Goal: Task Accomplishment & Management: Manage account settings

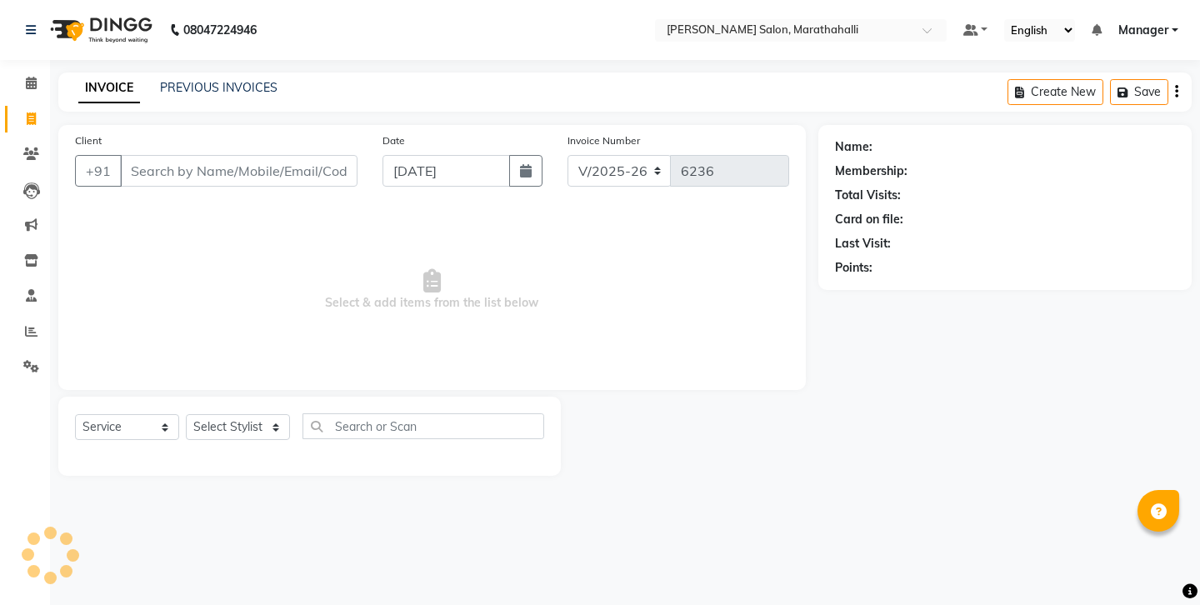
select select "4783"
select select "service"
click at [27, 82] on icon at bounding box center [31, 83] width 11 height 12
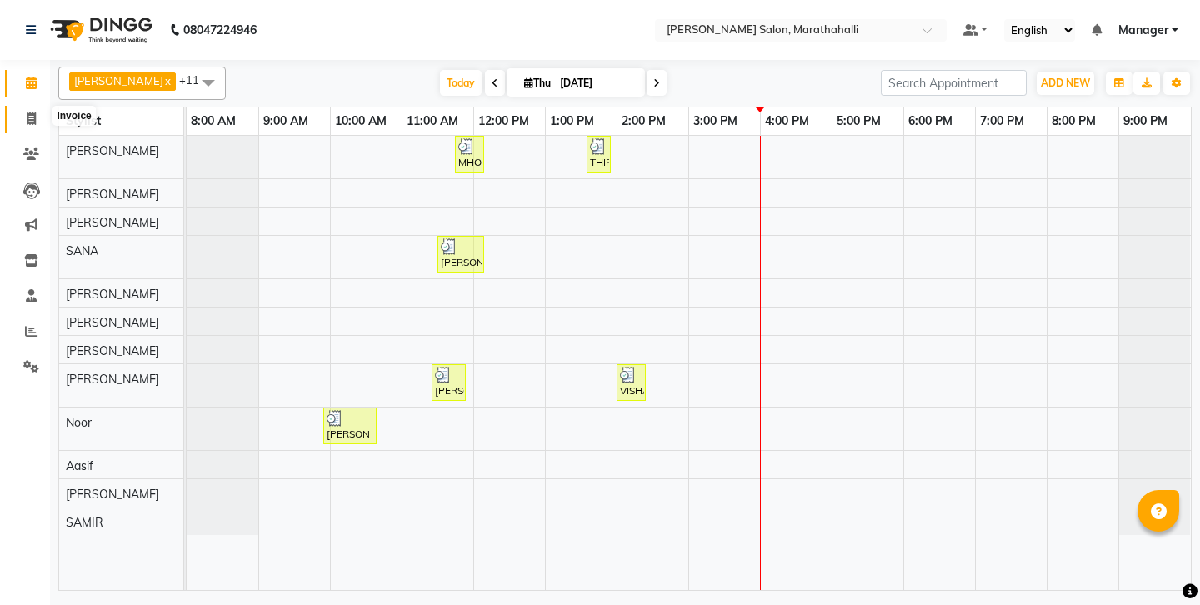
click at [28, 110] on span at bounding box center [31, 119] width 29 height 19
select select "4783"
select select "service"
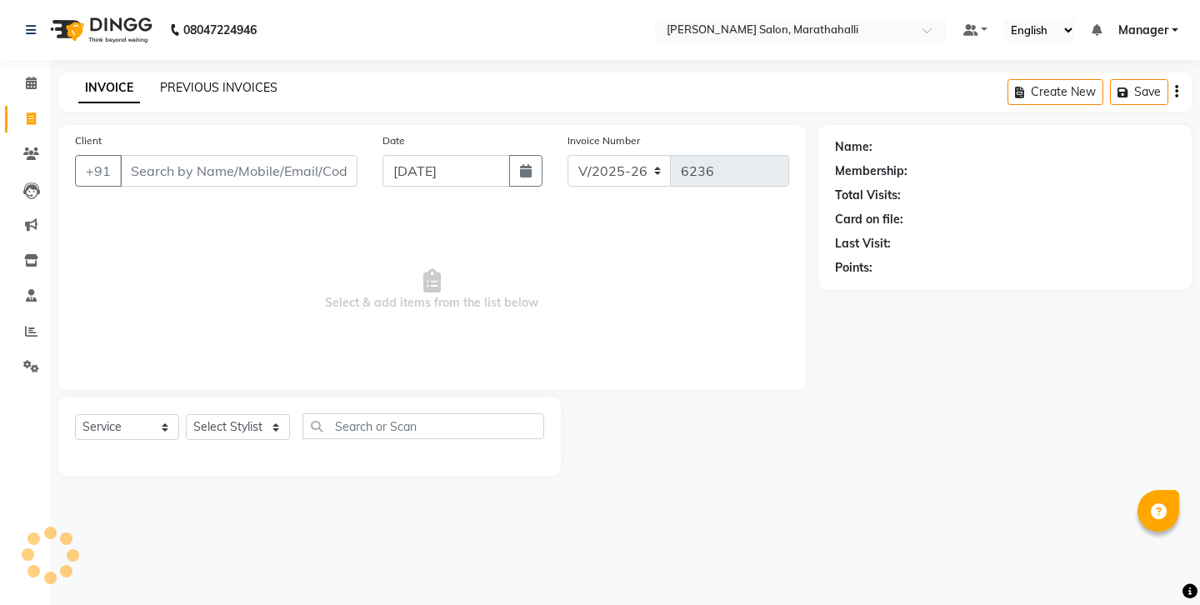
click at [223, 86] on link "PREVIOUS INVOICES" at bounding box center [218, 87] width 117 height 15
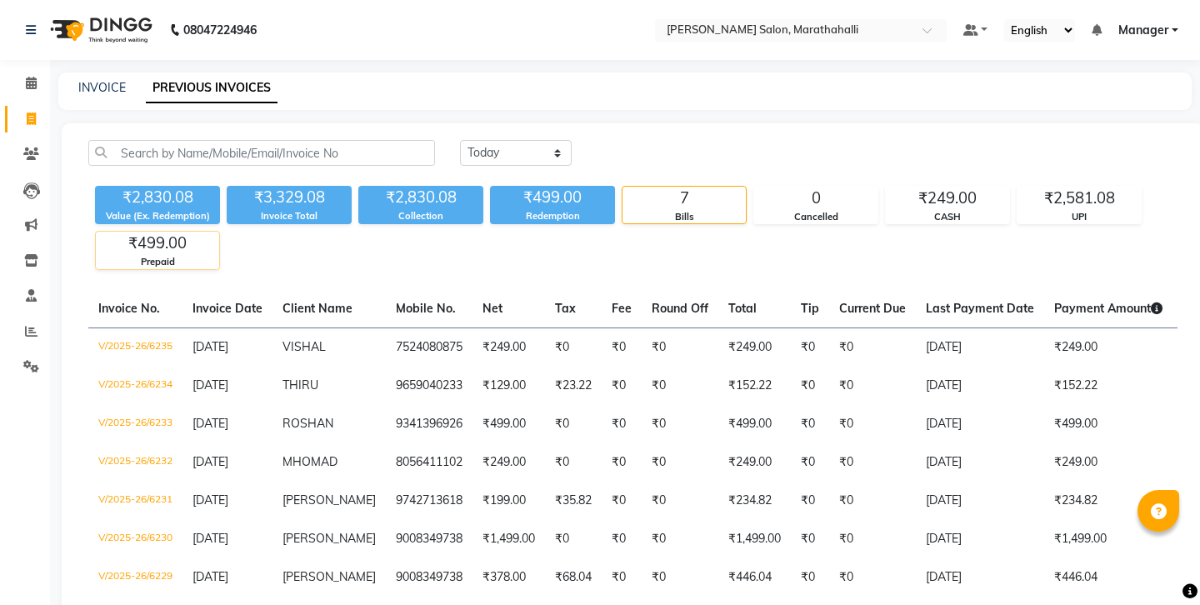
click at [161, 255] on div "Prepaid" at bounding box center [157, 262] width 123 height 14
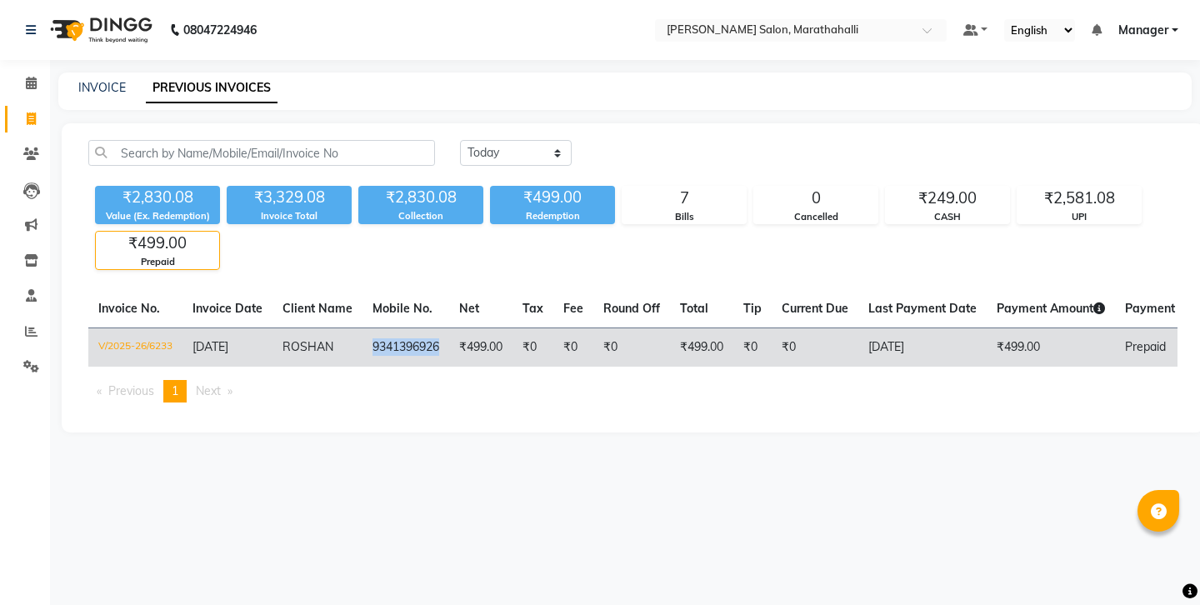
copy td "9341396926"
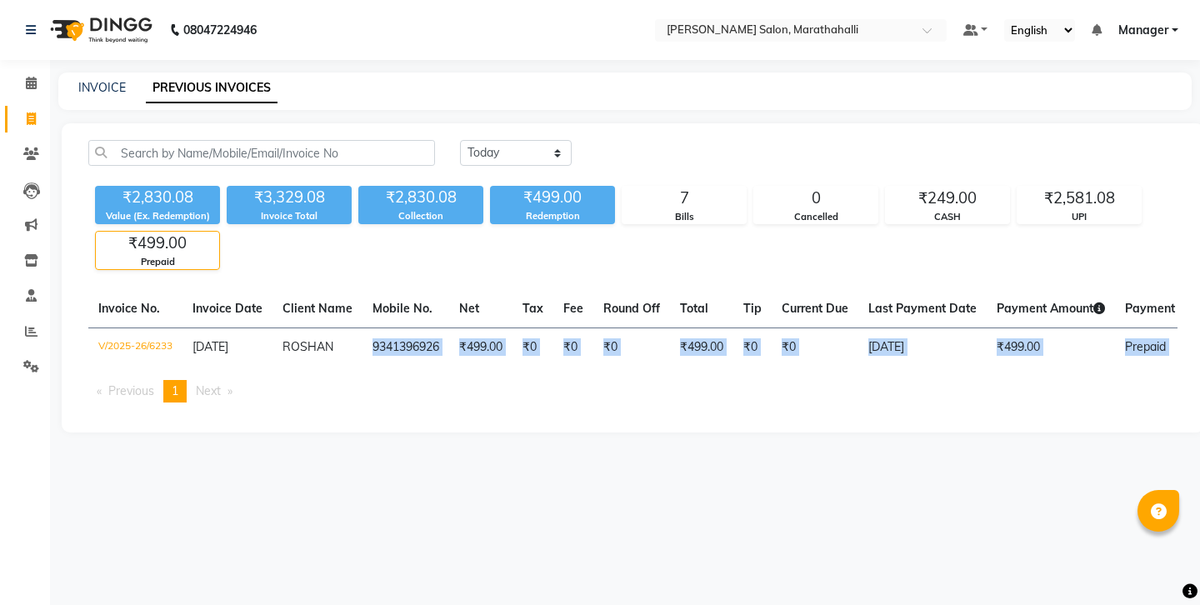
drag, startPoint x: 316, startPoint y: 290, endPoint x: 375, endPoint y: 362, distance: 93.6
click at [375, 362] on div "Invoice No. Invoice Date Client Name Mobile No. Net Tax Fee Round Off Total Tip…" at bounding box center [632, 353] width 1109 height 126
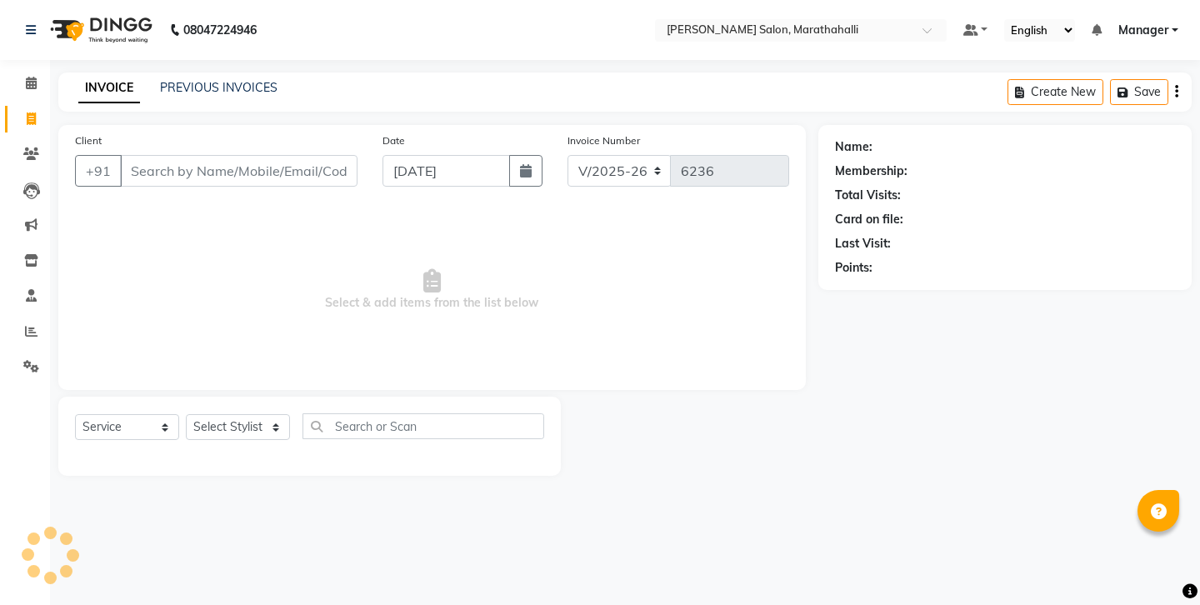
select select "4783"
select select "service"
click at [243, 155] on input "Client" at bounding box center [238, 171] width 237 height 32
type input "7406273555"
click at [324, 162] on span "Add Client" at bounding box center [315, 170] width 66 height 17
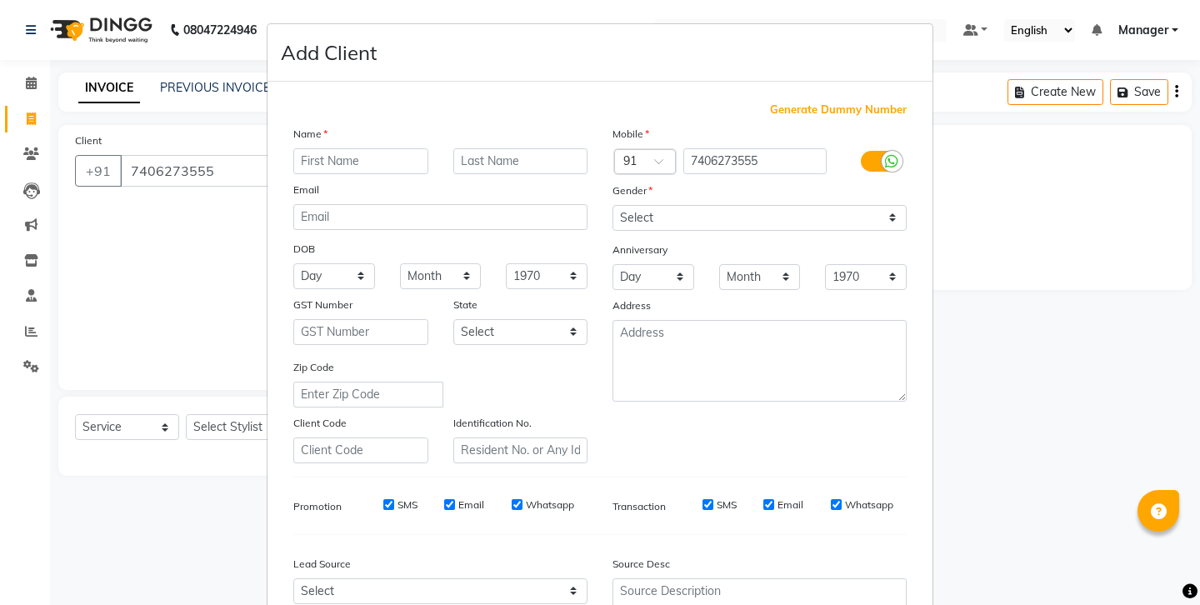
click at [336, 148] on input "text" at bounding box center [360, 161] width 135 height 26
type input "VENKATESH"
select select "[DEMOGRAPHIC_DATA]"
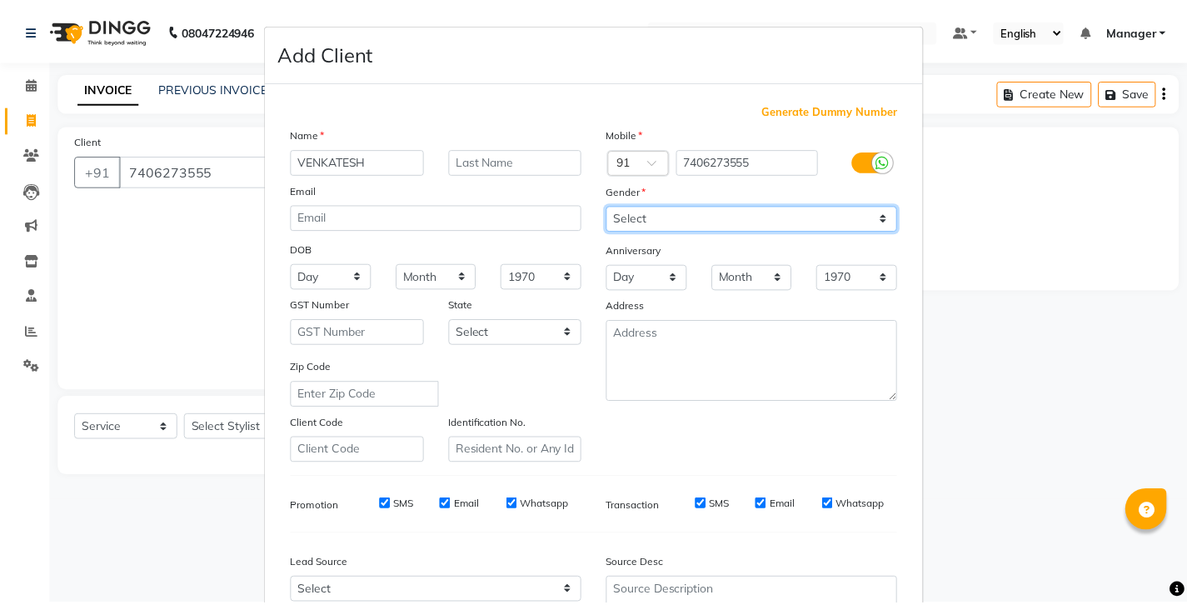
scroll to position [45, 0]
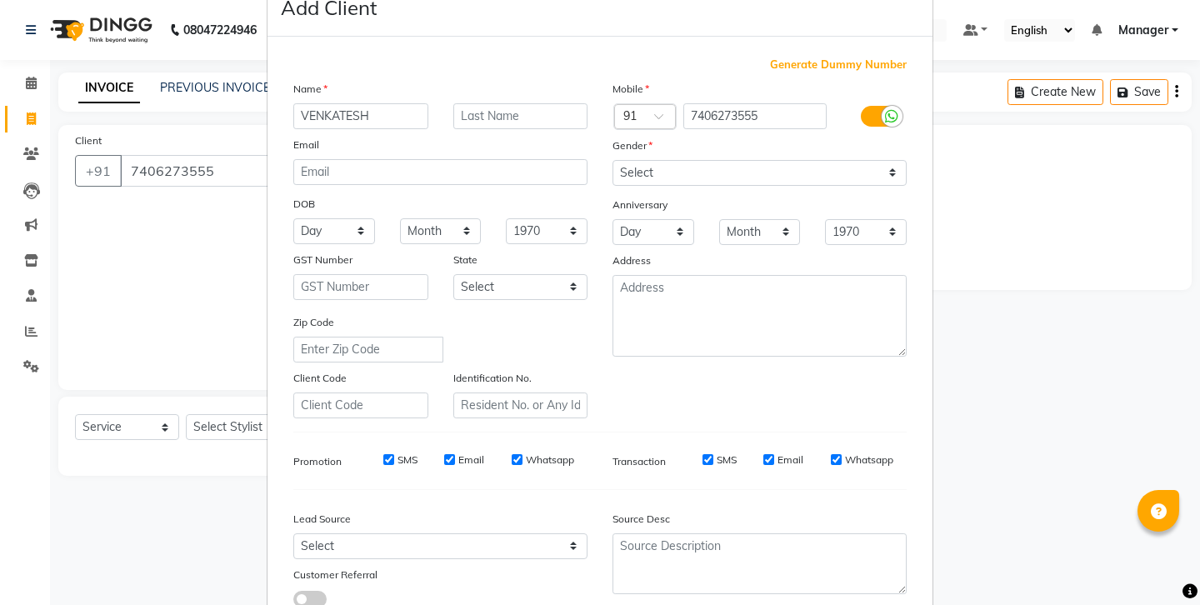
select select
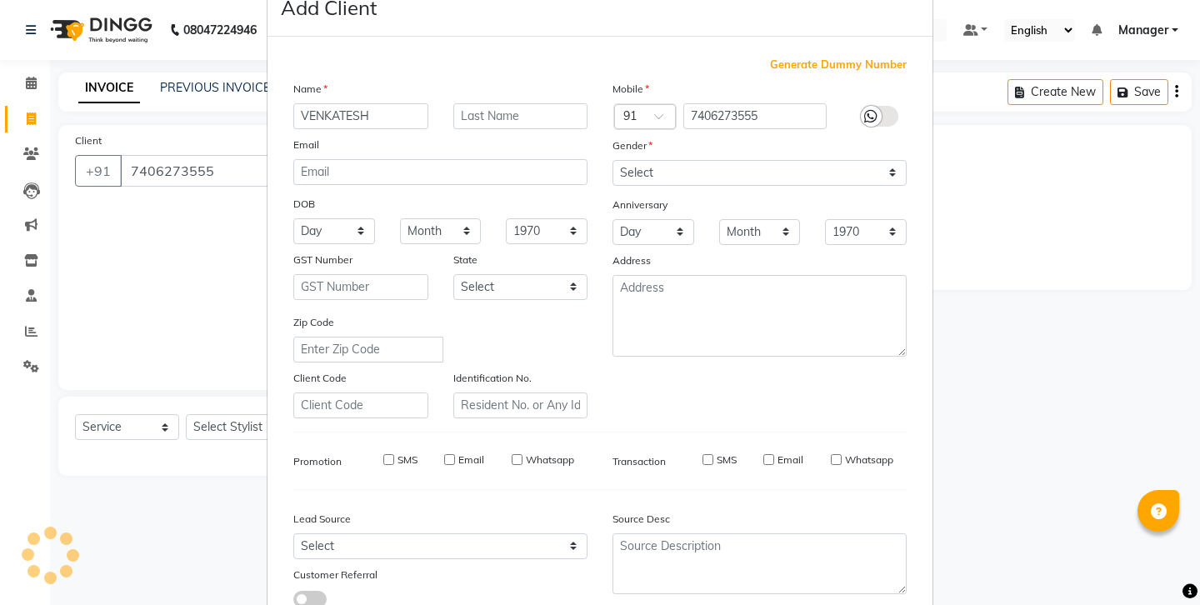
select select
checkbox input "false"
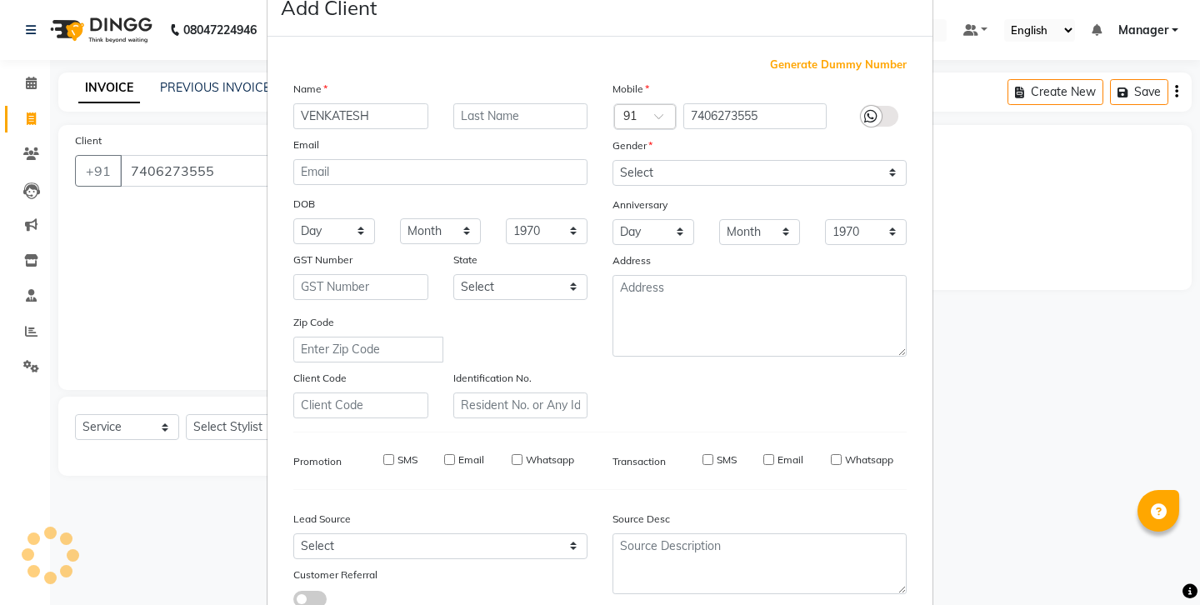
checkbox input "false"
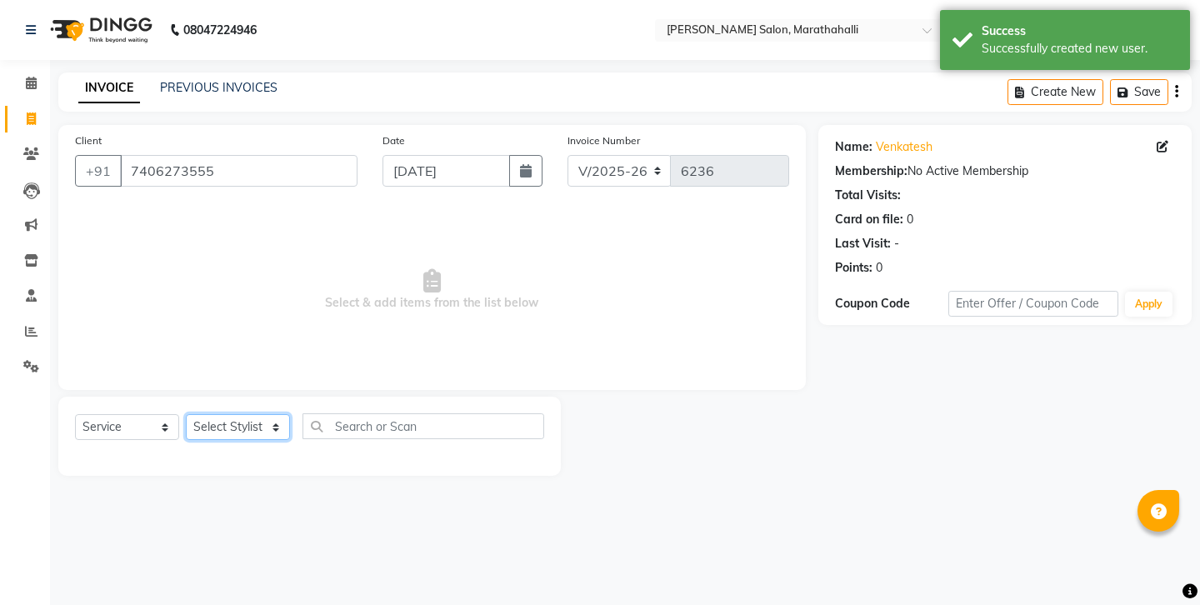
select select "72187"
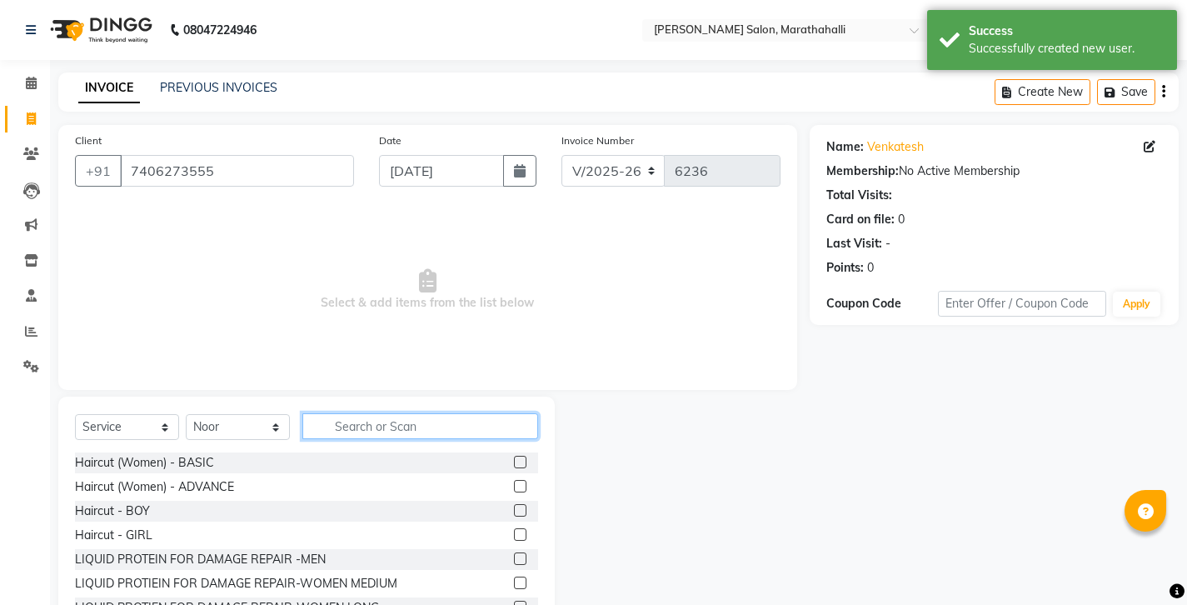
click at [374, 413] on input "text" at bounding box center [420, 426] width 236 height 26
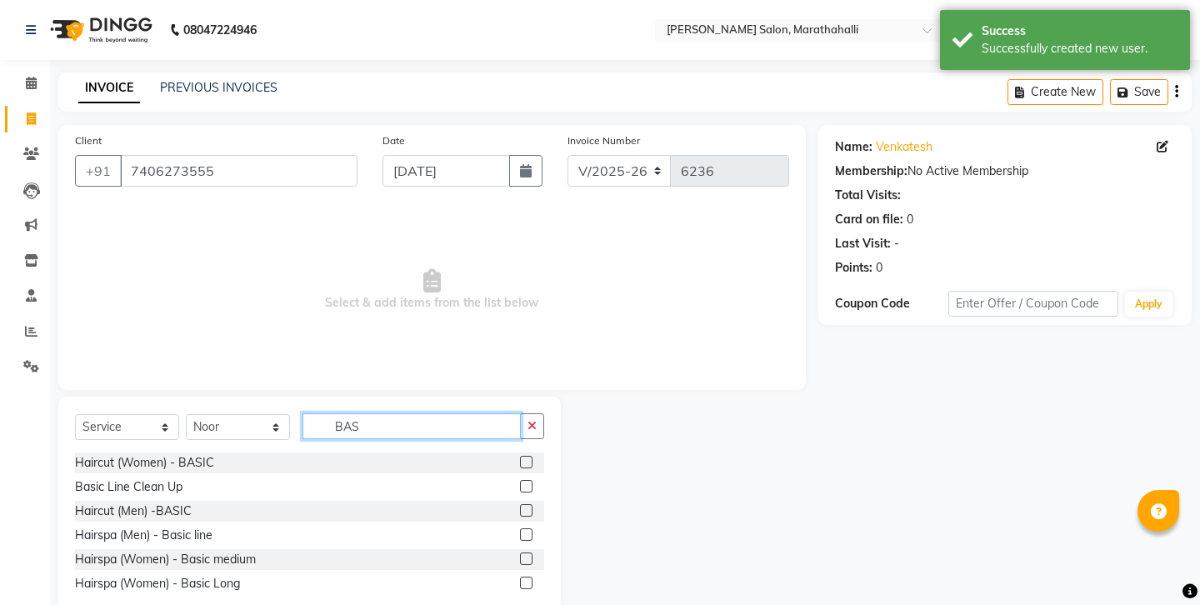
type input "BAS"
click at [532, 504] on label at bounding box center [526, 510] width 12 height 12
click at [531, 506] on input "checkbox" at bounding box center [525, 511] width 11 height 11
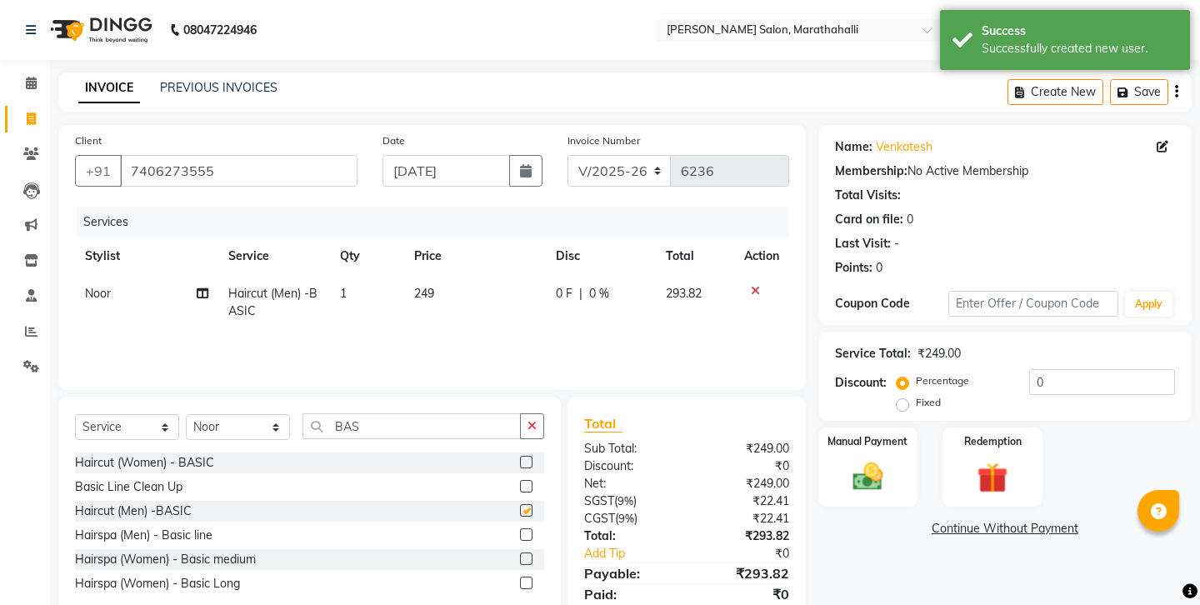
checkbox input "false"
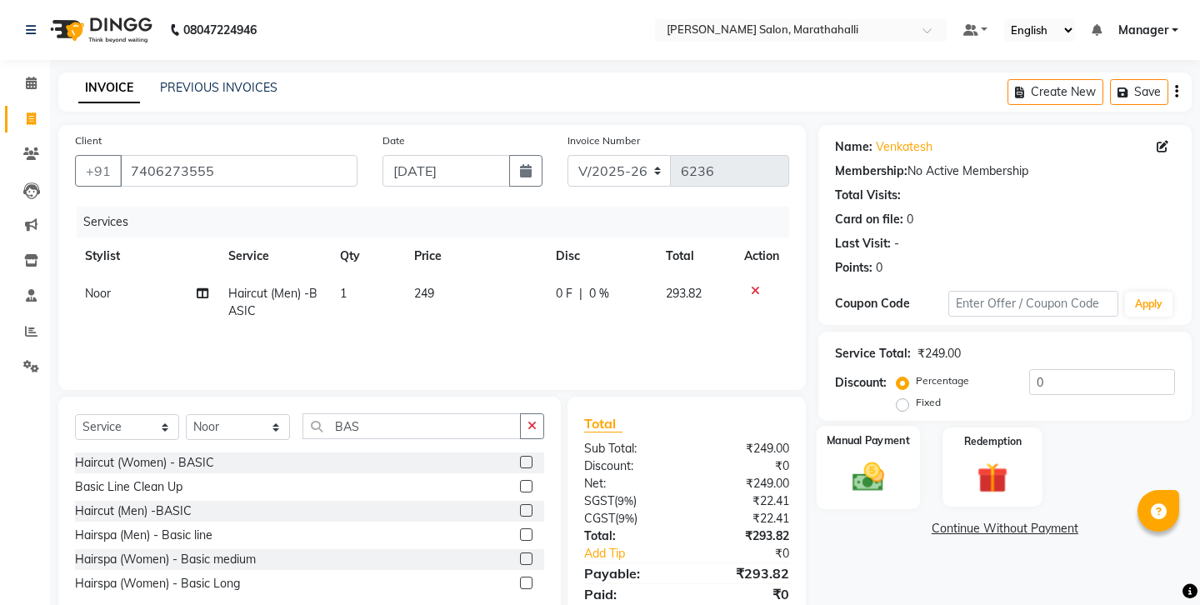
click at [865, 458] on img at bounding box center [868, 476] width 52 height 37
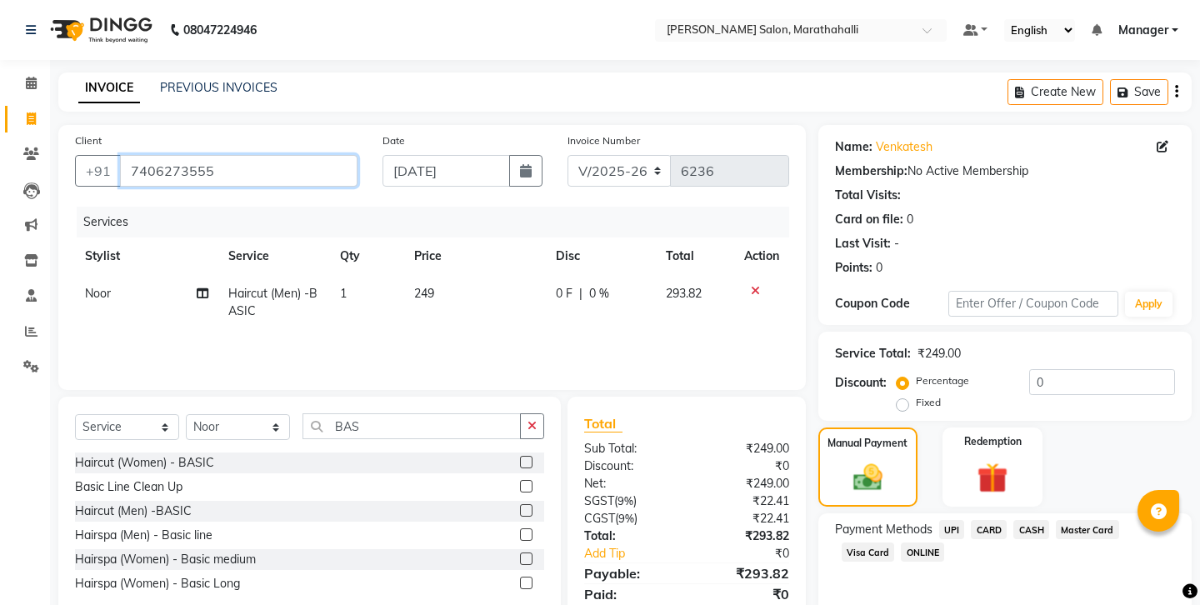
click at [157, 155] on input "7406273555" at bounding box center [238, 171] width 237 height 32
click at [939, 520] on span "UPI" at bounding box center [952, 529] width 26 height 19
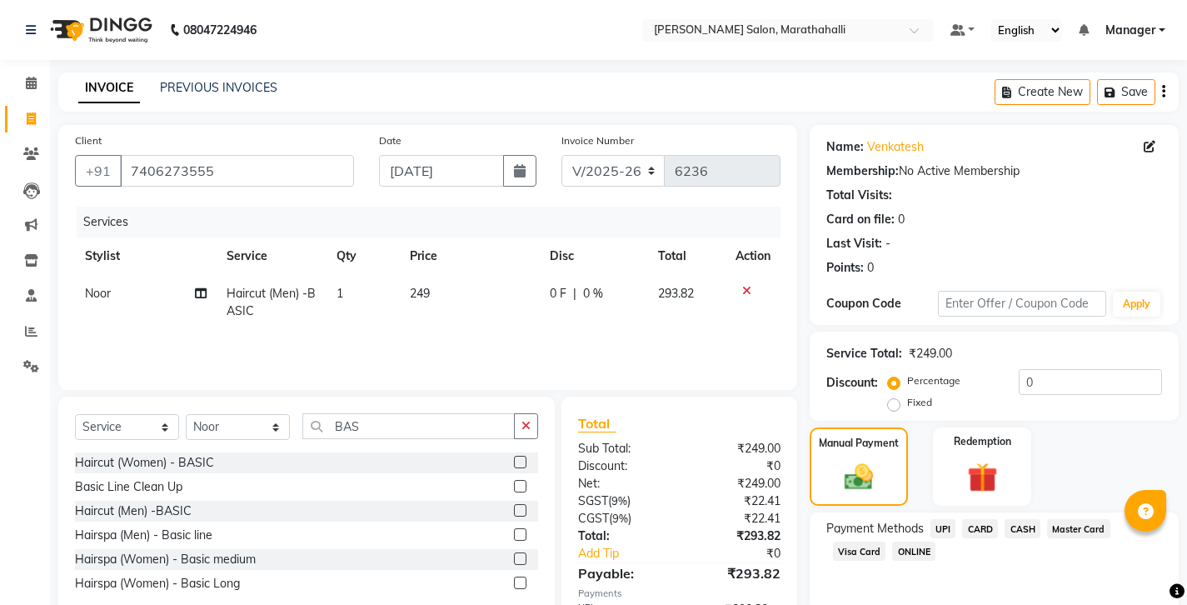
scroll to position [56, 0]
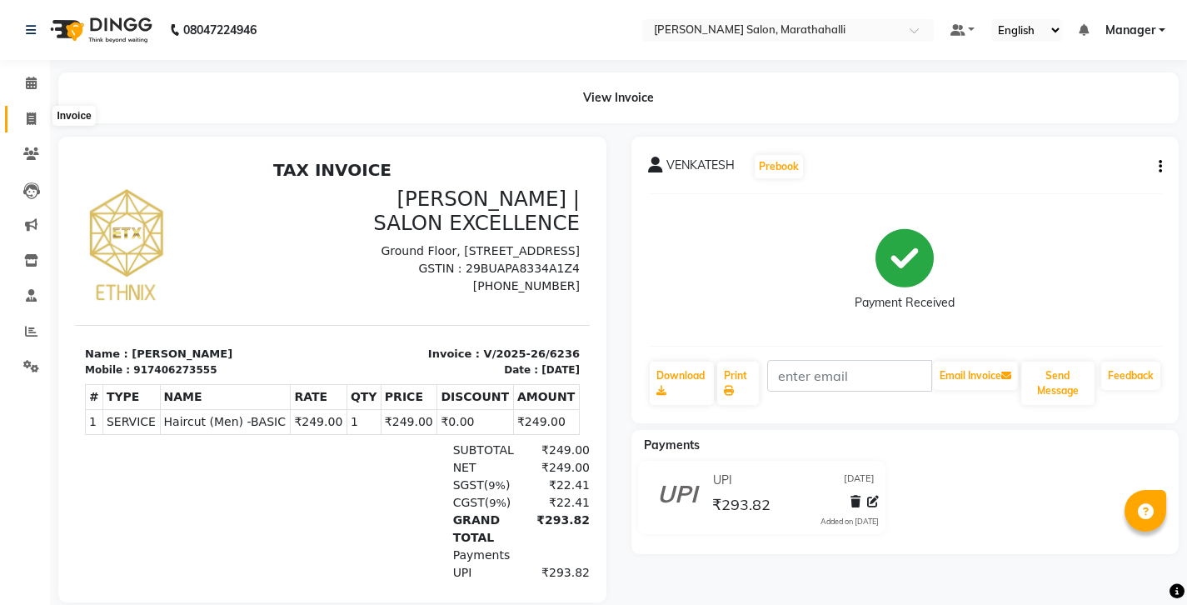
click at [38, 116] on span at bounding box center [31, 119] width 29 height 19
select select "service"
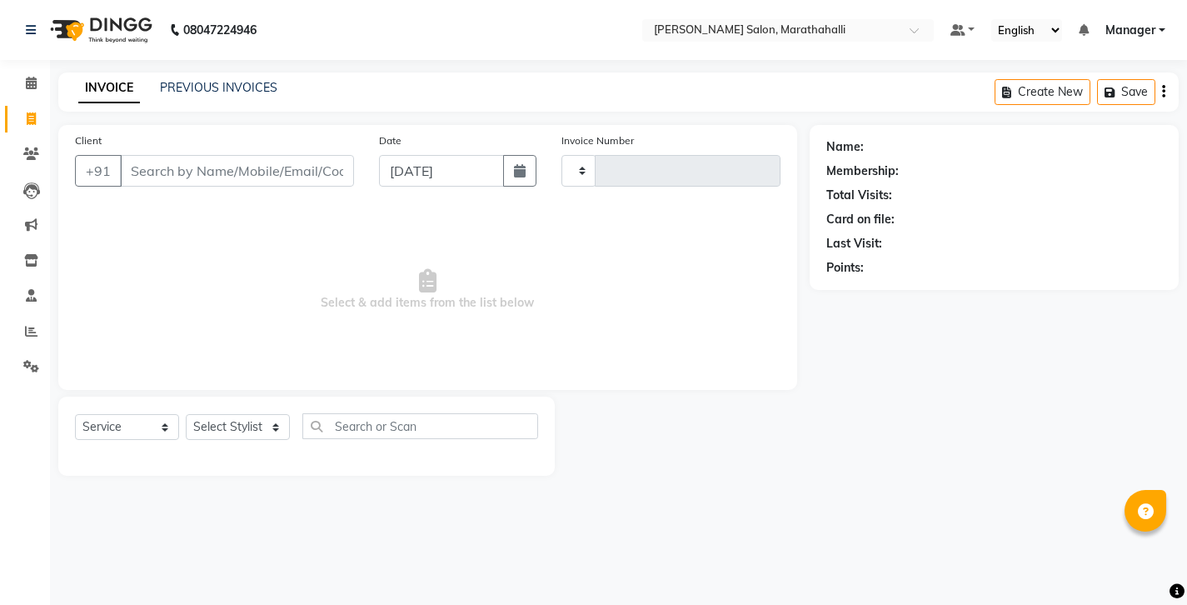
type input "6237"
select select "4783"
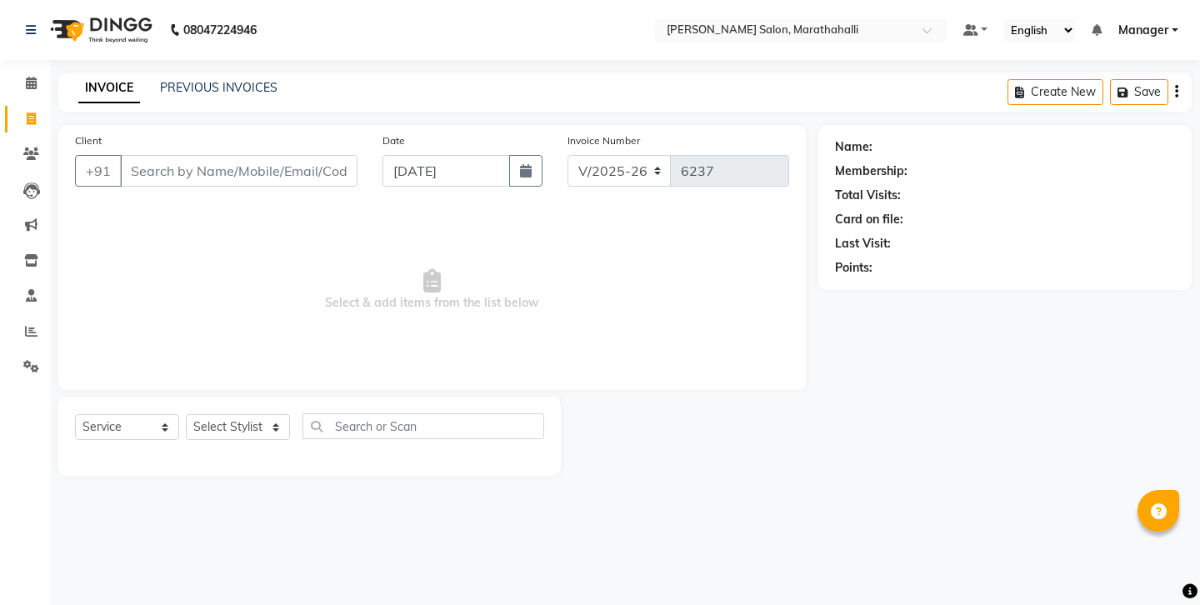
drag, startPoint x: 222, startPoint y: 412, endPoint x: 224, endPoint y: 397, distance: 15.2
click at [222, 413] on div "Select Service Product Membership Package Voucher Prepaid Gift Card Select Styl…" at bounding box center [309, 432] width 469 height 39
select select "28905"
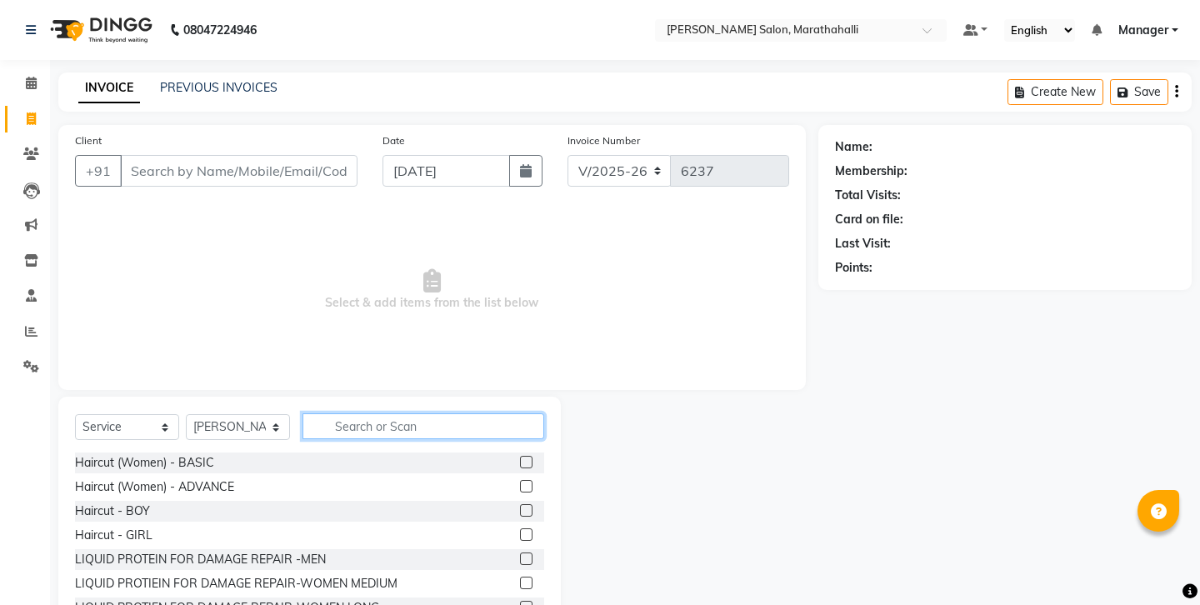
click at [393, 413] on input "text" at bounding box center [423, 426] width 242 height 26
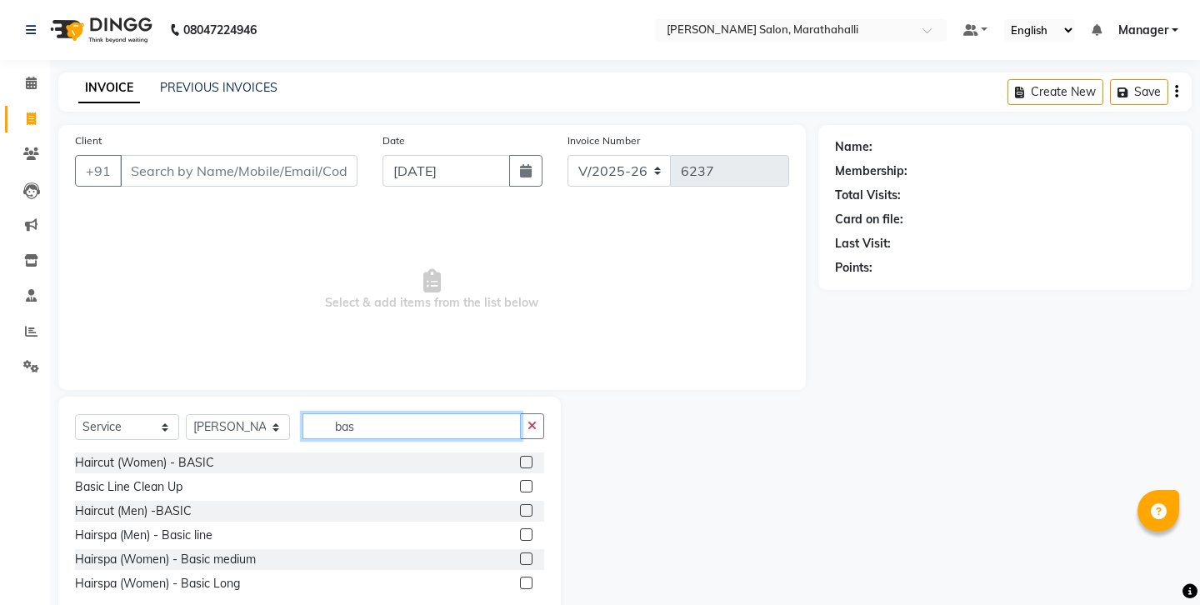
type input "bas"
click at [531, 504] on label at bounding box center [526, 510] width 12 height 12
click at [531, 506] on input "checkbox" at bounding box center [525, 511] width 11 height 11
checkbox input "true"
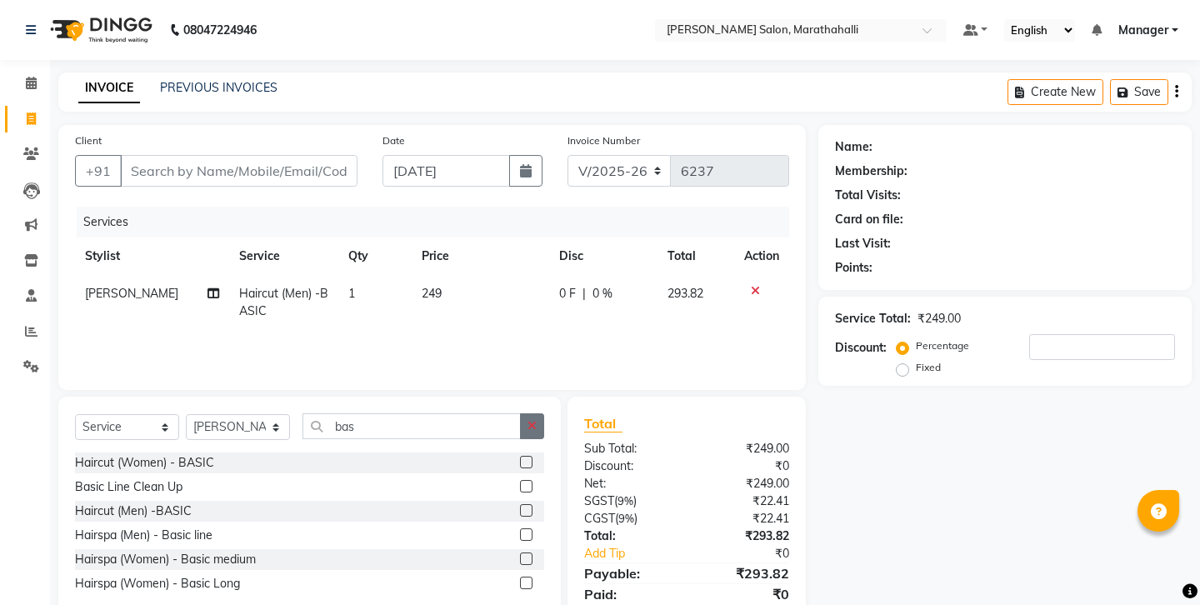
click at [541, 413] on button "button" at bounding box center [532, 426] width 24 height 26
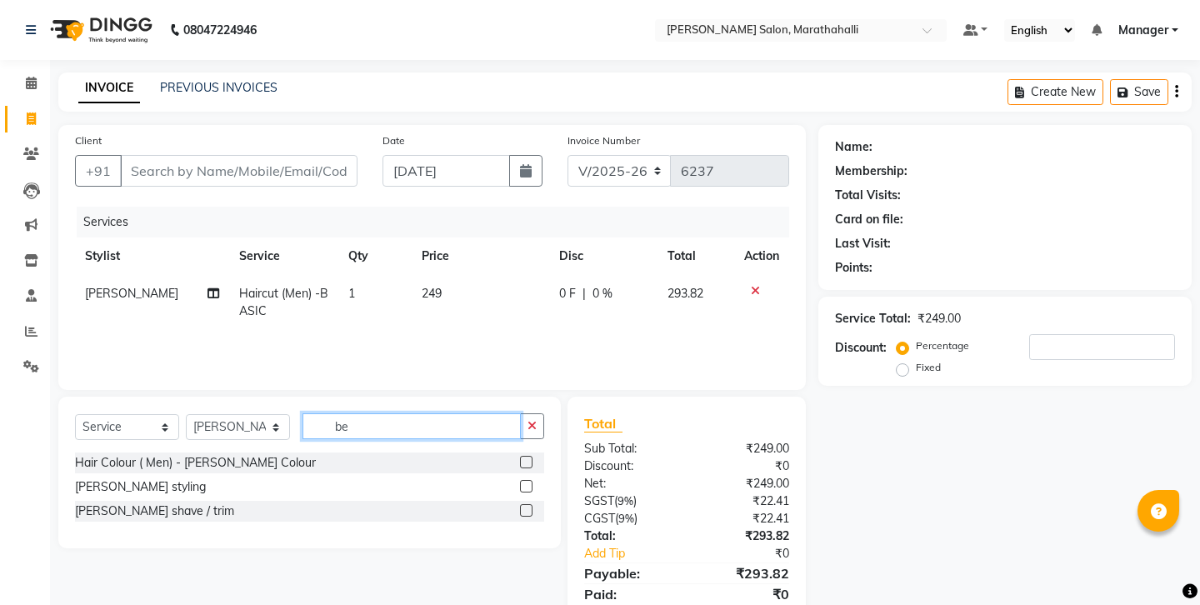
type input "be"
click at [525, 504] on label at bounding box center [526, 510] width 12 height 12
click at [525, 506] on input "checkbox" at bounding box center [525, 511] width 11 height 11
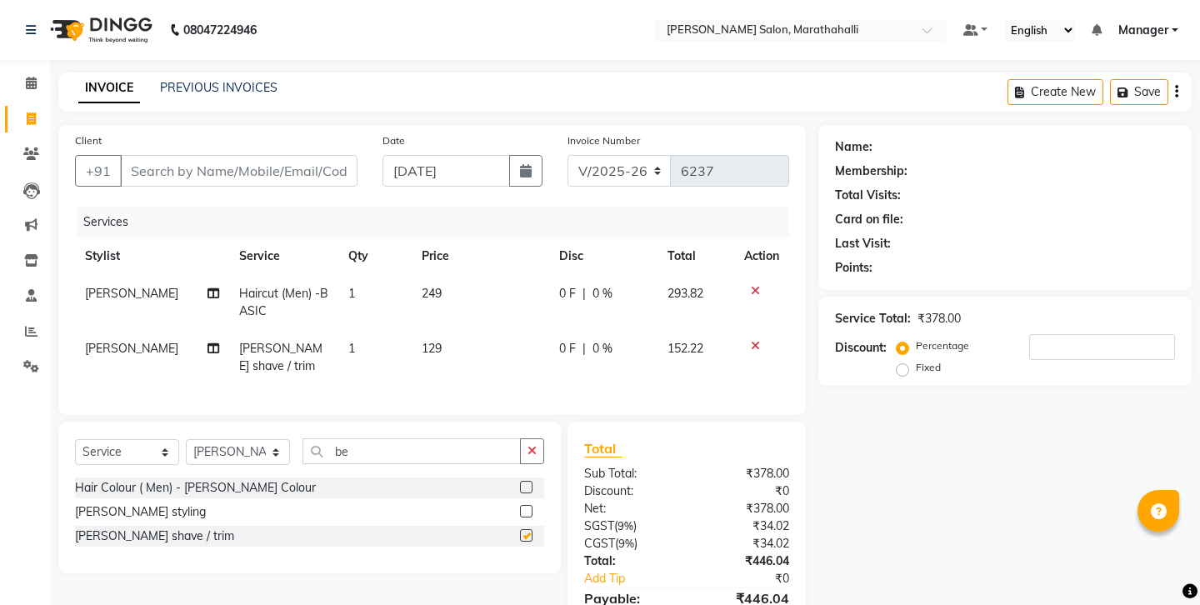
checkbox input "false"
click at [347, 275] on td "1" at bounding box center [374, 302] width 73 height 55
select select "28905"
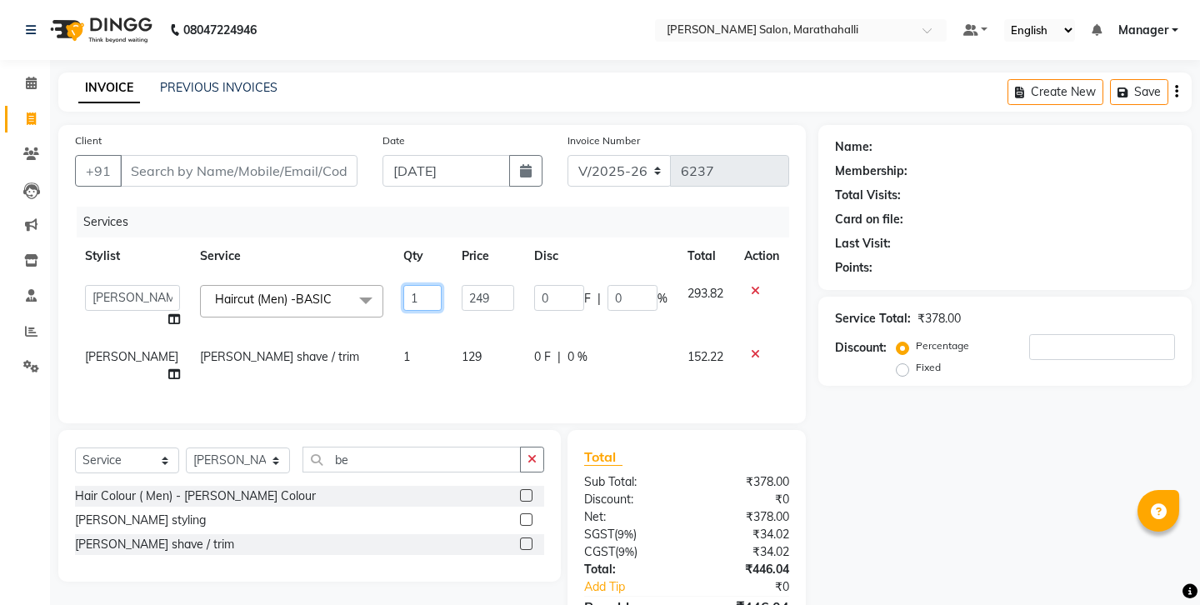
drag, startPoint x: 407, startPoint y: 256, endPoint x: 356, endPoint y: 256, distance: 50.8
click at [356, 275] on tr "Aasif Abhishek Ali Salmani Aman Amoi anju ARTHI DEEPIKA DOLMO Faem GEETHA Goura…" at bounding box center [432, 306] width 714 height 63
type input "2"
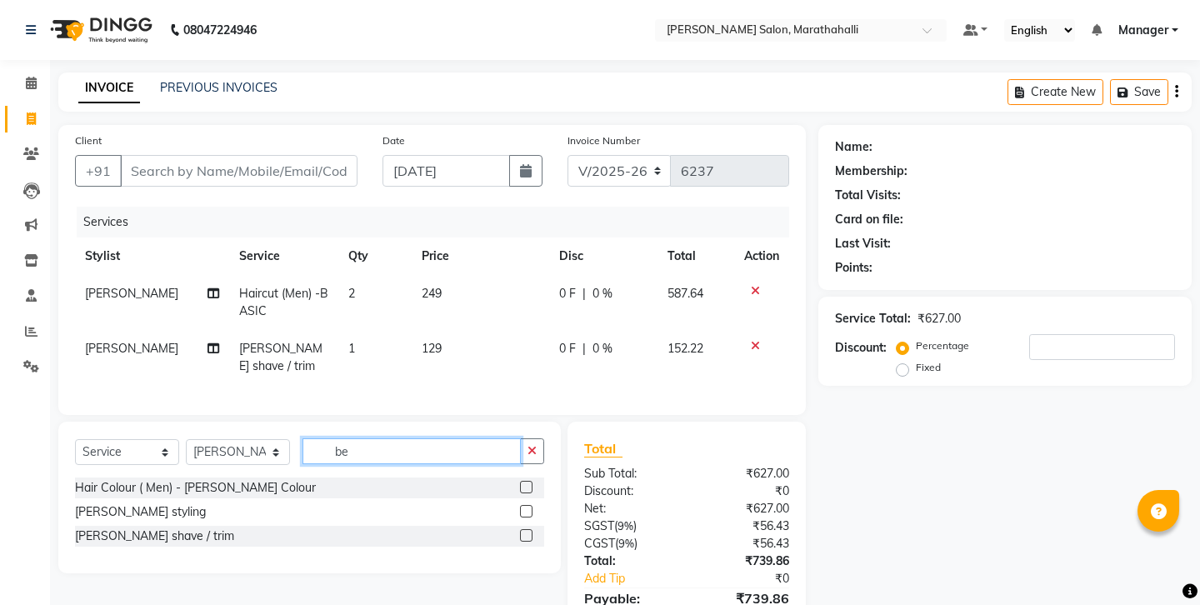
drag, startPoint x: 357, startPoint y: 403, endPoint x: 296, endPoint y: 398, distance: 61.9
click at [302, 438] on input "be" at bounding box center [411, 451] width 218 height 26
type input "q"
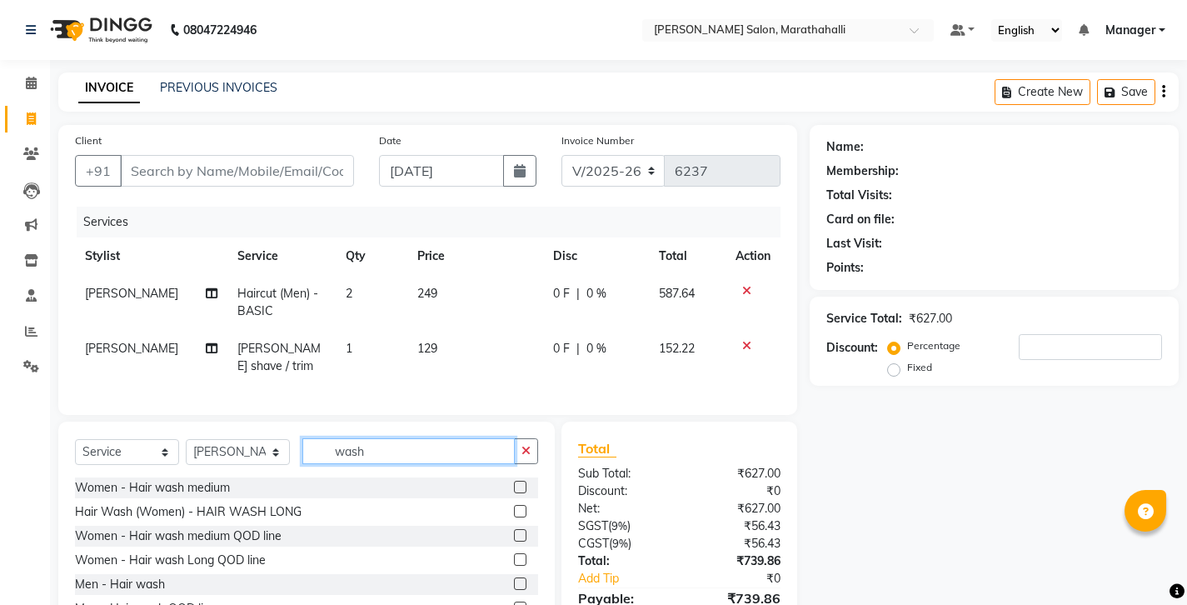
type input "wash"
click at [516, 577] on label at bounding box center [520, 583] width 12 height 12
click at [516, 579] on input "checkbox" at bounding box center [519, 584] width 11 height 11
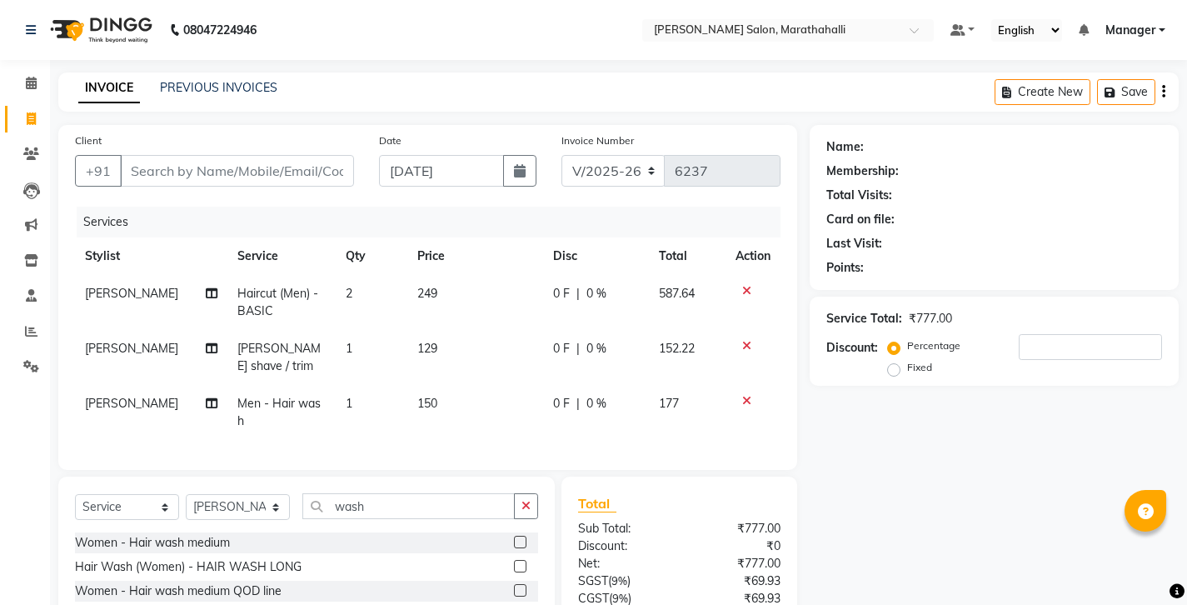
checkbox input "false"
click at [182, 155] on input "Client" at bounding box center [237, 171] width 234 height 32
type input "9"
type input "0"
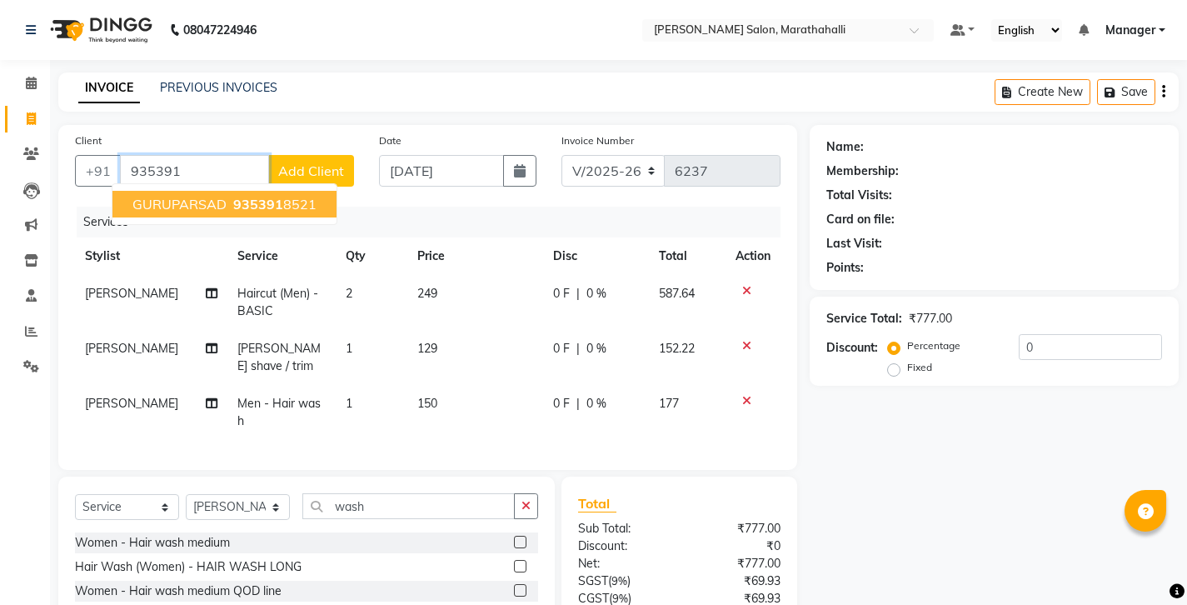
click at [233, 196] on span "935391" at bounding box center [258, 204] width 50 height 17
type input "9353918521"
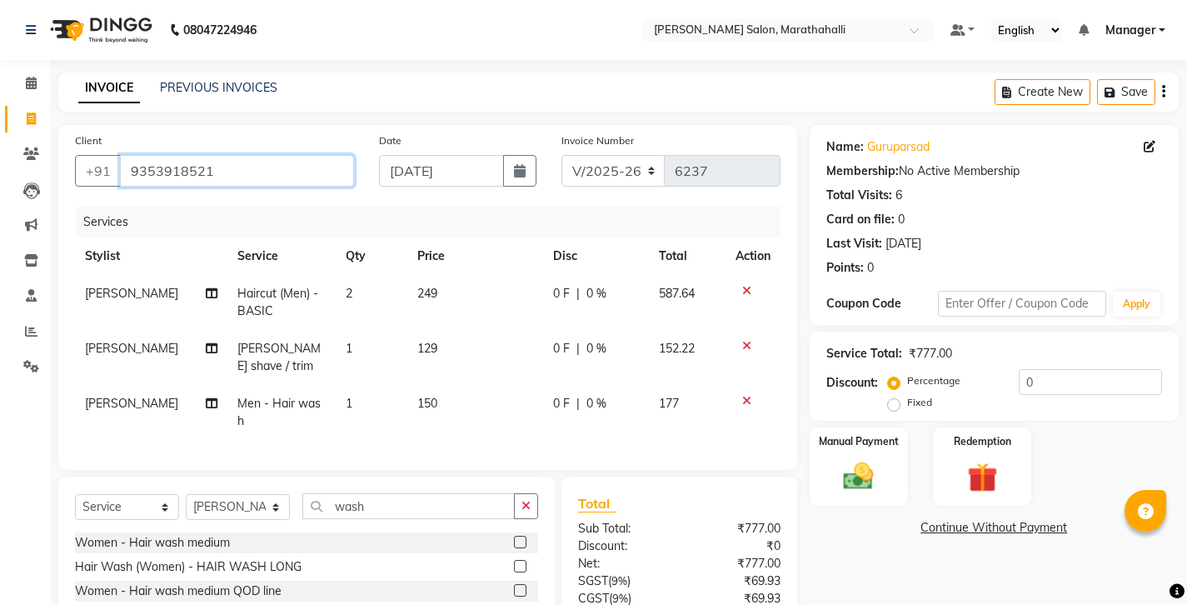
click at [157, 155] on input "9353918521" at bounding box center [237, 171] width 234 height 32
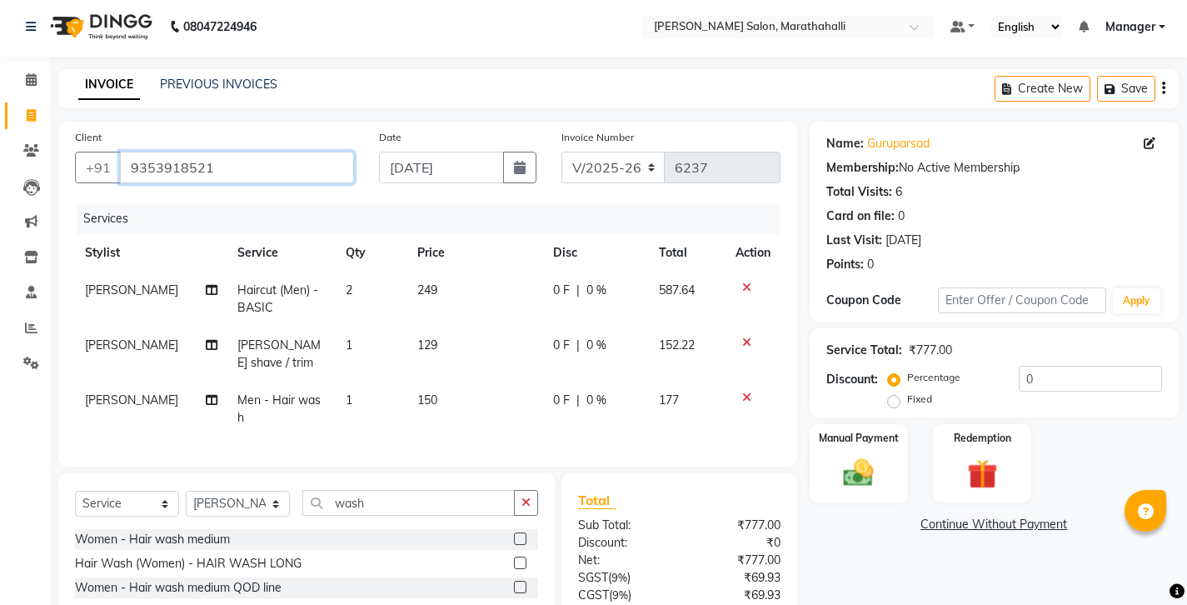
scroll to position [42, 0]
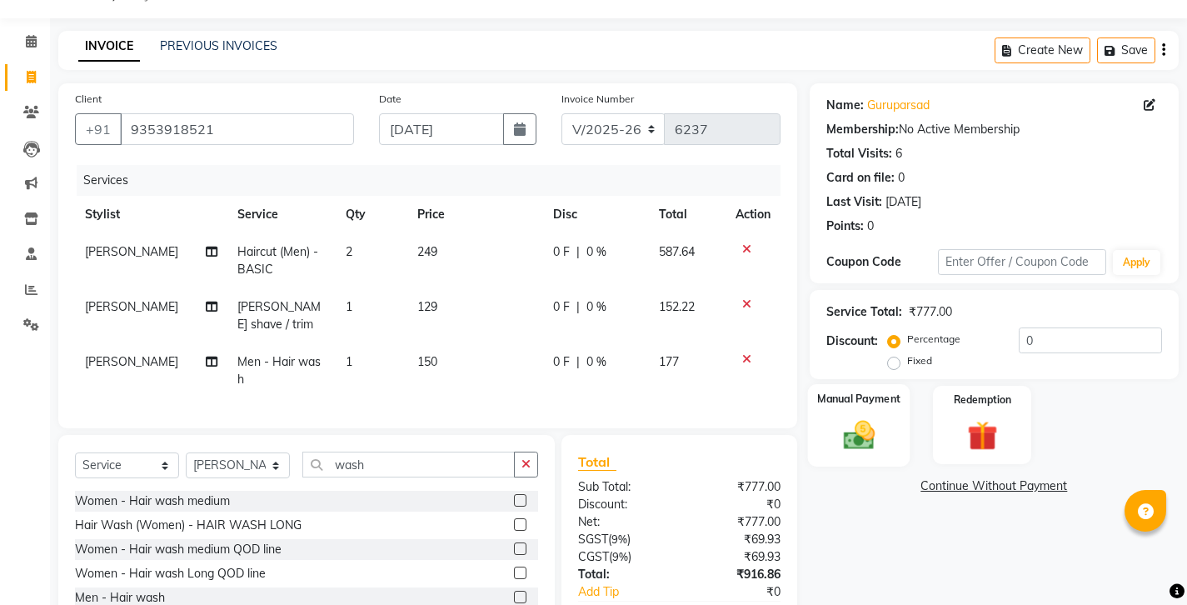
click at [871, 417] on img at bounding box center [858, 435] width 51 height 36
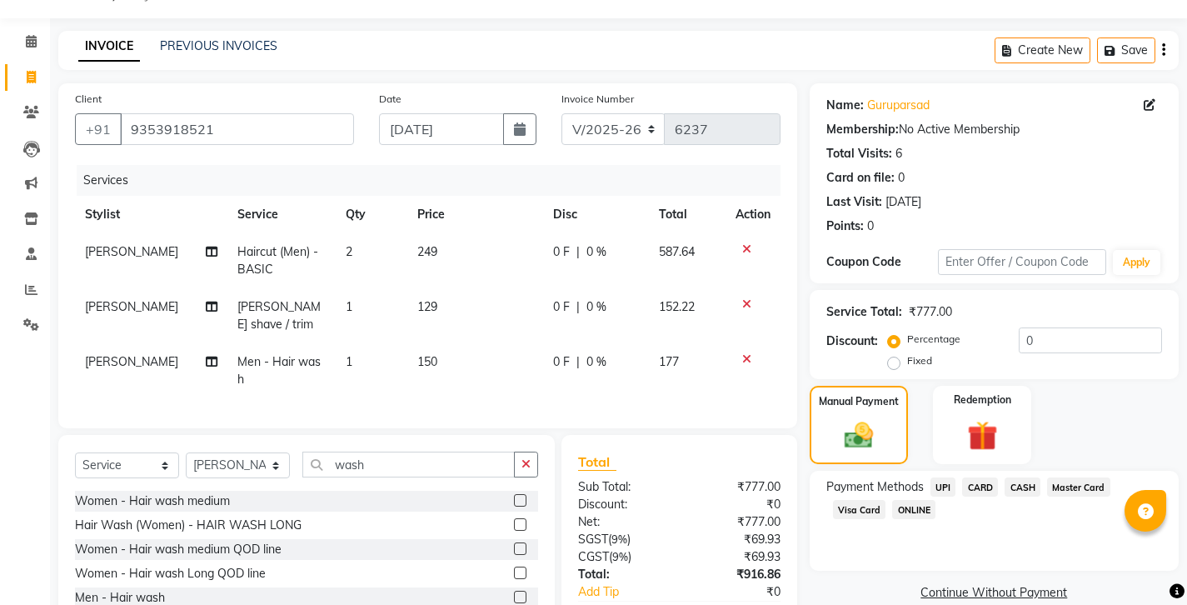
click at [1166, 50] on icon "button" at bounding box center [1163, 50] width 3 height 1
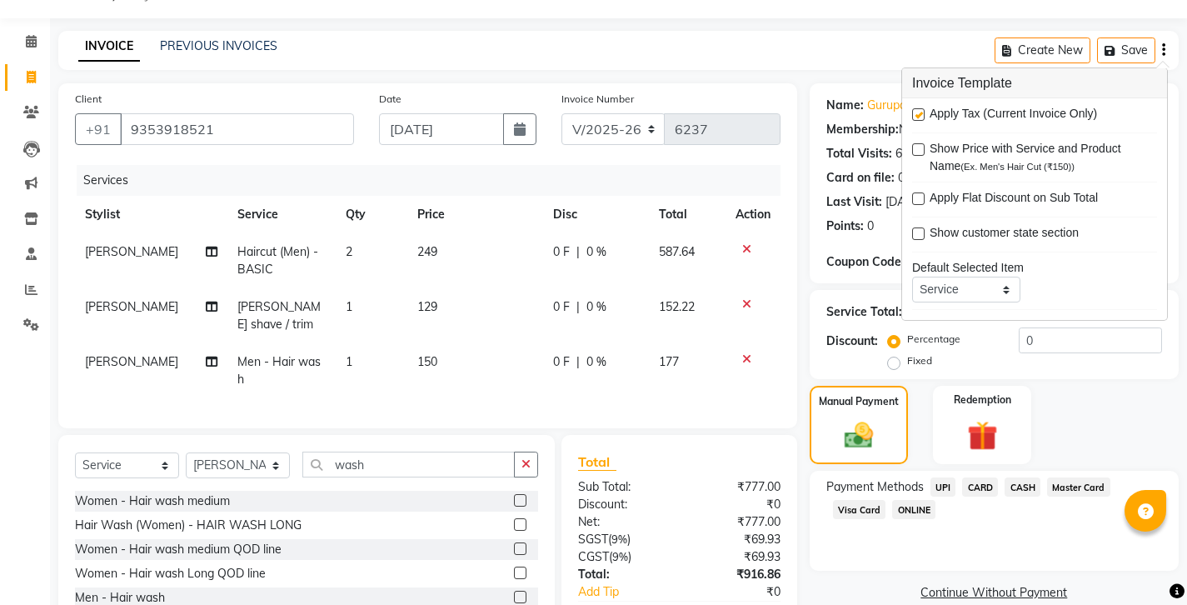
click at [919, 108] on label at bounding box center [918, 114] width 12 height 12
click at [919, 110] on input "checkbox" at bounding box center [917, 115] width 11 height 11
checkbox input "false"
click at [897, 498] on div "Name: Guruparsad Membership: No Active Membership Total Visits: 6 Card on file:…" at bounding box center [1001, 381] width 382 height 597
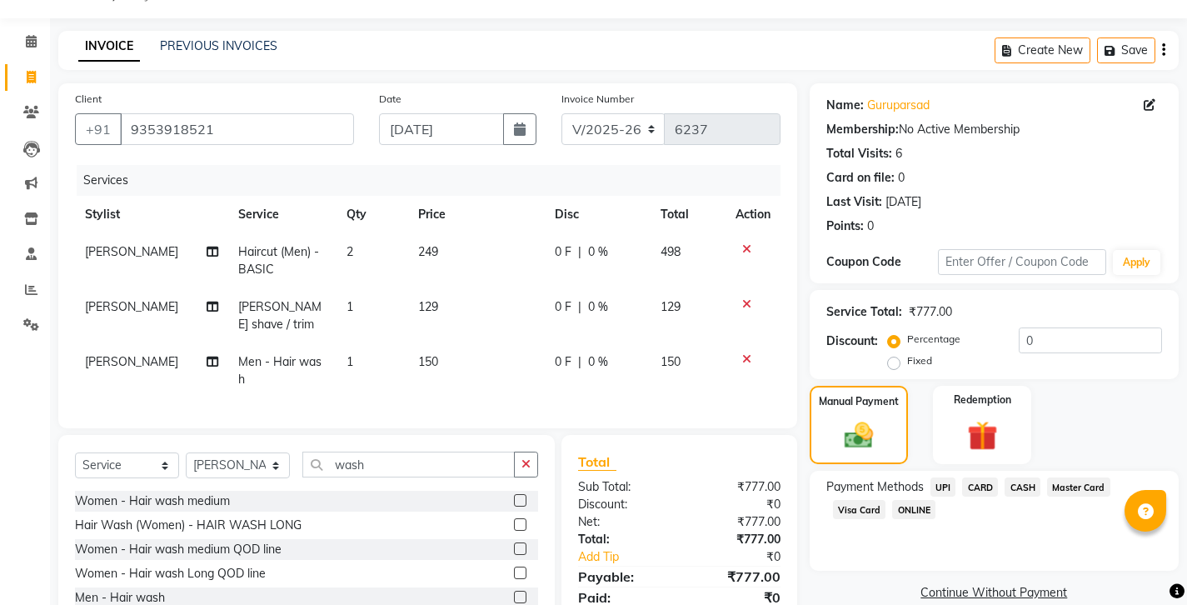
click at [931, 477] on span "UPI" at bounding box center [944, 486] width 26 height 19
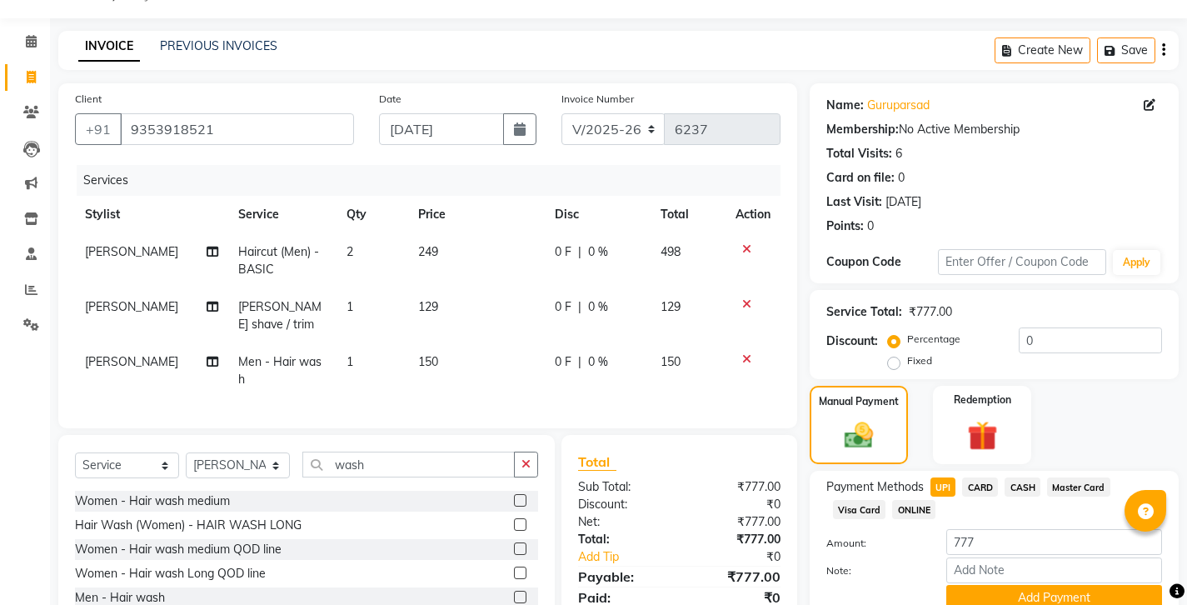
click at [1005, 477] on span "CASH" at bounding box center [1023, 486] width 36 height 19
click at [994, 585] on button "Add Payment" at bounding box center [1055, 598] width 216 height 26
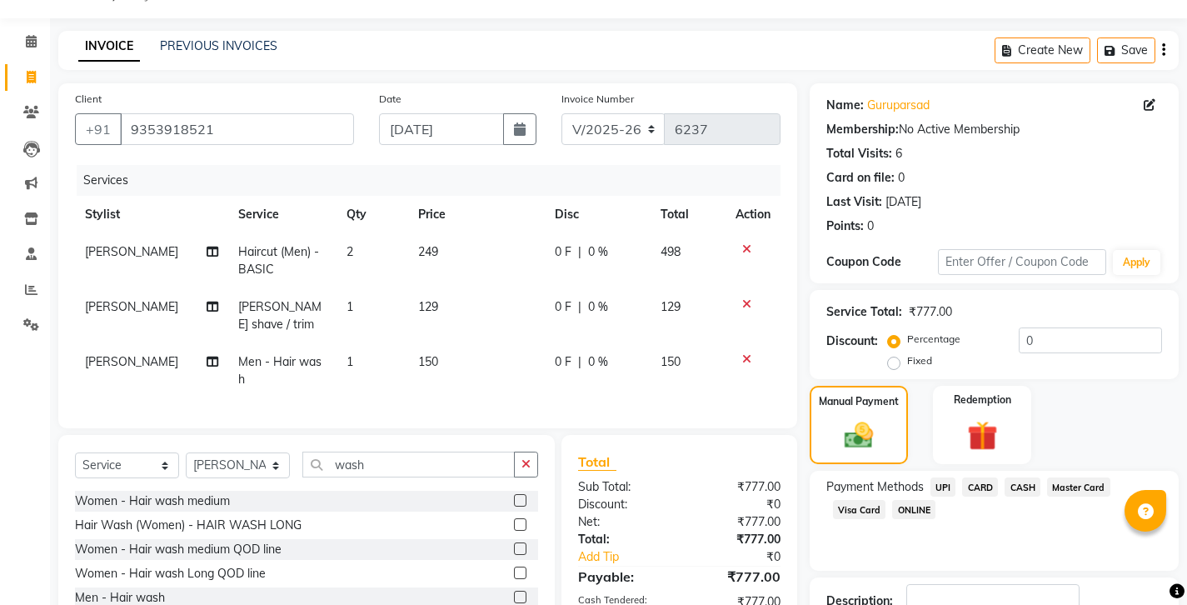
scroll to position [56, 0]
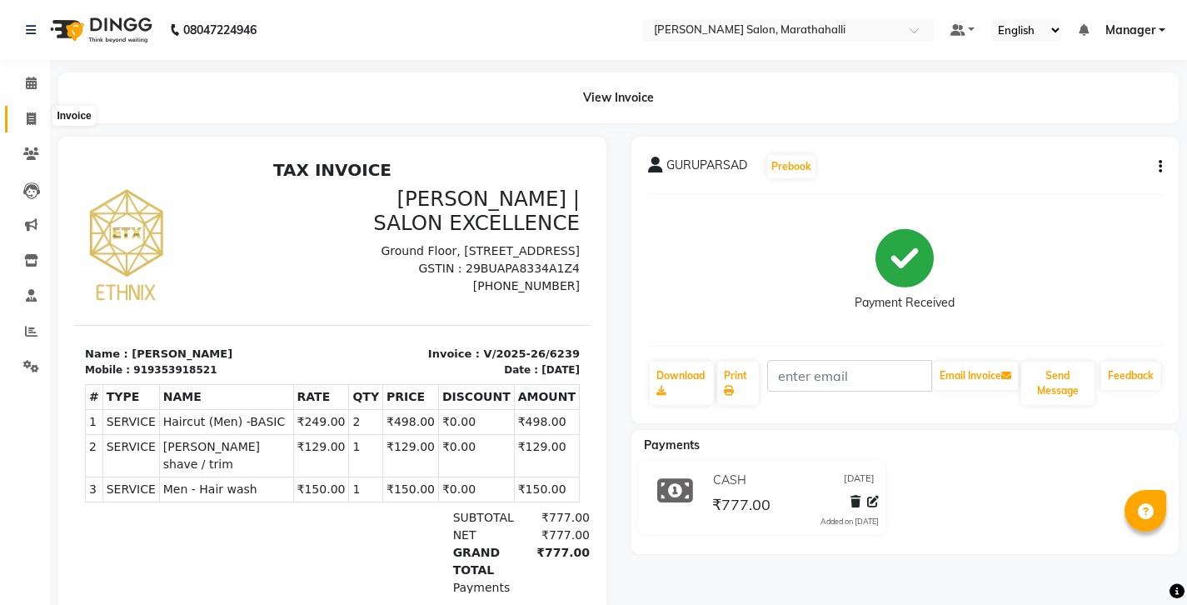
click at [30, 112] on icon at bounding box center [31, 118] width 9 height 12
select select "service"
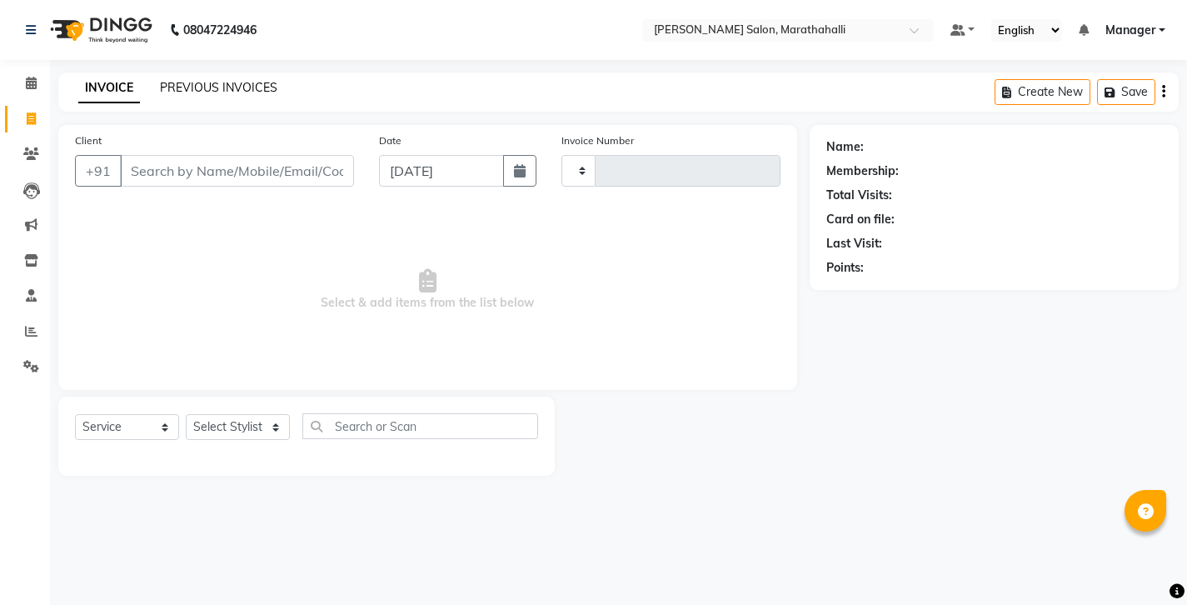
type input "6240"
select select "4783"
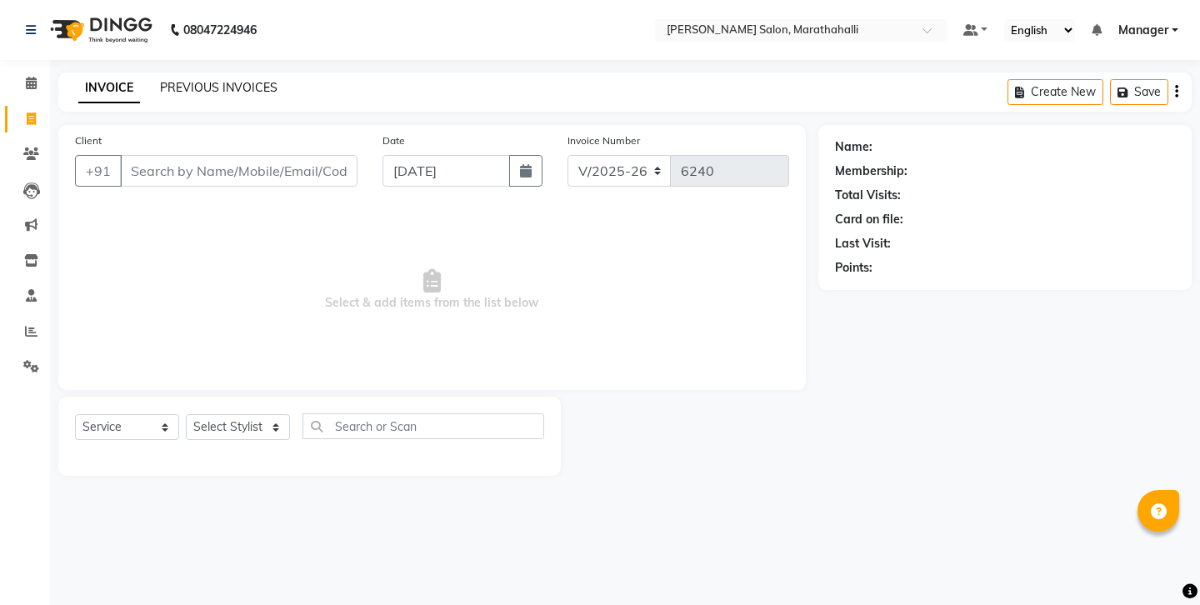
click at [197, 84] on link "PREVIOUS INVOICES" at bounding box center [218, 87] width 117 height 15
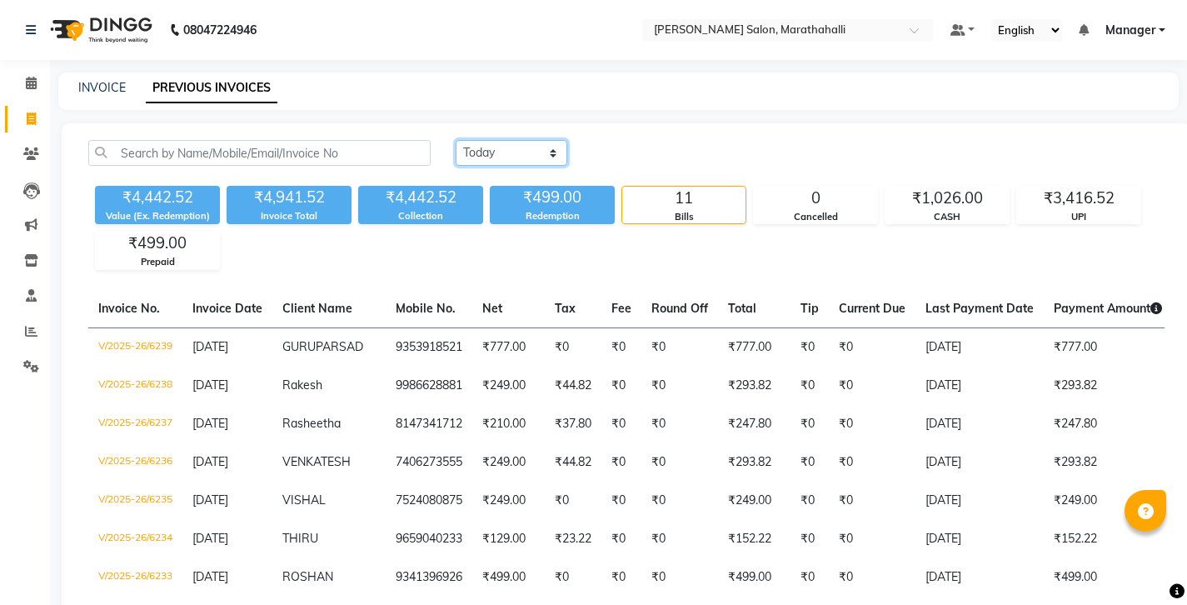
select select "yesterday"
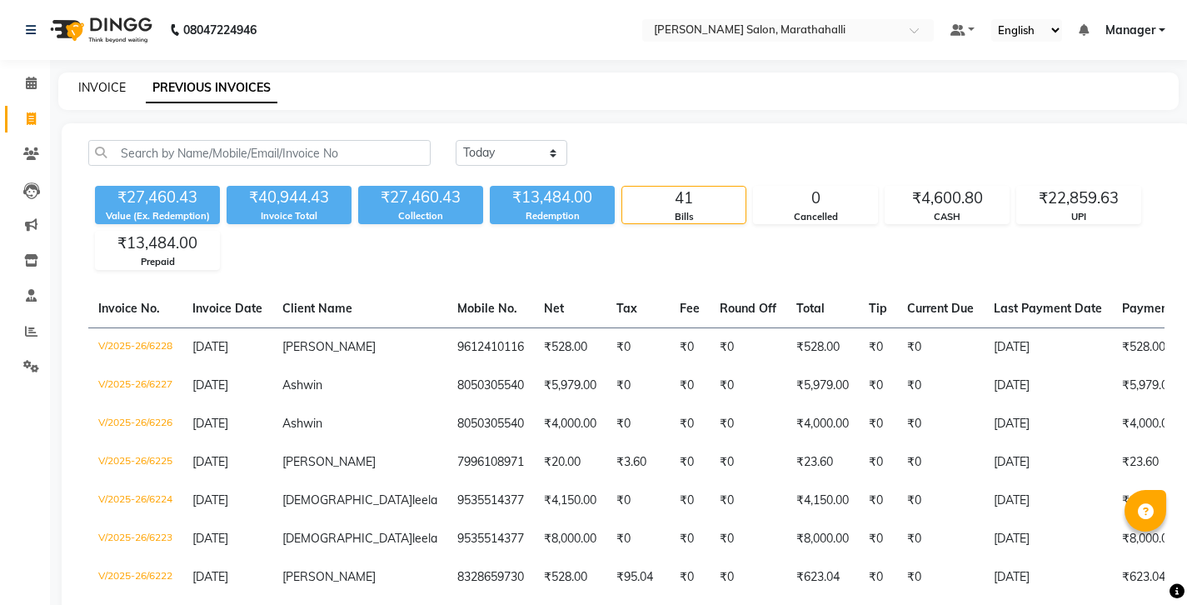
click at [95, 82] on link "INVOICE" at bounding box center [101, 87] width 47 height 15
select select "service"
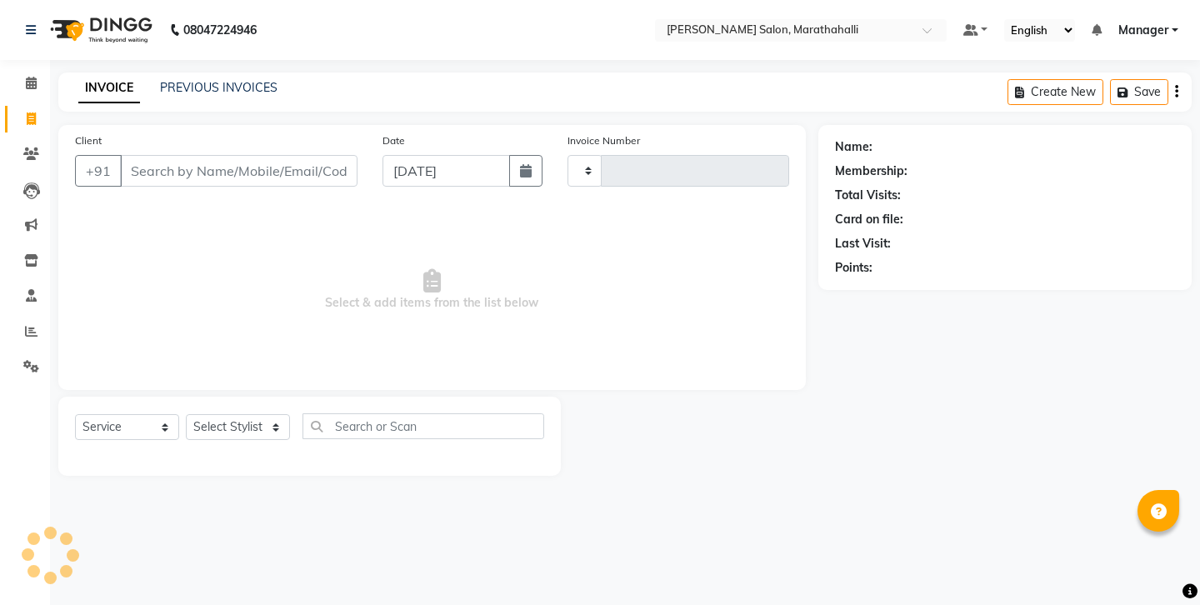
type input "6240"
select select "4783"
click at [227, 155] on input "Client" at bounding box center [238, 171] width 237 height 32
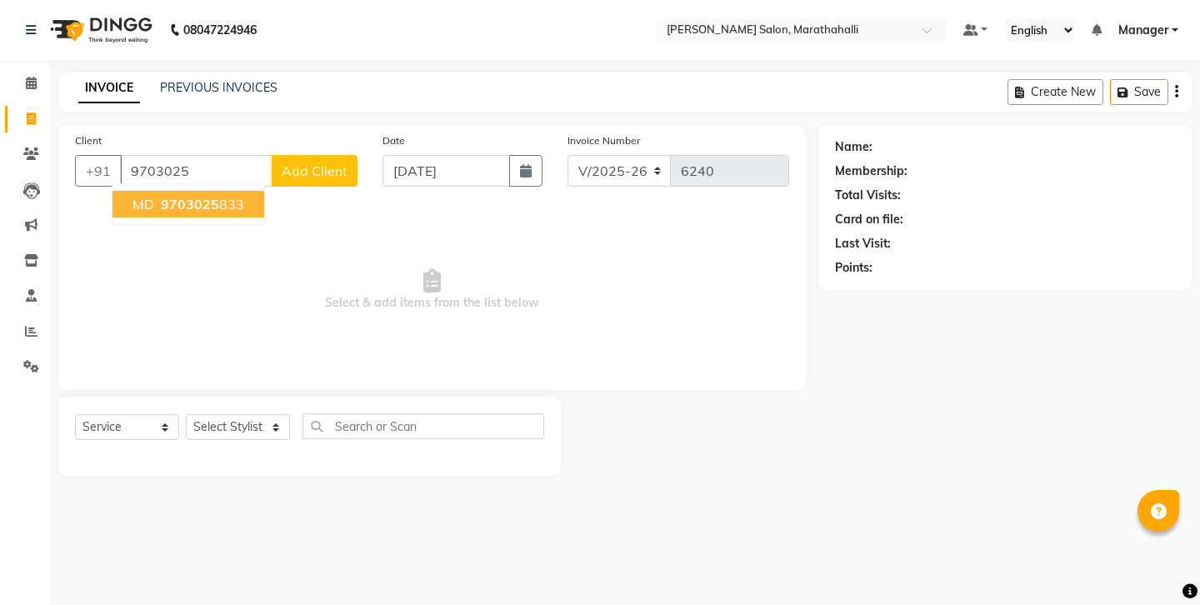
click at [186, 196] on span "9703025" at bounding box center [190, 204] width 58 height 17
type input "9703025833"
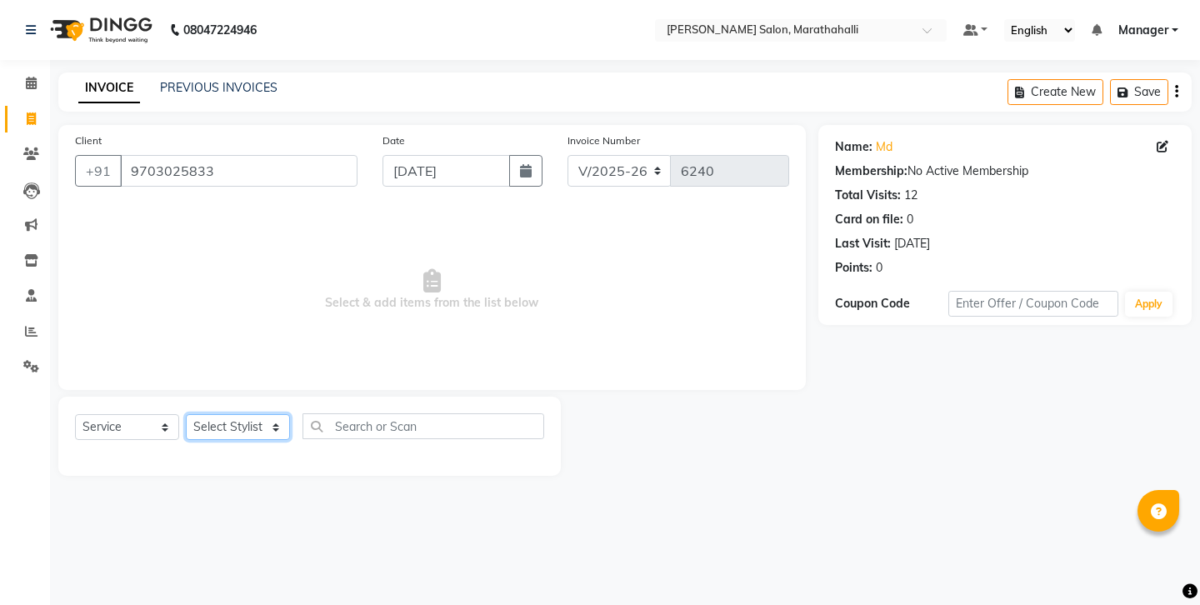
select select "67270"
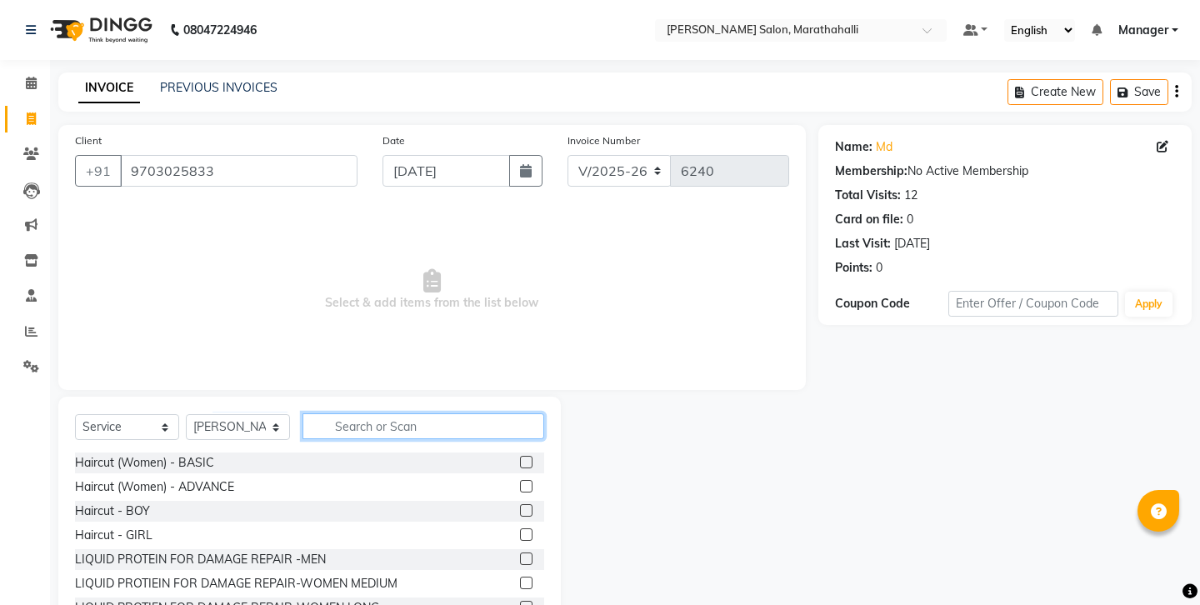
click at [368, 413] on input "text" at bounding box center [423, 426] width 242 height 26
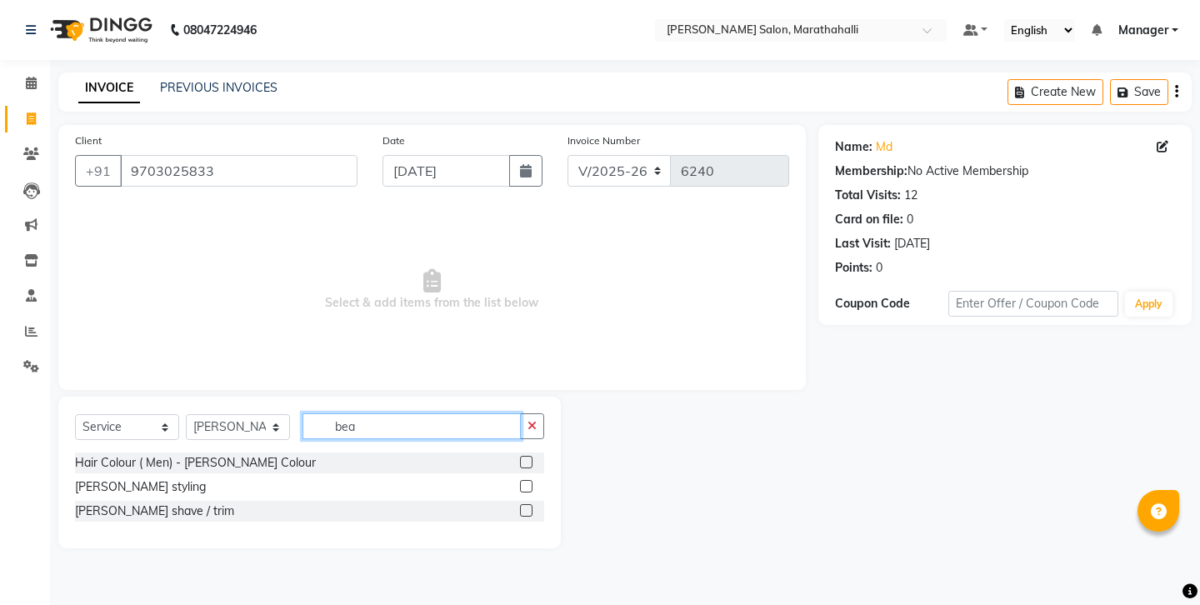
type input "bea"
click at [528, 504] on label at bounding box center [526, 510] width 12 height 12
click at [528, 506] on input "checkbox" at bounding box center [525, 511] width 11 height 11
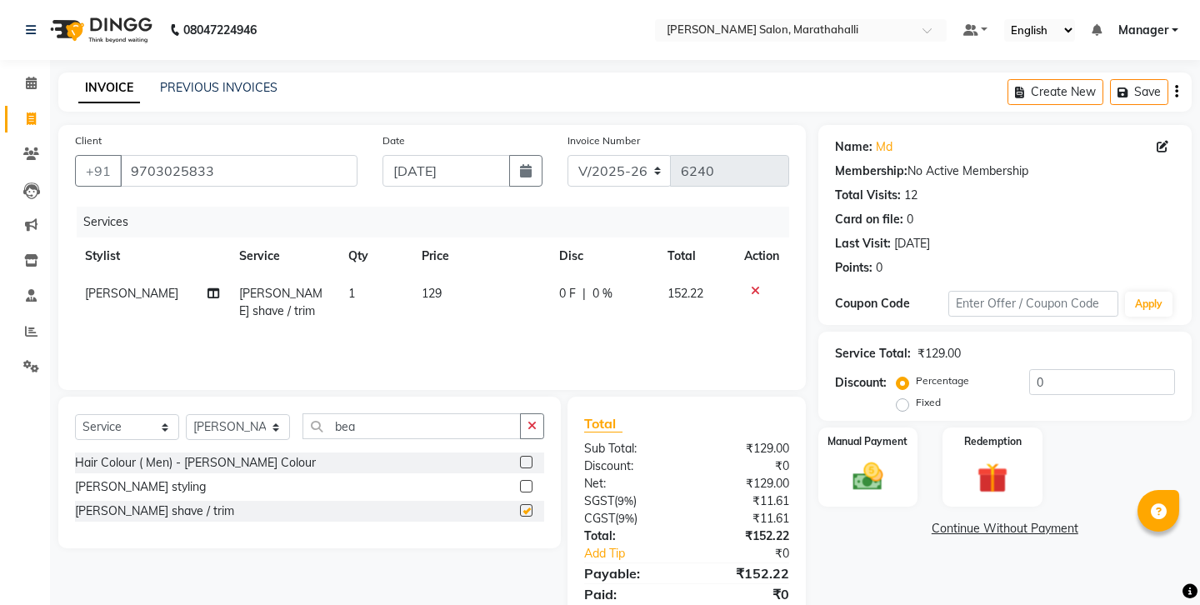
checkbox input "false"
click at [1178, 92] on icon "button" at bounding box center [1176, 92] width 3 height 1
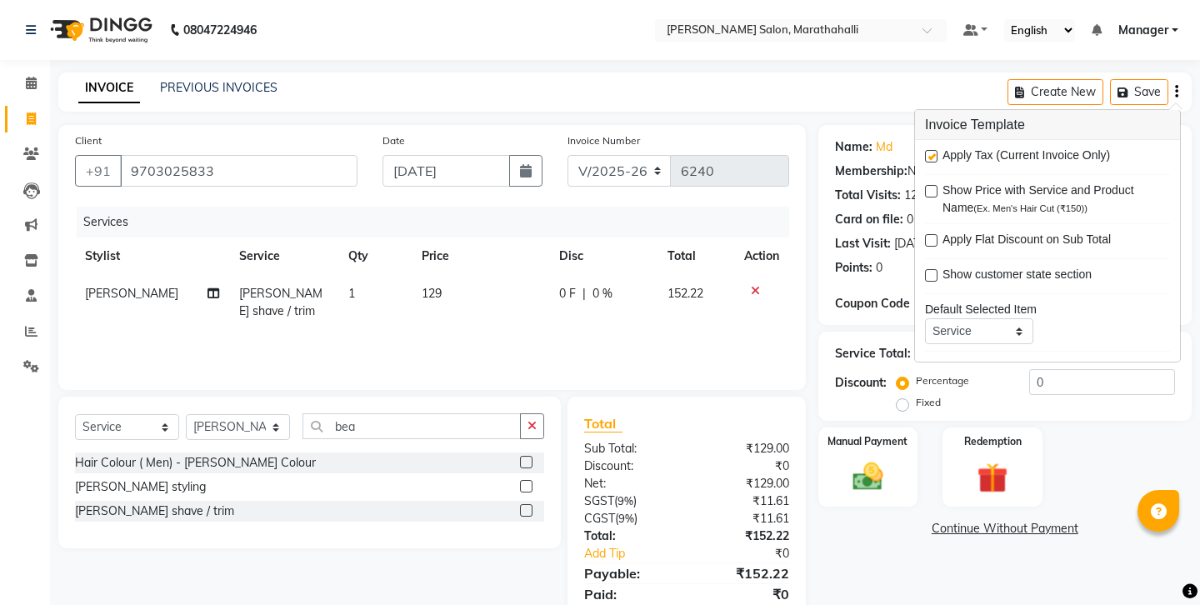
click at [927, 150] on label at bounding box center [931, 156] width 12 height 12
click at [927, 152] on input "checkbox" at bounding box center [930, 157] width 11 height 11
checkbox input "false"
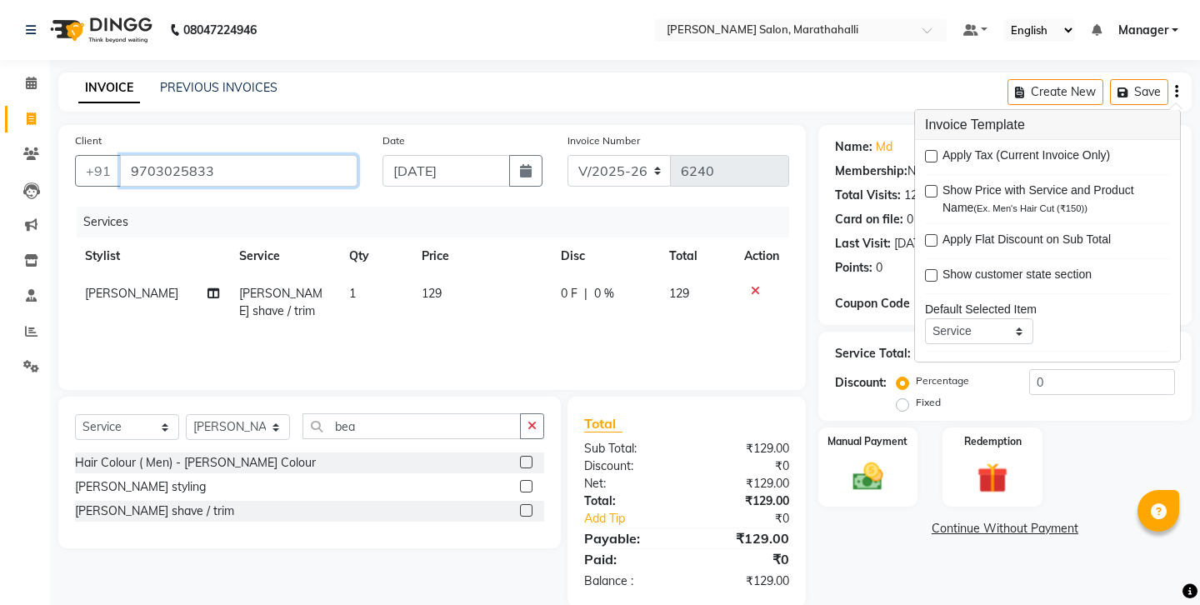
click at [158, 155] on input "9703025833" at bounding box center [238, 171] width 237 height 32
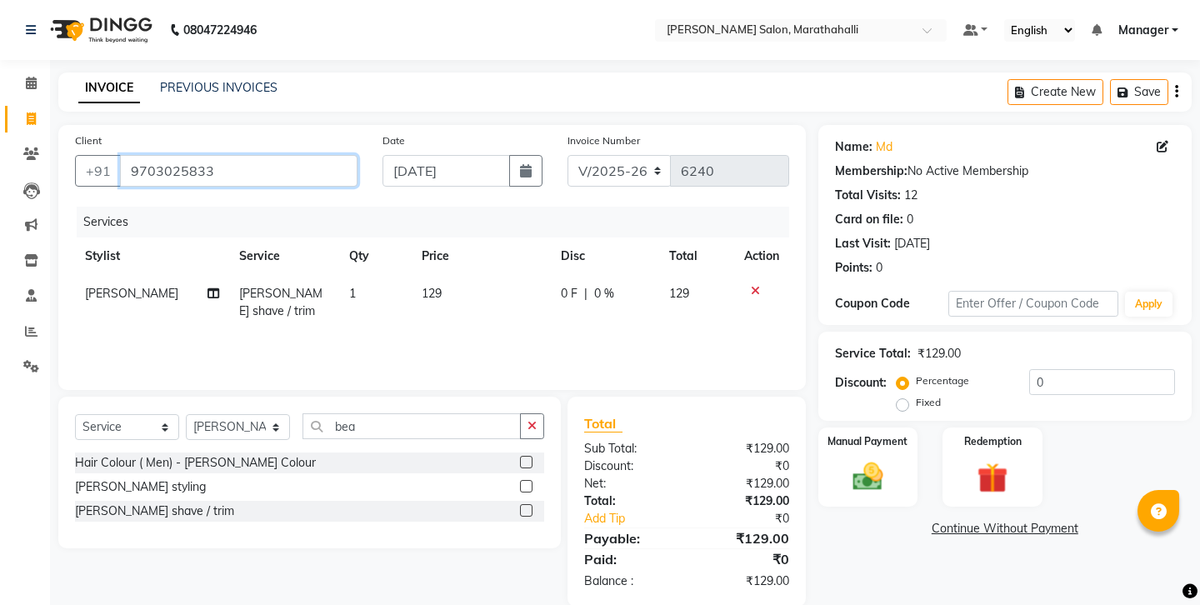
click at [158, 155] on input "9703025833" at bounding box center [238, 171] width 237 height 32
click at [874, 458] on img at bounding box center [868, 476] width 52 height 37
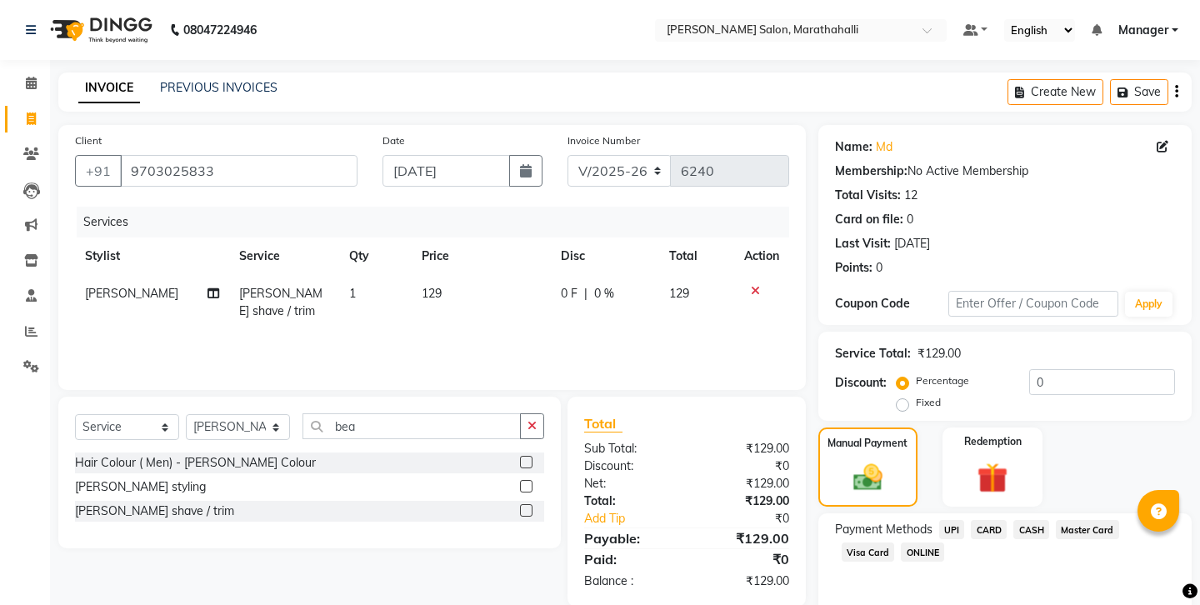
click at [939, 520] on span "UPI" at bounding box center [952, 529] width 26 height 19
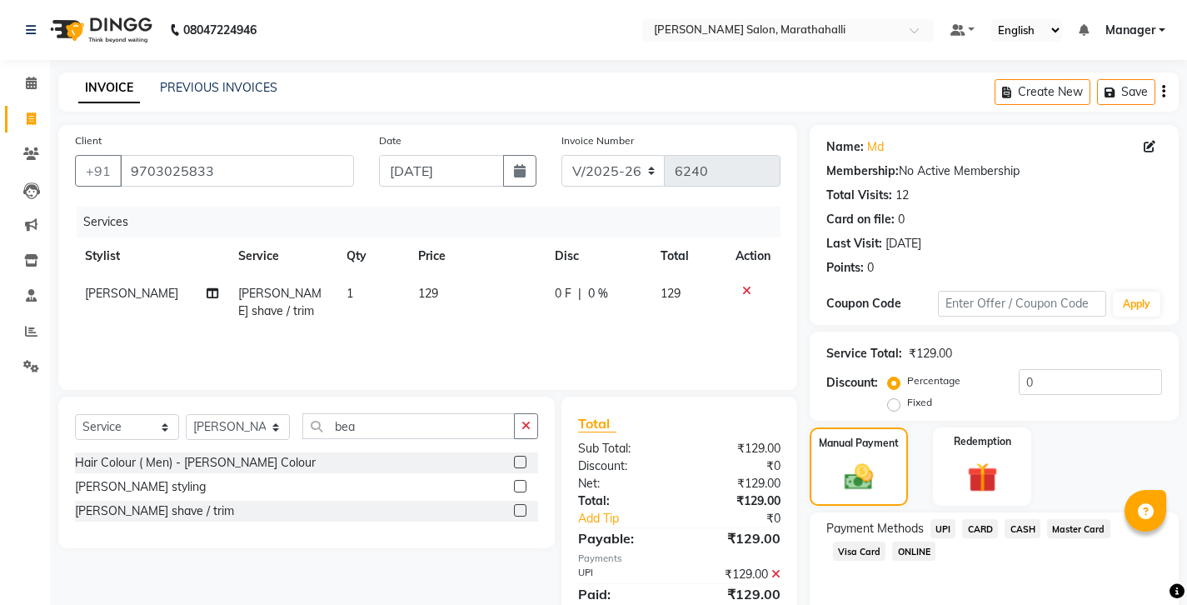
scroll to position [56, 0]
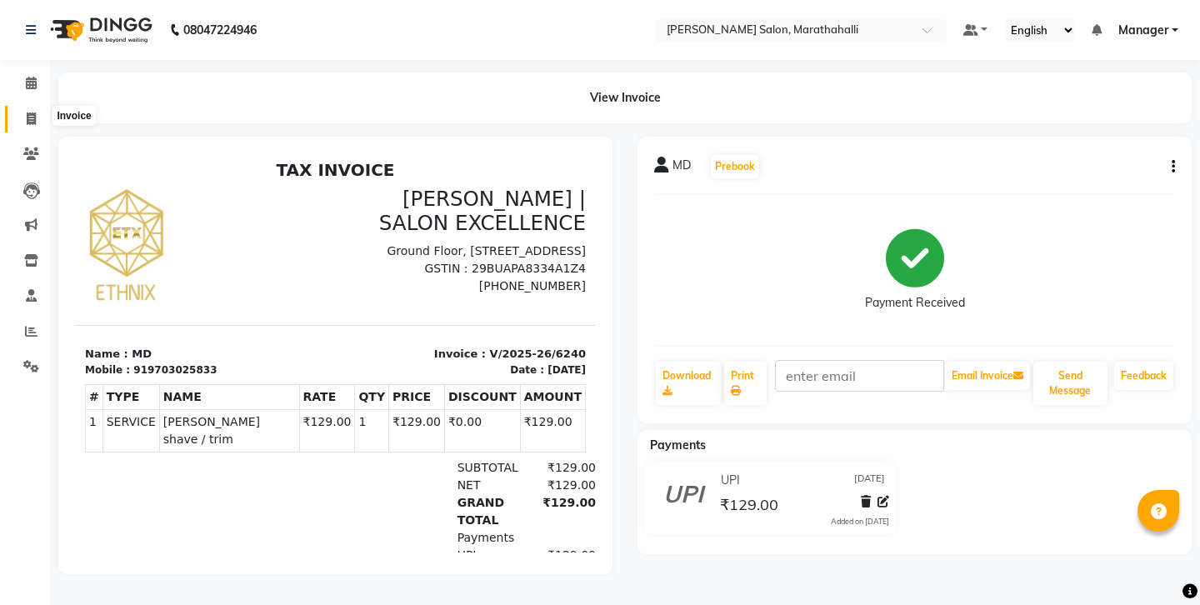
click at [27, 112] on icon at bounding box center [31, 118] width 9 height 12
select select "4783"
select select "service"
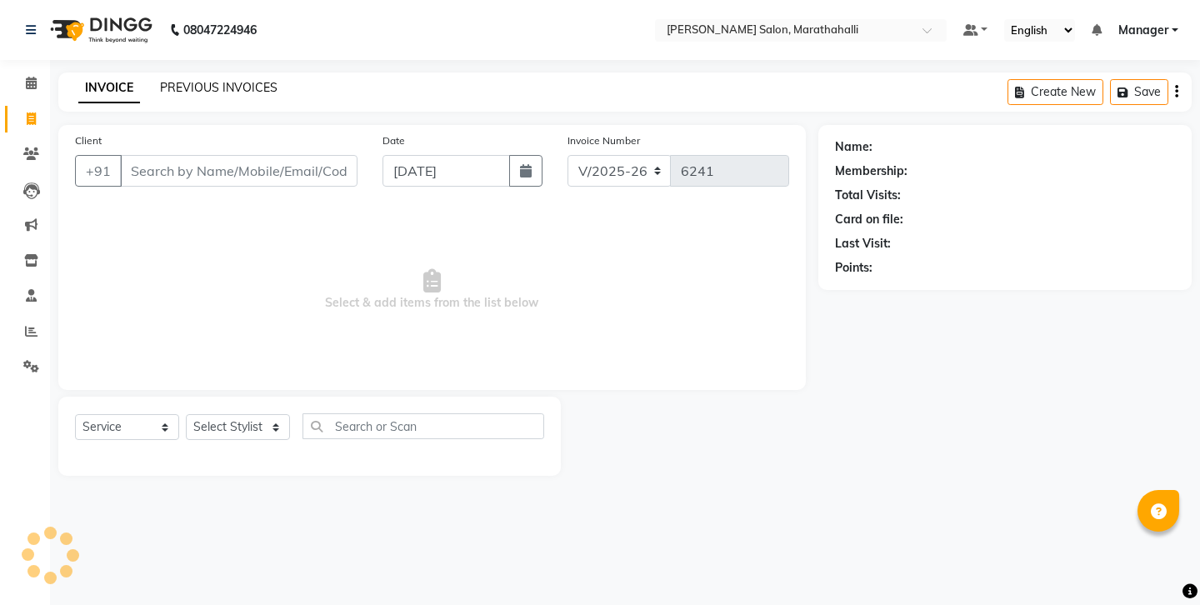
click at [211, 82] on link "PREVIOUS INVOICES" at bounding box center [218, 87] width 117 height 15
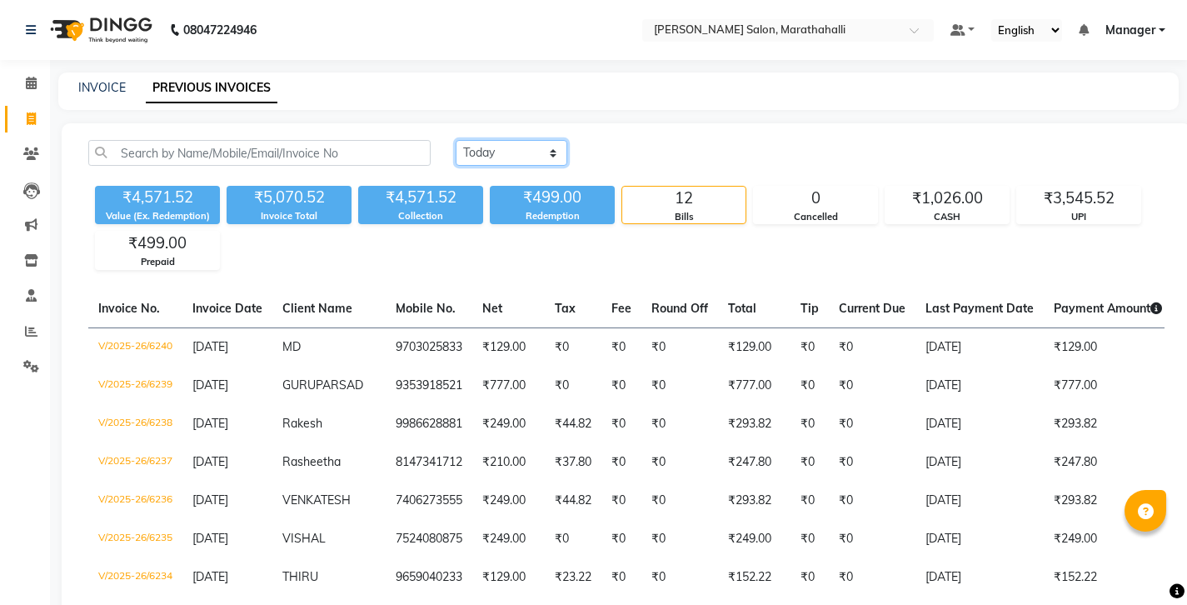
select select "yesterday"
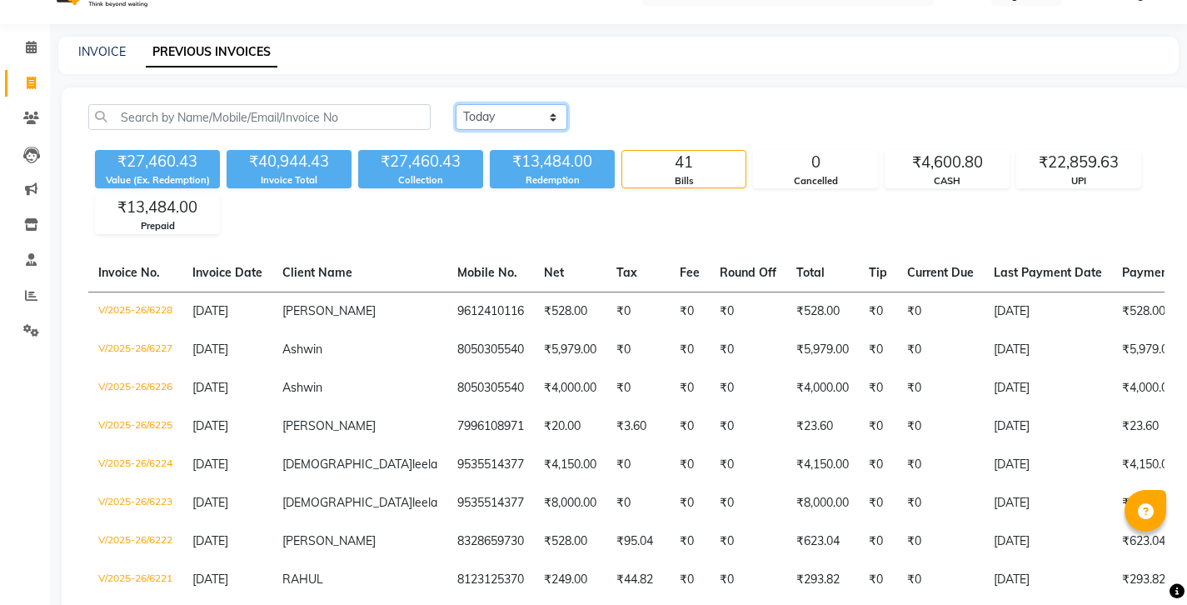
scroll to position [63, 0]
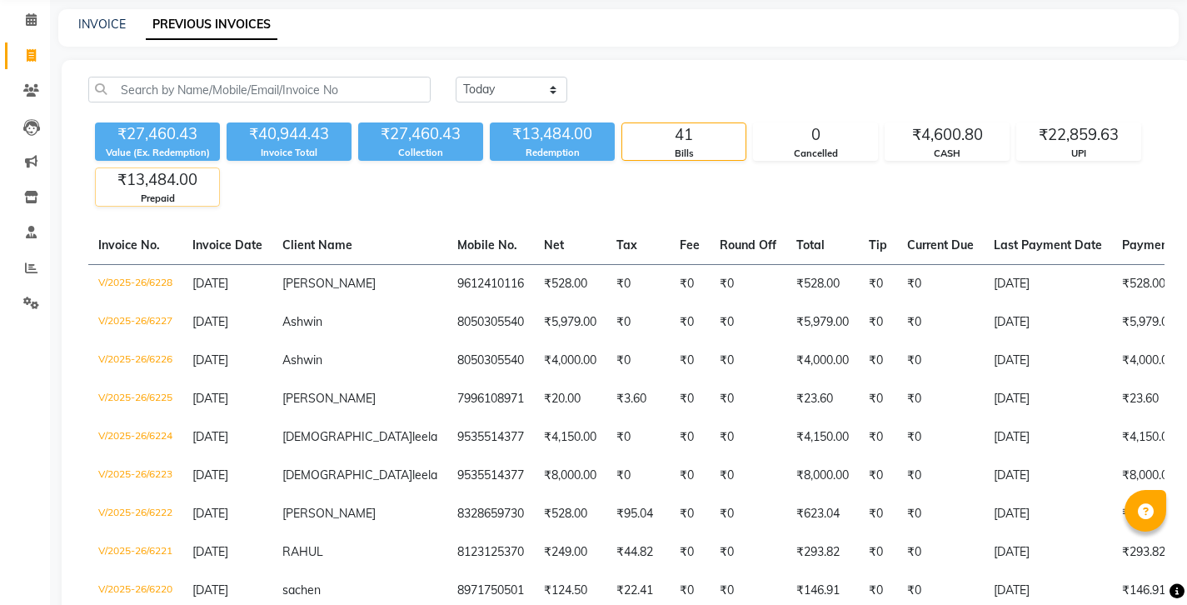
click at [141, 168] on div "₹13,484.00" at bounding box center [157, 179] width 123 height 23
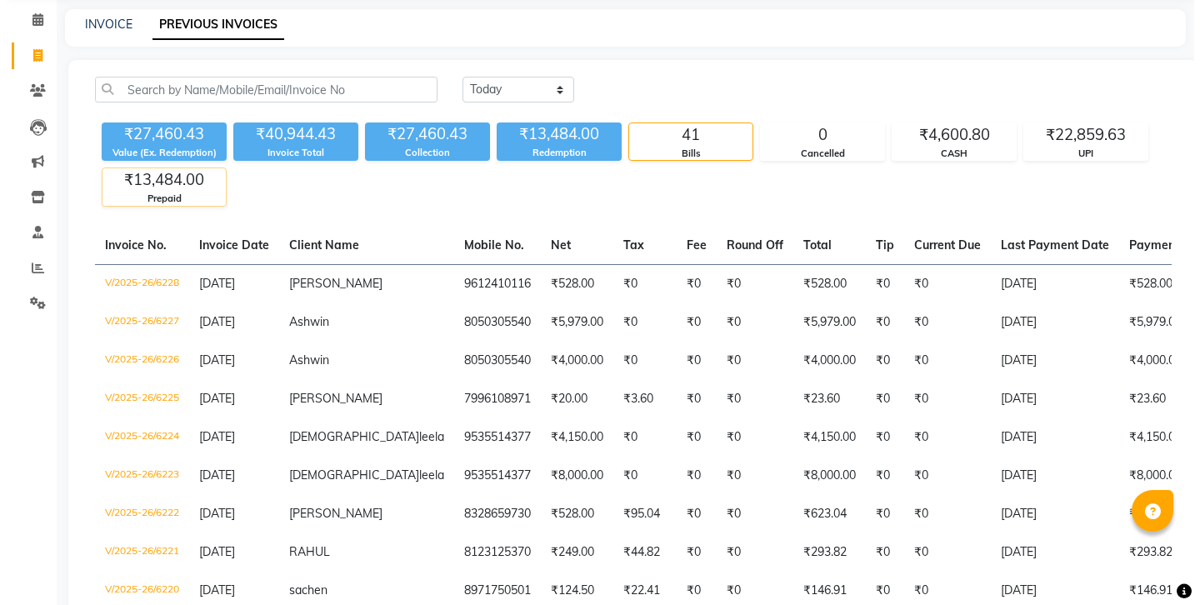
scroll to position [0, 0]
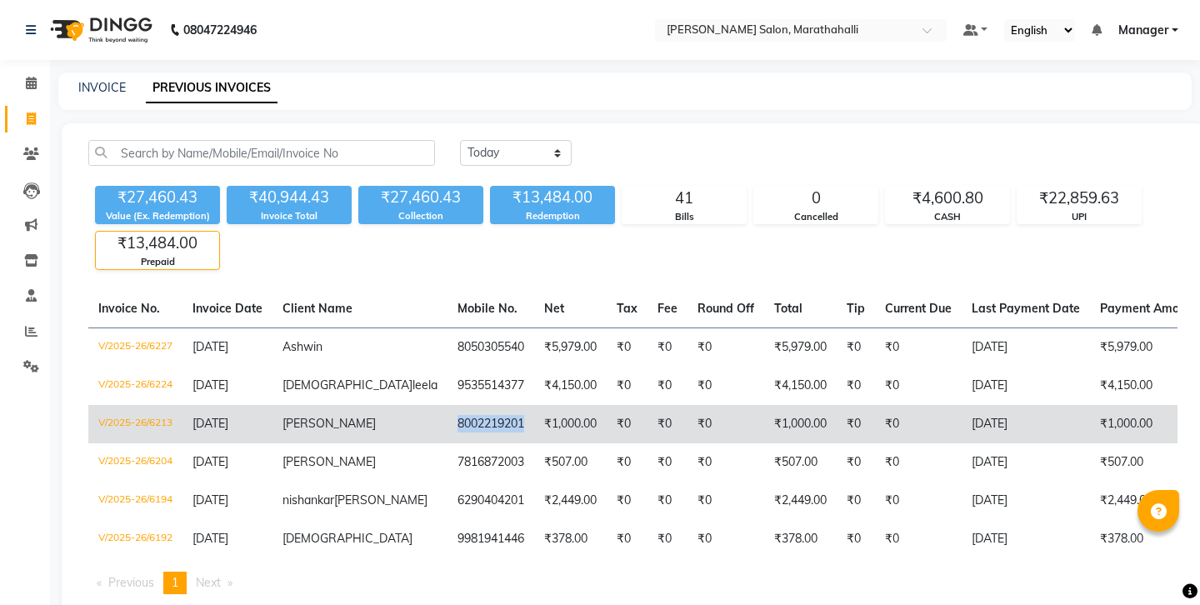
copy td "8002219201"
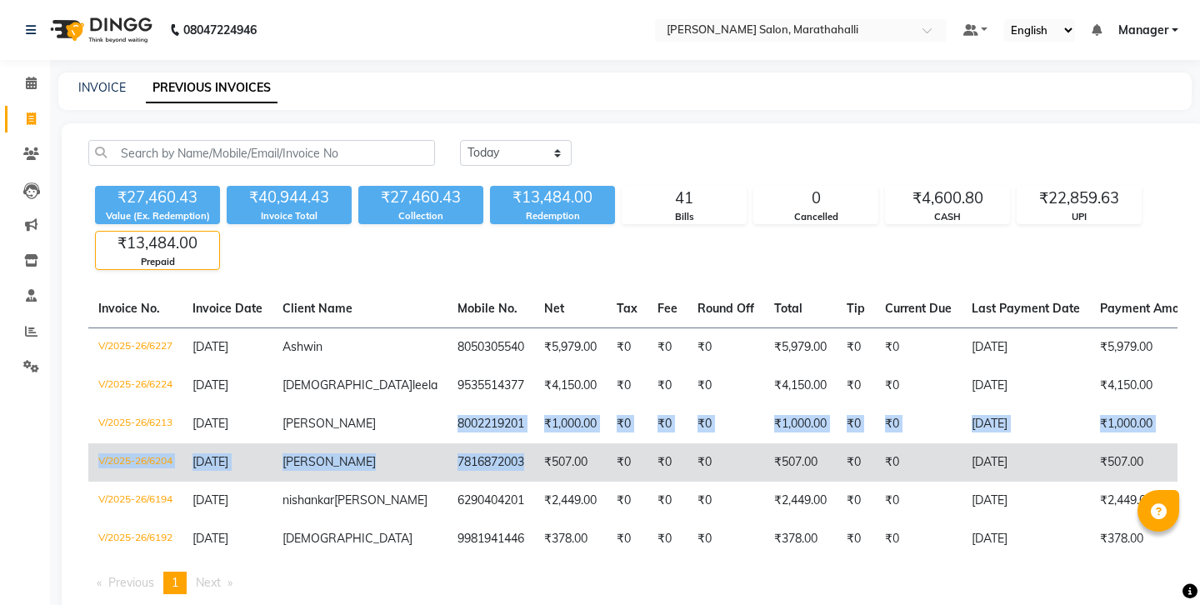
drag, startPoint x: 319, startPoint y: 357, endPoint x: 382, endPoint y: 388, distance: 69.7
click at [382, 388] on tbody "V/2025-26/6227 03-09-2025 Ashwin 8050305540 ₹5,979.00 ₹0 ₹0 ₹0 ₹5,979.00 ₹0 ₹0 …" at bounding box center [799, 442] width 1422 height 231
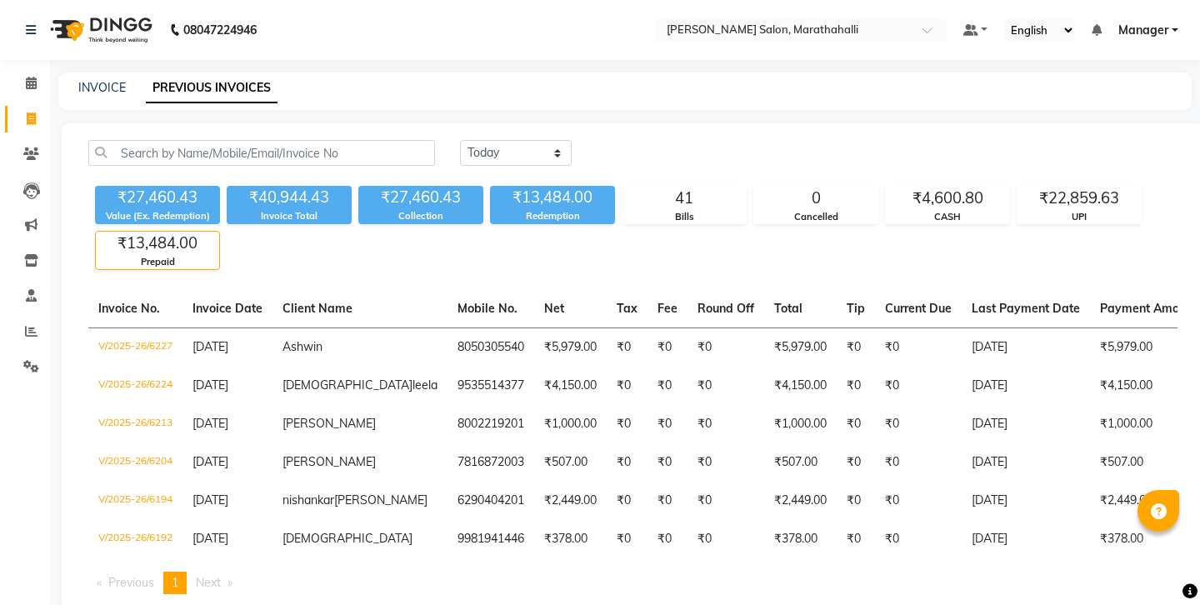
click at [335, 572] on ul "Previous page 1 / 1 You're on page 1 Next page" at bounding box center [632, 583] width 1089 height 22
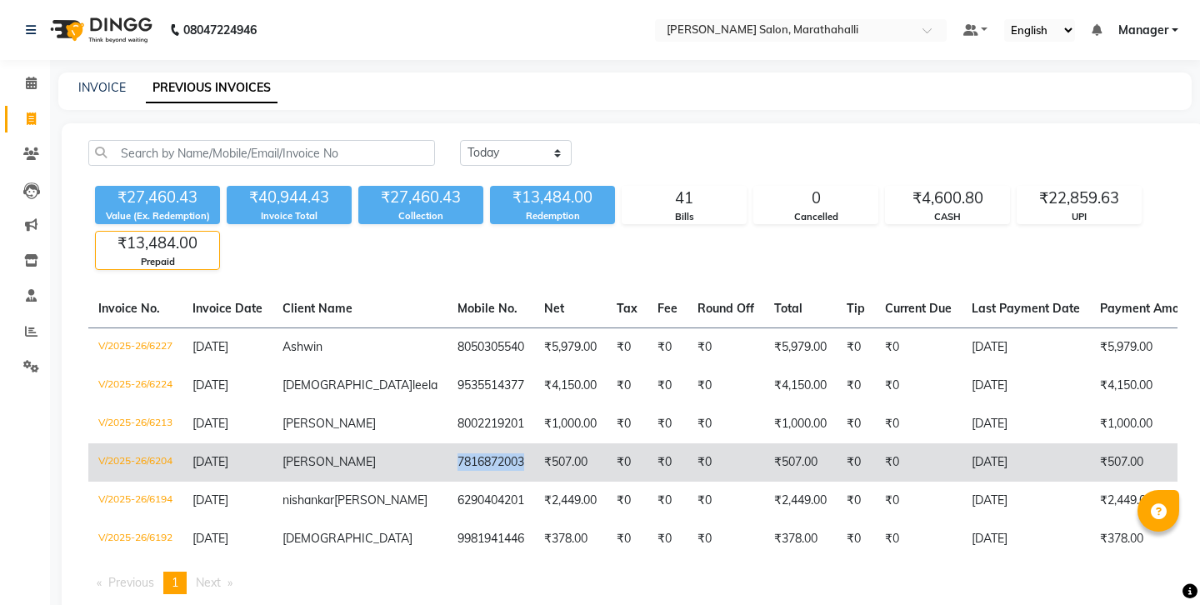
copy td "7816872003"
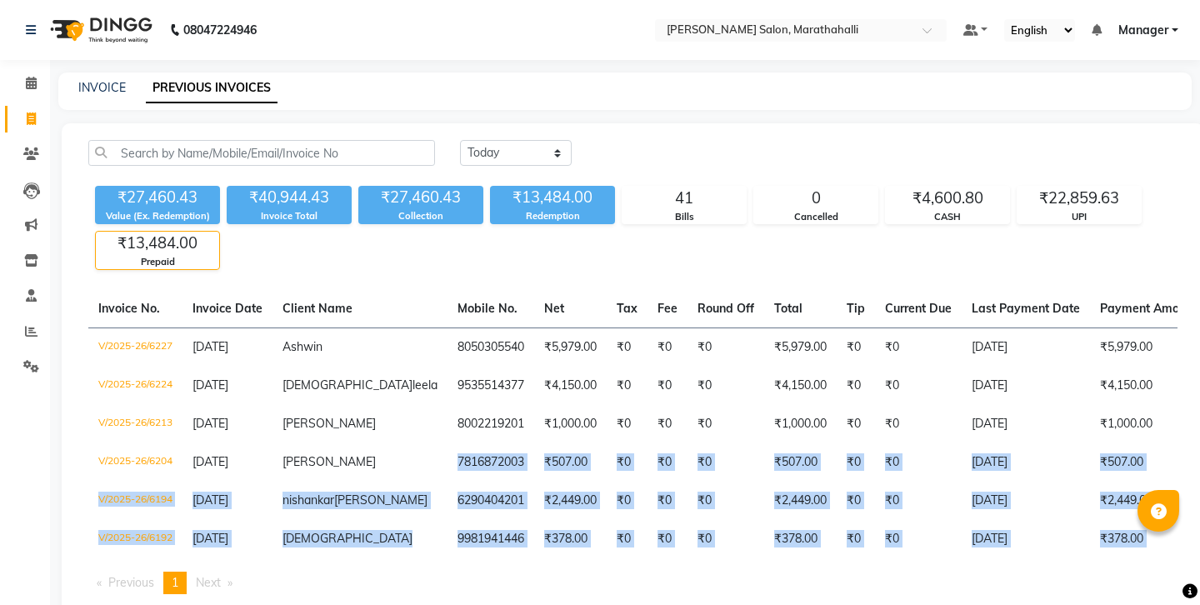
drag, startPoint x: 319, startPoint y: 392, endPoint x: 342, endPoint y: 519, distance: 129.5
click at [342, 521] on div "Invoice No. Invoice Date Client Name Mobile No. Net Tax Fee Round Off Total Tip…" at bounding box center [632, 448] width 1109 height 317
click at [383, 531] on div "Invoice No. Invoice Date Client Name Mobile No. Net Tax Fee Round Off Total Tip…" at bounding box center [632, 448] width 1109 height 317
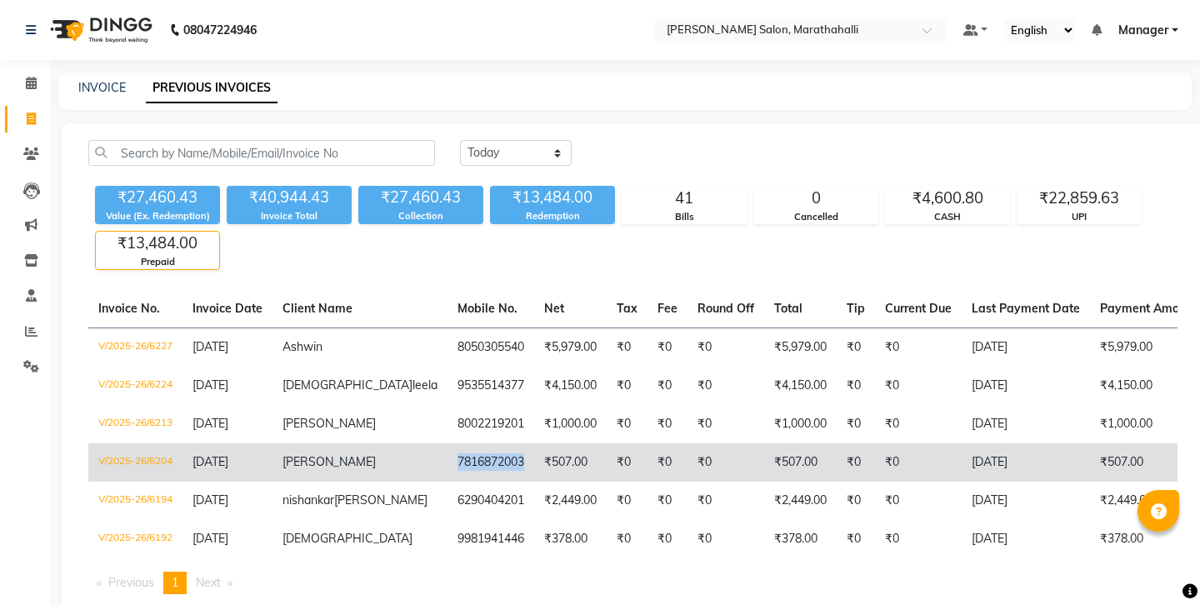
copy td "7816872003"
drag, startPoint x: 314, startPoint y: 389, endPoint x: 383, endPoint y: 390, distance: 69.2
click at [447, 443] on td "7816872003" at bounding box center [490, 462] width 87 height 38
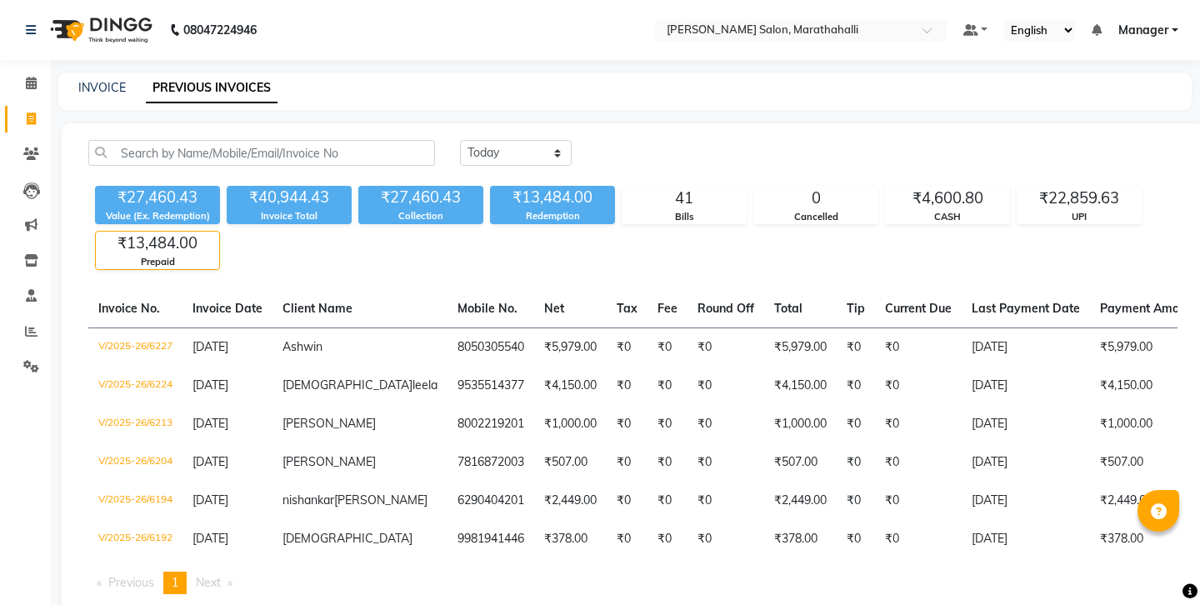
drag, startPoint x: 595, startPoint y: 536, endPoint x: 595, endPoint y: 506, distance: 30.0
click at [595, 535] on div "Invoice No. Invoice Date Client Name Mobile No. Net Tax Fee Round Off Total Tip…" at bounding box center [632, 448] width 1109 height 317
drag, startPoint x: 317, startPoint y: 423, endPoint x: 388, endPoint y: 518, distance: 119.0
click at [388, 518] on div "Invoice No. Invoice Date Client Name Mobile No. Net Tax Fee Round Off Total Tip…" at bounding box center [632, 448] width 1109 height 317
click at [395, 542] on div "Today Yesterday Custom Range ₹27,460.43 Value (Ex. Redemption) ₹40,944.43 Invoi…" at bounding box center [633, 373] width 1142 height 501
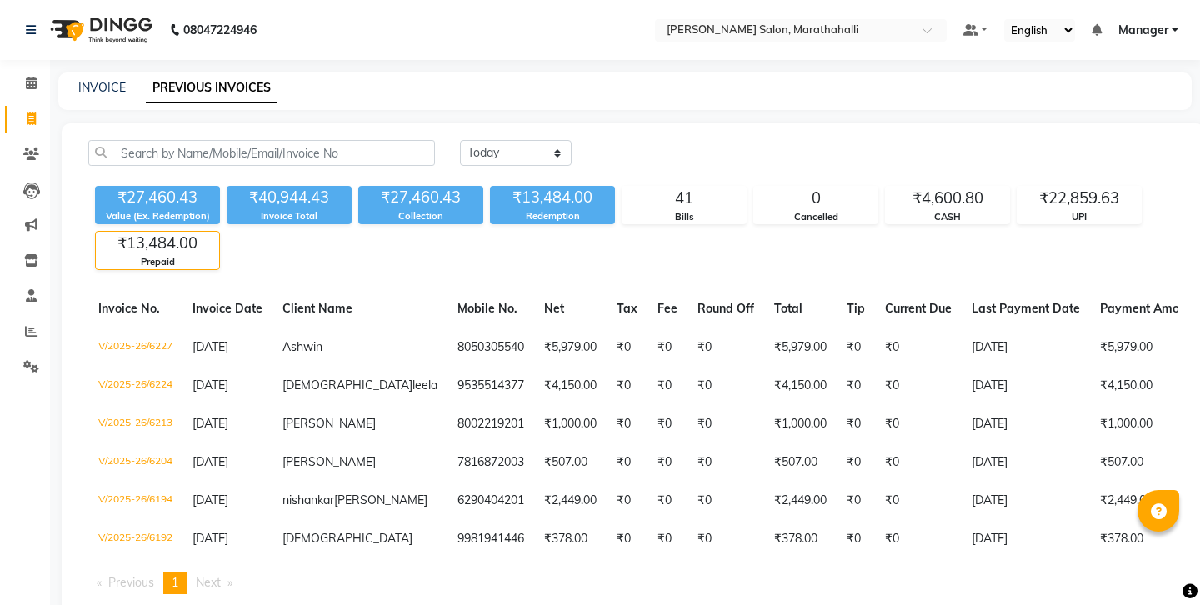
drag, startPoint x: 313, startPoint y: 422, endPoint x: 355, endPoint y: 529, distance: 114.5
click at [355, 529] on div "Invoice No. Invoice Date Client Name Mobile No. Net Tax Fee Round Off Total Tip…" at bounding box center [632, 448] width 1109 height 317
click at [354, 572] on ul "Previous page 1 / 1 You're on page 1 Next page" at bounding box center [632, 583] width 1089 height 22
drag, startPoint x: 322, startPoint y: 424, endPoint x: 410, endPoint y: 536, distance: 142.4
click at [410, 536] on div "Invoice No. Invoice Date Client Name Mobile No. Net Tax Fee Round Off Total Tip…" at bounding box center [632, 448] width 1109 height 317
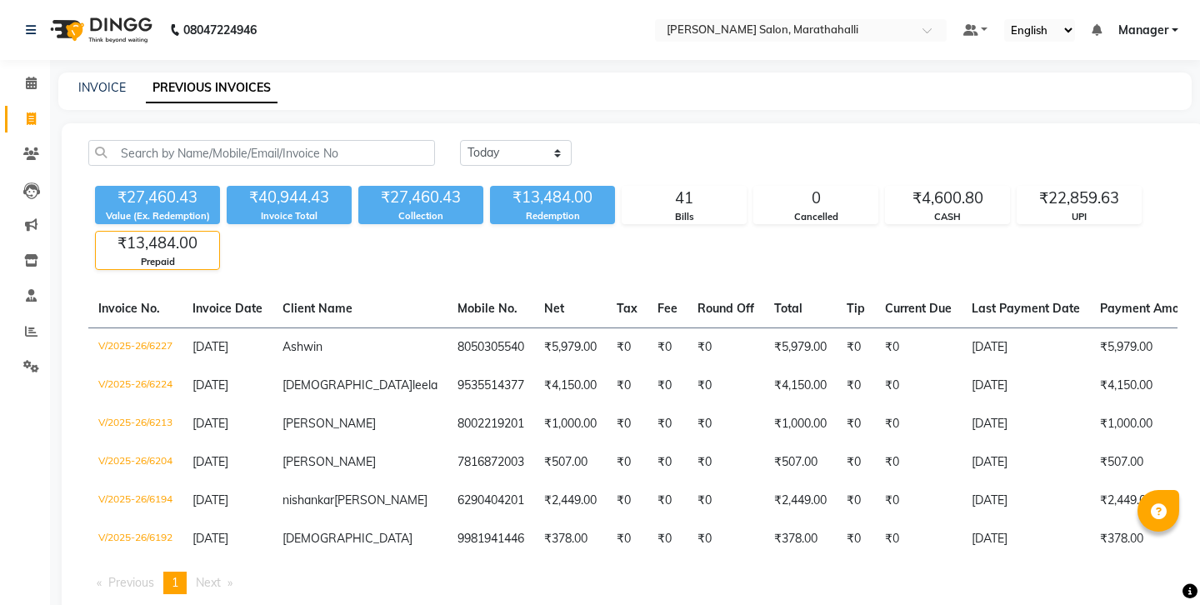
click at [409, 536] on div "Invoice No. Invoice Date Client Name Mobile No. Net Tax Fee Round Off Total Tip…" at bounding box center [632, 448] width 1109 height 317
drag, startPoint x: 320, startPoint y: 422, endPoint x: 382, endPoint y: 530, distance: 123.9
click at [382, 530] on div "Invoice No. Invoice Date Client Name Mobile No. Net Tax Fee Round Off Total Tip…" at bounding box center [632, 448] width 1109 height 317
click at [374, 572] on ul "Previous page 1 / 1 You're on page 1 Next page" at bounding box center [632, 583] width 1089 height 22
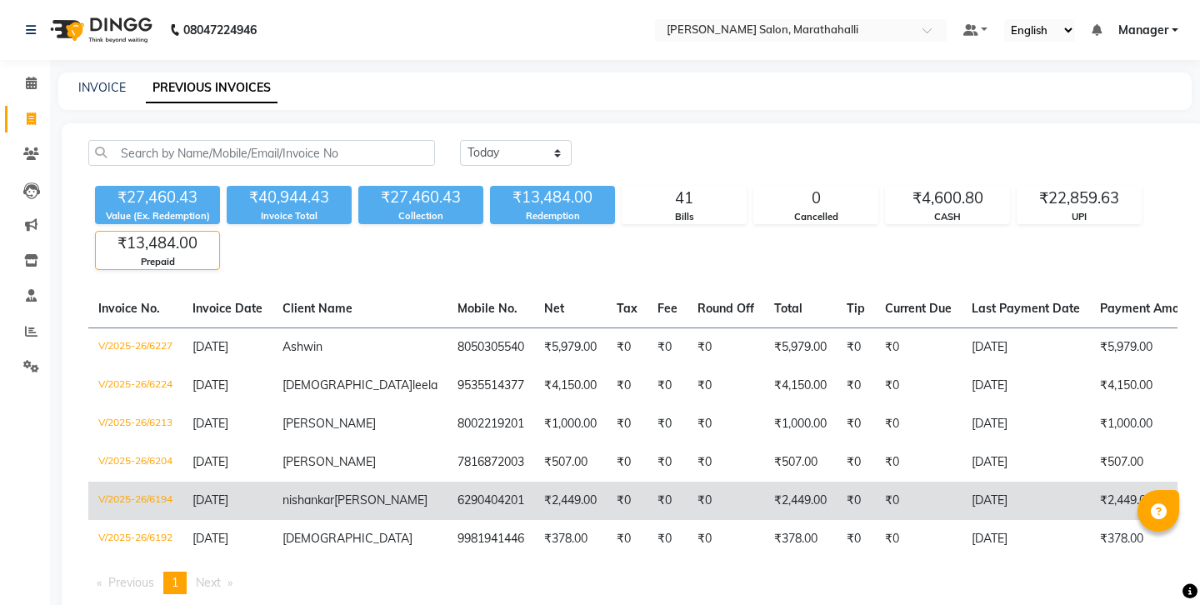
drag, startPoint x: 320, startPoint y: 422, endPoint x: 394, endPoint y: 428, distance: 74.4
click at [394, 482] on tr "V/2025-26/6194 03-09-2025 nishankar keshri 6290404201 ₹2,449.00 ₹0 ₹0 ₹0 ₹2,449…" at bounding box center [799, 501] width 1422 height 38
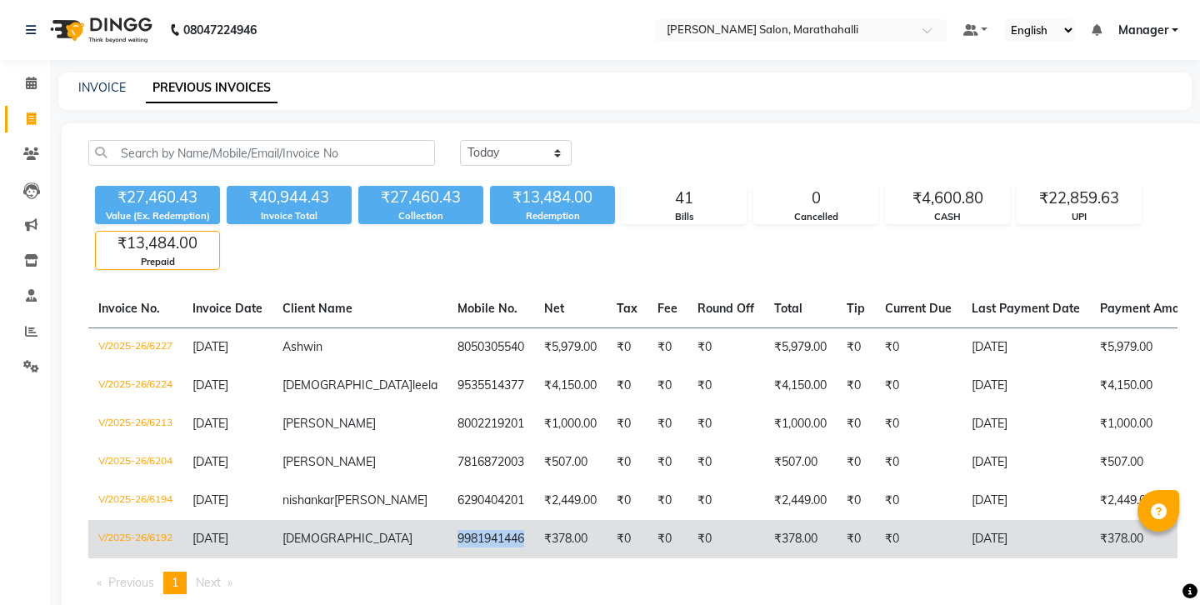
copy td "9981941446"
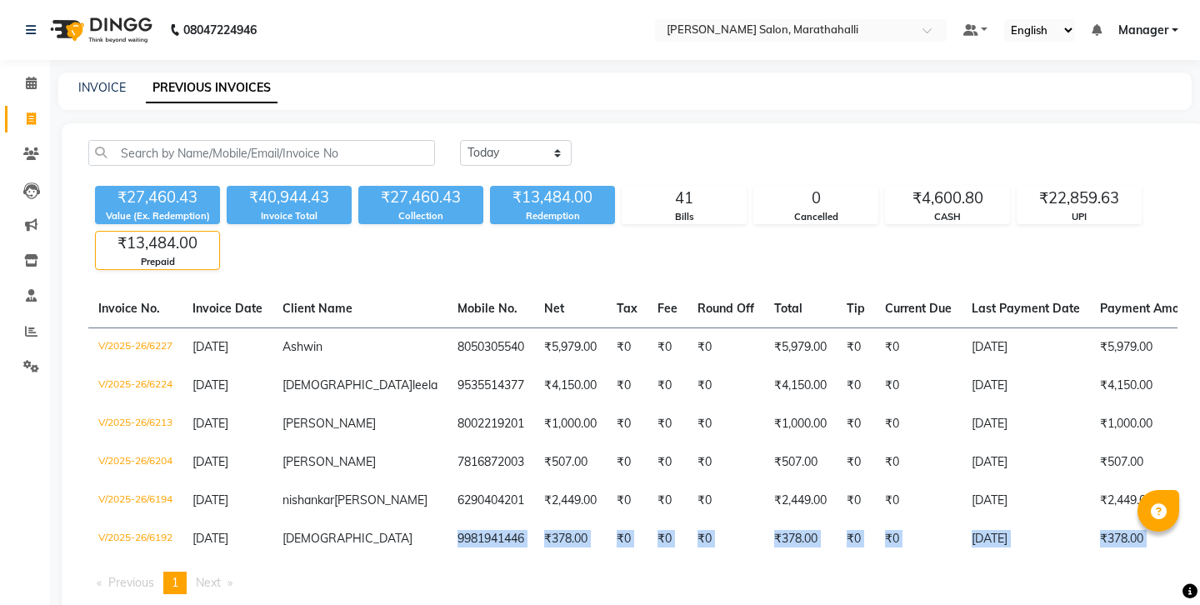
drag, startPoint x: 319, startPoint y: 468, endPoint x: 369, endPoint y: 512, distance: 66.7
click at [369, 512] on div "Invoice No. Invoice Date Client Name Mobile No. Net Tax Fee Round Off Total Tip…" at bounding box center [632, 448] width 1109 height 317
click at [397, 534] on div "Invoice No. Invoice Date Client Name Mobile No. Net Tax Fee Round Off Total Tip…" at bounding box center [632, 448] width 1109 height 317
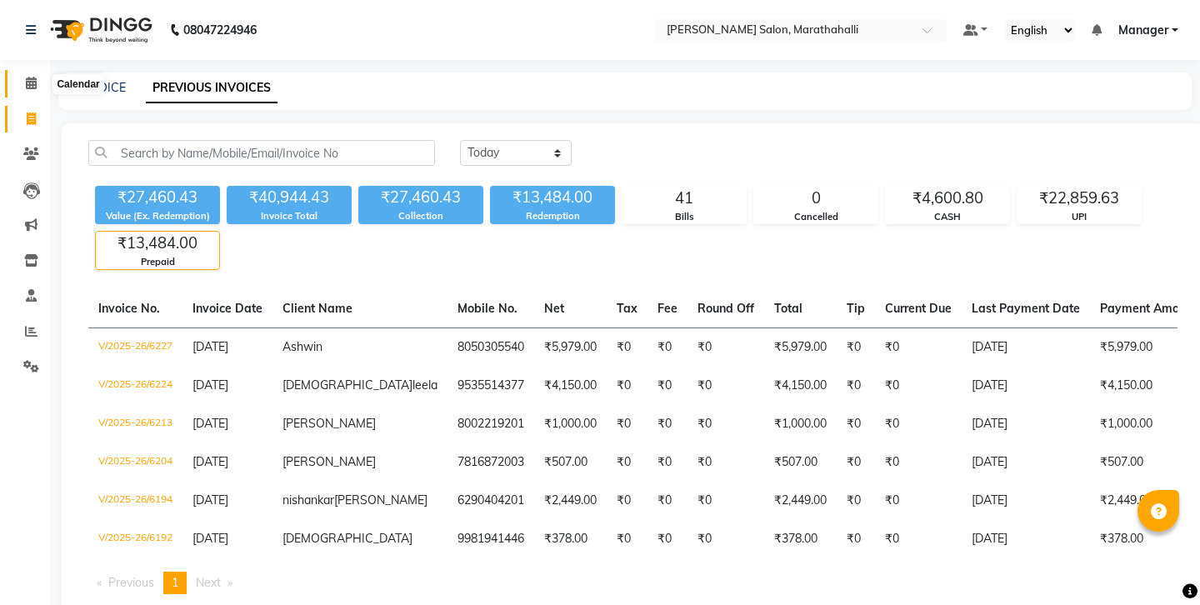
click at [31, 82] on icon at bounding box center [31, 83] width 11 height 12
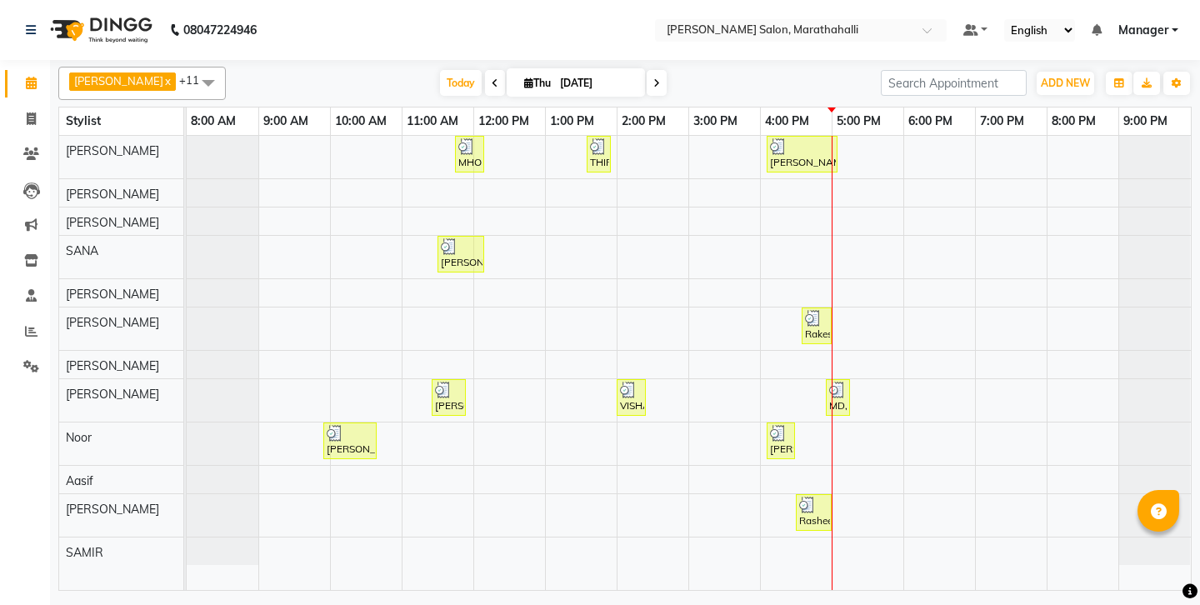
click at [485, 77] on span at bounding box center [495, 83] width 20 height 26
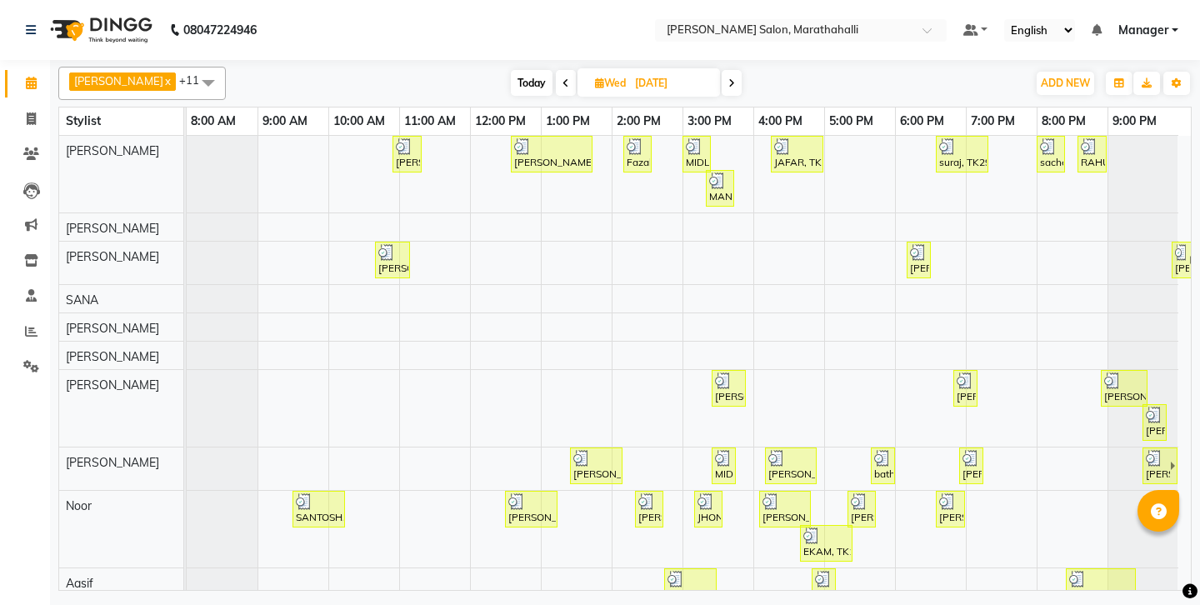
click at [522, 79] on span "Today" at bounding box center [532, 83] width 42 height 26
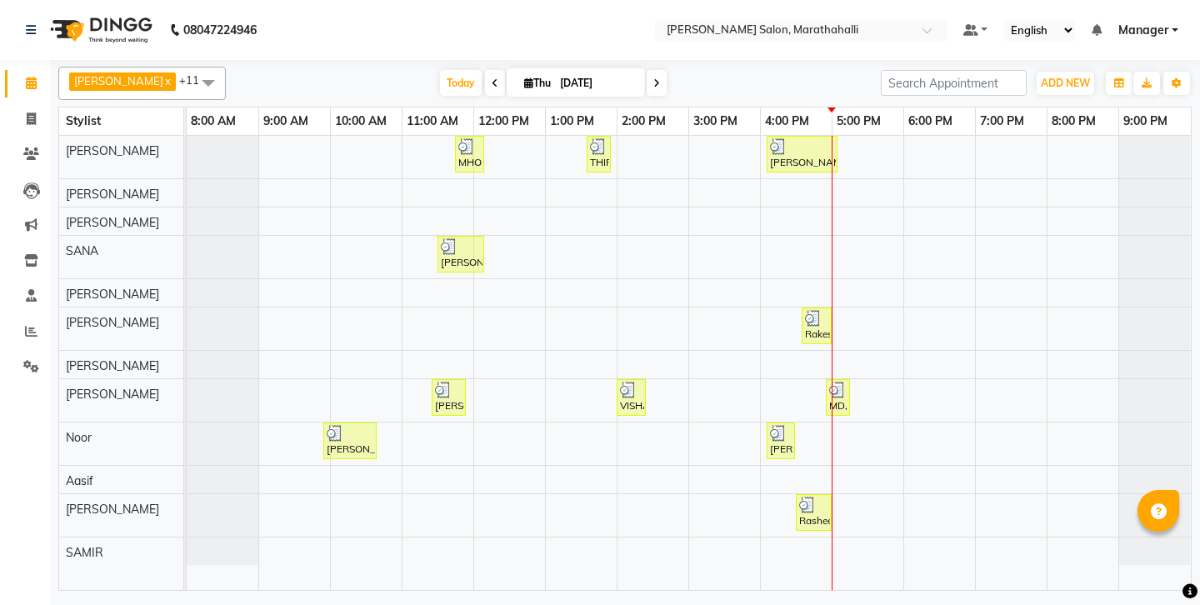
click at [492, 78] on icon at bounding box center [495, 83] width 7 height 10
type input "[DATE]"
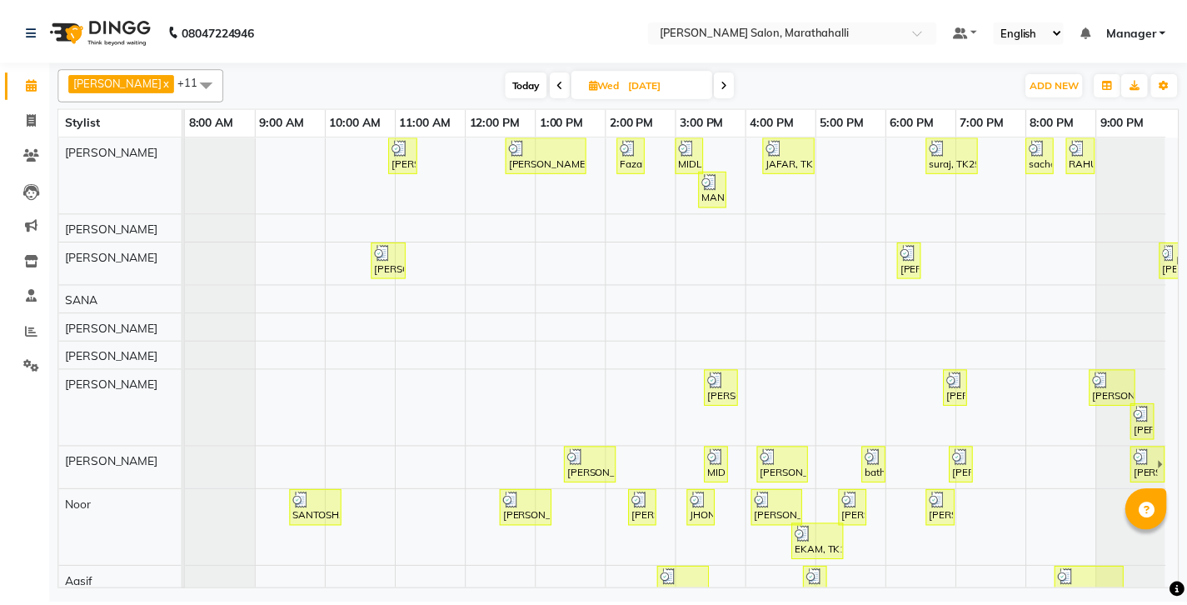
scroll to position [142, 0]
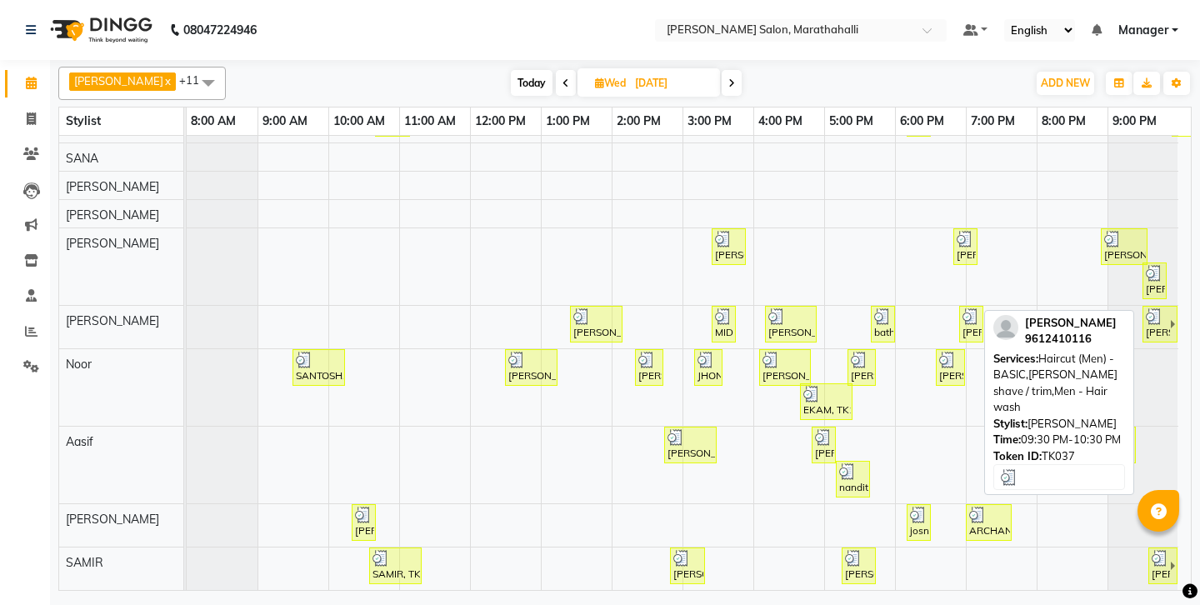
click at [1174, 306] on link "Mika, TK37, 09:30 PM-10:30 PM, Haircut (Men) -BASIC,Beard shave / trim,Men - Ha…" at bounding box center [1159, 324] width 35 height 37
select select "3"
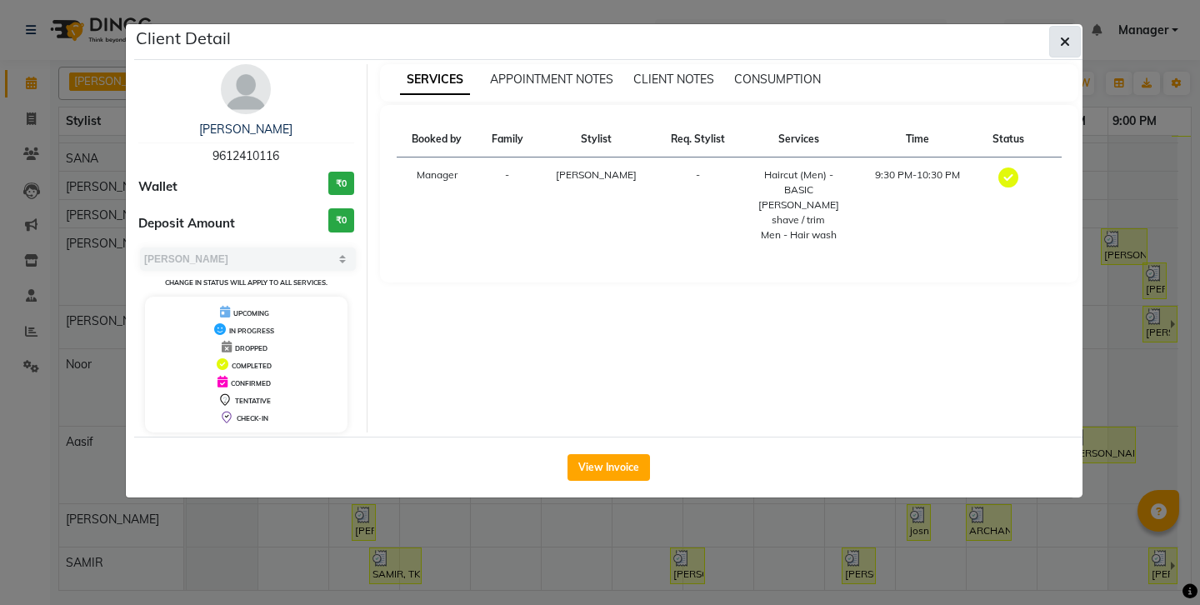
click at [1060, 32] on button "button" at bounding box center [1065, 42] width 32 height 32
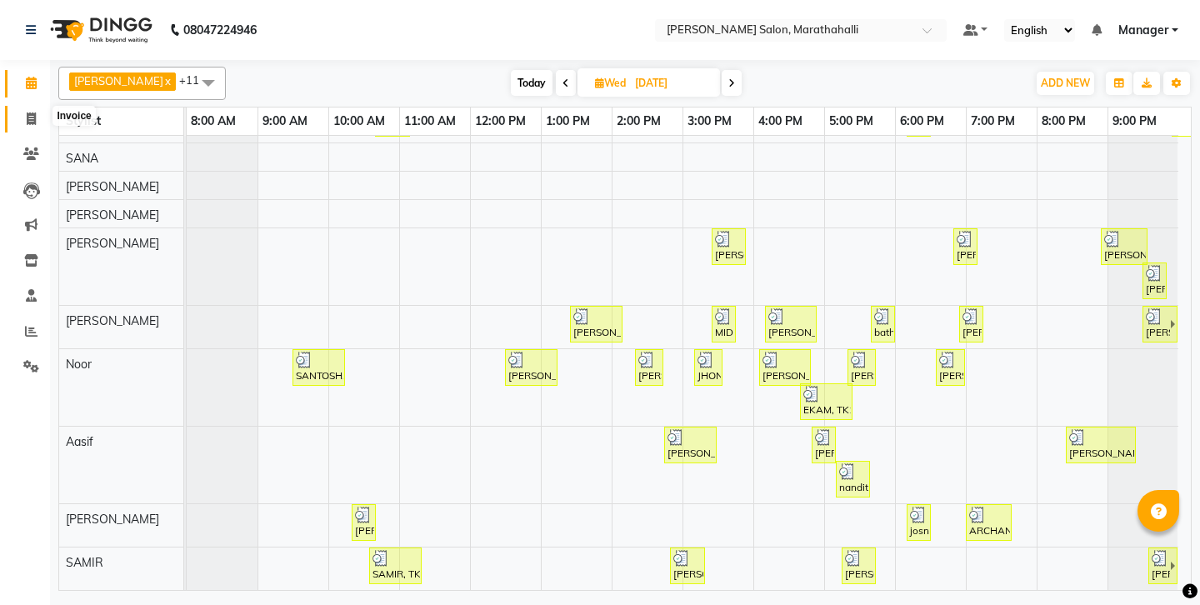
click at [23, 117] on span at bounding box center [31, 119] width 29 height 19
select select "4783"
select select "service"
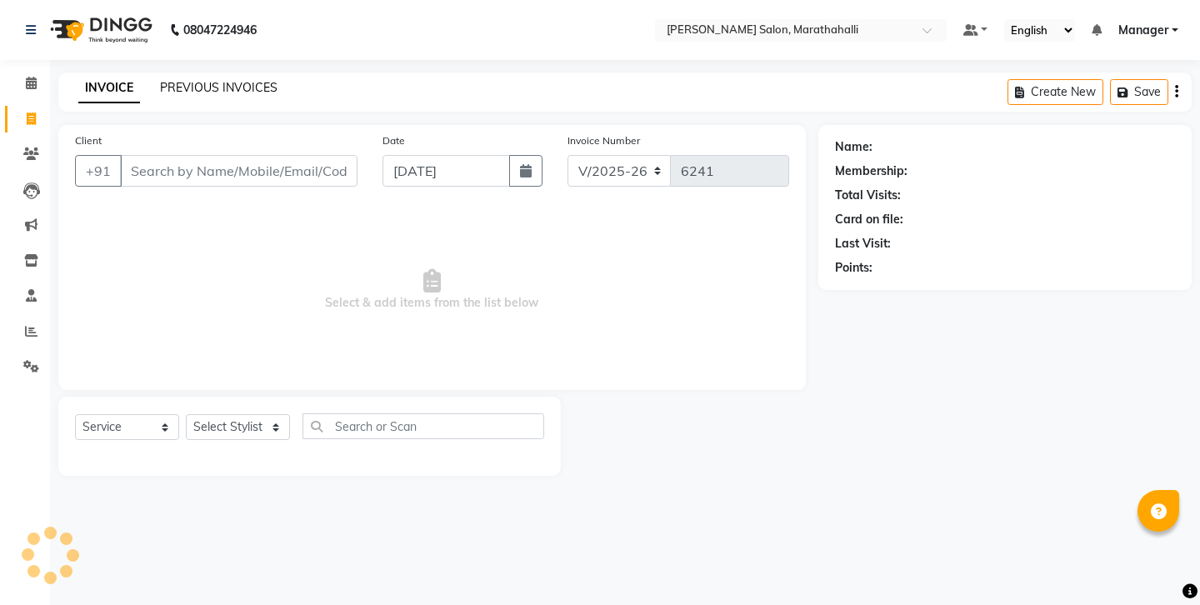
click at [191, 82] on link "PREVIOUS INVOICES" at bounding box center [218, 87] width 117 height 15
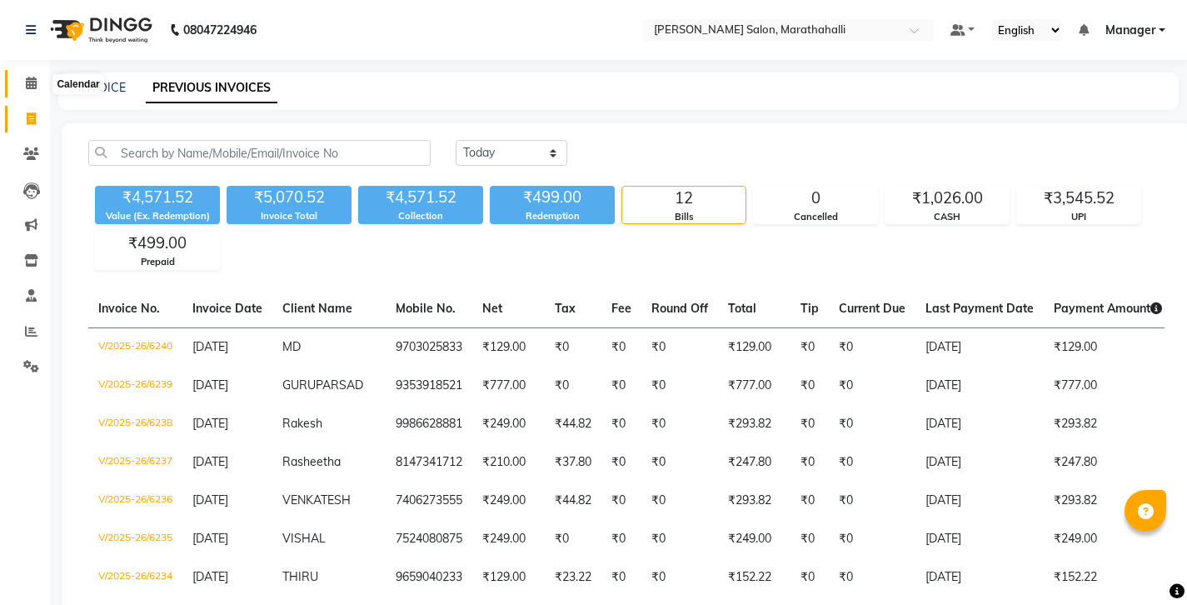
click at [37, 84] on span at bounding box center [31, 83] width 29 height 19
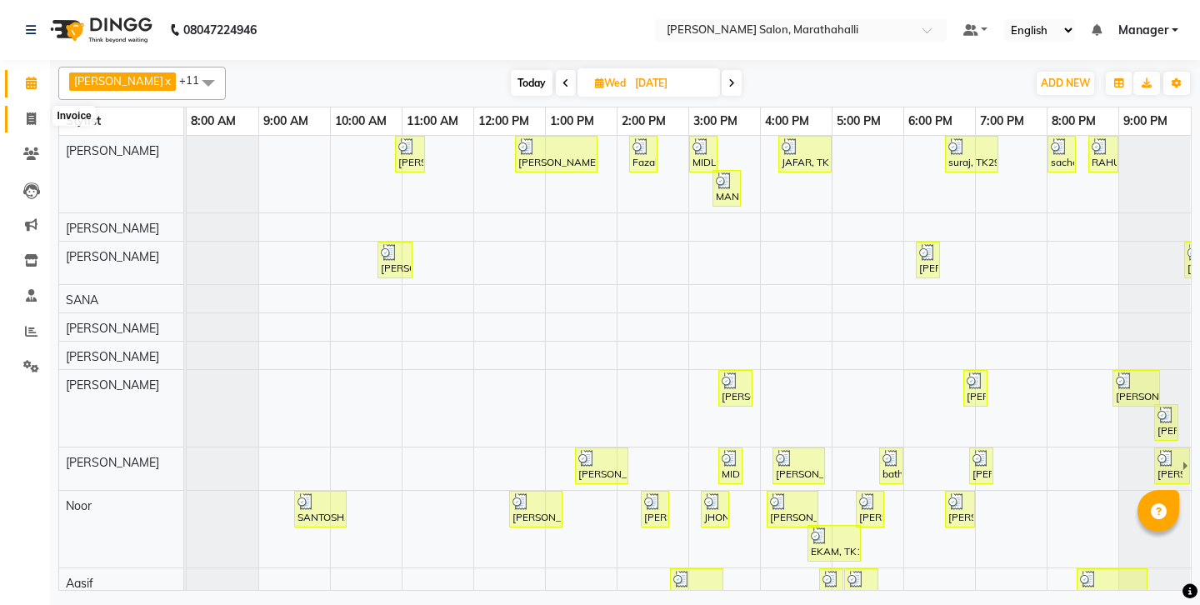
click at [33, 114] on icon at bounding box center [31, 118] width 9 height 12
select select "service"
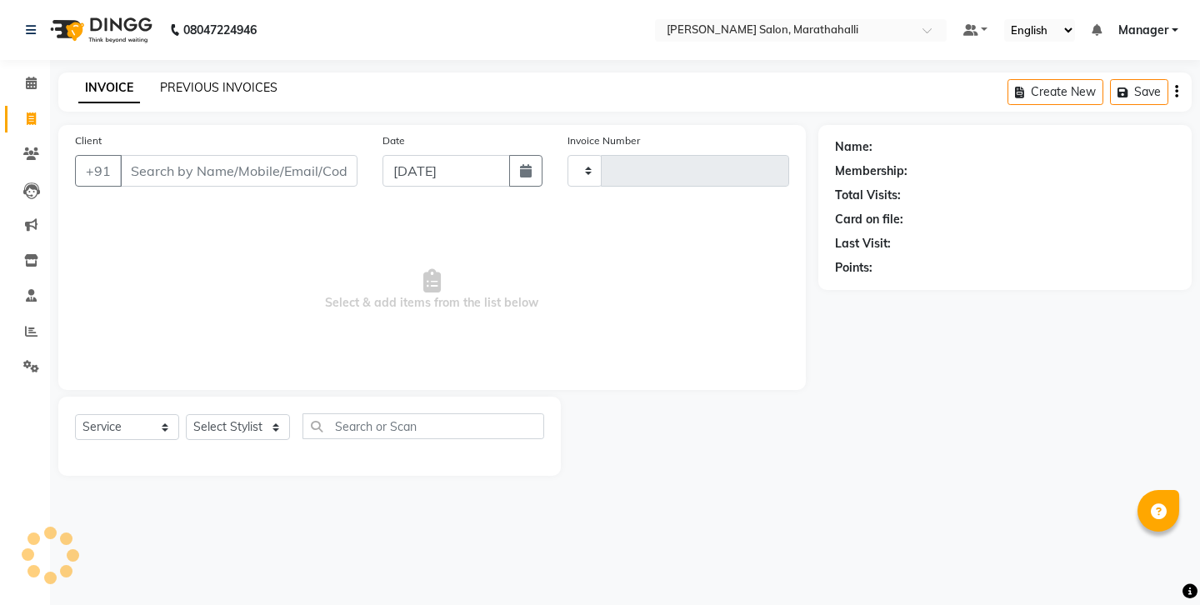
click at [190, 80] on link "PREVIOUS INVOICES" at bounding box center [218, 87] width 117 height 15
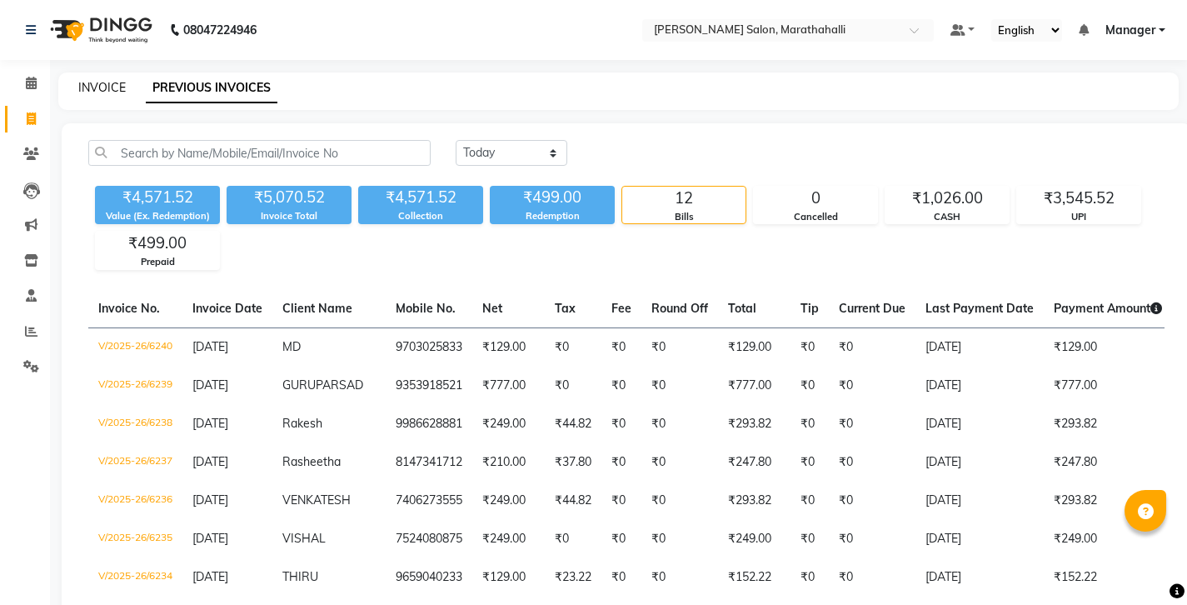
click at [95, 82] on link "INVOICE" at bounding box center [101, 87] width 47 height 15
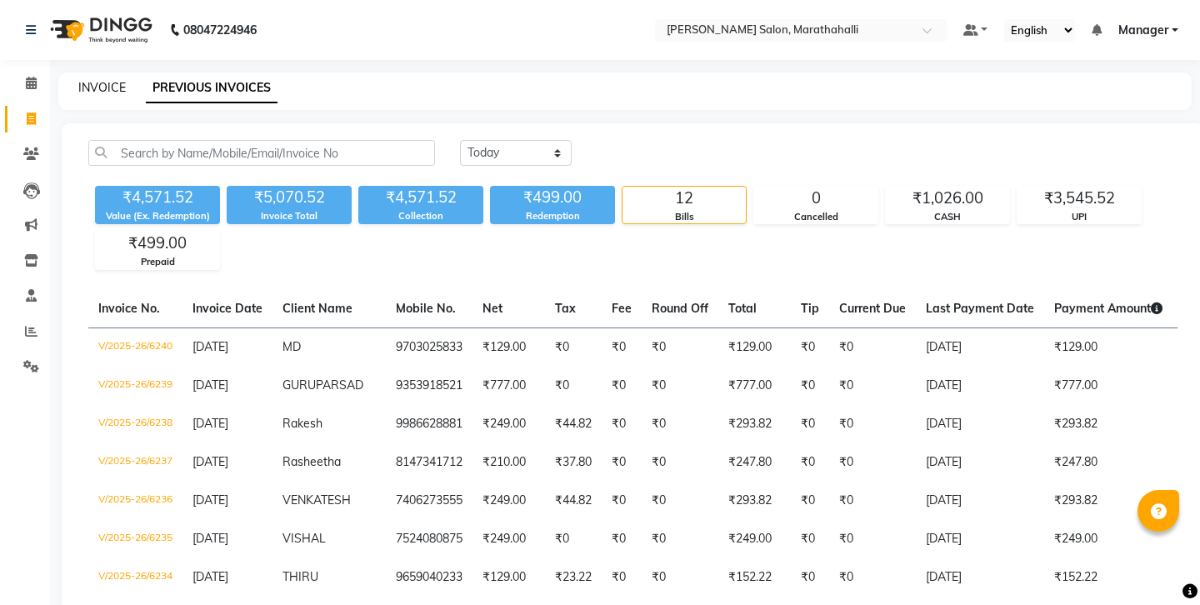
select select "4783"
select select "service"
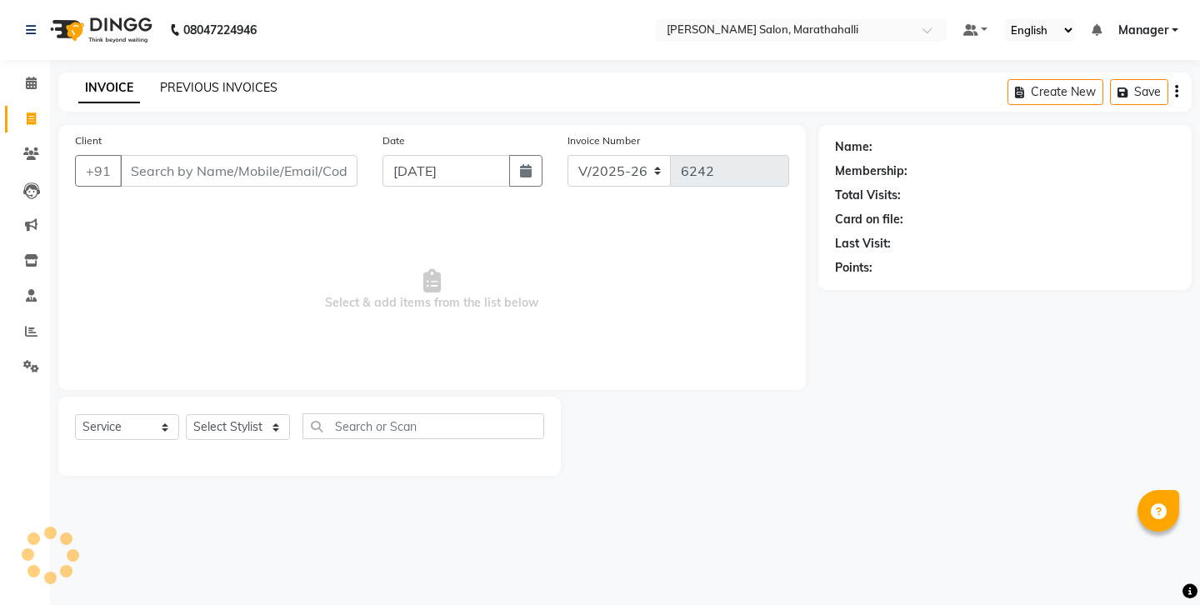
click at [180, 81] on link "PREVIOUS INVOICES" at bounding box center [218, 87] width 117 height 15
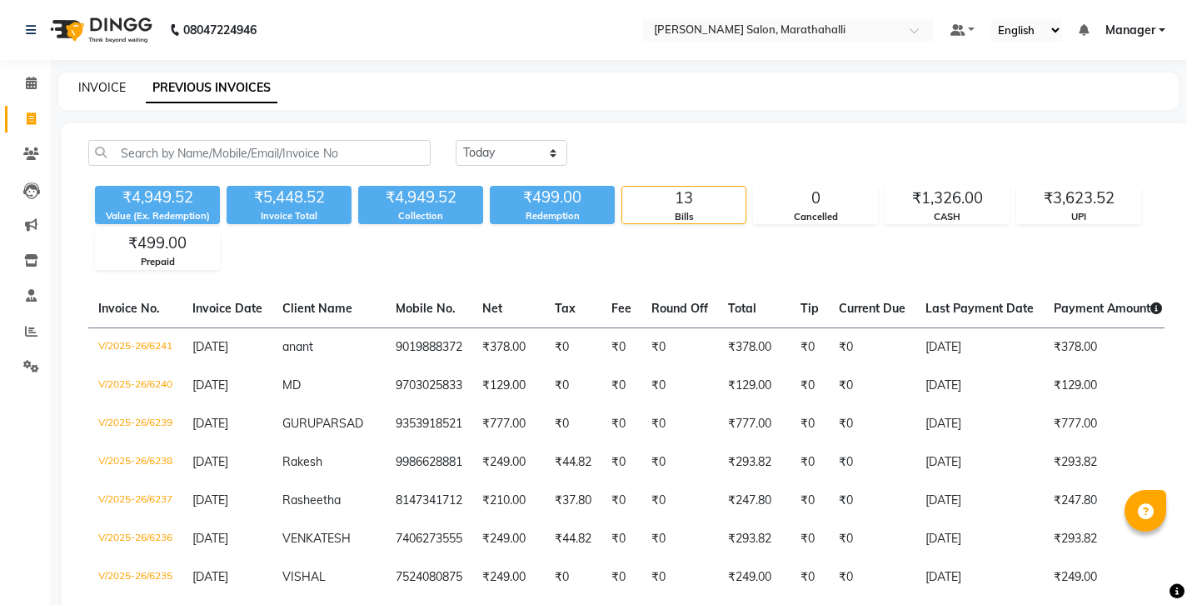
click at [96, 83] on link "INVOICE" at bounding box center [101, 87] width 47 height 15
select select "4783"
select select "service"
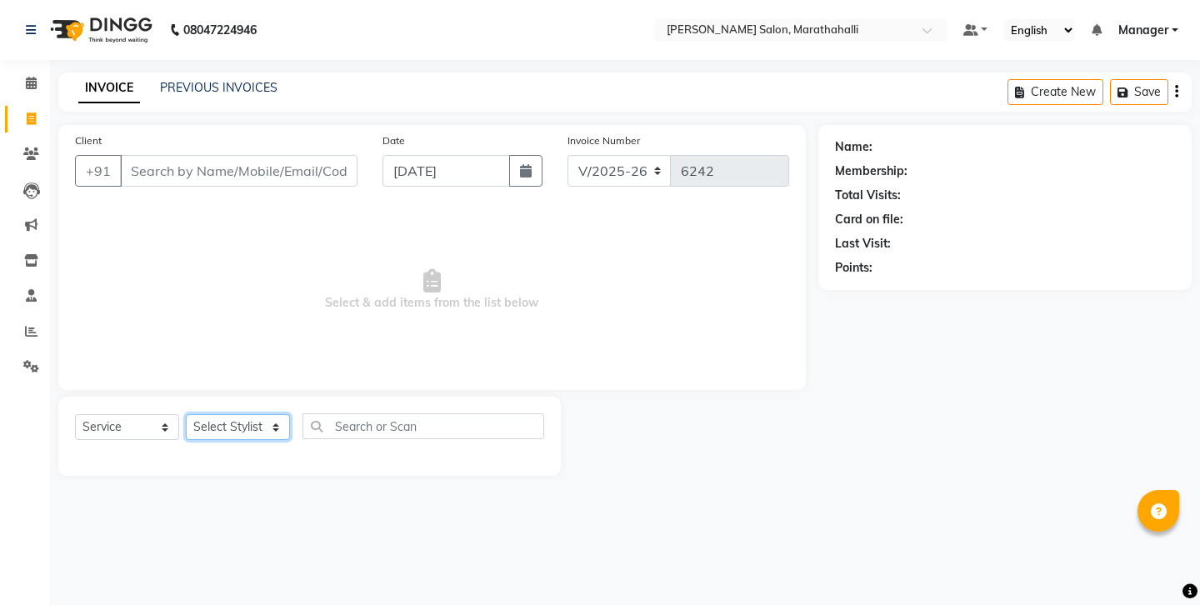
select select "87499"
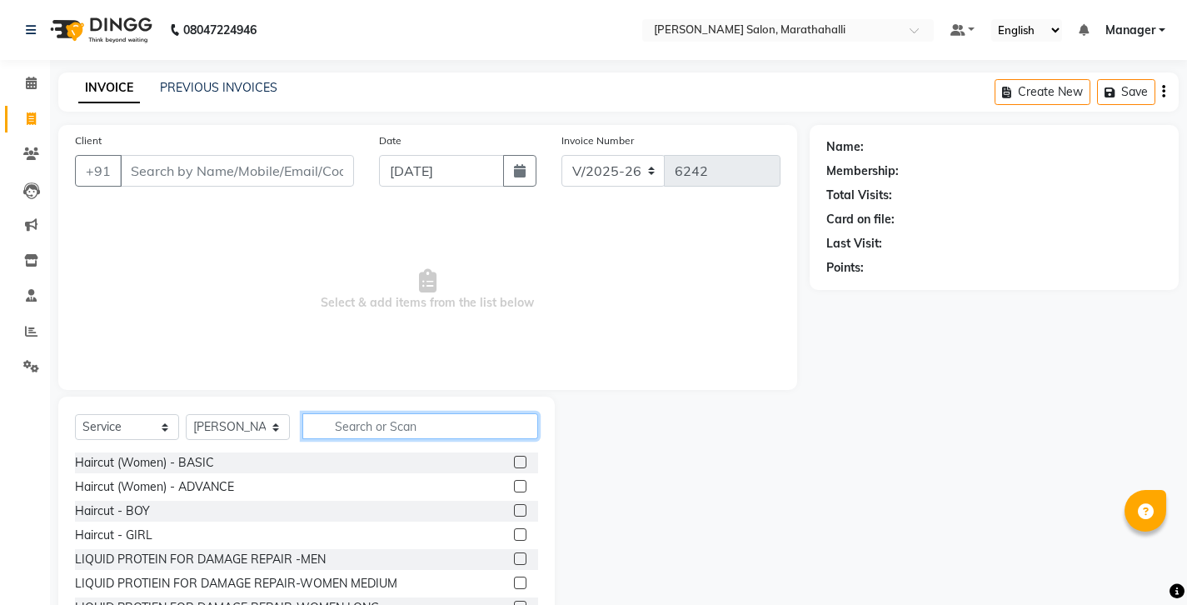
click at [366, 413] on input "text" at bounding box center [420, 426] width 236 height 26
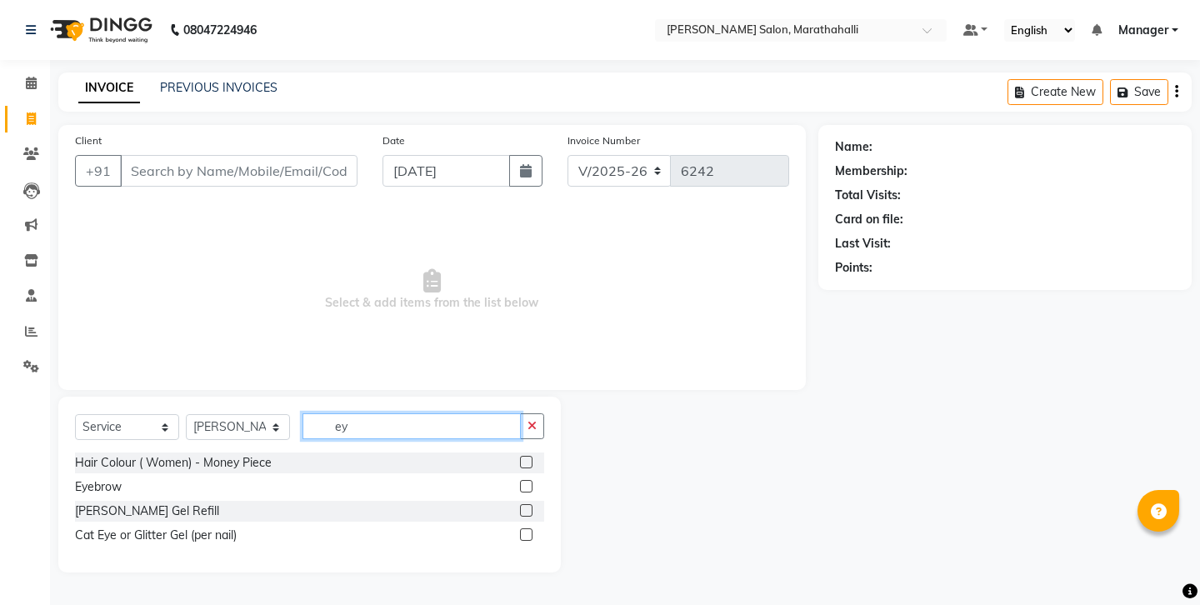
type input "ey"
click at [532, 480] on label at bounding box center [526, 486] width 12 height 12
click at [531, 482] on input "checkbox" at bounding box center [525, 487] width 11 height 11
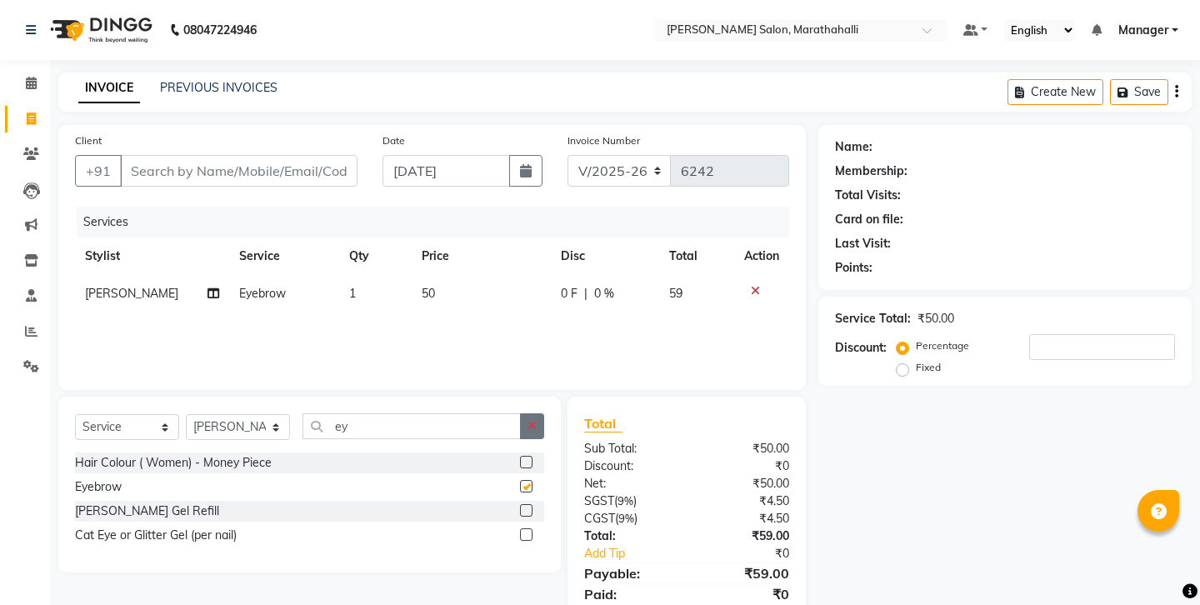
checkbox input "false"
click at [537, 420] on icon "button" at bounding box center [531, 426] width 9 height 12
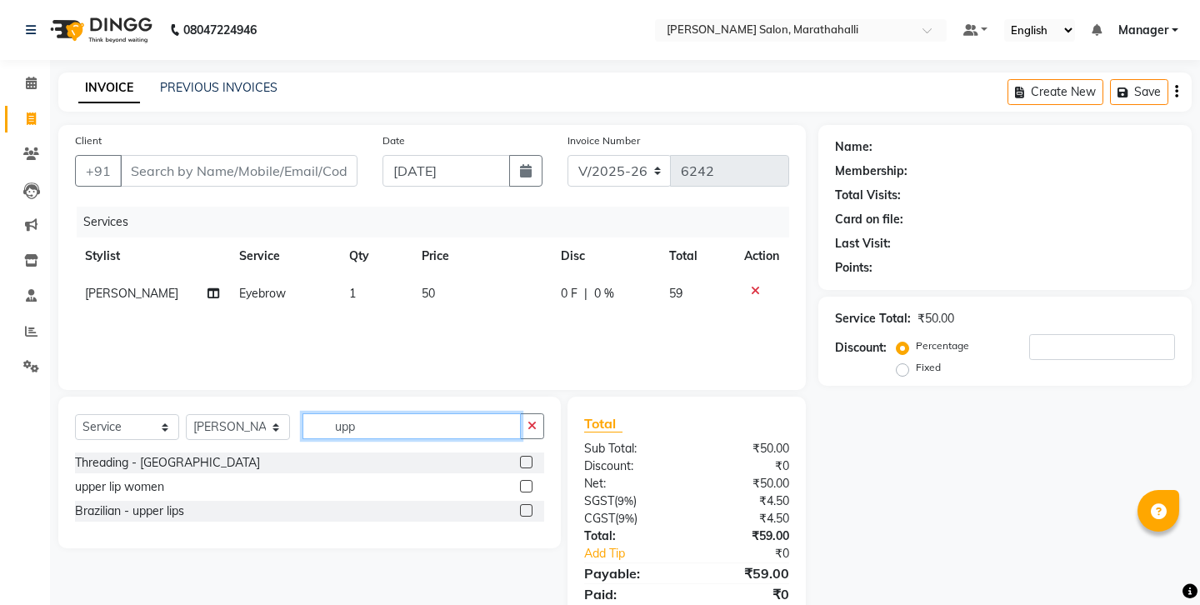
type input "upp"
click at [528, 504] on label at bounding box center [526, 510] width 12 height 12
click at [528, 506] on input "checkbox" at bounding box center [525, 511] width 11 height 11
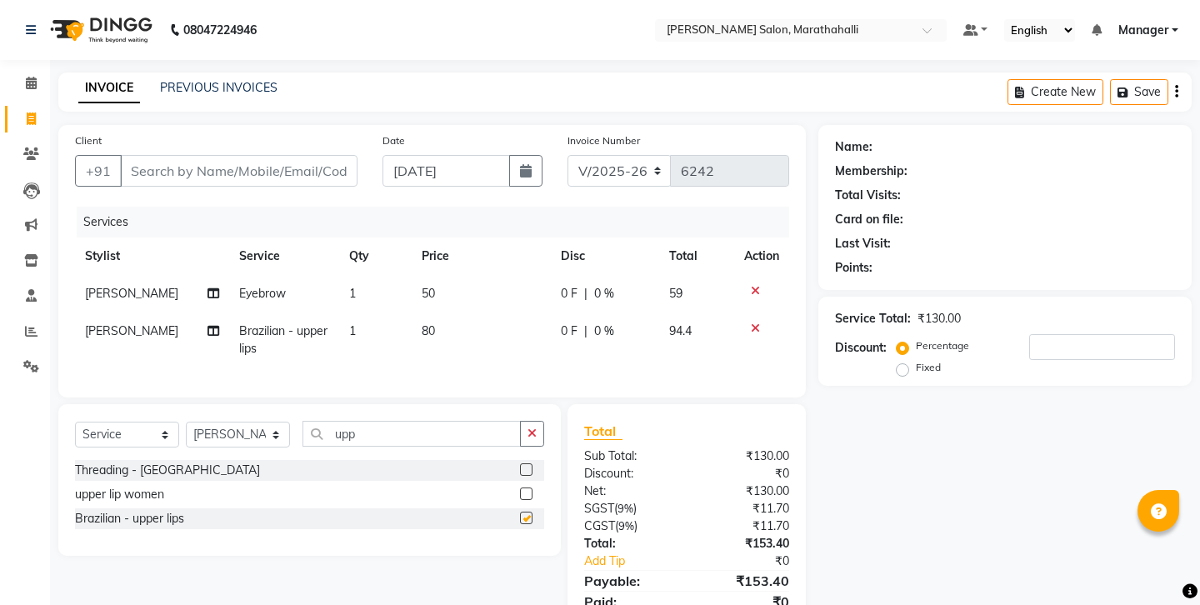
checkbox input "false"
click at [197, 157] on input "Client" at bounding box center [238, 171] width 237 height 32
click at [223, 155] on input "Client" at bounding box center [238, 171] width 237 height 32
click at [227, 155] on input "Client" at bounding box center [238, 171] width 237 height 32
click at [254, 155] on input "Client" at bounding box center [238, 171] width 237 height 32
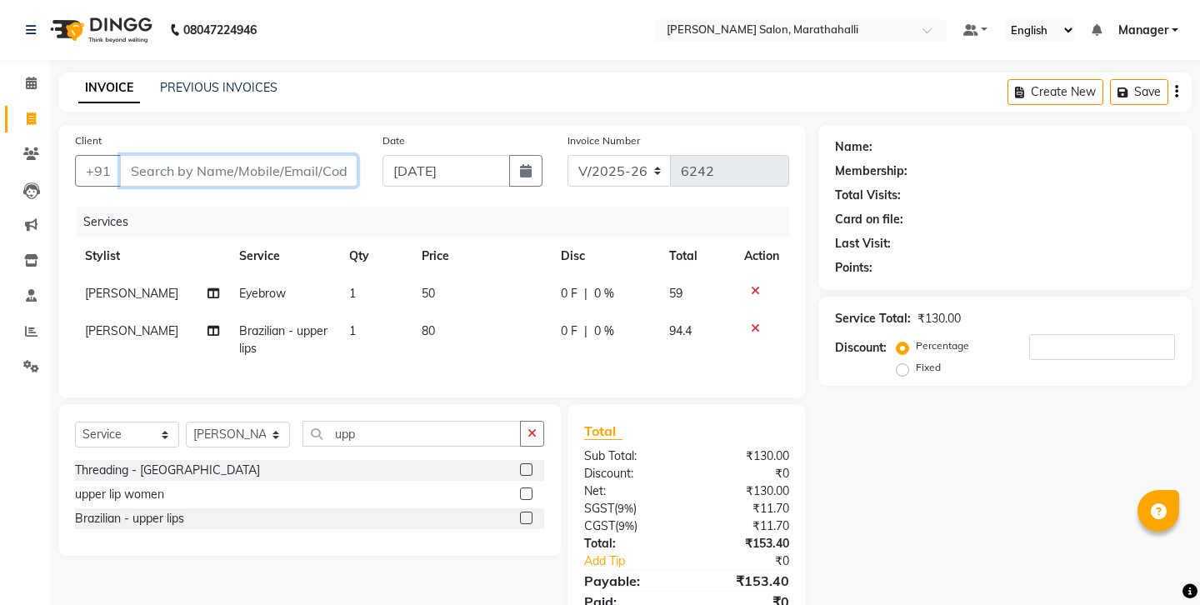
type input "7"
type input "0"
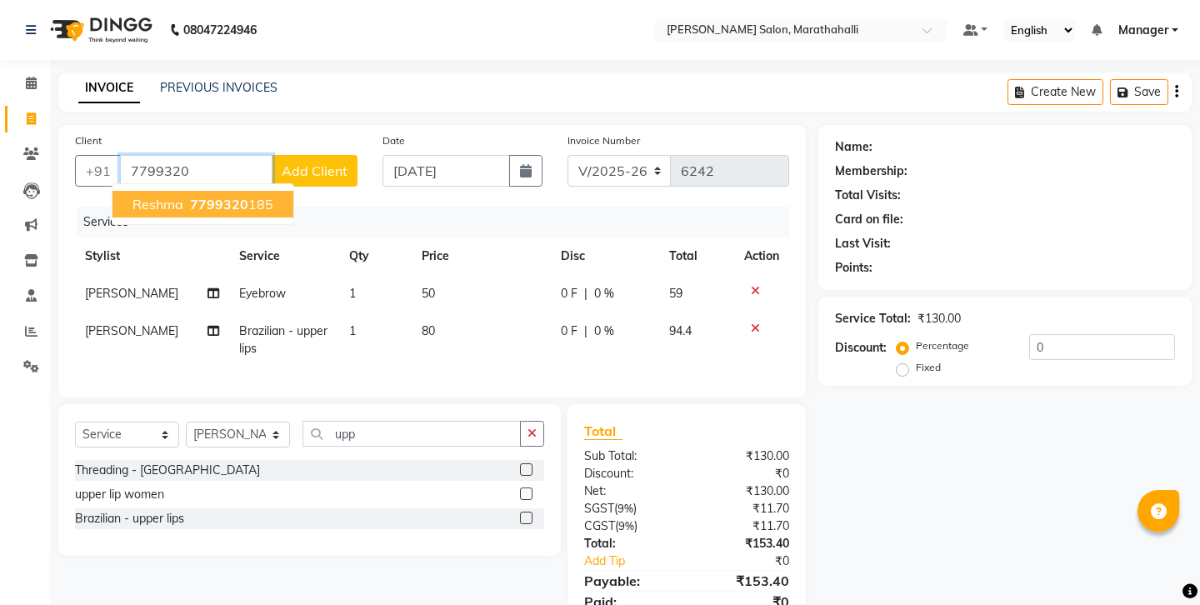
click at [223, 196] on ngb-highlight "7799320 185" at bounding box center [230, 204] width 87 height 17
type input "7799320185"
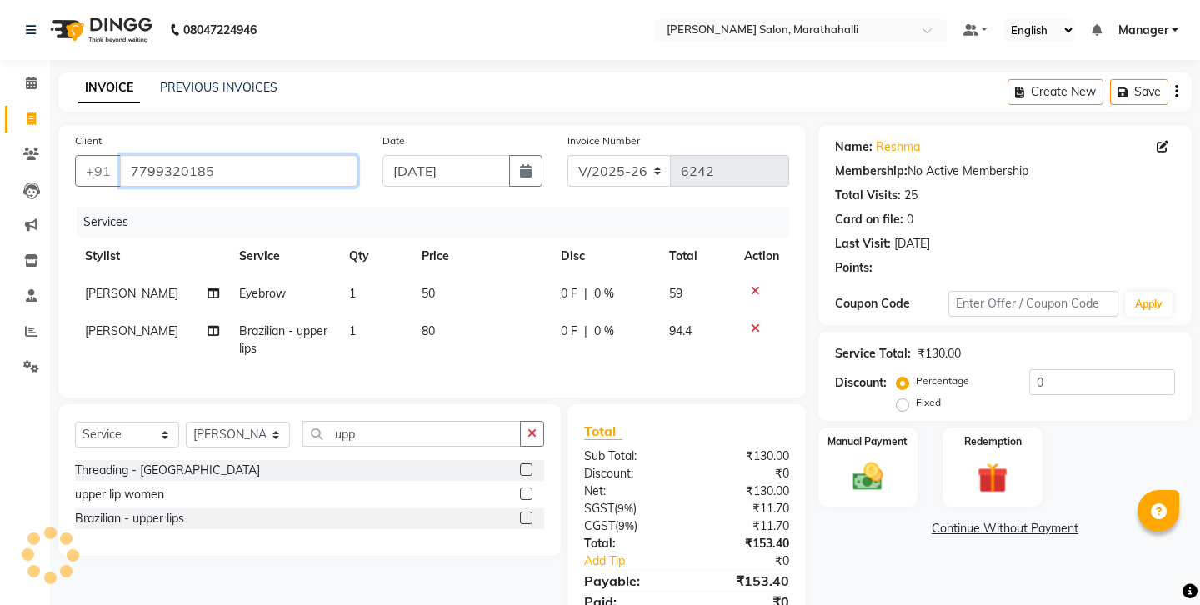
click at [158, 160] on input "7799320185" at bounding box center [238, 171] width 237 height 32
click at [884, 458] on img at bounding box center [868, 476] width 52 height 37
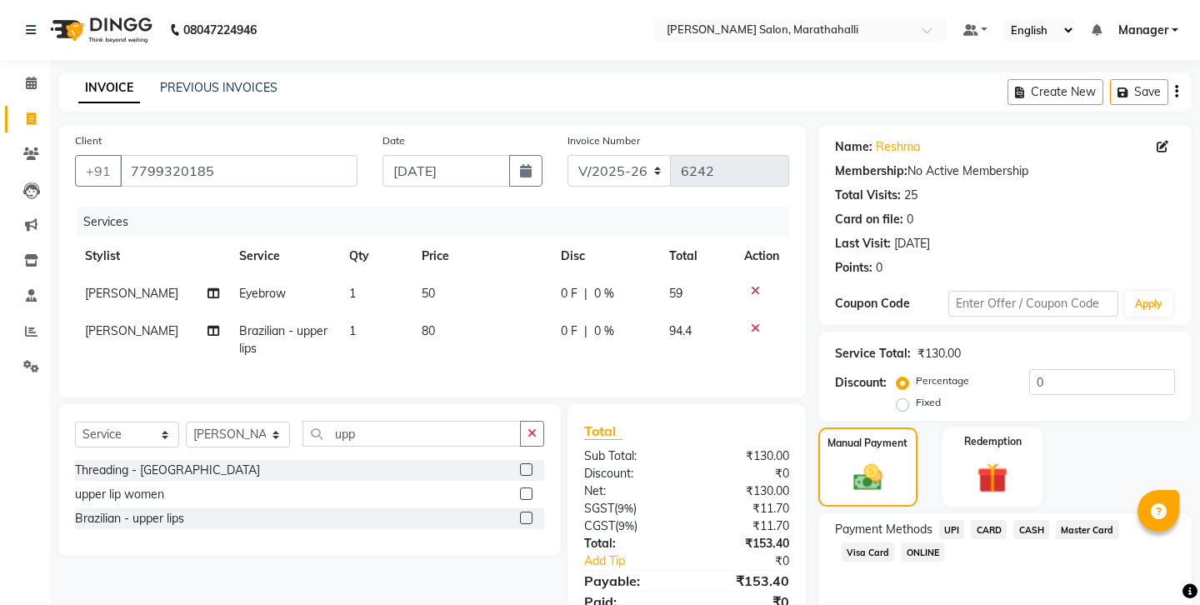
click at [939, 520] on span "UPI" at bounding box center [952, 529] width 26 height 19
click at [760, 0] on nav "08047224946 Select Location × Ethnix Salon, Marathahalli Default Panel My Panel…" at bounding box center [600, 30] width 1200 height 60
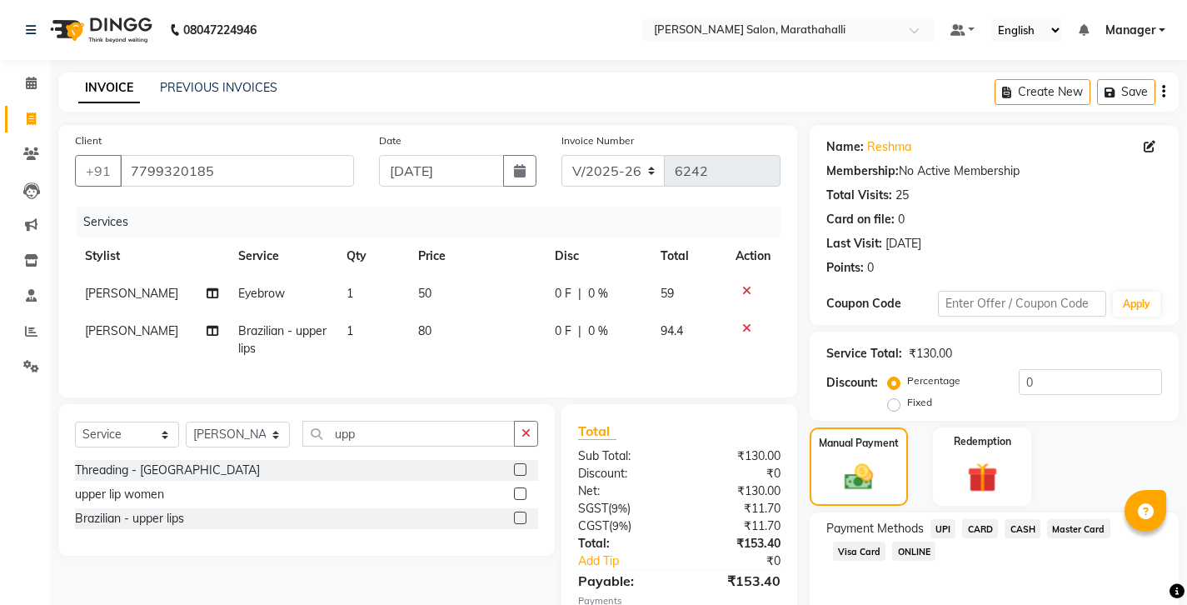
scroll to position [56, 0]
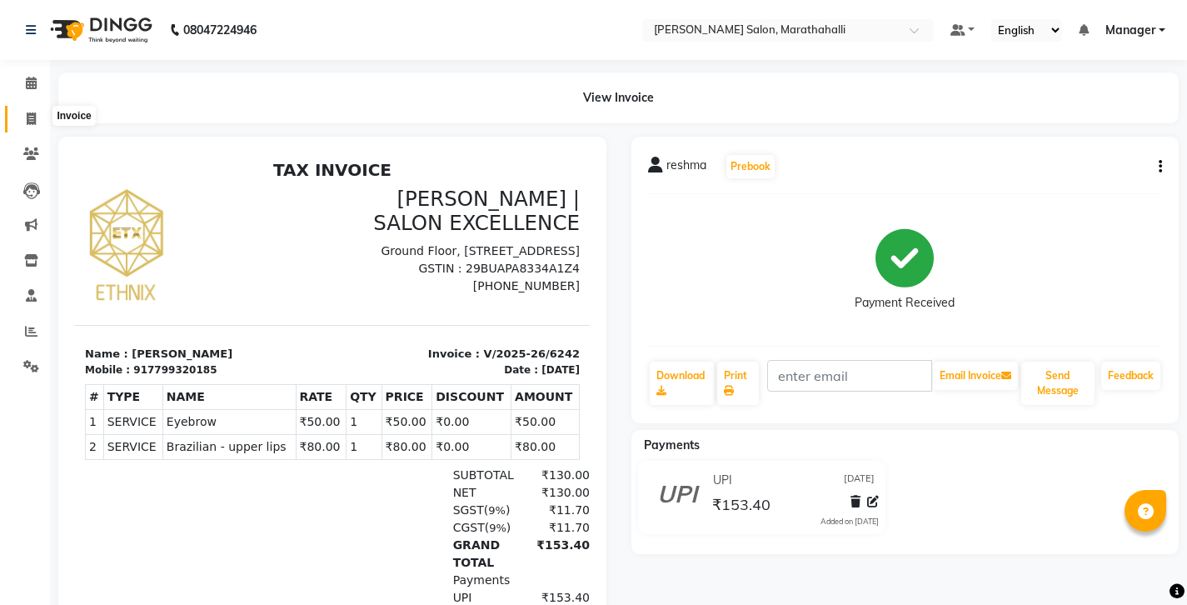
click at [33, 112] on icon at bounding box center [31, 118] width 9 height 12
select select "service"
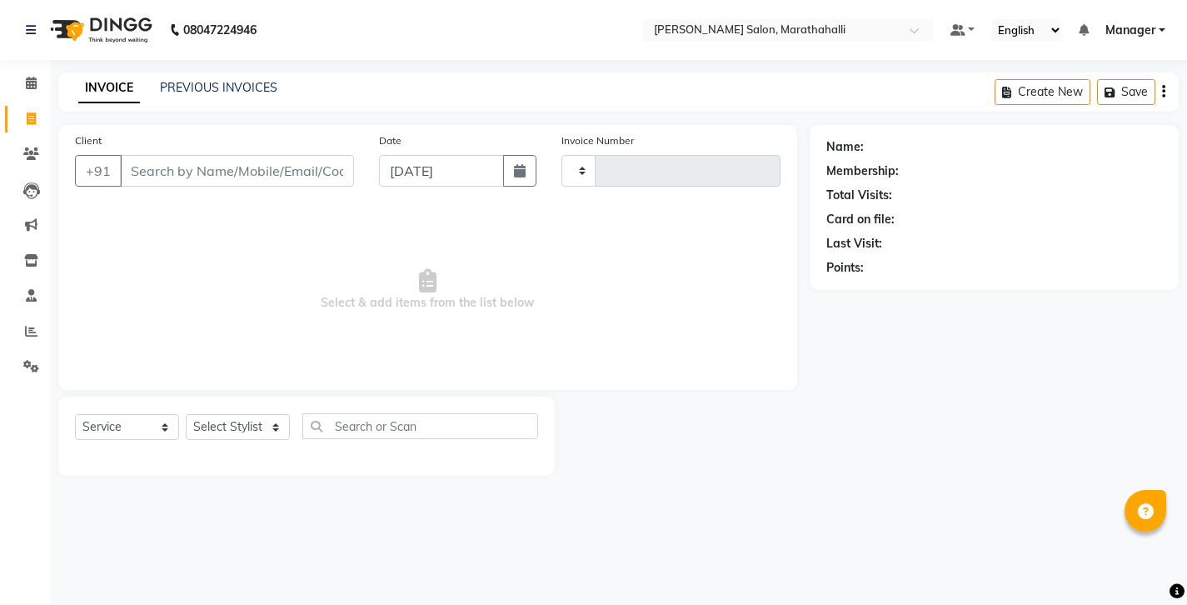
type input "6243"
select select "4783"
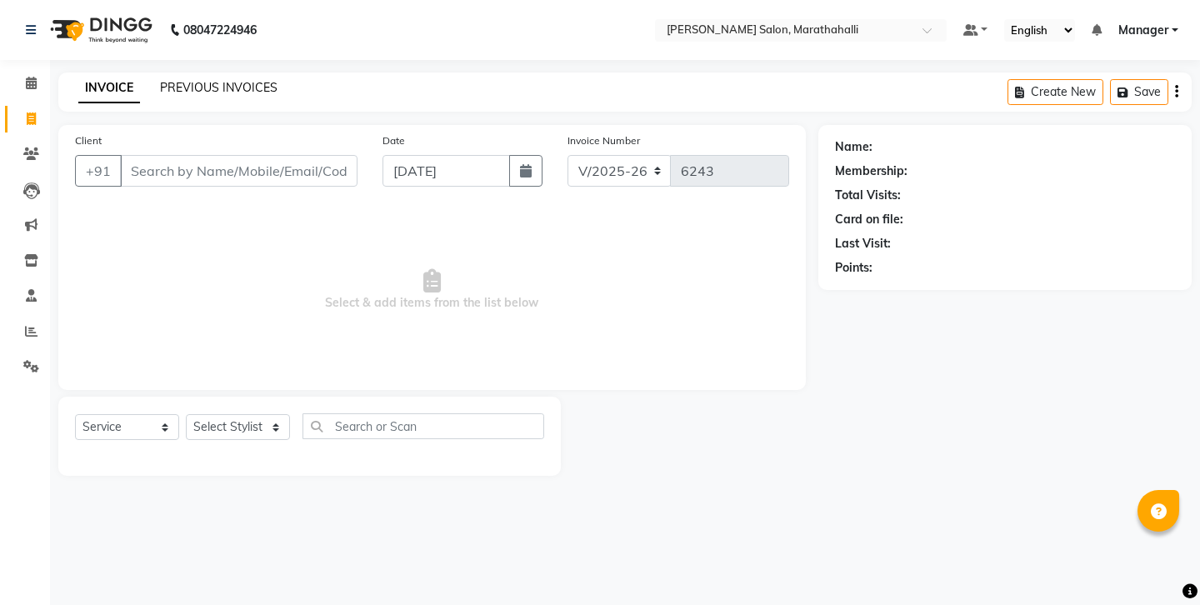
click at [187, 80] on link "PREVIOUS INVOICES" at bounding box center [218, 87] width 117 height 15
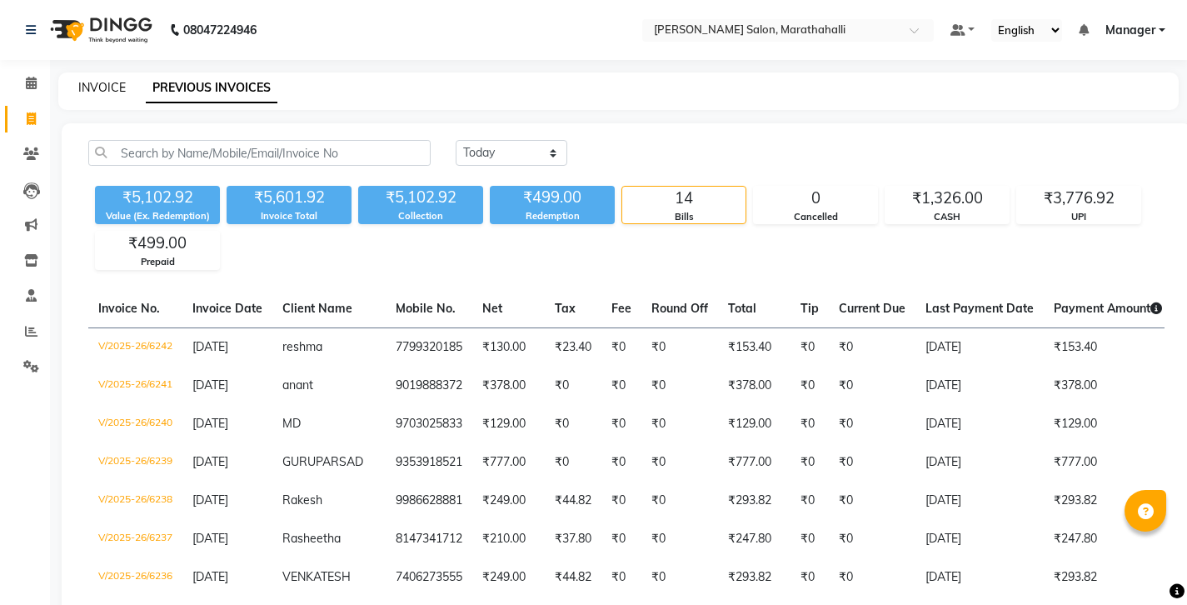
click at [92, 84] on link "INVOICE" at bounding box center [101, 87] width 47 height 15
select select "4783"
select select "service"
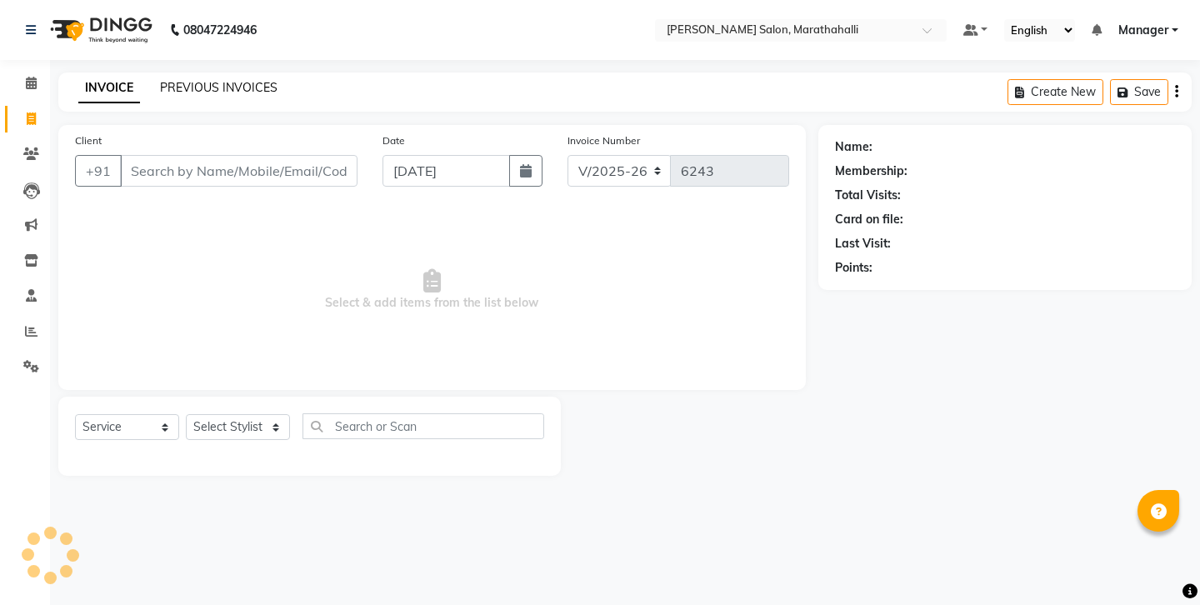
click at [171, 80] on link "PREVIOUS INVOICES" at bounding box center [218, 87] width 117 height 15
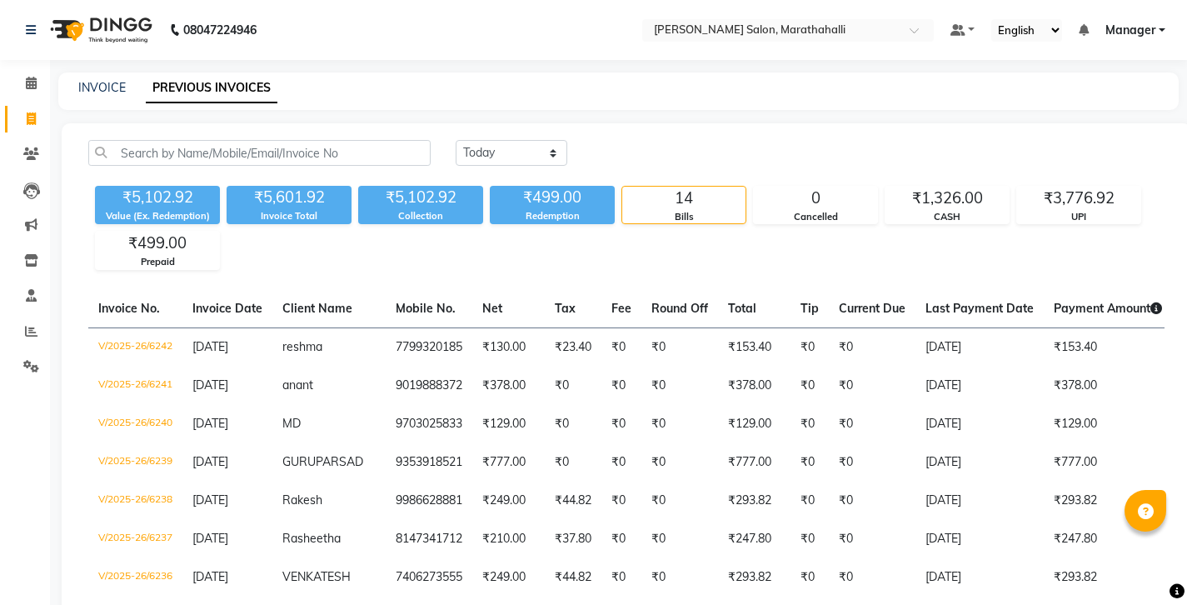
click at [665, 187] on div "14" at bounding box center [683, 198] width 123 height 23
click at [87, 83] on link "INVOICE" at bounding box center [101, 87] width 47 height 15
select select "4783"
select select "service"
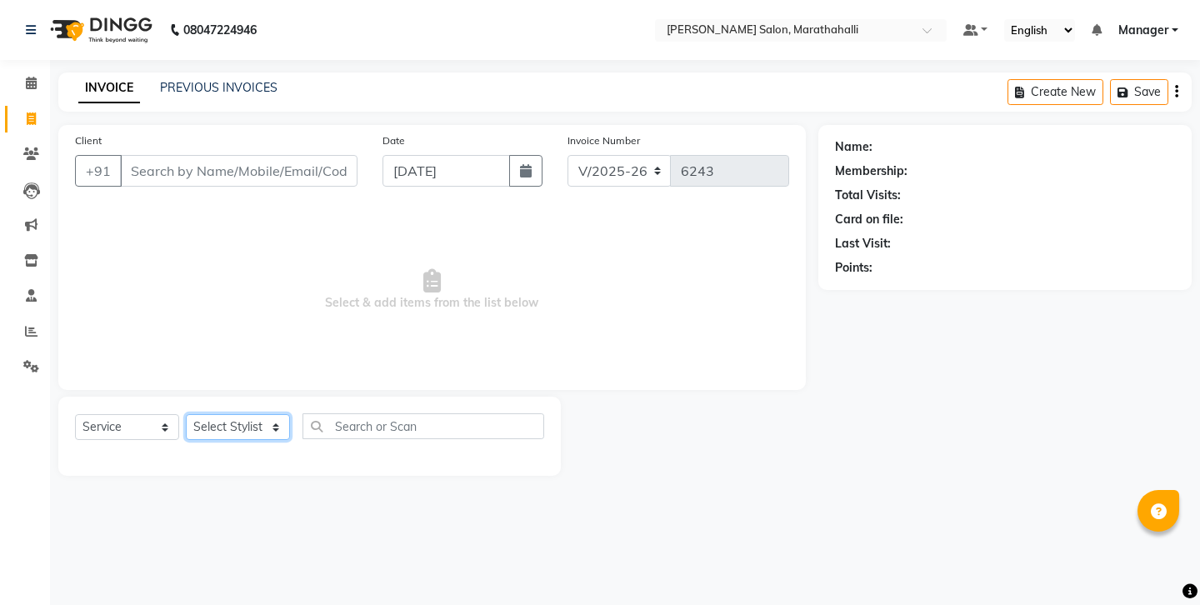
select select "28915"
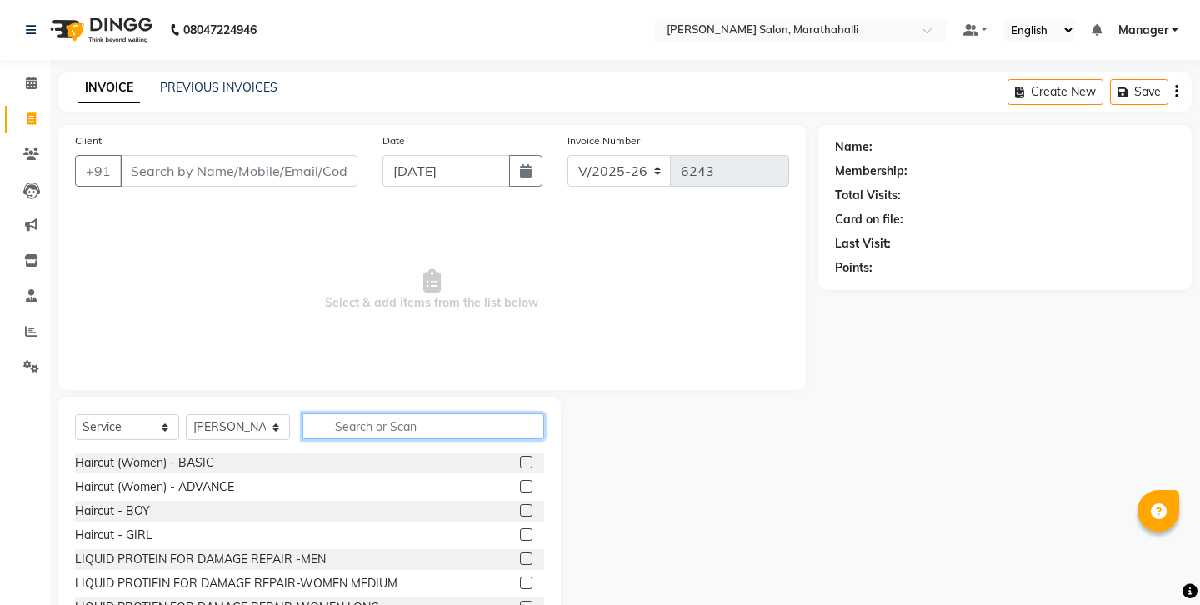
click at [369, 413] on input "text" at bounding box center [423, 426] width 242 height 26
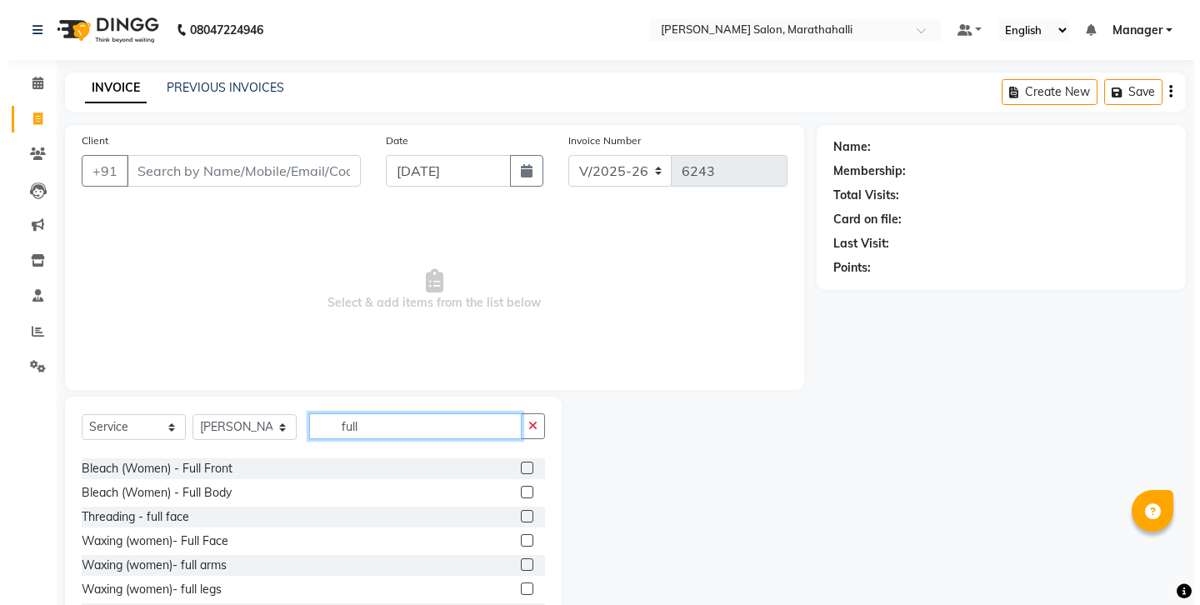
scroll to position [287, 0]
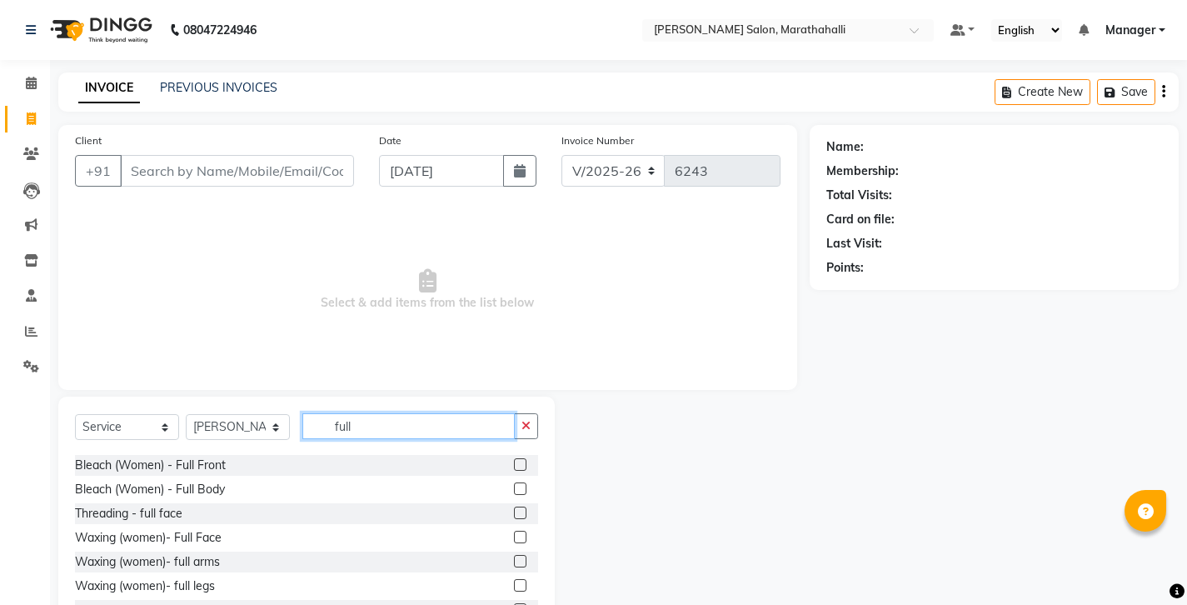
type input "full"
click at [514, 579] on label at bounding box center [520, 585] width 12 height 12
click at [514, 581] on input "checkbox" at bounding box center [519, 586] width 11 height 11
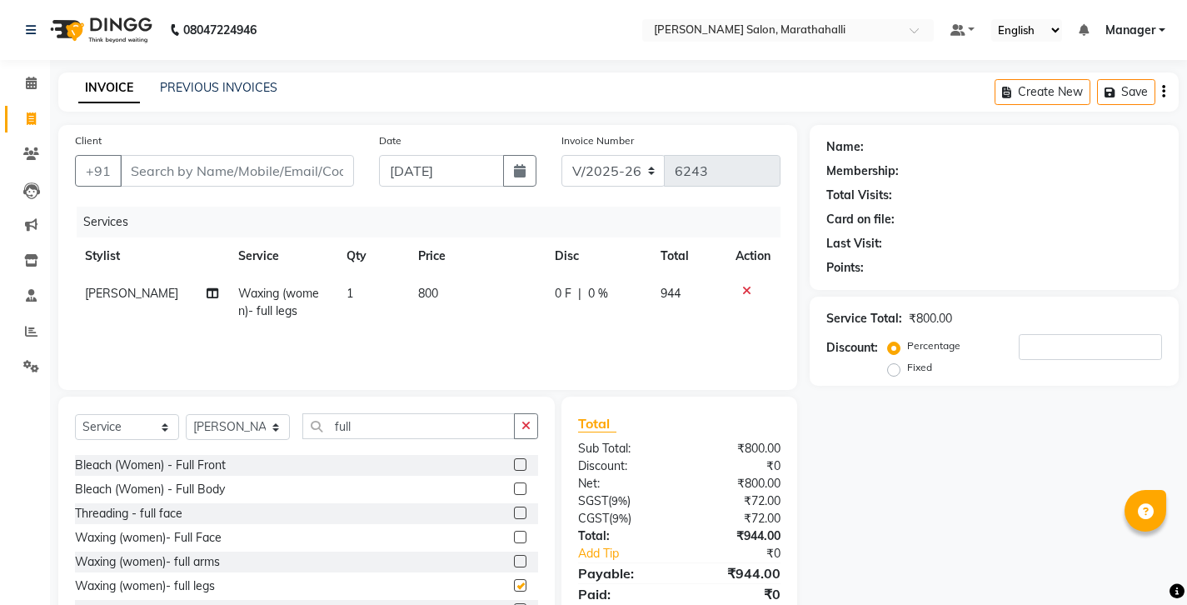
checkbox input "false"
drag, startPoint x: 516, startPoint y: 452, endPoint x: 503, endPoint y: 455, distance: 12.9
click at [515, 555] on label at bounding box center [520, 561] width 12 height 12
click at [515, 557] on input "checkbox" at bounding box center [519, 562] width 11 height 11
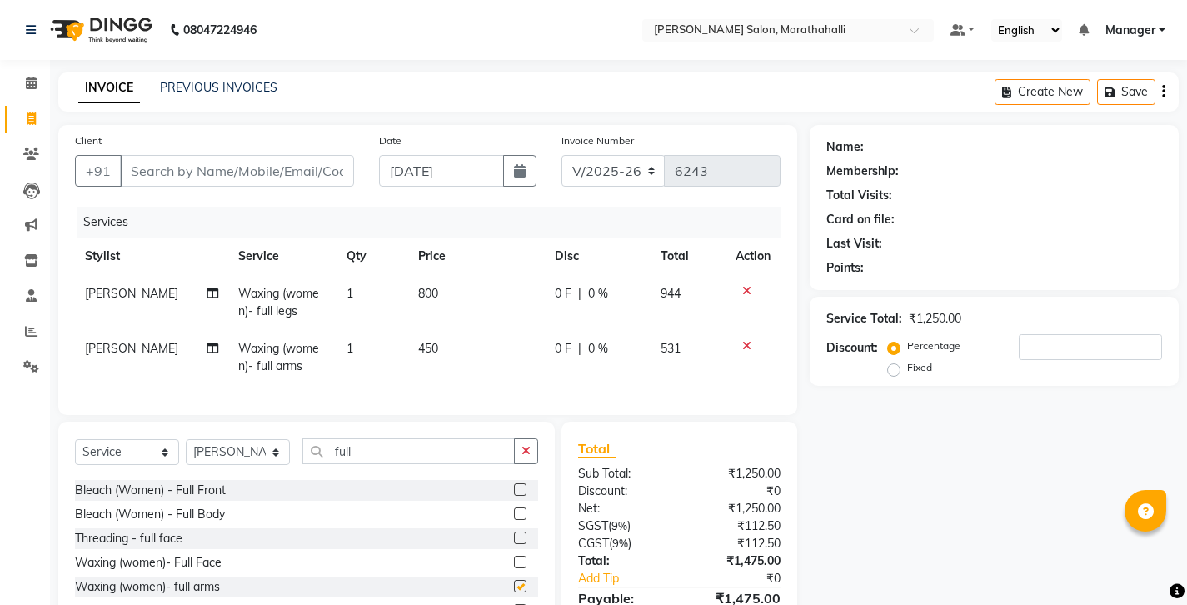
checkbox input "false"
drag, startPoint x: 347, startPoint y: 402, endPoint x: 272, endPoint y: 400, distance: 74.2
click at [272, 438] on div "Select Service Product Membership Package Voucher Prepaid Gift Card Select Styl…" at bounding box center [306, 457] width 463 height 39
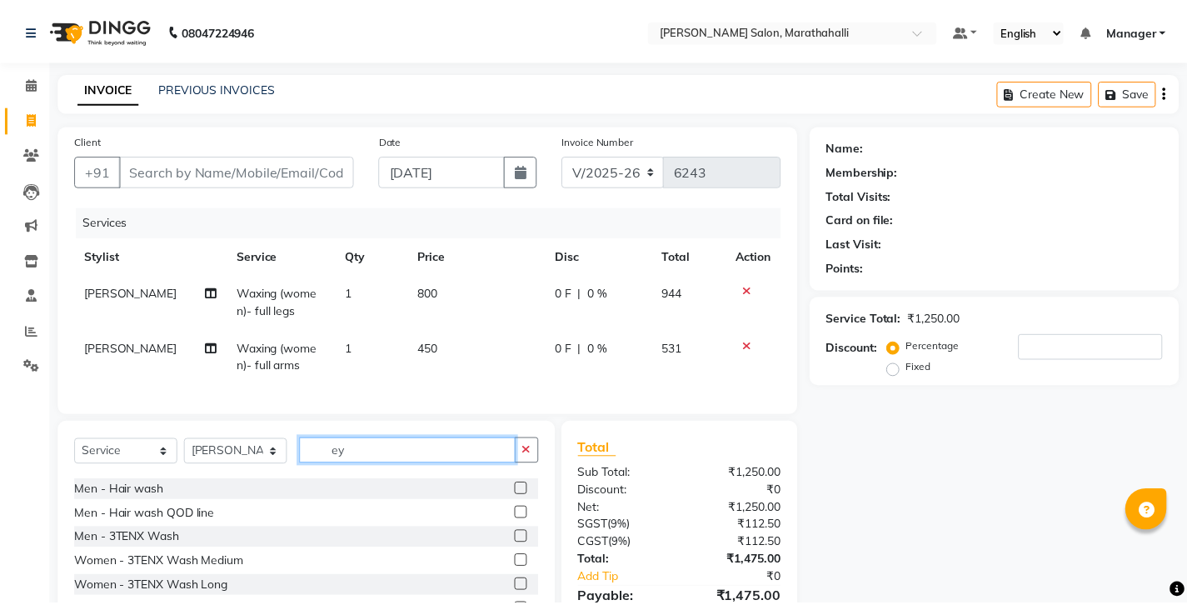
scroll to position [0, 0]
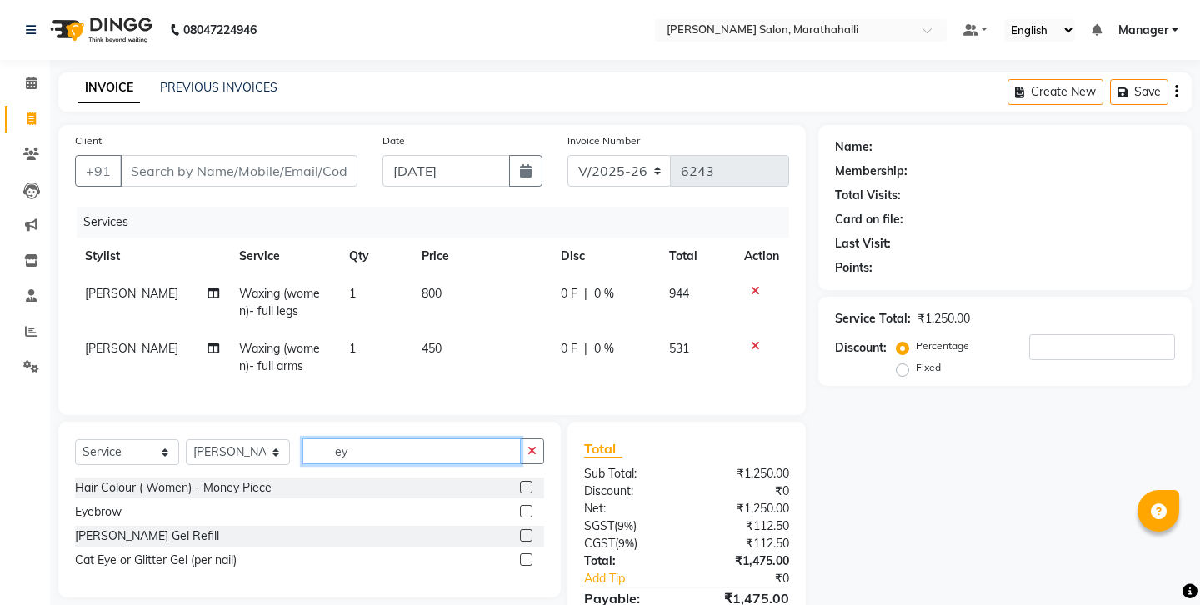
type input "ey"
click at [531, 505] on label at bounding box center [526, 511] width 12 height 12
click at [531, 507] on input "checkbox" at bounding box center [525, 512] width 11 height 11
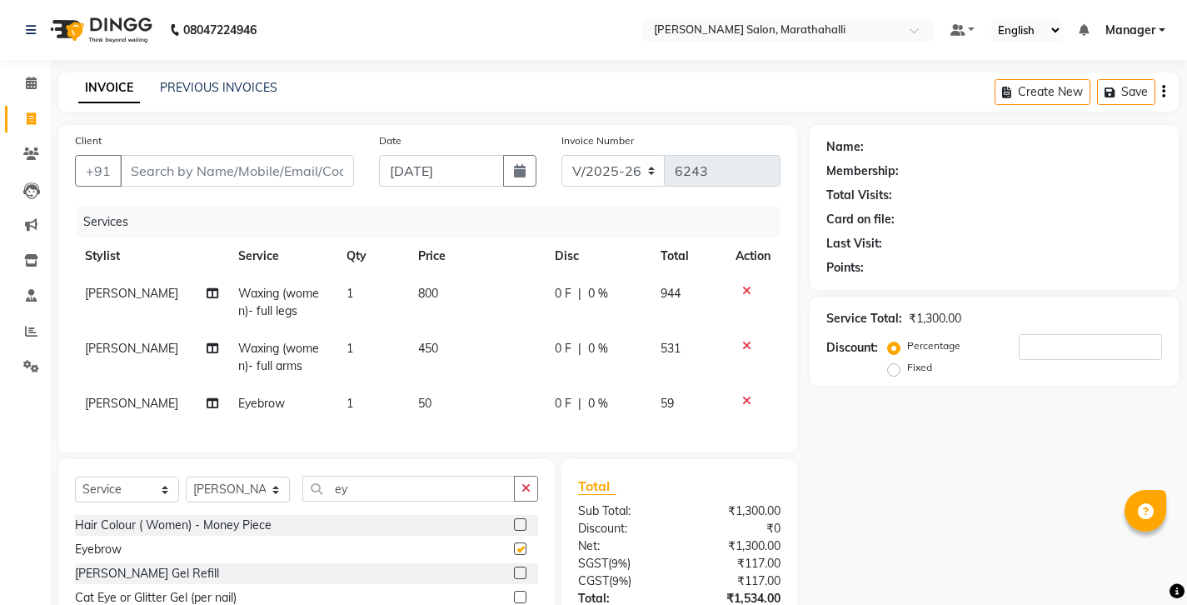
checkbox input "false"
click at [197, 155] on input "Client" at bounding box center [237, 171] width 234 height 32
type input "9"
type input "0"
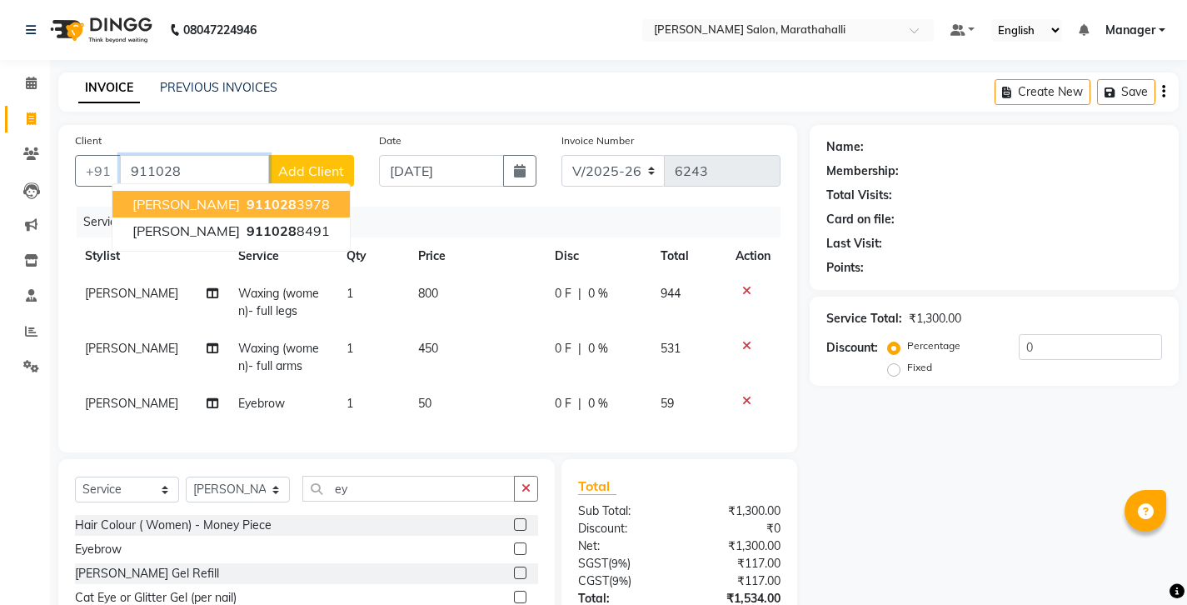
click at [234, 191] on button "devika 911028 3978" at bounding box center [230, 204] width 237 height 27
type input "9110283978"
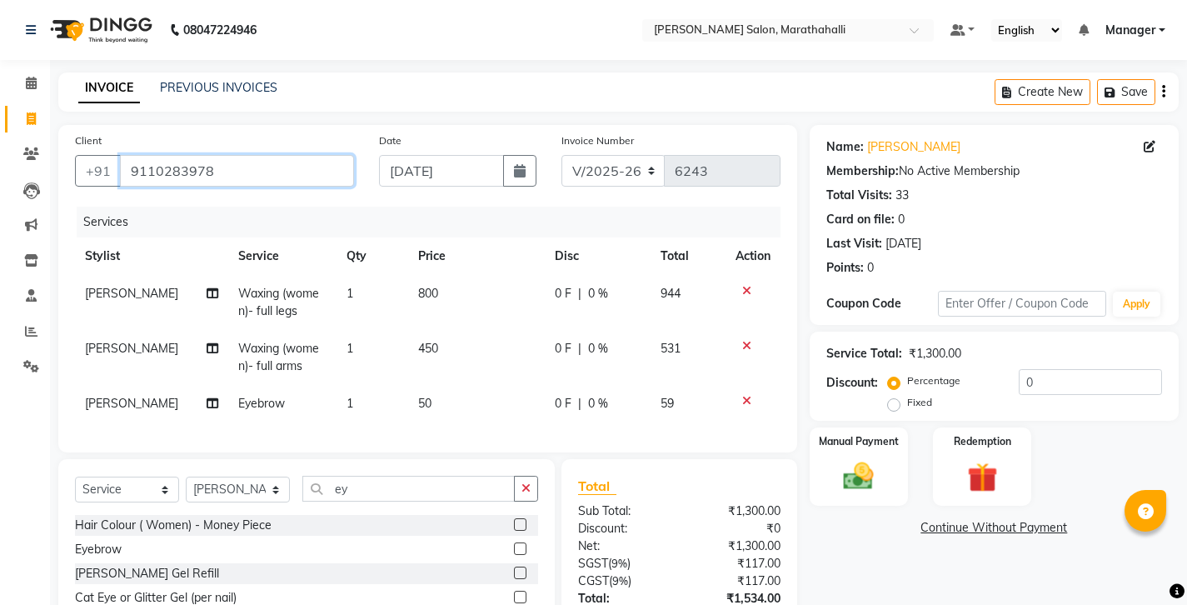
click at [137, 155] on input "9110283978" at bounding box center [237, 171] width 234 height 32
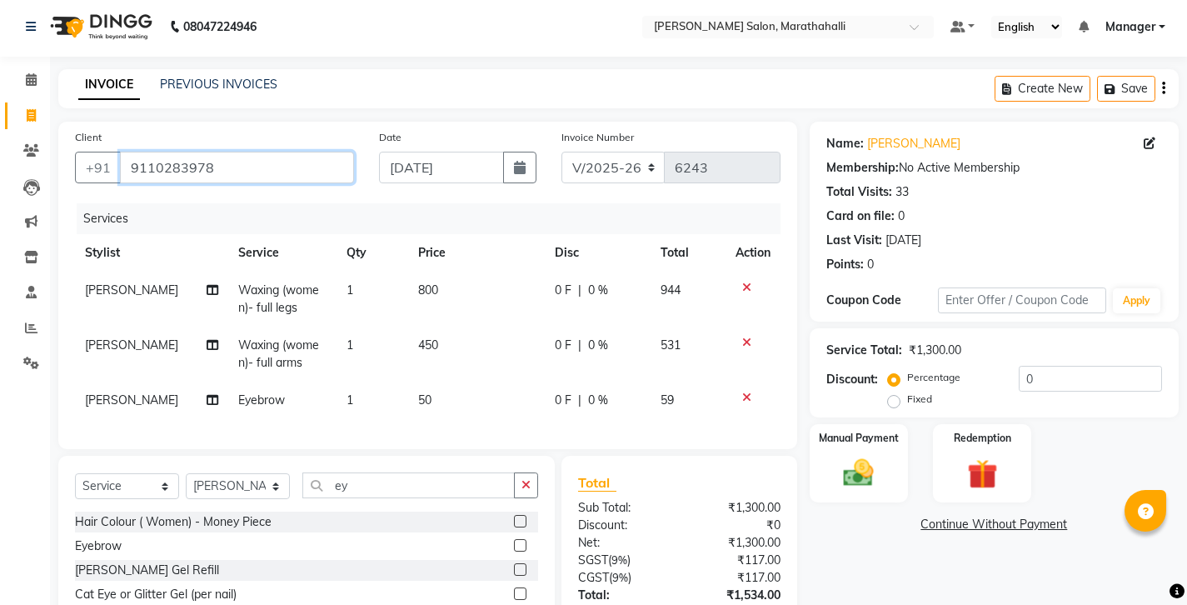
scroll to position [22, 0]
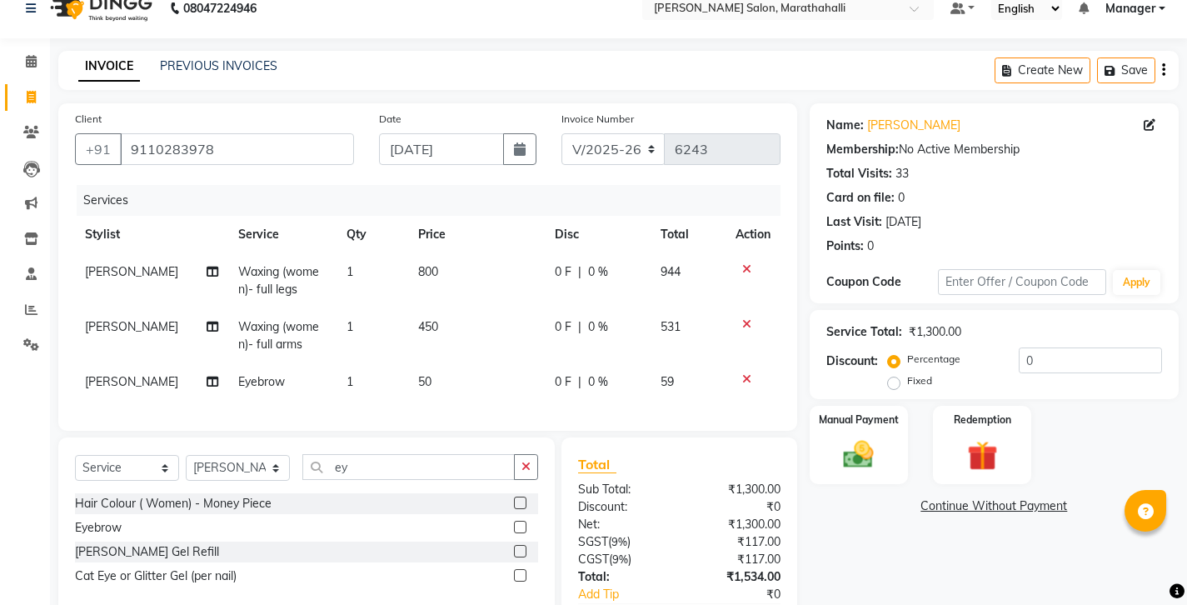
click at [1166, 70] on icon "button" at bounding box center [1163, 70] width 3 height 1
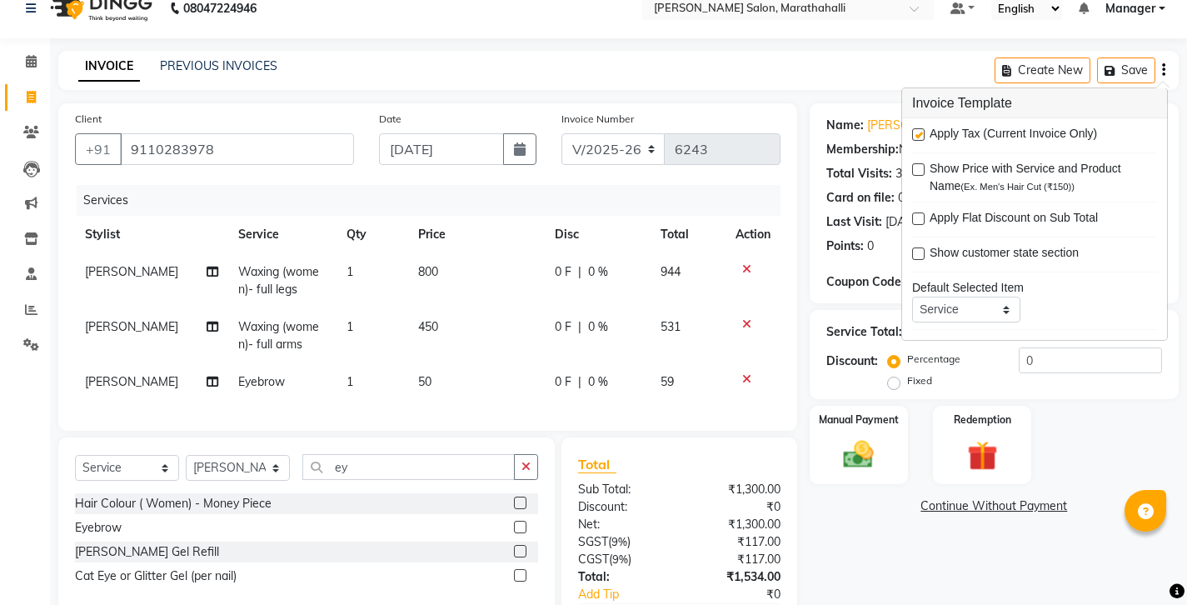
click at [917, 128] on label at bounding box center [918, 134] width 12 height 12
click at [917, 130] on input "checkbox" at bounding box center [917, 135] width 11 height 11
checkbox input "false"
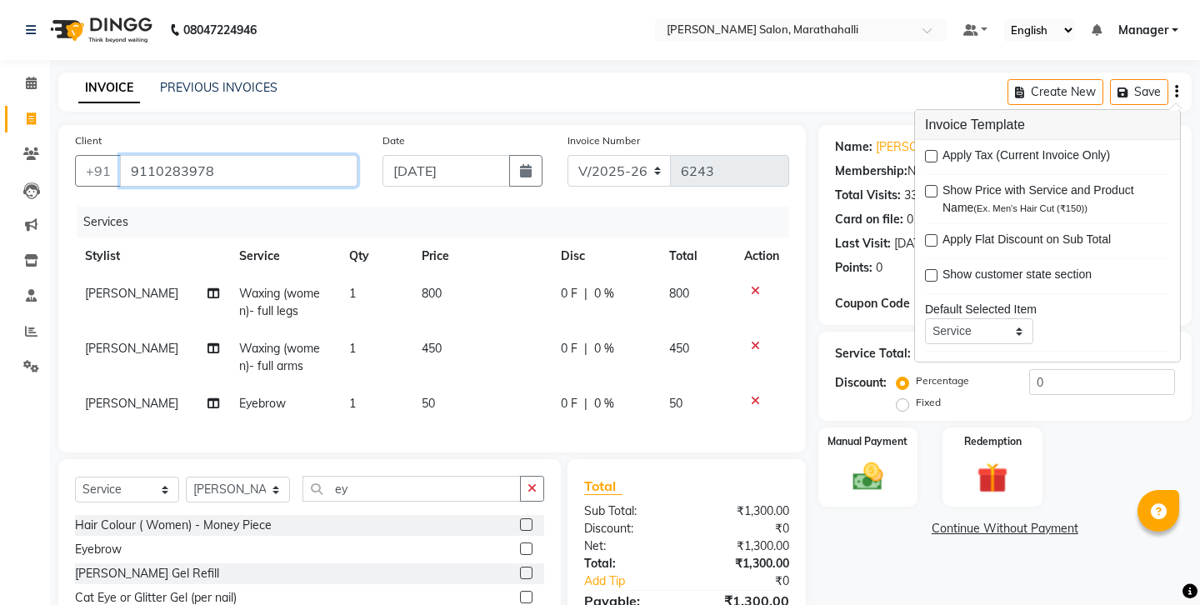
click at [158, 155] on input "9110283978" at bounding box center [238, 171] width 237 height 32
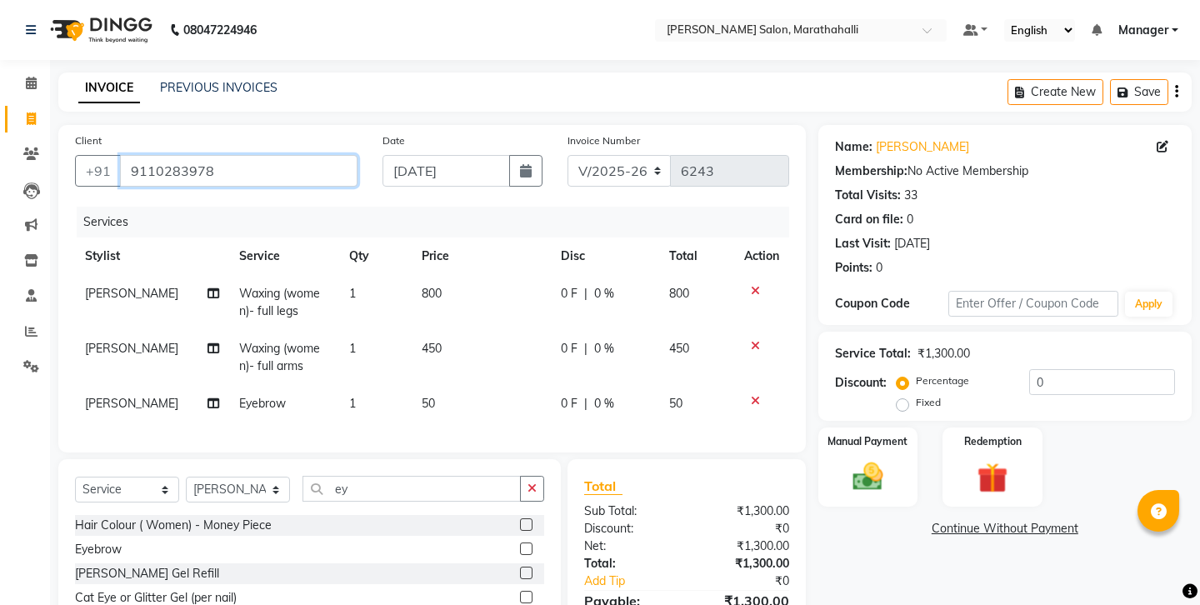
click at [158, 155] on input "9110283978" at bounding box center [238, 171] width 237 height 32
click at [868, 458] on img at bounding box center [868, 476] width 52 height 37
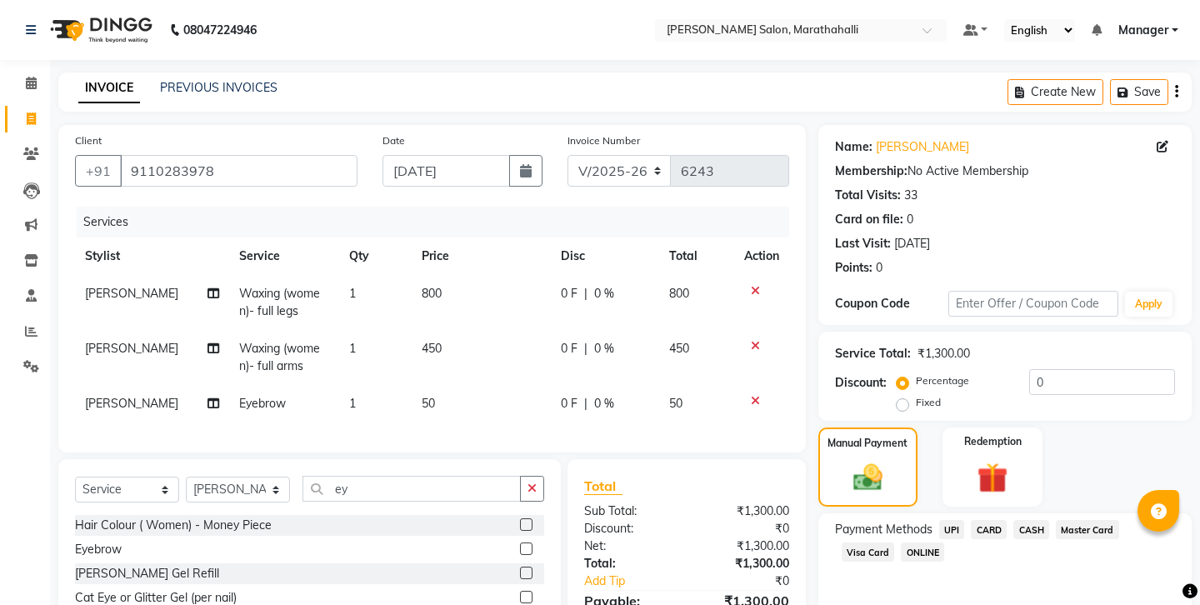
click at [1013, 520] on span "CASH" at bounding box center [1031, 529] width 36 height 19
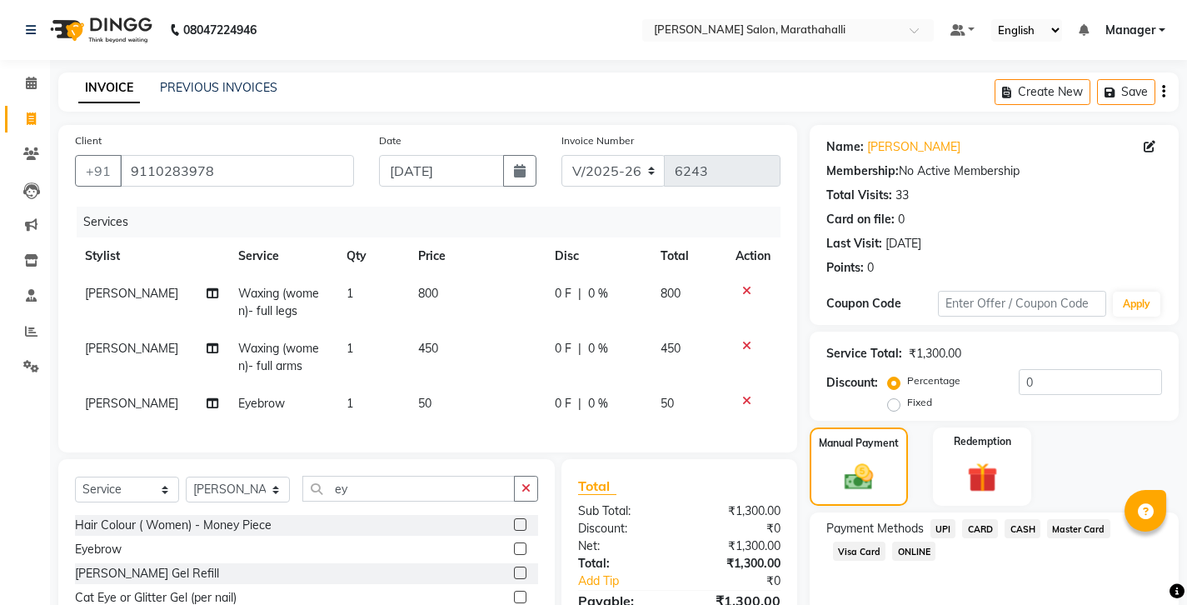
scroll to position [56, 0]
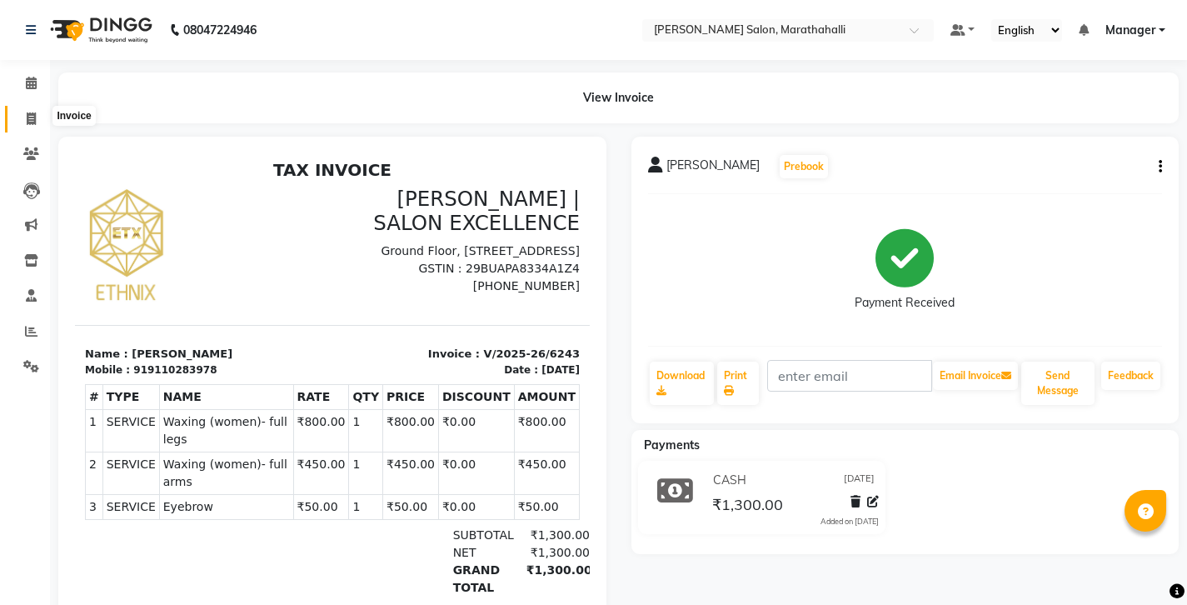
click at [35, 116] on icon at bounding box center [31, 118] width 9 height 12
select select "4783"
select select "service"
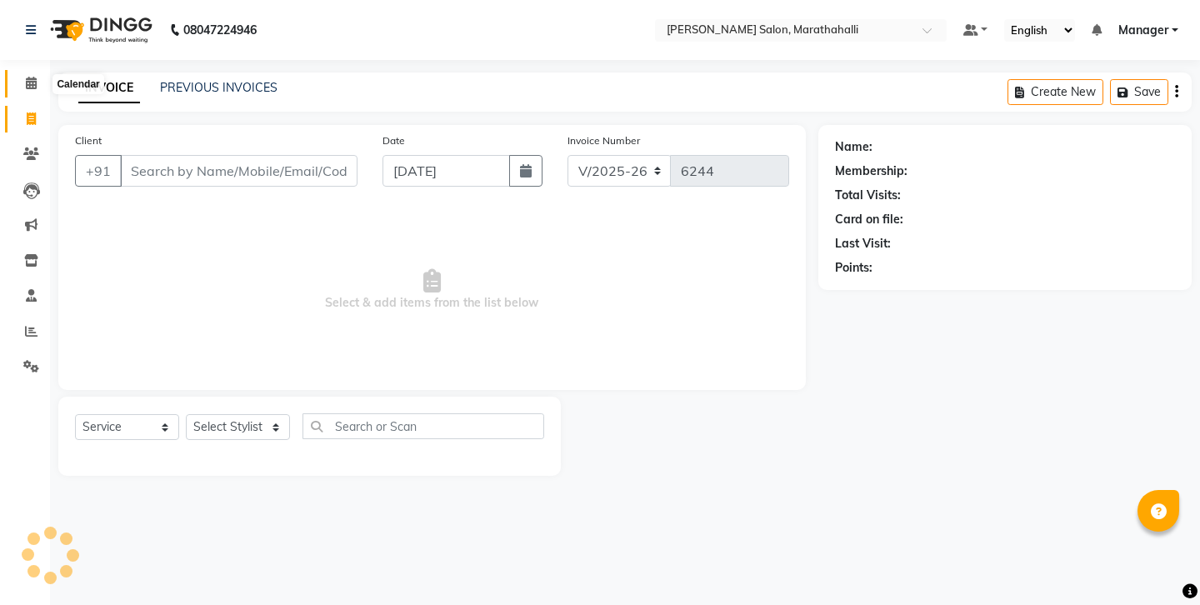
click at [30, 83] on icon at bounding box center [31, 83] width 11 height 12
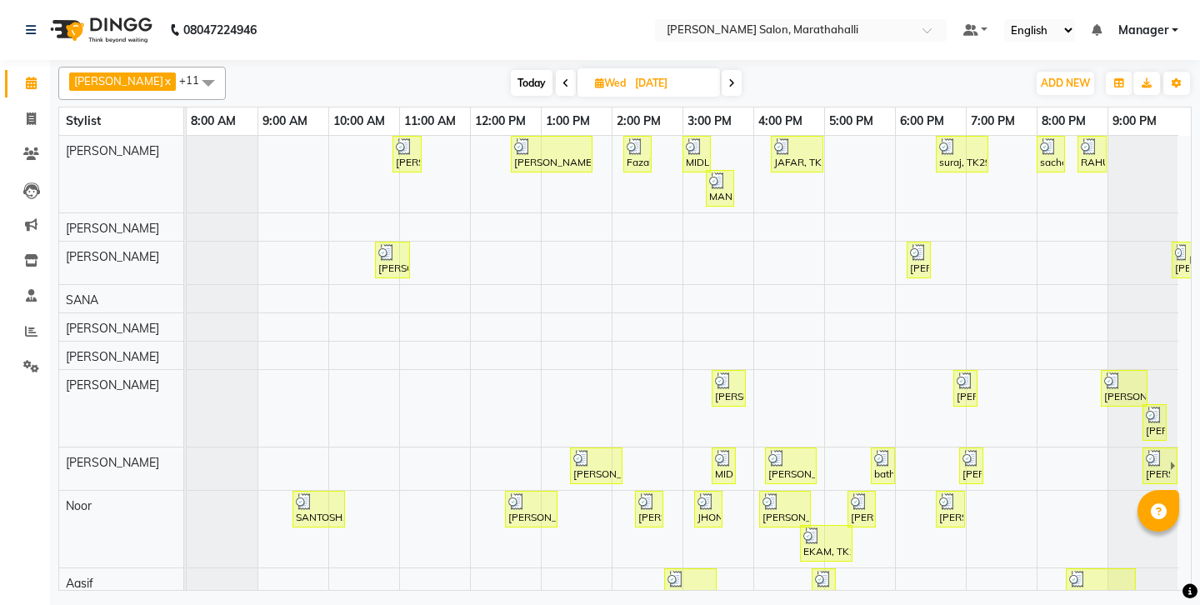
click at [512, 81] on span "Today" at bounding box center [532, 83] width 42 height 26
type input "04-09-2025"
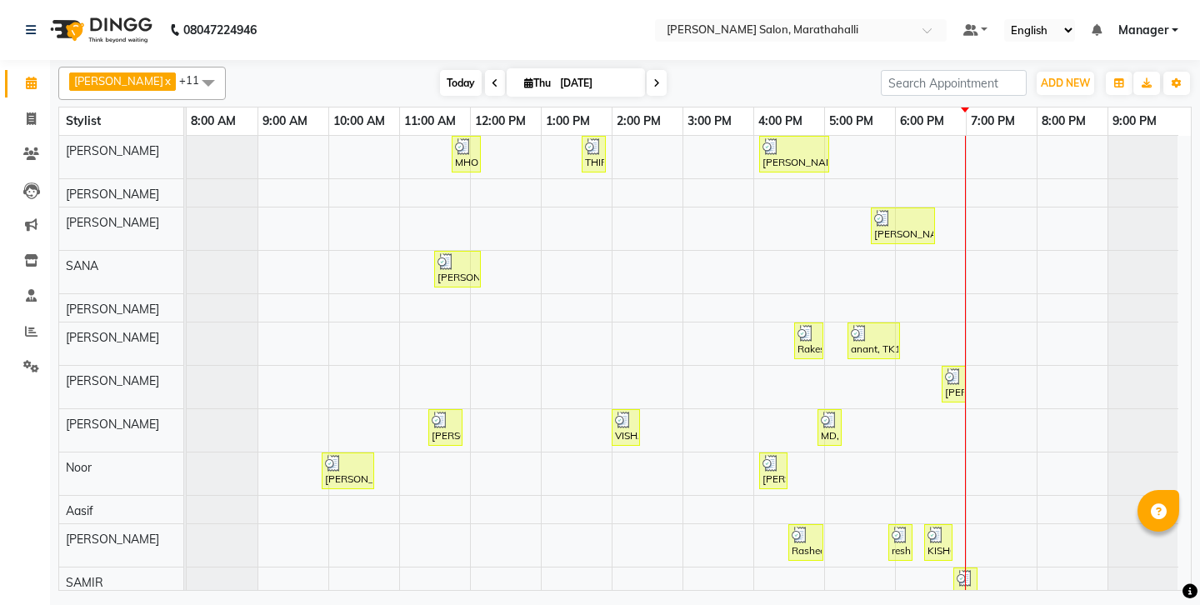
click at [450, 77] on span "Today" at bounding box center [461, 83] width 42 height 26
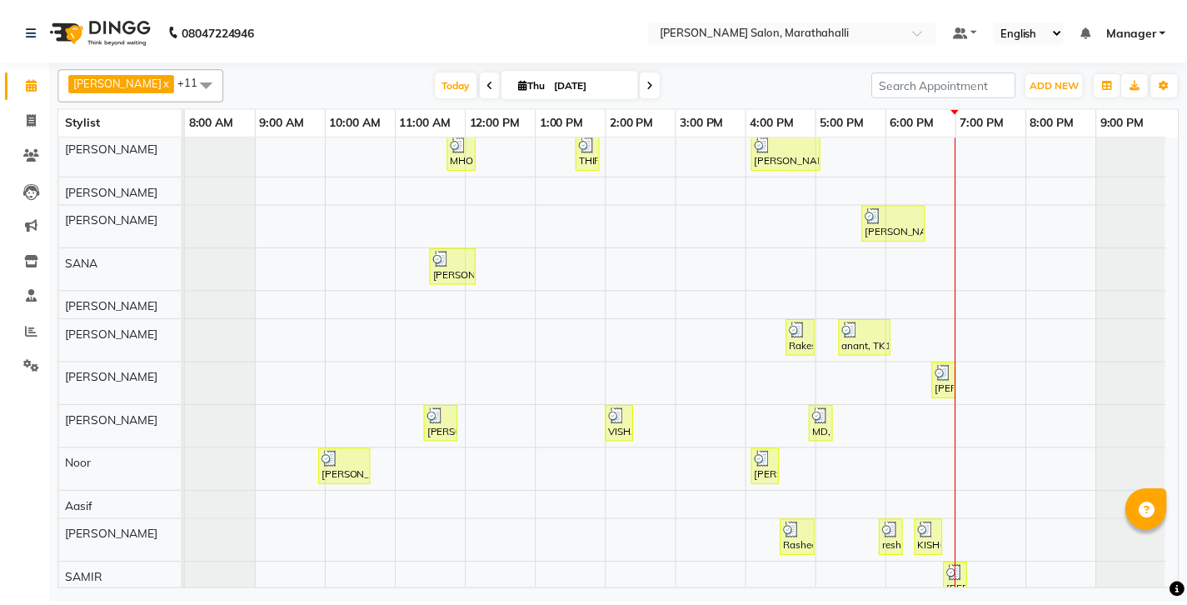
scroll to position [7, 0]
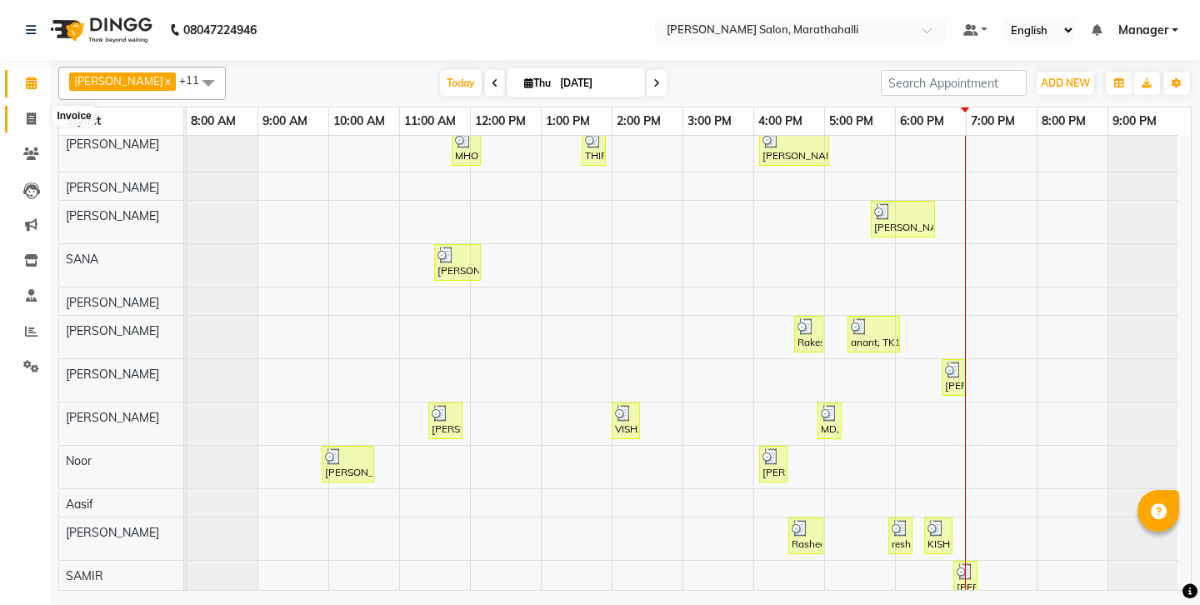
click at [37, 116] on span at bounding box center [31, 119] width 29 height 19
select select "4783"
select select "service"
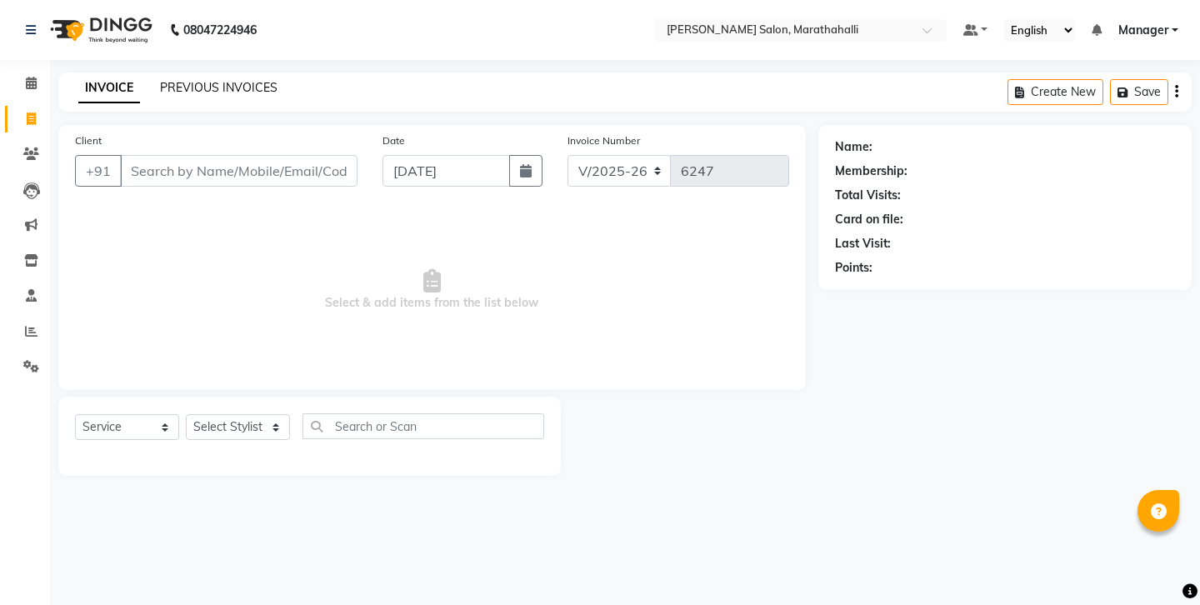
click at [179, 83] on link "PREVIOUS INVOICES" at bounding box center [218, 87] width 117 height 15
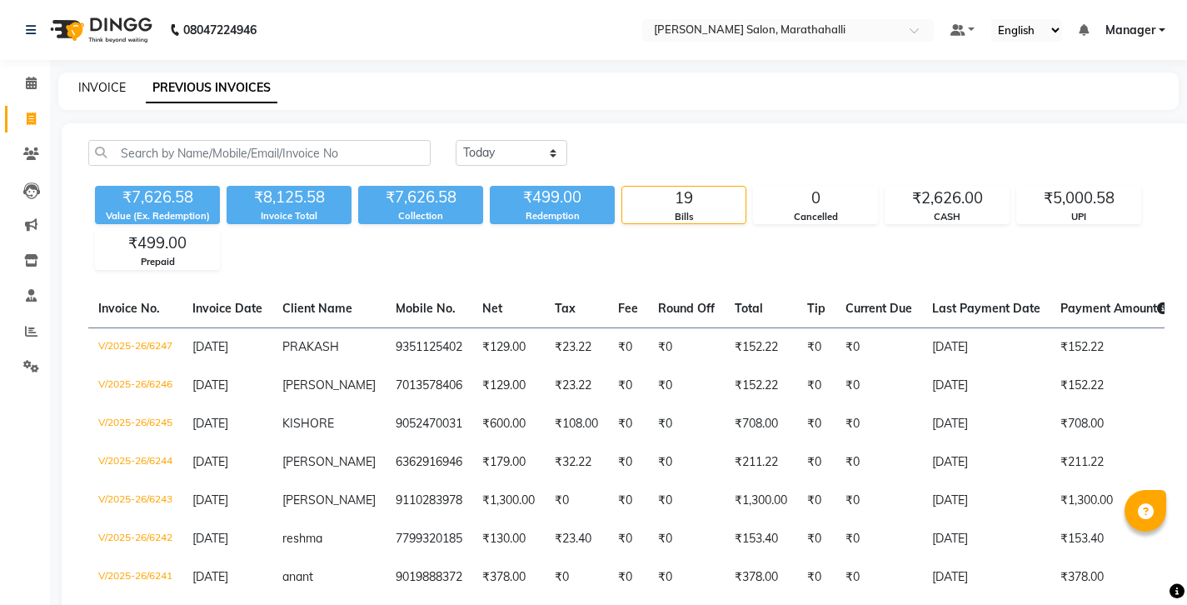
click at [105, 82] on link "INVOICE" at bounding box center [101, 87] width 47 height 15
select select "4783"
select select "service"
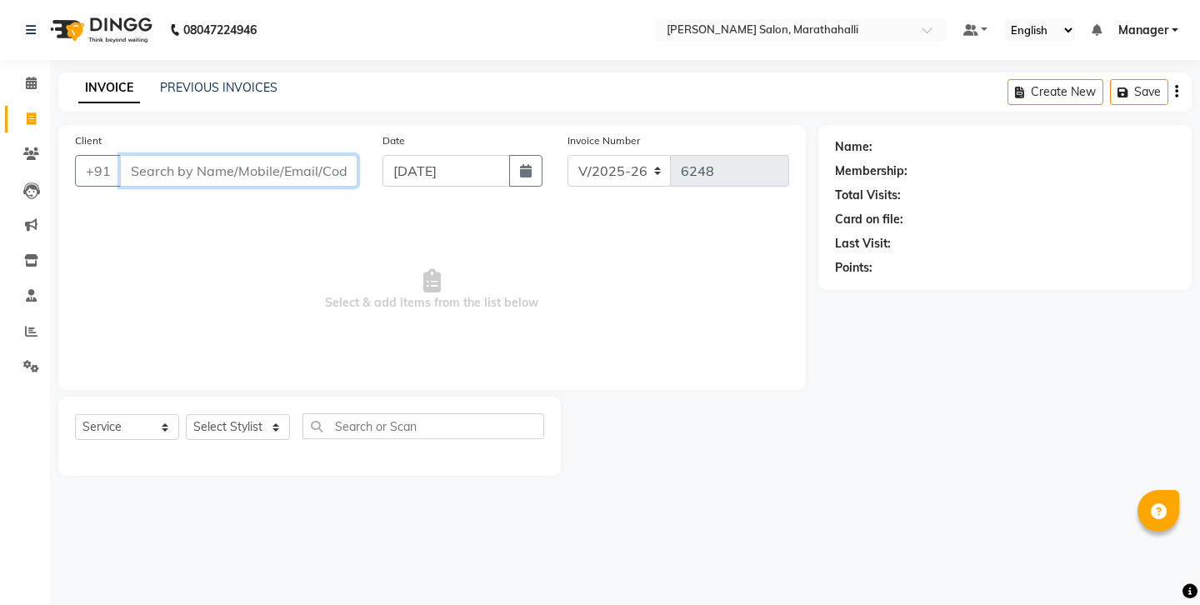
click at [160, 155] on input "Client" at bounding box center [238, 171] width 237 height 32
click at [134, 155] on input "99900768276" at bounding box center [196, 171] width 152 height 32
type input "9900768276"
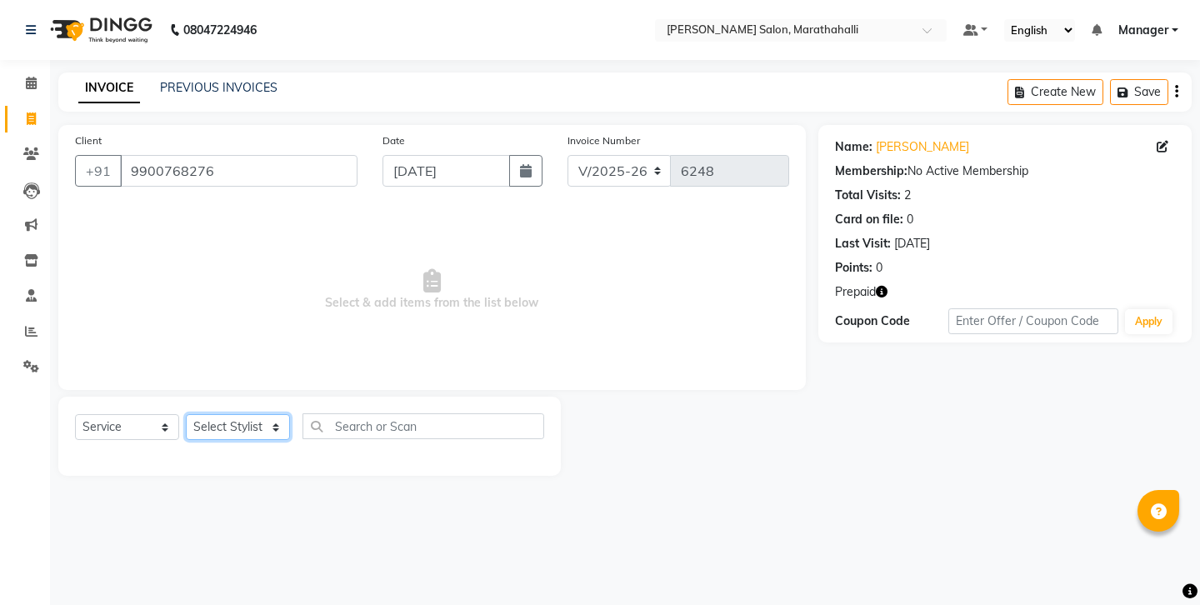
select select "58864"
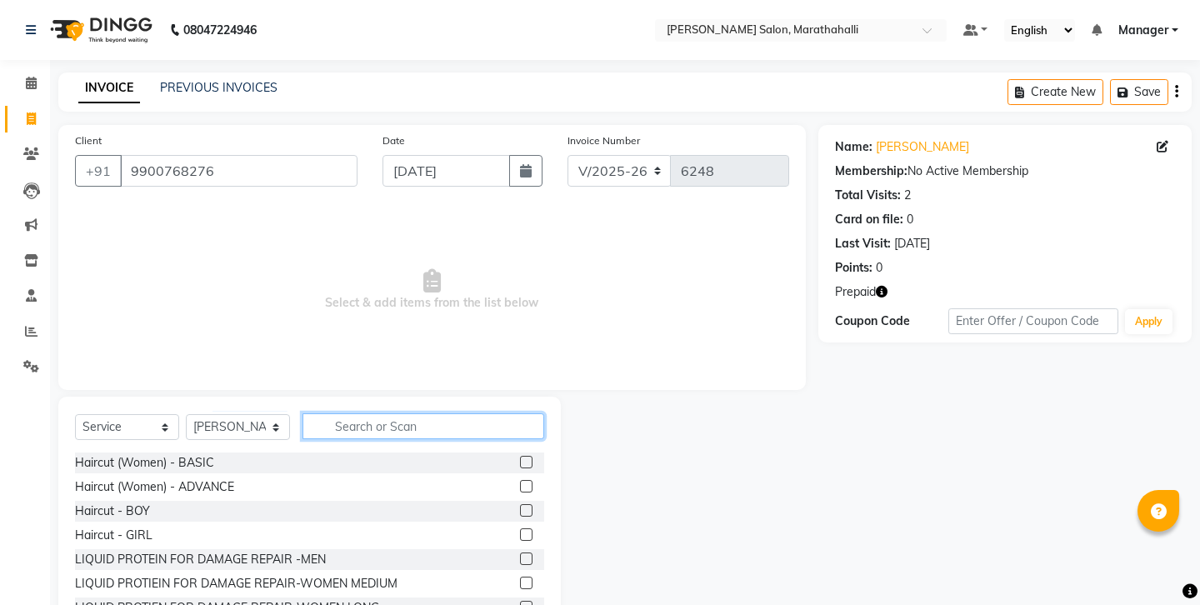
click at [372, 413] on input "text" at bounding box center [423, 426] width 242 height 26
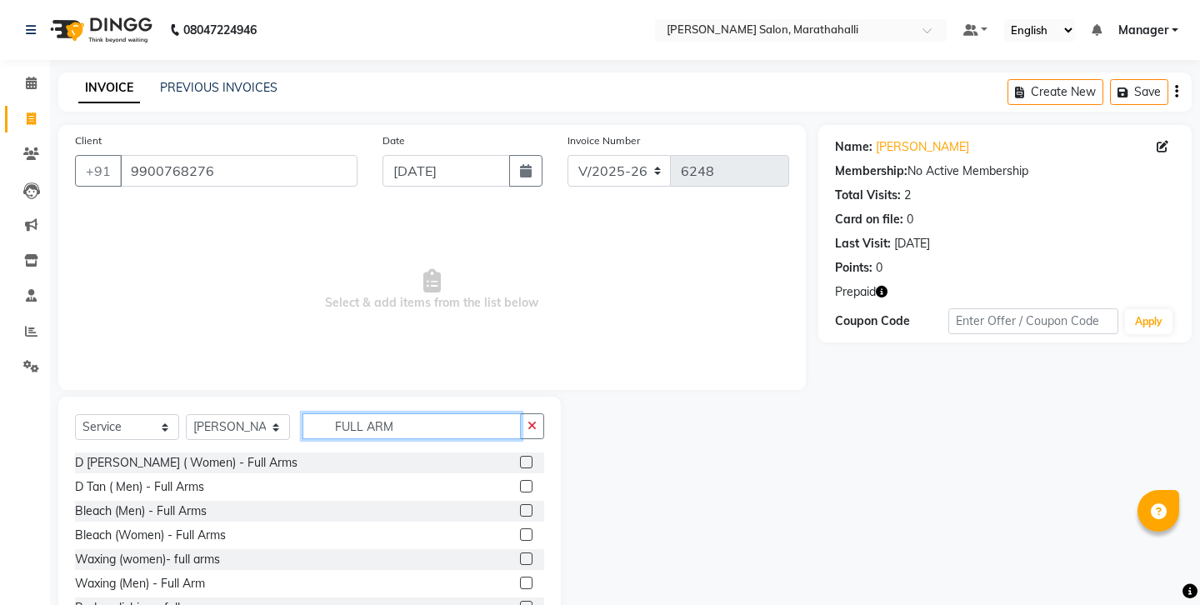
type input "FULL ARM"
click at [532, 552] on label at bounding box center [526, 558] width 12 height 12
click at [531, 554] on input "checkbox" at bounding box center [525, 559] width 11 height 11
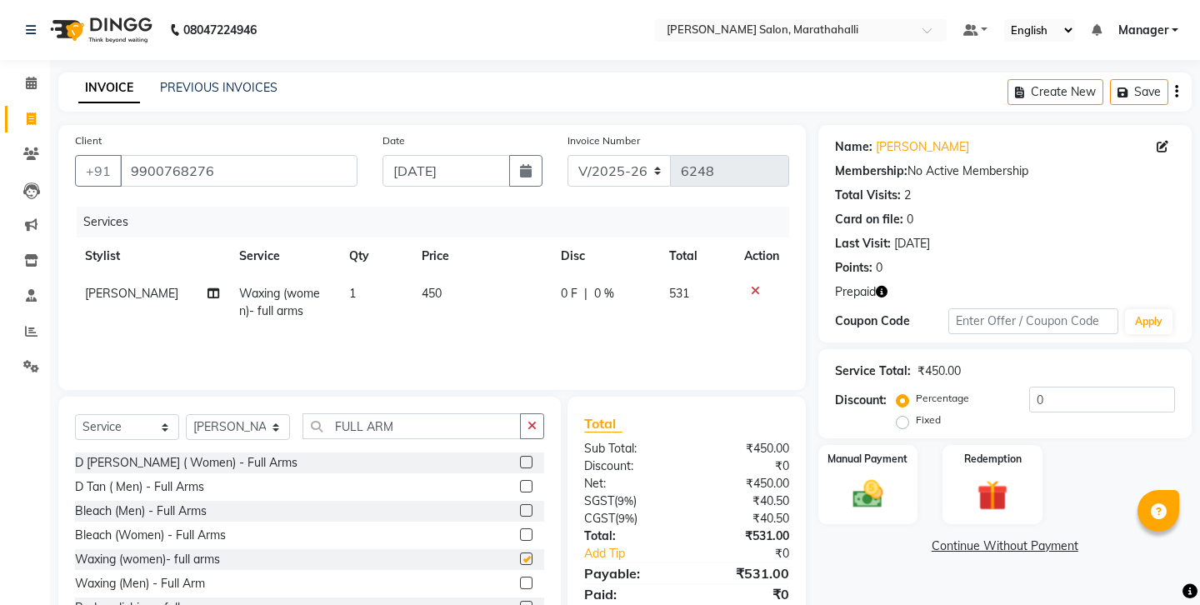
checkbox input "false"
click at [536, 413] on button "button" at bounding box center [532, 426] width 24 height 26
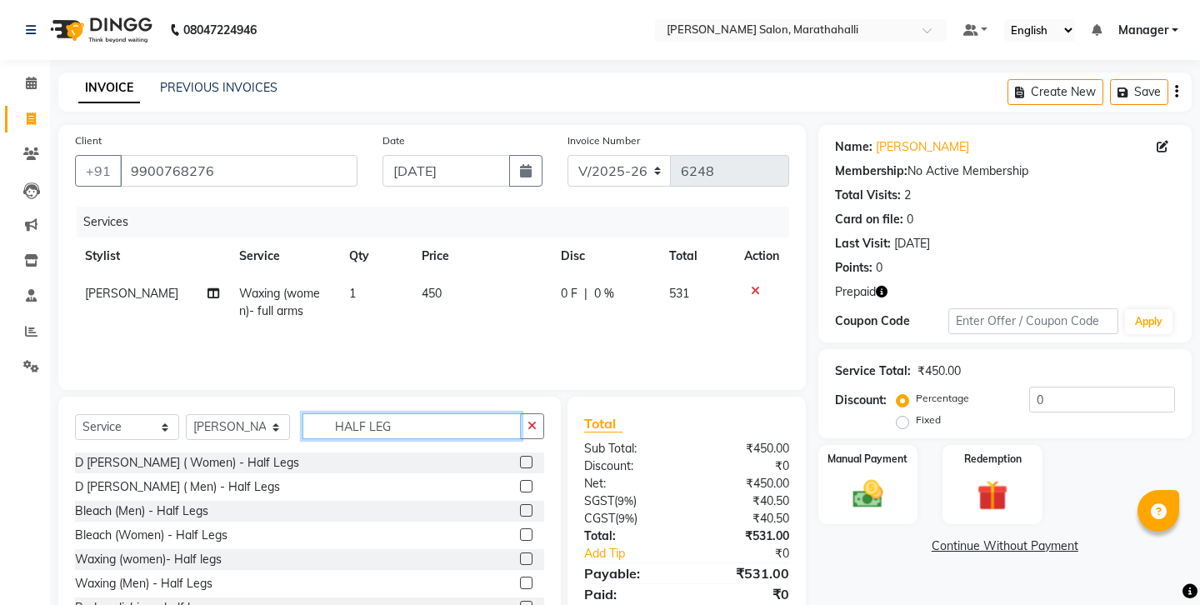
type input "HALF LEG"
click at [532, 552] on label at bounding box center [526, 558] width 12 height 12
click at [531, 554] on input "checkbox" at bounding box center [525, 559] width 11 height 11
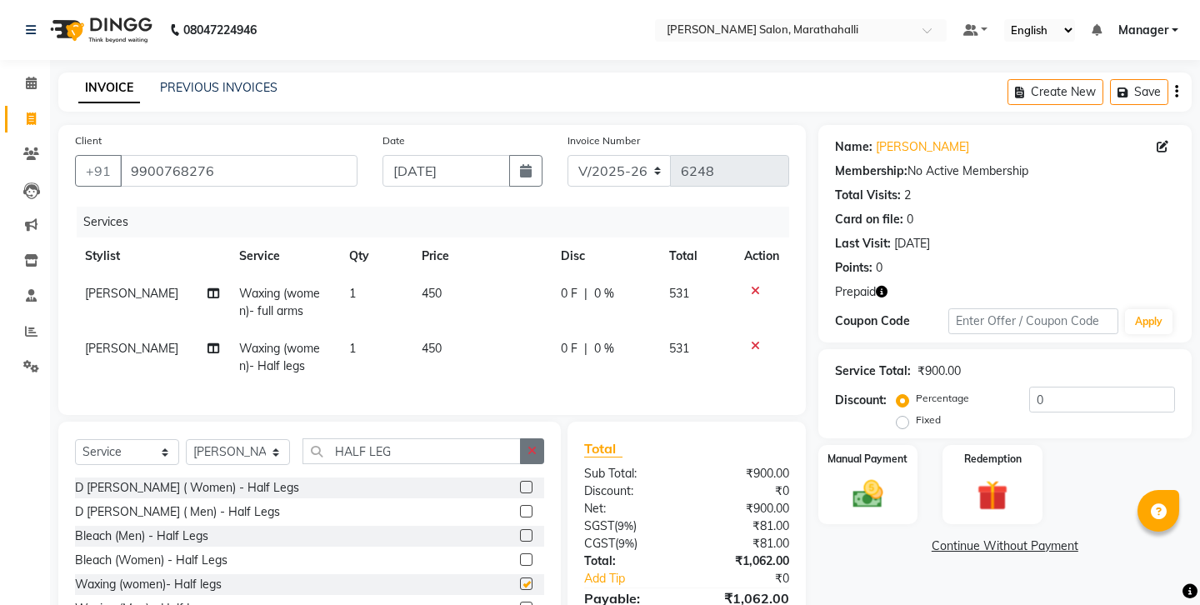
checkbox input "false"
drag, startPoint x: 537, startPoint y: 401, endPoint x: 370, endPoint y: 401, distance: 167.5
click at [537, 445] on icon "button" at bounding box center [531, 451] width 9 height 12
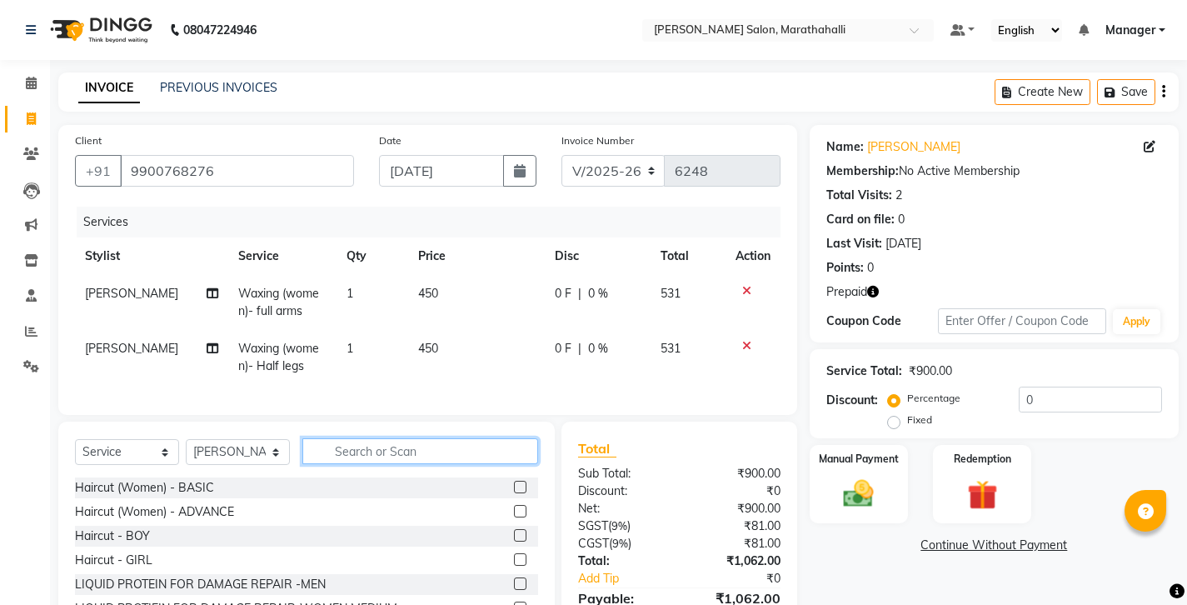
type input "W"
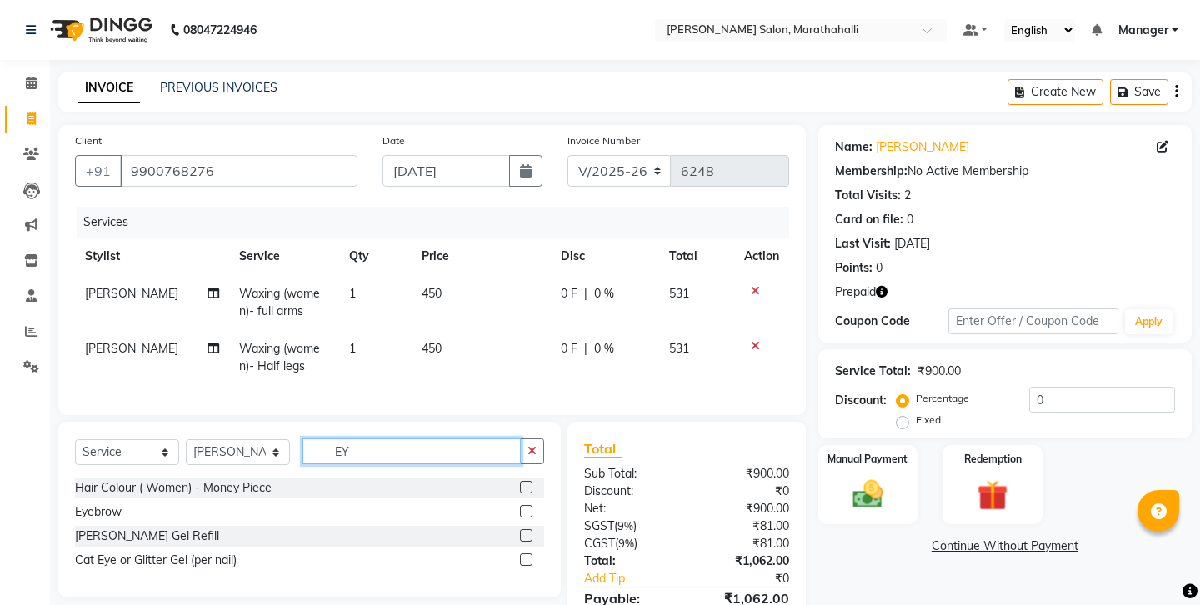
type input "EY"
click at [532, 505] on label at bounding box center [526, 511] width 12 height 12
click at [531, 507] on input "checkbox" at bounding box center [525, 512] width 11 height 11
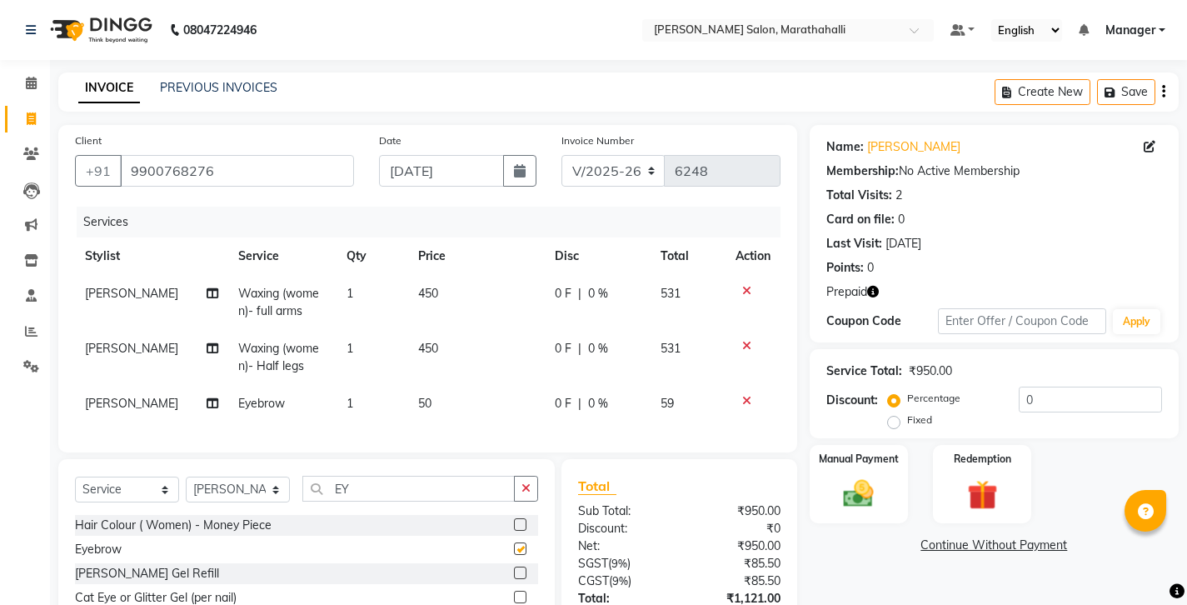
checkbox input "false"
drag, startPoint x: 356, startPoint y: 427, endPoint x: 307, endPoint y: 429, distance: 48.4
click at [307, 476] on input "EY" at bounding box center [408, 489] width 212 height 26
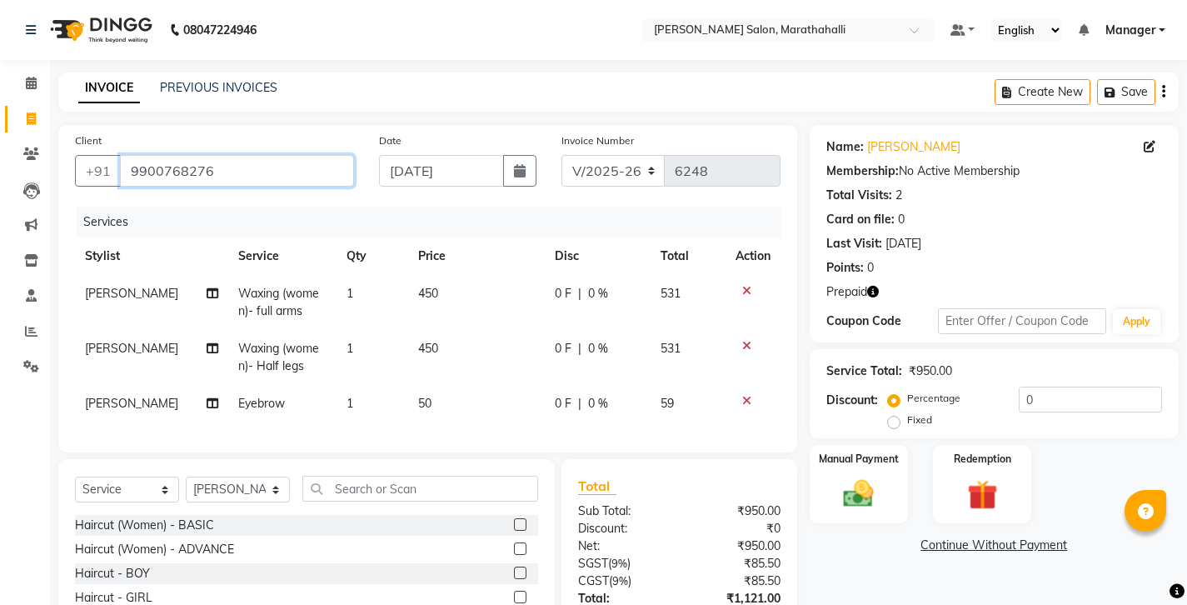
click at [151, 155] on input "9900768276" at bounding box center [237, 171] width 234 height 32
click at [867, 283] on button "button" at bounding box center [873, 291] width 12 height 17
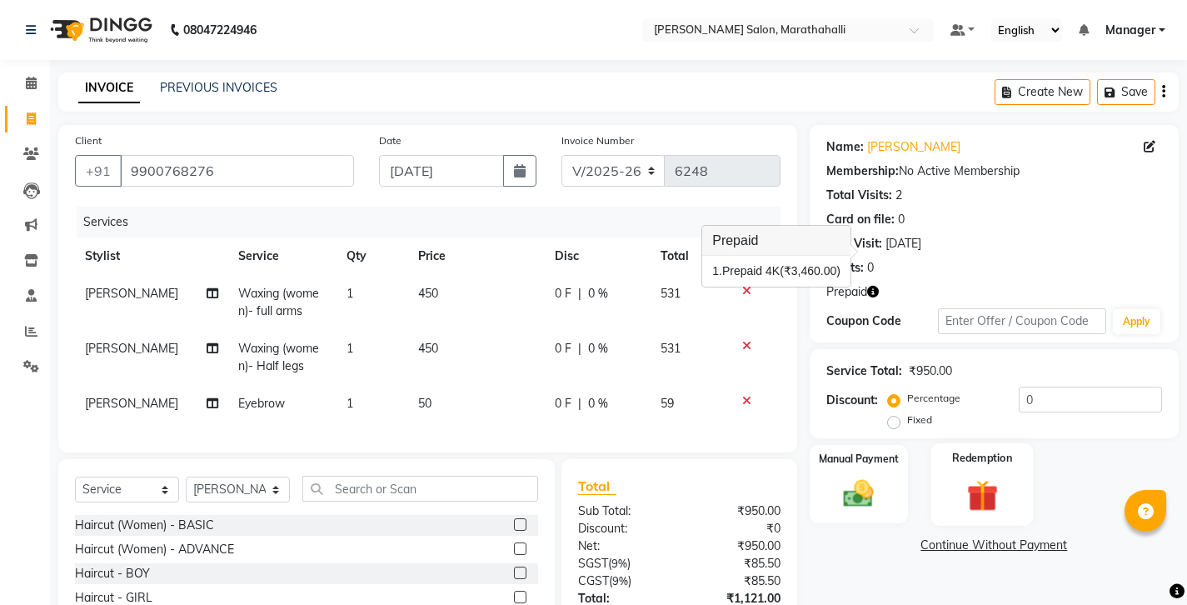
click at [973, 476] on img at bounding box center [982, 495] width 51 height 39
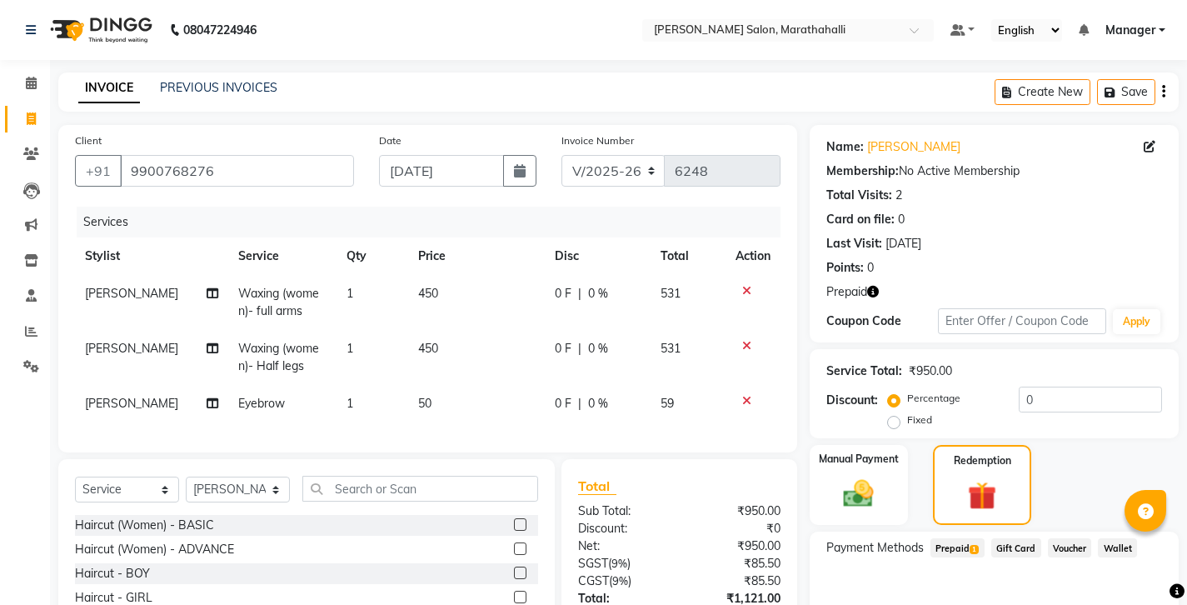
click at [970, 545] on span "1" at bounding box center [974, 550] width 9 height 10
click at [1113, 601] on button "Add" at bounding box center [1122, 615] width 61 height 28
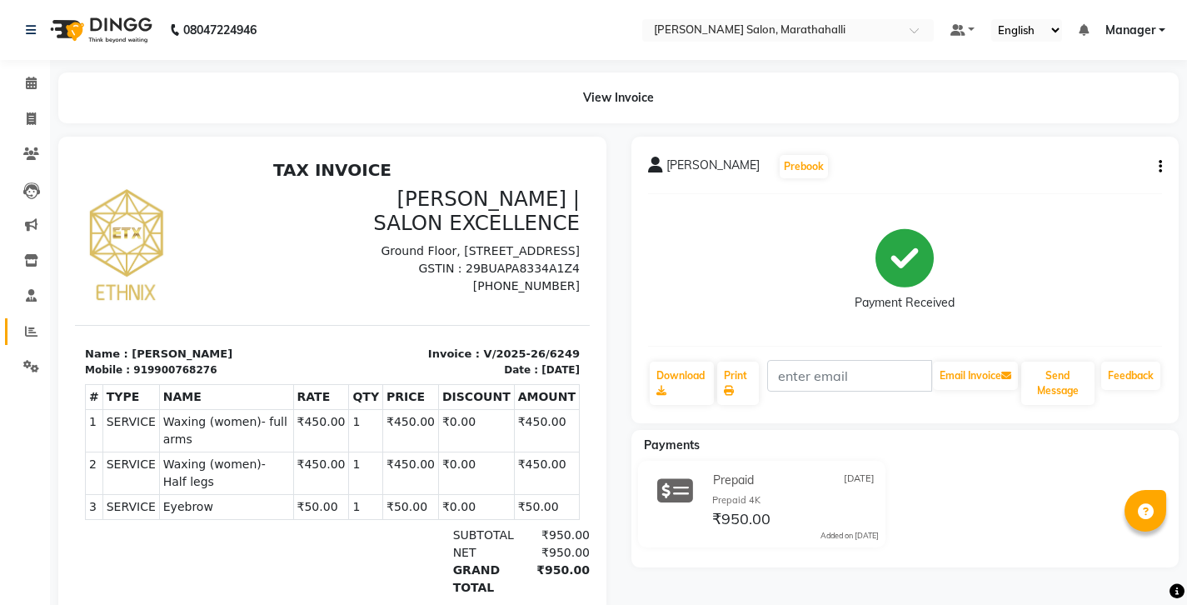
click at [27, 318] on link "Reports" at bounding box center [25, 331] width 40 height 27
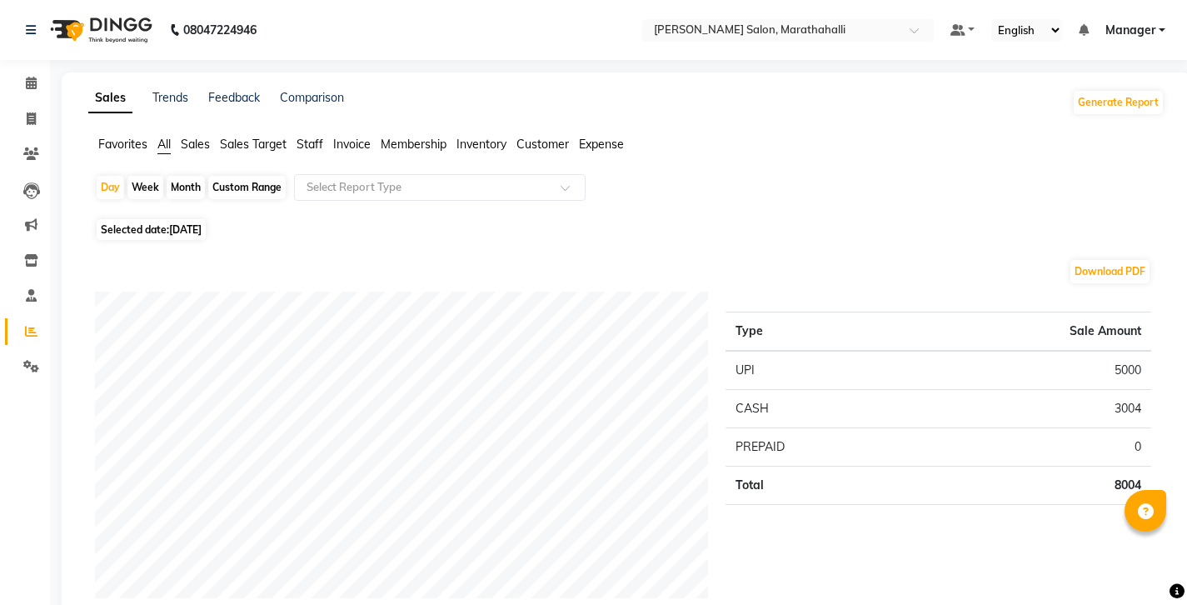
click at [297, 137] on span "Staff" at bounding box center [310, 144] width 27 height 15
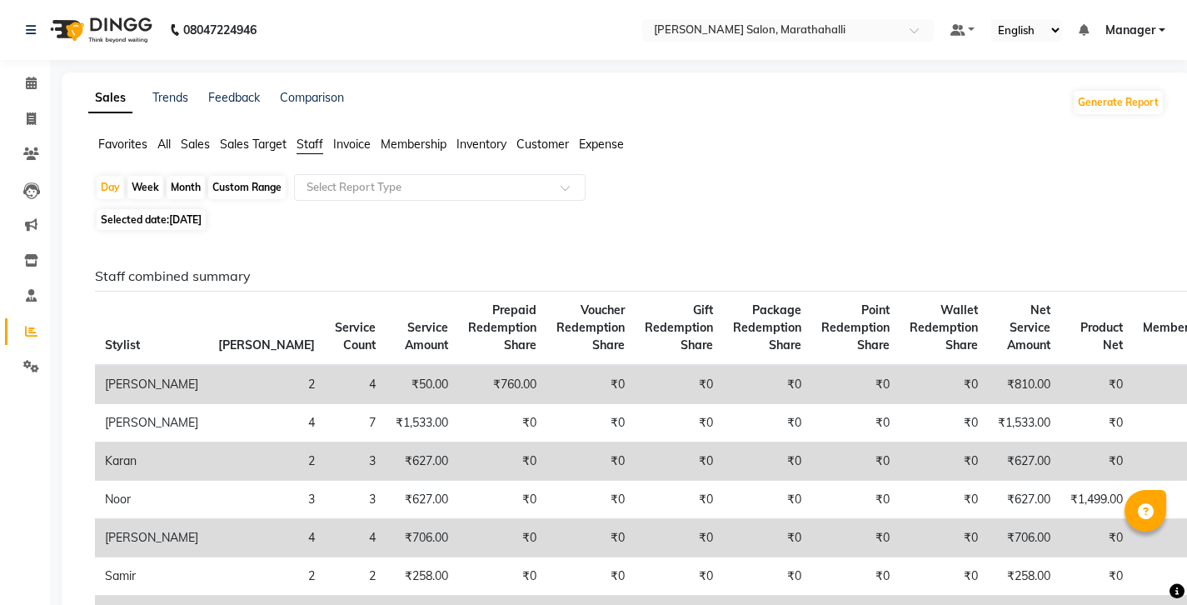
click at [167, 176] on div "Month" at bounding box center [186, 187] width 38 height 23
select select "9"
select select "2025"
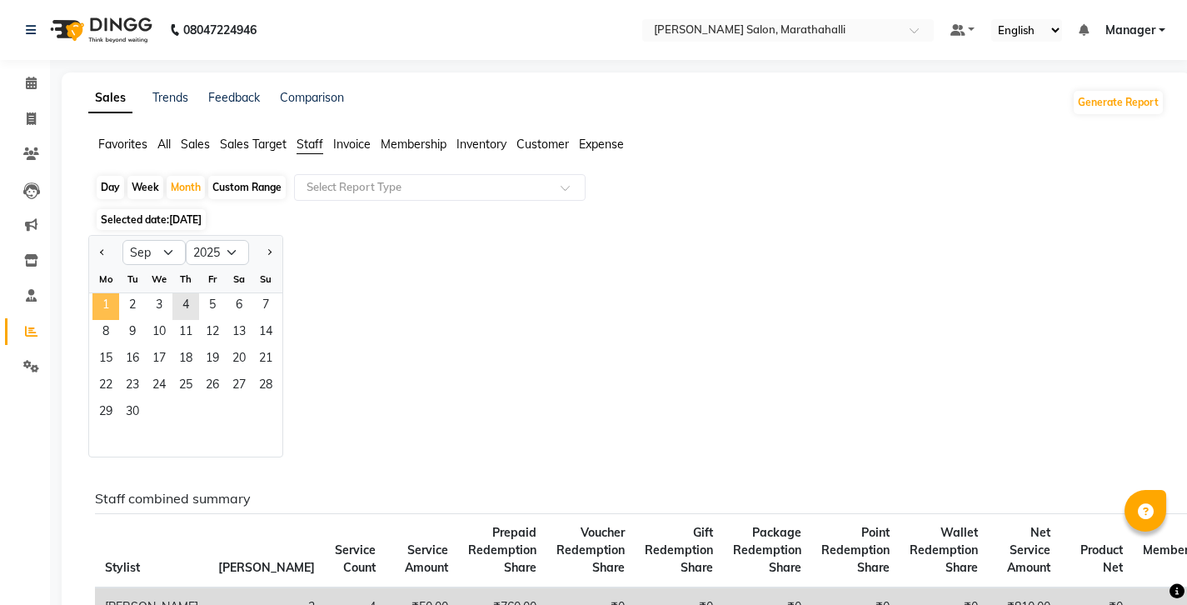
click at [101, 293] on span "1" at bounding box center [105, 306] width 27 height 27
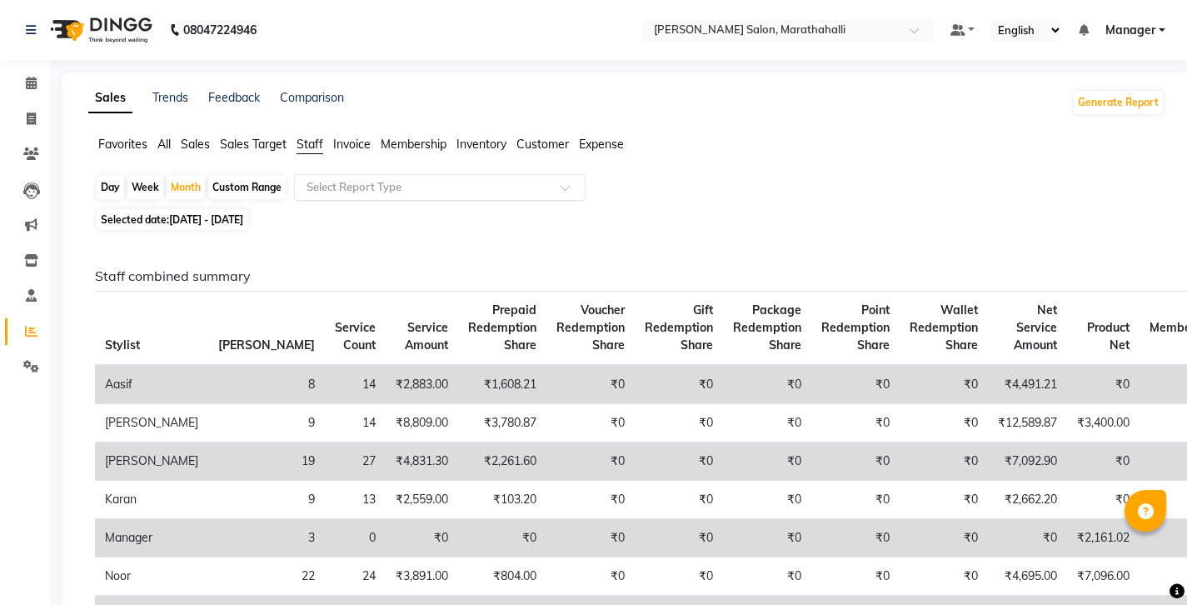
click at [317, 179] on input "text" at bounding box center [423, 187] width 240 height 17
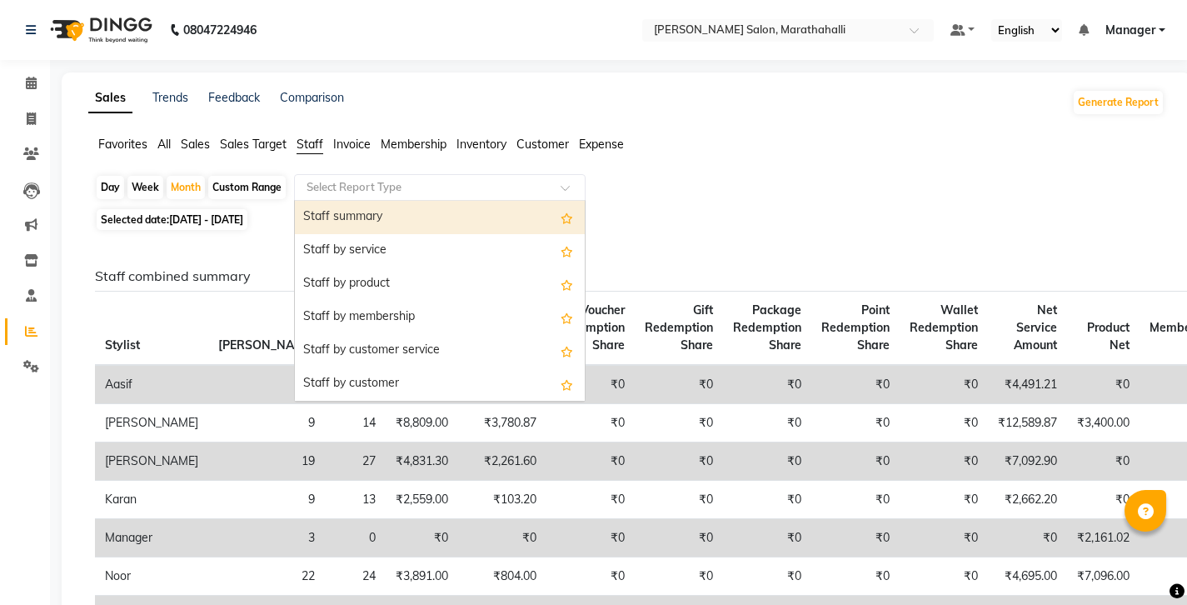
click at [311, 201] on div "Staff summary" at bounding box center [440, 217] width 290 height 33
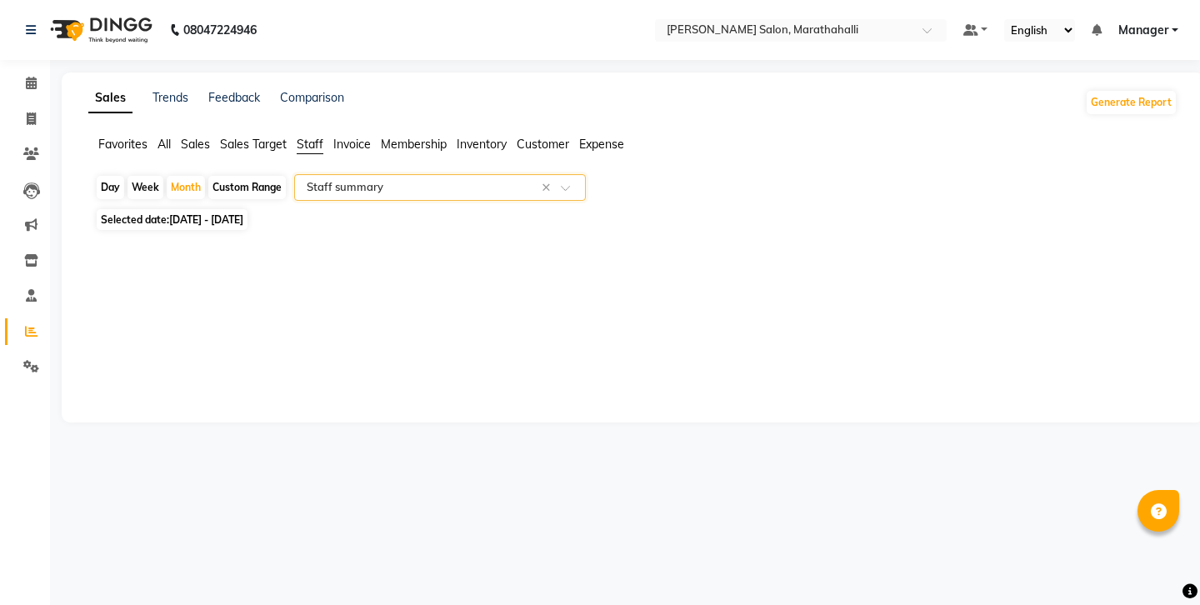
select select "full_report"
select select "csv"
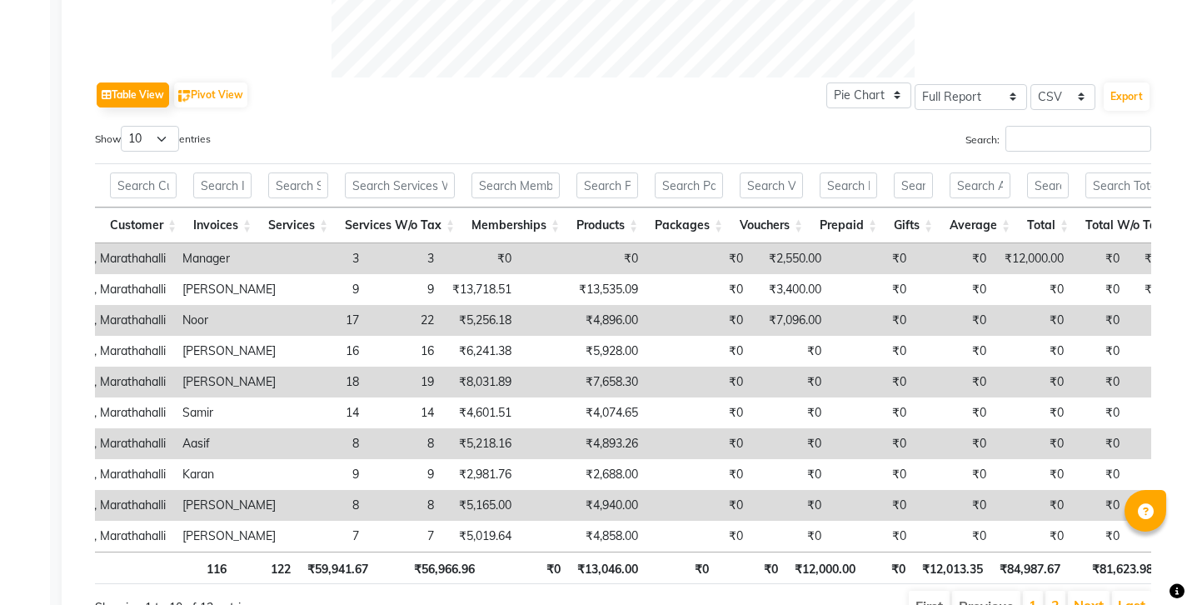
copy td "11,992.00"
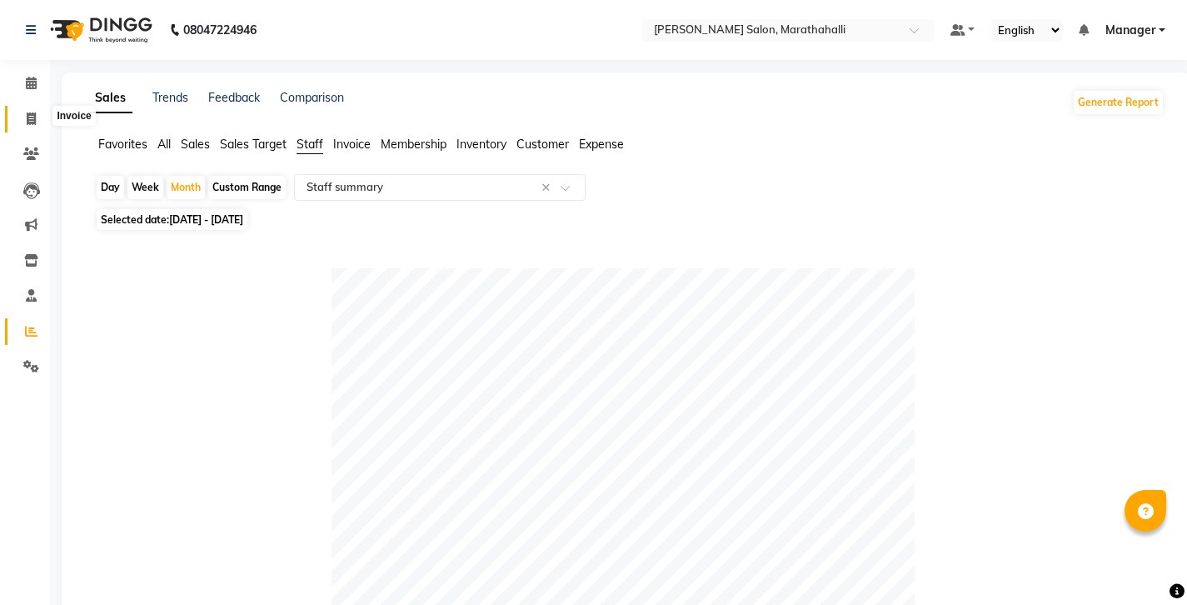
click at [23, 115] on span at bounding box center [31, 119] width 29 height 19
select select "service"
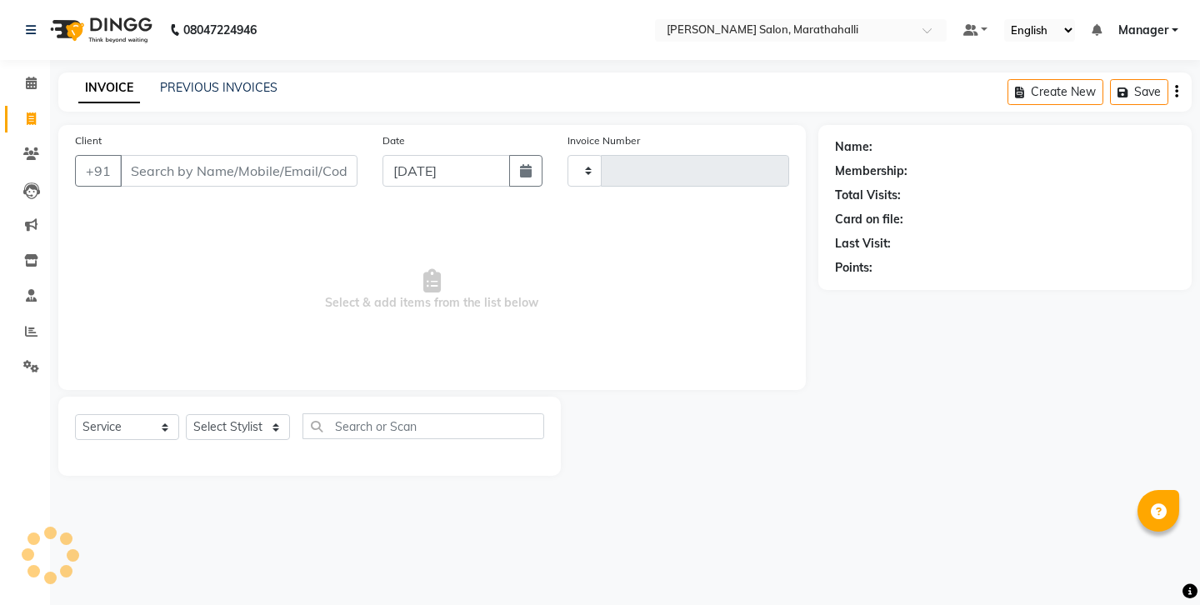
type input "6250"
select select "4783"
select select "50343"
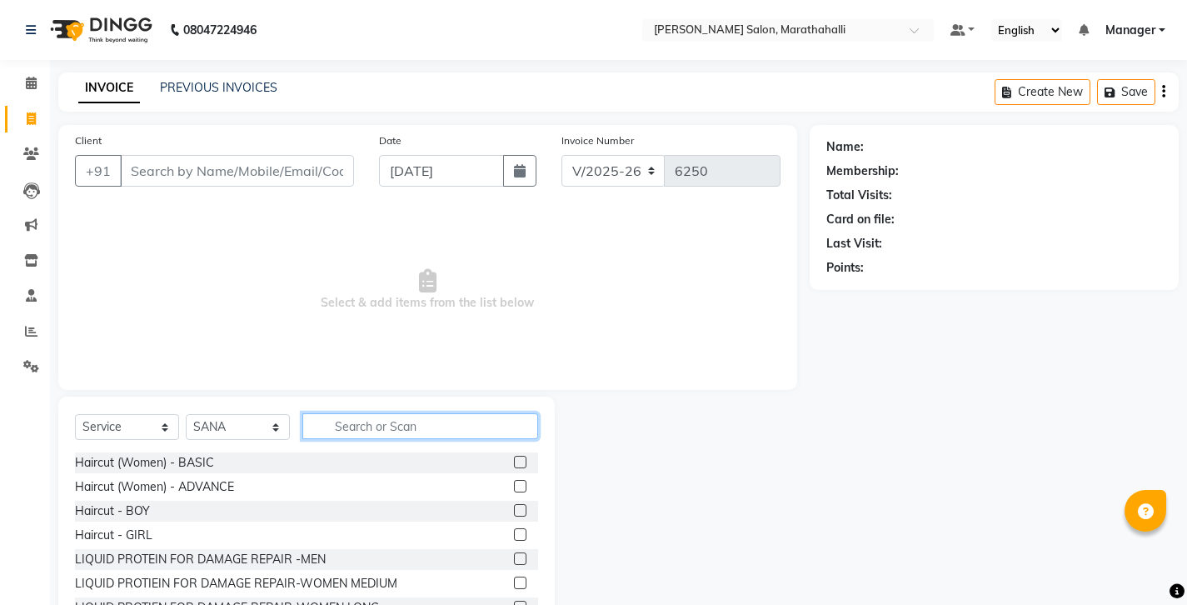
click at [359, 413] on input "text" at bounding box center [420, 426] width 236 height 26
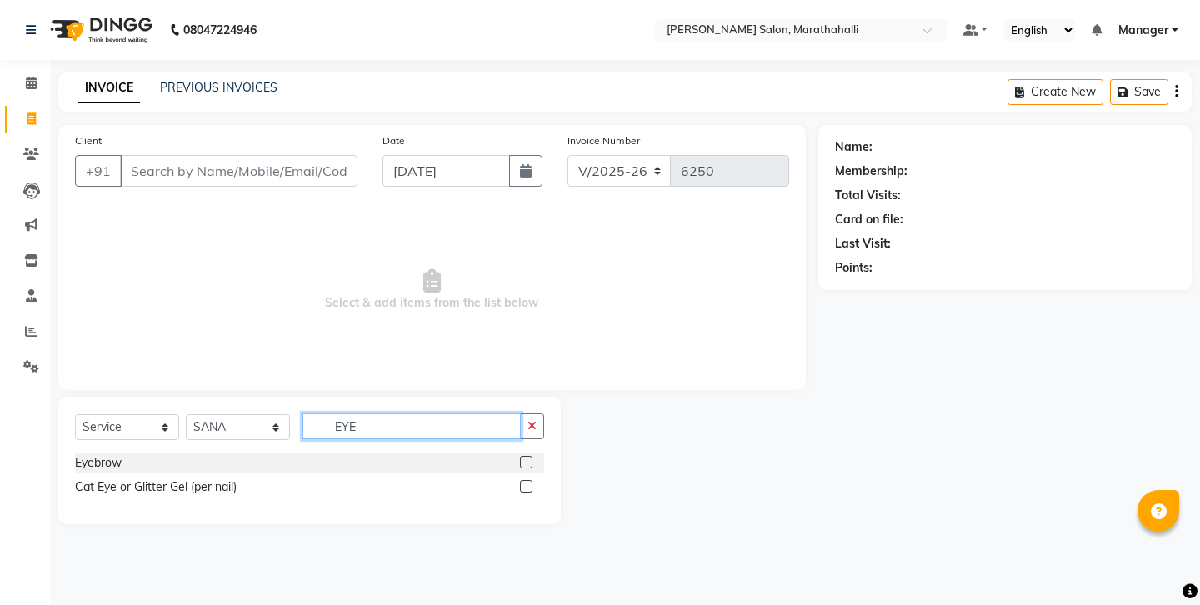
type input "EYE"
click at [531, 456] on label at bounding box center [526, 462] width 12 height 12
click at [531, 457] on input "checkbox" at bounding box center [525, 462] width 11 height 11
checkbox input "true"
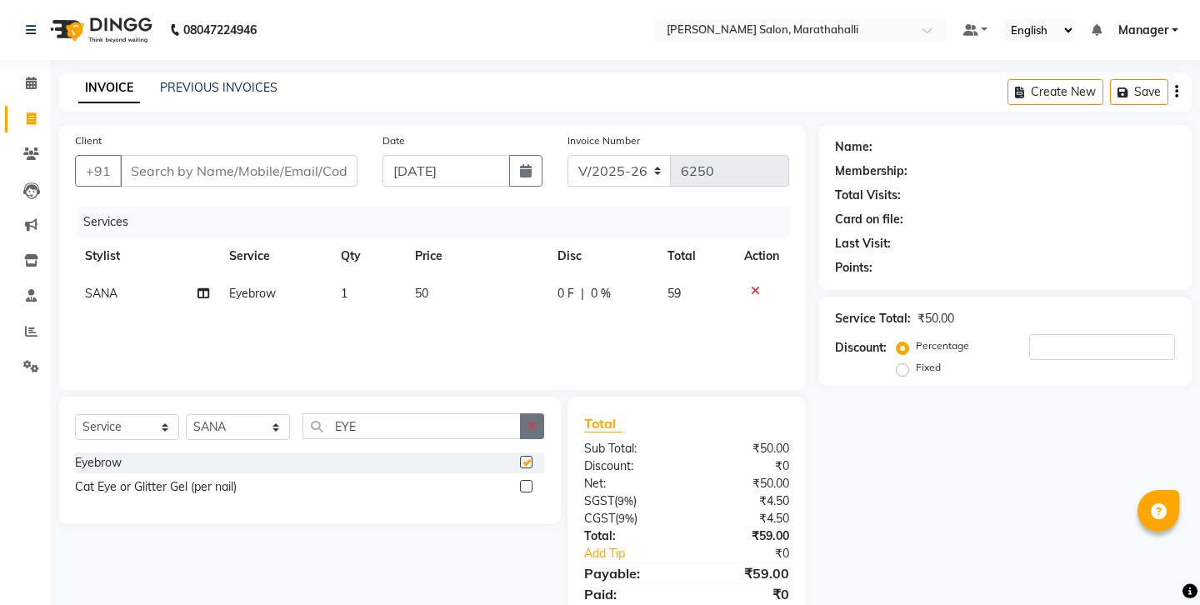
click at [542, 413] on button "button" at bounding box center [532, 426] width 24 height 26
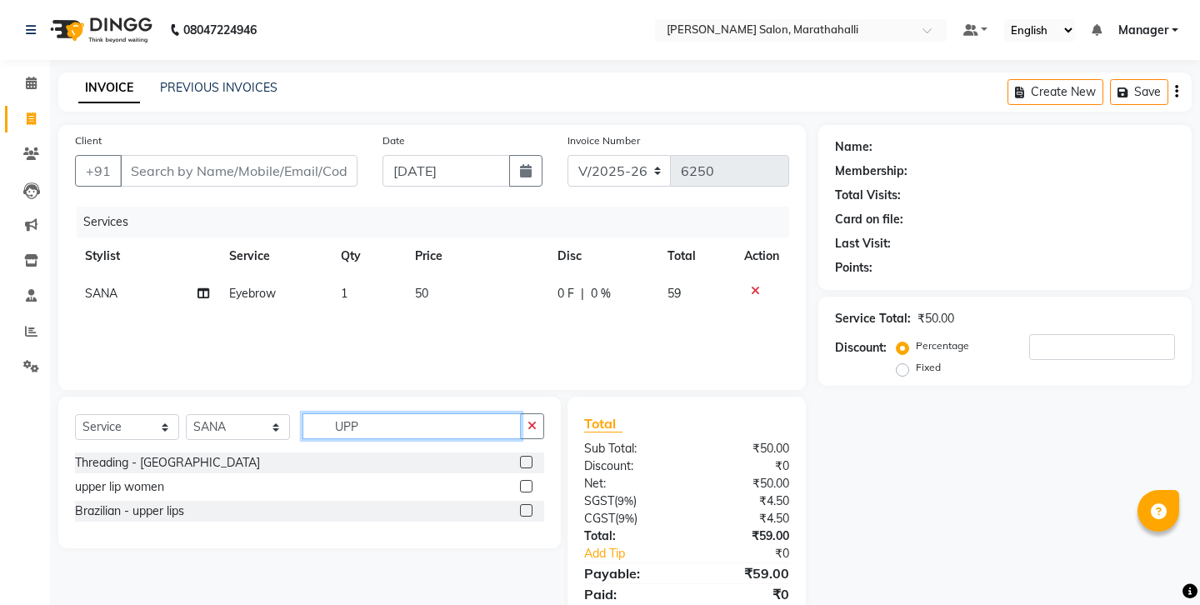
type input "UPP"
click at [532, 456] on label at bounding box center [526, 462] width 12 height 12
click at [531, 457] on input "checkbox" at bounding box center [525, 462] width 11 height 11
checkbox input "true"
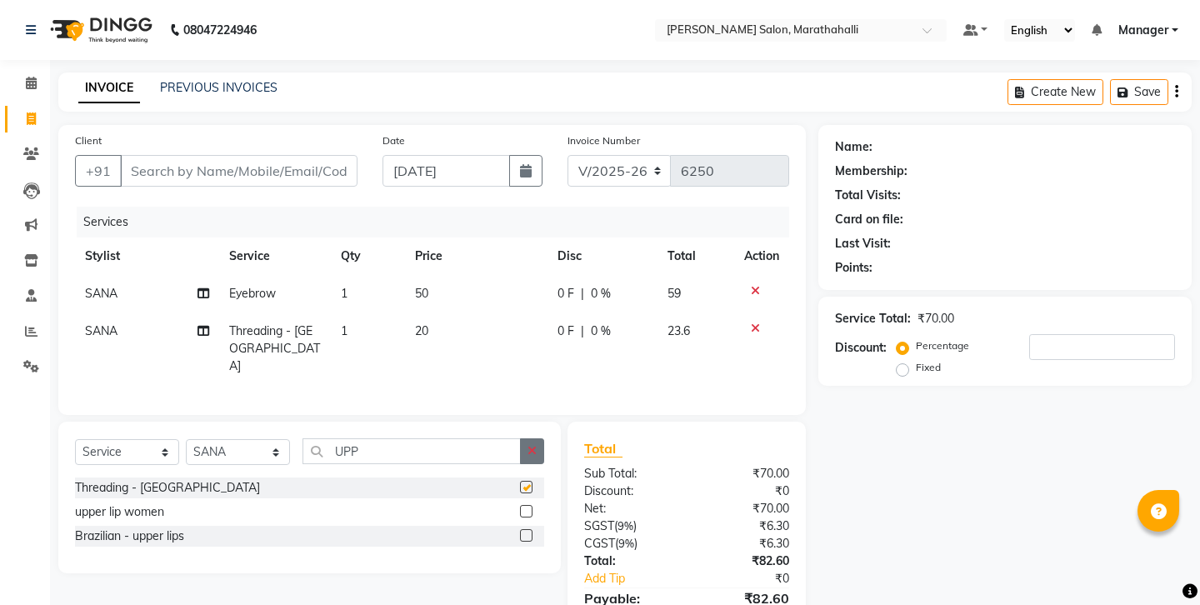
click at [535, 438] on button "button" at bounding box center [532, 451] width 24 height 26
type input "CHIN"
click at [529, 477] on div at bounding box center [532, 487] width 24 height 21
click at [527, 481] on label at bounding box center [526, 487] width 12 height 12
click at [527, 482] on input "checkbox" at bounding box center [525, 487] width 11 height 11
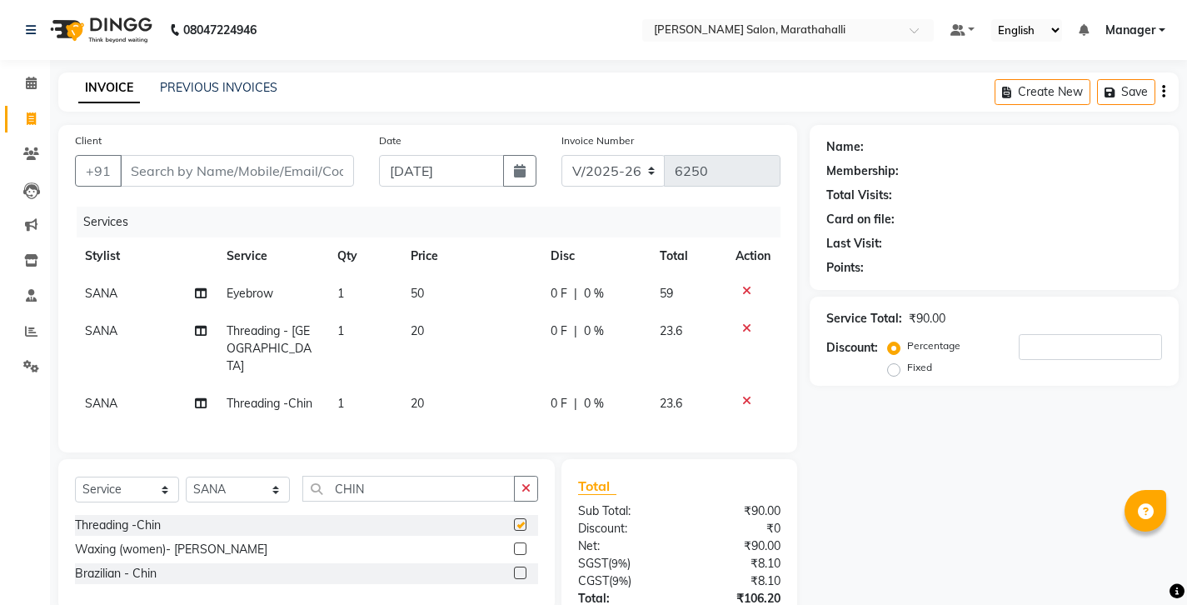
checkbox input "false"
select select "86569"
drag, startPoint x: 360, startPoint y: 416, endPoint x: 252, endPoint y: 408, distance: 108.6
click at [252, 476] on div "Select Service Product Membership Package Voucher Prepaid Gift Card Select Styl…" at bounding box center [306, 495] width 463 height 39
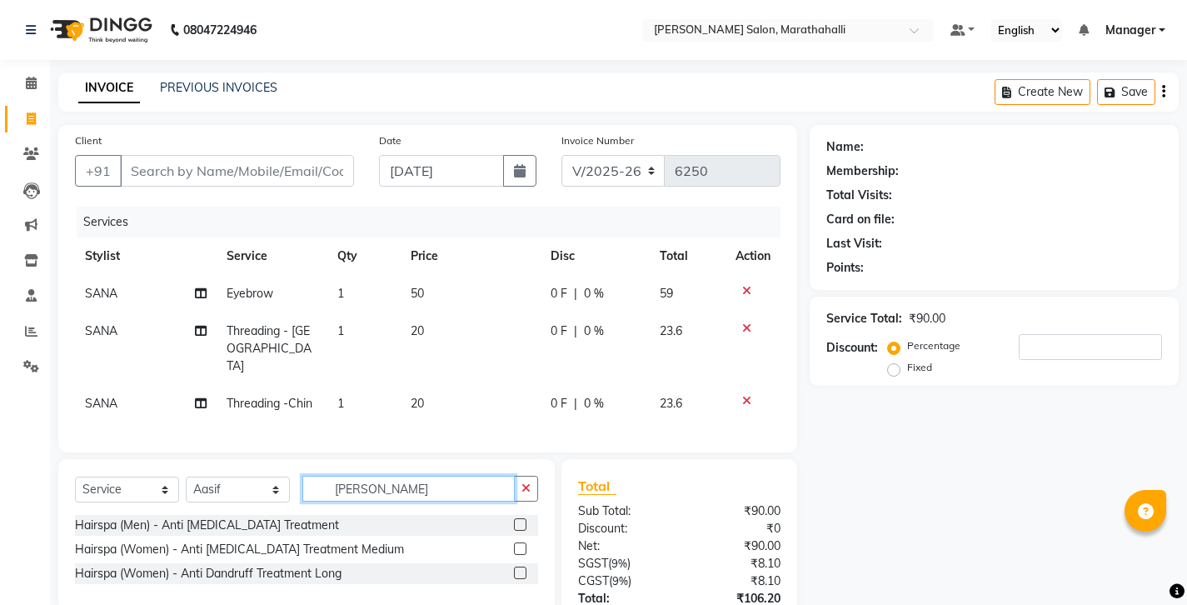
type input "DAN"
click at [527, 542] on label at bounding box center [520, 548] width 12 height 12
click at [525, 544] on input "checkbox" at bounding box center [519, 549] width 11 height 11
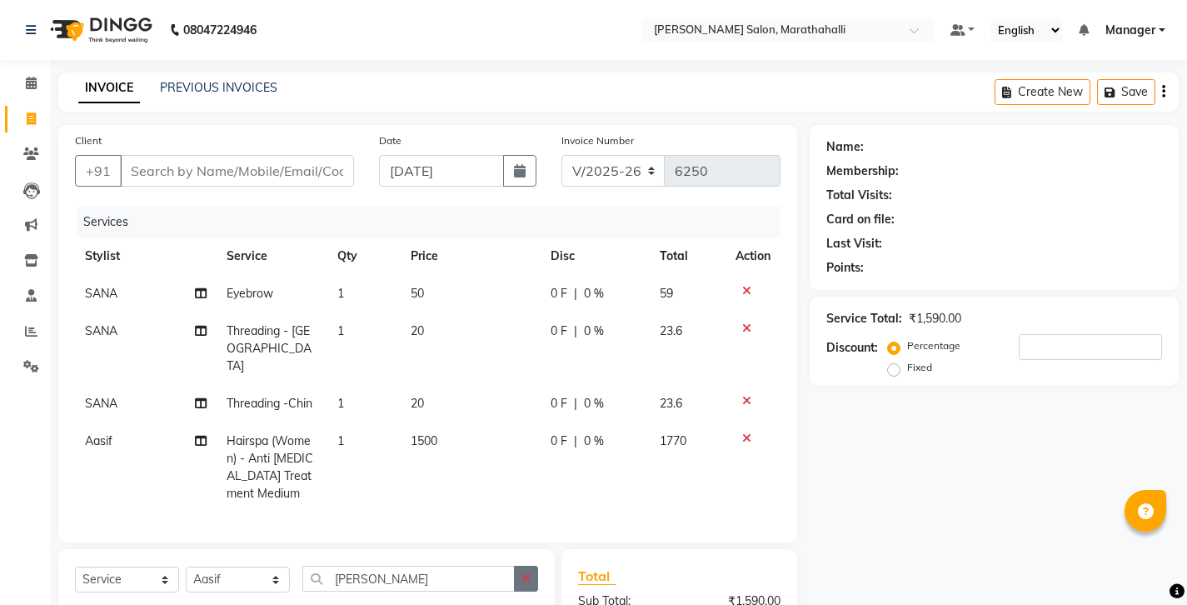
checkbox input "false"
drag, startPoint x: 524, startPoint y: 473, endPoint x: 412, endPoint y: 473, distance: 112.5
click at [523, 566] on button "button" at bounding box center [526, 579] width 24 height 26
type input "BLOW"
click at [527, 604] on label at bounding box center [520, 614] width 12 height 12
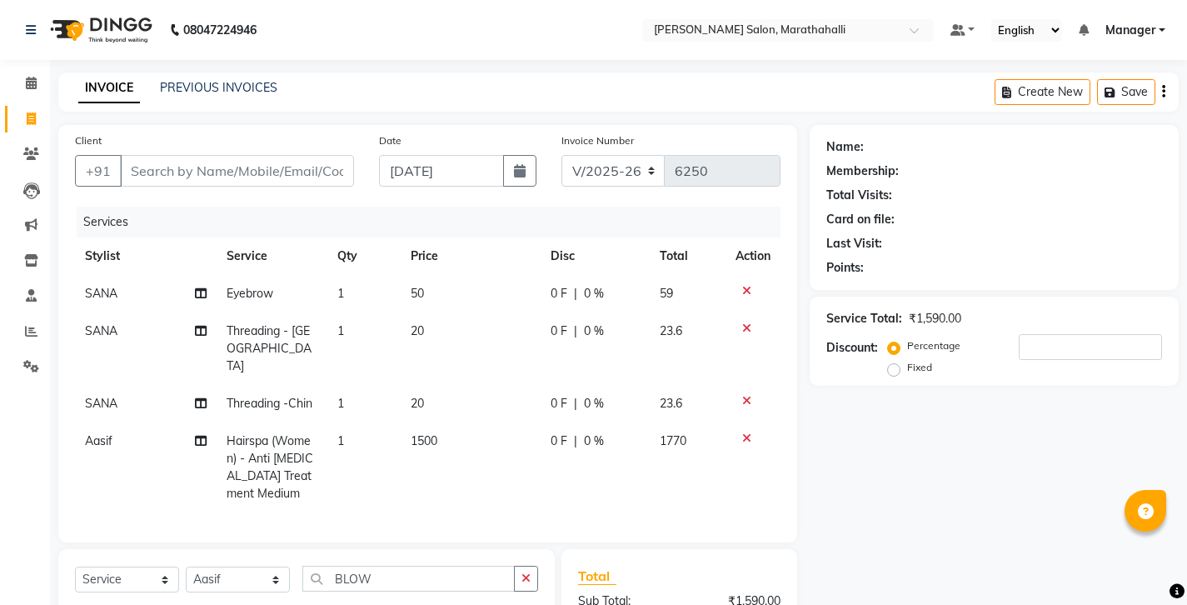
click at [525, 604] on input "checkbox" at bounding box center [519, 615] width 11 height 11
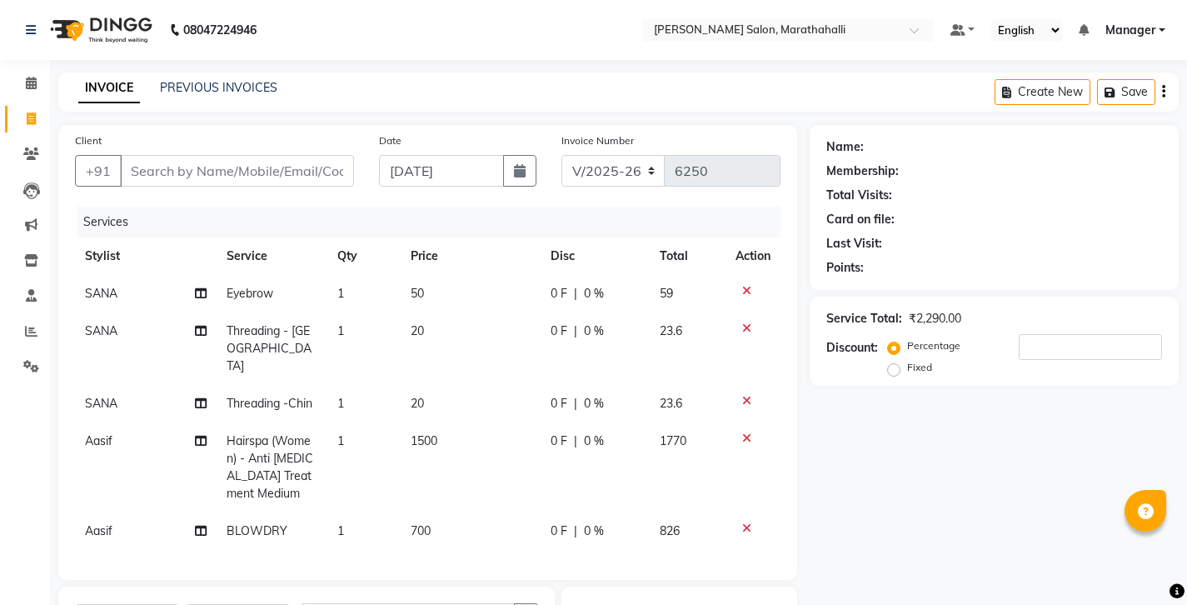
checkbox input "false"
click at [429, 523] on span "700" at bounding box center [421, 530] width 20 height 15
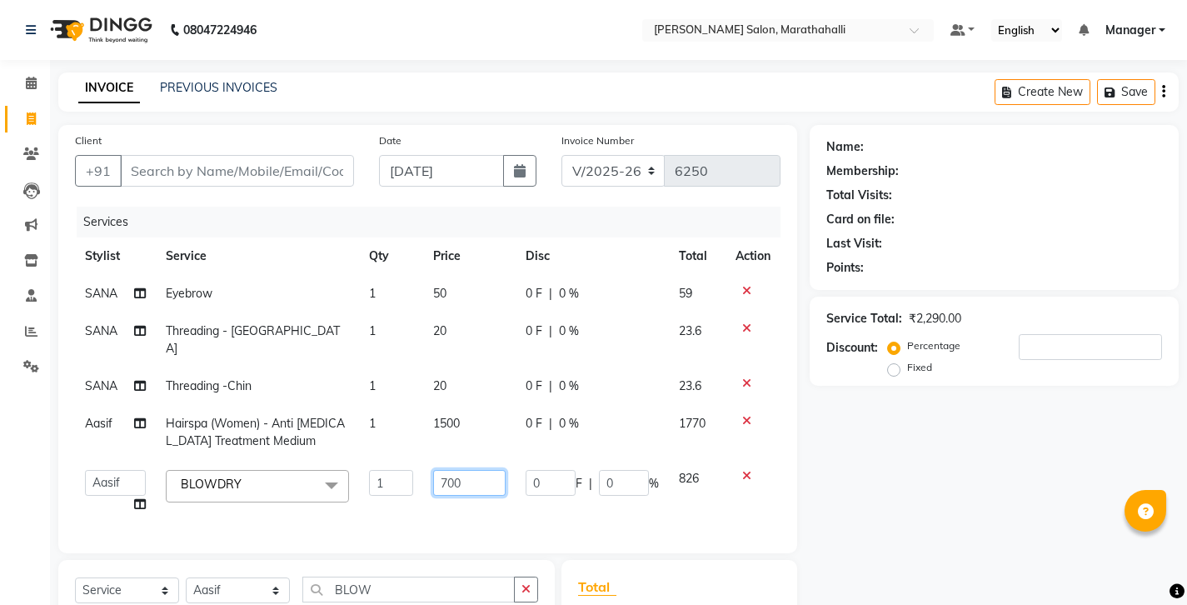
drag, startPoint x: 478, startPoint y: 397, endPoint x: 378, endPoint y: 397, distance: 100.0
click at [378, 460] on tr "Aasif Abhishek Ali Salmani Aman Amoi anju ARTHI DEEPIKA DOLMO Faem GEETHA Goura…" at bounding box center [428, 491] width 706 height 63
type input "300"
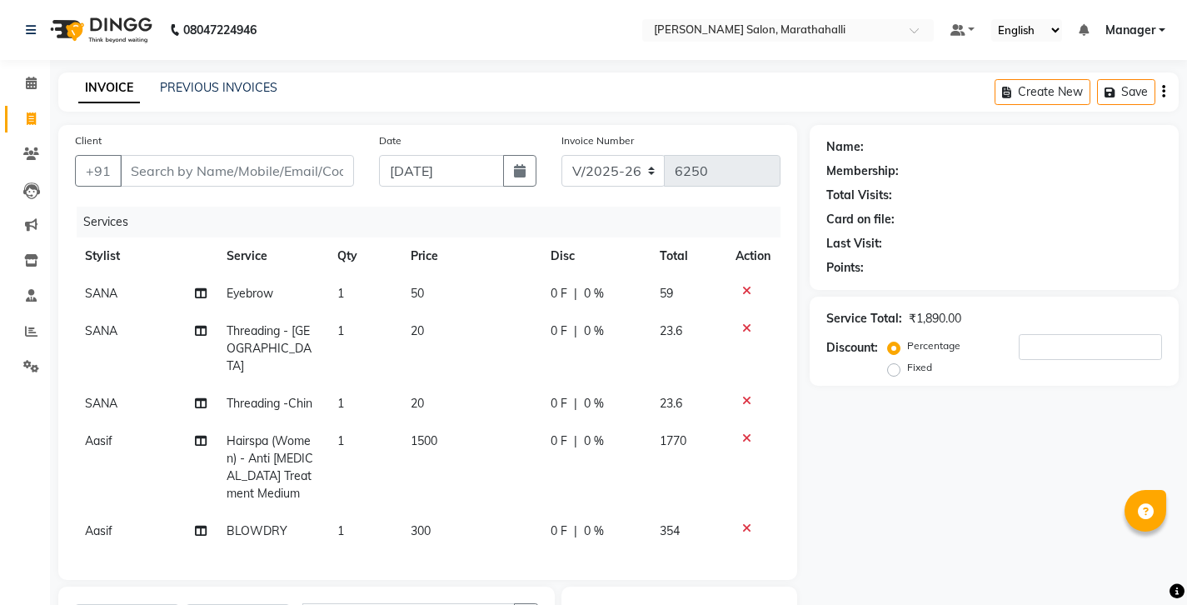
click at [398, 512] on td "1" at bounding box center [363, 530] width 73 height 37
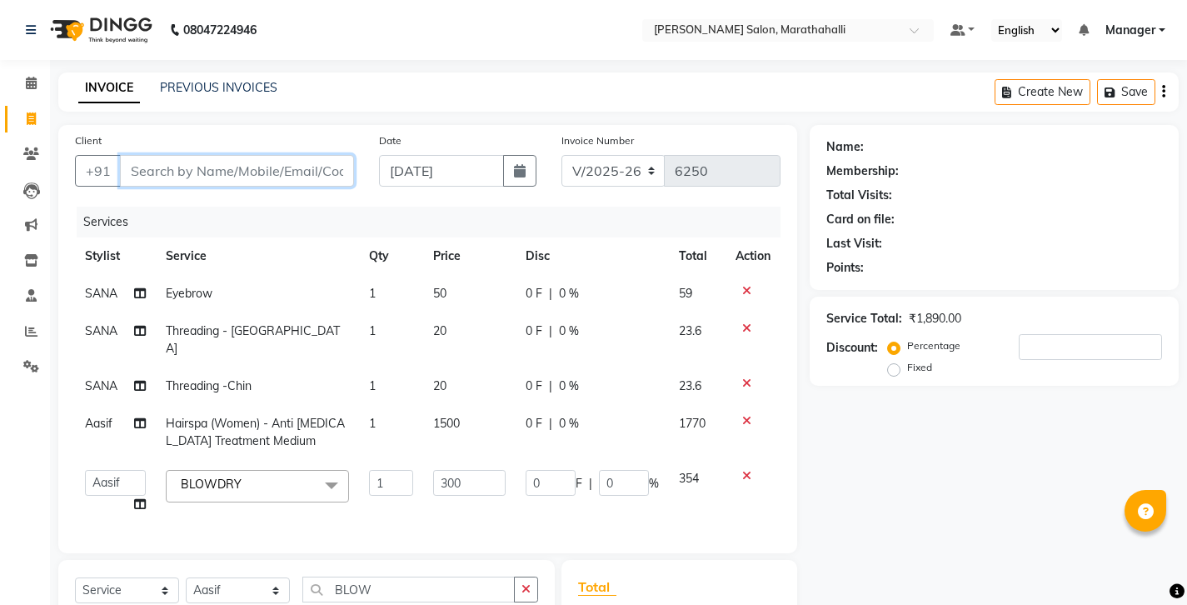
click at [217, 155] on input "Client" at bounding box center [237, 171] width 234 height 32
type input "7"
type input "0"
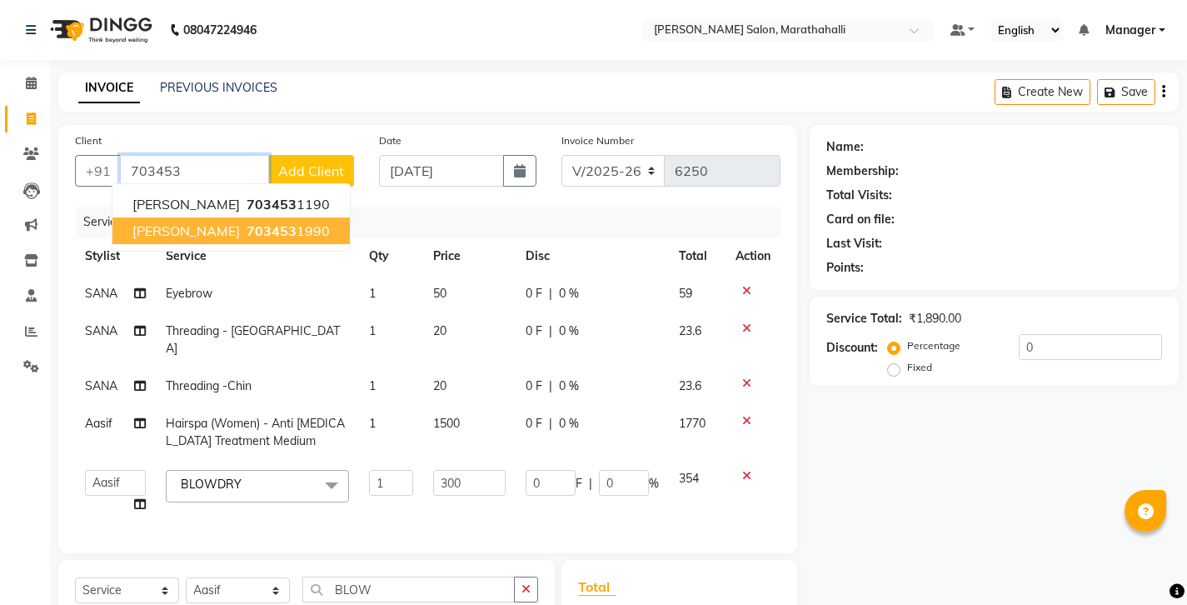
click at [266, 222] on span "703453" at bounding box center [272, 230] width 50 height 17
type input "7034531990"
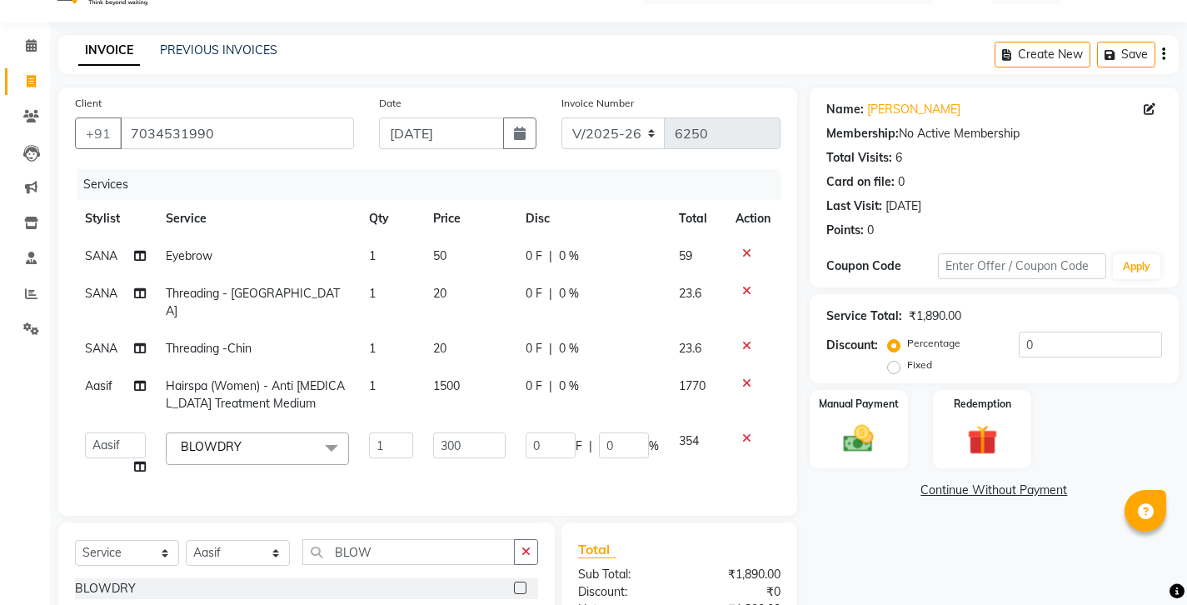
scroll to position [91, 0]
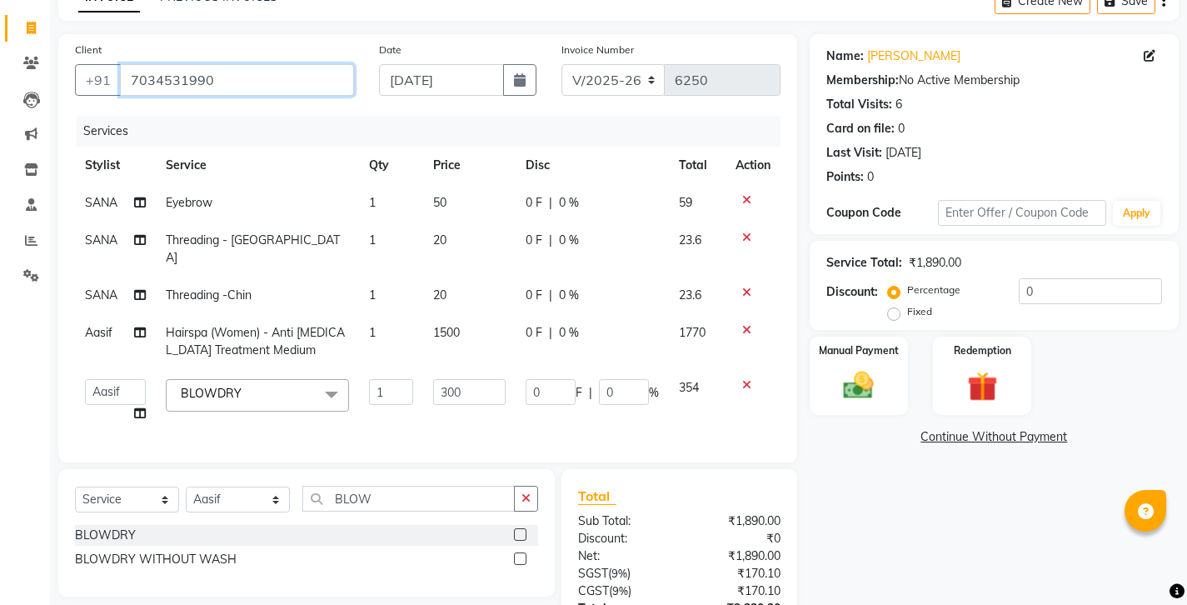
click at [145, 64] on input "7034531990" at bounding box center [237, 80] width 234 height 32
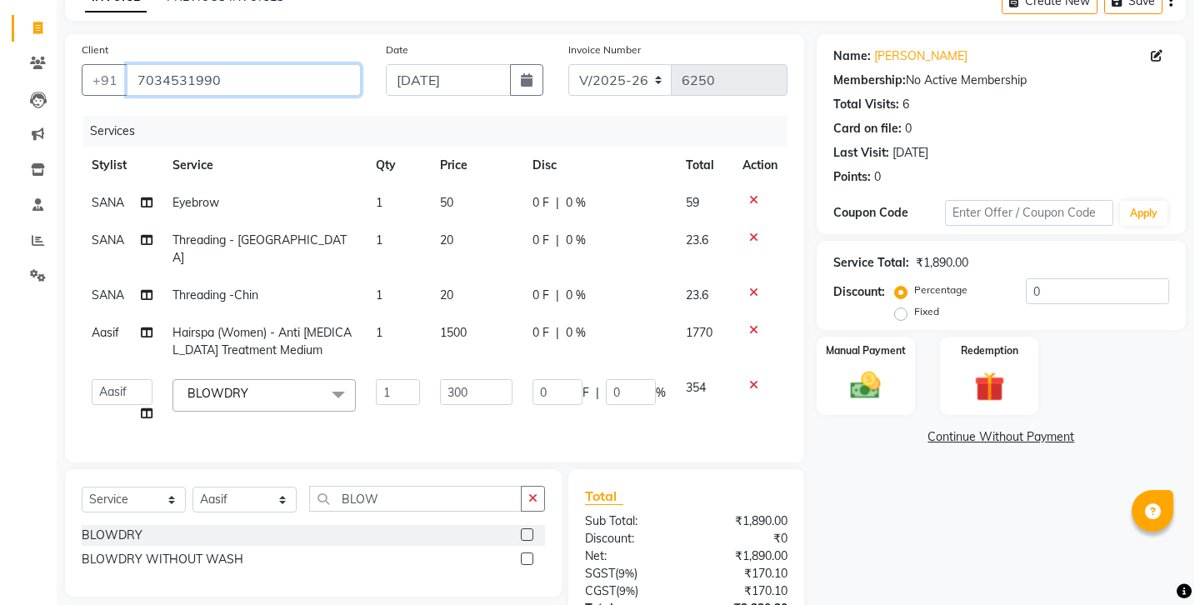
scroll to position [0, 0]
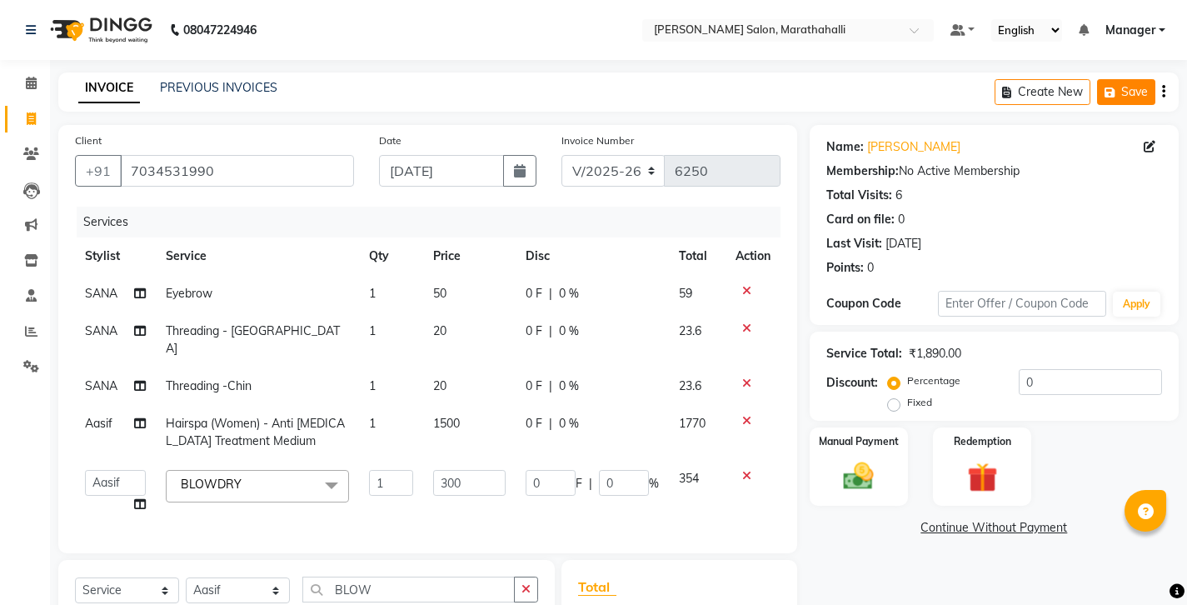
click at [1122, 87] on icon "button" at bounding box center [1113, 93] width 17 height 12
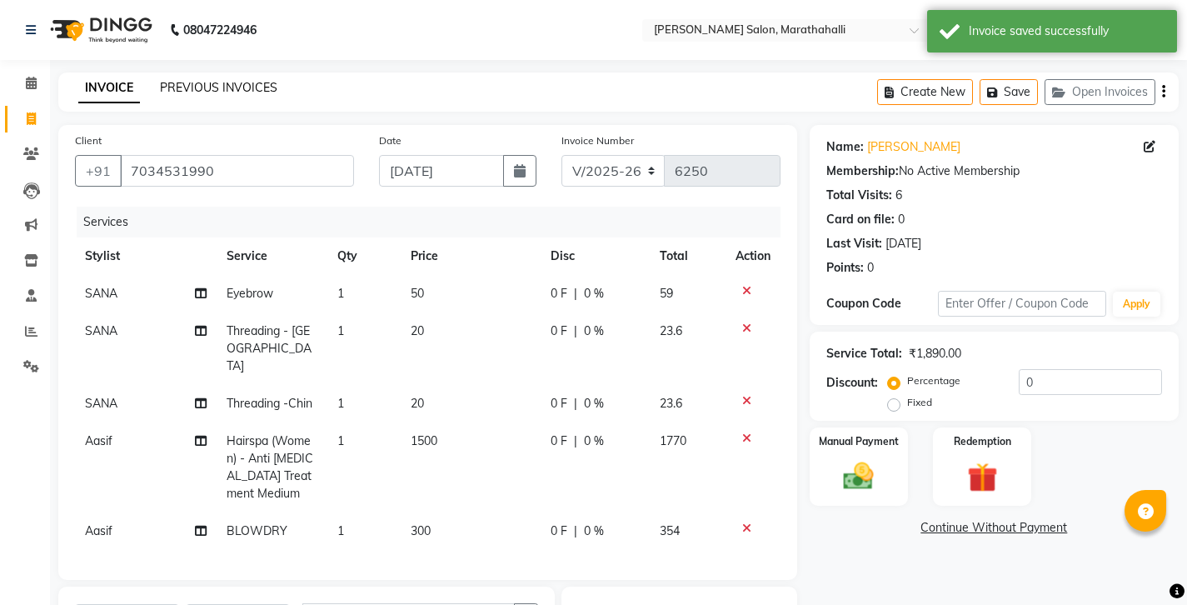
click at [198, 81] on link "PREVIOUS INVOICES" at bounding box center [218, 87] width 117 height 15
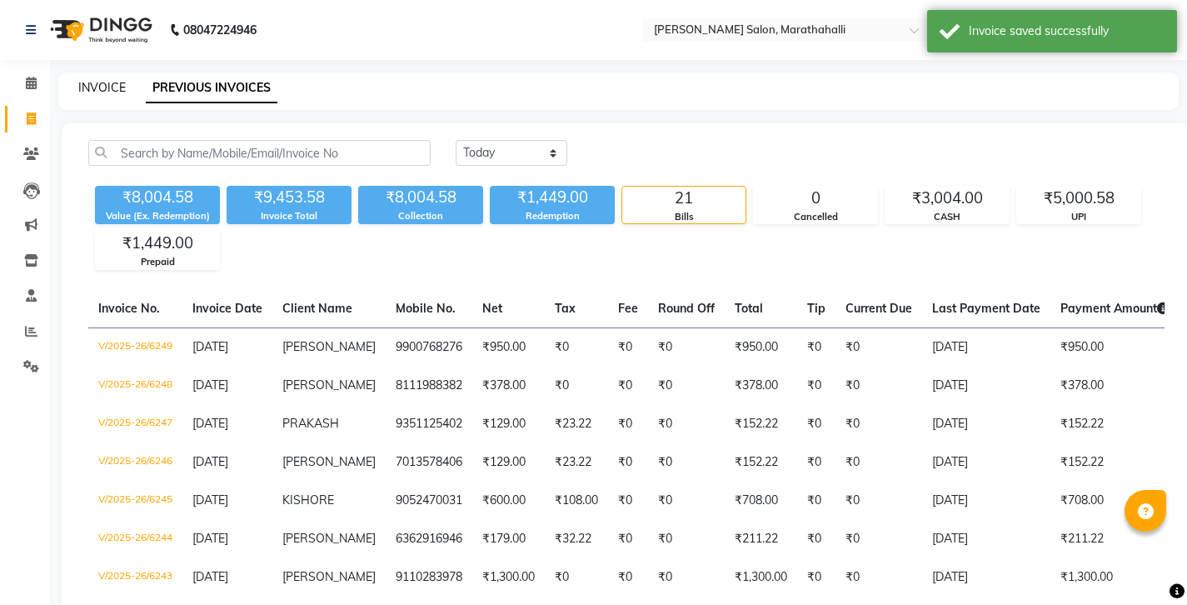
click at [101, 80] on link "INVOICE" at bounding box center [101, 87] width 47 height 15
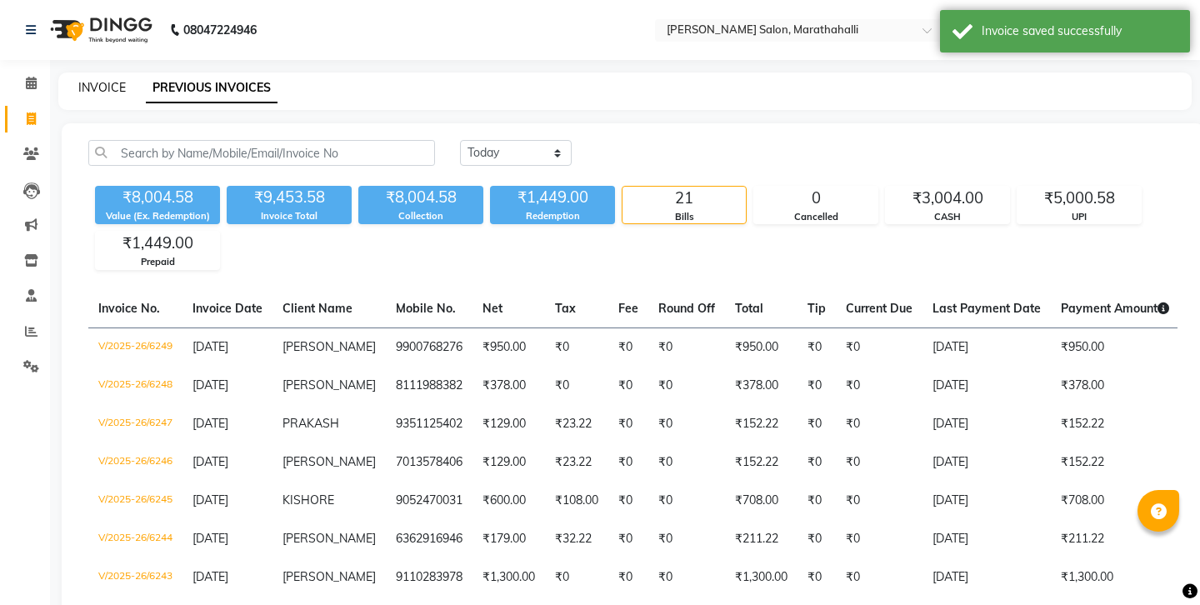
select select "4783"
select select "service"
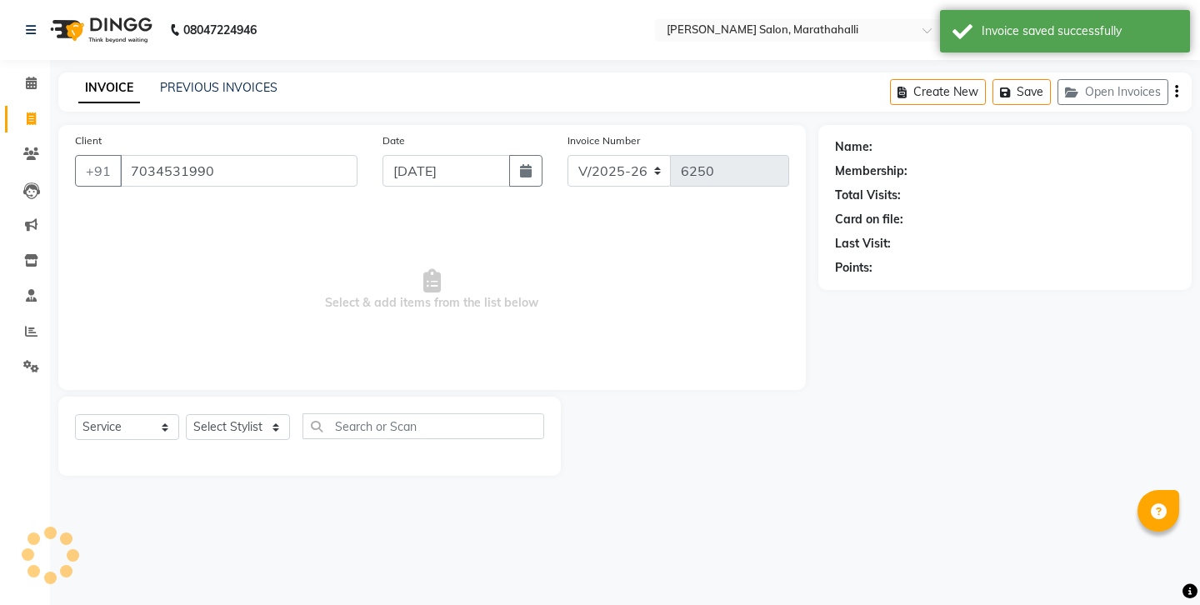
type input "7034531990"
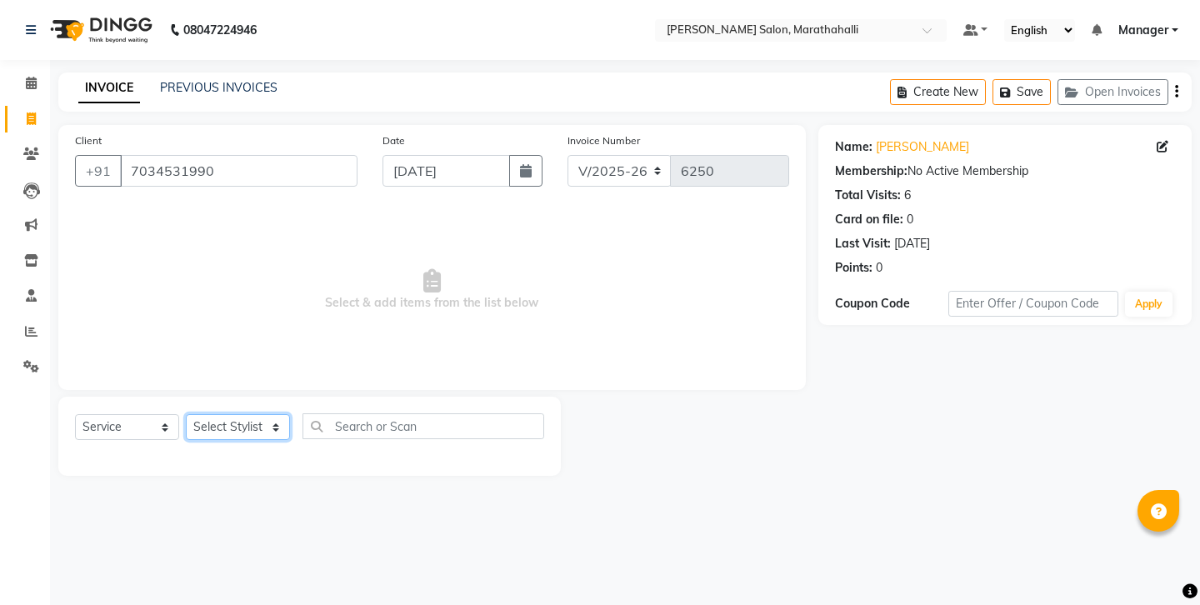
select select "29407"
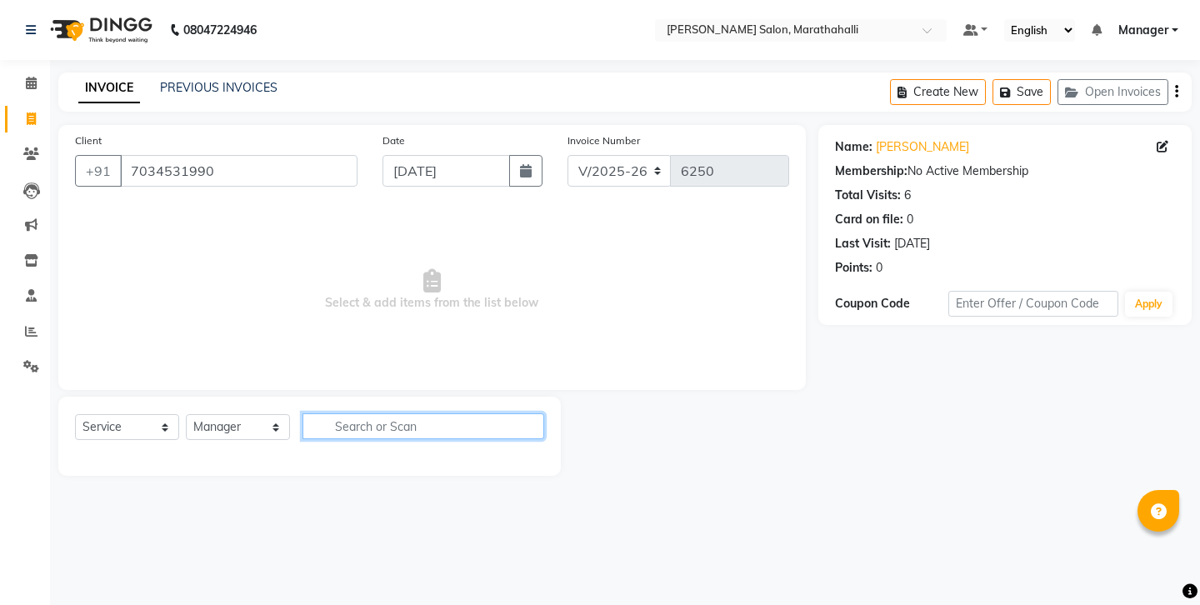
click at [379, 413] on input "text" at bounding box center [423, 426] width 242 height 26
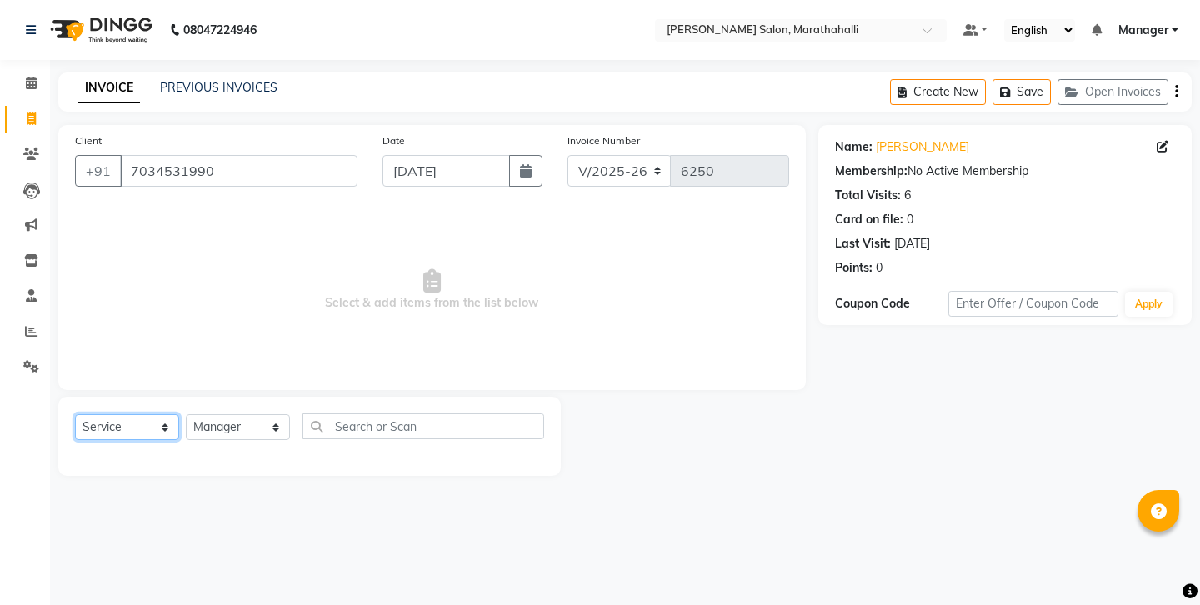
select select "P"
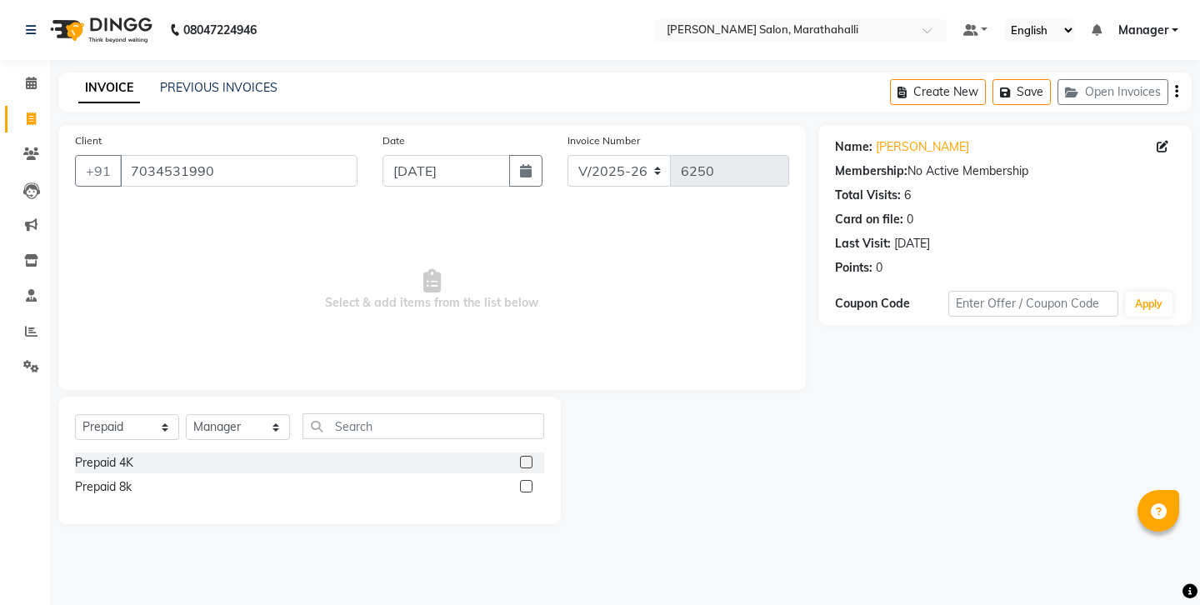
click at [528, 456] on label at bounding box center [526, 462] width 12 height 12
click at [528, 457] on input "checkbox" at bounding box center [525, 462] width 11 height 11
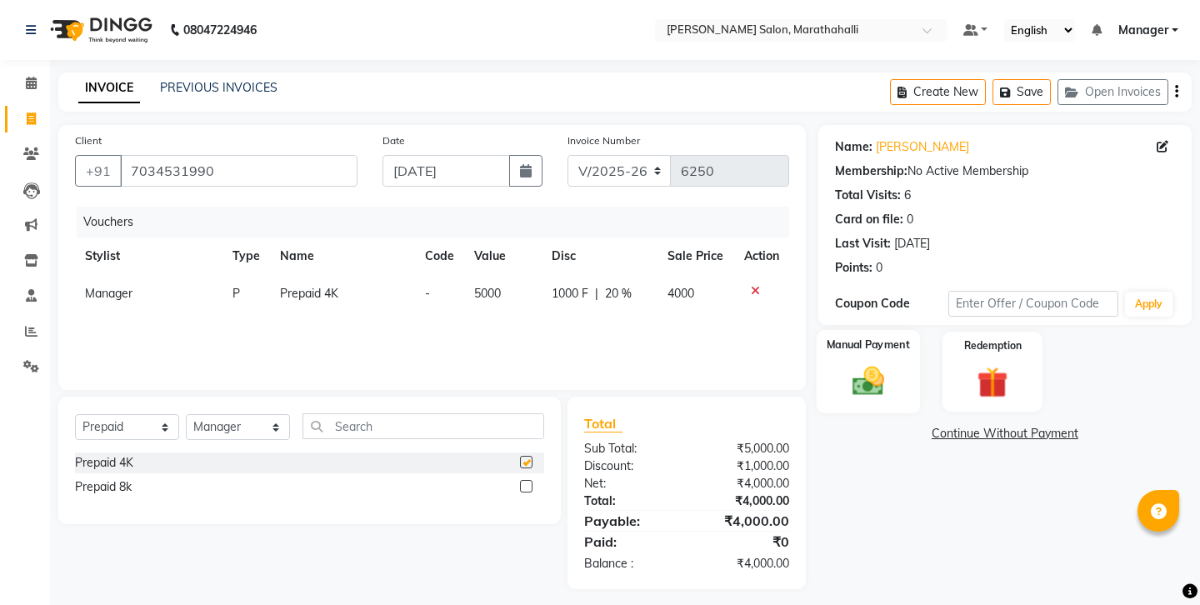
checkbox input "false"
click at [857, 330] on div "Manual Payment" at bounding box center [867, 371] width 103 height 82
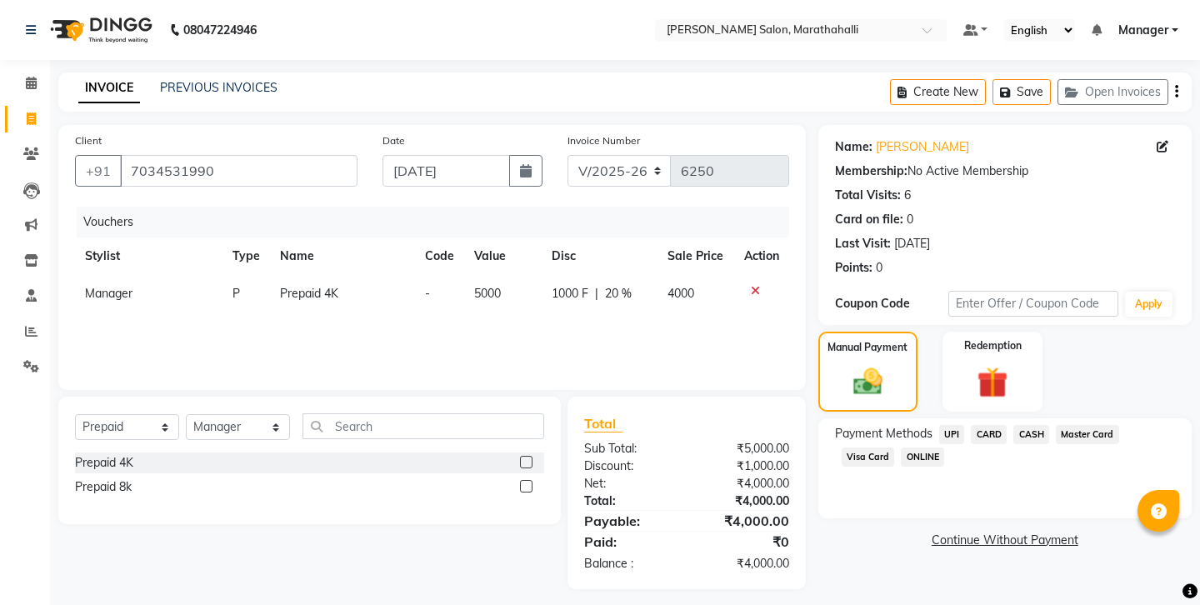
click at [939, 425] on span "UPI" at bounding box center [952, 434] width 26 height 19
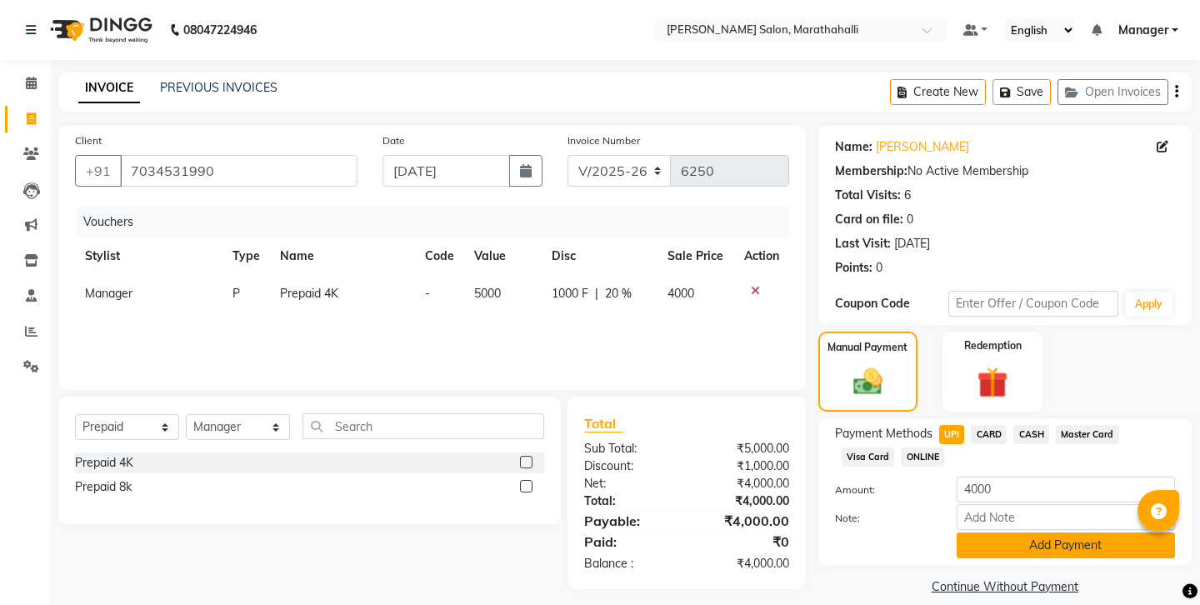
click at [993, 532] on button "Add Payment" at bounding box center [1066, 545] width 218 height 26
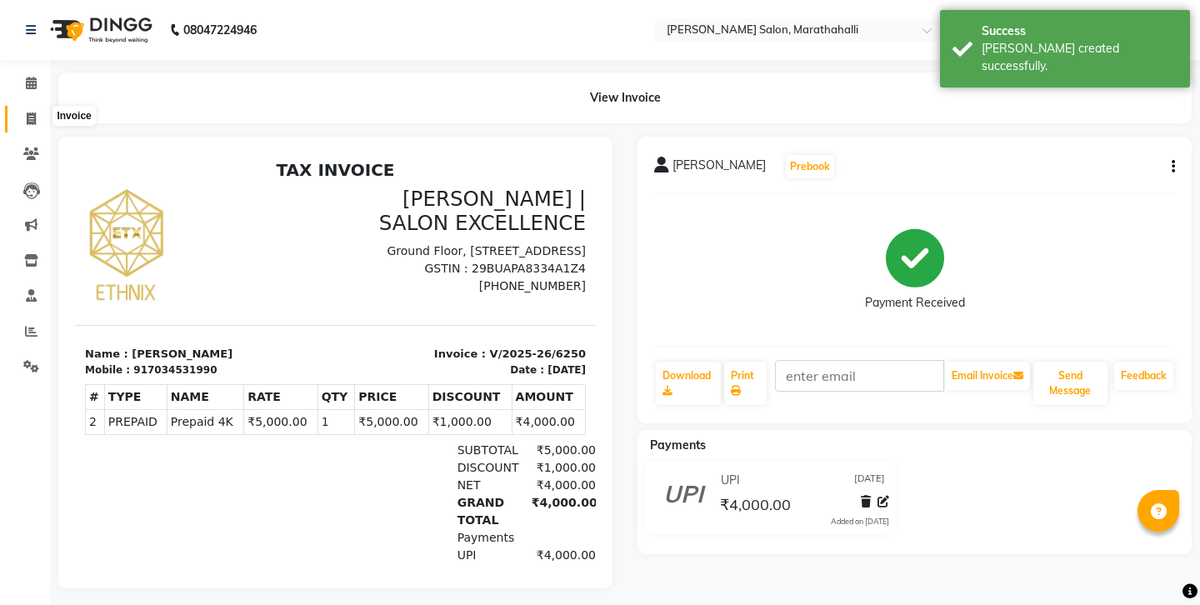
click at [28, 112] on icon at bounding box center [31, 118] width 9 height 12
select select "4783"
select select "service"
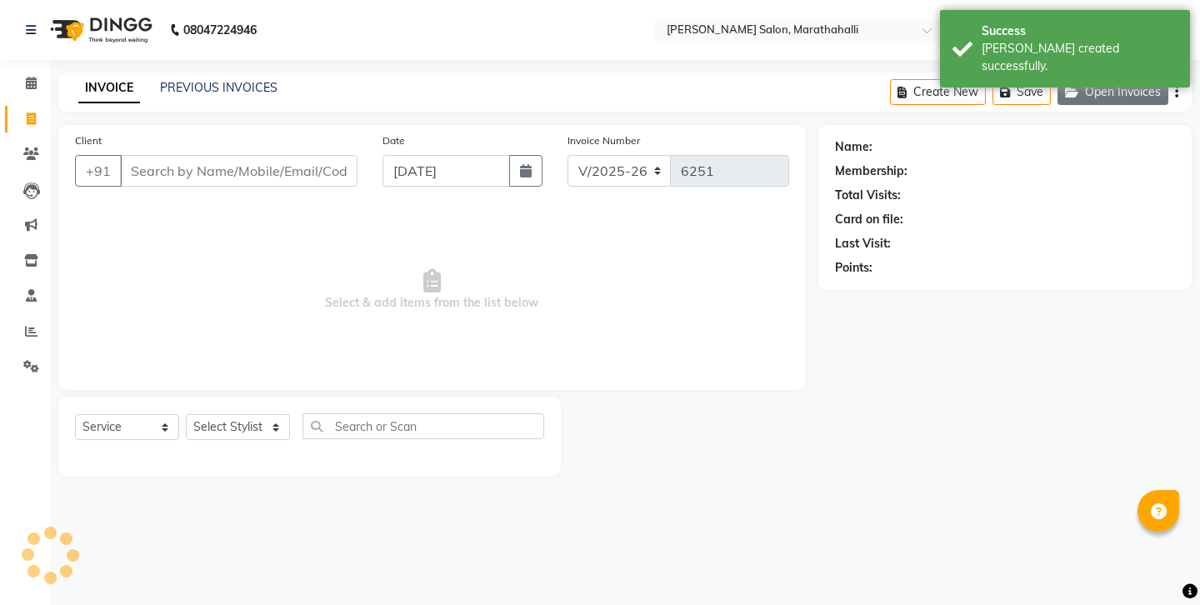
click at [1085, 87] on icon "button" at bounding box center [1075, 93] width 20 height 12
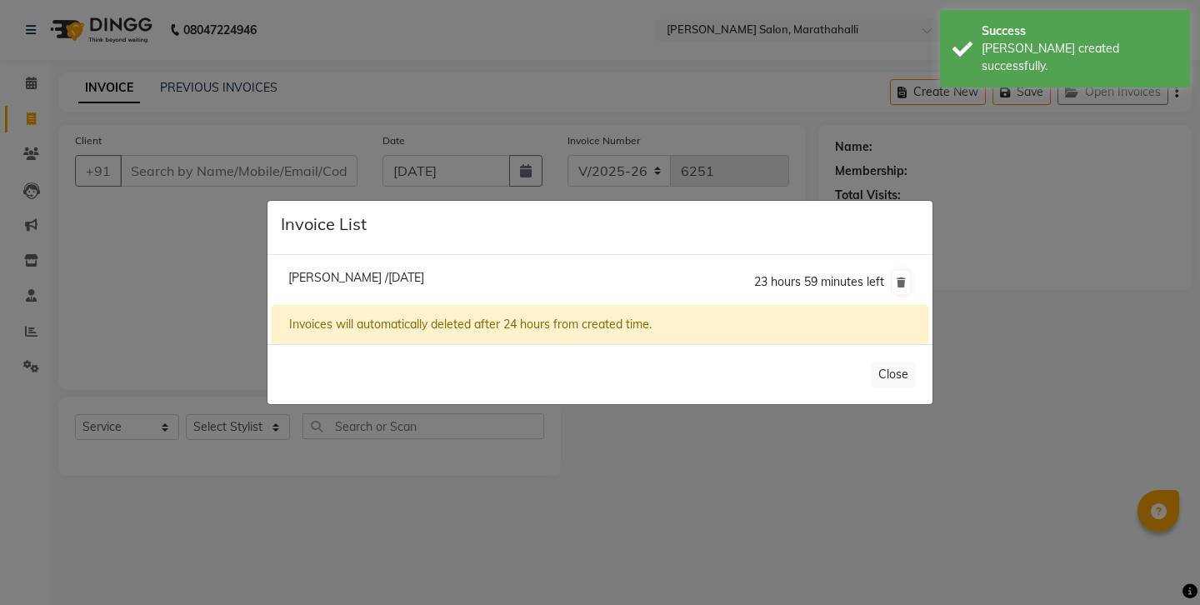
click at [352, 278] on span "Athira Namboothiri /04 September 2025" at bounding box center [356, 277] width 136 height 15
type input "7034531990"
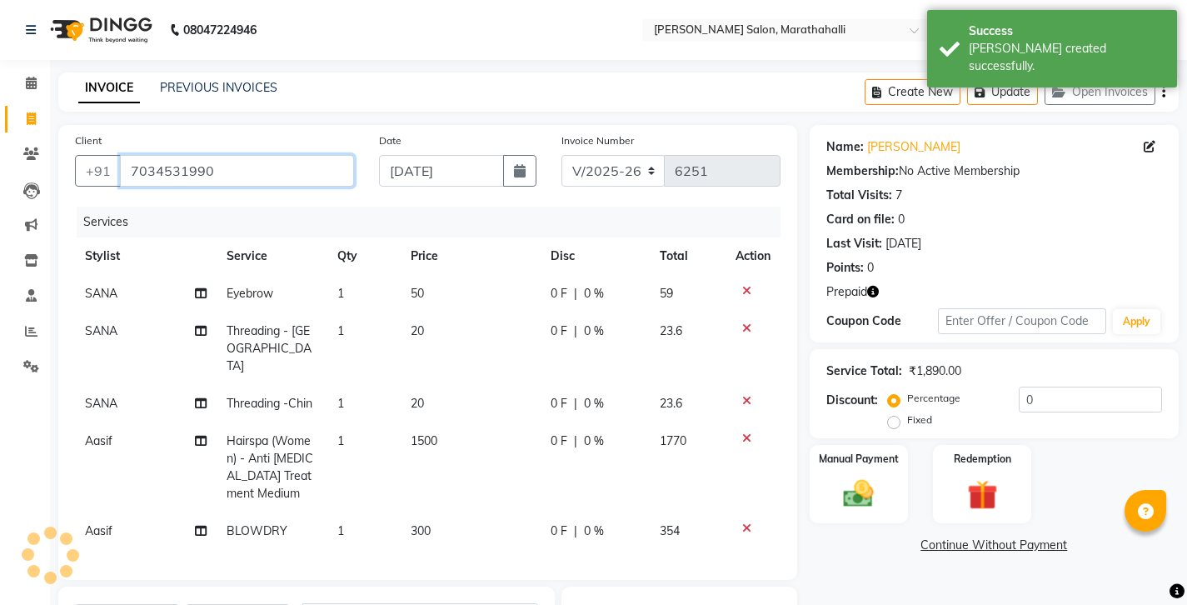
click at [209, 155] on input "7034531990" at bounding box center [237, 171] width 234 height 32
click at [991, 476] on img at bounding box center [982, 495] width 51 height 39
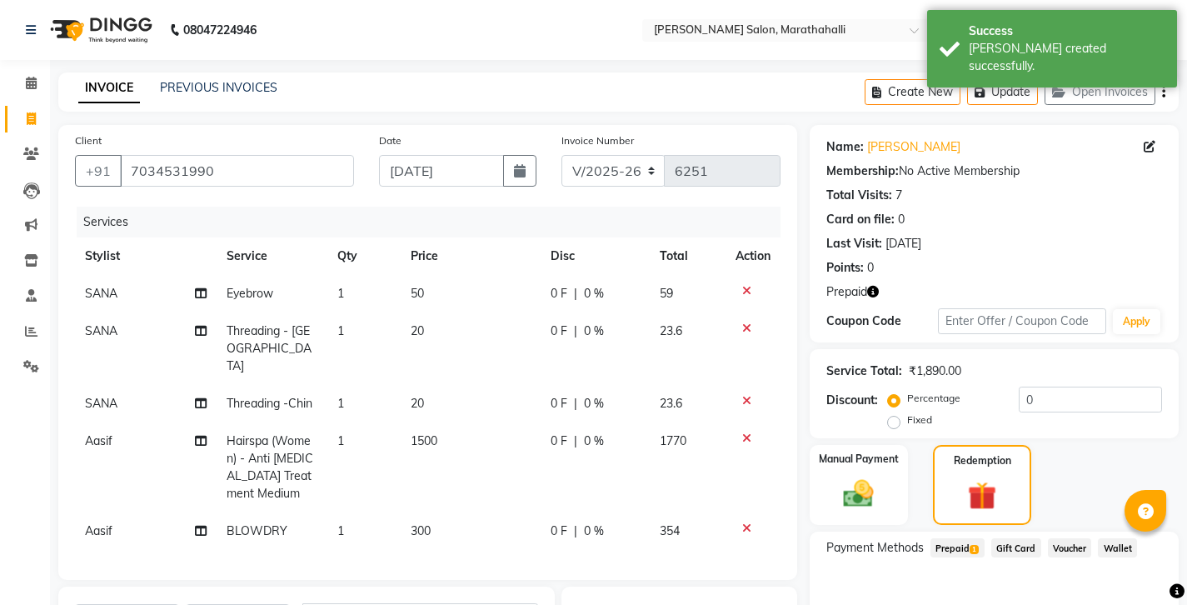
click at [970, 545] on span "1" at bounding box center [974, 550] width 9 height 10
click at [1117, 601] on button "Add" at bounding box center [1122, 615] width 61 height 28
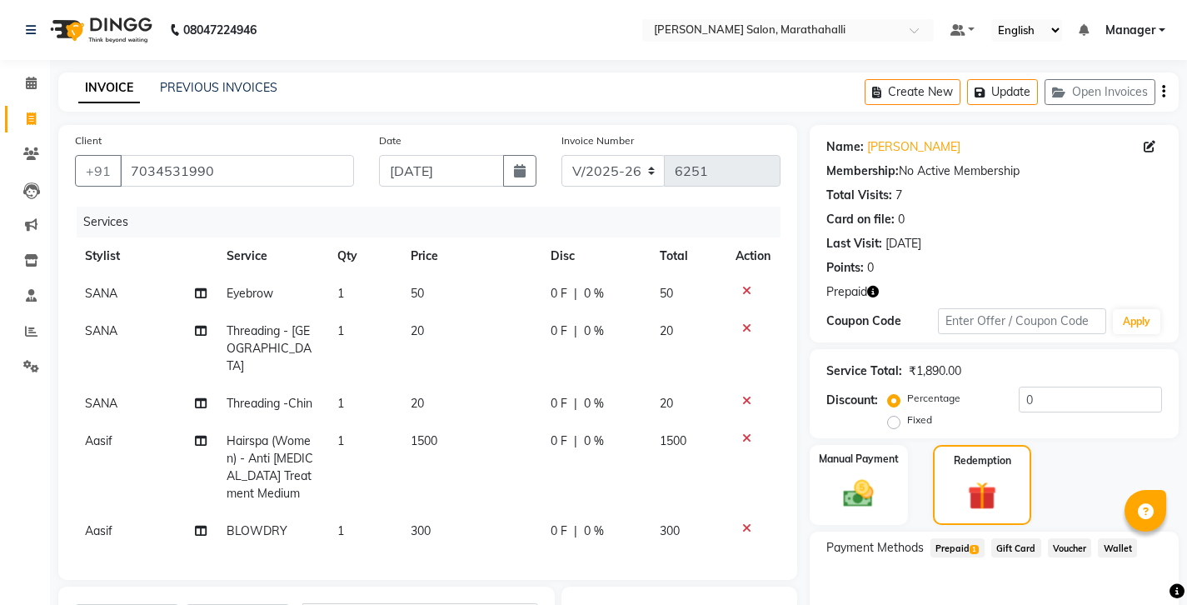
scroll to position [97, 0]
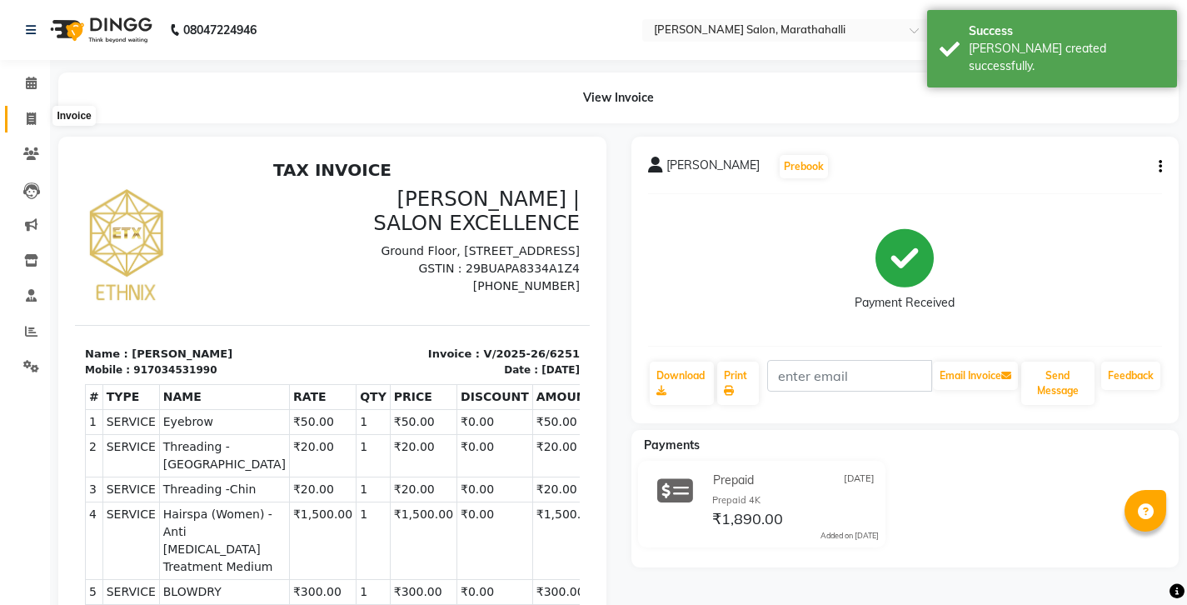
click at [28, 117] on icon at bounding box center [31, 118] width 9 height 12
select select "service"
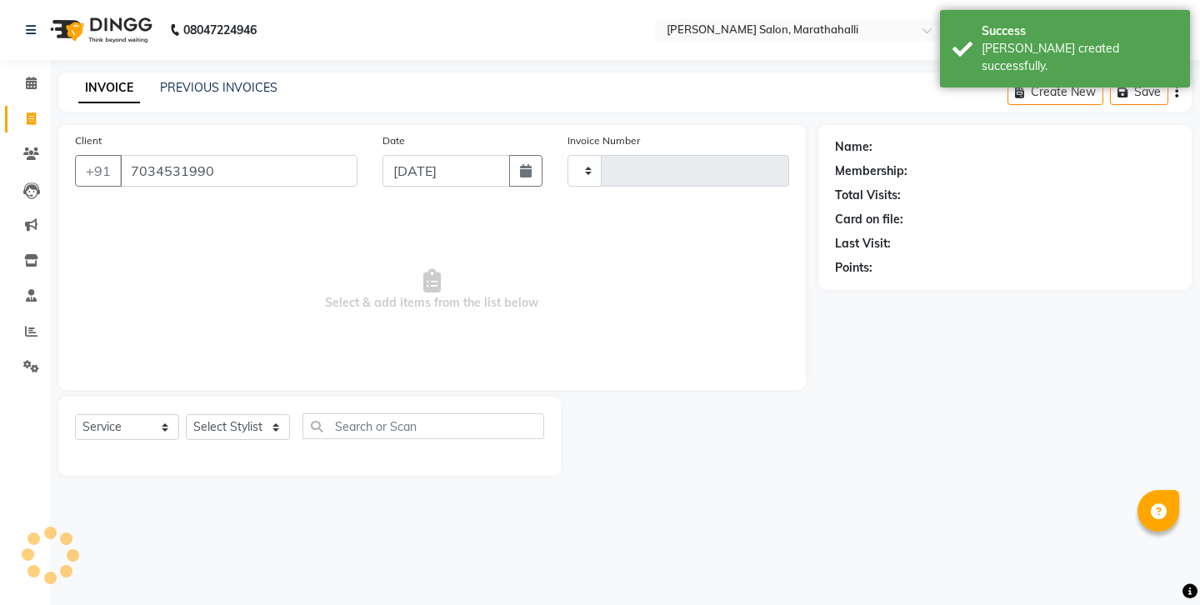
type input "7034531990"
type input "6252"
select select "4783"
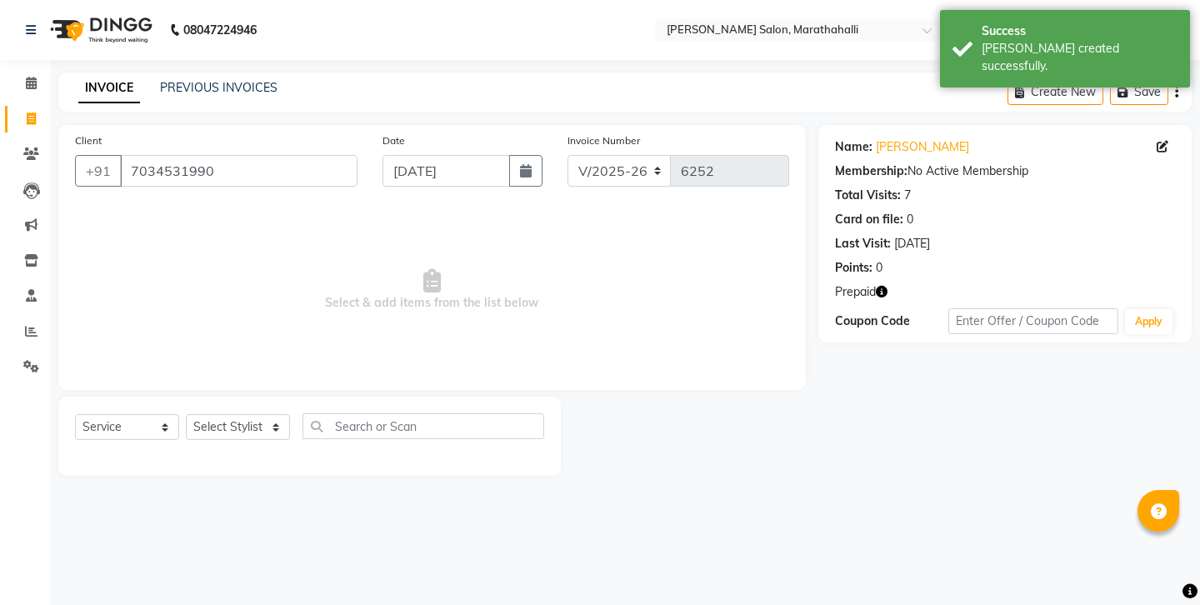
click at [876, 286] on icon "button" at bounding box center [882, 292] width 12 height 12
drag, startPoint x: 803, startPoint y: 261, endPoint x: 835, endPoint y: 262, distance: 31.7
click at [835, 264] on span "(₹3,110.00)" at bounding box center [818, 270] width 61 height 13
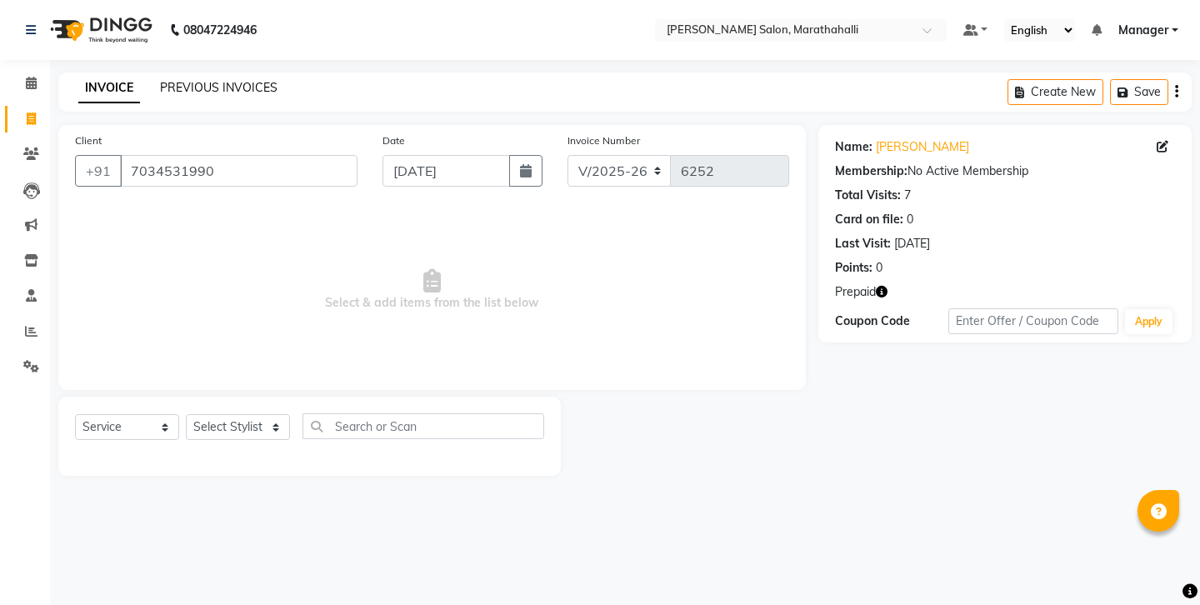
click at [199, 85] on link "PREVIOUS INVOICES" at bounding box center [218, 87] width 117 height 15
click at [158, 157] on input "7034531990" at bounding box center [238, 171] width 237 height 32
click at [192, 88] on link "PREVIOUS INVOICES" at bounding box center [218, 87] width 117 height 15
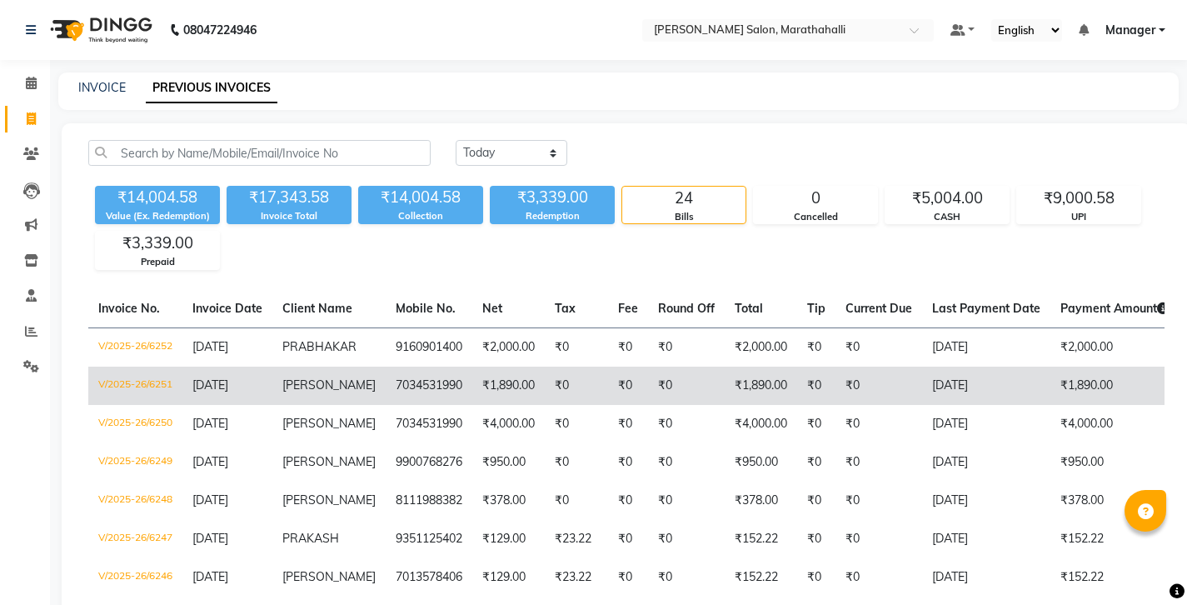
click at [836, 367] on td "₹0" at bounding box center [879, 386] width 87 height 38
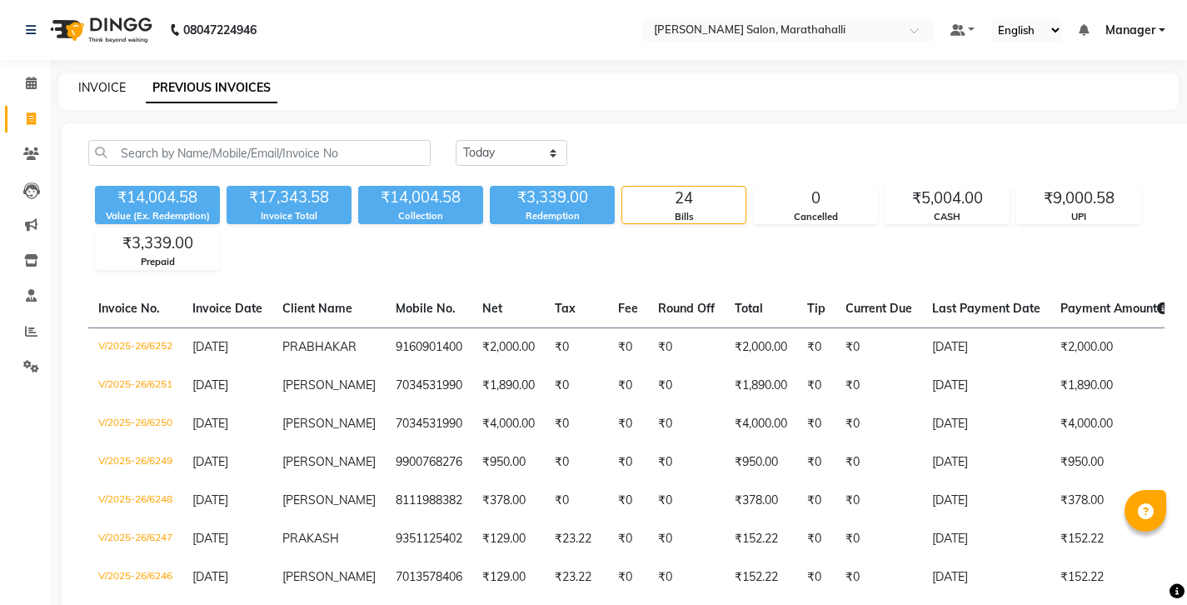
click at [94, 83] on link "INVOICE" at bounding box center [101, 87] width 47 height 15
select select "service"
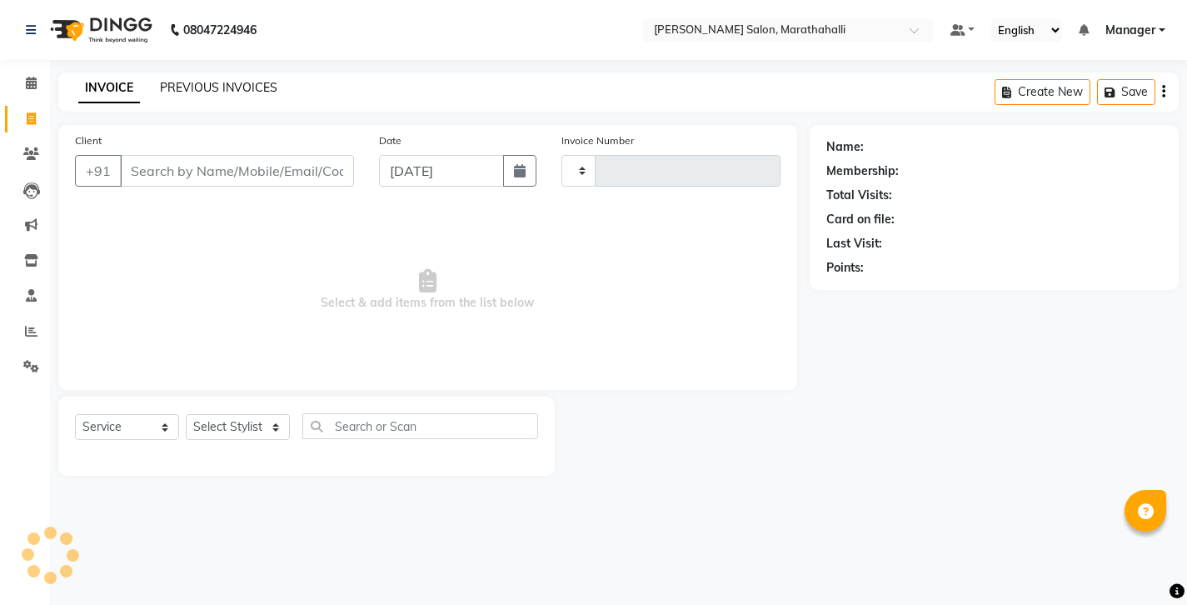
type input "6254"
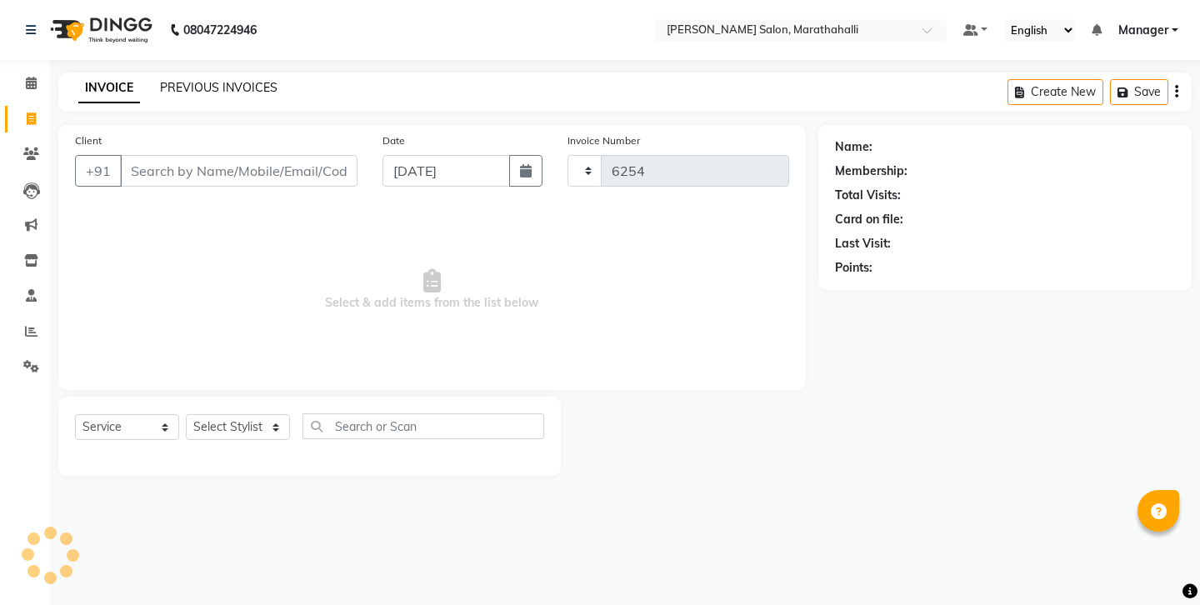
select select "4783"
click at [166, 83] on link "PREVIOUS INVOICES" at bounding box center [218, 87] width 117 height 15
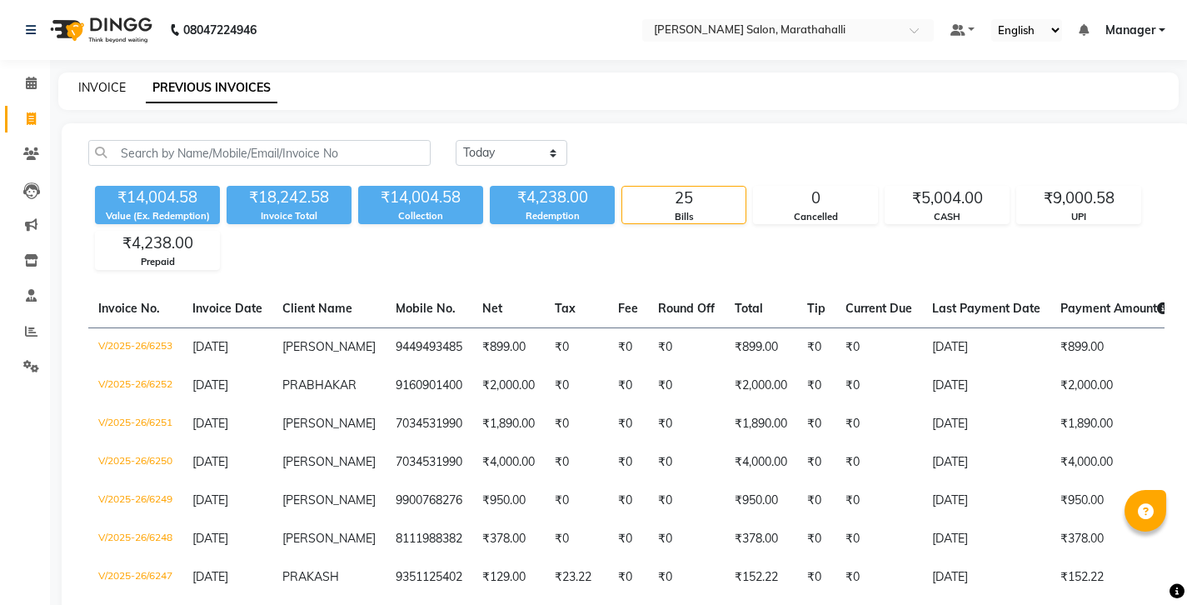
click at [94, 87] on link "INVOICE" at bounding box center [101, 87] width 47 height 15
select select "service"
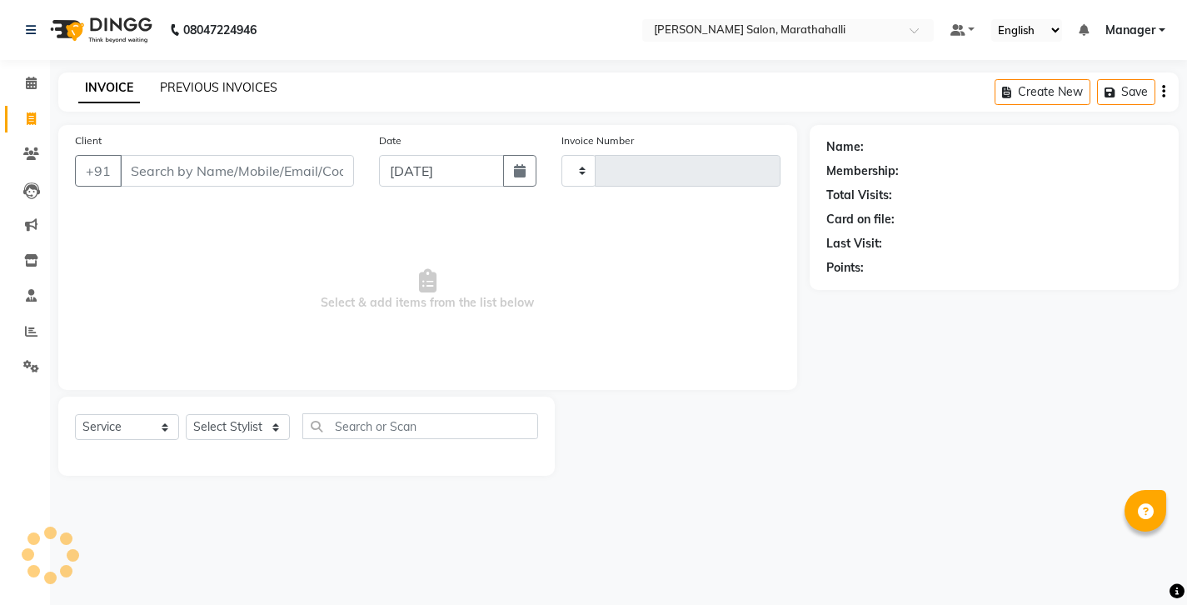
type input "6254"
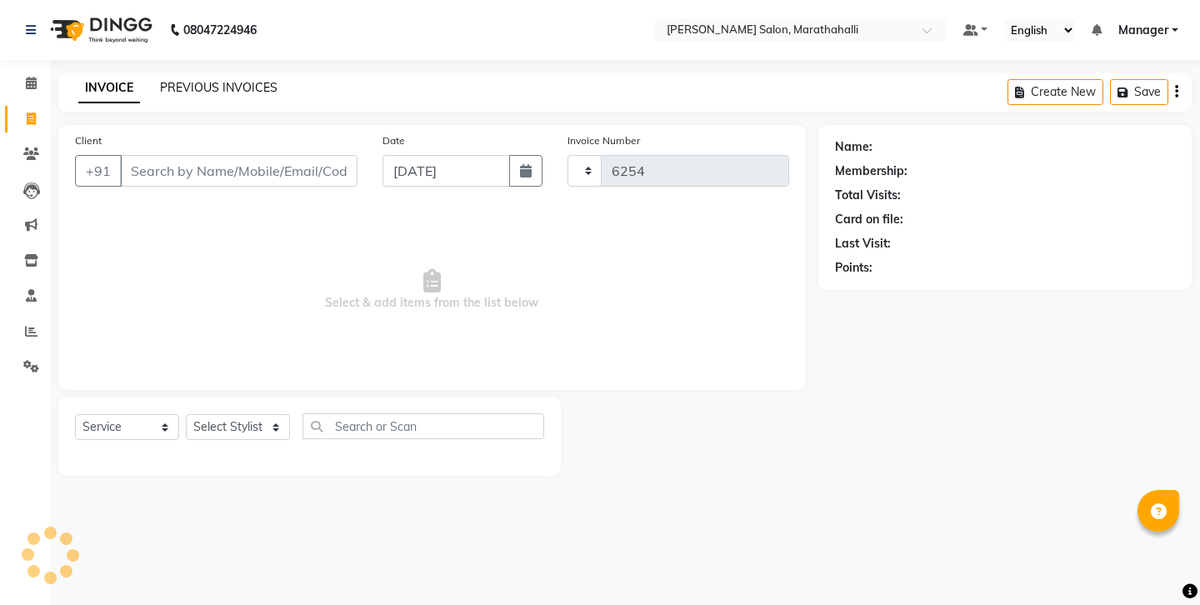
select select "4783"
click at [193, 80] on link "PREVIOUS INVOICES" at bounding box center [218, 87] width 117 height 15
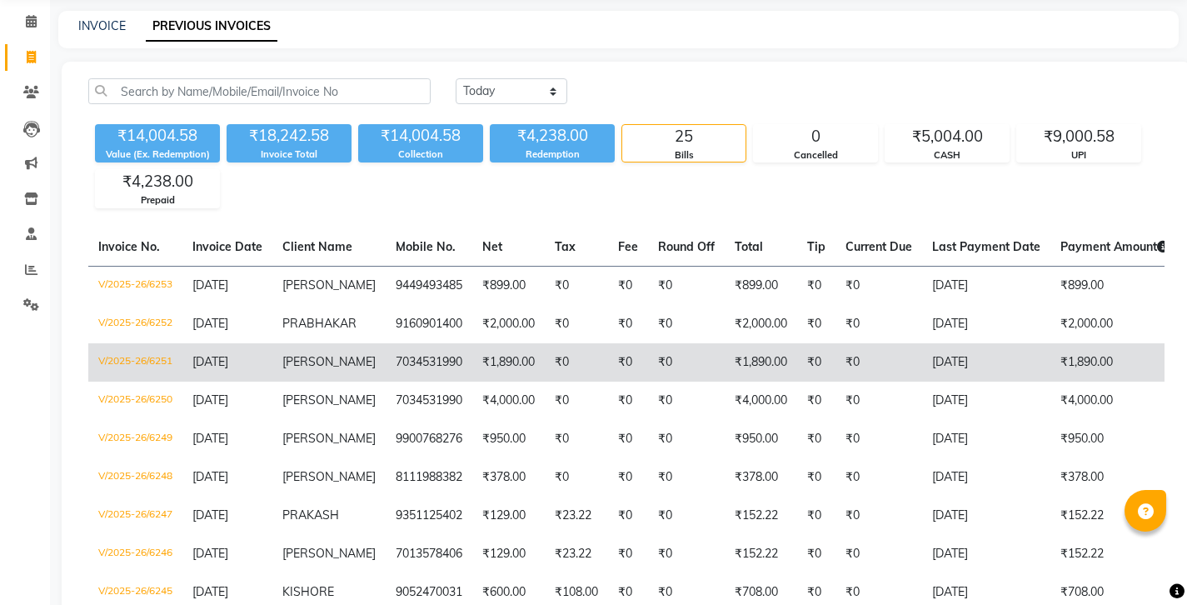
scroll to position [87, 0]
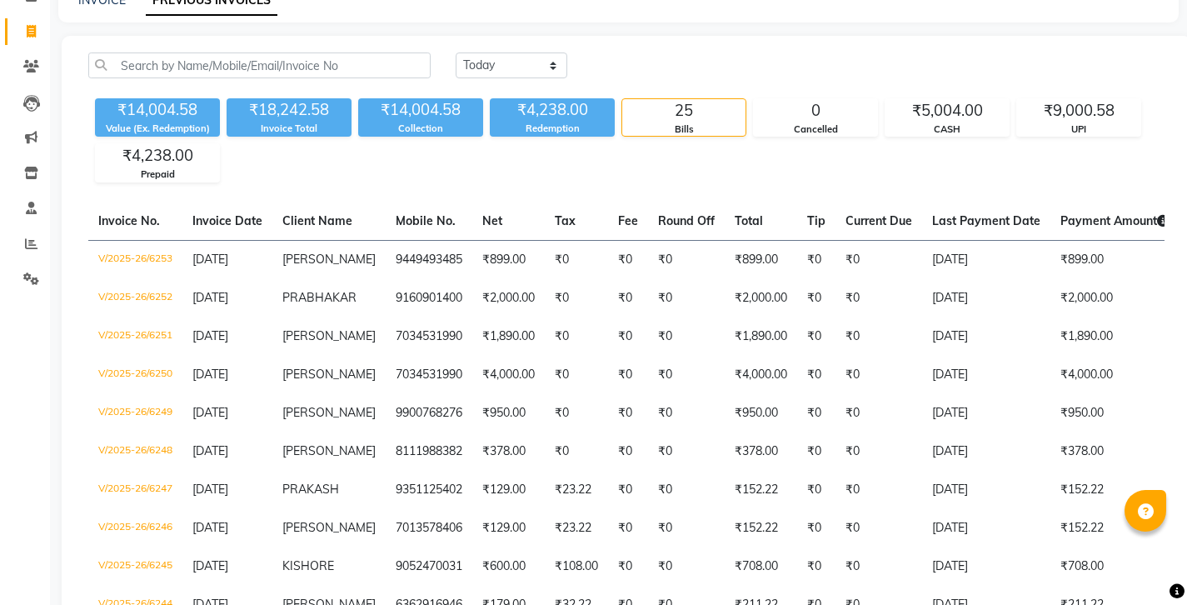
click at [628, 52] on div "Today Yesterday Custom Range" at bounding box center [810, 65] width 709 height 26
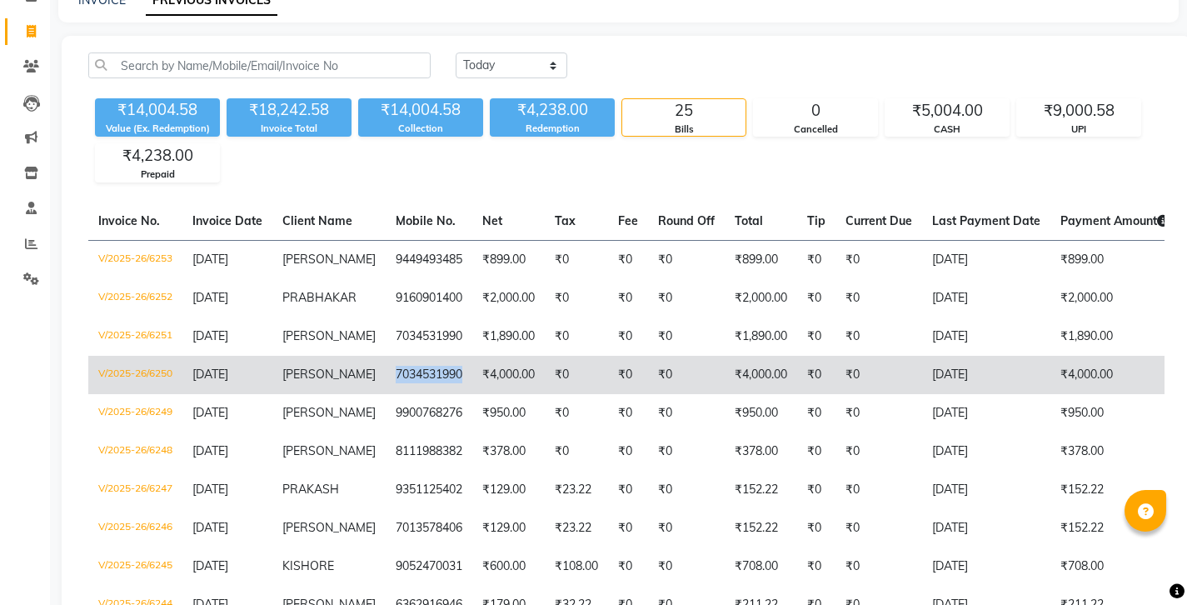
copy td "7034531990"
drag, startPoint x: 331, startPoint y: 315, endPoint x: 382, endPoint y: 343, distance: 58.9
click at [386, 356] on td "7034531990" at bounding box center [429, 375] width 87 height 38
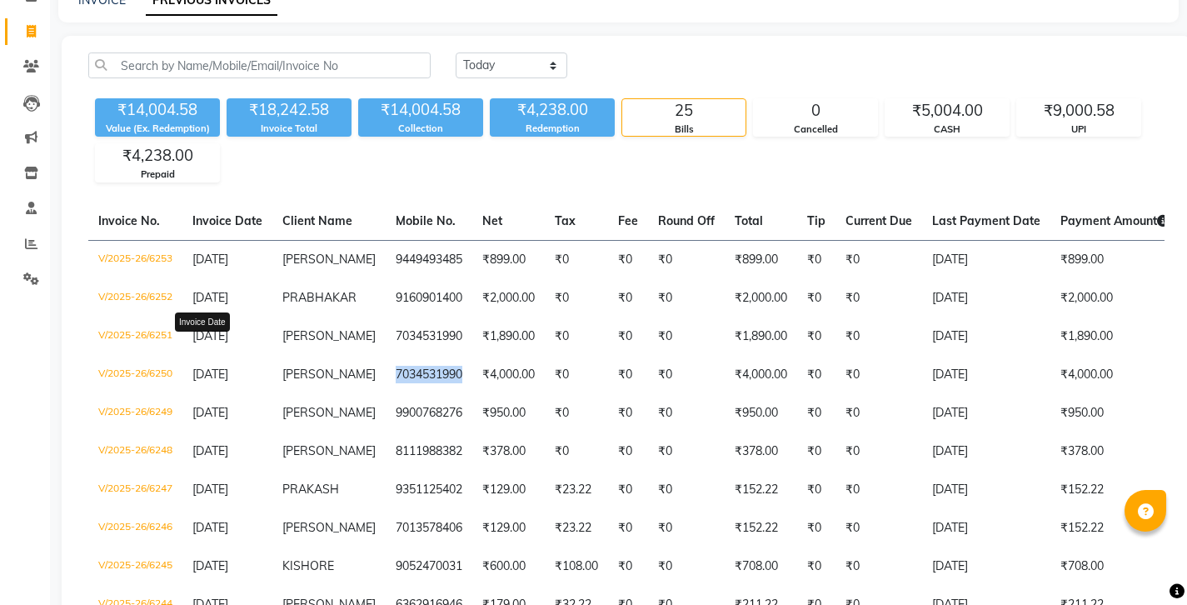
scroll to position [0, 0]
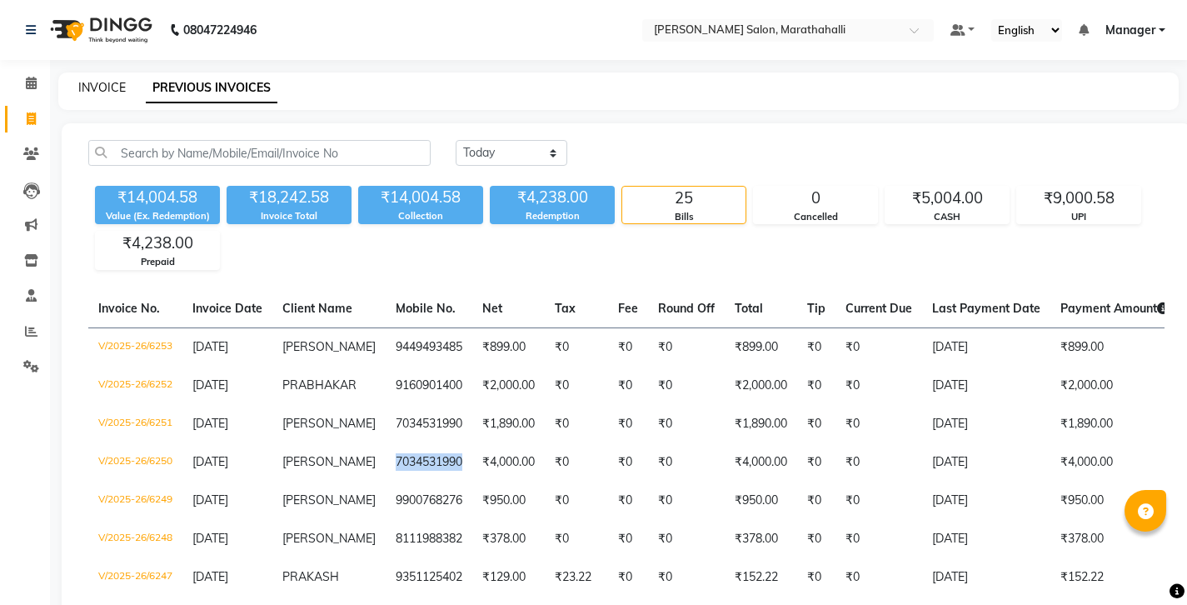
click at [92, 85] on link "INVOICE" at bounding box center [101, 87] width 47 height 15
select select "4783"
select select "service"
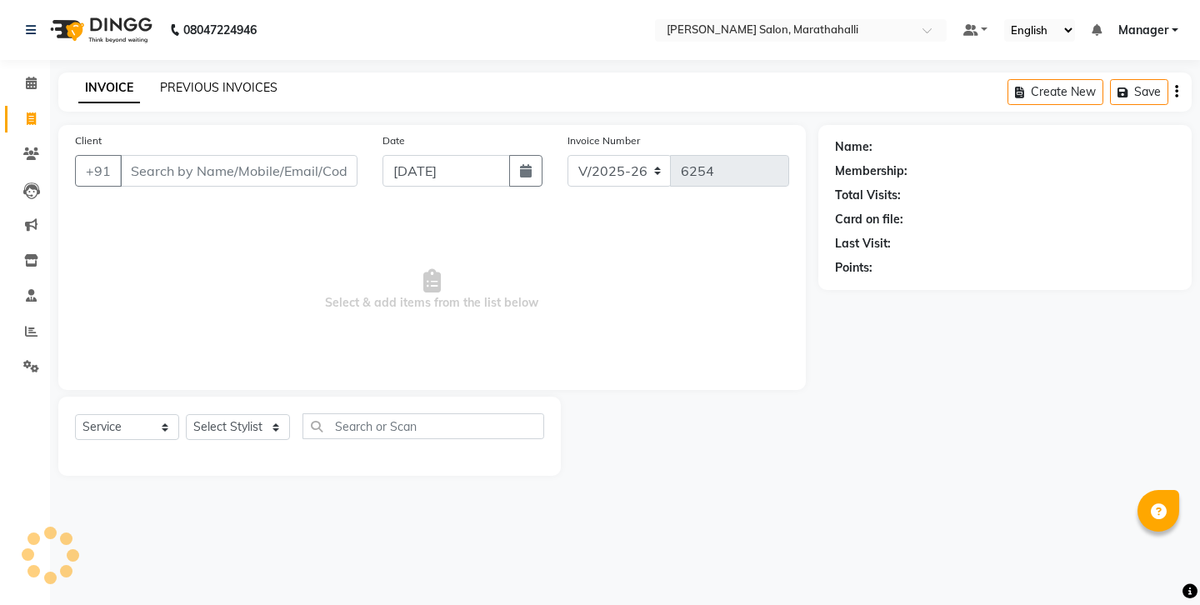
click at [172, 82] on link "PREVIOUS INVOICES" at bounding box center [218, 87] width 117 height 15
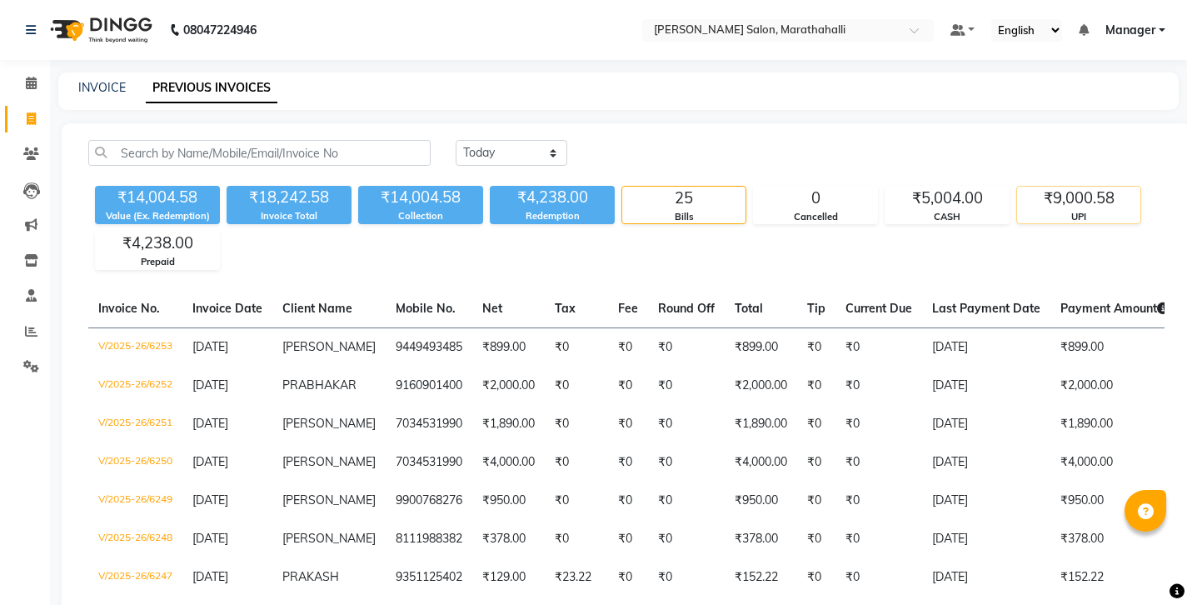
click at [1069, 210] on div "UPI" at bounding box center [1078, 217] width 123 height 14
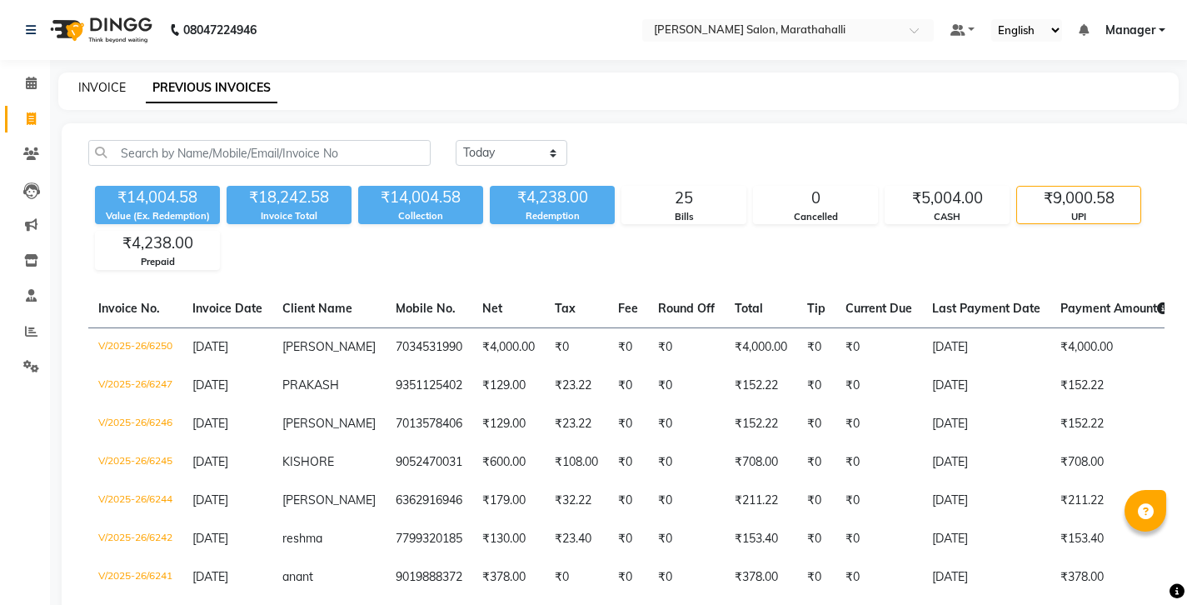
click at [97, 87] on link "INVOICE" at bounding box center [101, 87] width 47 height 15
select select "4783"
select select "service"
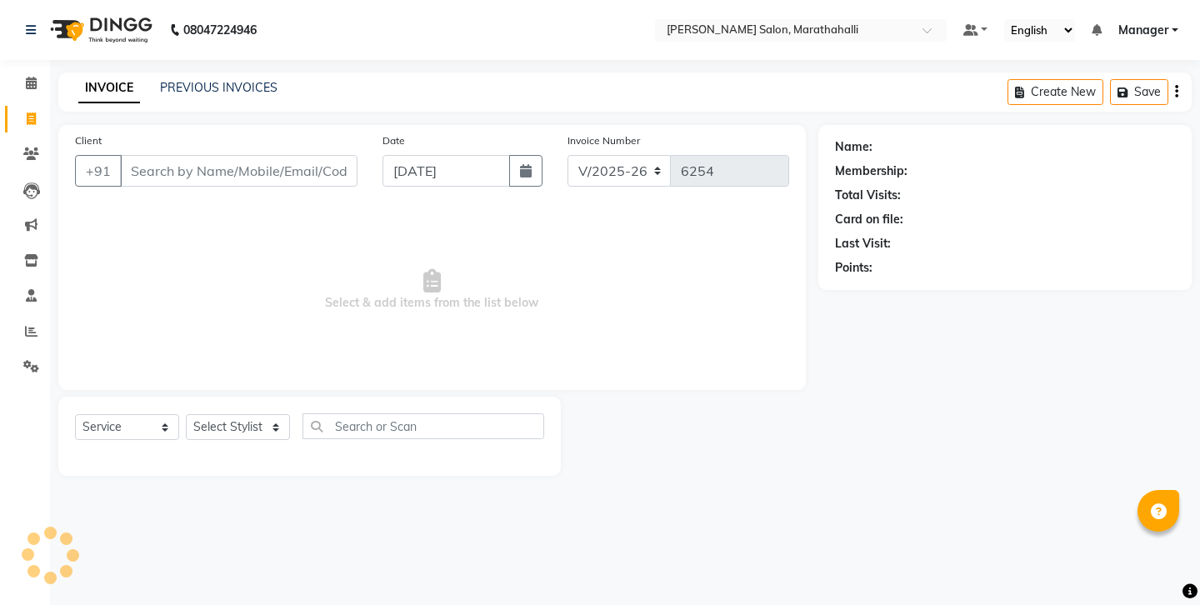
click at [172, 161] on input "Client" at bounding box center [238, 171] width 237 height 32
click at [172, 157] on input "Client" at bounding box center [238, 171] width 237 height 32
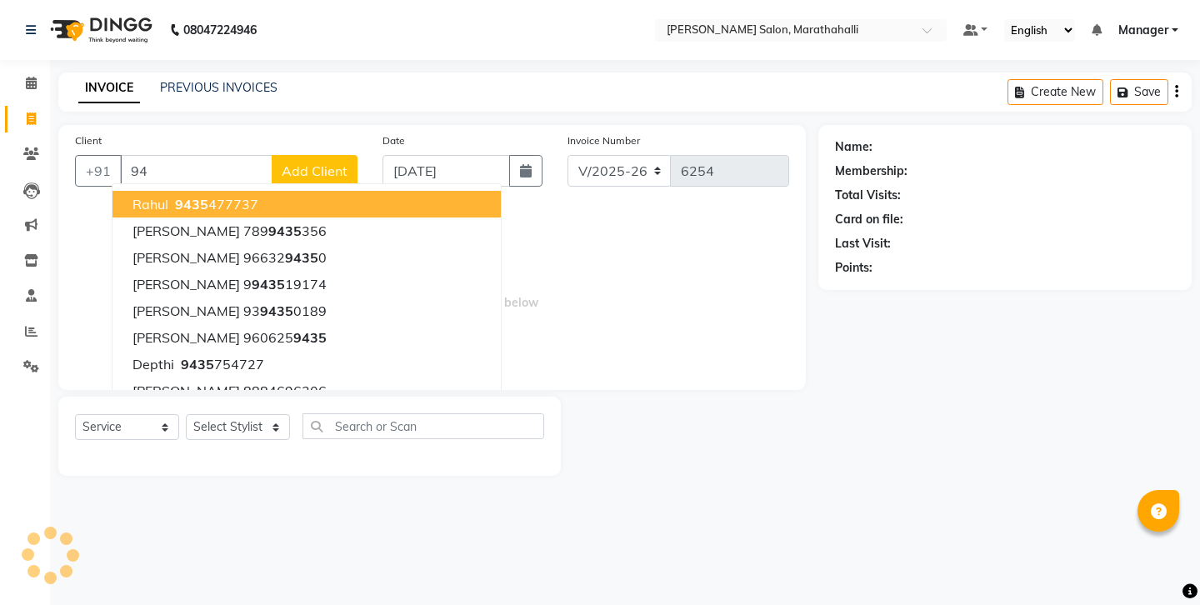
type input "9"
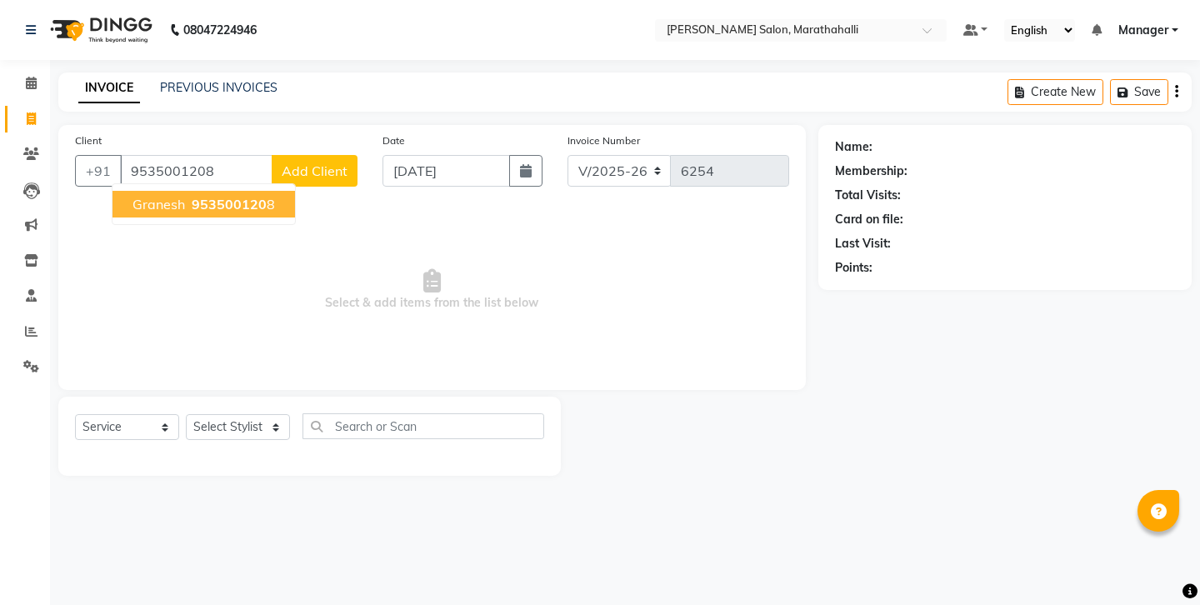
type input "9535001208"
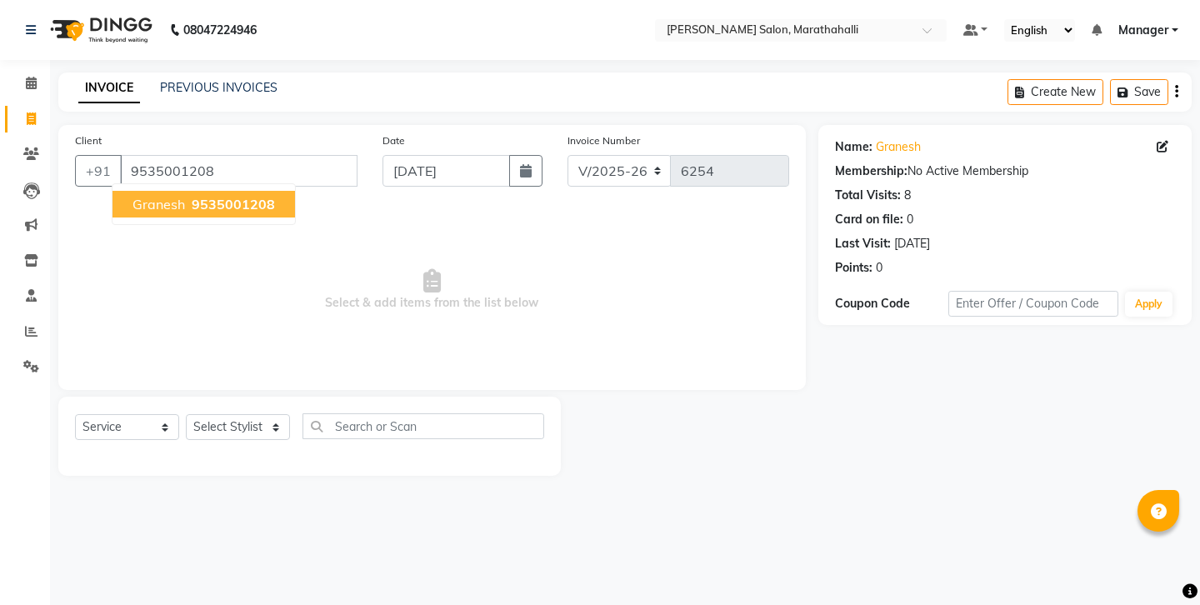
click at [160, 196] on span "granesh" at bounding box center [158, 204] width 52 height 17
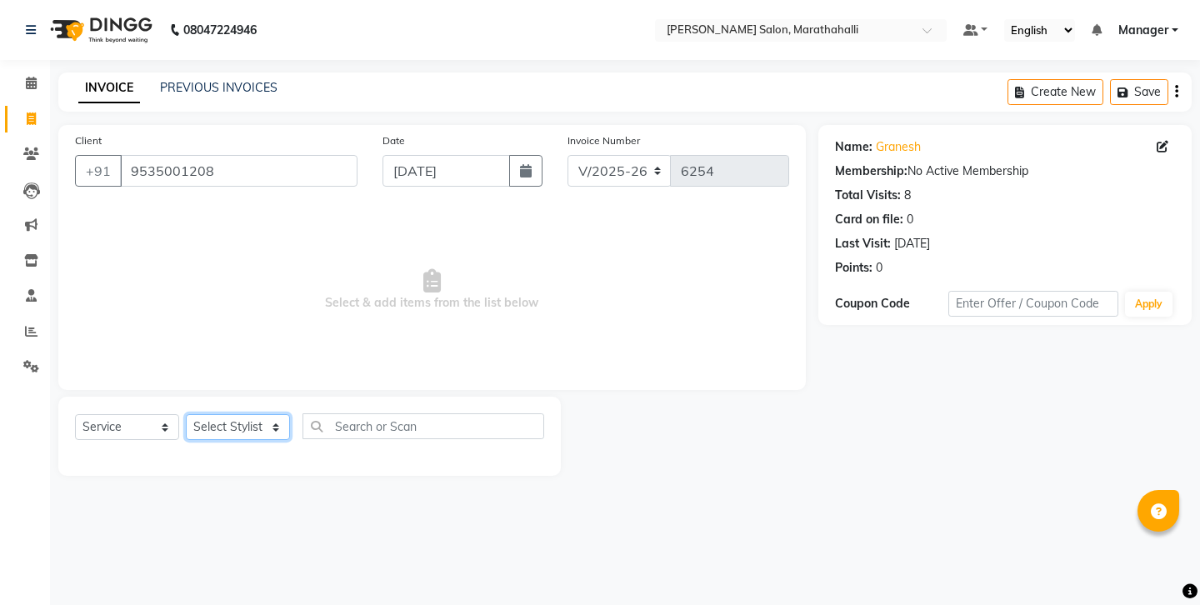
select select "67270"
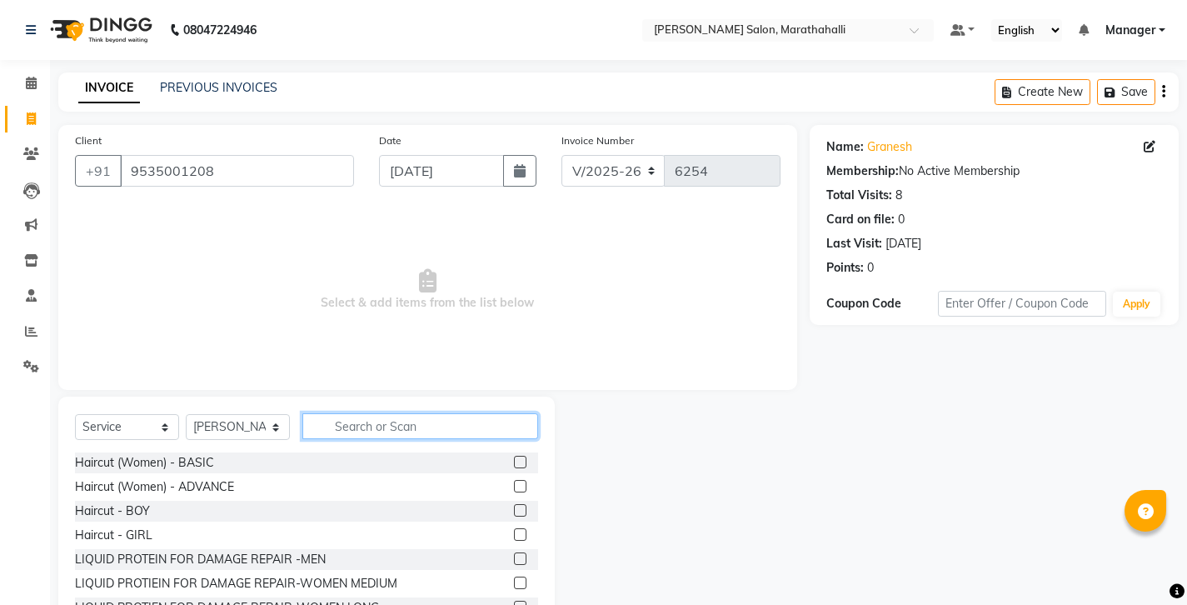
click at [355, 413] on input "text" at bounding box center [420, 426] width 236 height 26
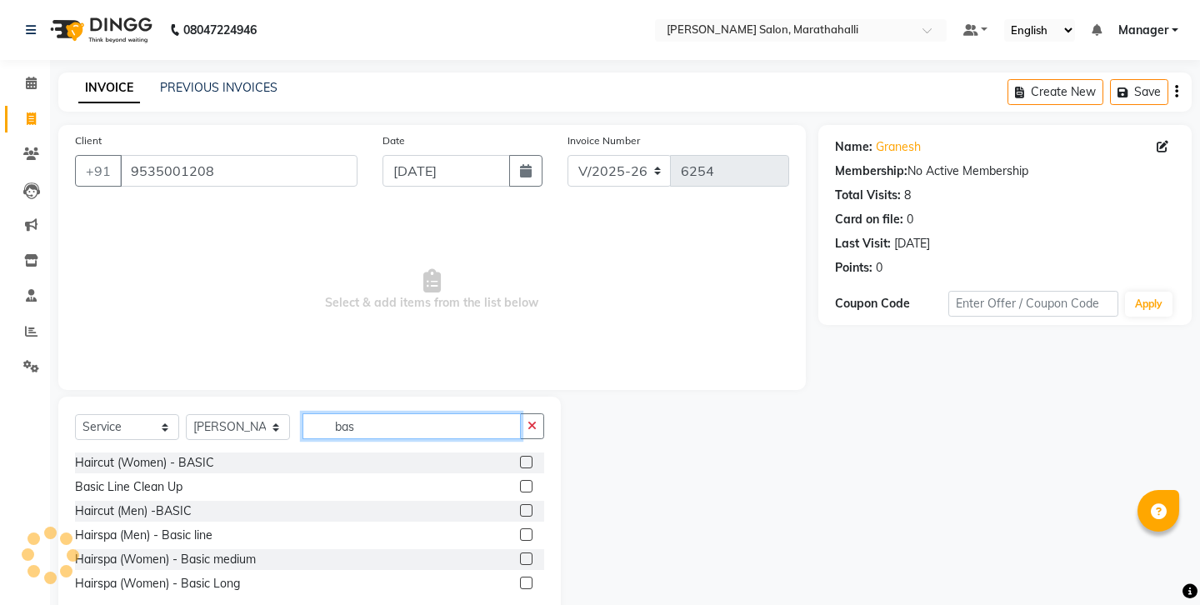
type input "bas"
click at [529, 504] on label at bounding box center [526, 510] width 12 height 12
click at [529, 506] on input "checkbox" at bounding box center [525, 511] width 11 height 11
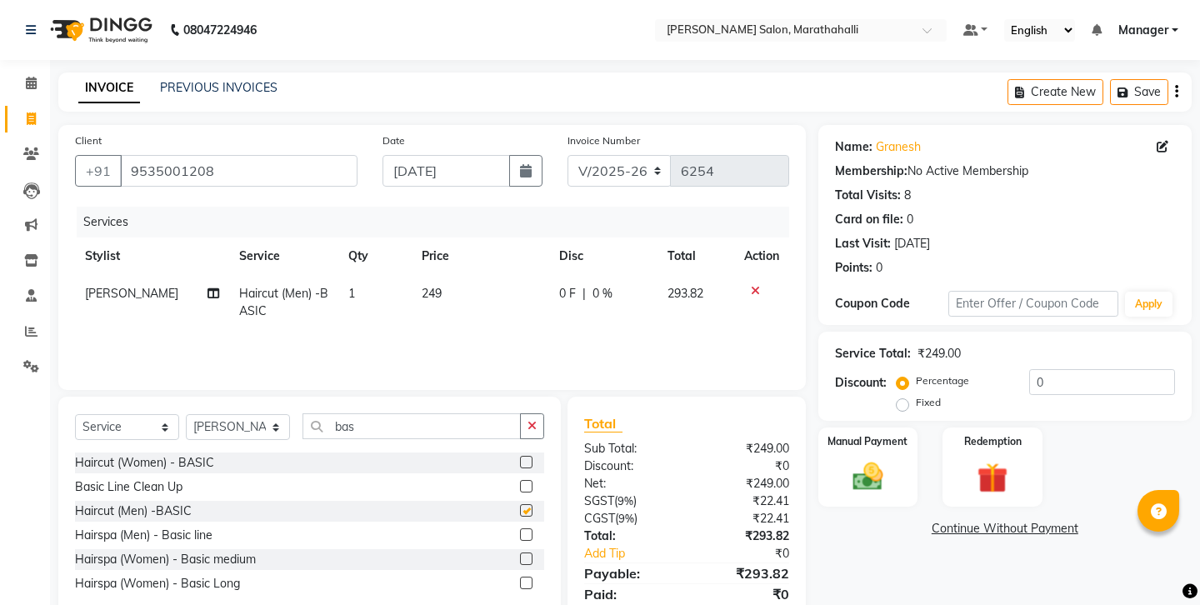
checkbox input "false"
click at [120, 155] on input "9535001208" at bounding box center [238, 171] width 237 height 32
click at [872, 458] on img at bounding box center [868, 476] width 52 height 37
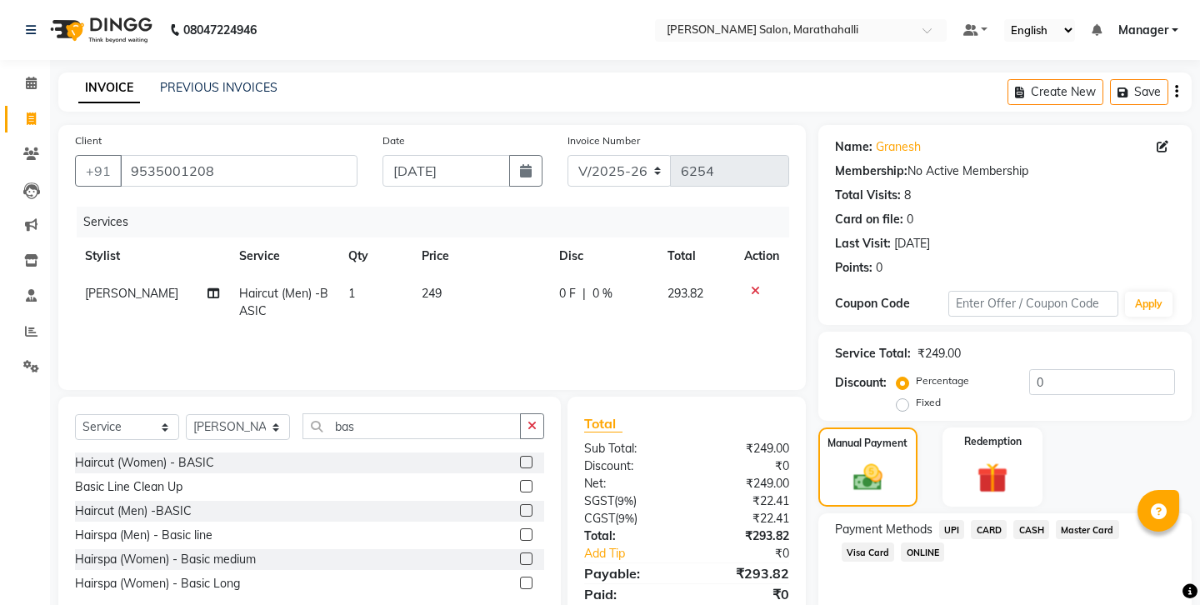
click at [939, 520] on span "UPI" at bounding box center [952, 529] width 26 height 19
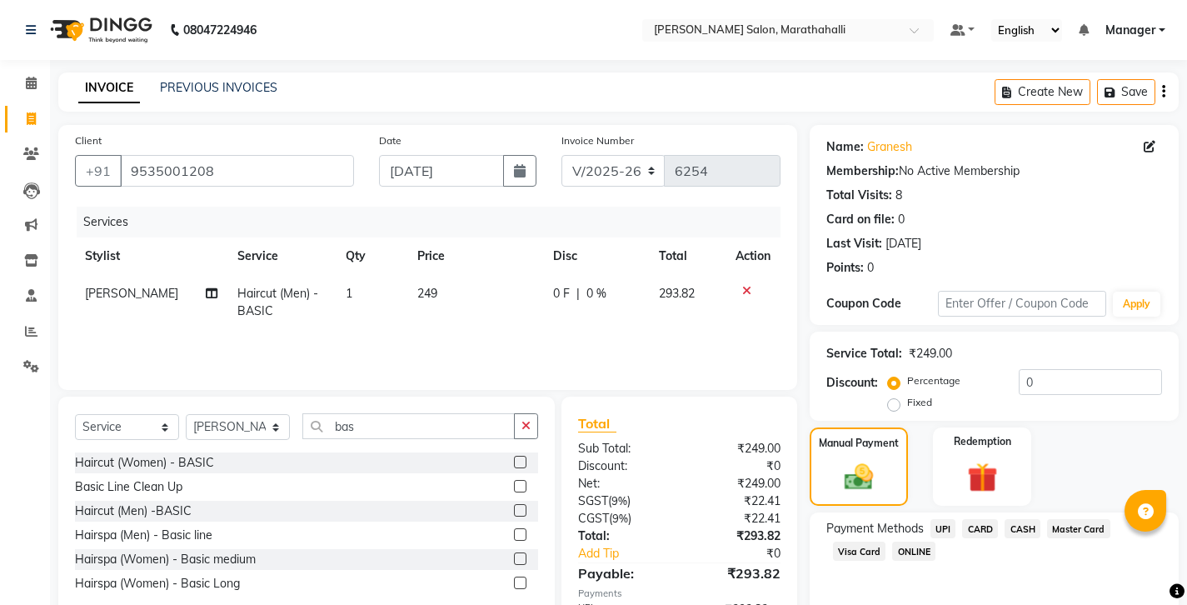
scroll to position [56, 0]
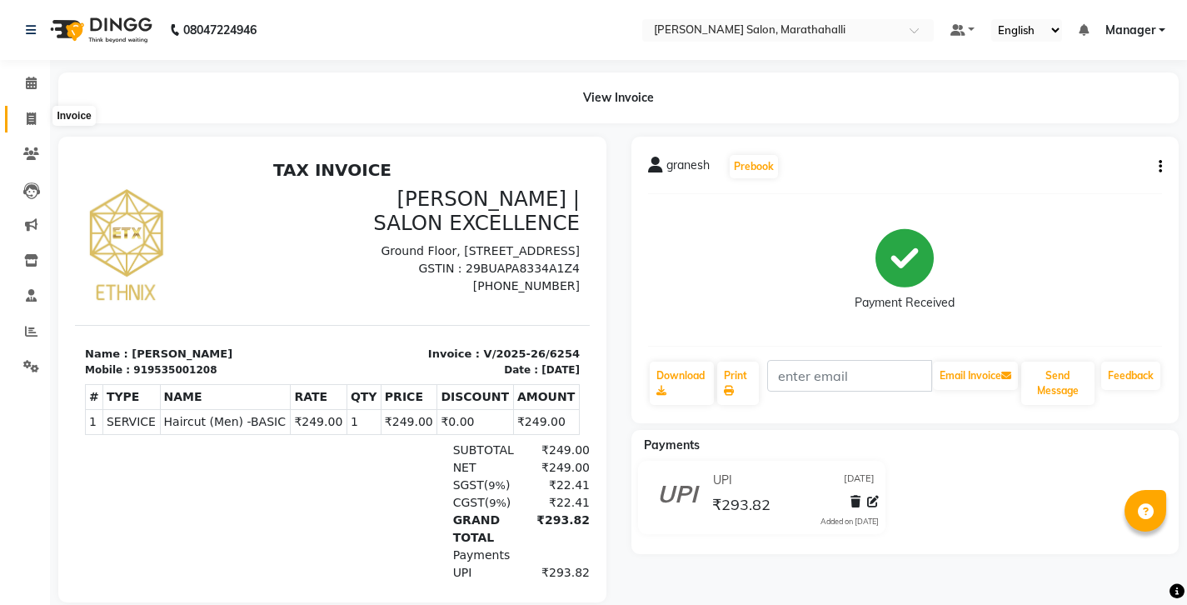
click at [32, 115] on icon at bounding box center [31, 118] width 9 height 12
select select "service"
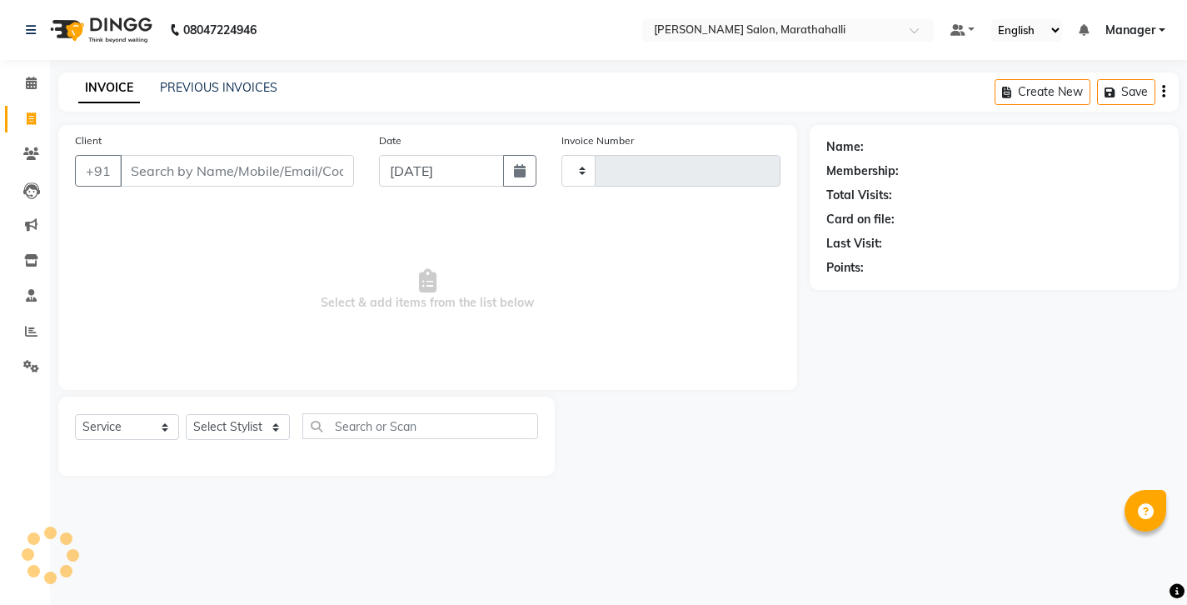
type input "6255"
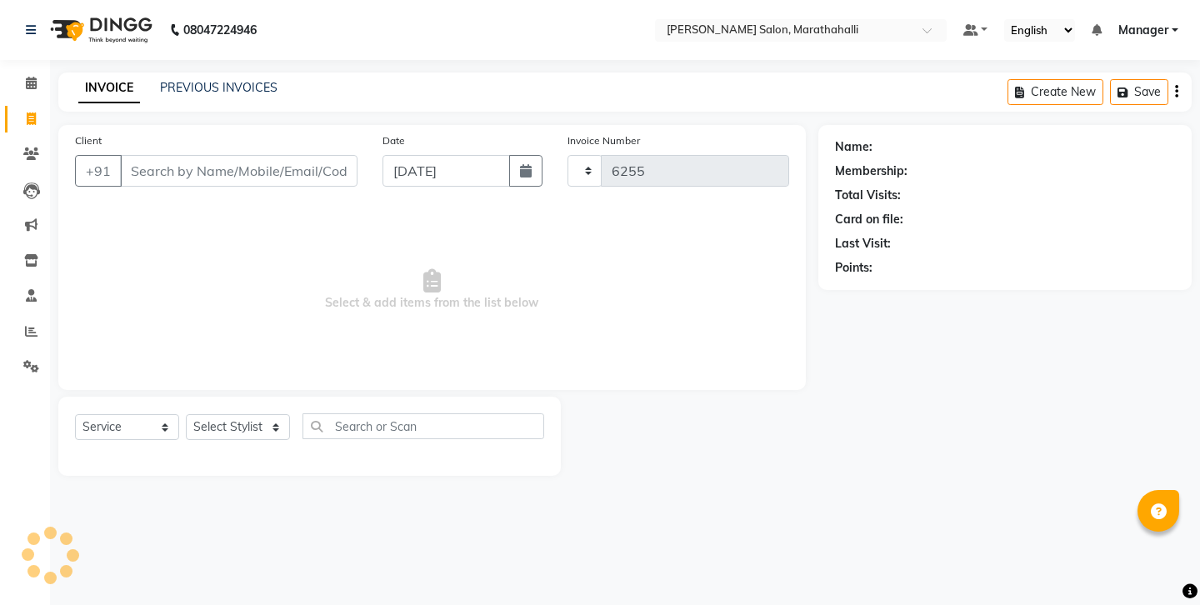
select select "4783"
click at [211, 82] on link "PREVIOUS INVOICES" at bounding box center [218, 87] width 117 height 15
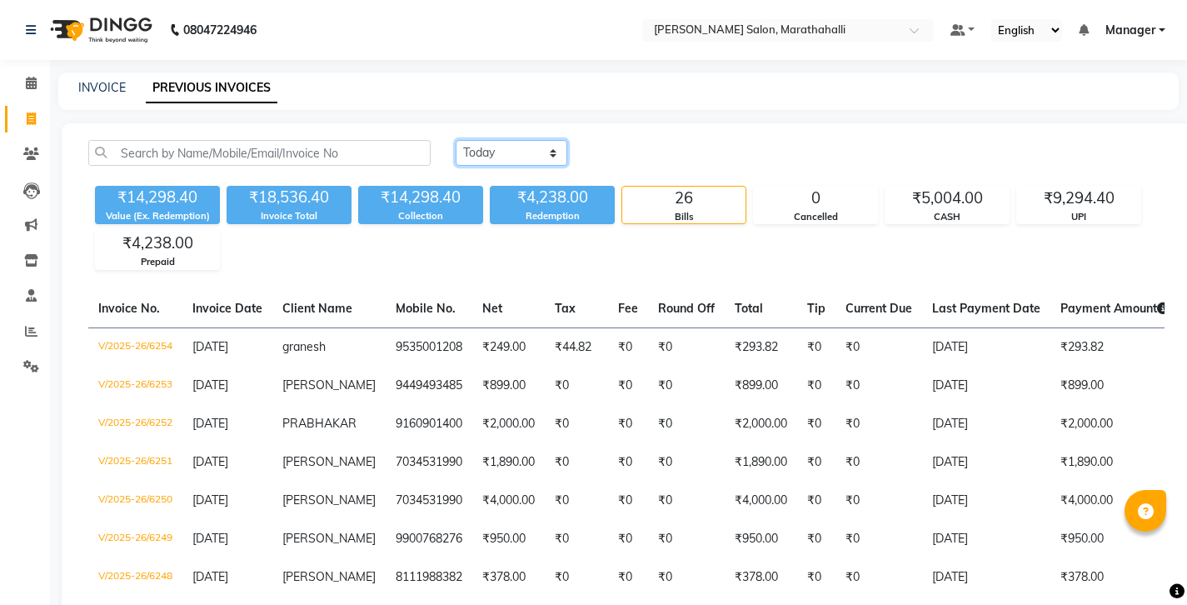
select select "range"
click at [635, 142] on input "04-09-2025" at bounding box center [647, 153] width 117 height 23
select select "9"
select select "2025"
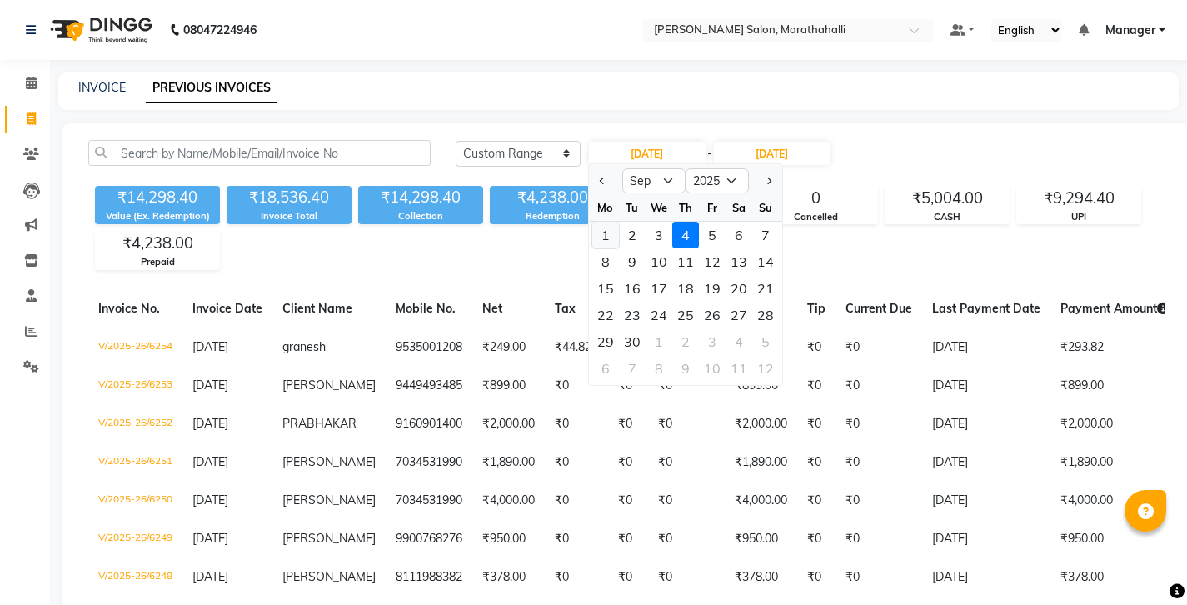
click at [601, 222] on div "1" at bounding box center [605, 235] width 27 height 27
type input "01-09-2025"
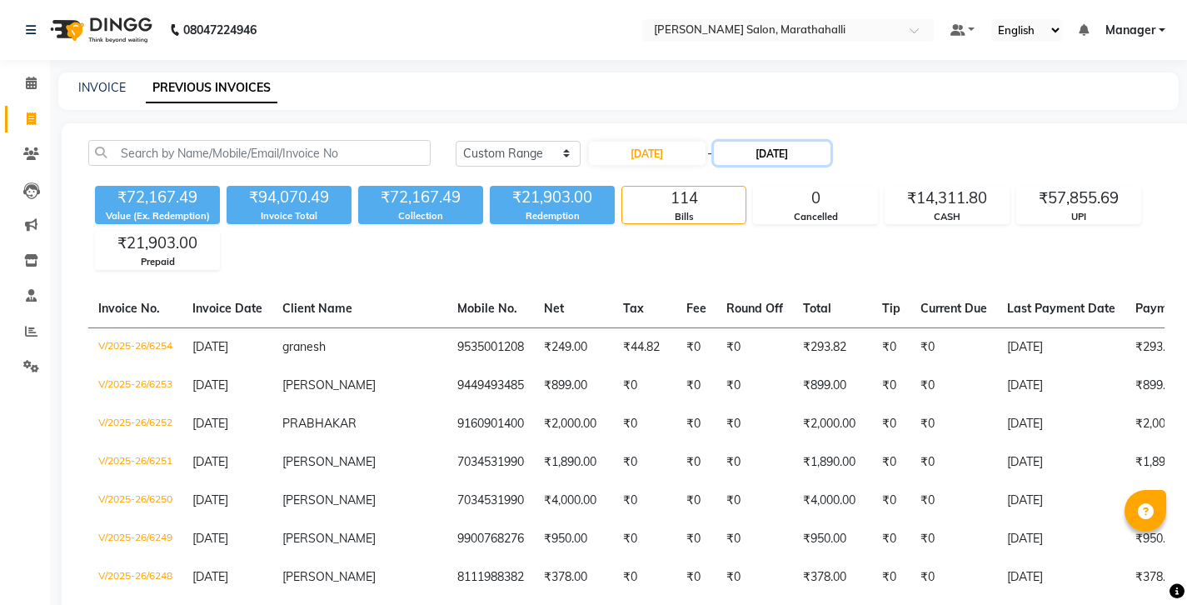
click at [739, 145] on input "04-09-2025" at bounding box center [772, 153] width 117 height 23
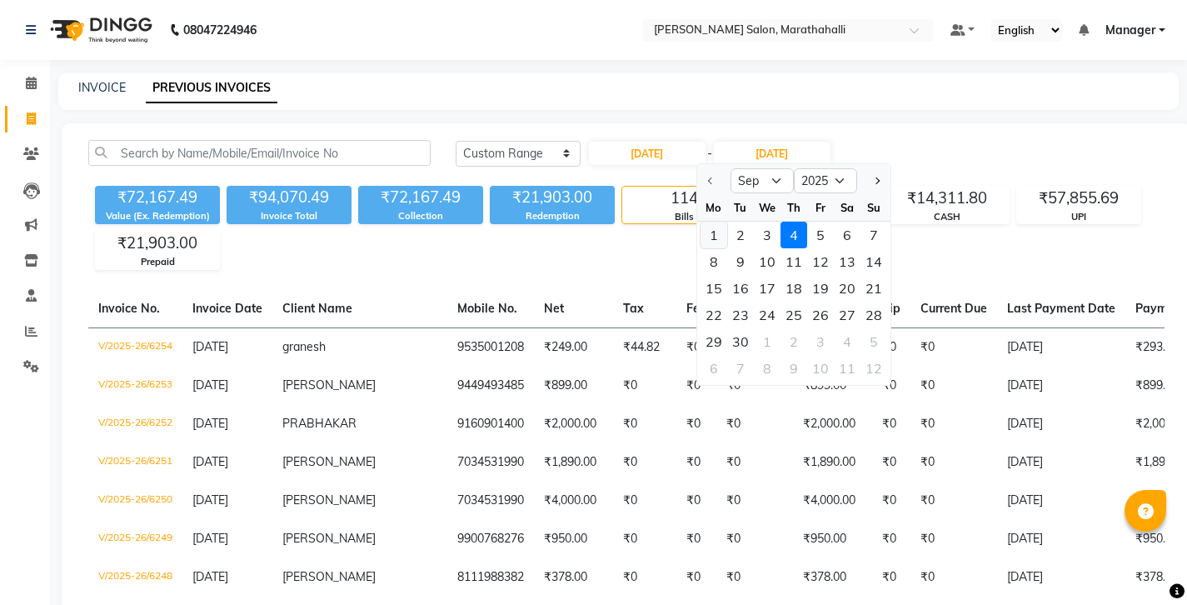
click at [708, 222] on div "1" at bounding box center [714, 235] width 27 height 27
type input "01-09-2025"
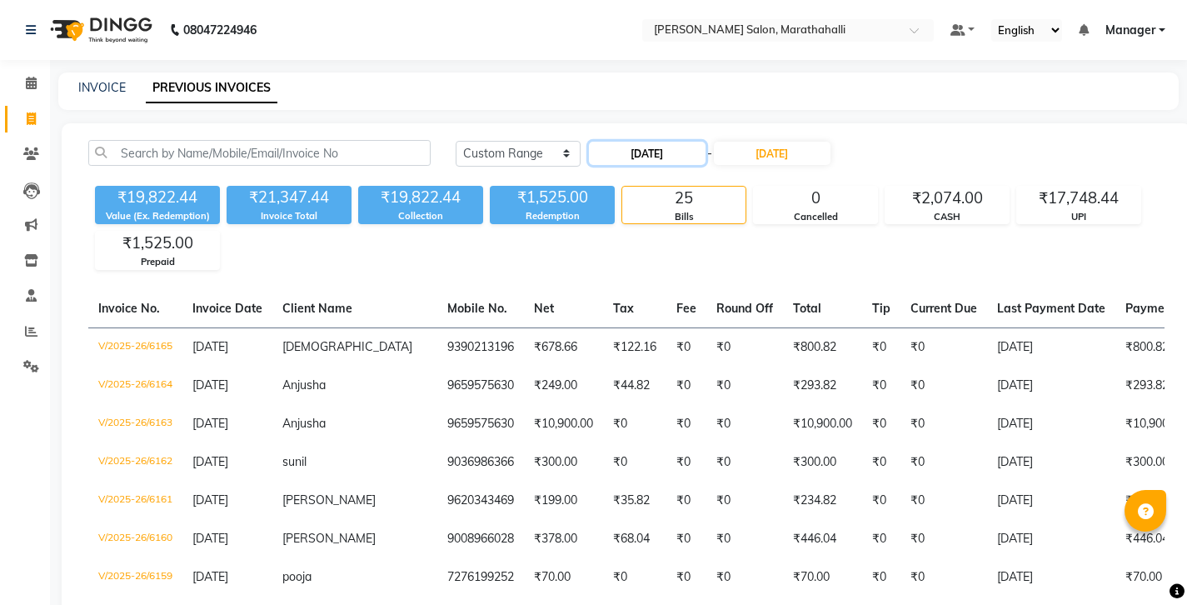
click at [620, 142] on input "01-09-2025" at bounding box center [647, 153] width 117 height 23
select select "9"
select select "2025"
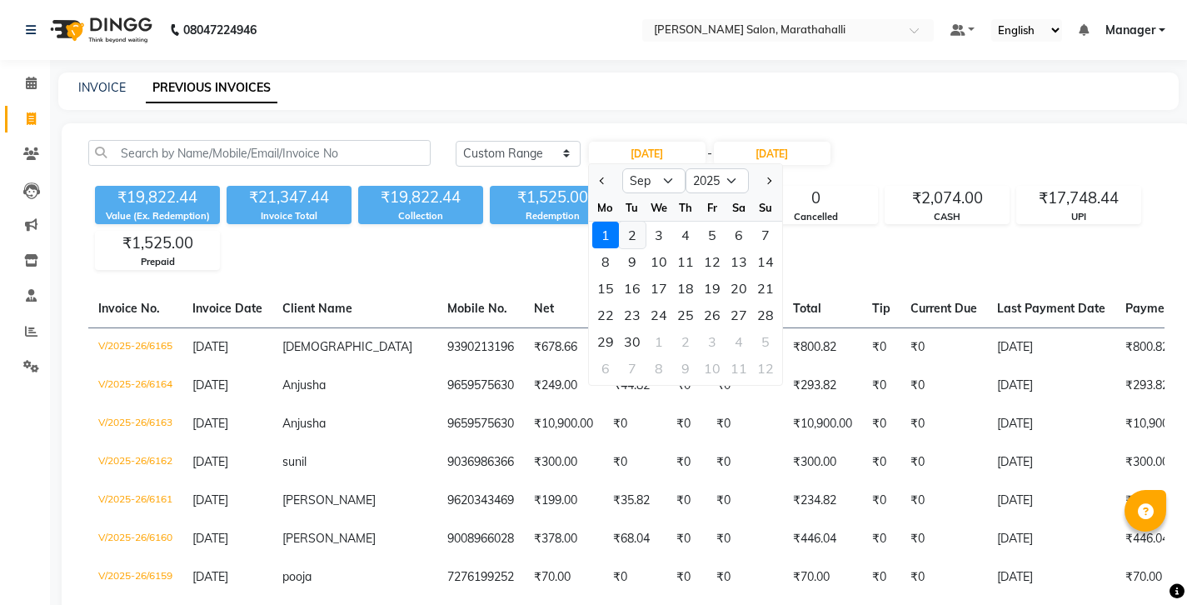
click at [620, 222] on div "2" at bounding box center [632, 235] width 27 height 27
type input "02-09-2025"
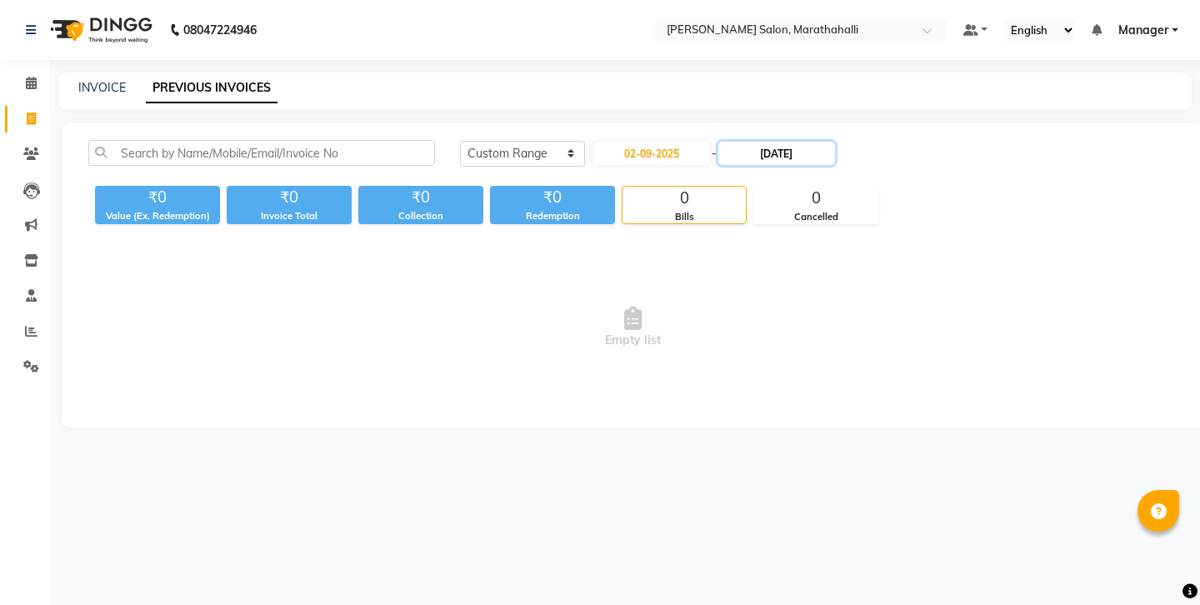
click at [742, 142] on input "01-09-2025" at bounding box center [776, 153] width 117 height 23
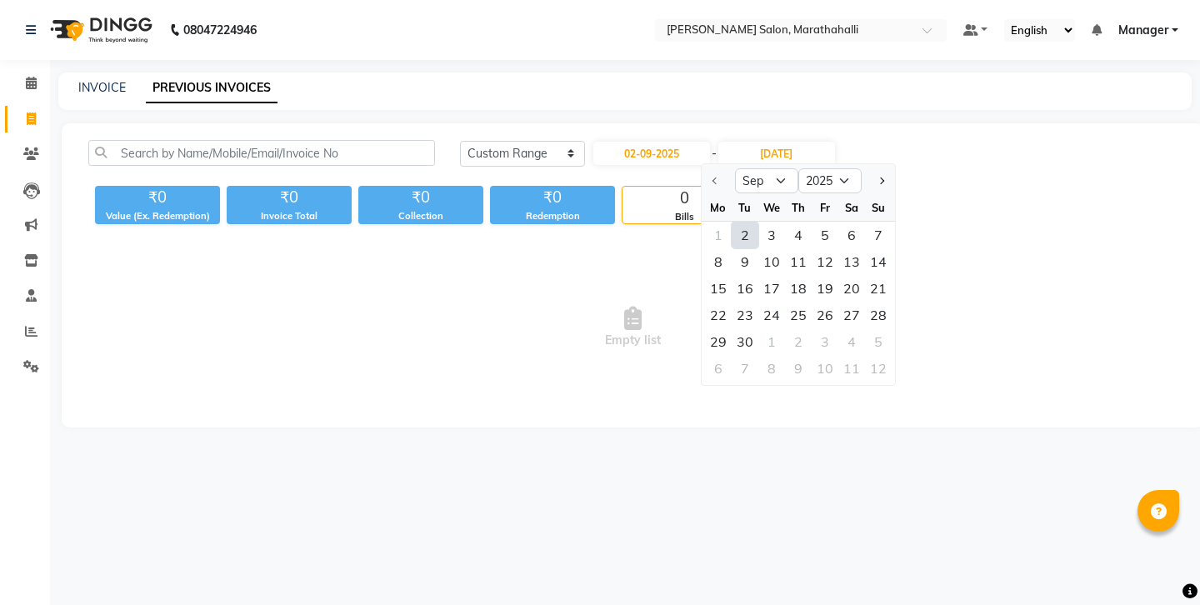
click at [732, 222] on div "2" at bounding box center [745, 235] width 27 height 27
type input "02-09-2025"
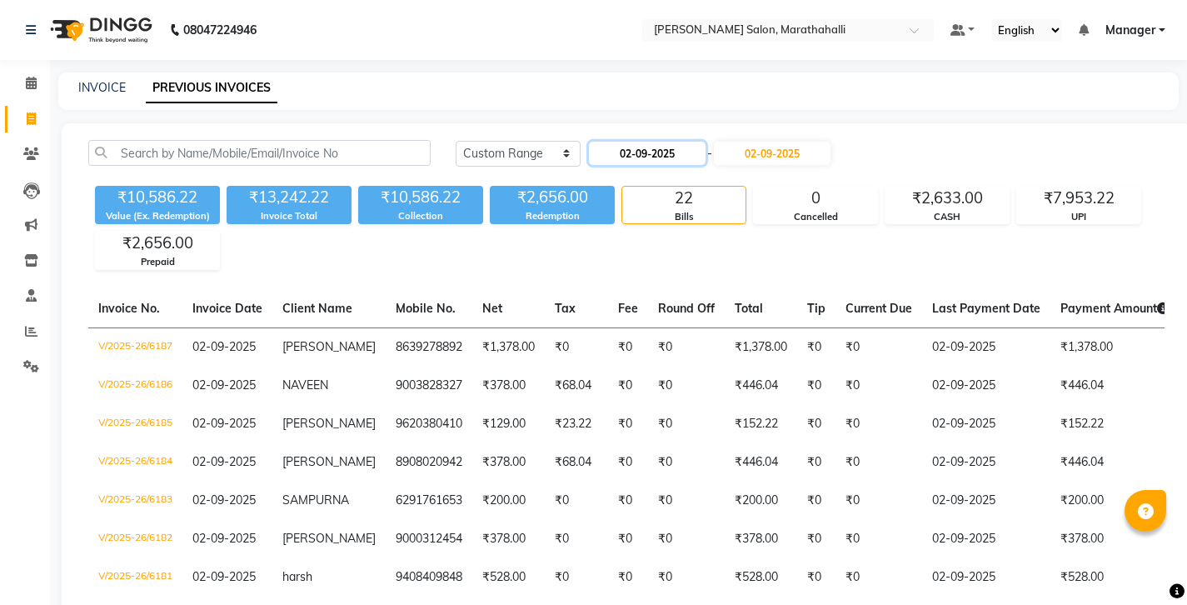
click at [623, 142] on input "02-09-2025" at bounding box center [647, 153] width 117 height 23
select select "9"
select select "2025"
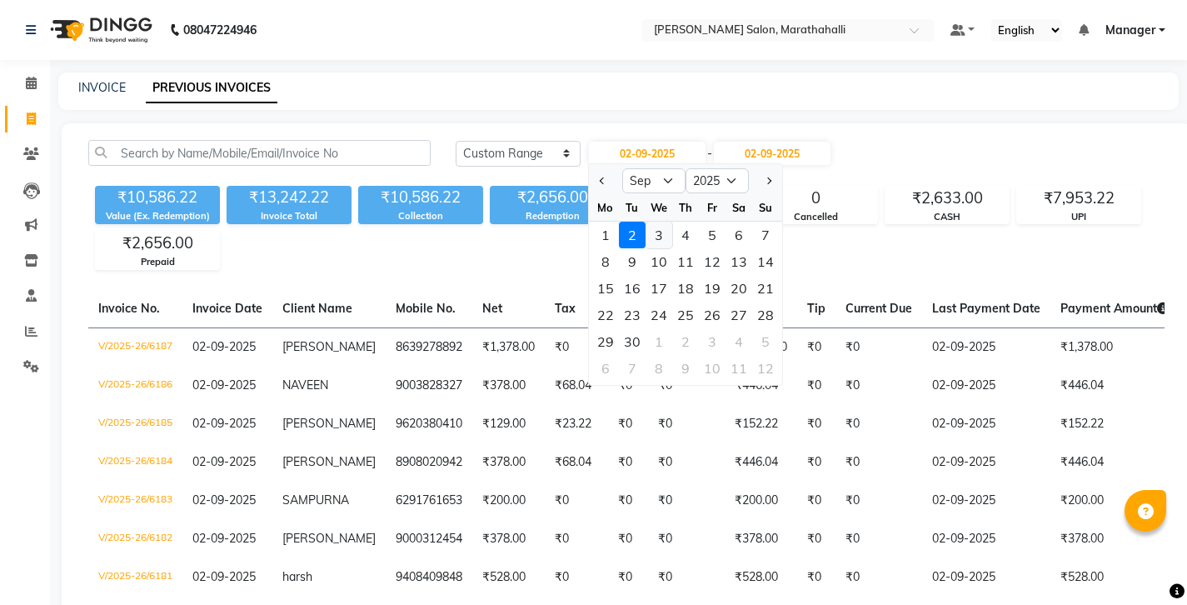
click at [649, 222] on div "3" at bounding box center [659, 235] width 27 height 27
type input "[DATE]"
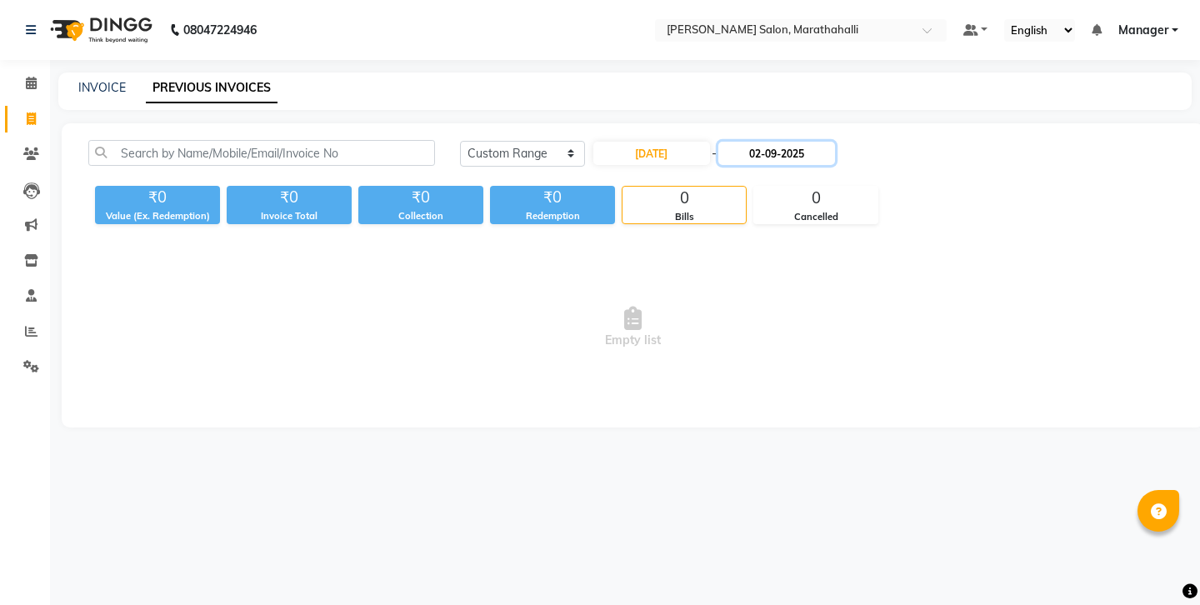
click at [743, 142] on input "02-09-2025" at bounding box center [776, 153] width 117 height 23
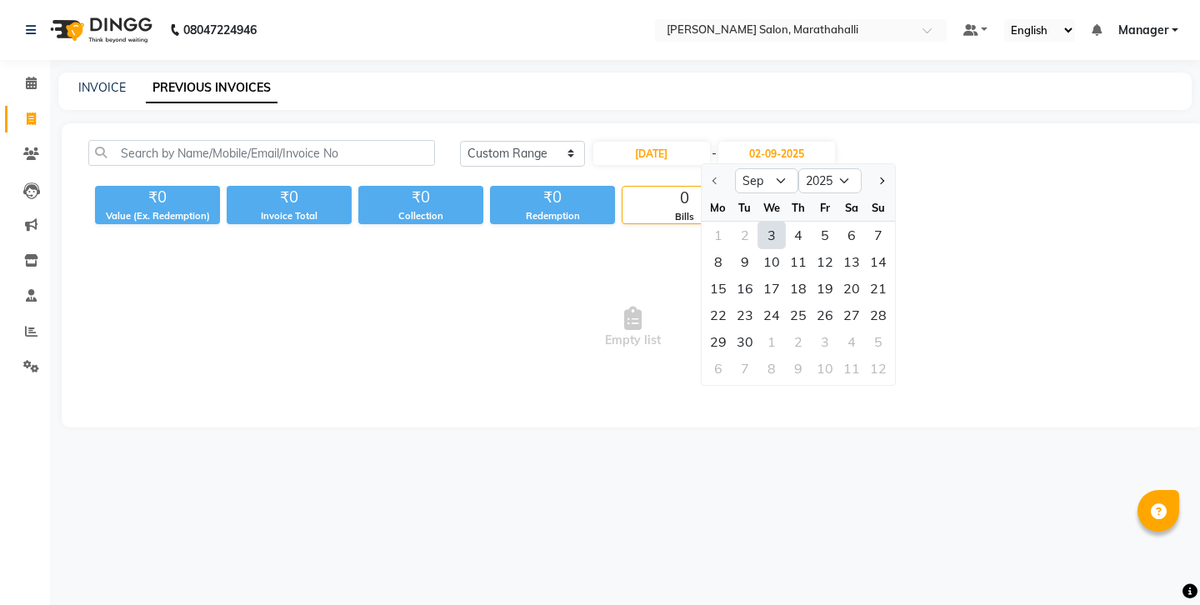
click at [758, 222] on div "3" at bounding box center [771, 235] width 27 height 27
type input "[DATE]"
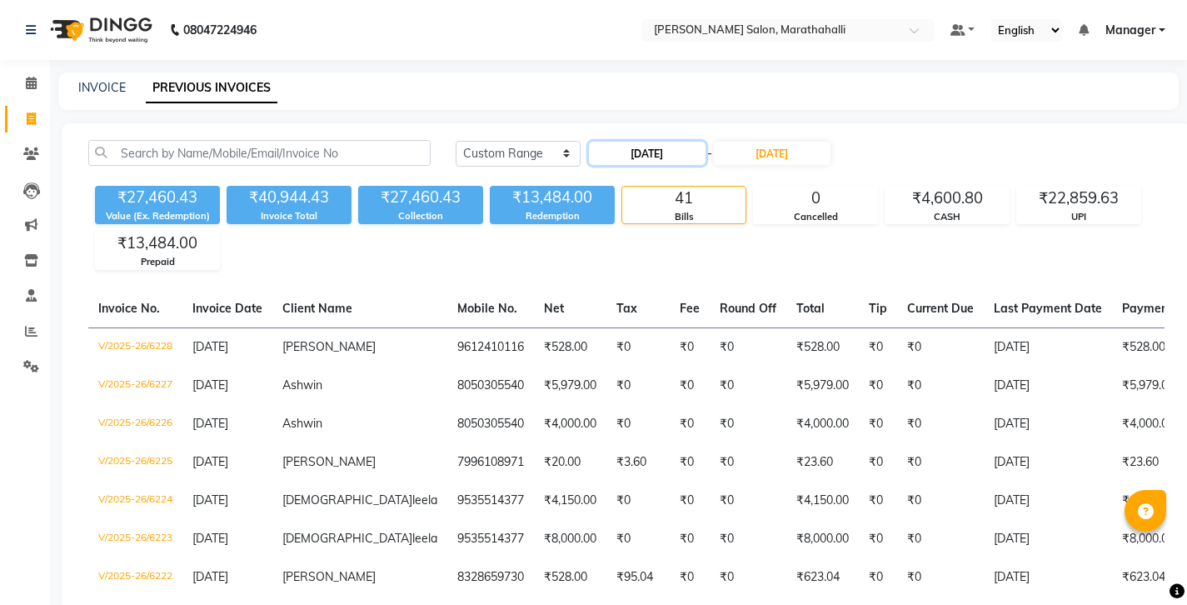
click at [623, 142] on input "[DATE]" at bounding box center [647, 153] width 117 height 23
select select "9"
select select "2025"
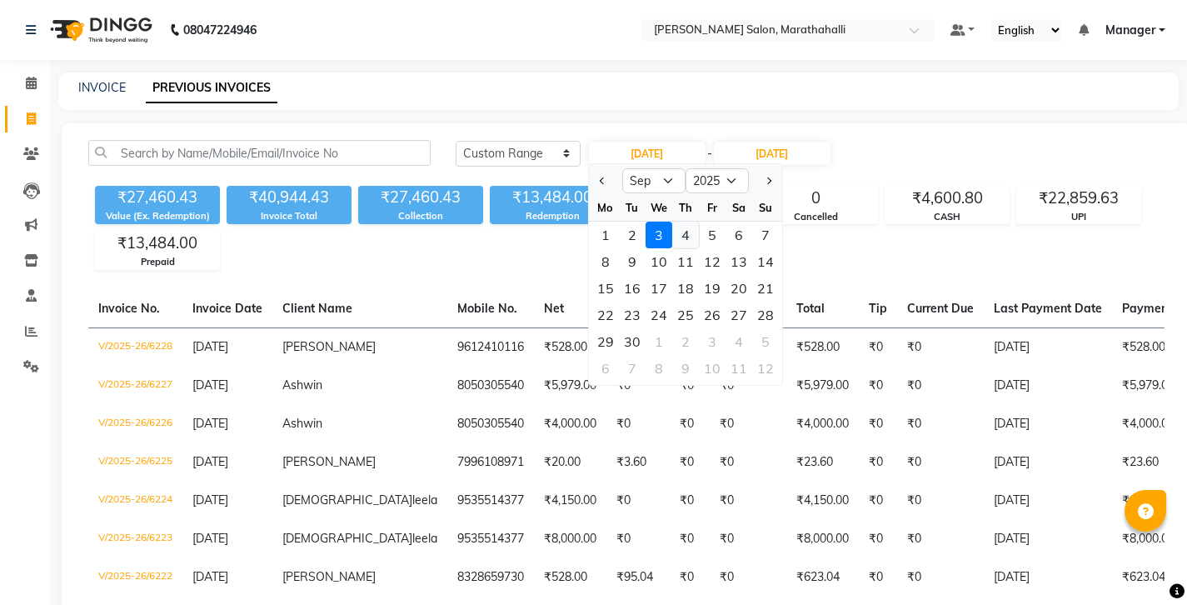
click at [672, 222] on div "4" at bounding box center [685, 235] width 27 height 27
type input "04-09-2025"
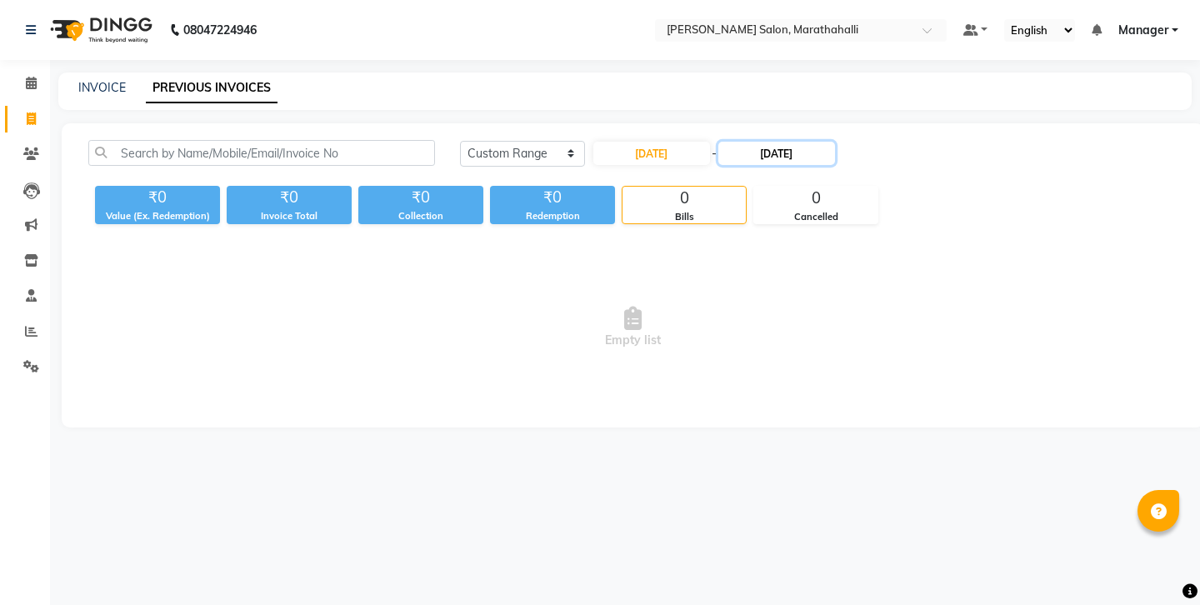
click at [745, 142] on input "[DATE]" at bounding box center [776, 153] width 117 height 23
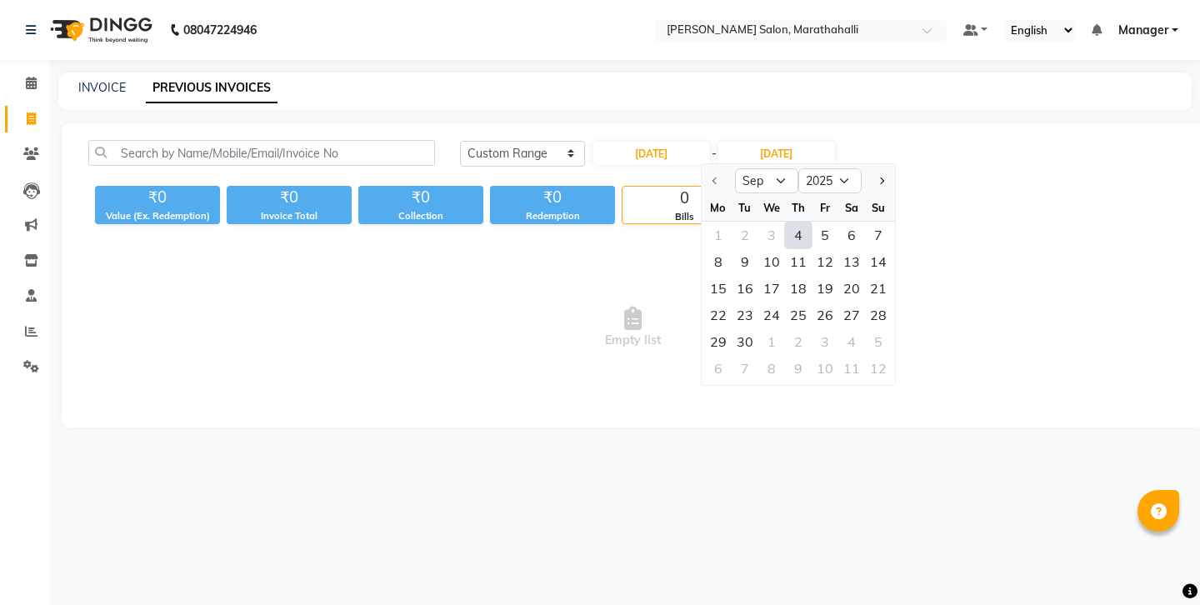
click at [785, 222] on div "4" at bounding box center [798, 235] width 27 height 27
type input "04-09-2025"
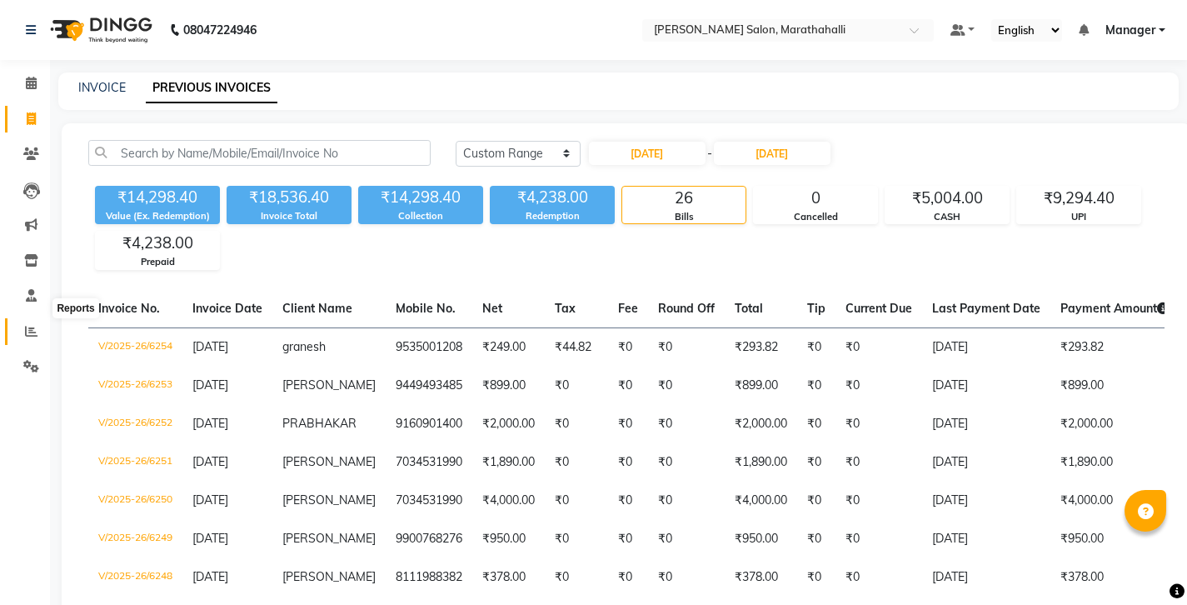
click at [30, 325] on icon at bounding box center [31, 331] width 12 height 12
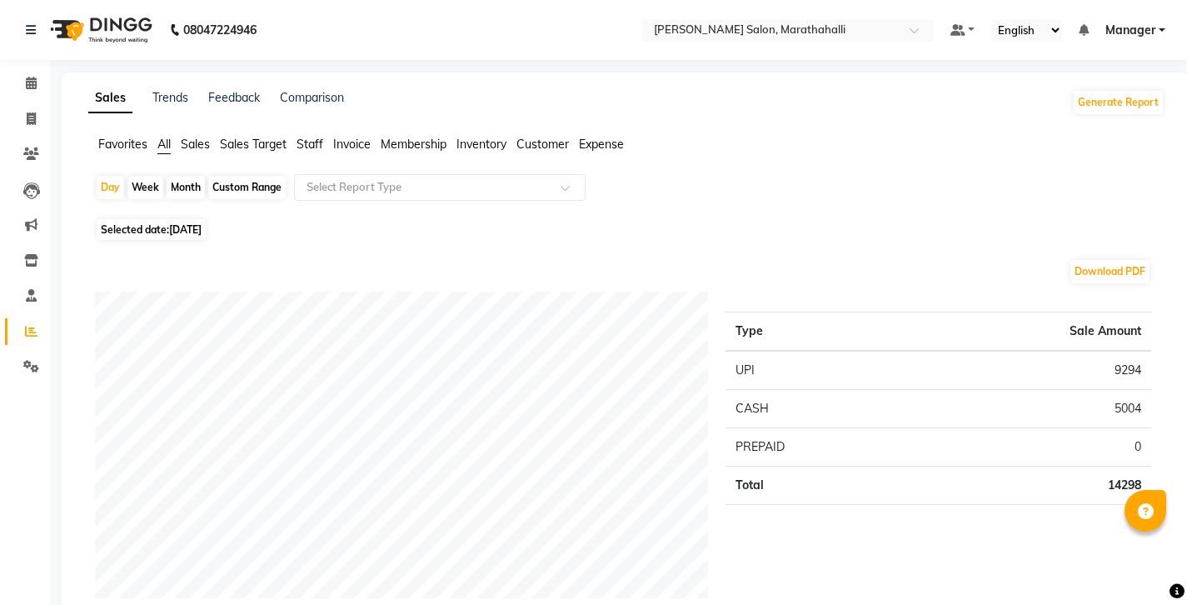
click at [297, 137] on span "Staff" at bounding box center [310, 144] width 27 height 15
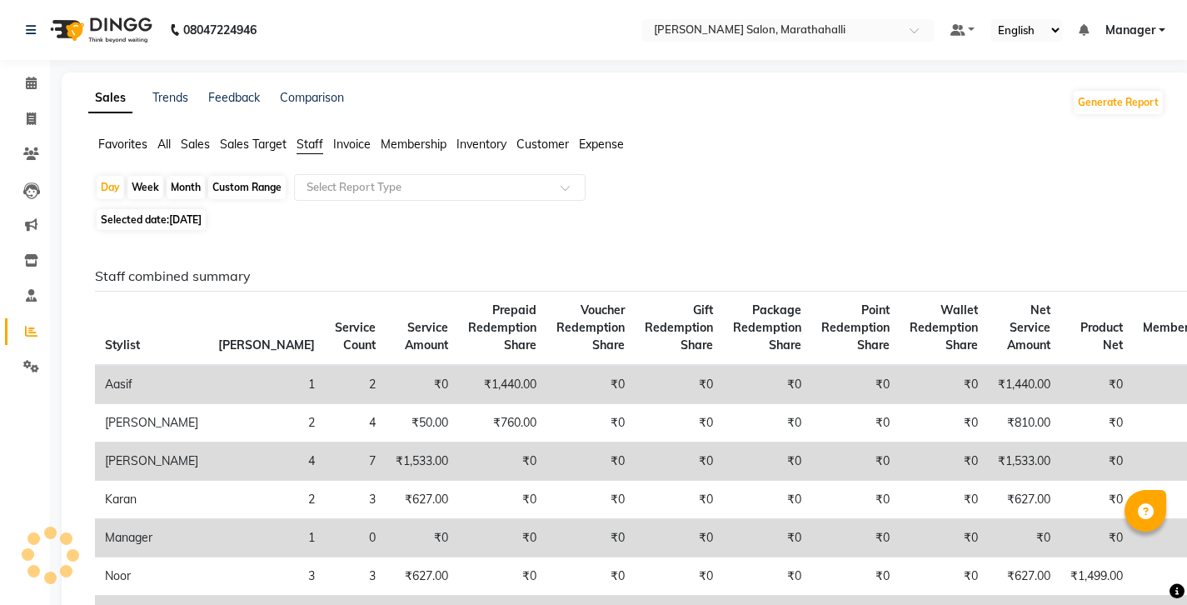
click at [172, 176] on div "Month" at bounding box center [186, 187] width 38 height 23
select select "9"
select select "2025"
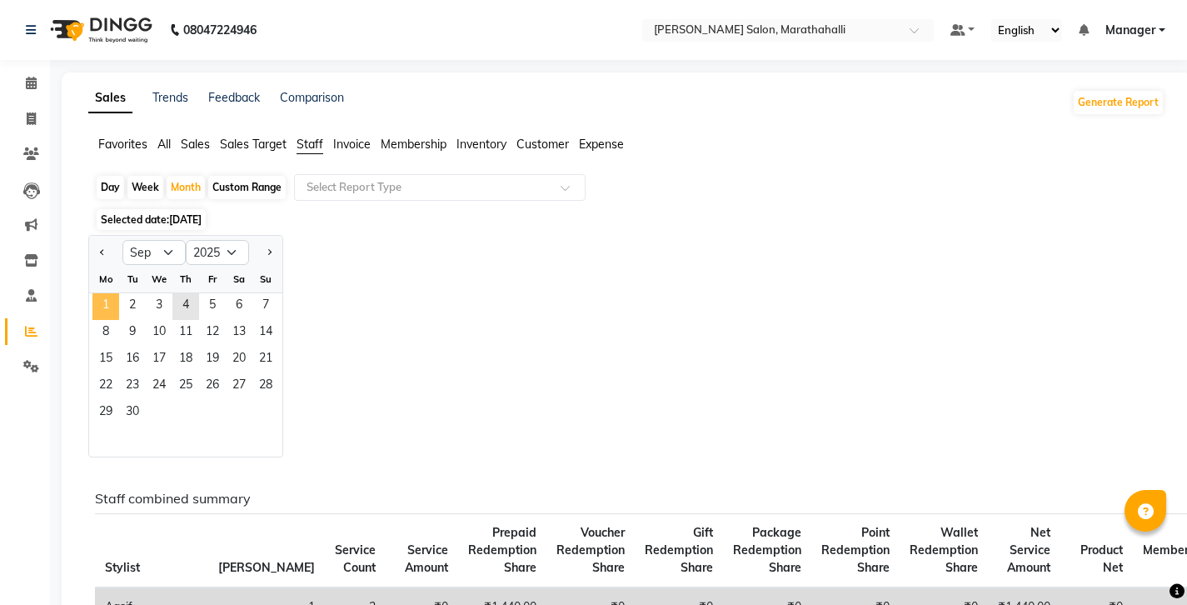
click at [104, 293] on span "1" at bounding box center [105, 306] width 27 height 27
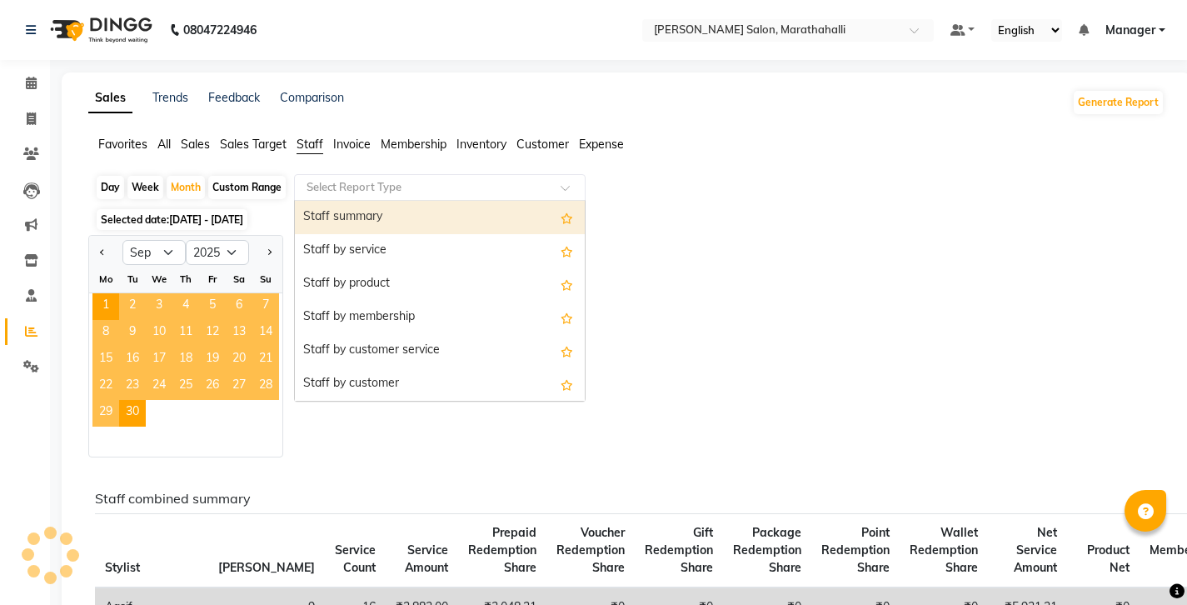
click at [360, 179] on input "text" at bounding box center [423, 187] width 240 height 17
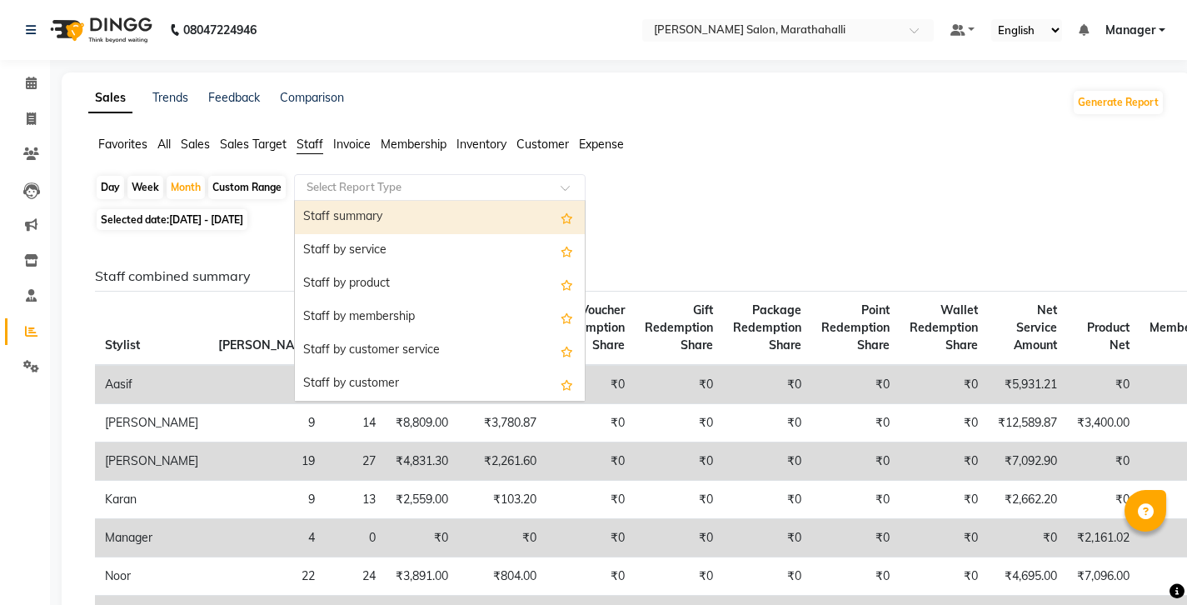
click at [341, 201] on div "Staff summary" at bounding box center [440, 217] width 290 height 33
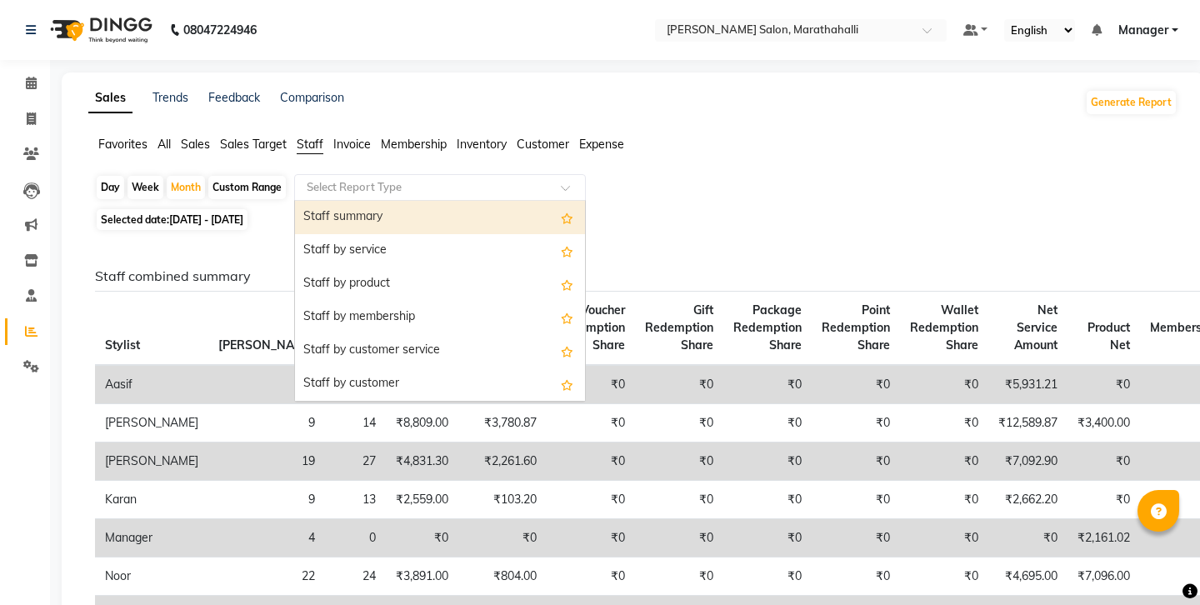
select select "full_report"
select select "csv"
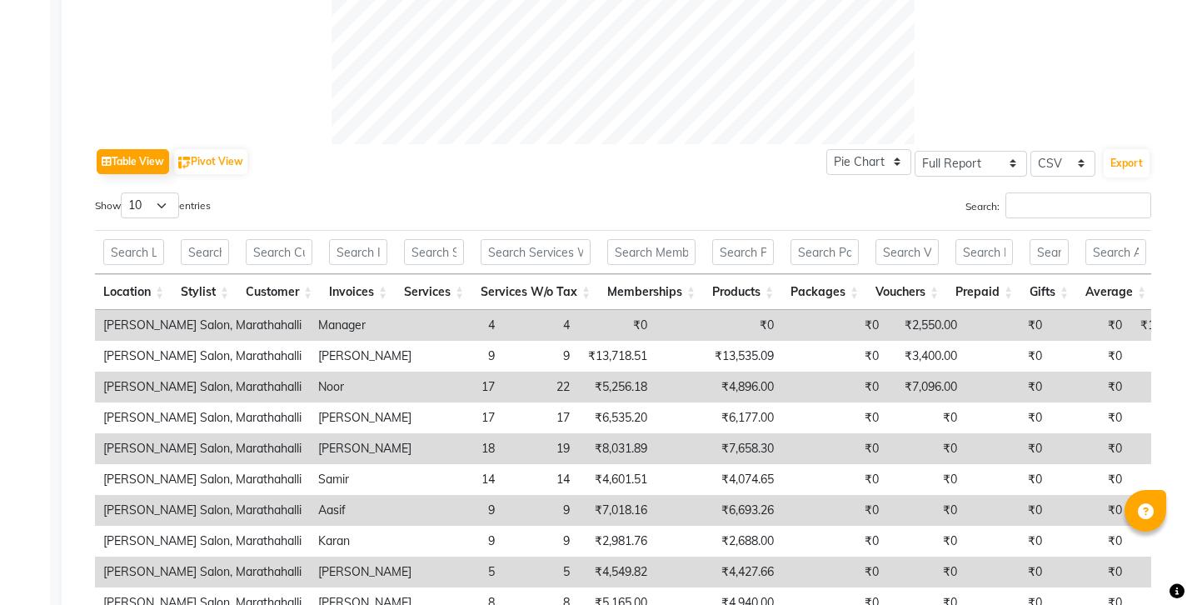
scroll to position [769, 0]
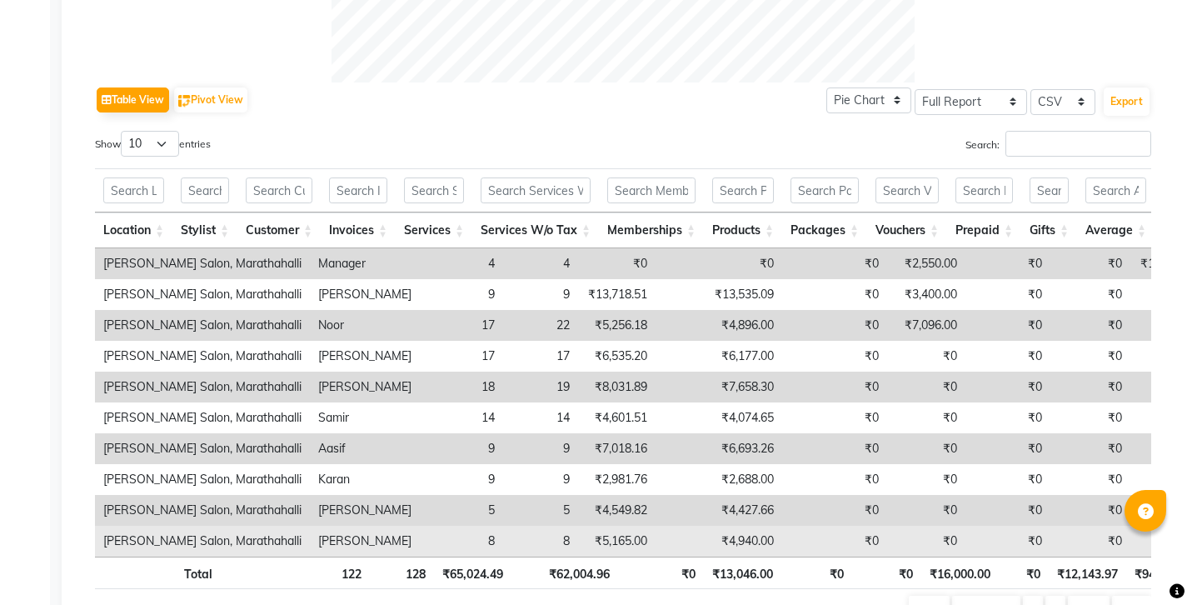
click at [420, 526] on td "8" at bounding box center [461, 541] width 83 height 31
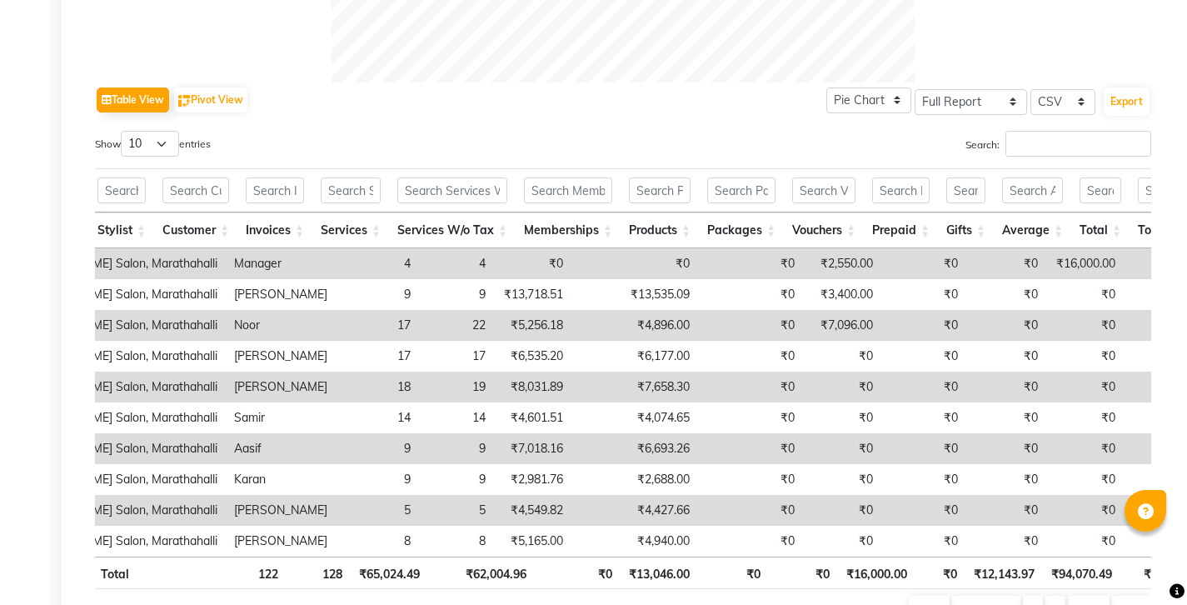
scroll to position [0, 92]
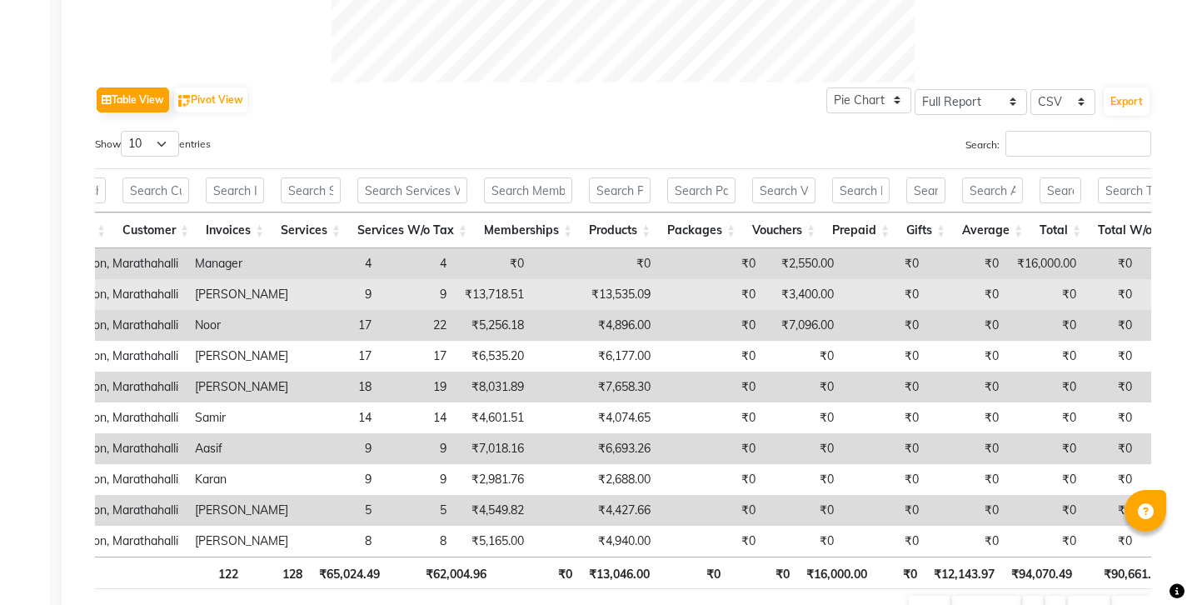
copy td "16,935.09"
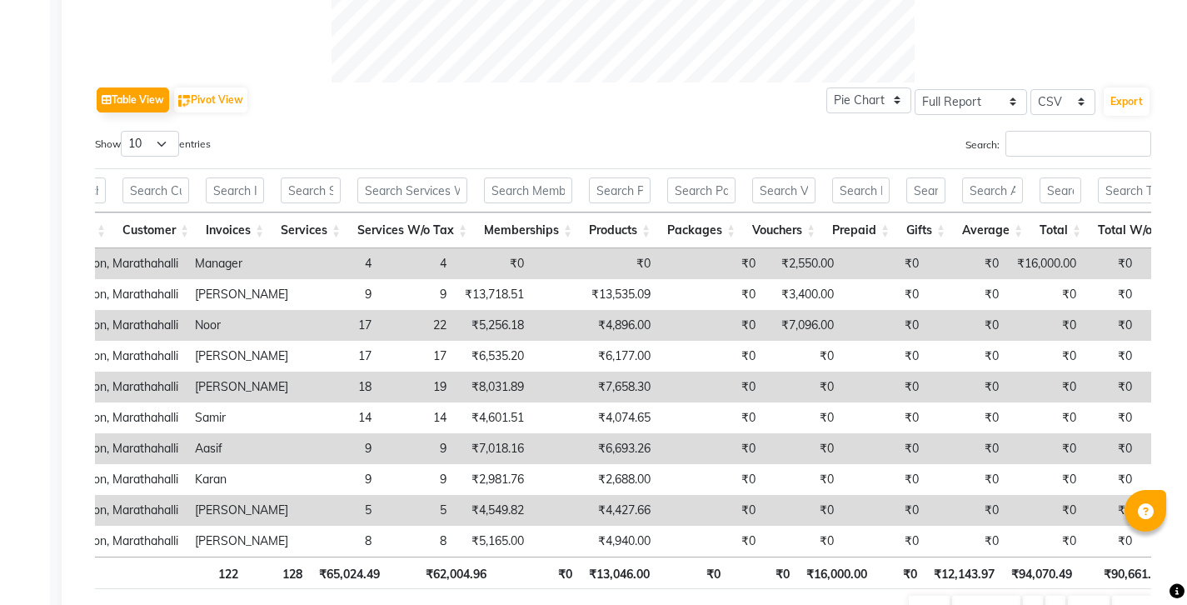
copy td "4,427.66"
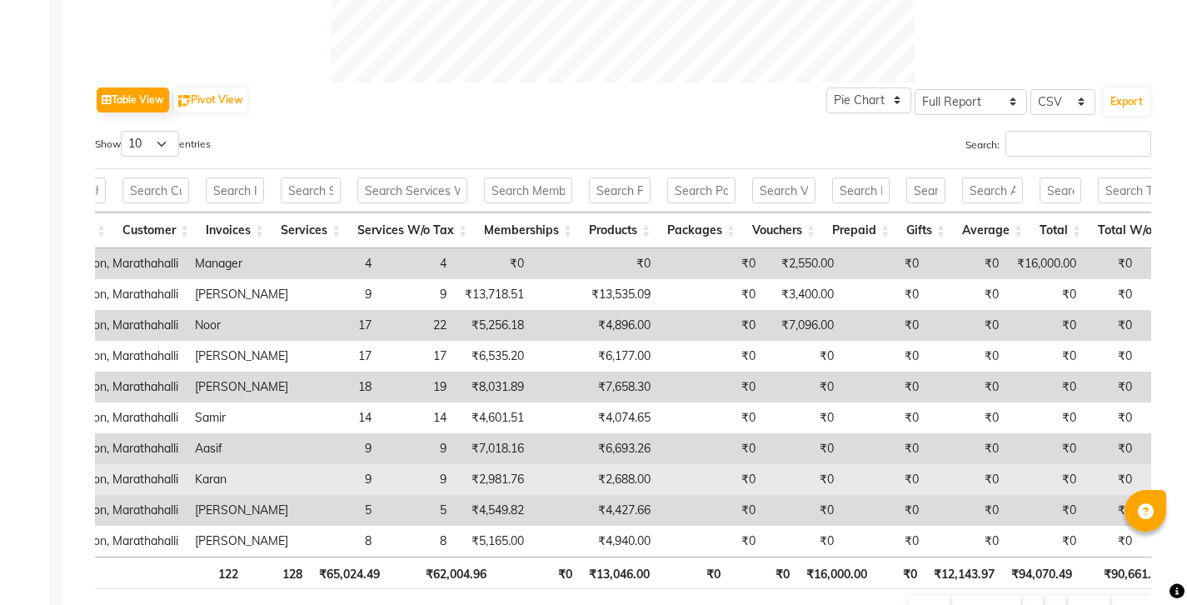
copy td "2,688.00"
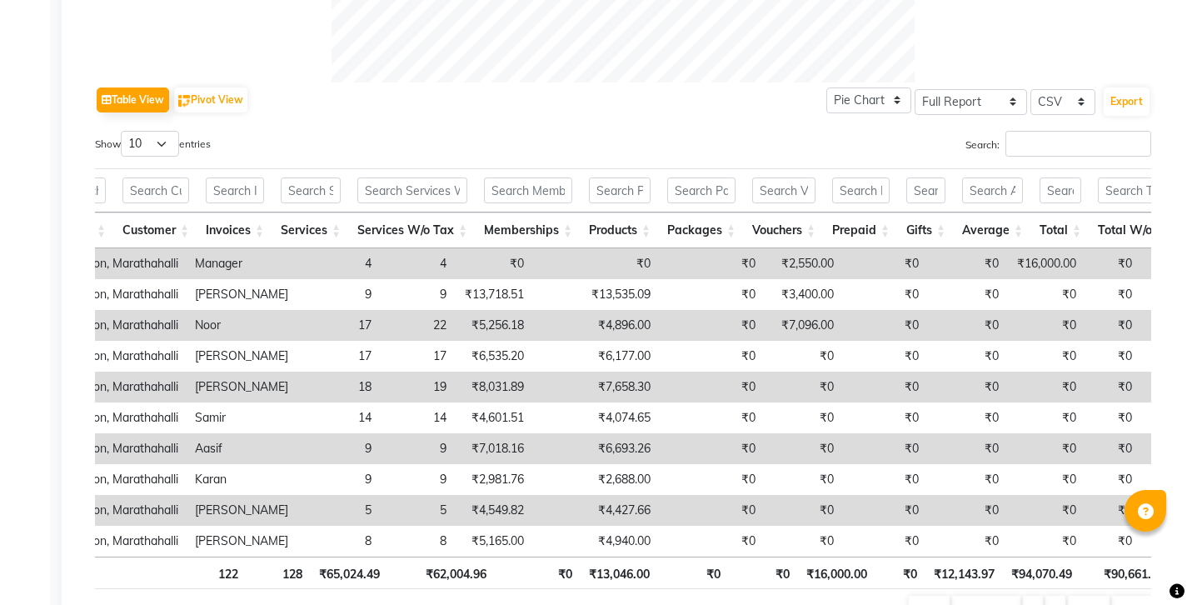
copy td "6,693.26"
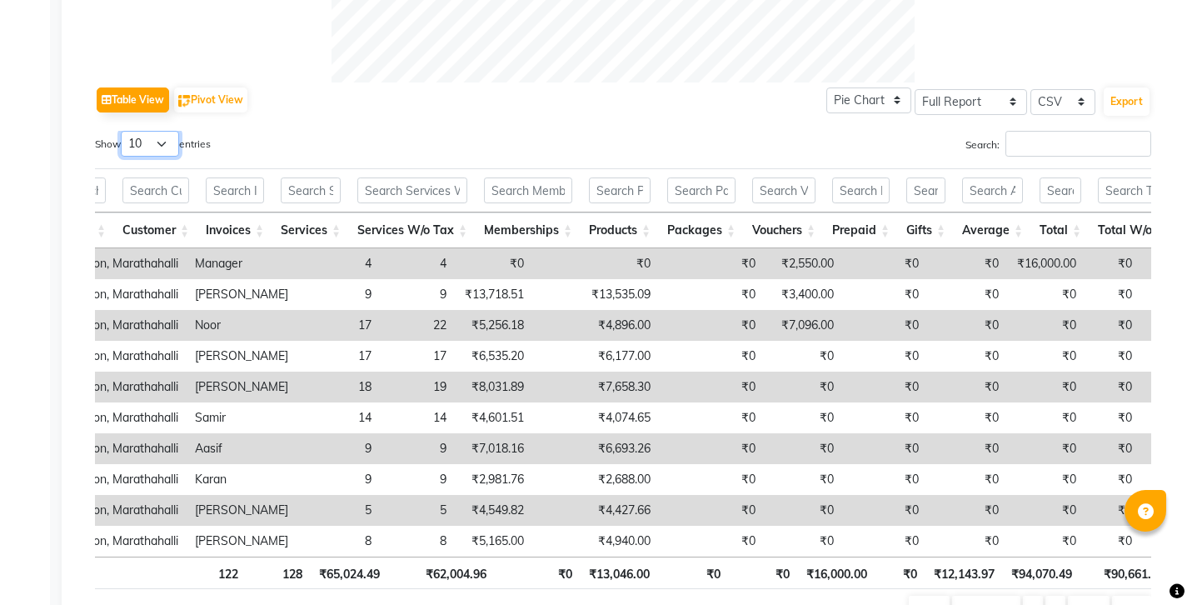
select select "25"
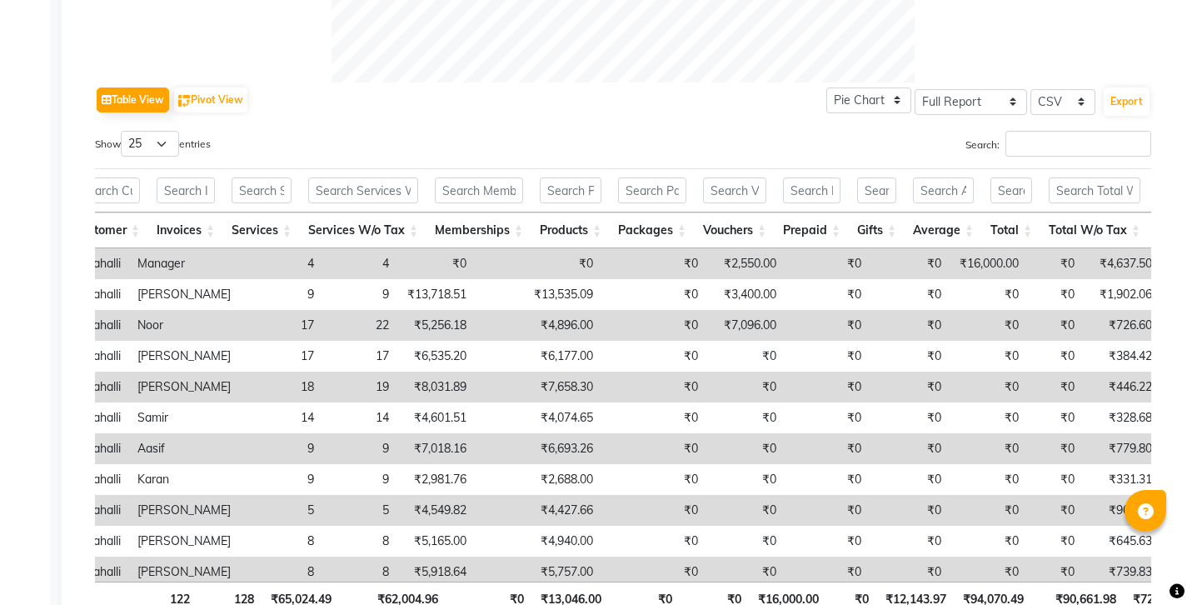
scroll to position [0, 205]
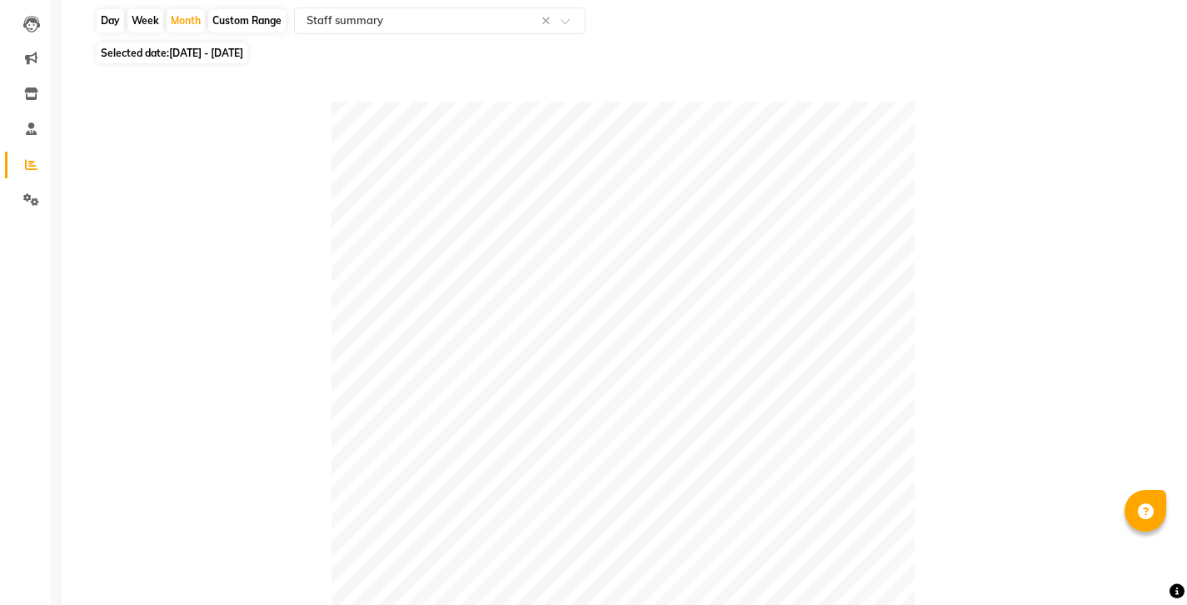
scroll to position [0, 0]
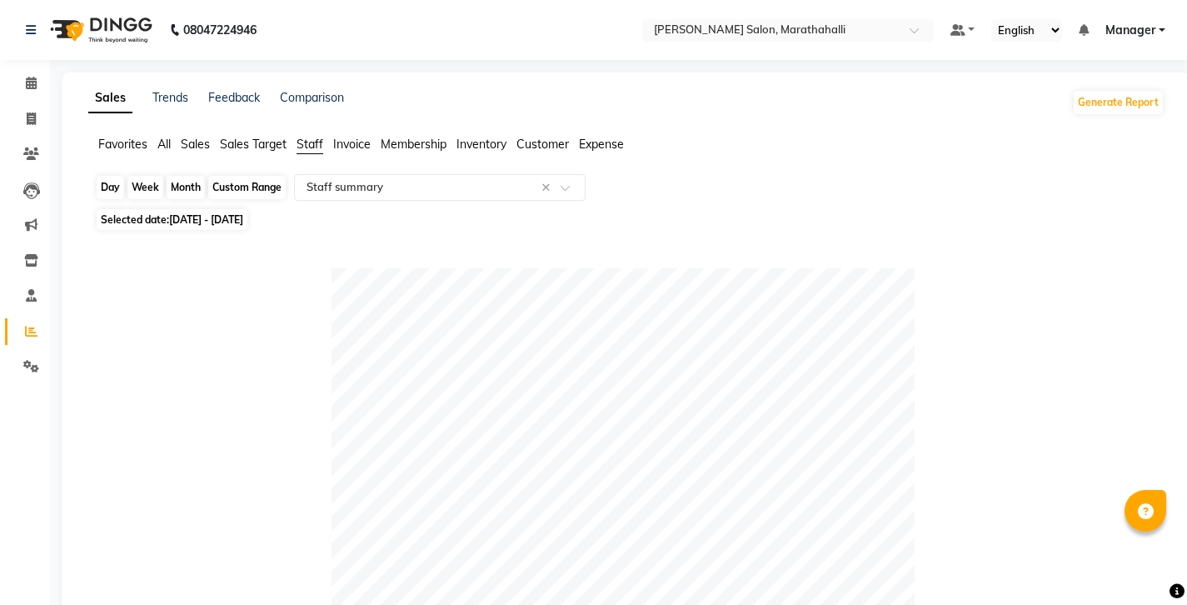
click at [168, 176] on div "Month" at bounding box center [186, 187] width 38 height 23
select select "9"
select select "2025"
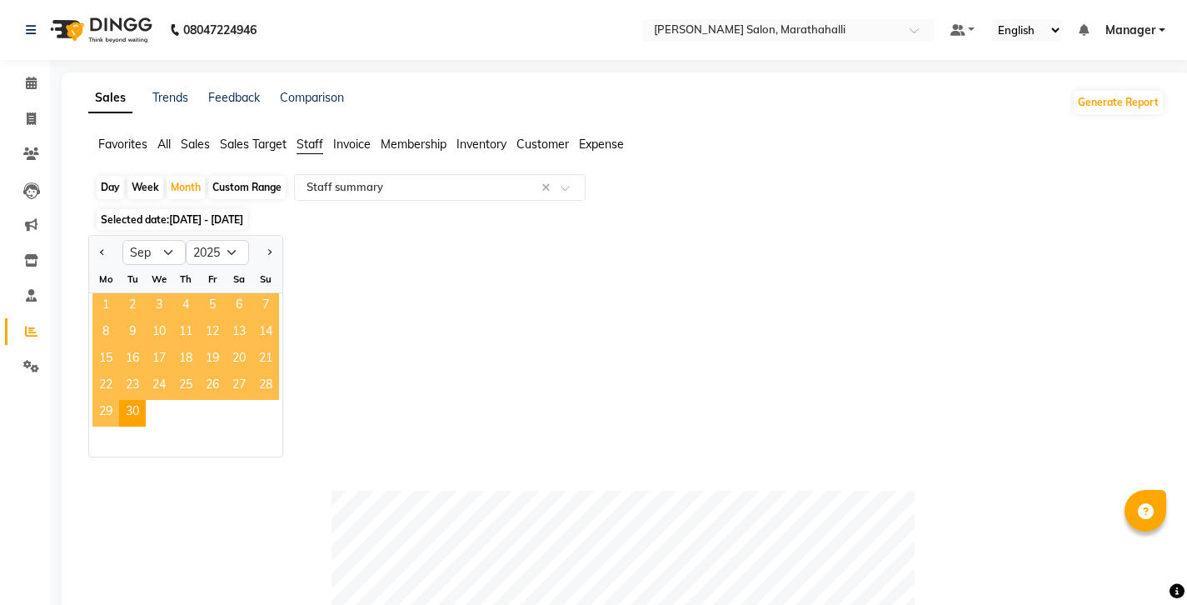
click at [99, 293] on span "1" at bounding box center [105, 306] width 27 height 27
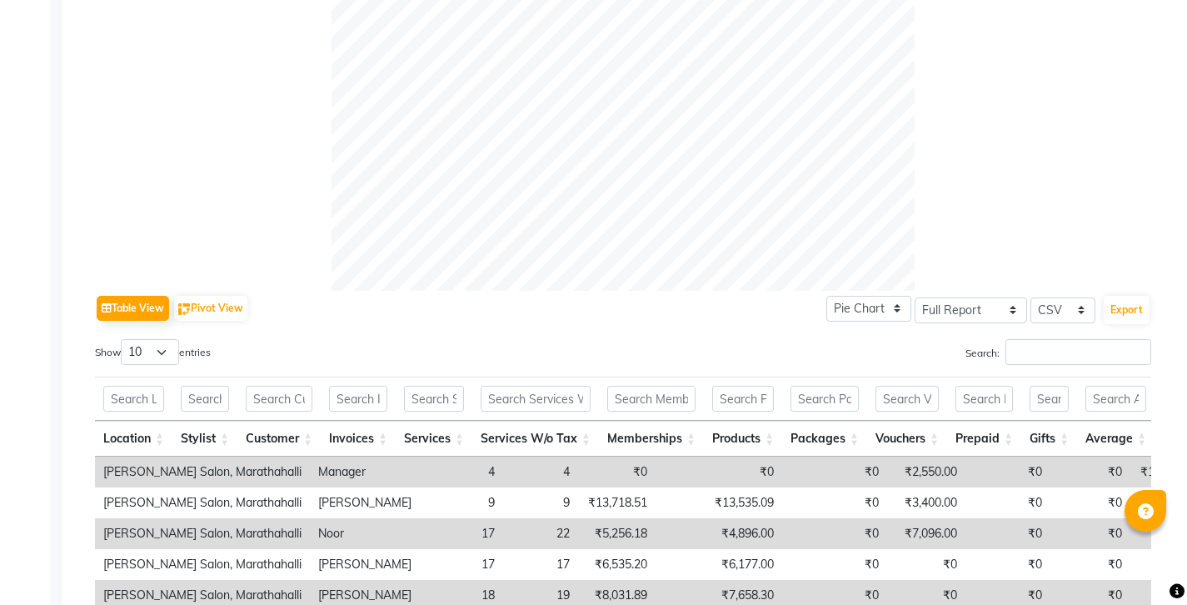
scroll to position [774, 0]
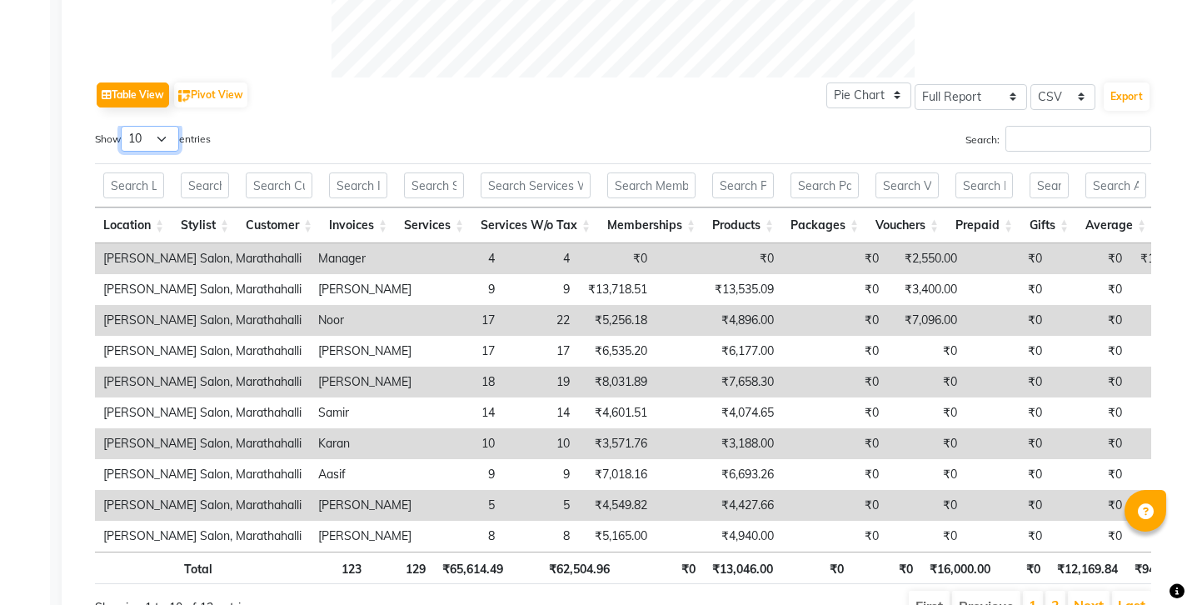
select select "25"
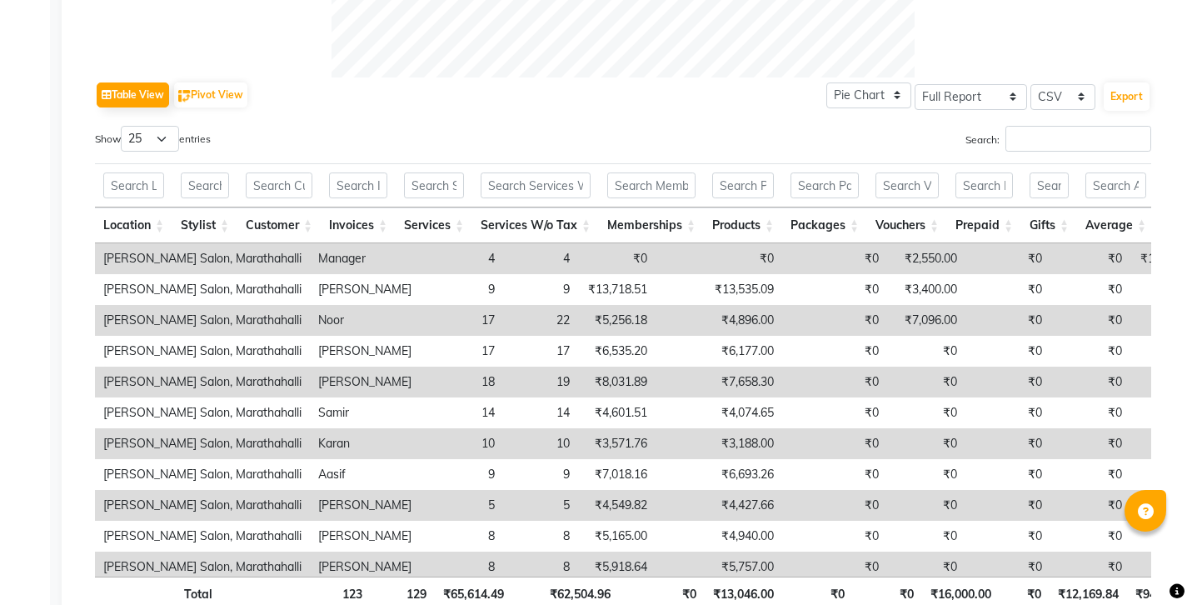
scroll to position [0, 82]
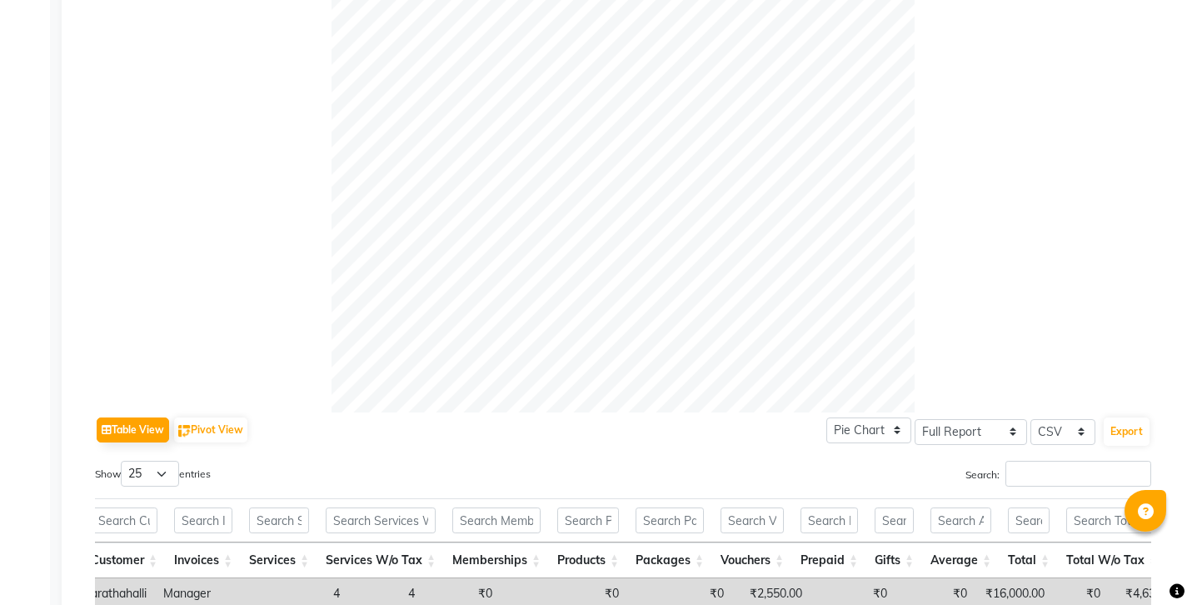
scroll to position [95, 0]
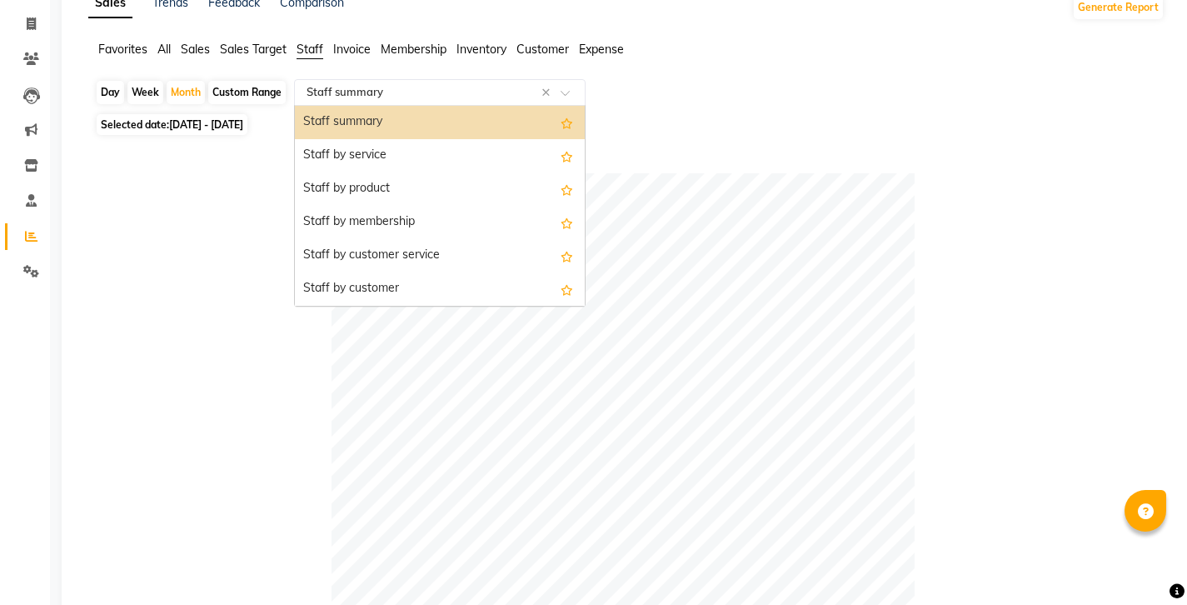
click at [315, 84] on input "text" at bounding box center [423, 92] width 240 height 17
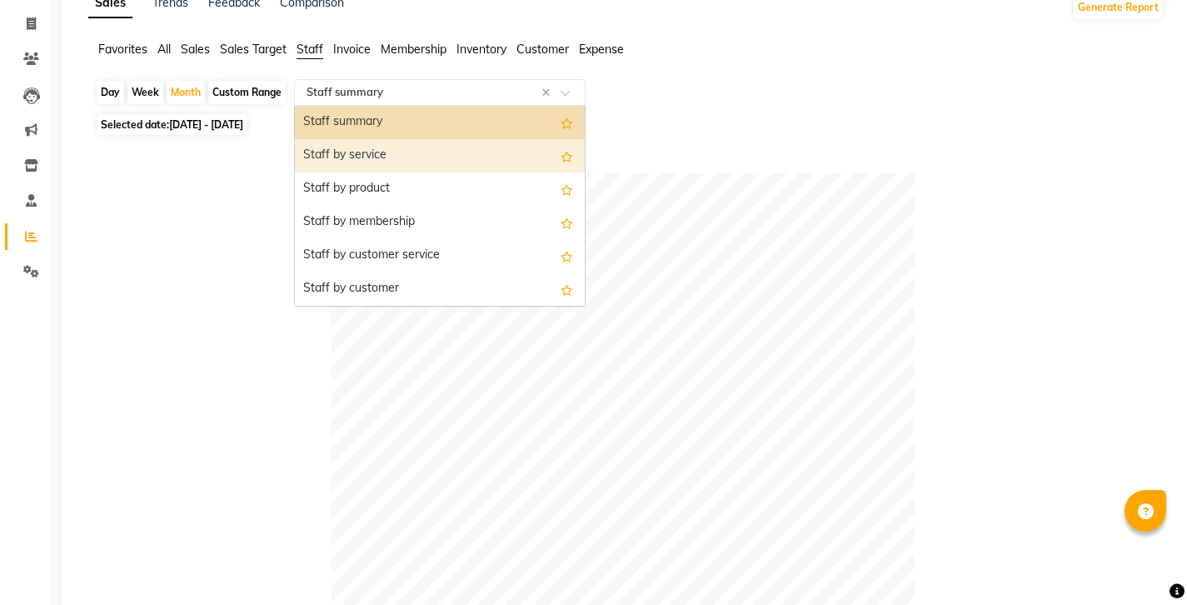
click at [306, 139] on div "Staff by service" at bounding box center [440, 155] width 290 height 33
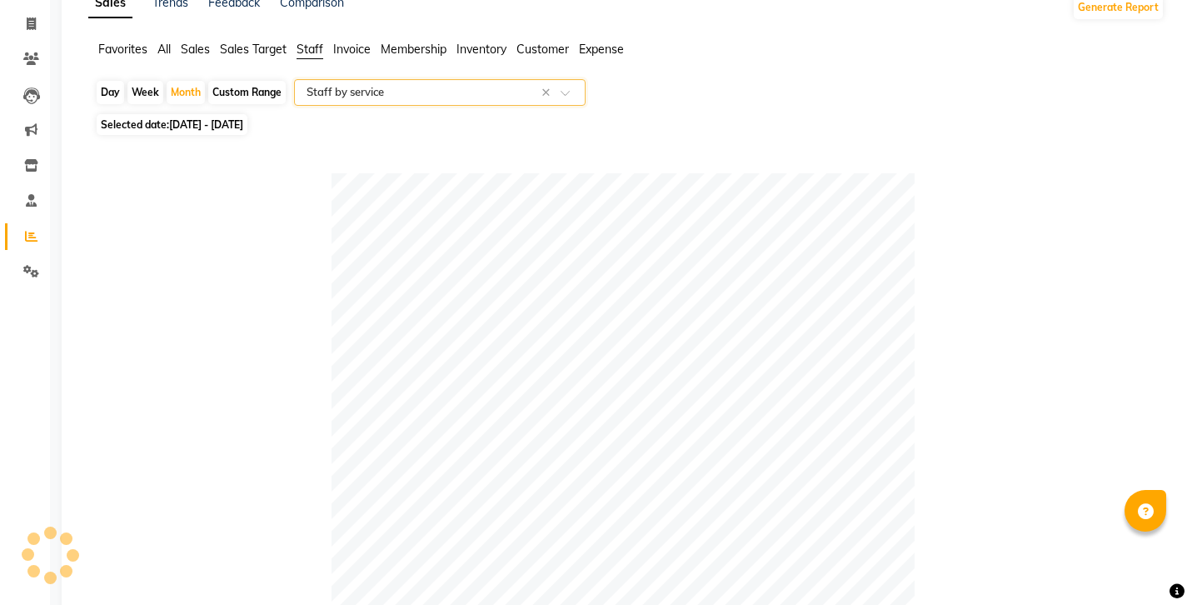
scroll to position [0, 0]
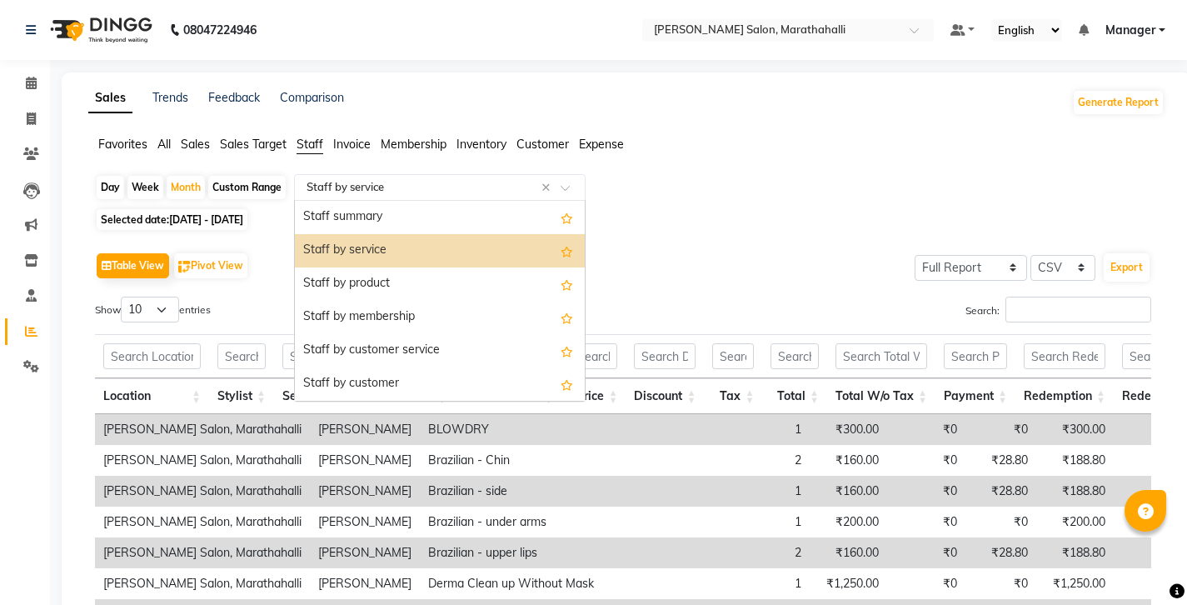
click at [312, 174] on div "Select Report Type × Staff by service ×" at bounding box center [440, 187] width 292 height 27
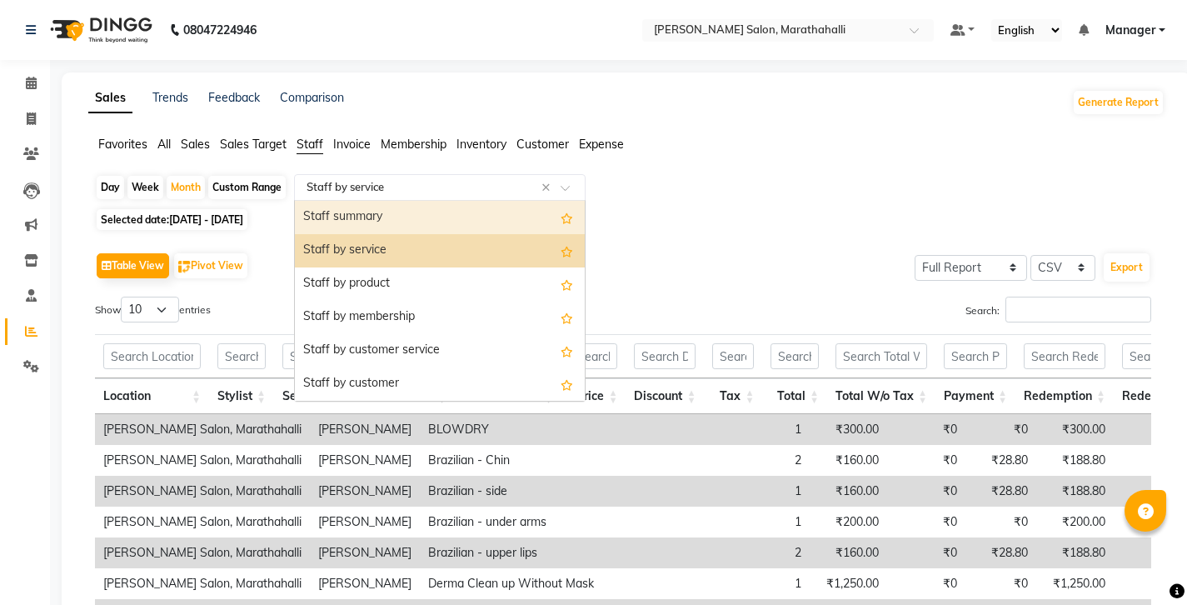
click at [299, 201] on div "Staff summary" at bounding box center [440, 217] width 290 height 33
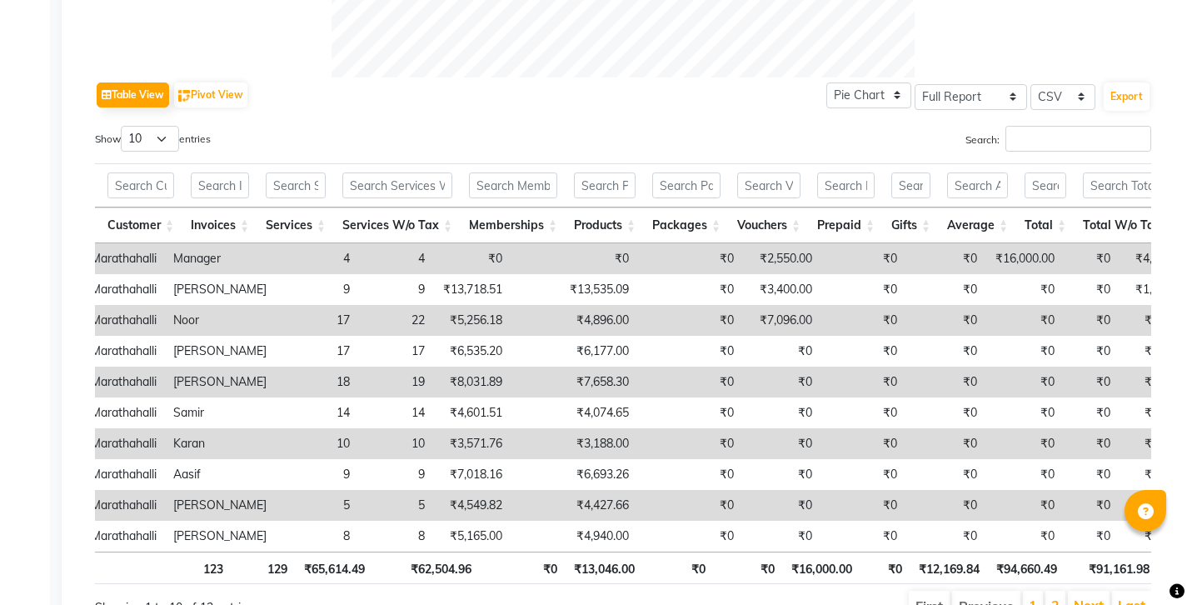
scroll to position [0, 145]
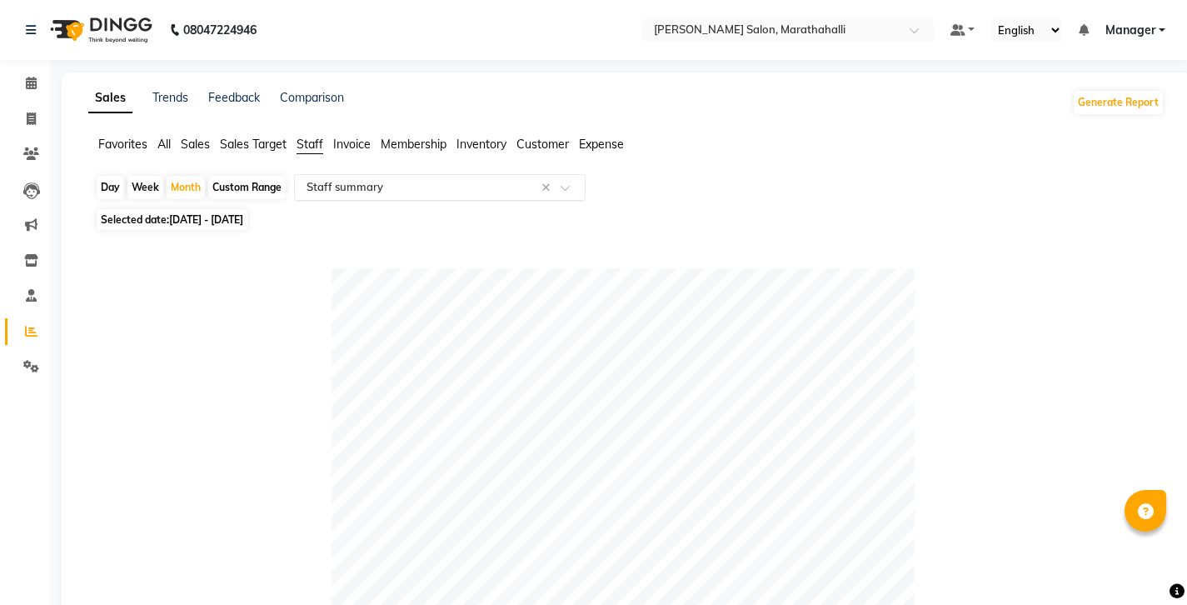
click at [362, 177] on div "Select Report Type × Staff summary ×" at bounding box center [440, 187] width 292 height 27
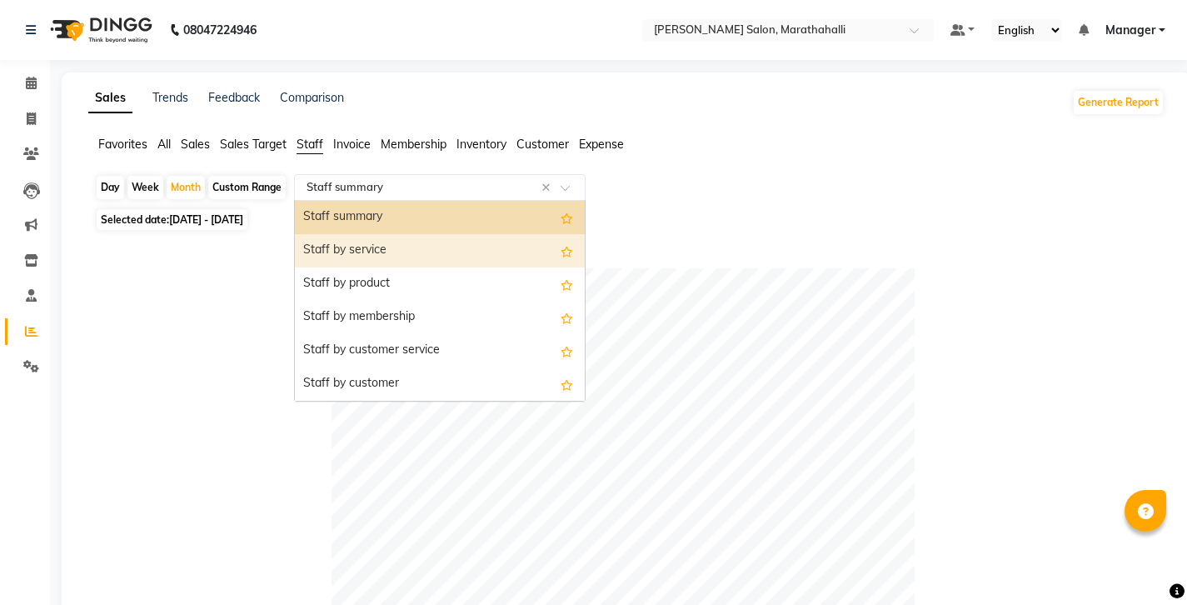
click at [343, 234] on div "Staff by service" at bounding box center [440, 250] width 290 height 33
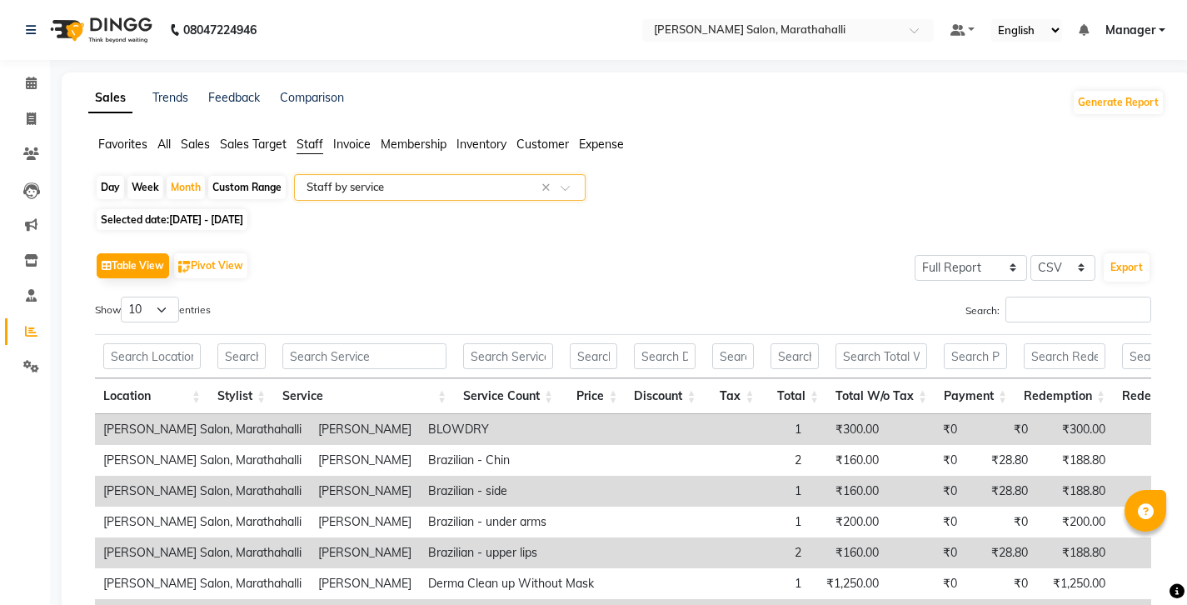
click at [339, 179] on input "text" at bounding box center [423, 187] width 240 height 17
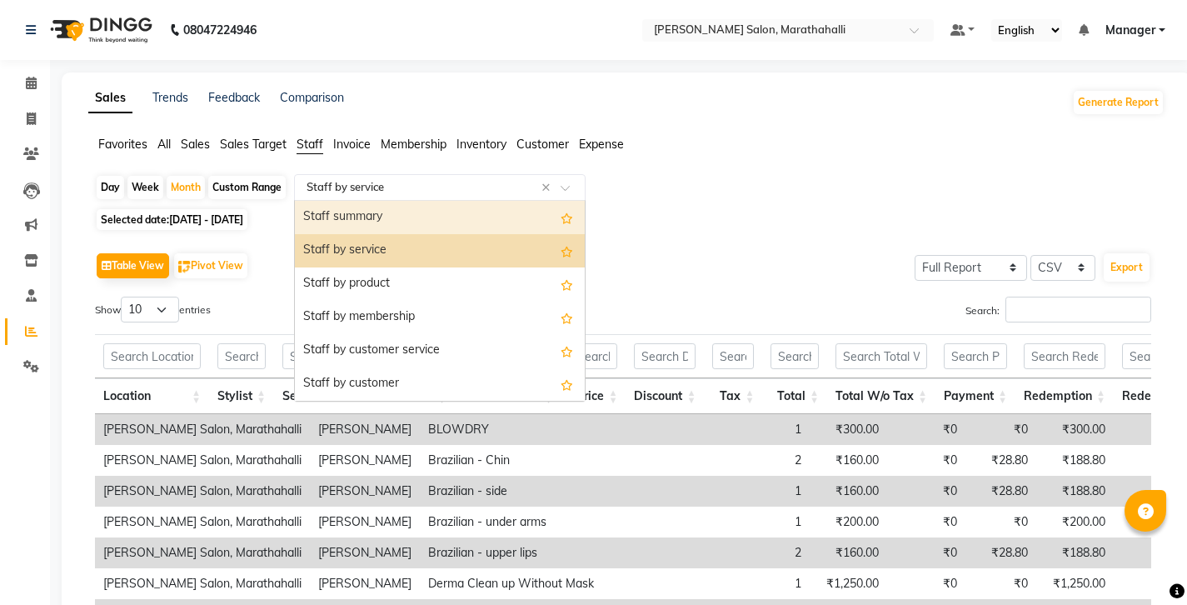
click at [327, 201] on div "Staff summary" at bounding box center [440, 217] width 290 height 33
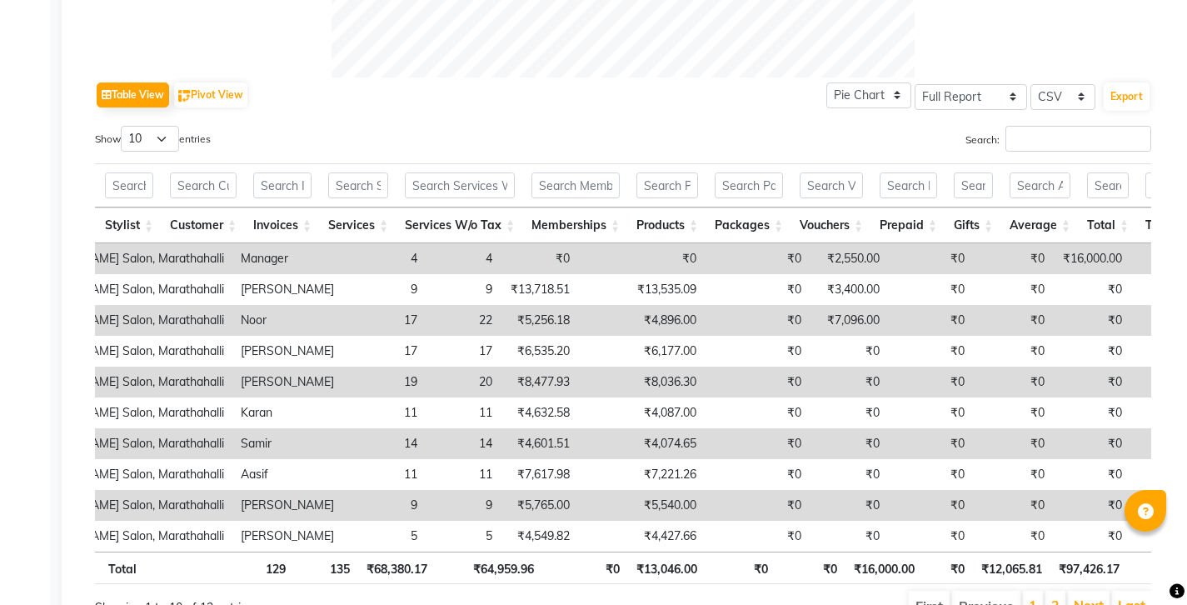
scroll to position [0, 84]
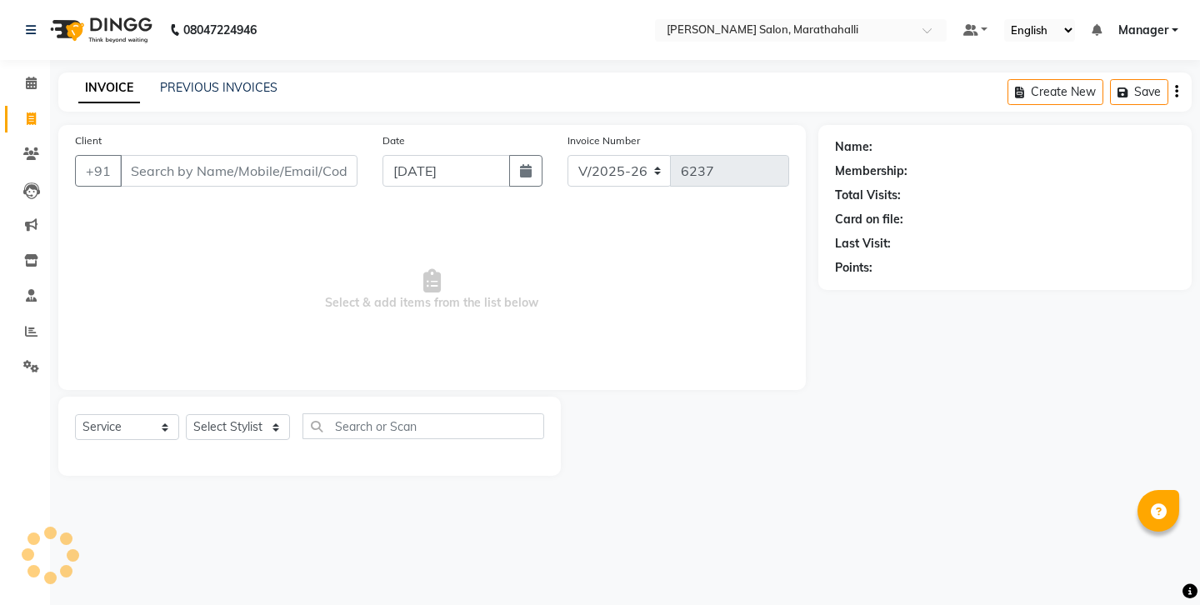
select select "4783"
select select "service"
select select "87499"
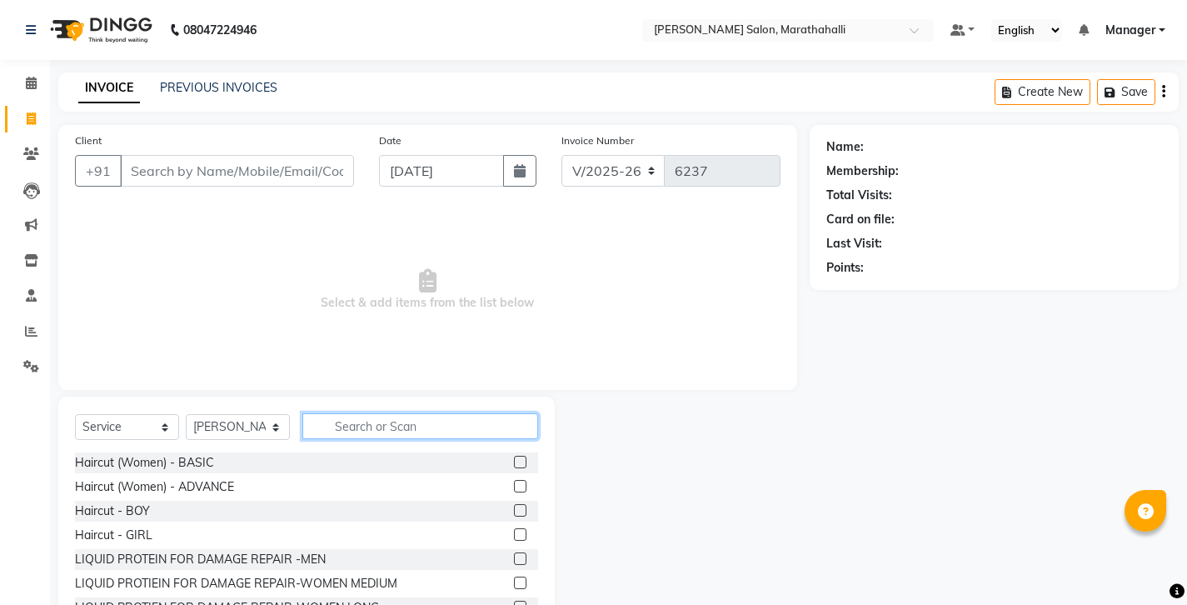
click at [355, 413] on input "text" at bounding box center [420, 426] width 236 height 26
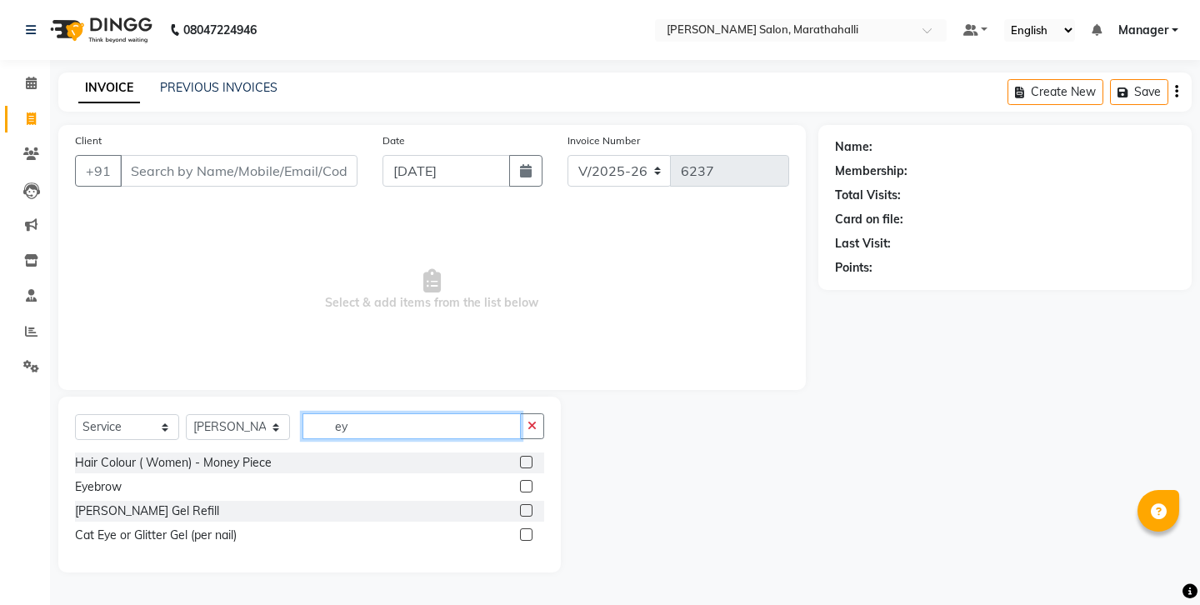
type input "ey"
click at [531, 480] on label at bounding box center [526, 486] width 12 height 12
click at [531, 482] on input "checkbox" at bounding box center [525, 487] width 11 height 11
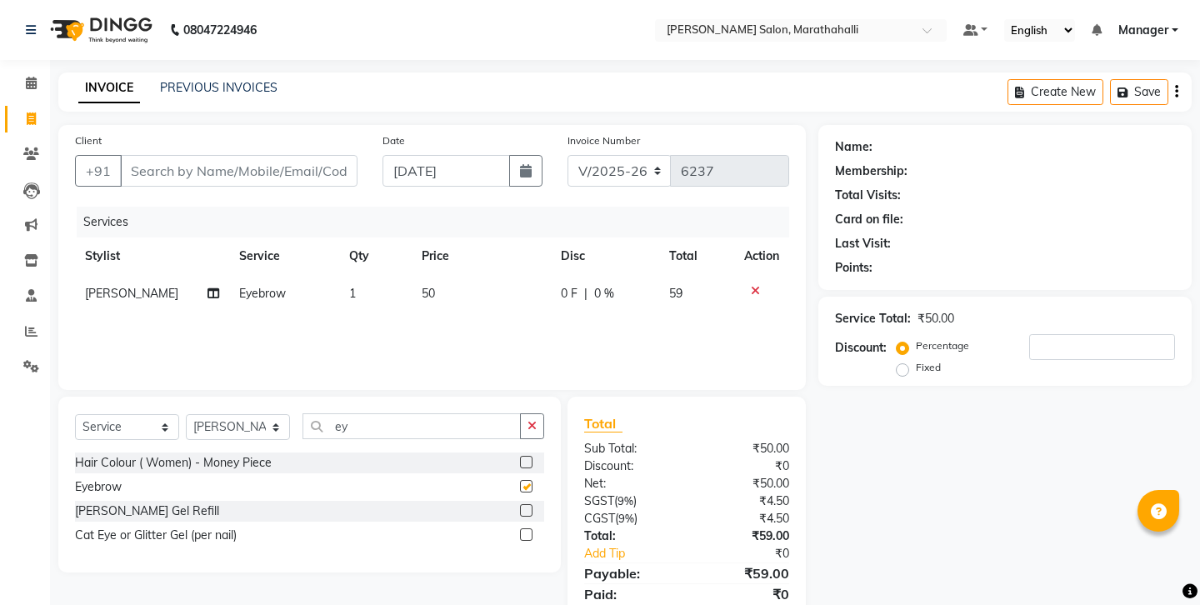
checkbox input "false"
click at [185, 82] on link "PREVIOUS INVOICES" at bounding box center [218, 87] width 117 height 15
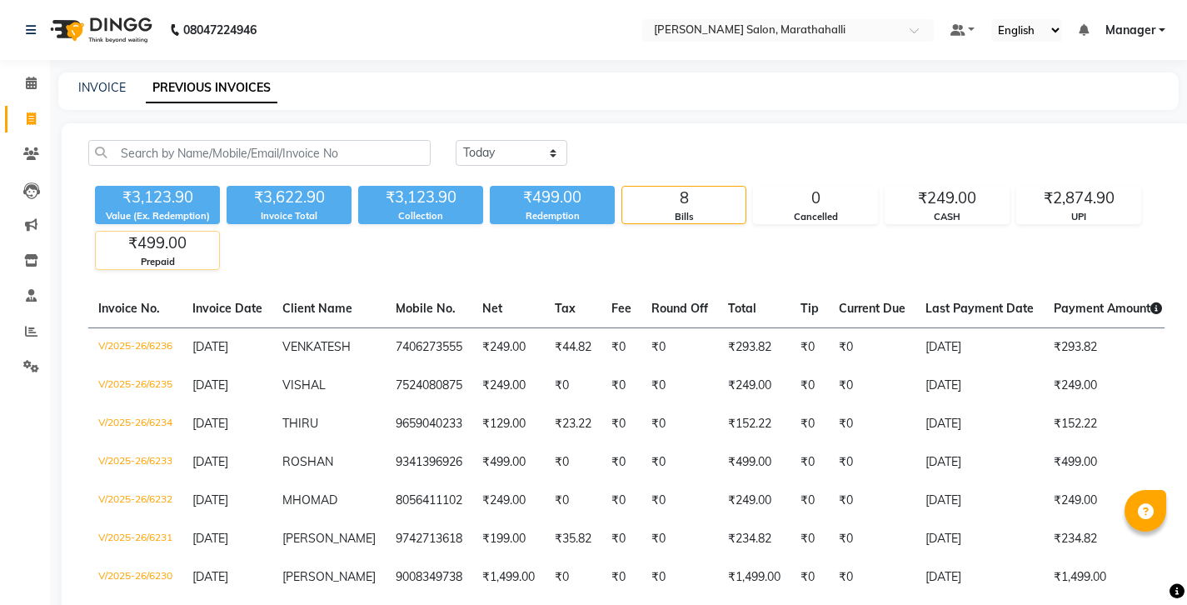
click at [153, 255] on div "Prepaid" at bounding box center [157, 262] width 123 height 14
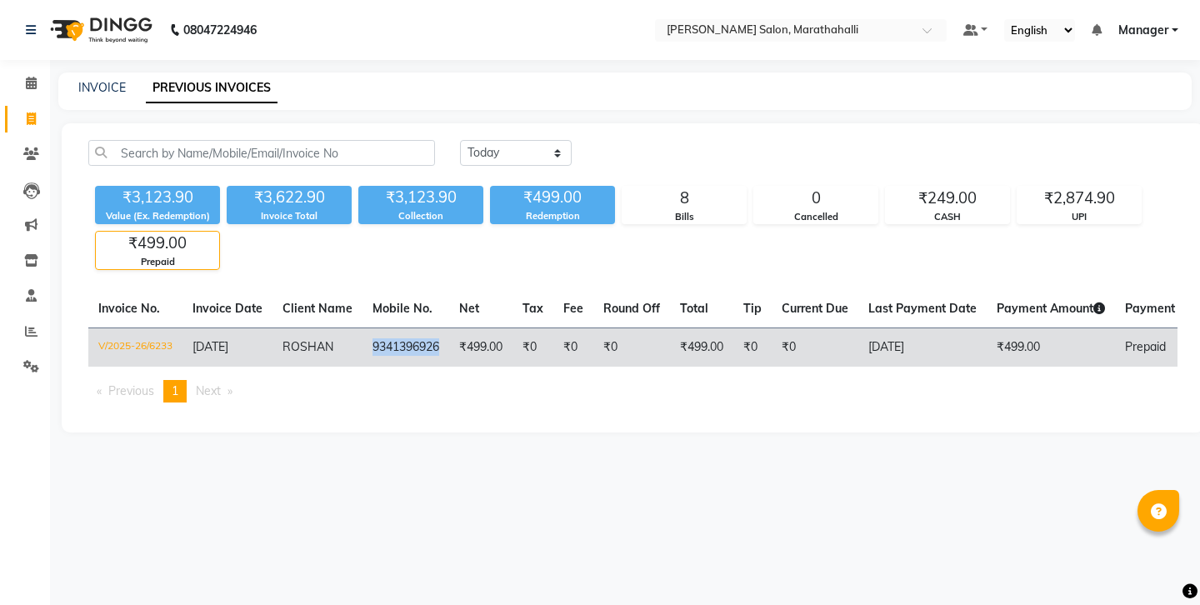
copy td "9341396926"
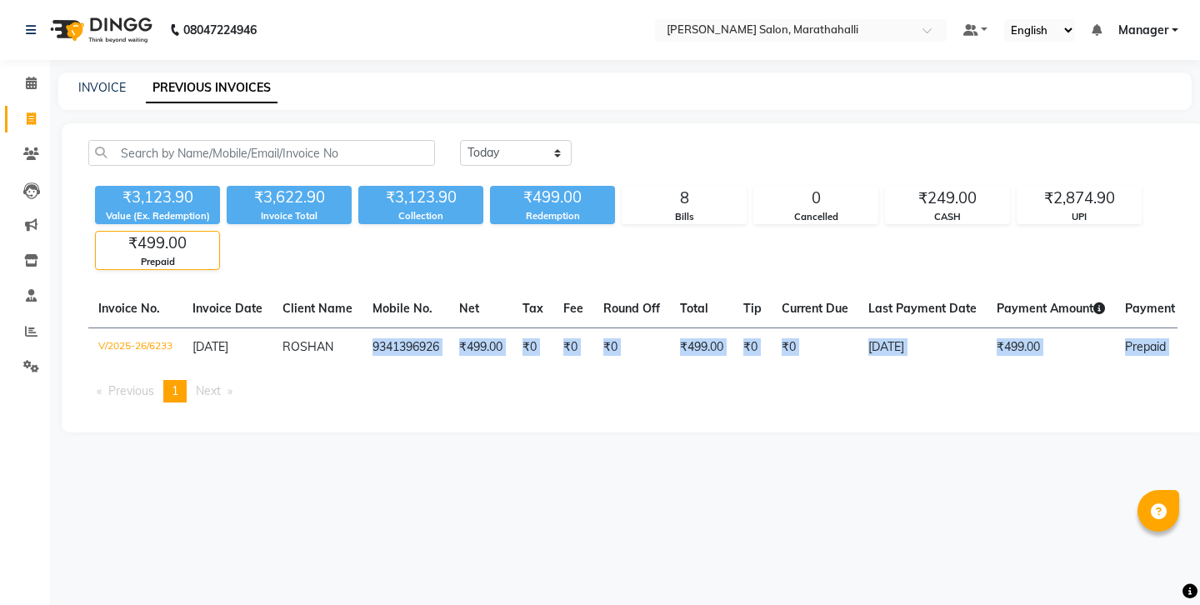
drag, startPoint x: 316, startPoint y: 290, endPoint x: 384, endPoint y: 372, distance: 106.5
click at [384, 372] on div "Today Yesterday Custom Range ₹3,123.90 Value (Ex. Redemption) ₹3,622.90 Invoice…" at bounding box center [633, 277] width 1142 height 309
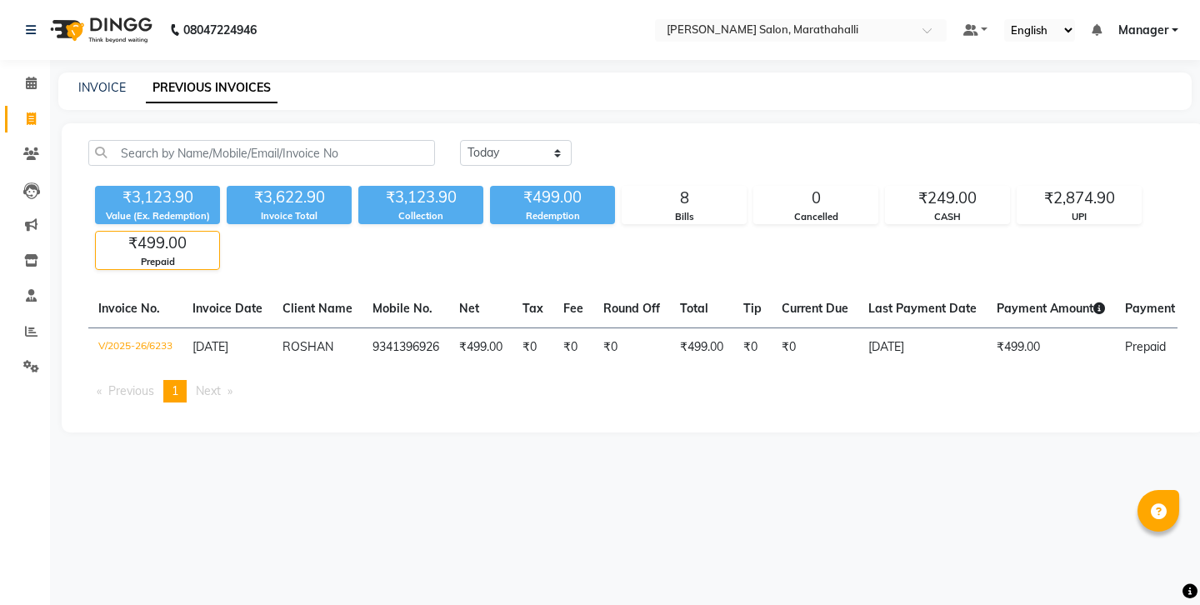
click at [696, 217] on div "₹3,123.90 Value (Ex. Redemption) ₹3,622.90 Invoice Total ₹3,123.90 Collection ₹…" at bounding box center [632, 224] width 1089 height 91
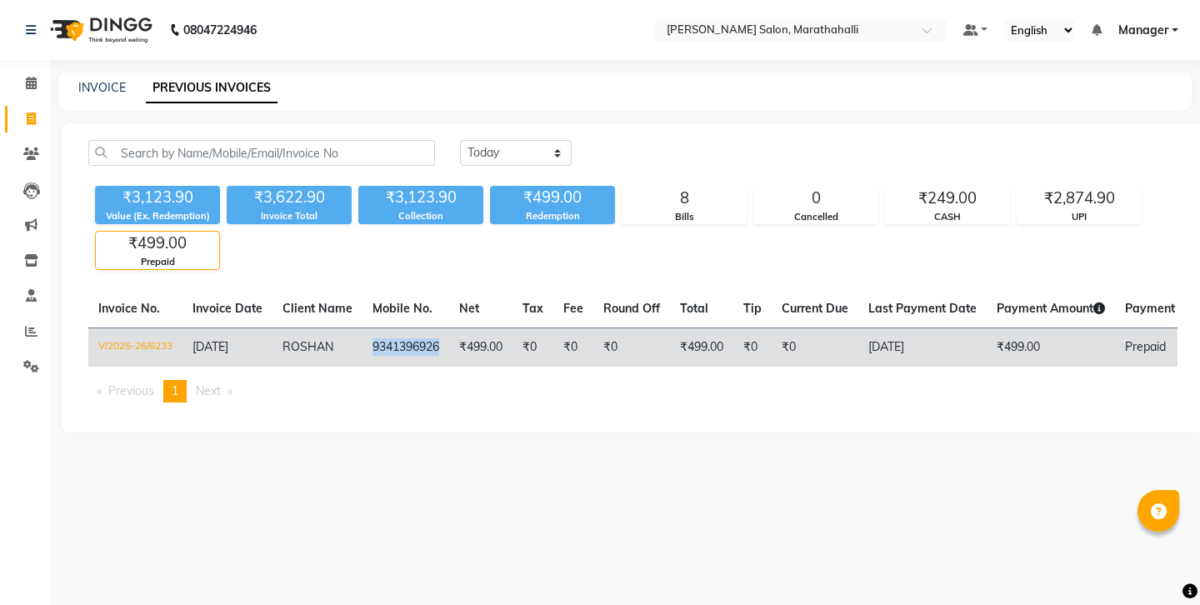
copy td "9341396926"
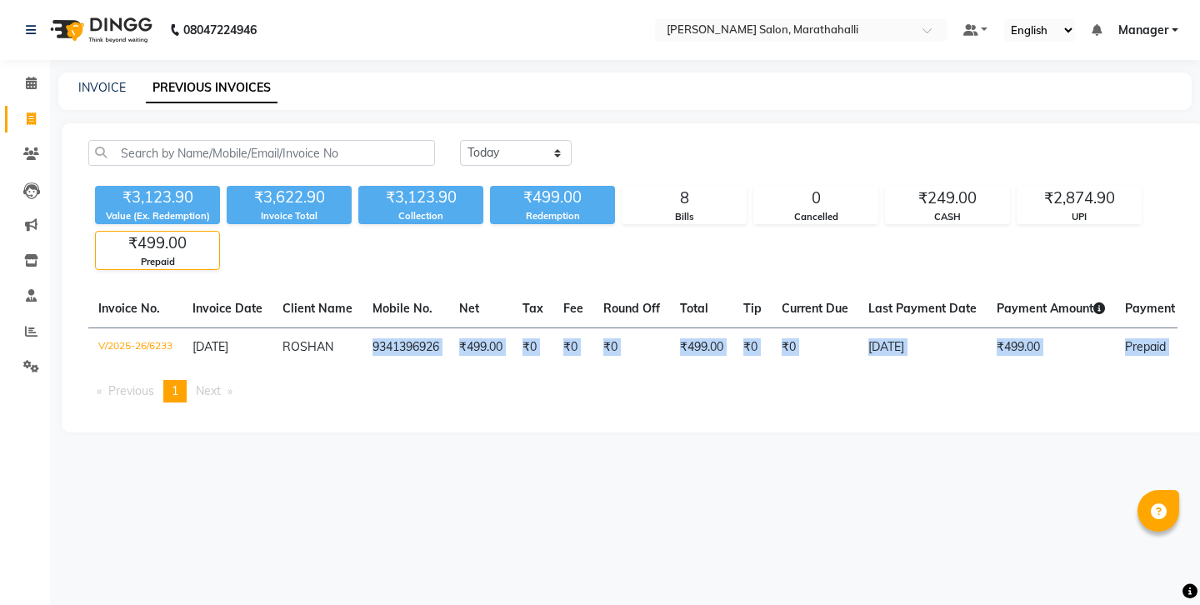
drag, startPoint x: 317, startPoint y: 296, endPoint x: 377, endPoint y: 338, distance: 73.5
click at [378, 340] on div "Invoice No. Invoice Date Client Name Mobile No. Net Tax Fee Round Off Total Tip…" at bounding box center [632, 353] width 1109 height 126
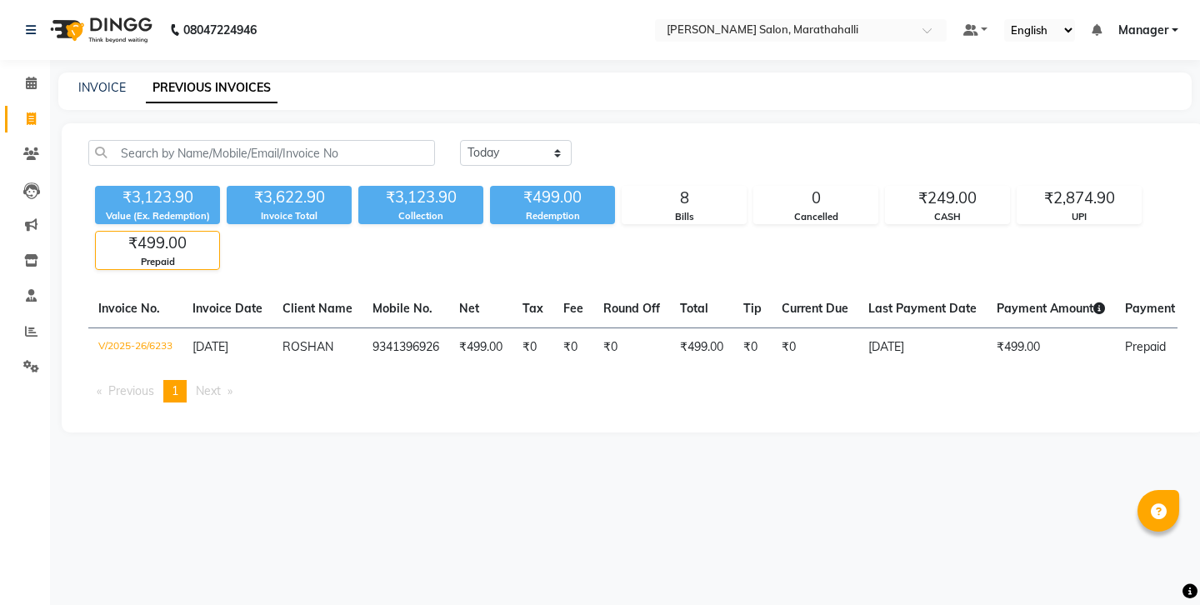
click at [672, 140] on div "[DATE] [DATE] Custom Range" at bounding box center [818, 153] width 717 height 26
select select "[DATE]"
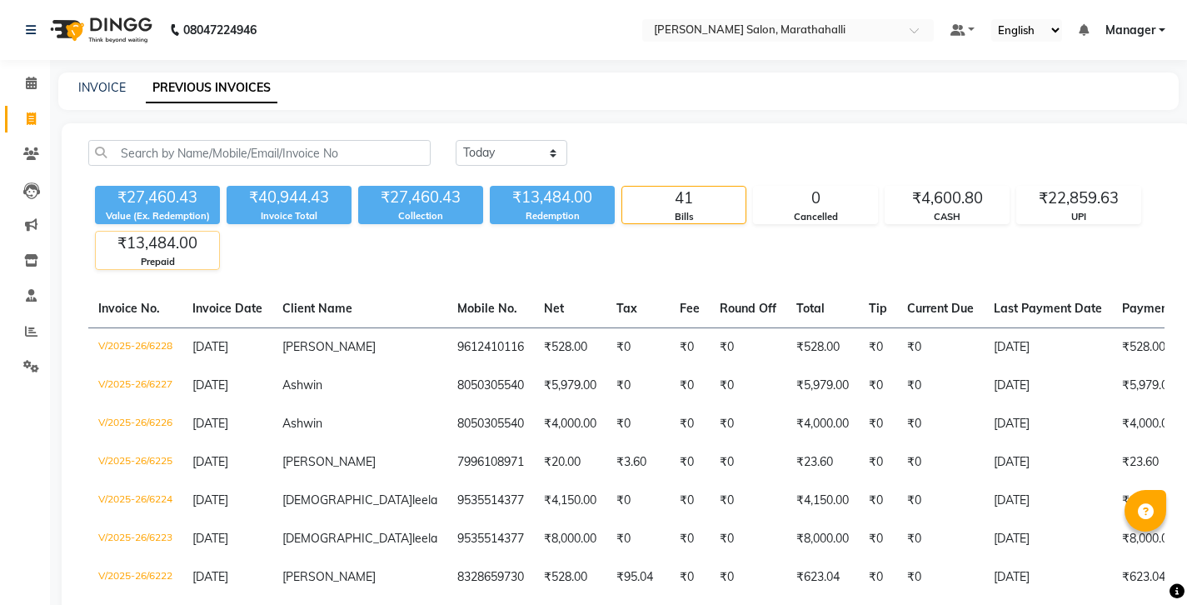
click at [156, 232] on div "₹13,484.00" at bounding box center [157, 243] width 123 height 23
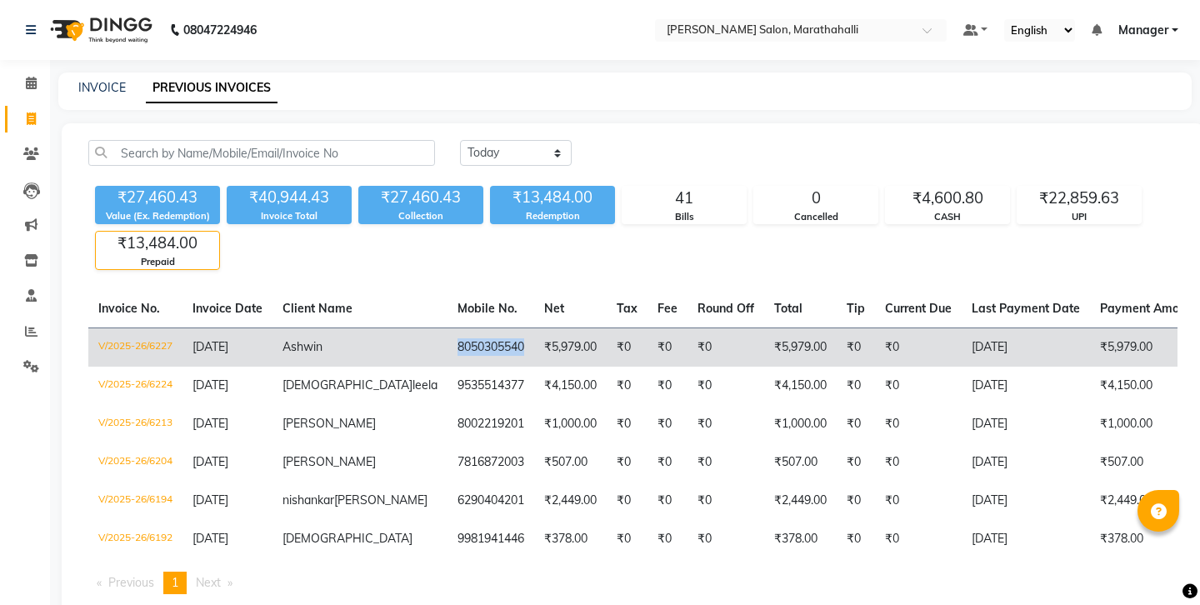
copy td "8050305540"
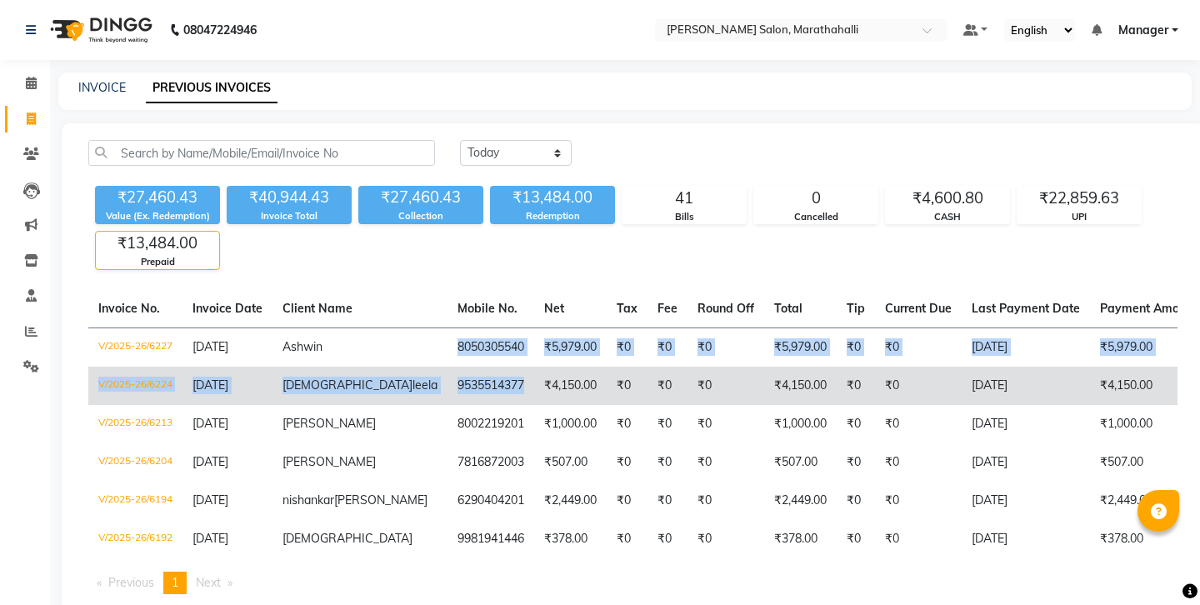
drag, startPoint x: 318, startPoint y: 292, endPoint x: 376, endPoint y: 329, distance: 68.6
click at [376, 329] on tbody "V/2025-26/6227 [DATE] Ashwin 8050305540 ₹5,979.00 ₹0 ₹0 ₹0 ₹5,979.00 ₹0 ₹0 [DAT…" at bounding box center [799, 442] width 1422 height 231
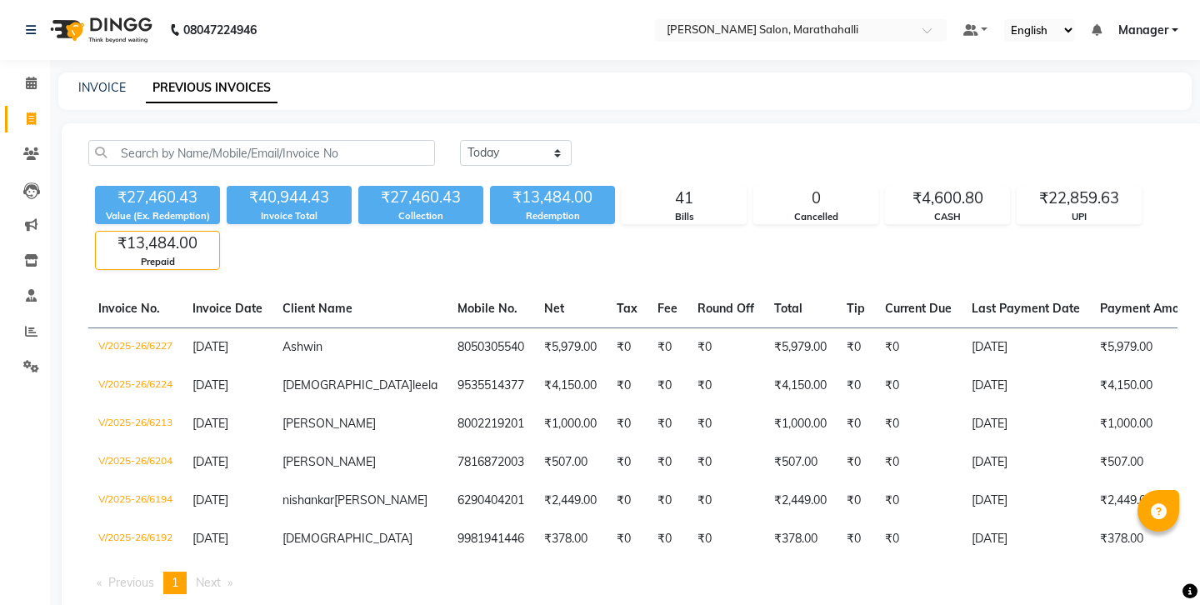
click at [677, 217] on div "₹27,460.43 Value (Ex. Redemption) ₹40,944.43 Invoice Total ₹27,460.43 Collectio…" at bounding box center [632, 224] width 1089 height 91
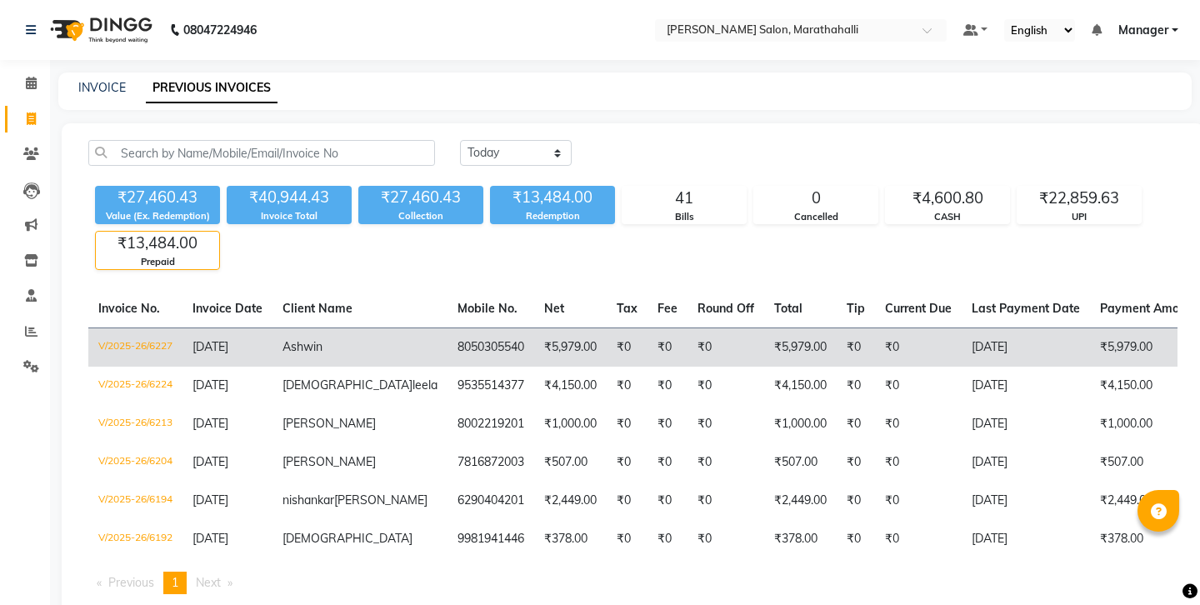
click at [687, 327] on td "₹0" at bounding box center [725, 346] width 77 height 39
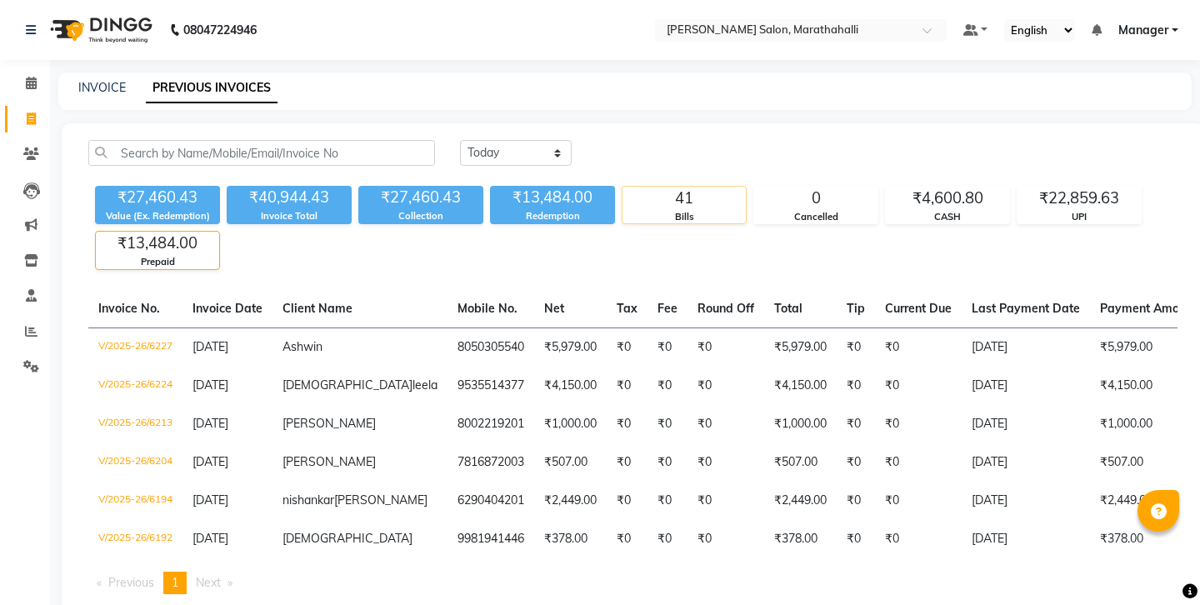
click at [637, 187] on div "41" at bounding box center [683, 198] width 123 height 23
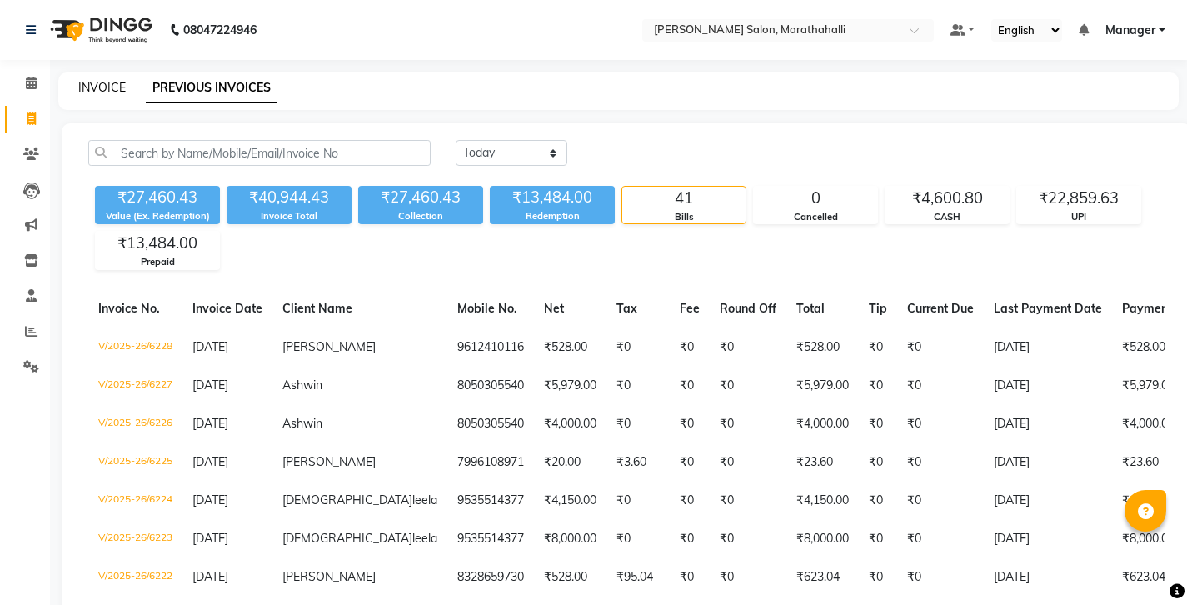
click at [92, 84] on link "INVOICE" at bounding box center [101, 87] width 47 height 15
select select "service"
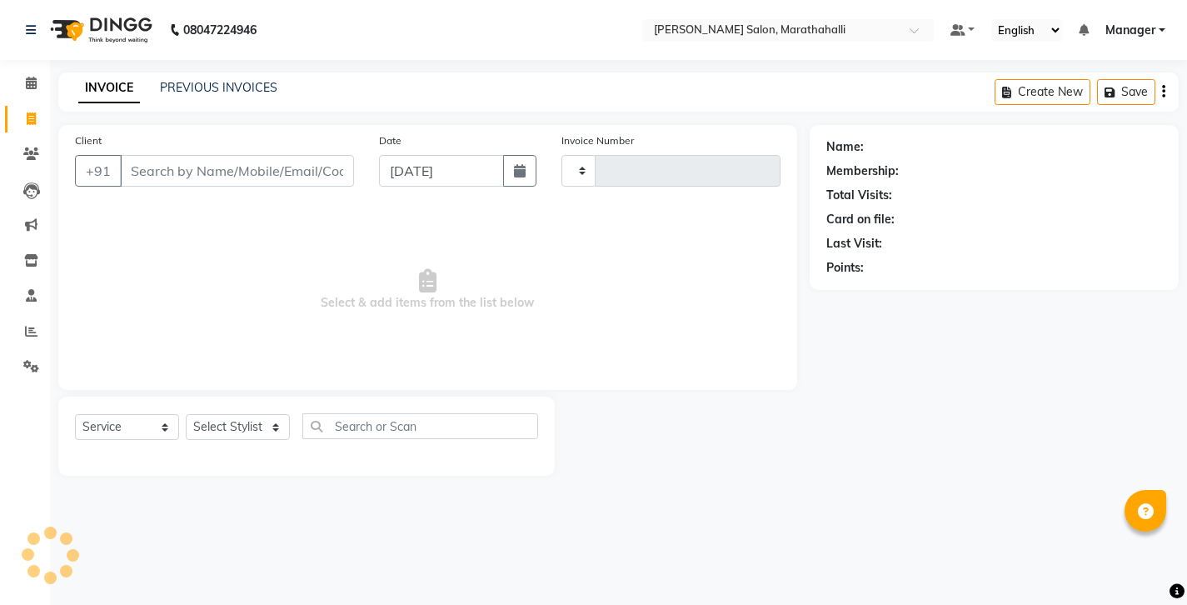
type input "6238"
select select "4783"
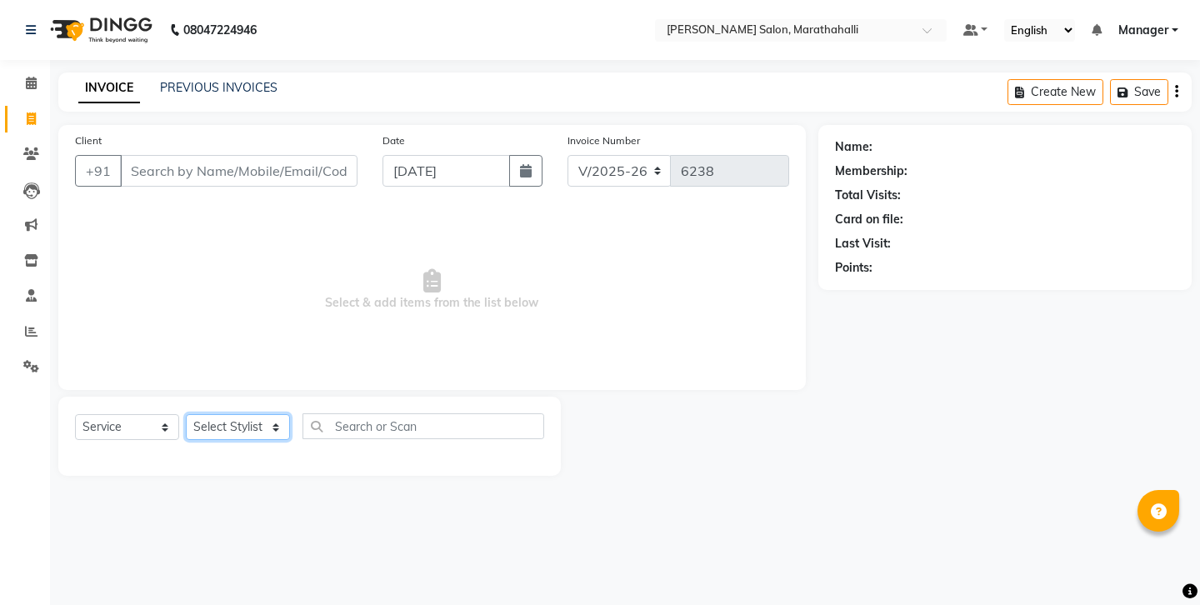
select select "57548"
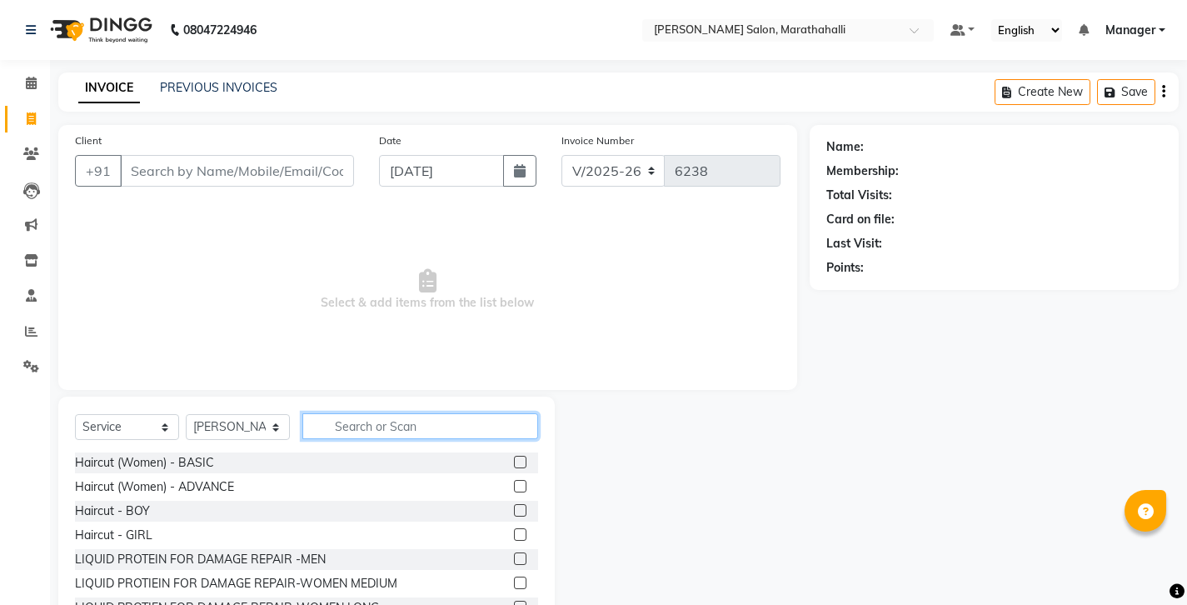
click at [363, 413] on input "text" at bounding box center [420, 426] width 236 height 26
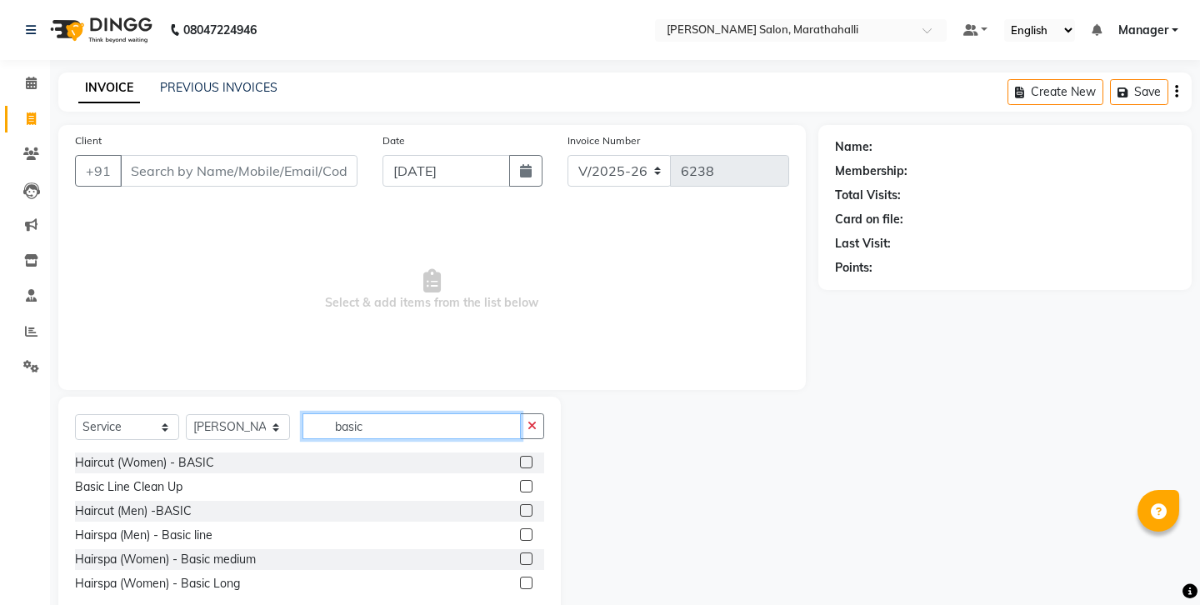
type input "basic"
click at [532, 504] on label at bounding box center [526, 510] width 12 height 12
click at [531, 506] on input "checkbox" at bounding box center [525, 511] width 11 height 11
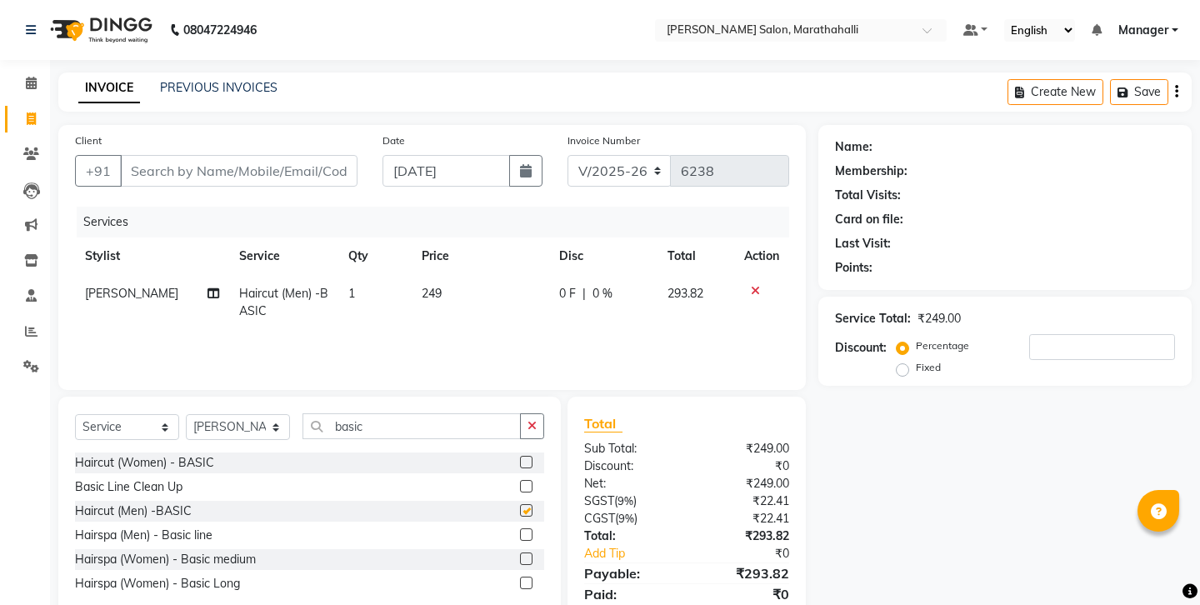
checkbox input "false"
click at [157, 155] on input "Client" at bounding box center [238, 171] width 237 height 32
type input "9"
type input "0"
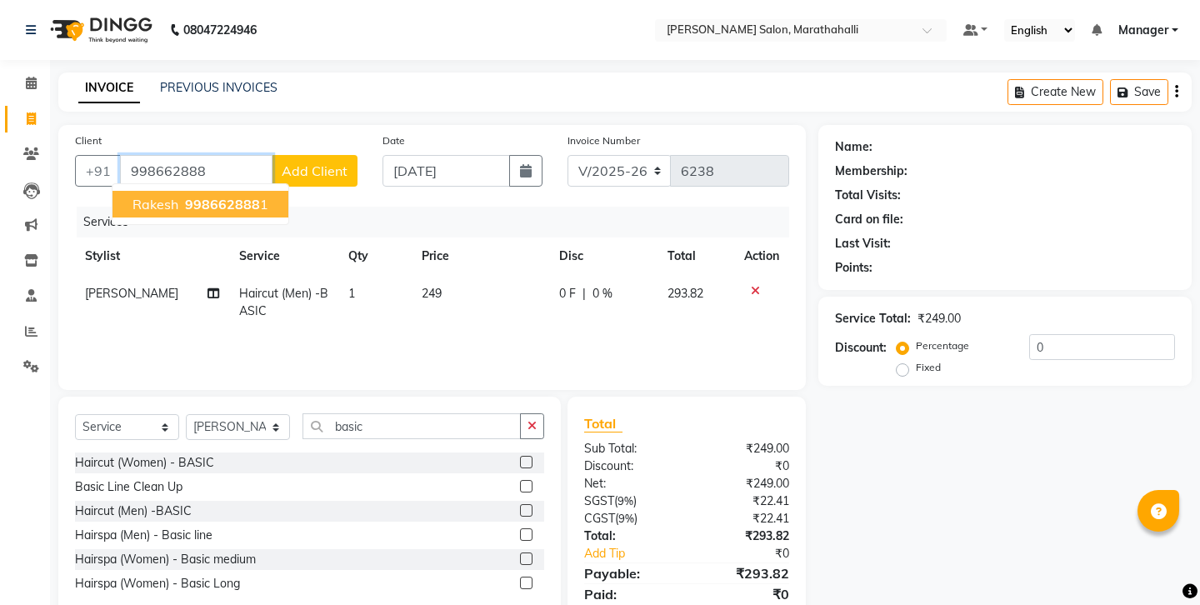
click at [163, 196] on span "Rakesh" at bounding box center [155, 204] width 46 height 17
type input "9986628881"
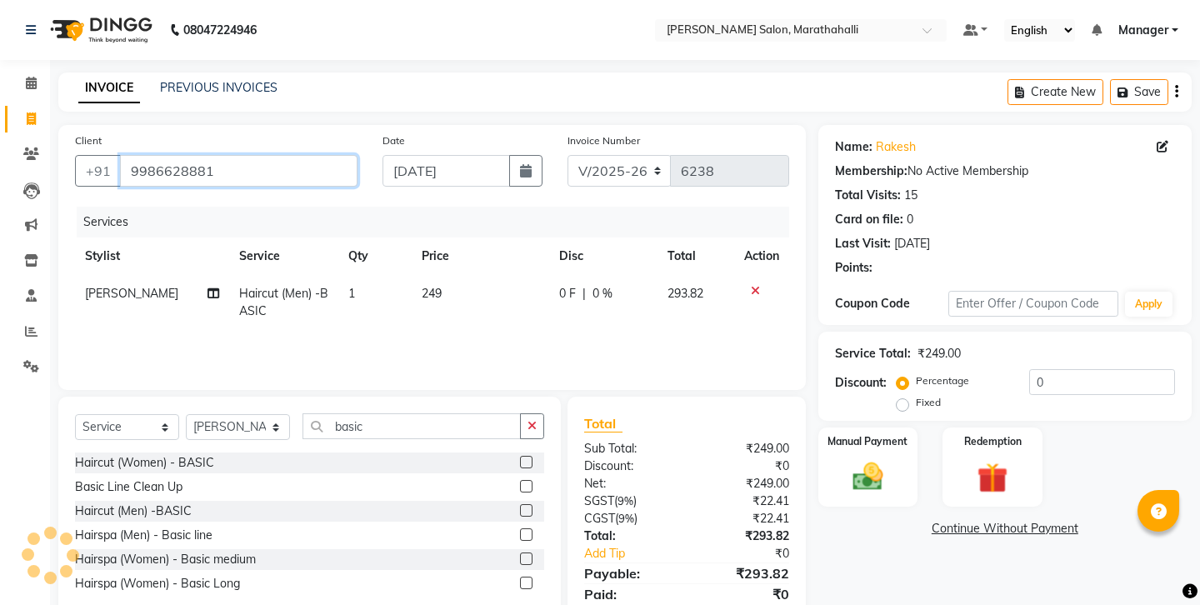
click at [152, 155] on input "9986628881" at bounding box center [238, 171] width 237 height 32
click at [854, 458] on img at bounding box center [868, 476] width 52 height 37
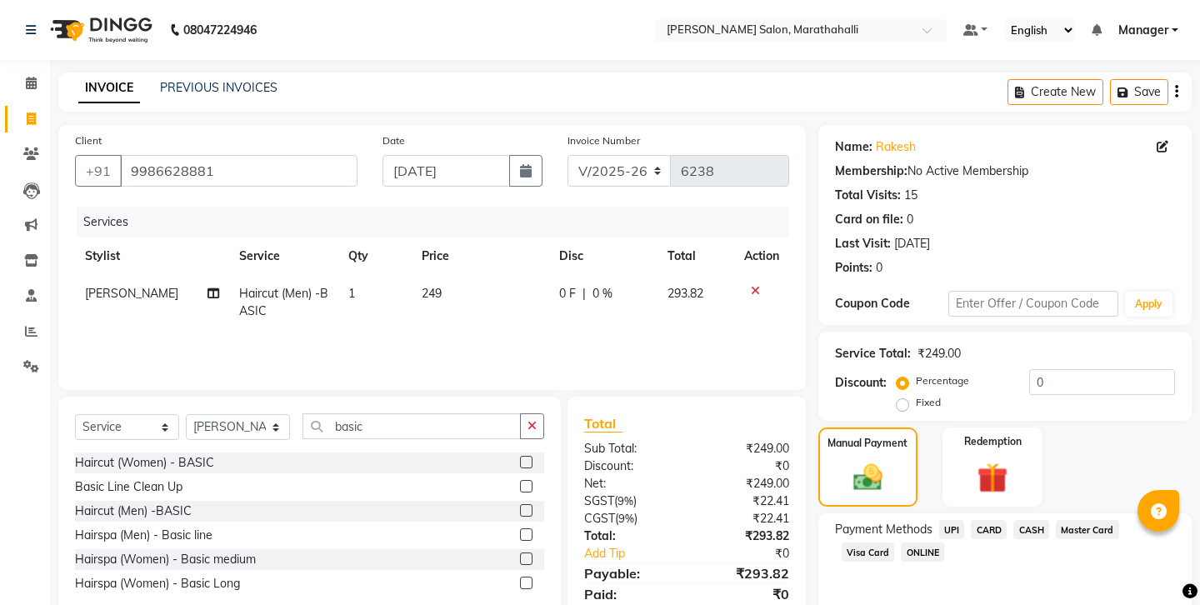
click at [939, 520] on span "UPI" at bounding box center [952, 529] width 26 height 19
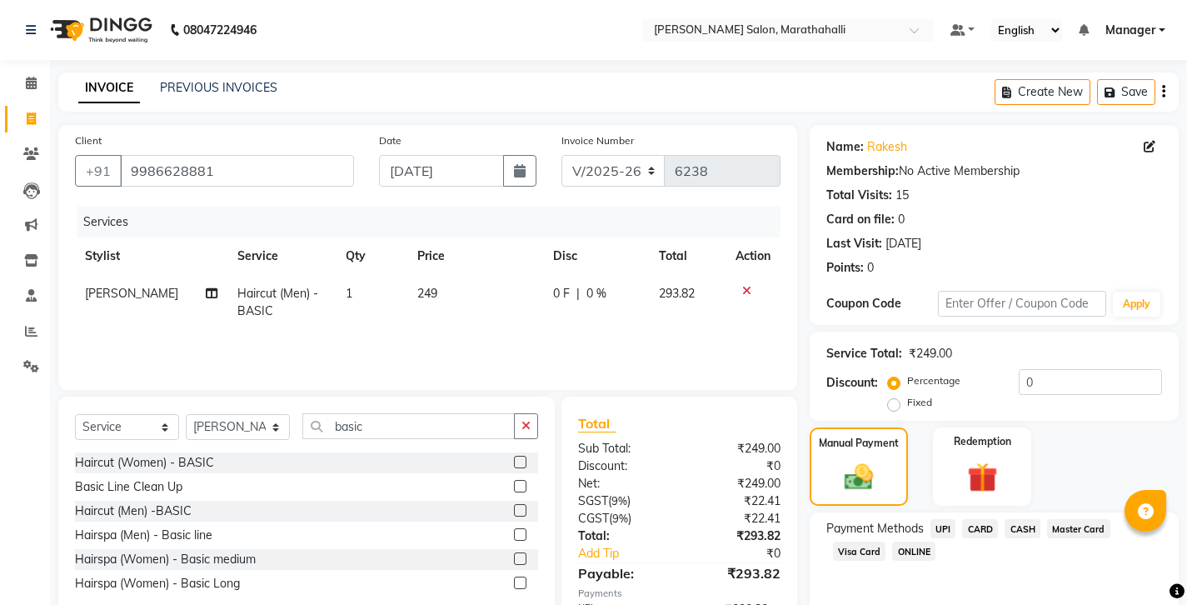
scroll to position [56, 0]
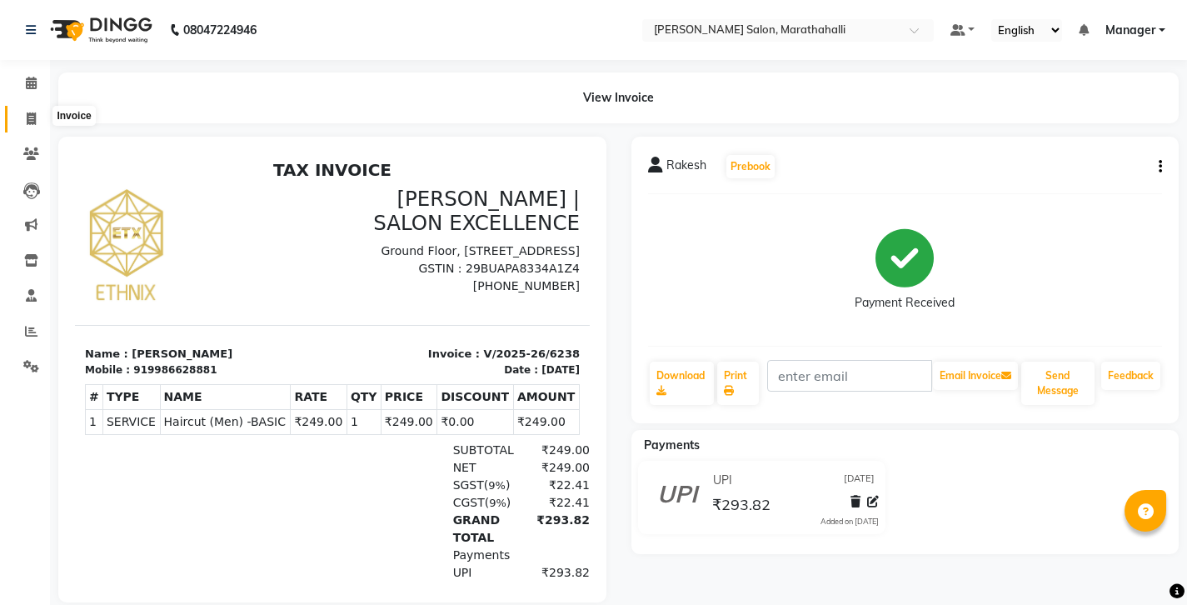
click at [24, 113] on span at bounding box center [31, 119] width 29 height 19
select select "service"
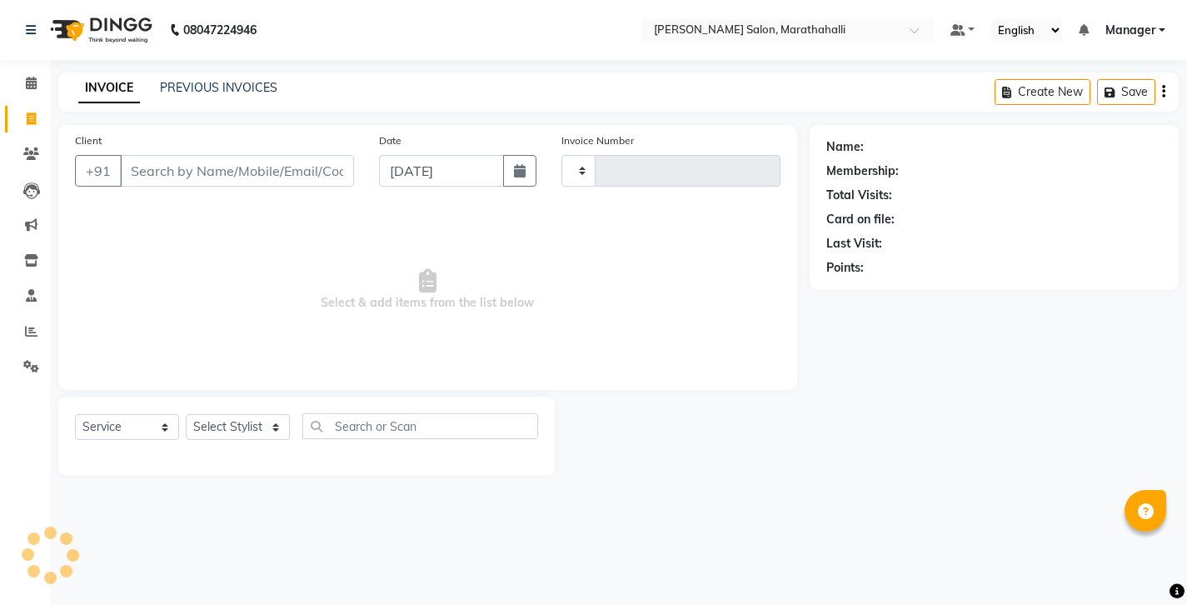
type input "6240"
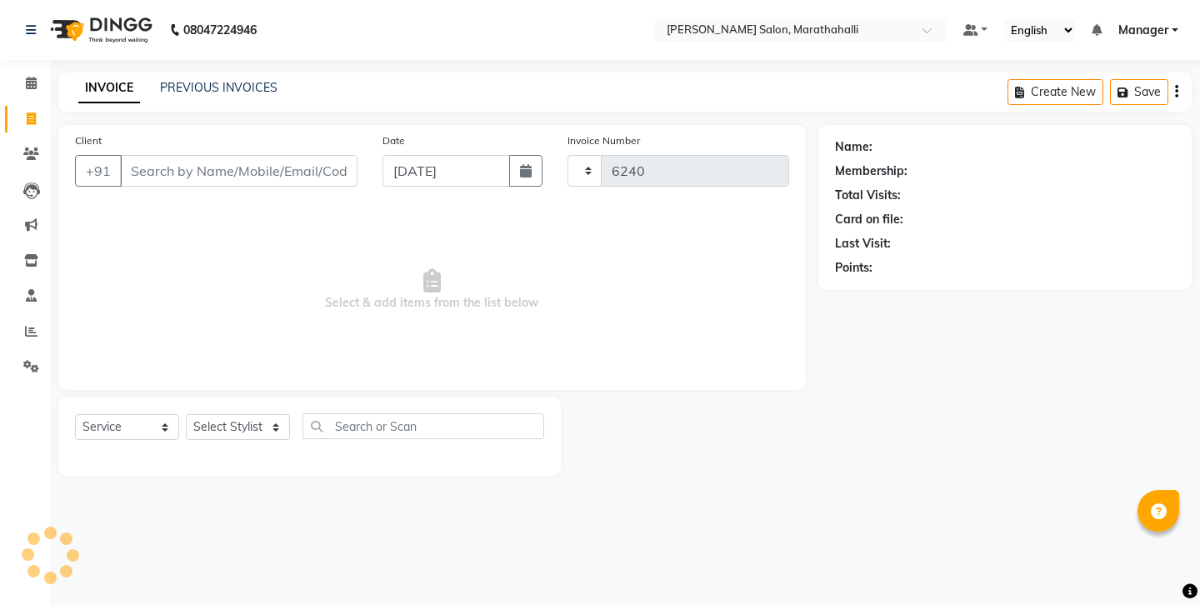
select select "4783"
click at [182, 82] on link "PREVIOUS INVOICES" at bounding box center [218, 87] width 117 height 15
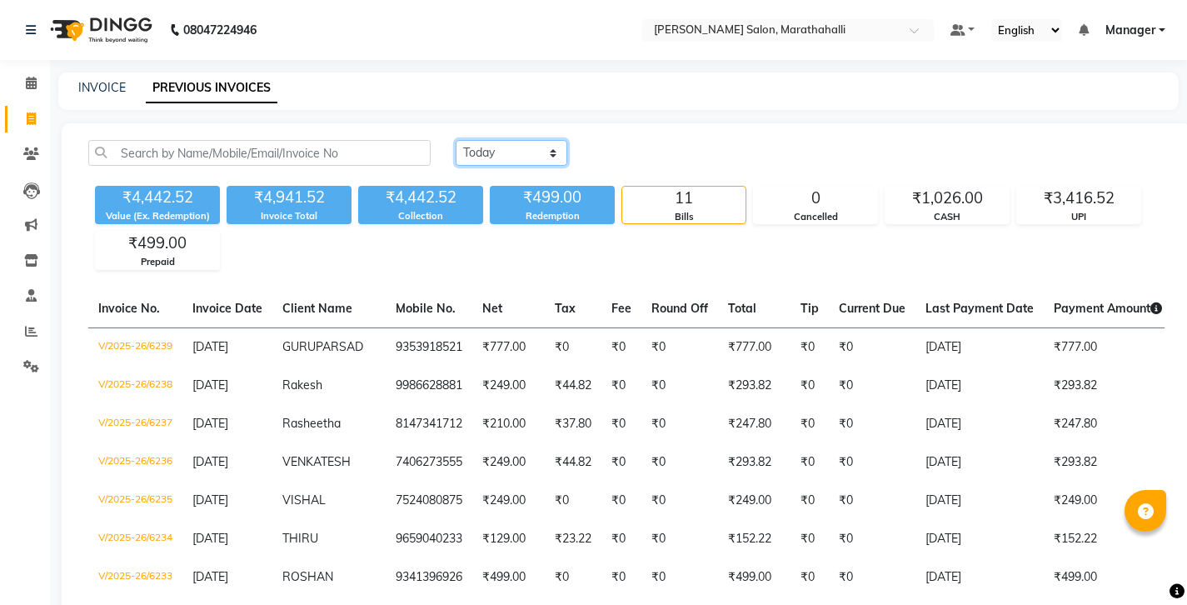
select select "yesterday"
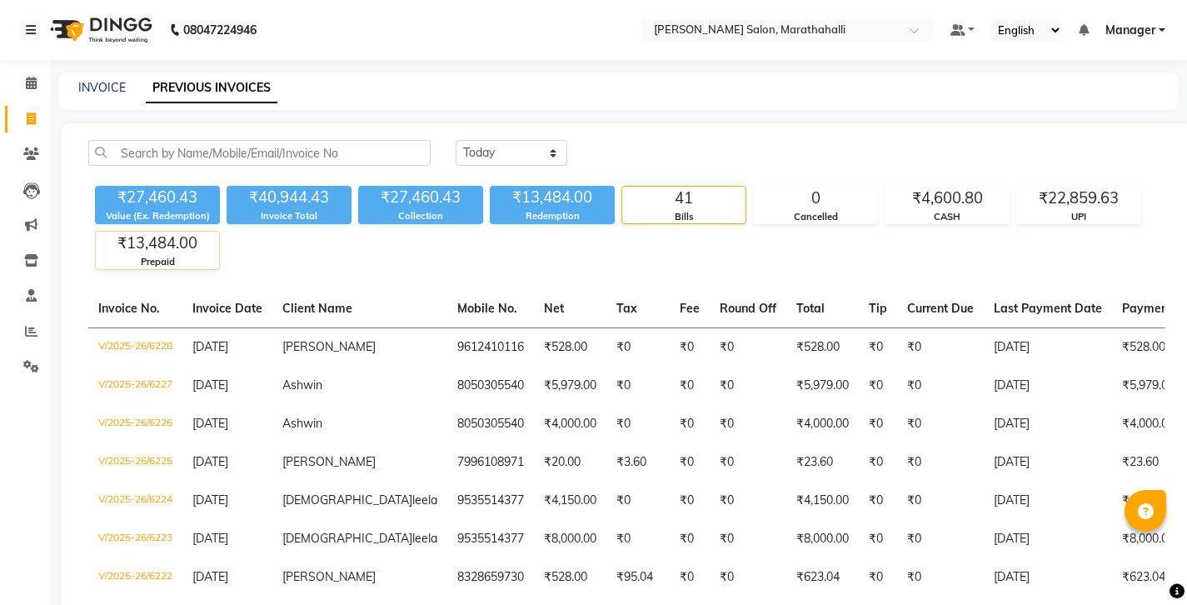
click at [171, 255] on div "Prepaid" at bounding box center [157, 262] width 123 height 14
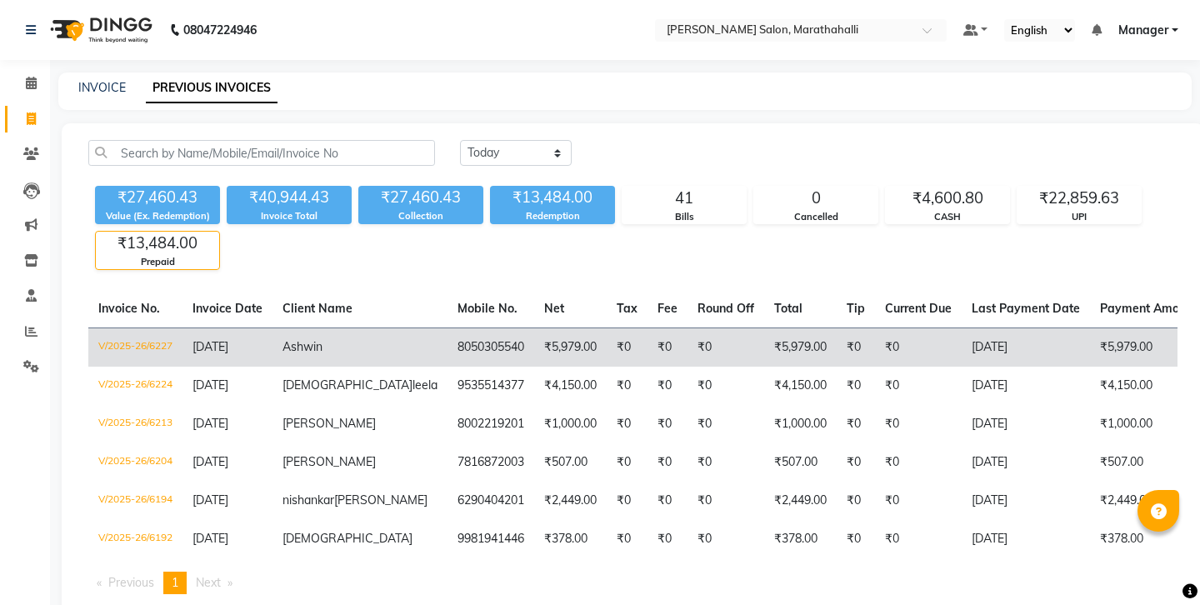
click at [534, 327] on td "₹5,979.00" at bounding box center [570, 346] width 72 height 39
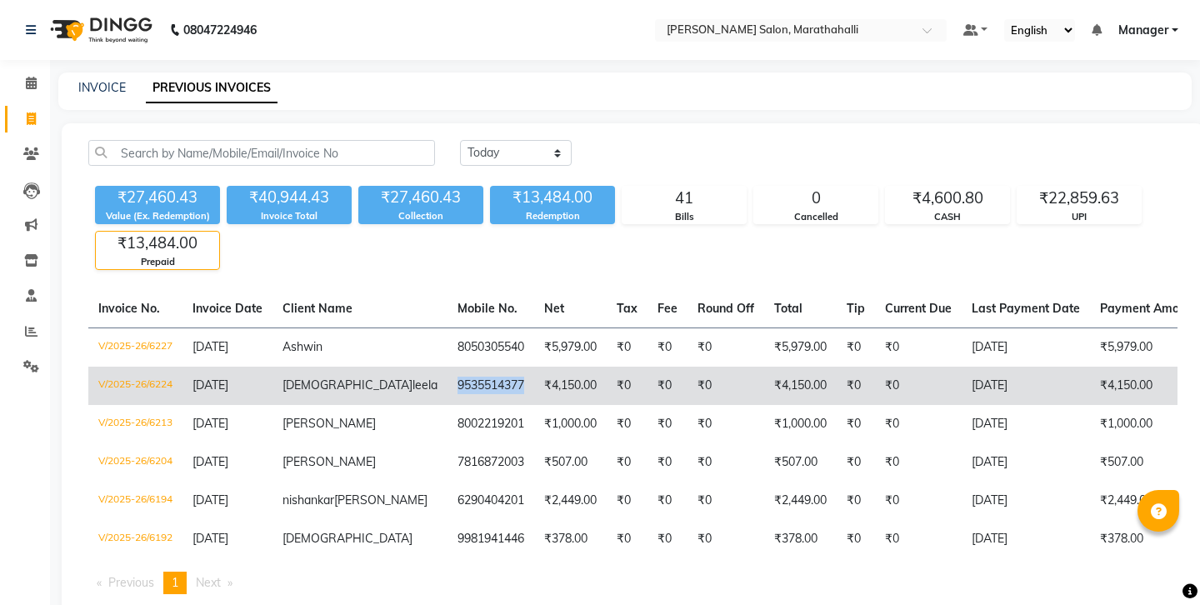
copy td "9535514377"
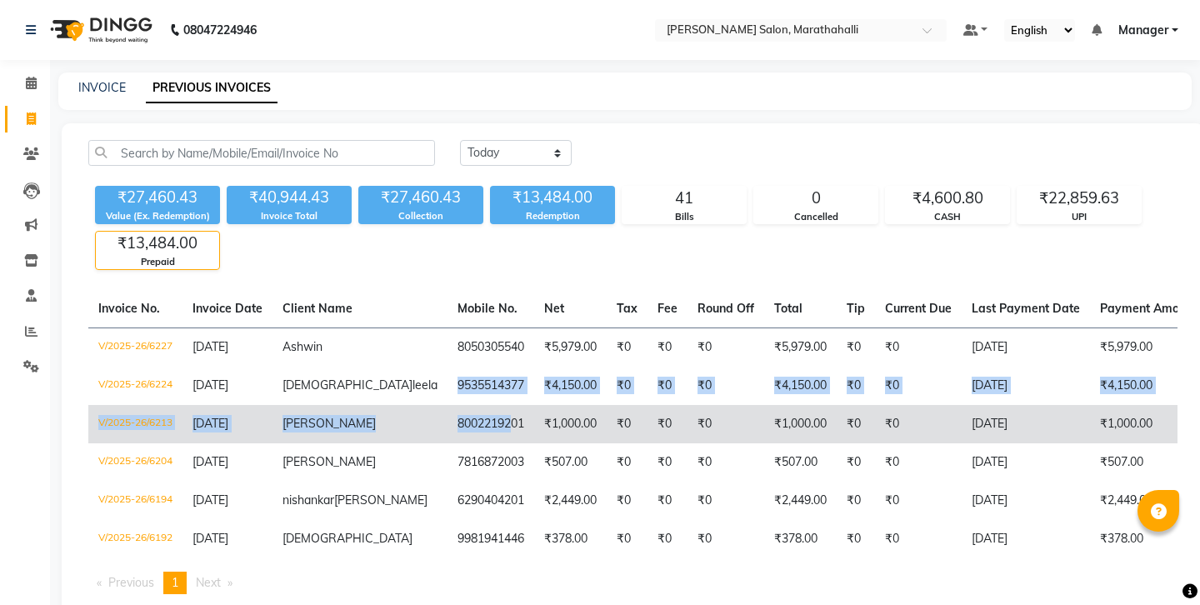
drag, startPoint x: 317, startPoint y: 327, endPoint x: 366, endPoint y: 356, distance: 56.7
click at [366, 356] on tbody "V/2025-26/6227 03-09-2025 Ashwin 8050305540 ₹5,979.00 ₹0 ₹0 ₹0 ₹5,979.00 ₹0 ₹0 …" at bounding box center [799, 442] width 1422 height 231
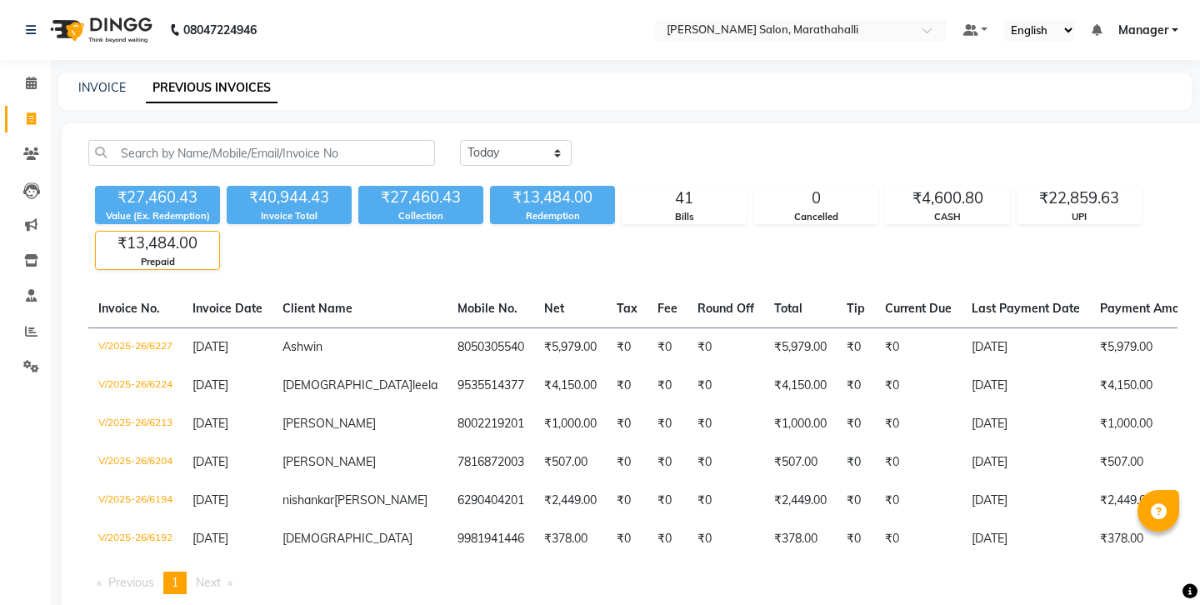
click at [727, 123] on div "Today Yesterday Custom Range ₹27,460.43 Value (Ex. Redemption) ₹40,944.43 Invoi…" at bounding box center [633, 373] width 1142 height 501
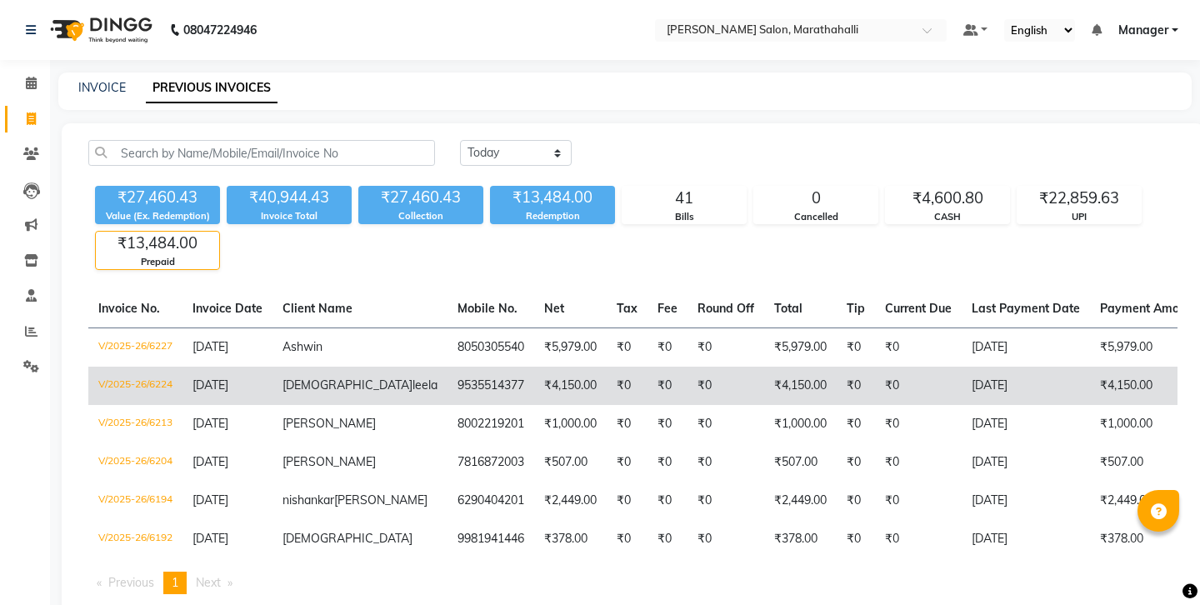
click at [447, 367] on td "9535514377" at bounding box center [490, 386] width 87 height 38
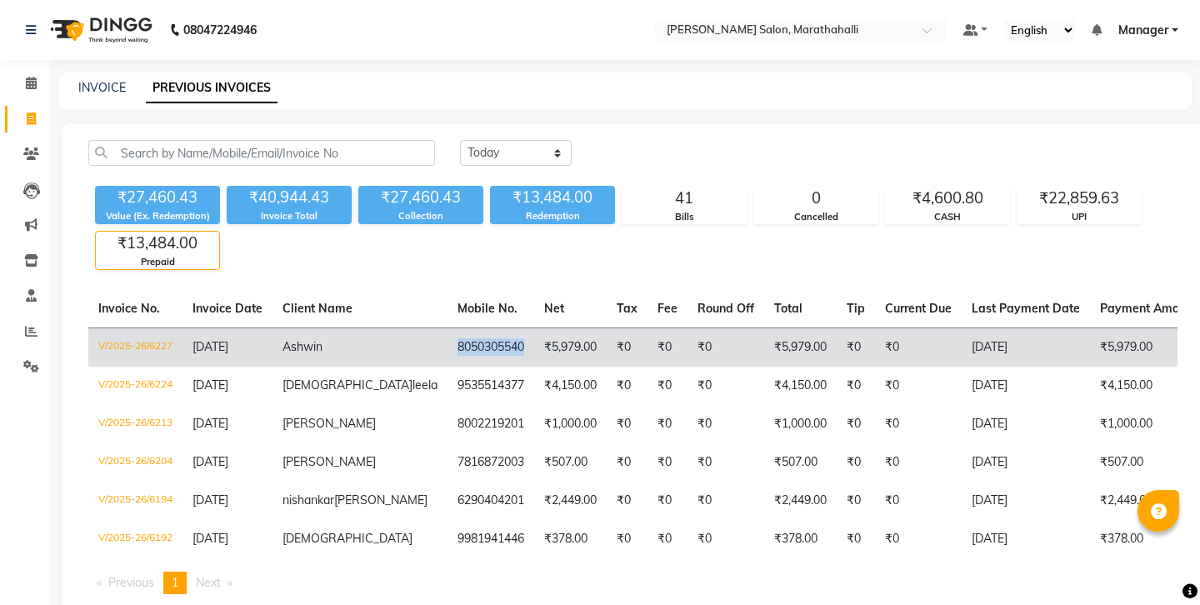
copy td "8050305540"
drag, startPoint x: 317, startPoint y: 292, endPoint x: 382, endPoint y: 306, distance: 65.7
click at [447, 327] on td "8050305540" at bounding box center [490, 346] width 87 height 39
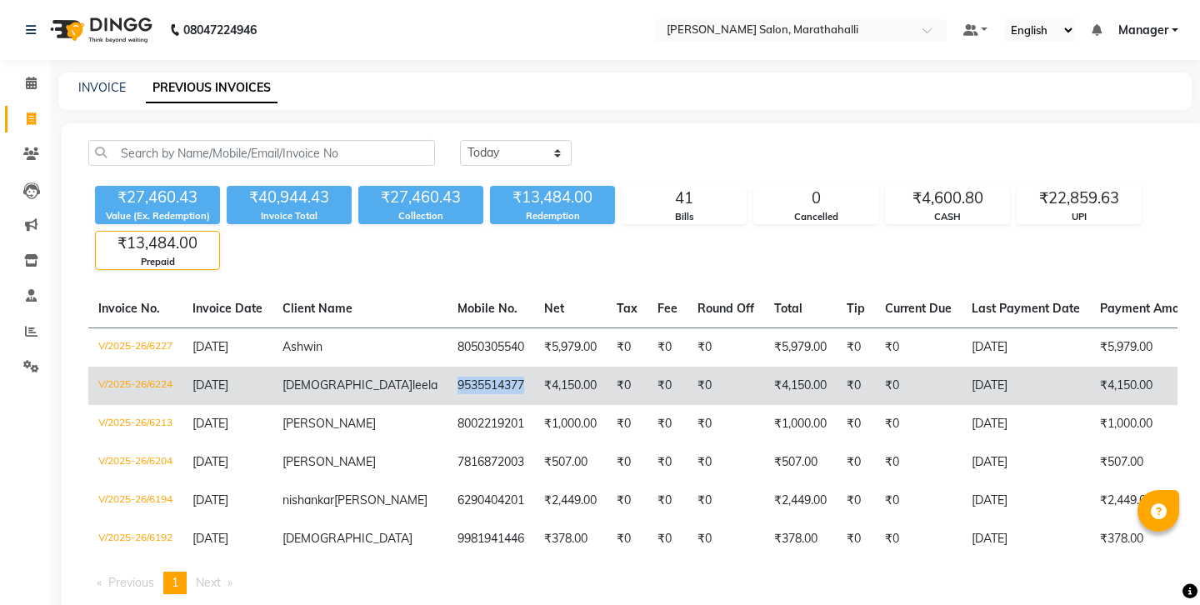
copy td "9535514377"
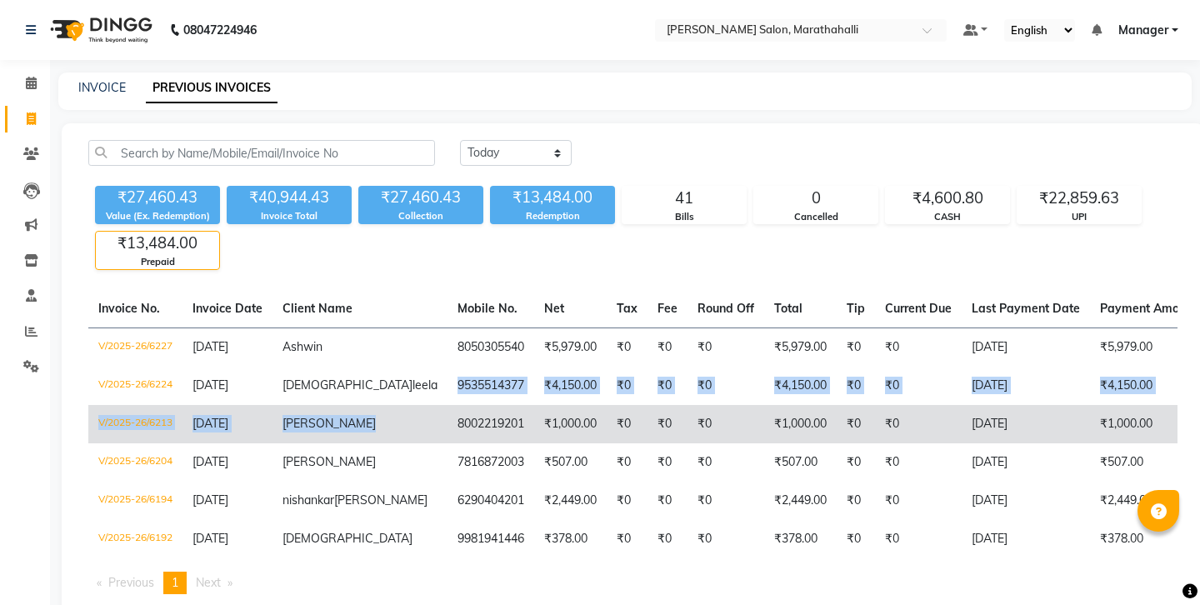
drag, startPoint x: 317, startPoint y: 325, endPoint x: 377, endPoint y: 349, distance: 65.5
click at [377, 349] on tbody "V/2025-26/6227 03-09-2025 Ashwin 8050305540 ₹5,979.00 ₹0 ₹0 ₹0 ₹5,979.00 ₹0 ₹0 …" at bounding box center [799, 442] width 1422 height 231
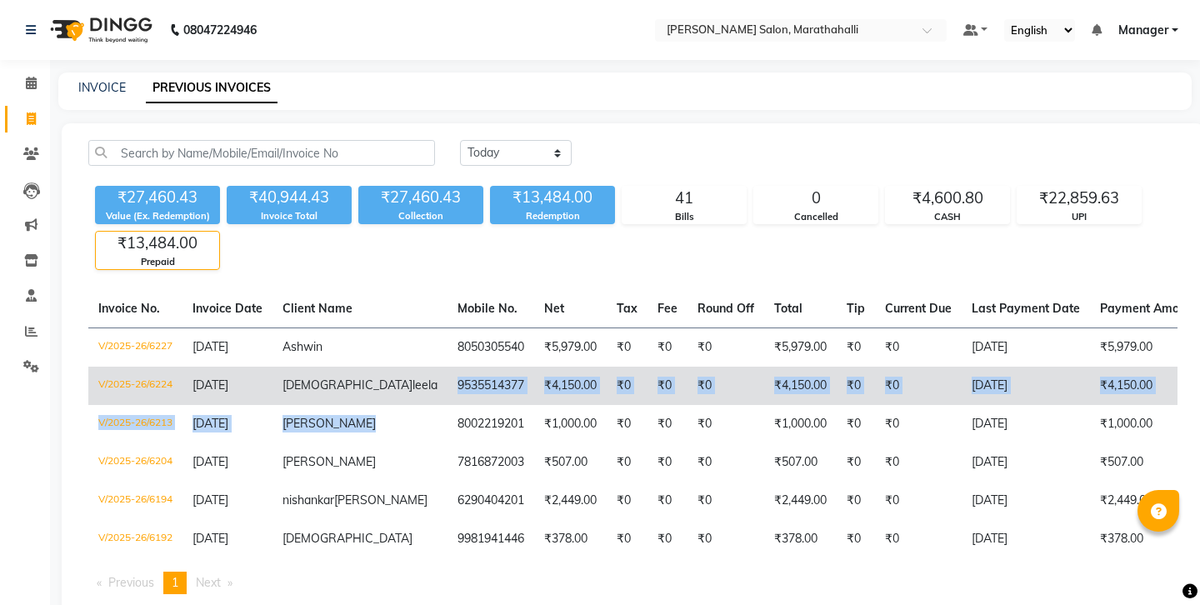
click at [647, 367] on td "₹0" at bounding box center [667, 386] width 40 height 38
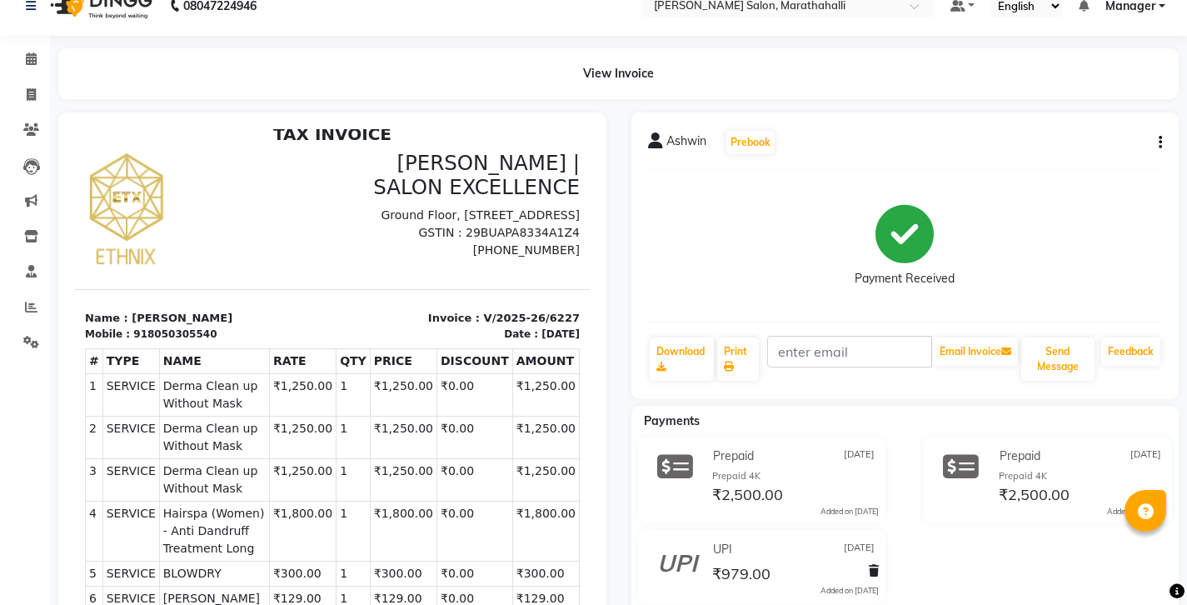
scroll to position [52, 0]
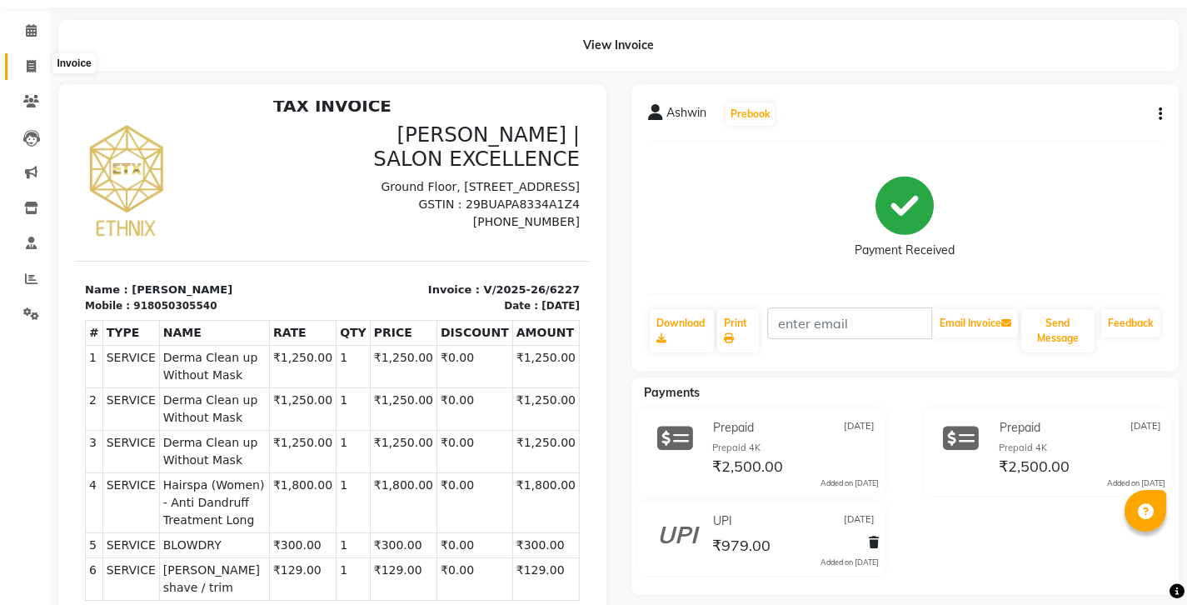
click at [30, 63] on icon at bounding box center [31, 66] width 9 height 12
select select "service"
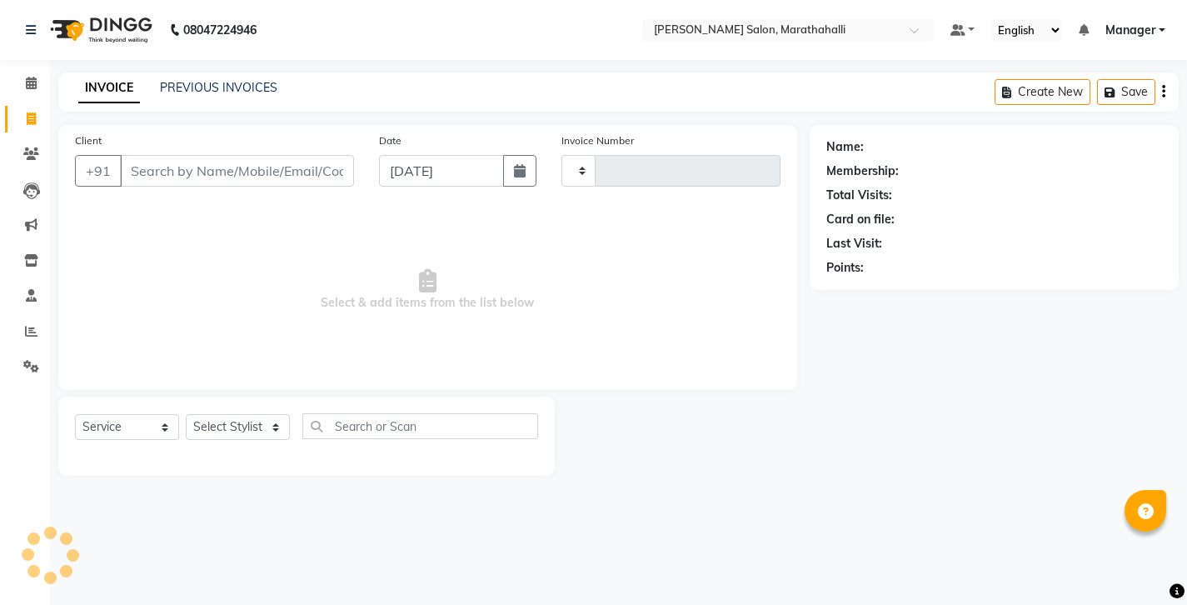
type input "6237"
select select "4783"
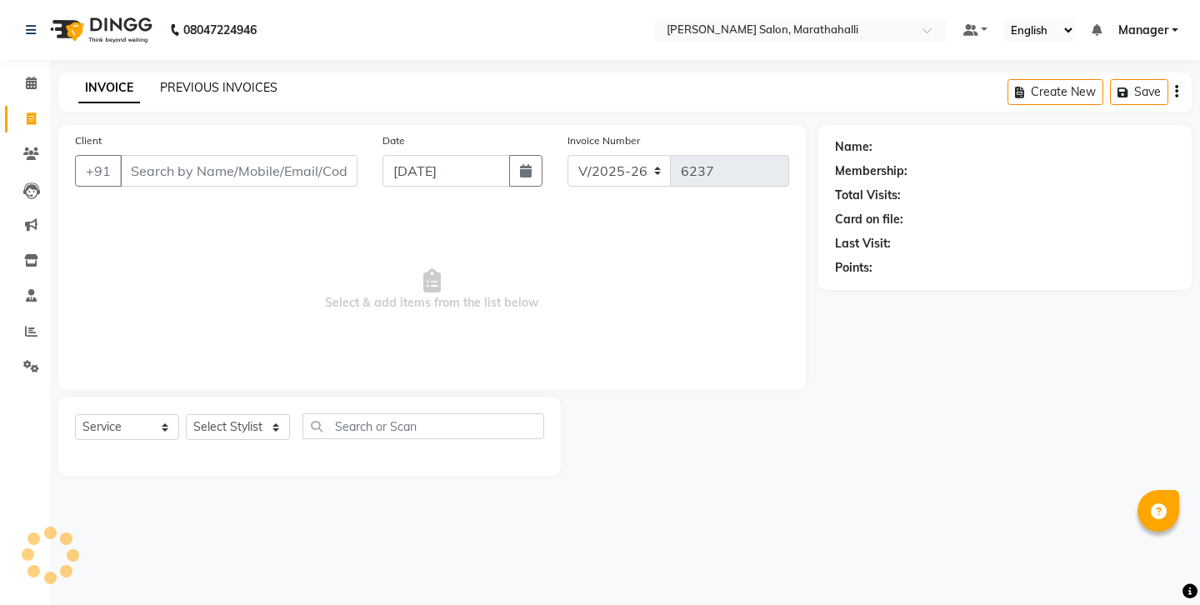
click at [210, 80] on link "PREVIOUS INVOICES" at bounding box center [218, 87] width 117 height 15
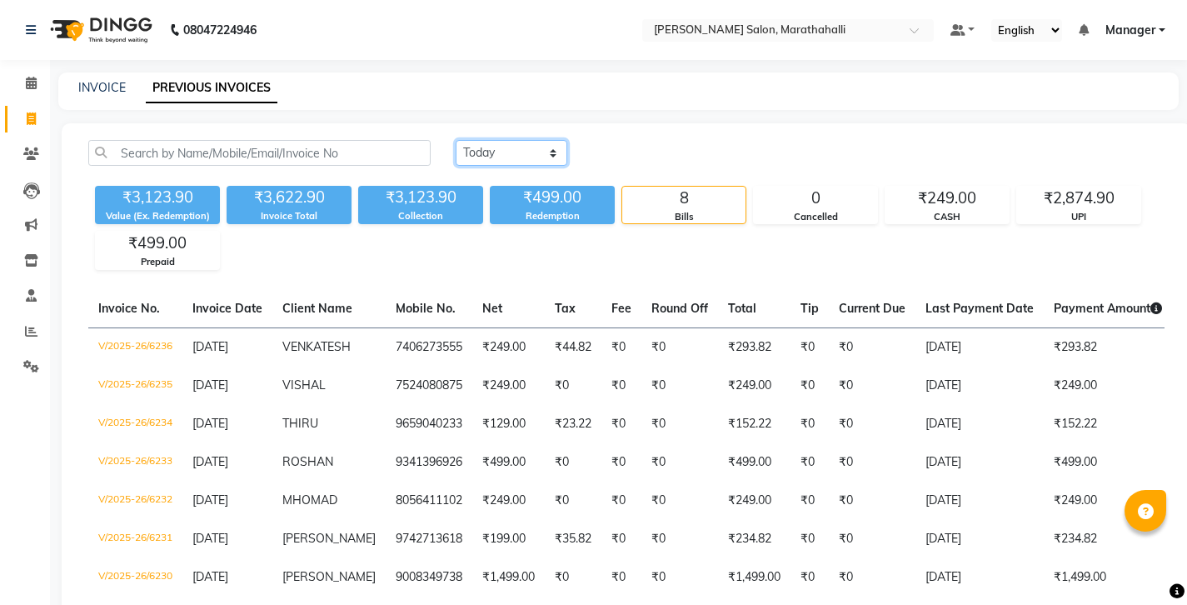
select select "[DATE]"
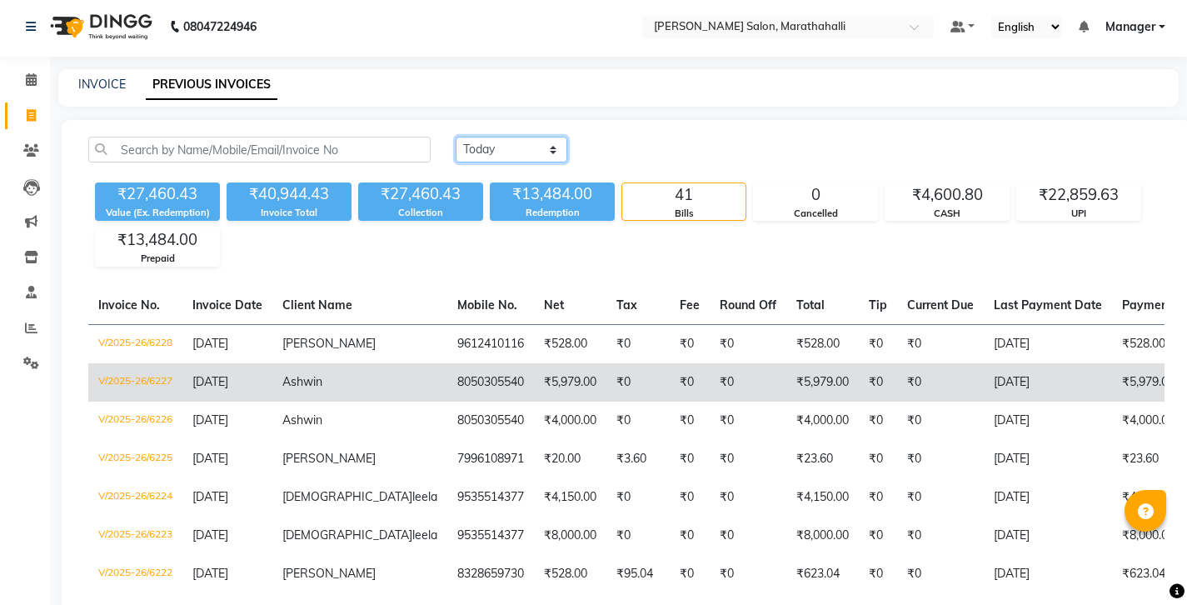
scroll to position [7, 0]
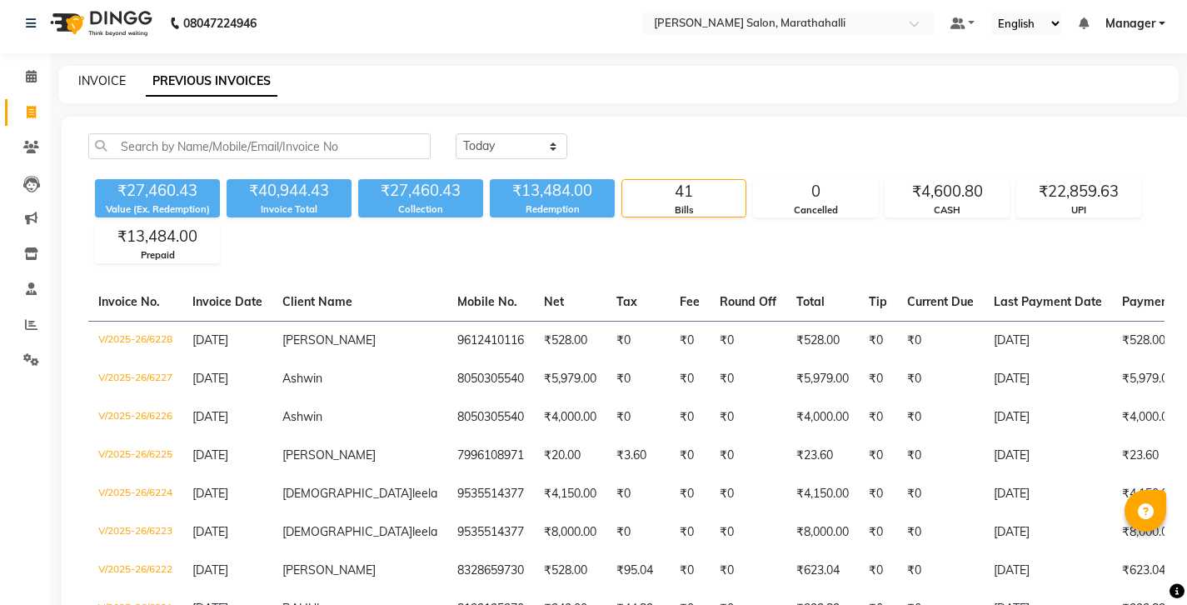
click at [97, 74] on link "INVOICE" at bounding box center [101, 80] width 47 height 15
select select "4783"
select select "service"
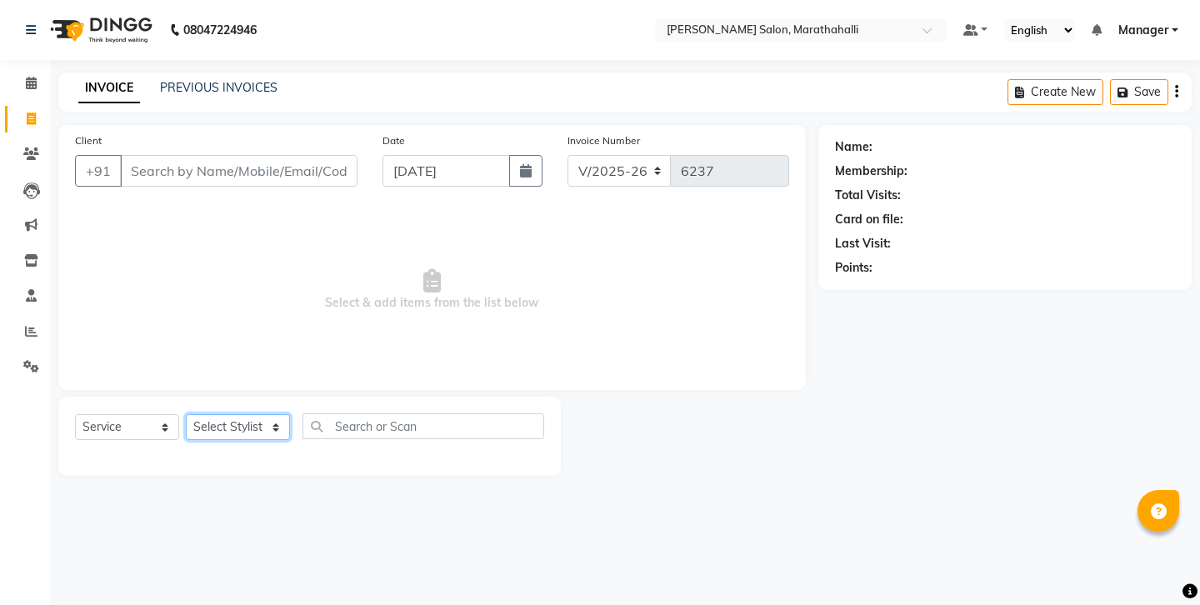
select select "87499"
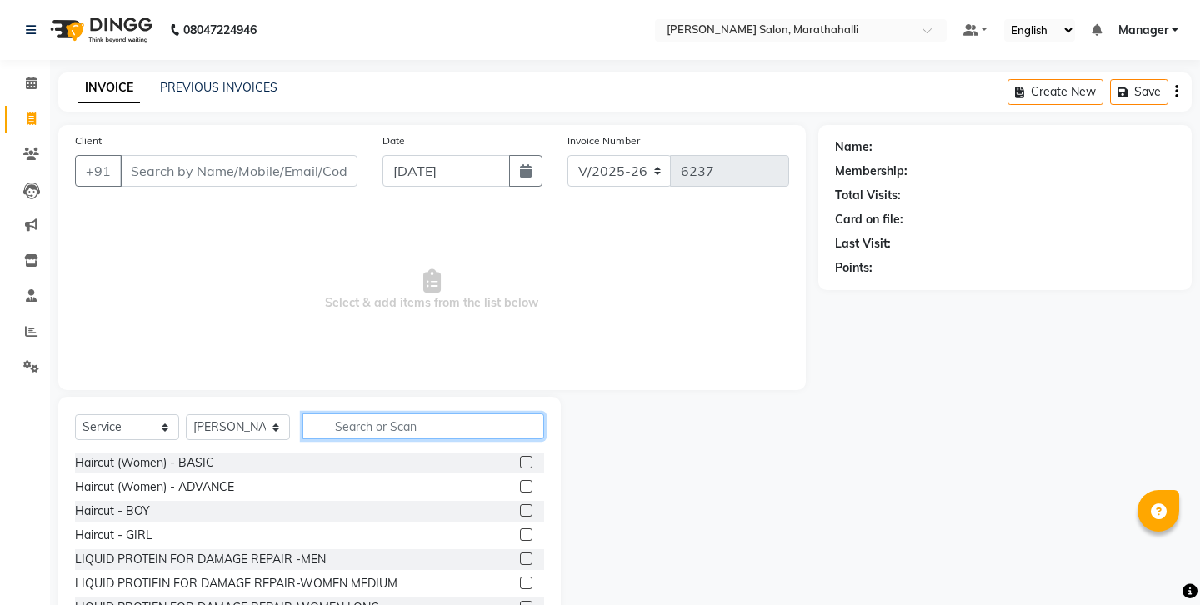
click at [362, 413] on input "text" at bounding box center [423, 426] width 242 height 26
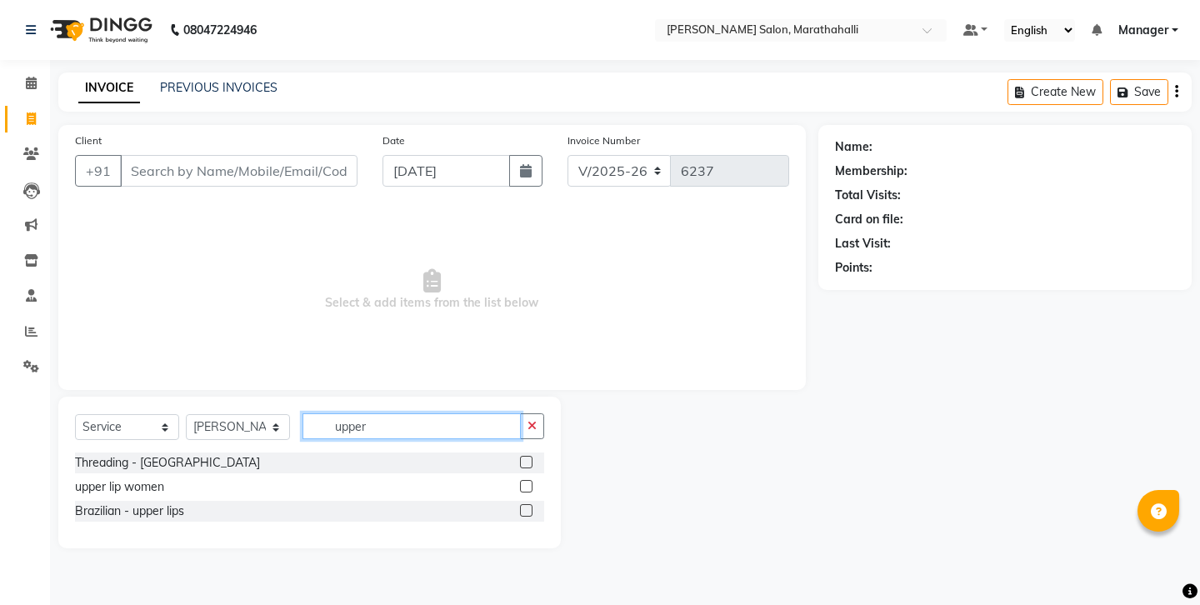
type input "upper"
click at [530, 504] on label at bounding box center [526, 510] width 12 height 12
click at [530, 506] on input "checkbox" at bounding box center [525, 511] width 11 height 11
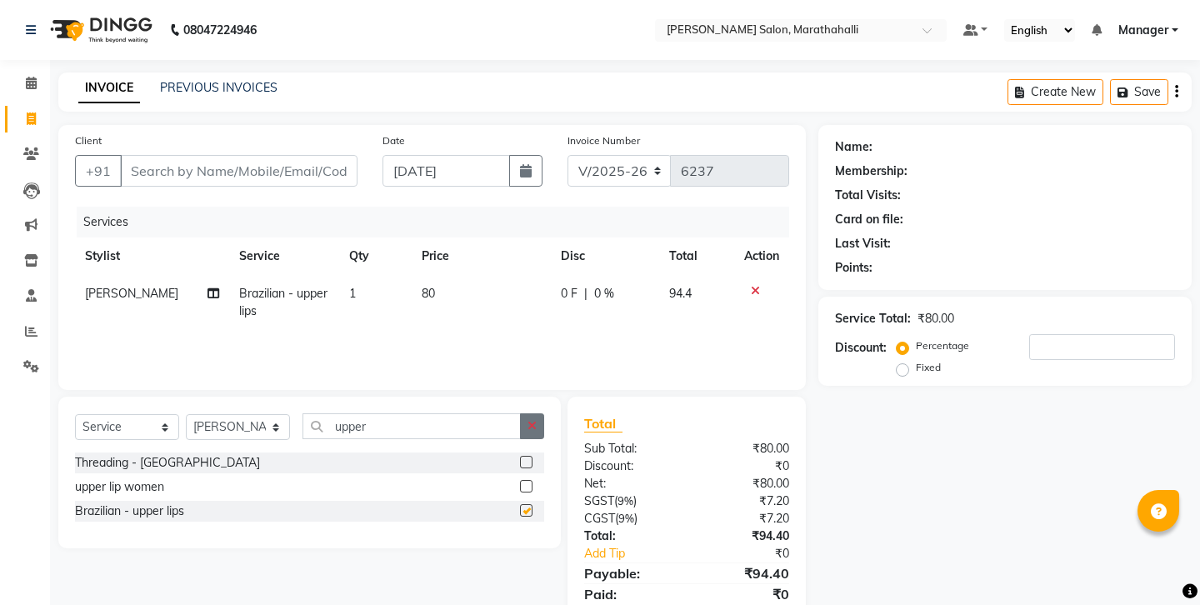
checkbox input "false"
click at [542, 413] on button "button" at bounding box center [532, 426] width 24 height 26
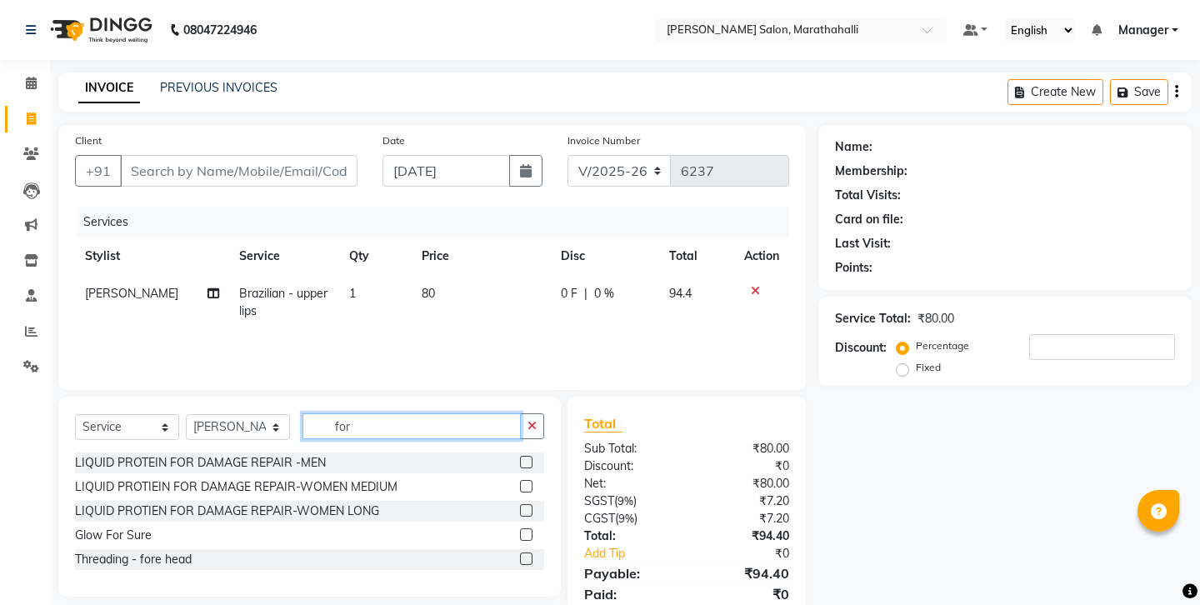
drag, startPoint x: 347, startPoint y: 395, endPoint x: 280, endPoint y: 392, distance: 66.7
click at [280, 413] on div "Select Service Product Membership Package Voucher Prepaid Gift Card Select Styl…" at bounding box center [309, 432] width 469 height 39
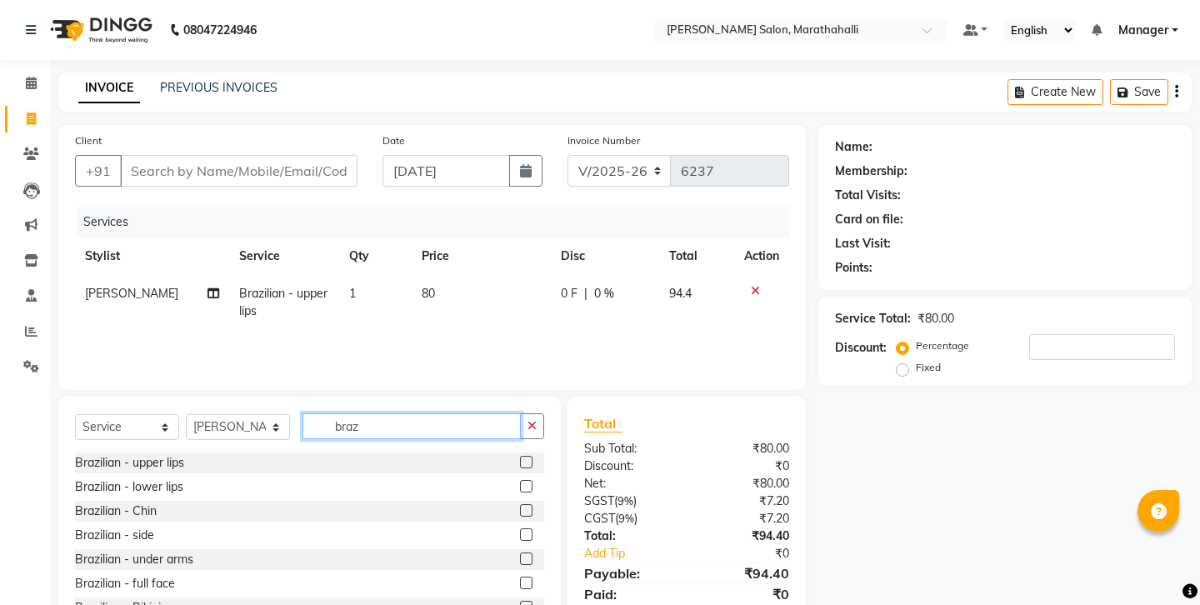
type input "bras"
drag, startPoint x: 340, startPoint y: 422, endPoint x: 532, endPoint y: 460, distance: 195.3
click at [532, 504] on label at bounding box center [526, 510] width 12 height 12
click at [531, 506] on input "checkbox" at bounding box center [525, 511] width 11 height 11
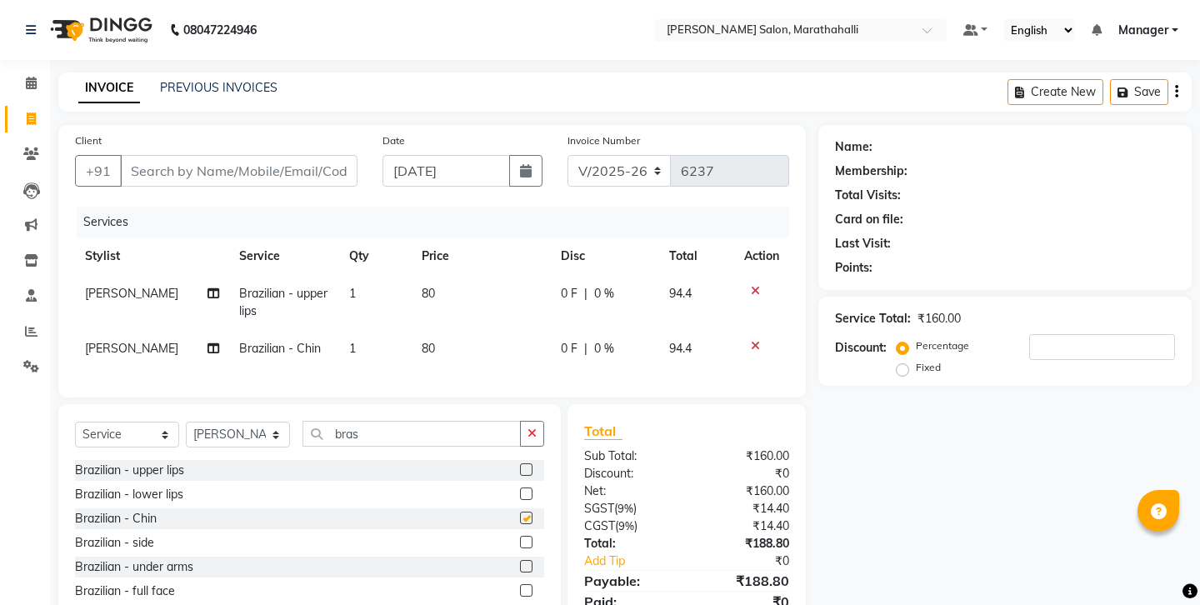
checkbox input "false"
click at [532, 427] on icon "button" at bounding box center [531, 433] width 9 height 12
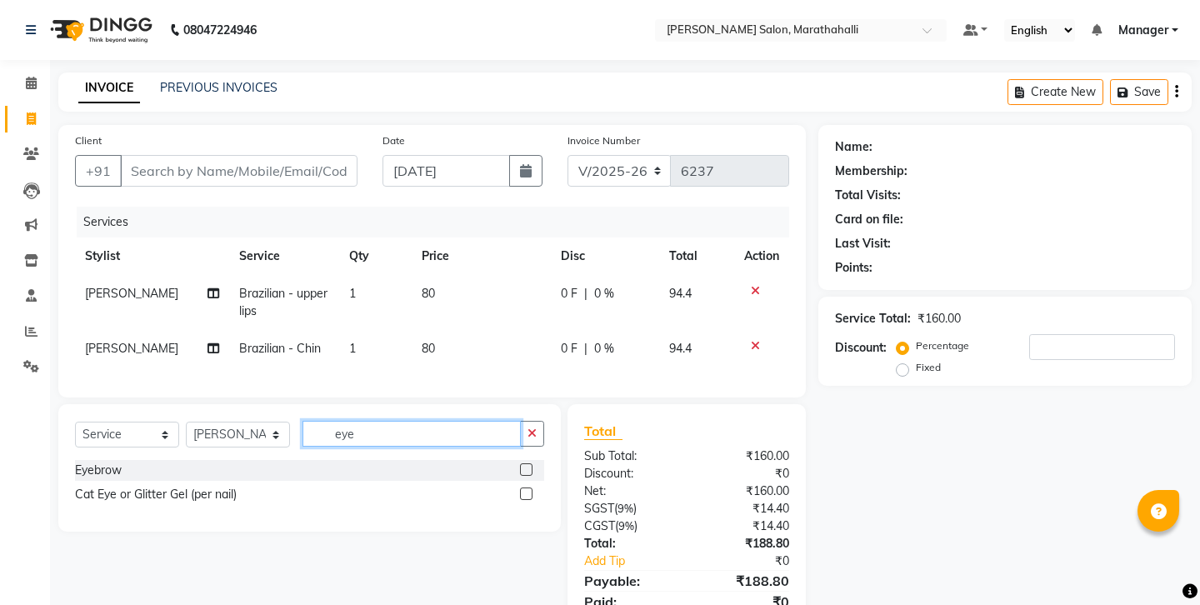
type input "eye"
click at [532, 463] on label at bounding box center [526, 469] width 12 height 12
click at [531, 465] on input "checkbox" at bounding box center [525, 470] width 11 height 11
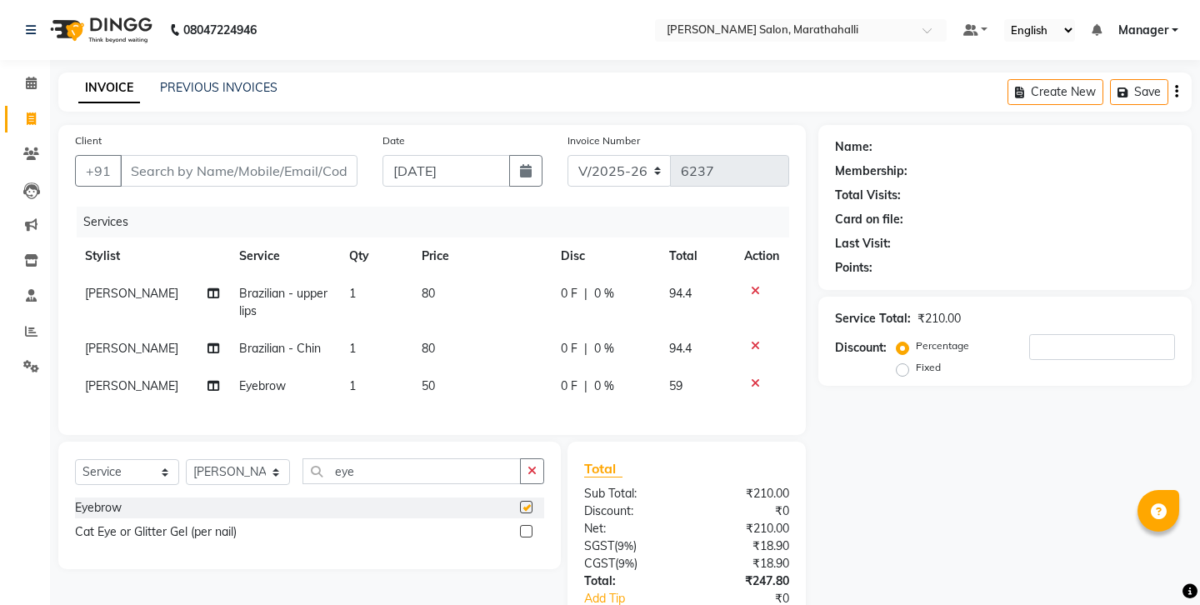
checkbox input "false"
click at [232, 155] on input "Client" at bounding box center [238, 171] width 237 height 32
type input "8"
type input "0"
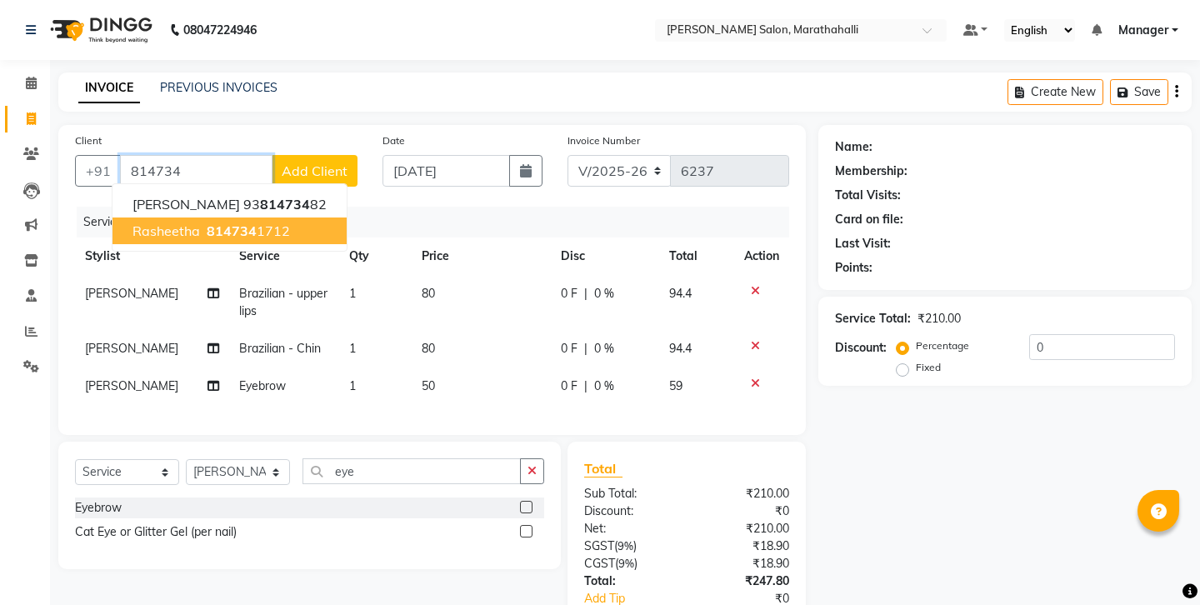
click at [222, 222] on span "814734" at bounding box center [232, 230] width 50 height 17
type input "8147341712"
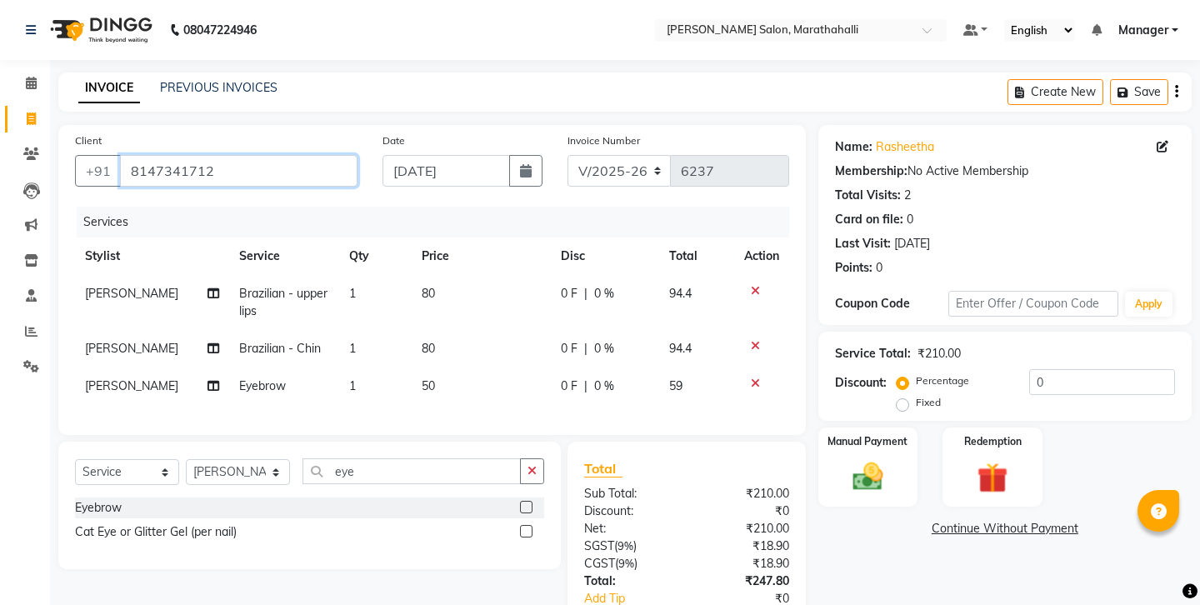
click at [135, 155] on input "8147341712" at bounding box center [238, 171] width 237 height 32
click at [876, 458] on img at bounding box center [868, 476] width 52 height 37
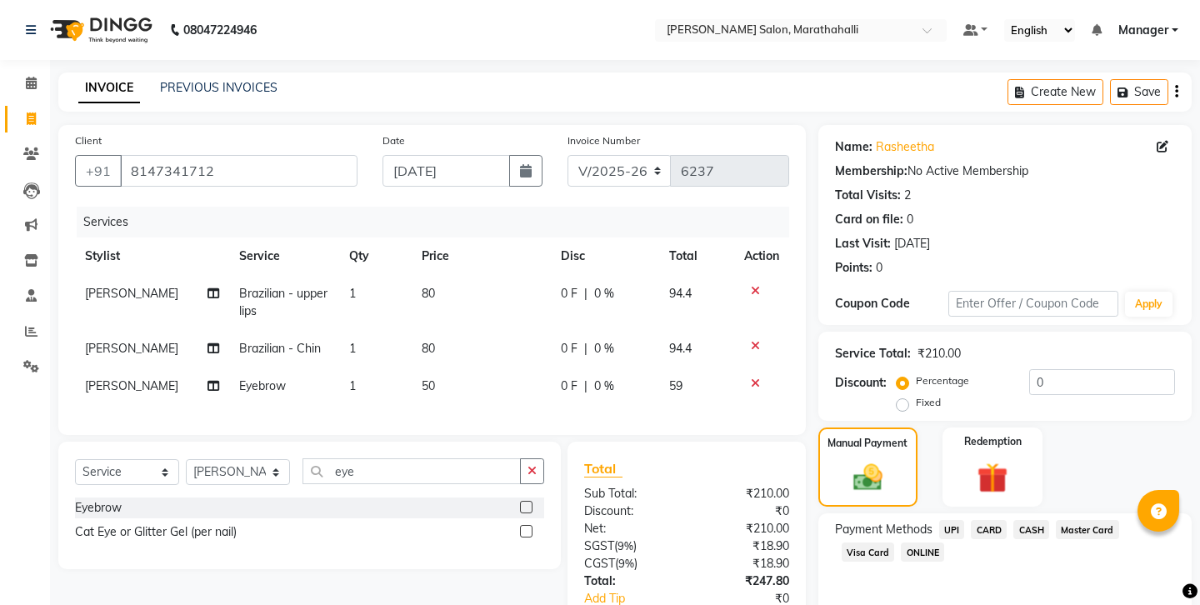
click at [939, 520] on span "UPI" at bounding box center [952, 529] width 26 height 19
click at [161, 155] on input "8147341712" at bounding box center [238, 171] width 237 height 32
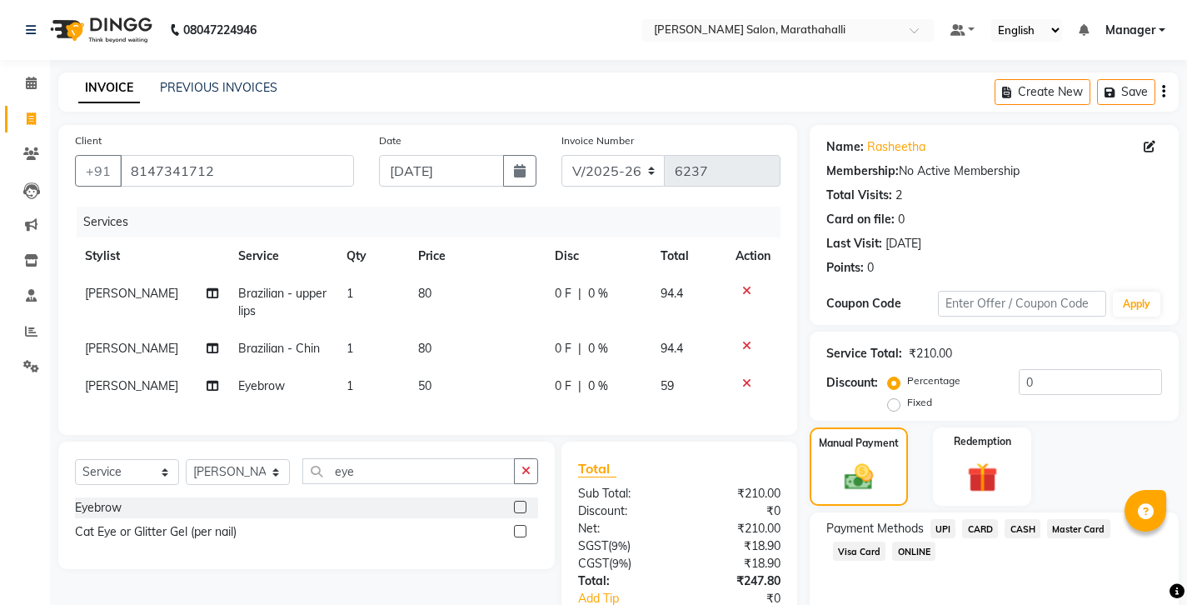
scroll to position [56, 0]
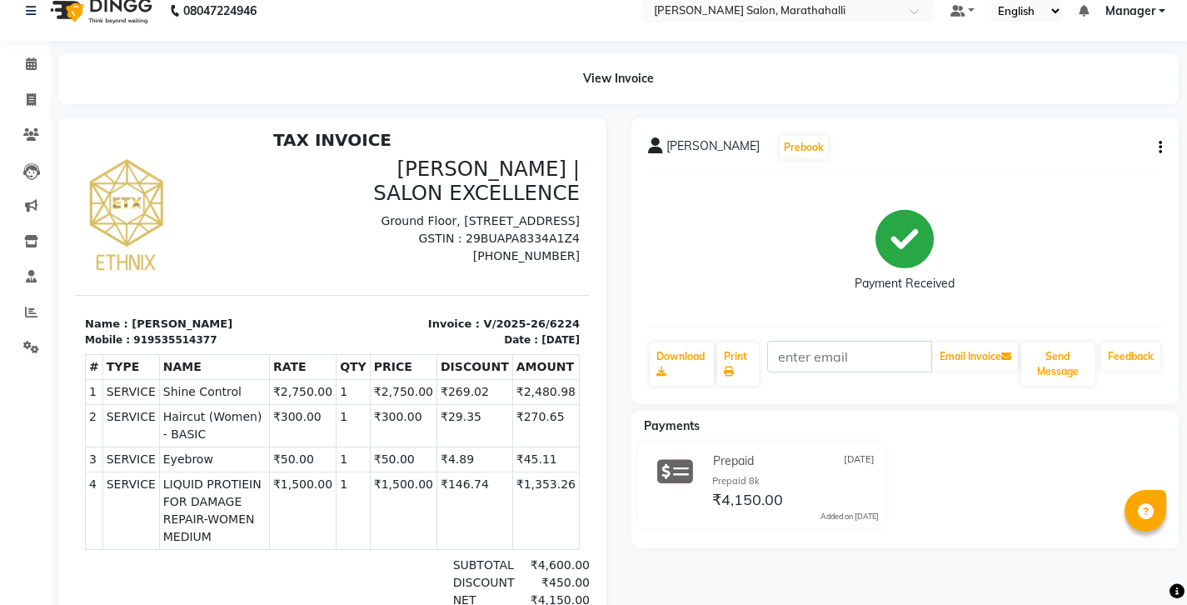
scroll to position [22, 0]
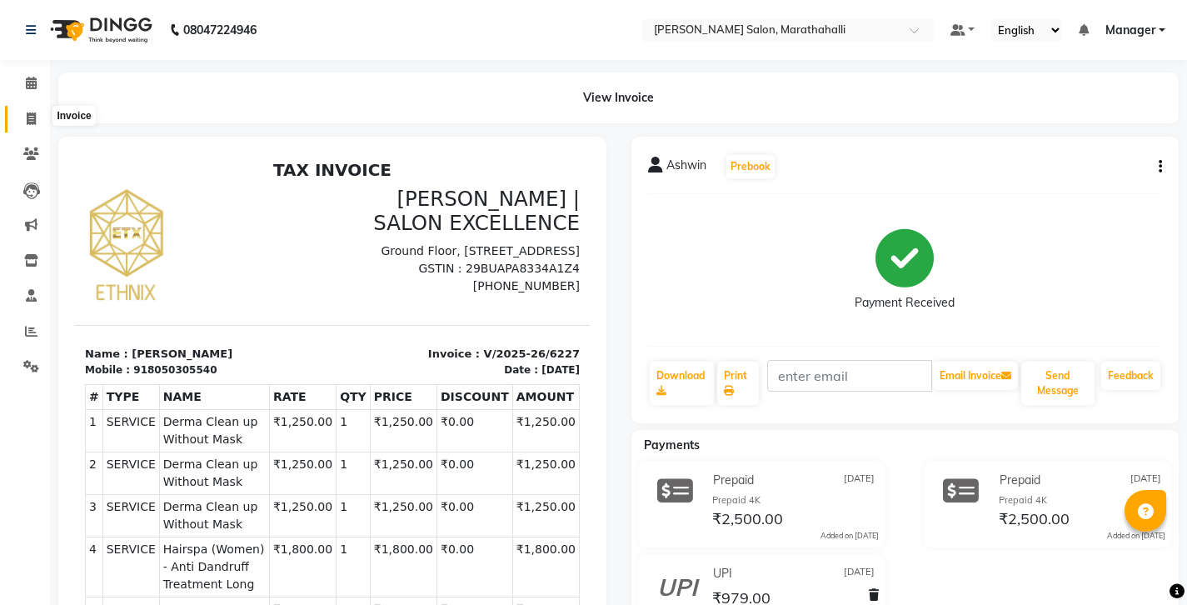
click at [27, 116] on icon at bounding box center [31, 118] width 9 height 12
select select "4783"
select select "service"
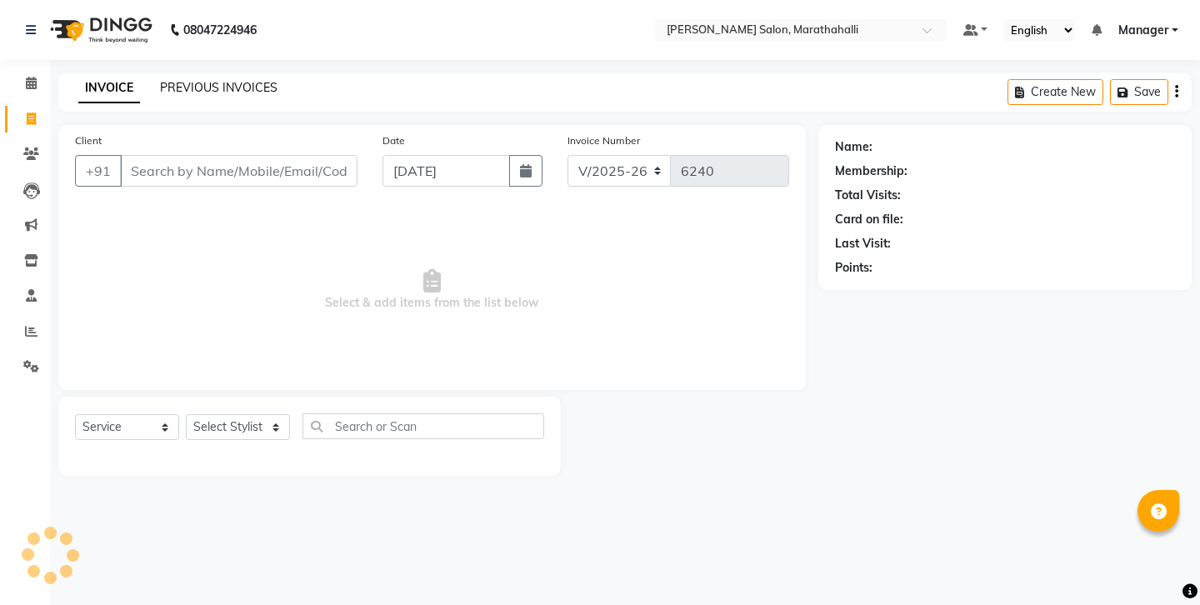
click at [180, 85] on link "PREVIOUS INVOICES" at bounding box center [218, 87] width 117 height 15
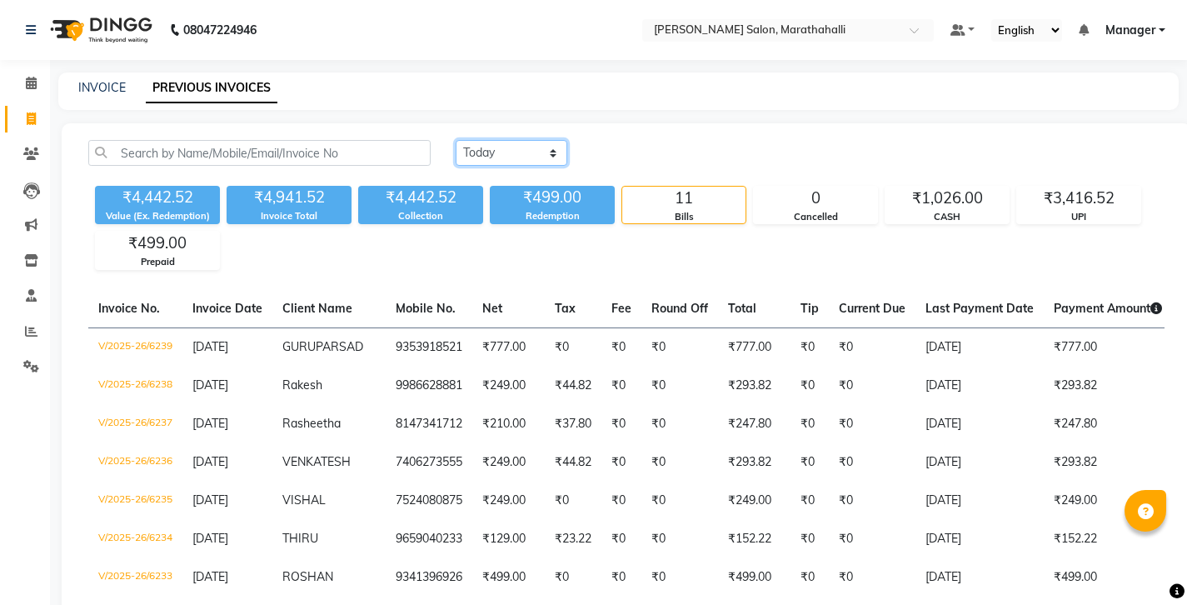
select select "[DATE]"
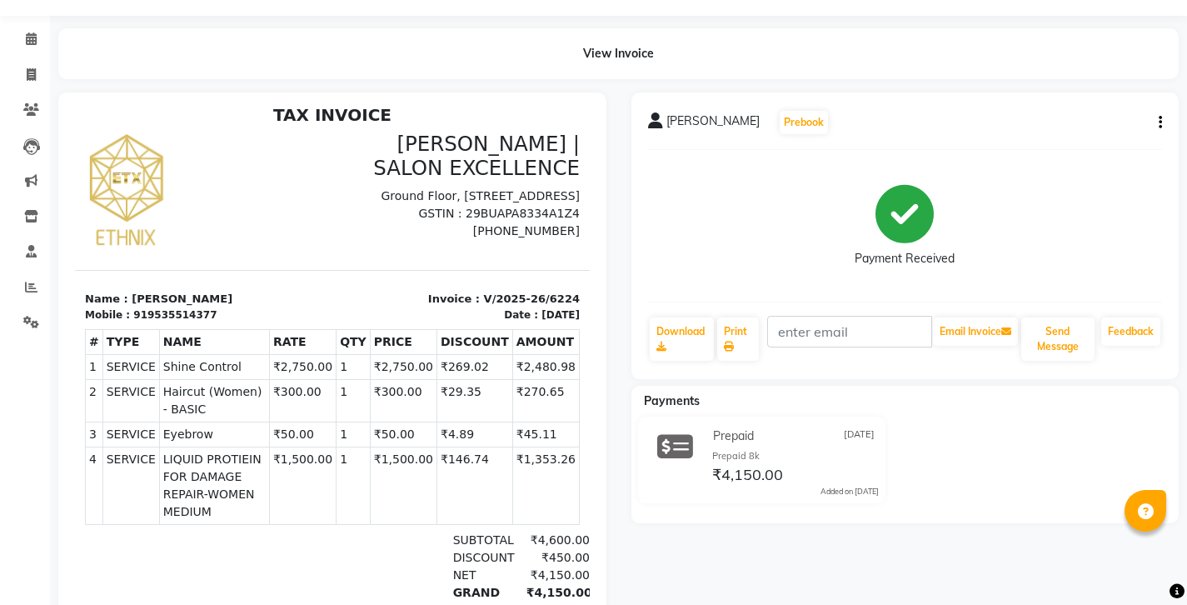
scroll to position [64, 0]
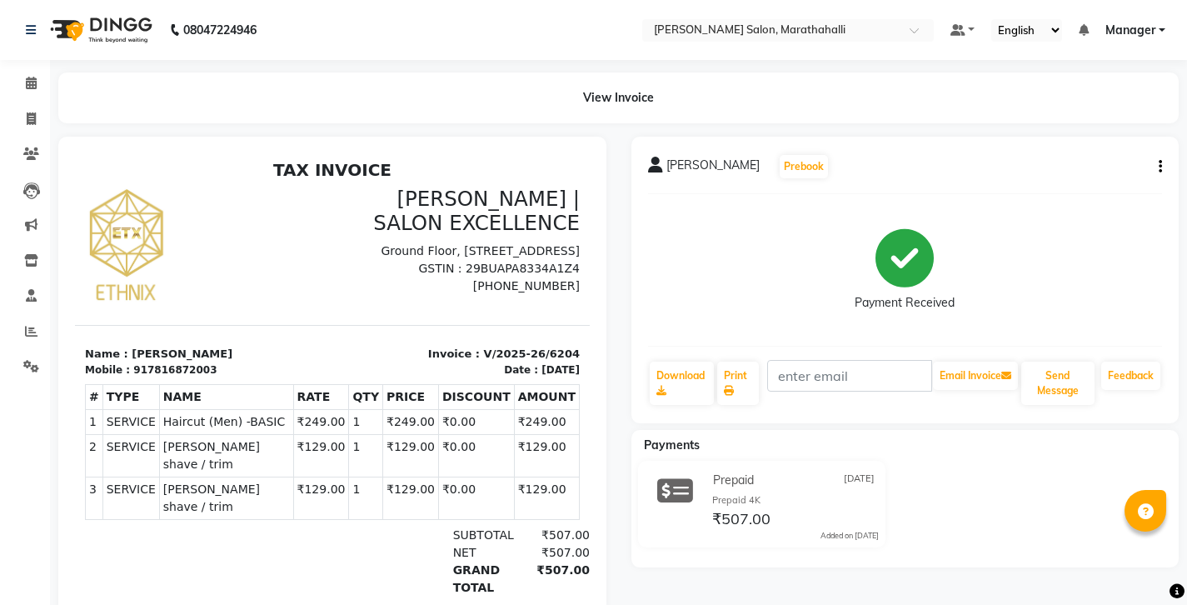
click at [1162, 167] on icon "button" at bounding box center [1160, 167] width 3 height 1
click at [1072, 157] on div "Edit Invoice" at bounding box center [1082, 167] width 114 height 21
select select "service"
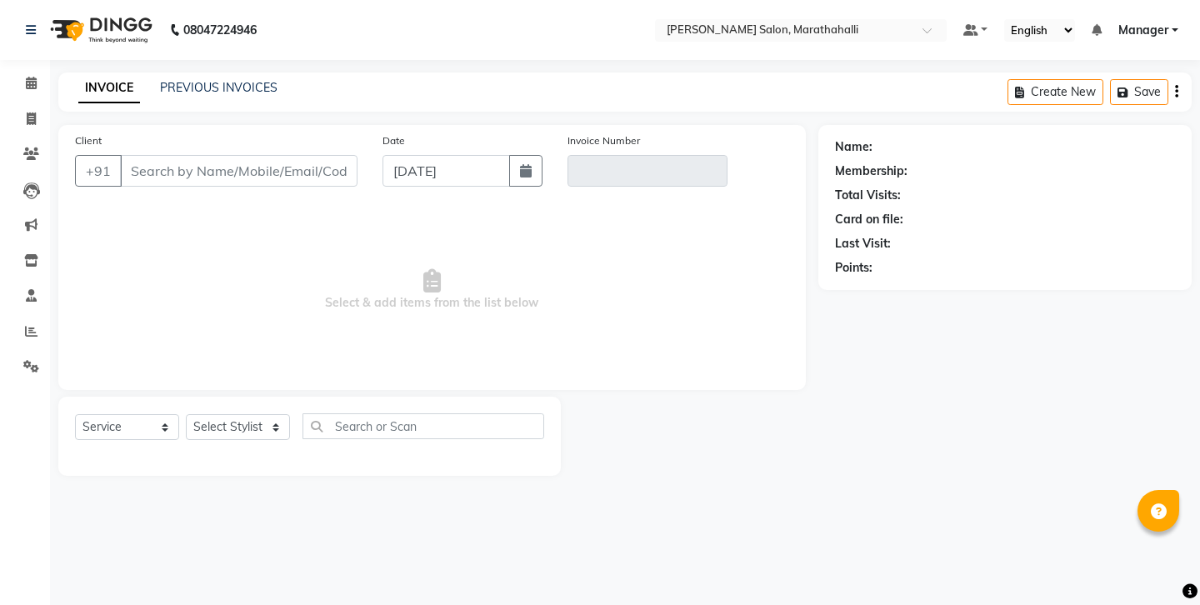
type input "7816872003"
type input "V/2025-26/6204"
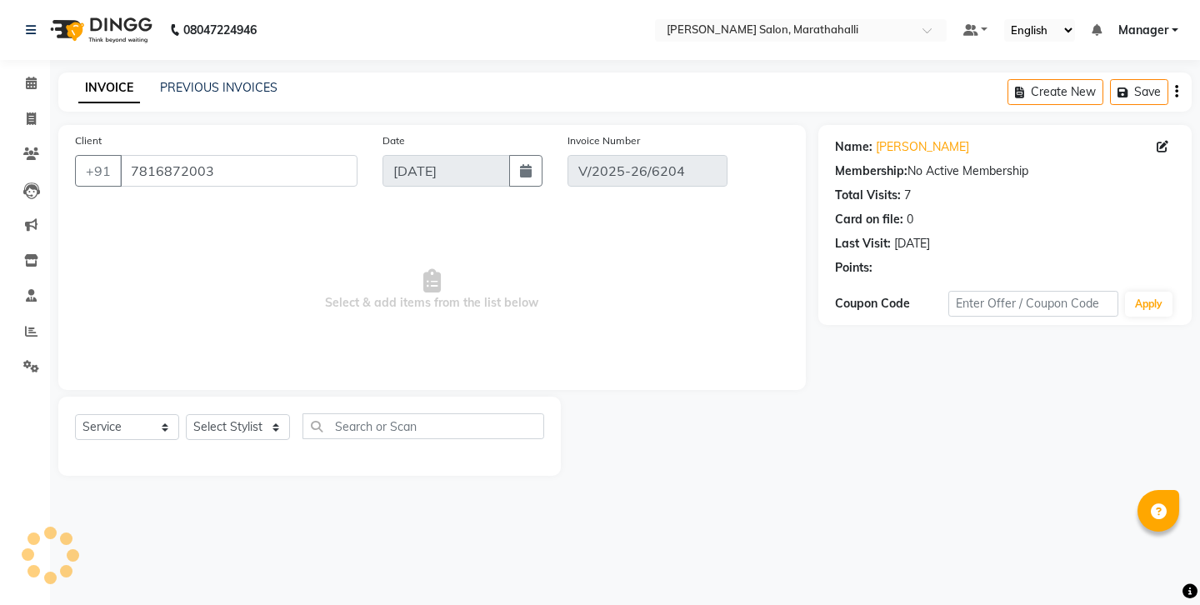
type input "[DATE]"
select select "select"
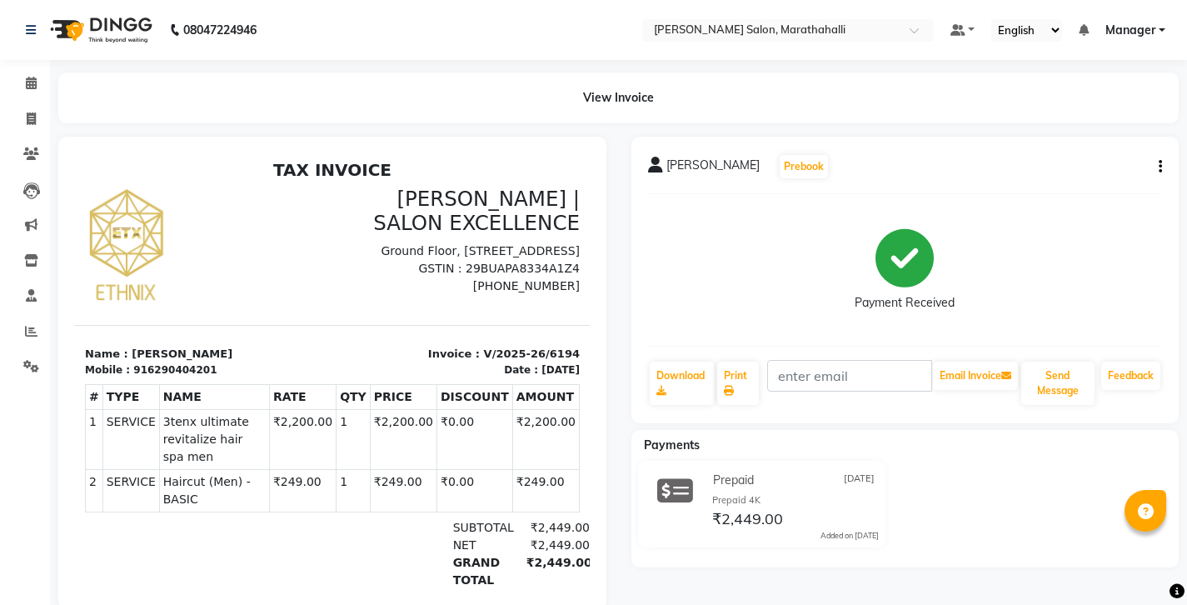
click at [151, 362] on div "916290404201" at bounding box center [174, 369] width 83 height 15
copy div "916290404201"
click at [25, 112] on span at bounding box center [31, 119] width 29 height 19
select select "service"
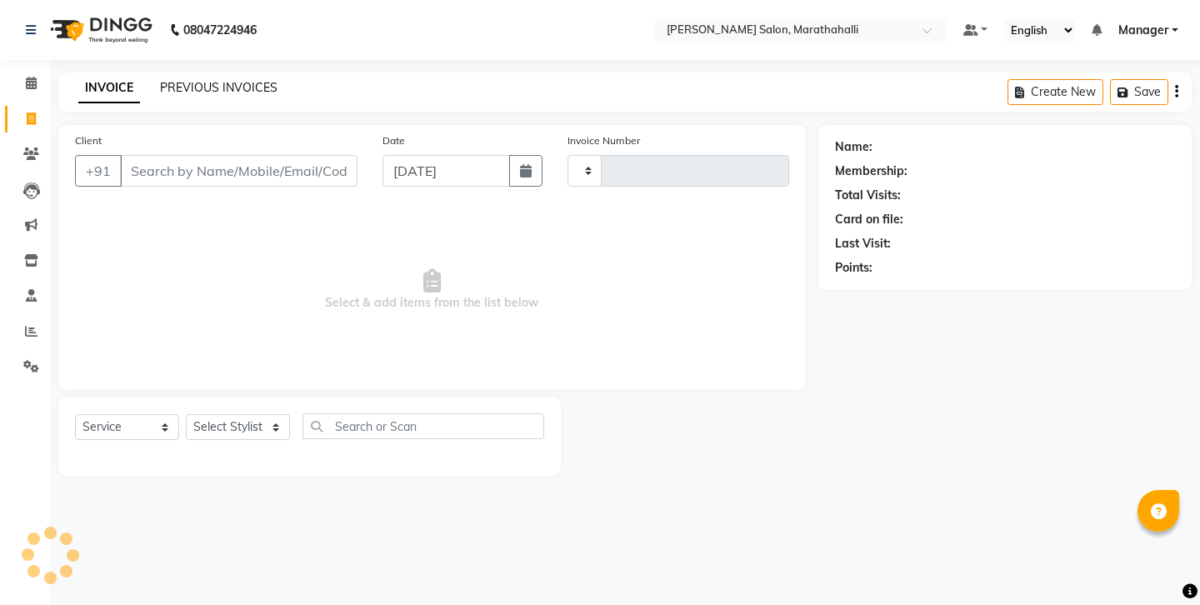
type input "6241"
click at [192, 82] on link "PREVIOUS INVOICES" at bounding box center [218, 87] width 117 height 15
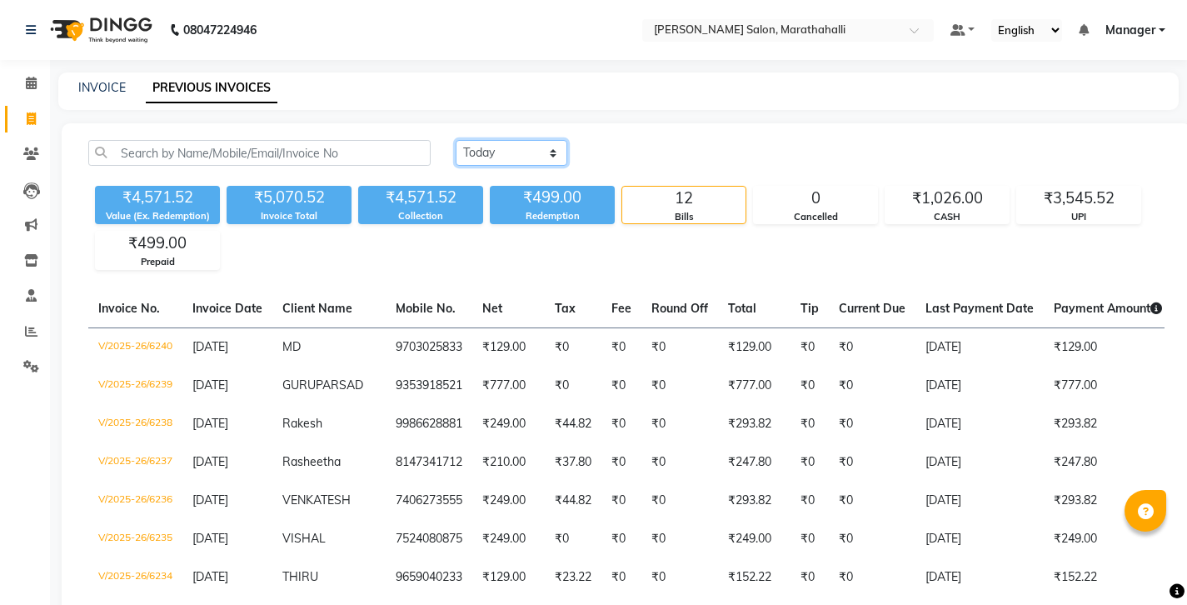
select select "yesterday"
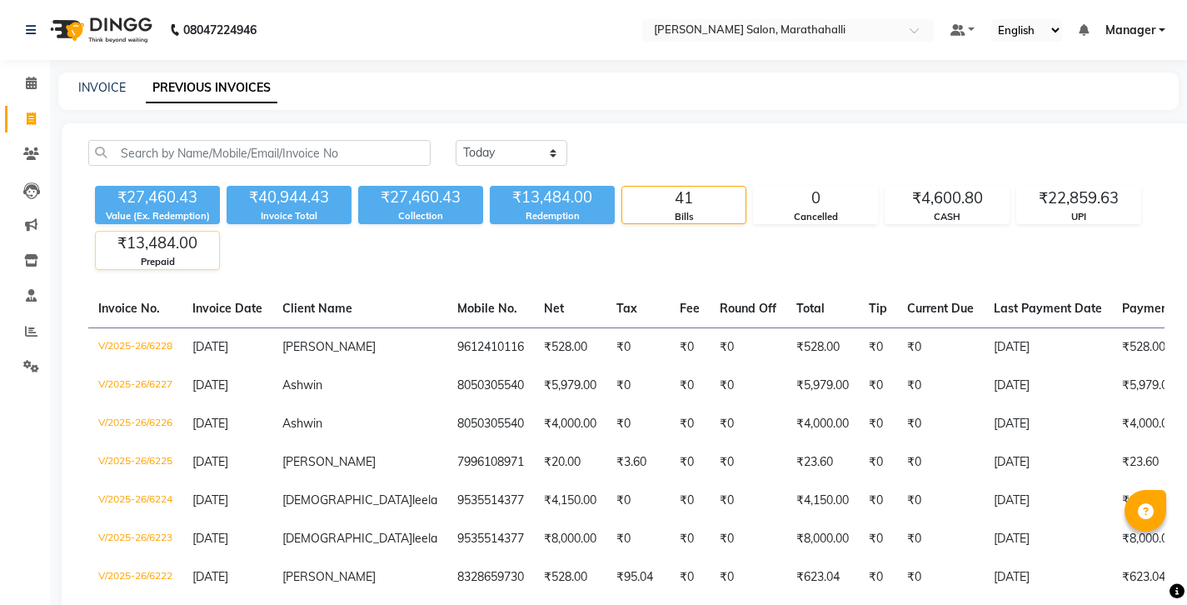
click at [162, 232] on div "₹13,484.00" at bounding box center [157, 243] width 123 height 23
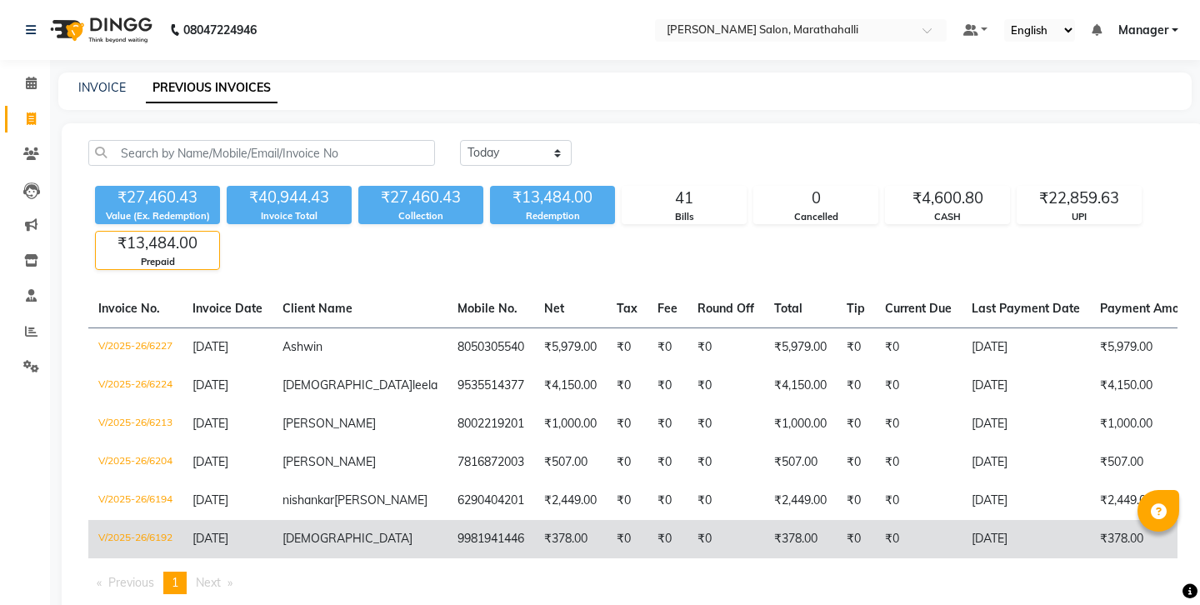
click at [534, 520] on td "₹378.00" at bounding box center [570, 539] width 72 height 38
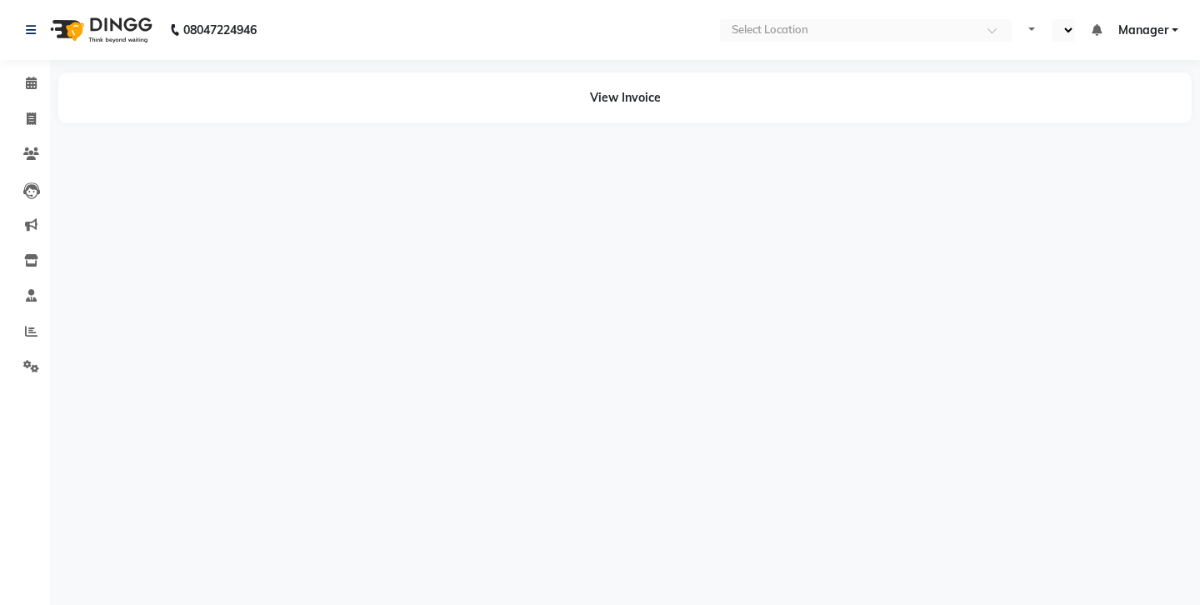
select select "en"
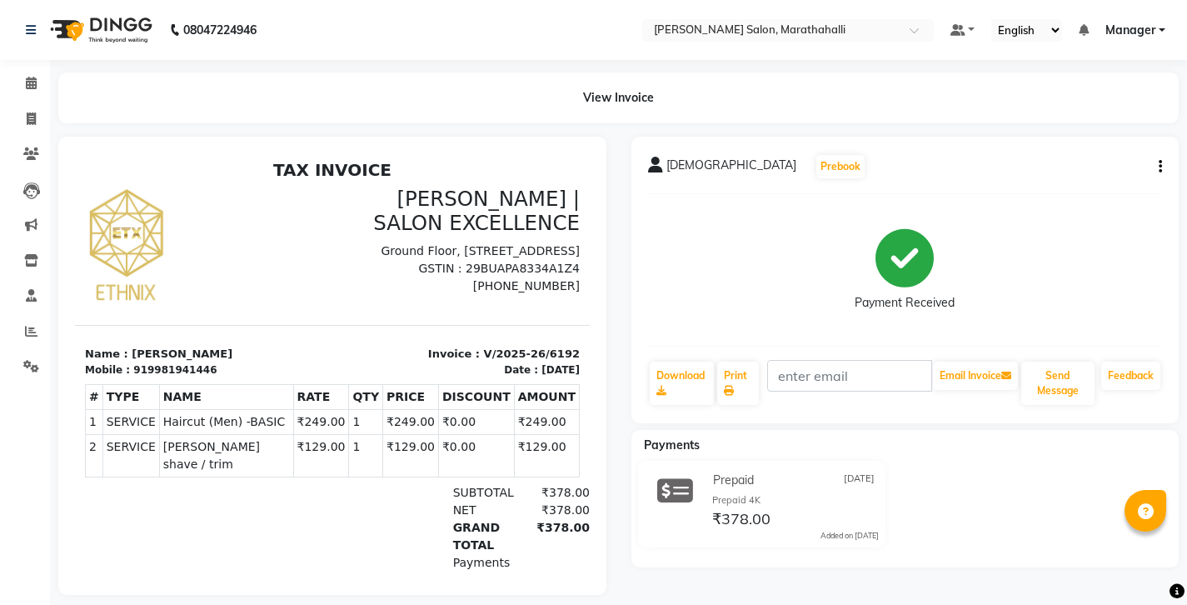
click at [1160, 158] on button "button" at bounding box center [1157, 166] width 10 height 17
click at [1102, 157] on div "Edit Invoice" at bounding box center [1082, 167] width 114 height 21
select select "service"
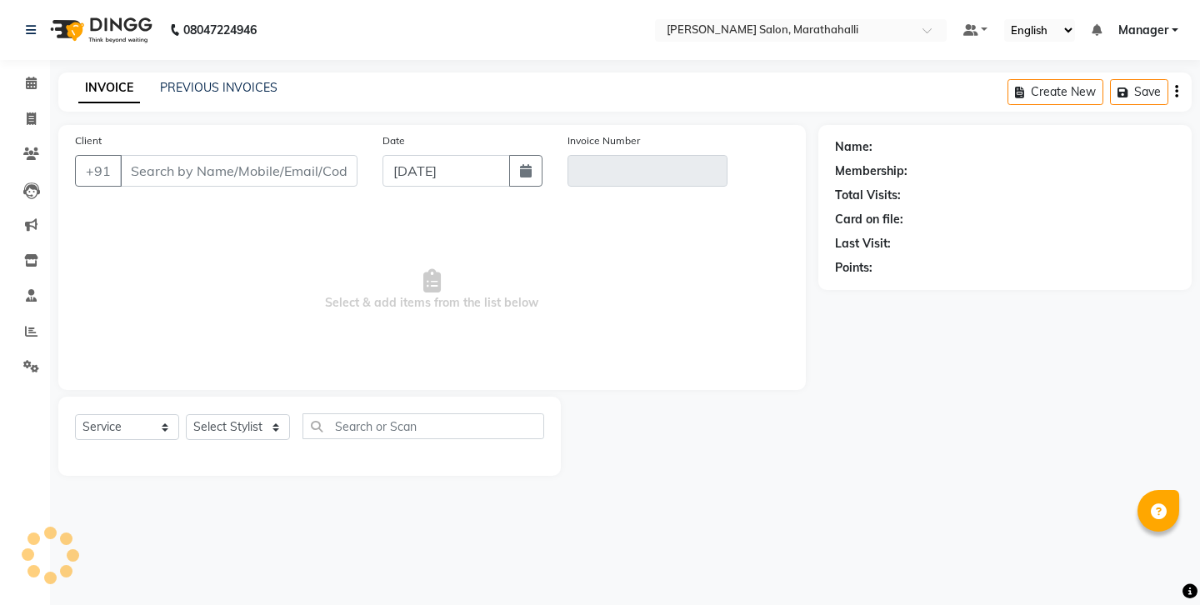
type input "9981941446"
type input "V/2025-26/6192"
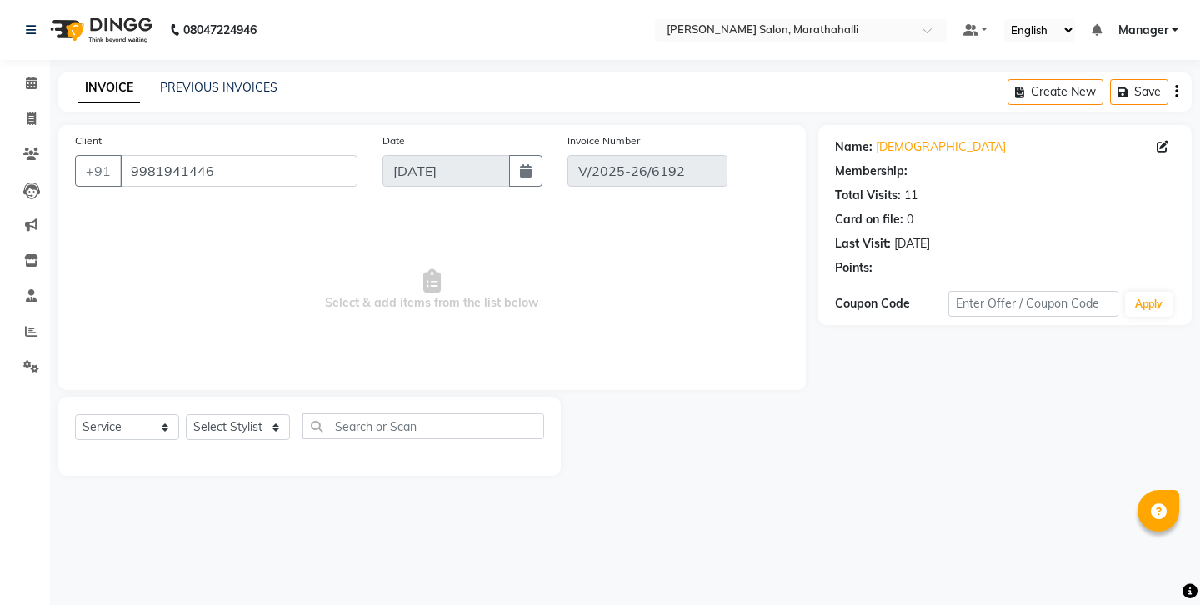
type input "03-09-2025"
select select "select"
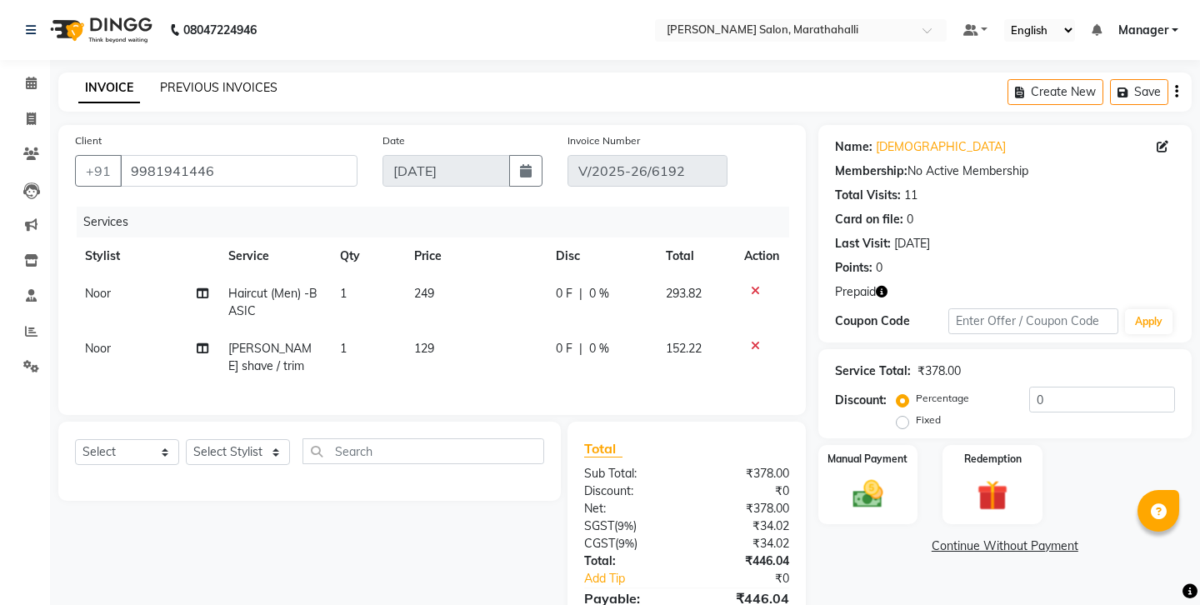
click at [228, 80] on link "PREVIOUS INVOICES" at bounding box center [218, 87] width 117 height 15
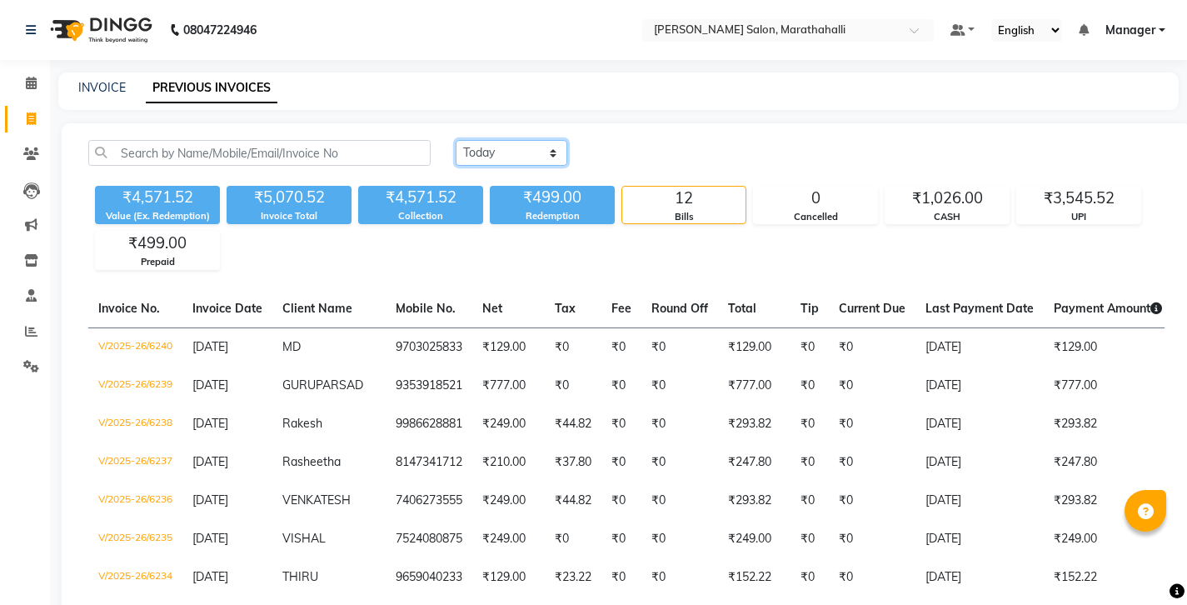
select select "range"
click at [642, 142] on input "[DATE]" at bounding box center [647, 153] width 117 height 23
select select "9"
select select "2025"
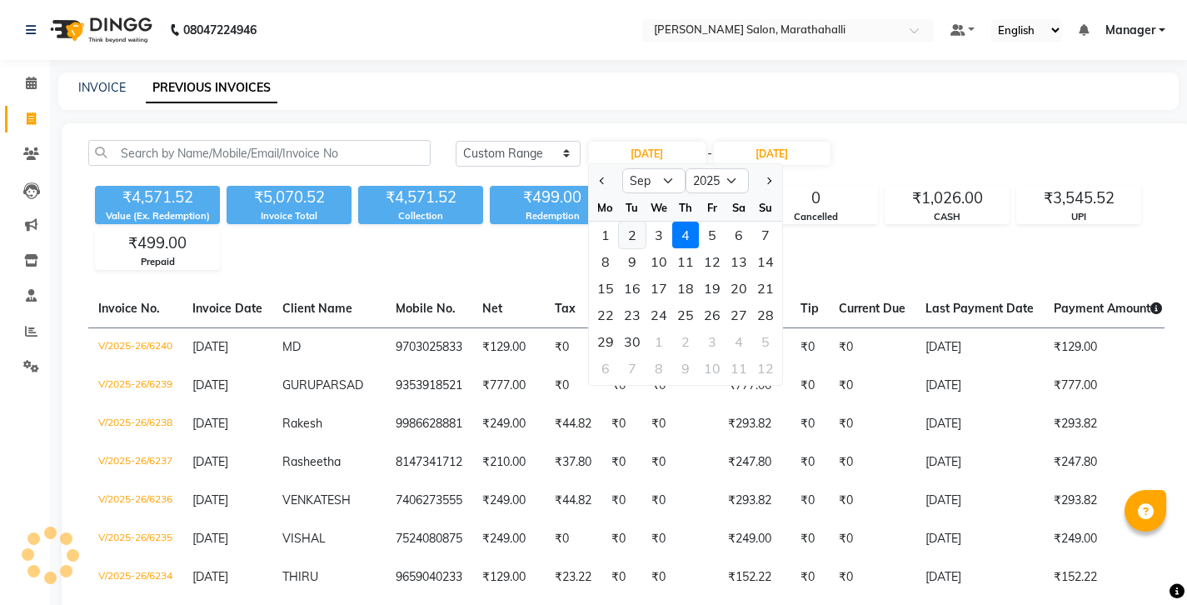
click at [622, 222] on div "2" at bounding box center [632, 235] width 27 height 27
type input "02-09-2025"
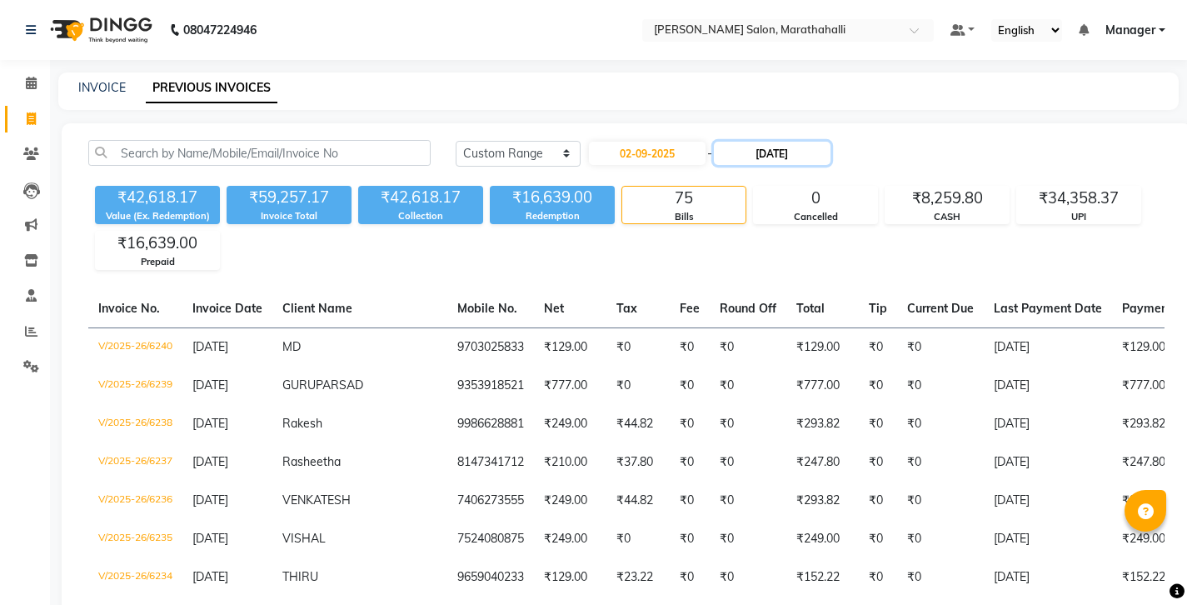
click at [756, 142] on input "[DATE]" at bounding box center [772, 153] width 117 height 23
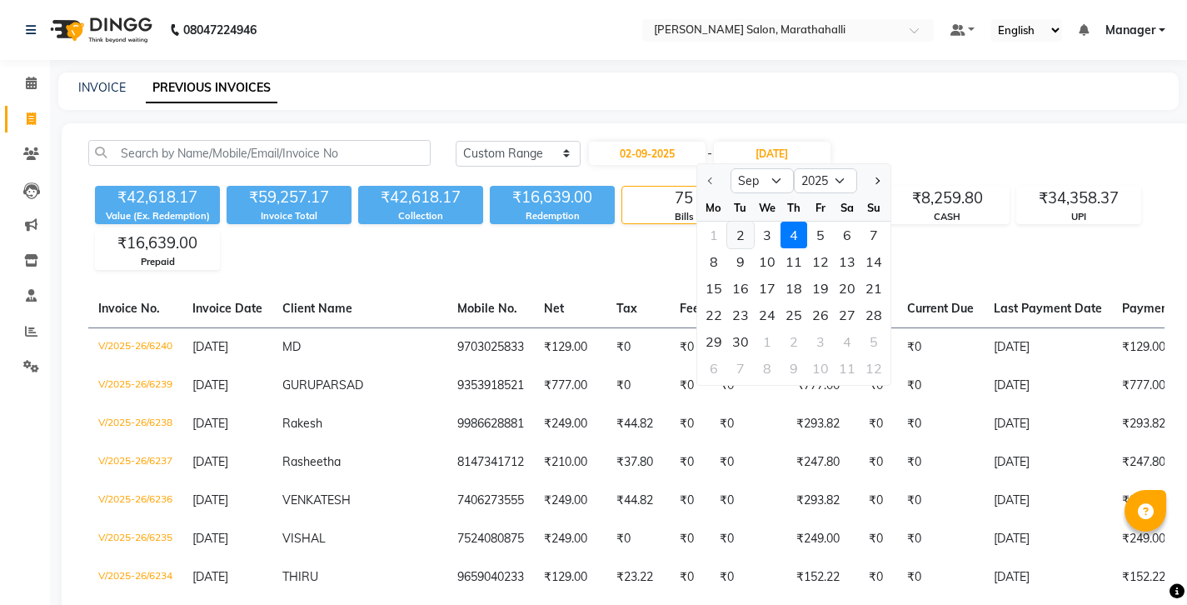
click at [736, 222] on div "2" at bounding box center [740, 235] width 27 height 27
type input "02-09-2025"
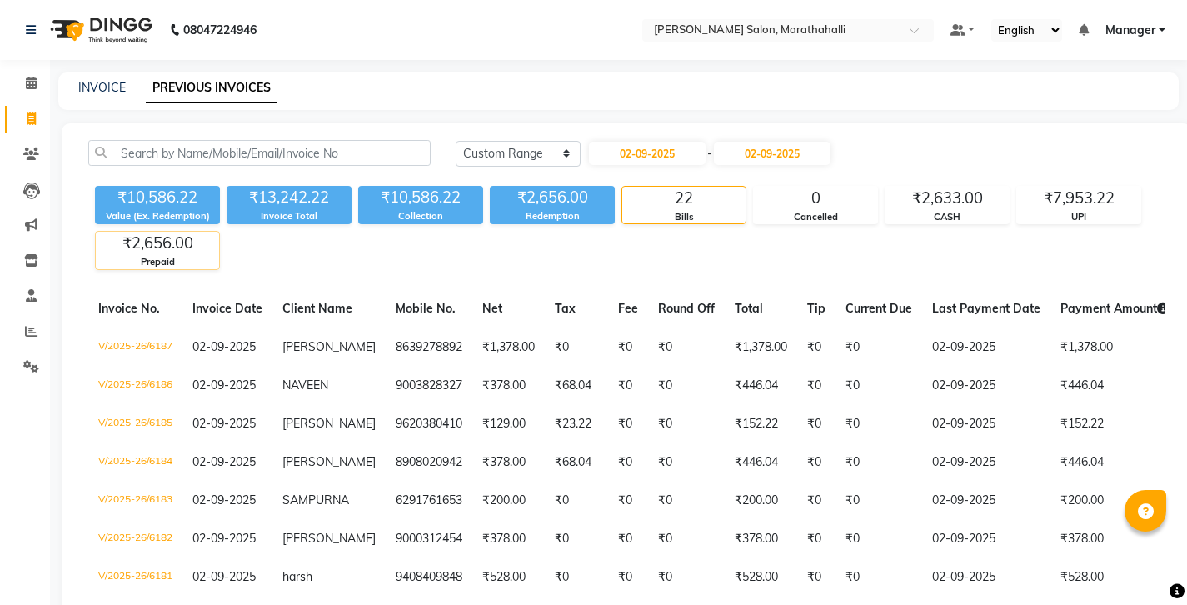
click at [148, 232] on div "₹2,656.00" at bounding box center [157, 243] width 123 height 23
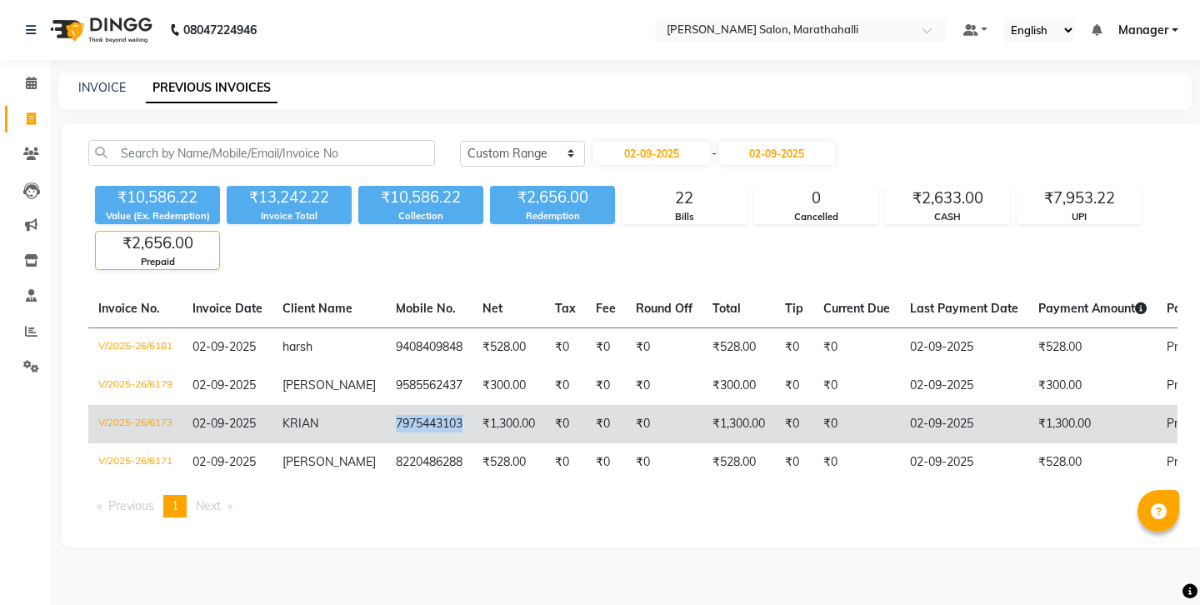
copy td "7975443103"
drag, startPoint x: 320, startPoint y: 357, endPoint x: 380, endPoint y: 363, distance: 60.3
click at [386, 405] on td "7975443103" at bounding box center [429, 424] width 87 height 38
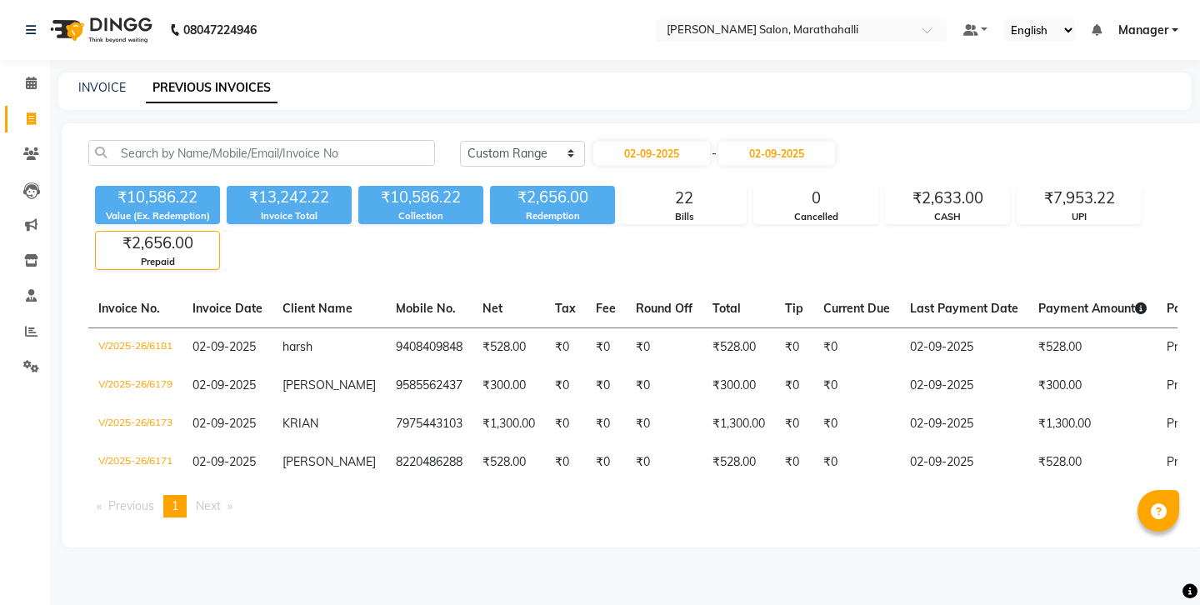
drag, startPoint x: 417, startPoint y: 467, endPoint x: 377, endPoint y: 412, distance: 68.2
click at [417, 467] on div "Today Yesterday Custom Range 02-09-2025 - 02-09-2025 ₹10,586.22 Value (Ex. Rede…" at bounding box center [633, 335] width 1142 height 424
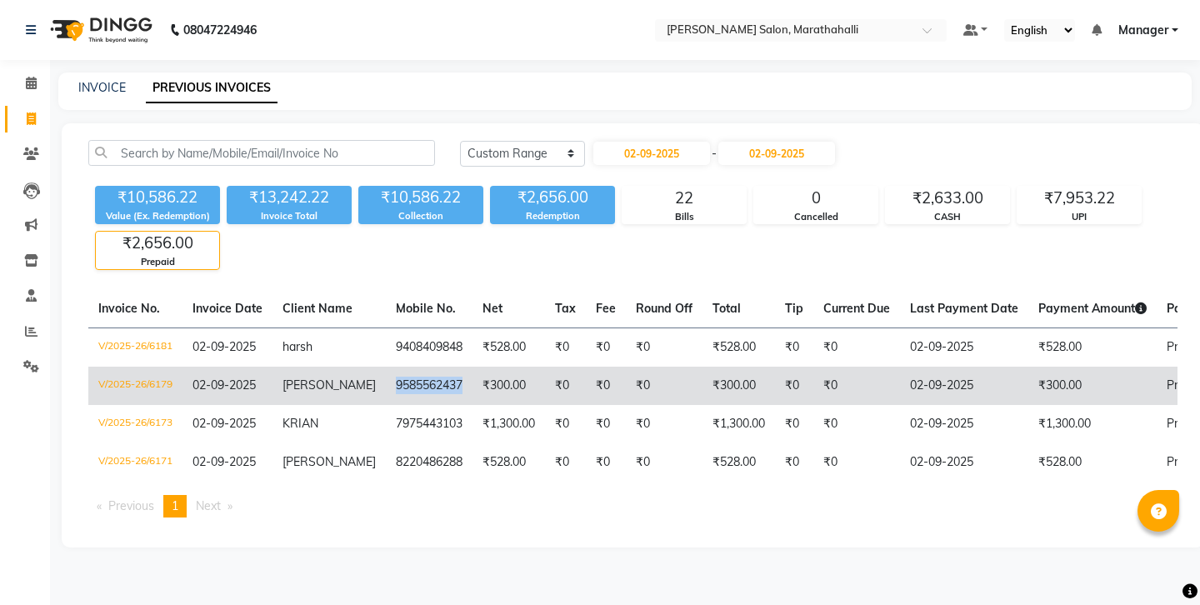
copy td "9585562437"
drag, startPoint x: 320, startPoint y: 331, endPoint x: 379, endPoint y: 331, distance: 59.2
click at [386, 367] on td "9585562437" at bounding box center [429, 386] width 87 height 38
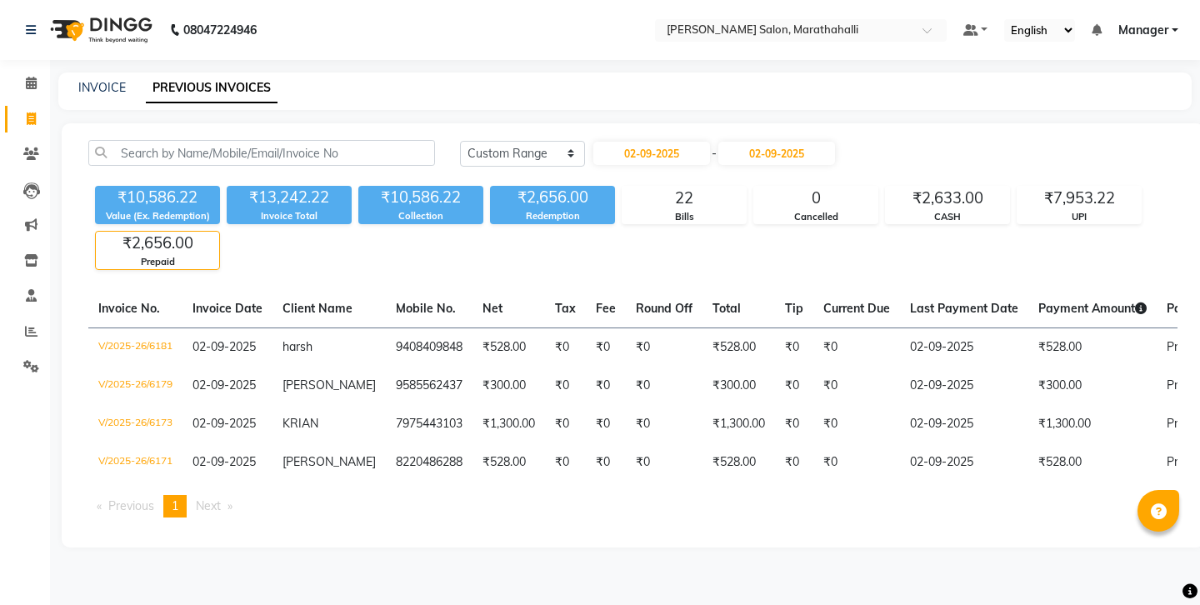
click at [387, 495] on ul "Previous page 1 / 1 You're on page 1 Next page" at bounding box center [632, 506] width 1089 height 22
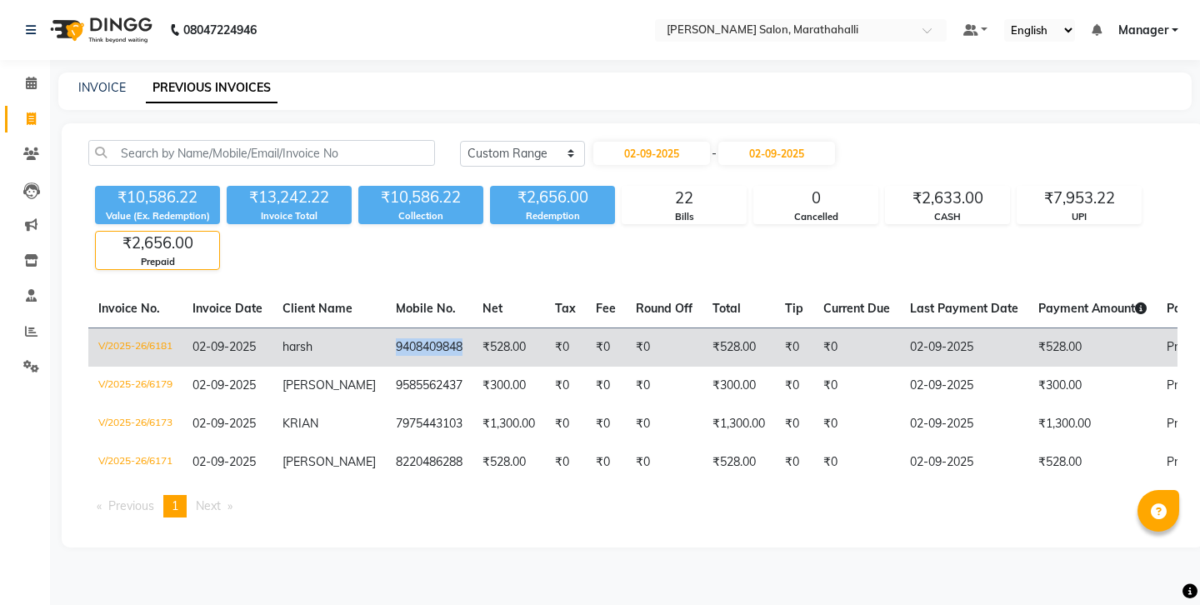
copy td "9408409848"
drag, startPoint x: 322, startPoint y: 290, endPoint x: 378, endPoint y: 293, distance: 56.8
click at [386, 327] on td "9408409848" at bounding box center [429, 346] width 87 height 39
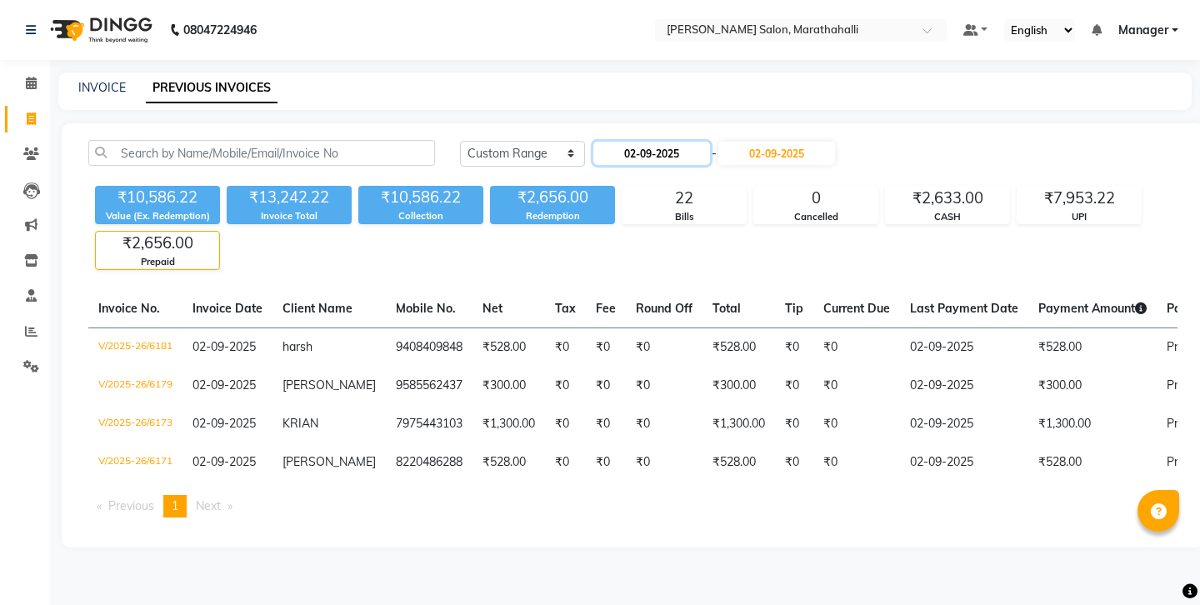
click at [637, 142] on input "02-09-2025" at bounding box center [651, 153] width 117 height 23
select select "9"
select select "2025"
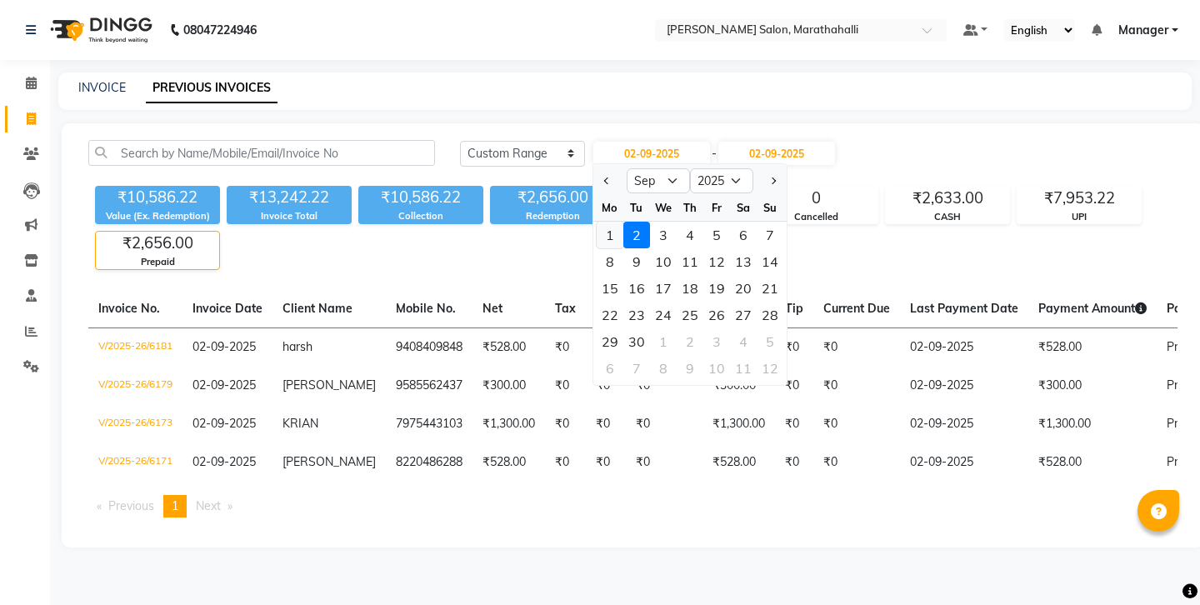
click at [602, 222] on div "1" at bounding box center [610, 235] width 27 height 27
type input "01-09-2025"
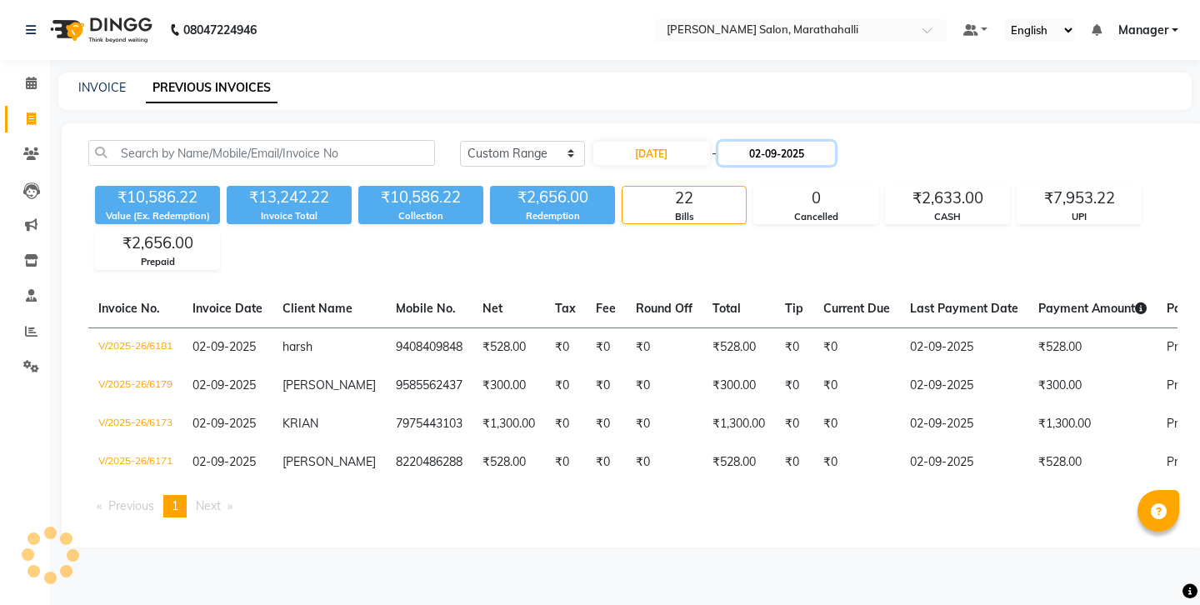
click at [760, 142] on input "02-09-2025" at bounding box center [776, 153] width 117 height 23
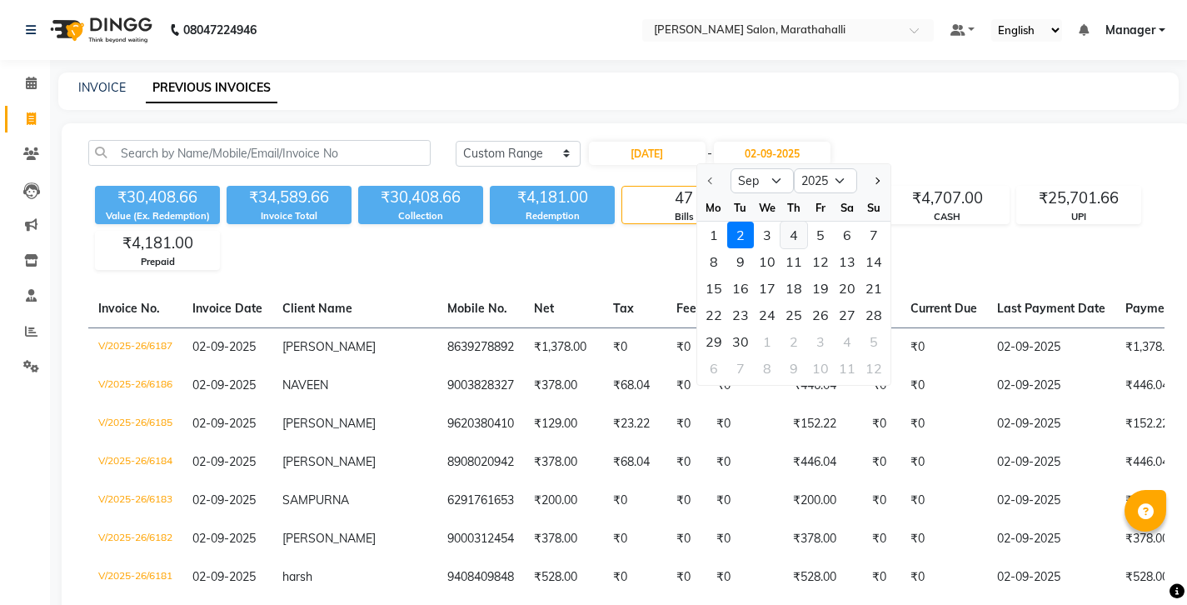
click at [781, 222] on div "4" at bounding box center [794, 235] width 27 height 27
type input "04-09-2025"
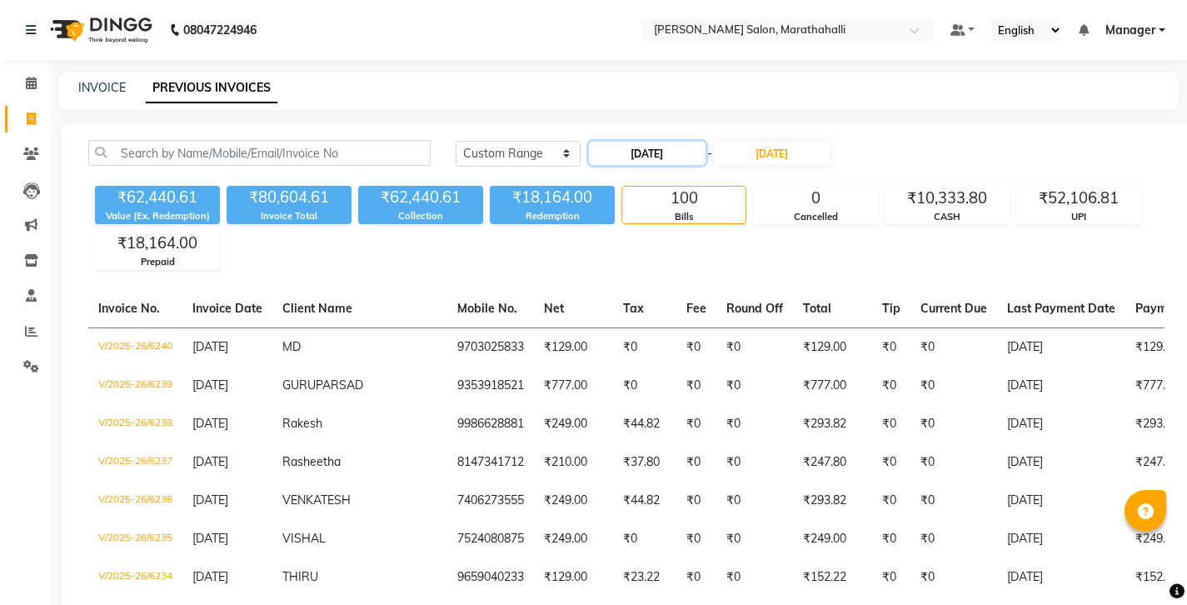
click at [640, 142] on input "01-09-2025" at bounding box center [647, 153] width 117 height 23
select select "9"
select select "2025"
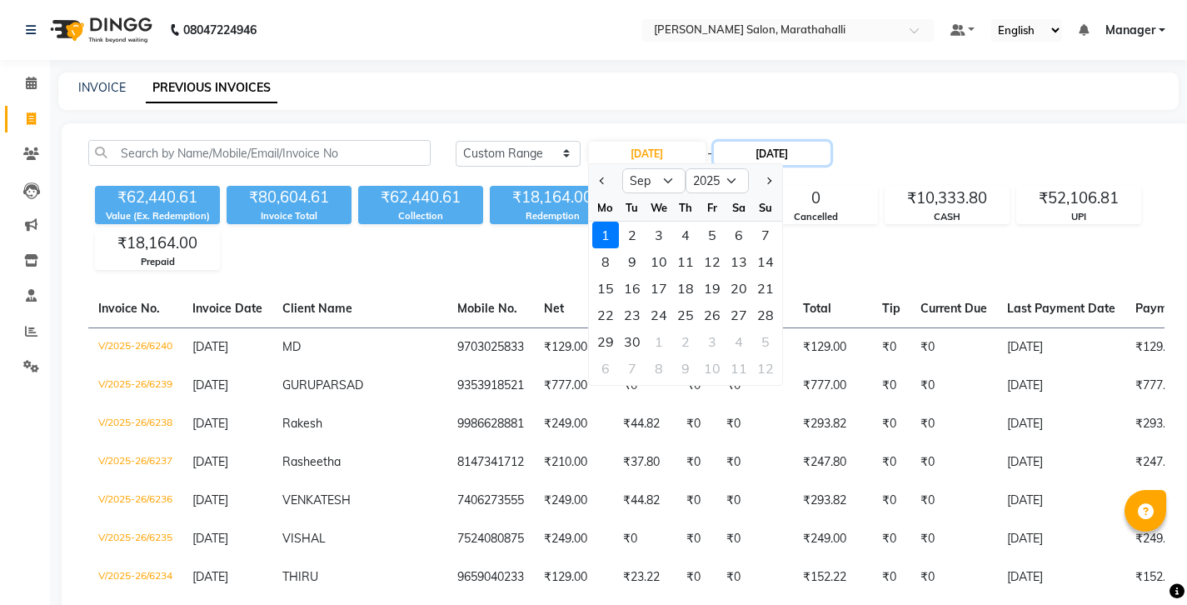
click at [735, 142] on input "04-09-2025" at bounding box center [772, 153] width 117 height 23
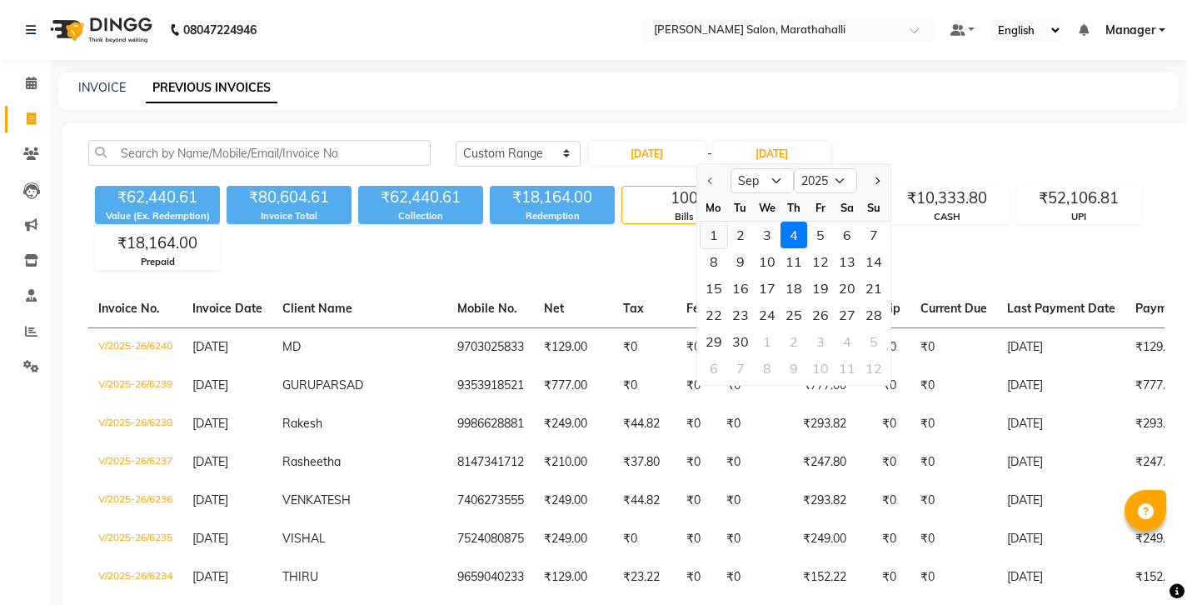
click at [708, 222] on div "1" at bounding box center [714, 235] width 27 height 27
type input "01-09-2025"
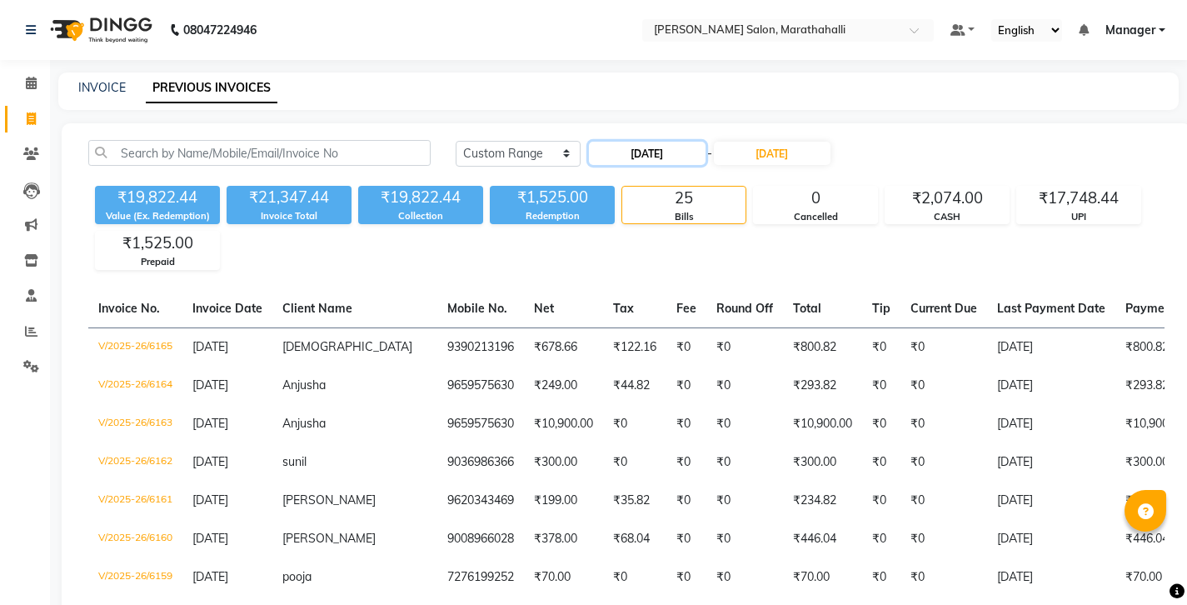
click at [657, 142] on input "01-09-2025" at bounding box center [647, 153] width 117 height 23
select select "9"
select select "2025"
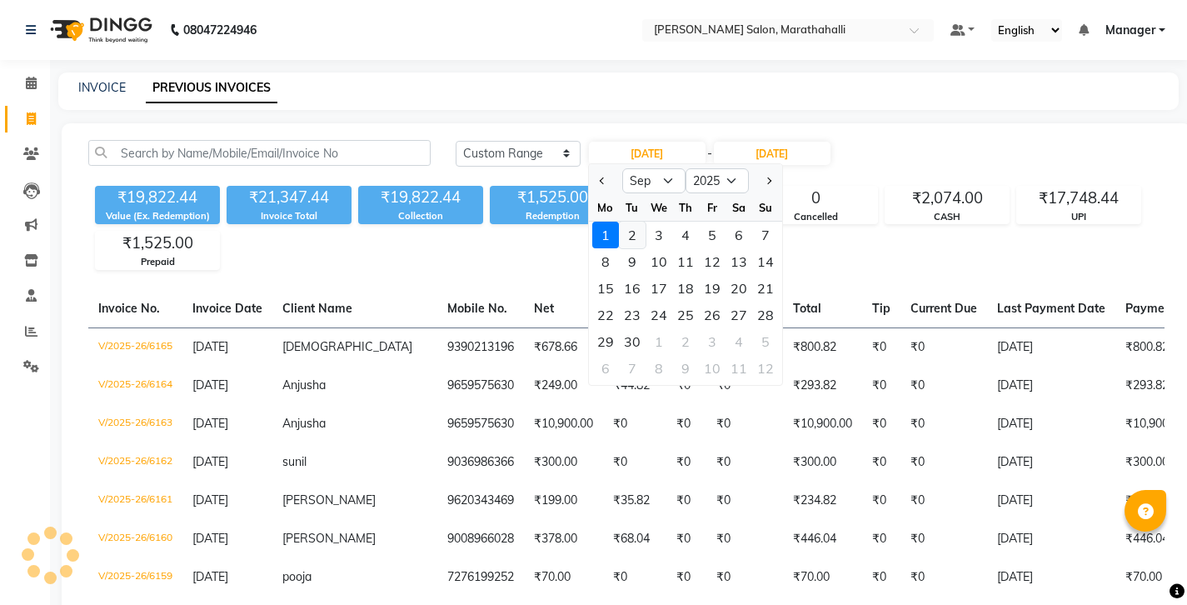
click at [625, 222] on div "2" at bounding box center [632, 235] width 27 height 27
type input "02-09-2025"
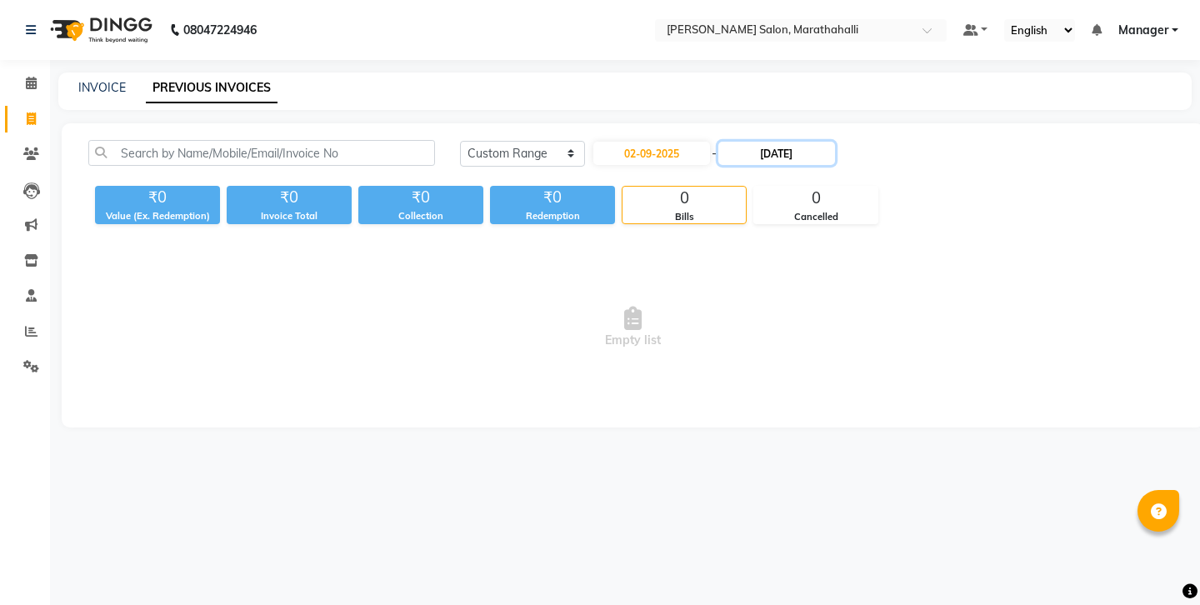
click at [747, 142] on input "01-09-2025" at bounding box center [776, 153] width 117 height 23
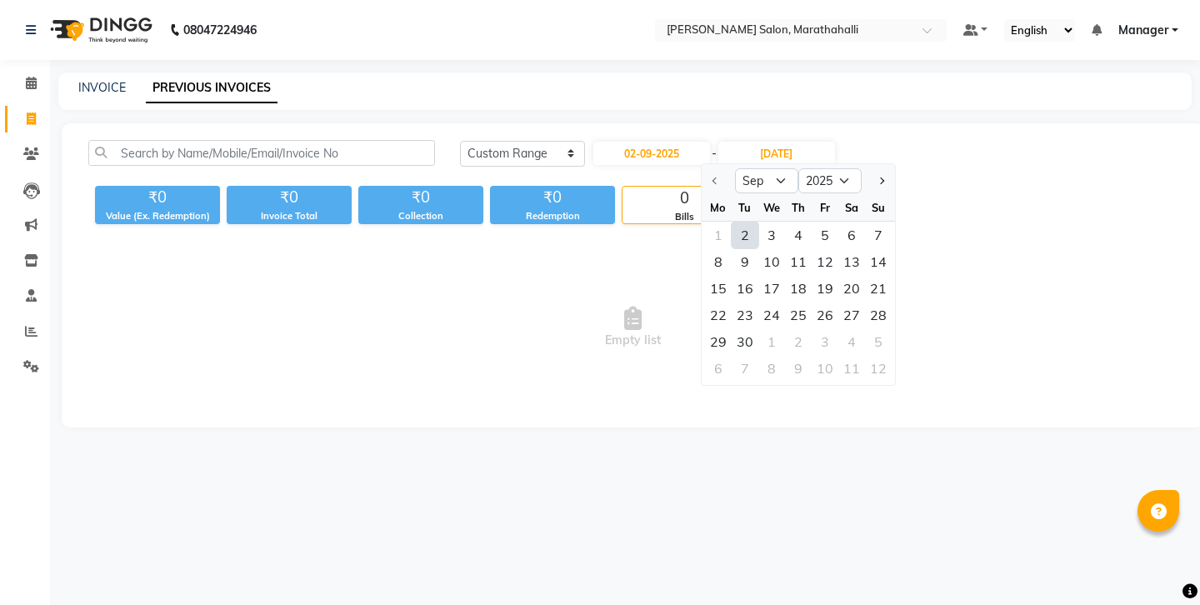
click at [738, 222] on div "2" at bounding box center [745, 235] width 27 height 27
type input "02-09-2025"
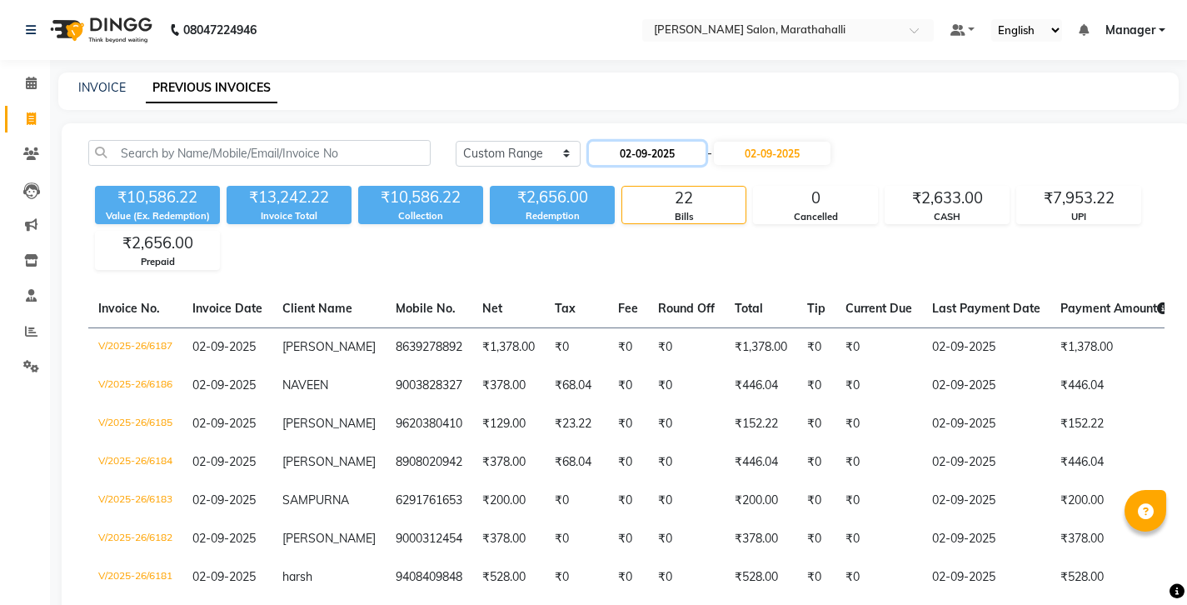
click at [647, 142] on input "02-09-2025" at bounding box center [647, 153] width 117 height 23
select select "9"
select select "2025"
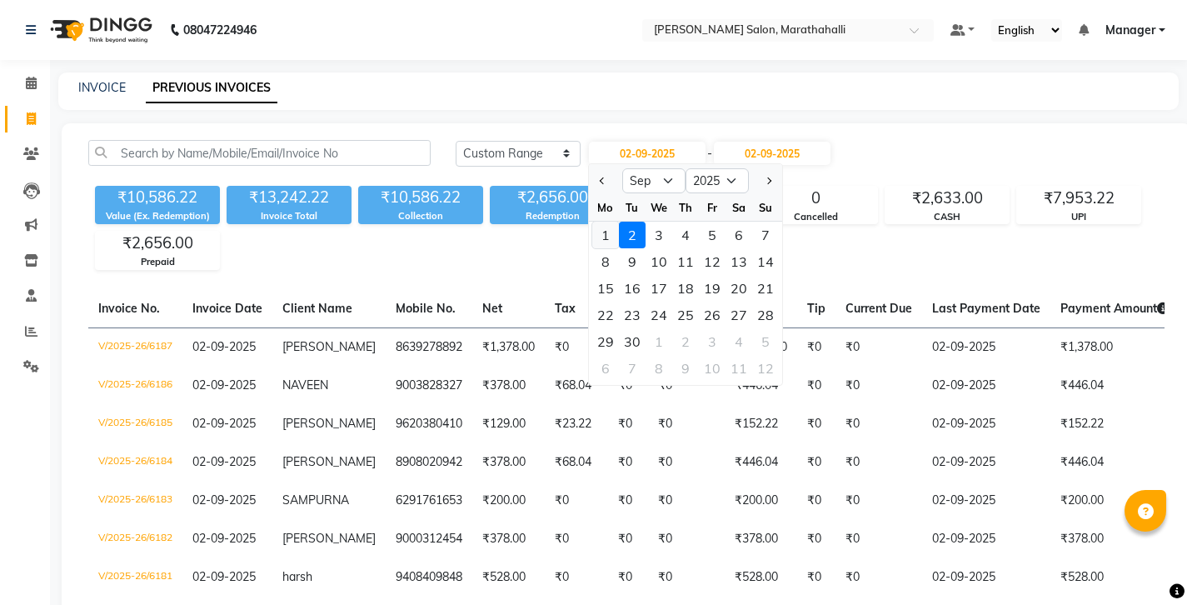
click at [596, 222] on div "1" at bounding box center [605, 235] width 27 height 27
type input "01-09-2025"
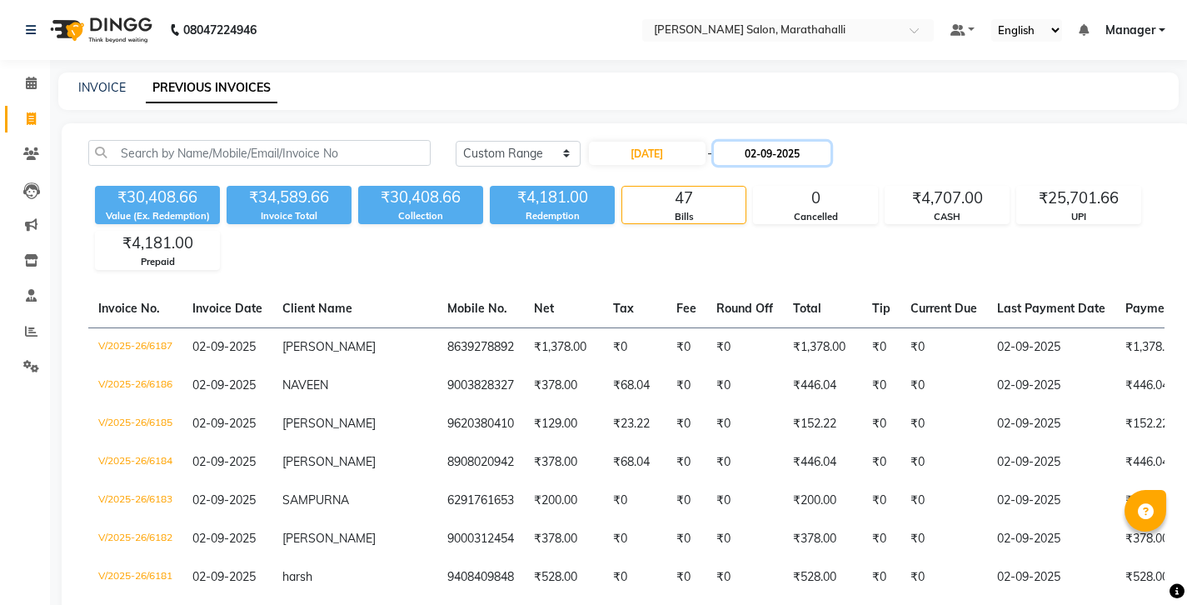
click at [739, 143] on input "02-09-2025" at bounding box center [772, 153] width 117 height 23
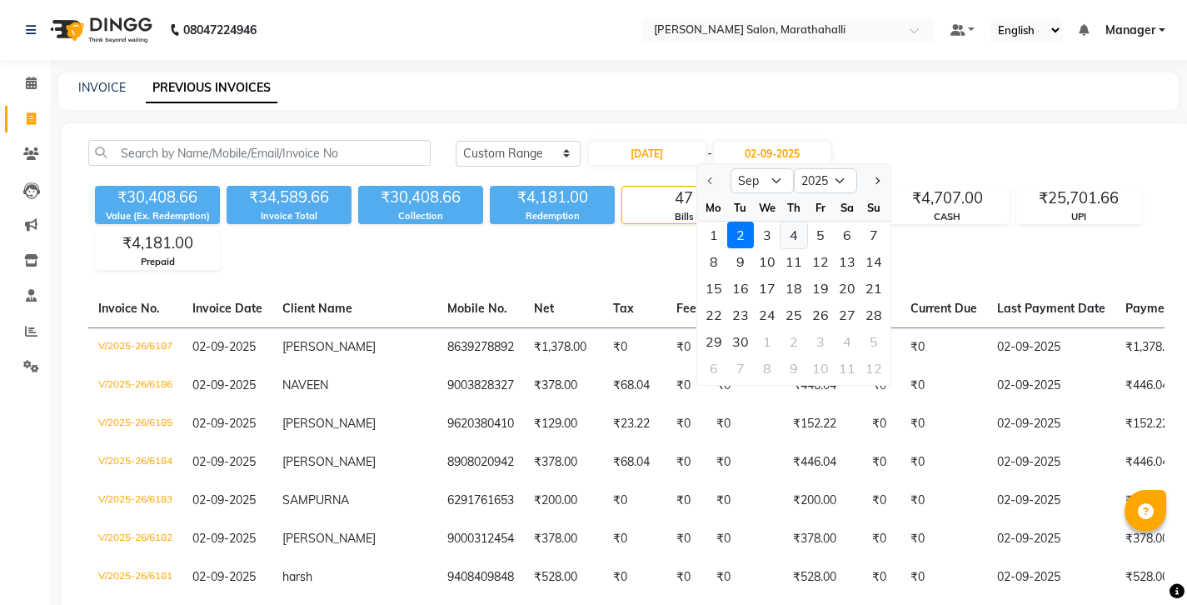
click at [781, 222] on div "4" at bounding box center [794, 235] width 27 height 27
type input "04-09-2025"
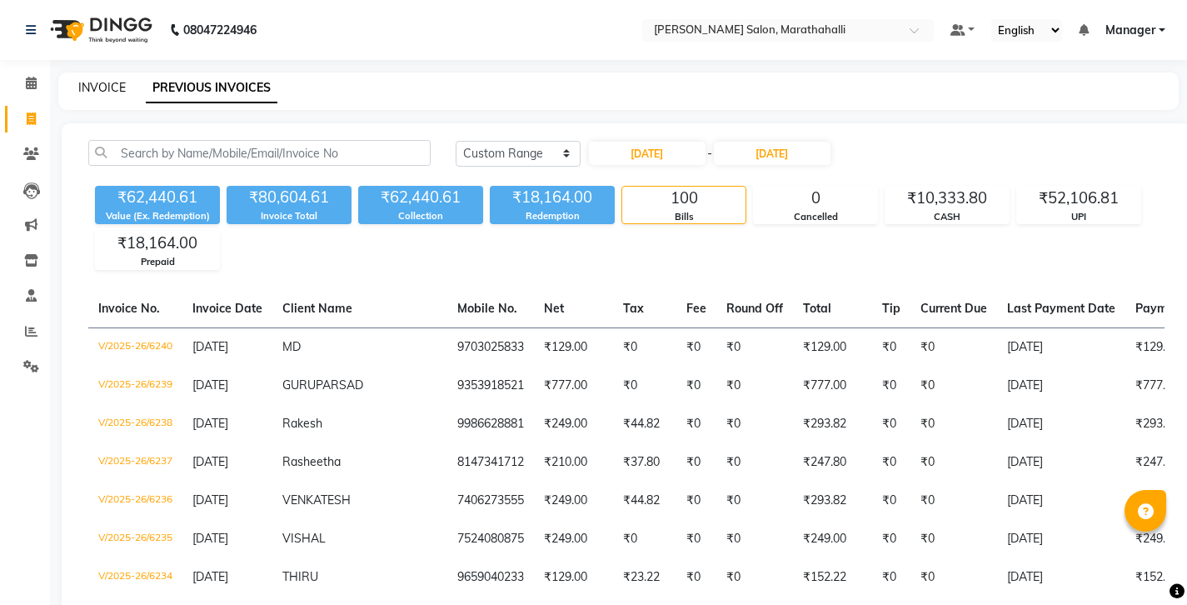
click at [95, 82] on link "INVOICE" at bounding box center [101, 87] width 47 height 15
select select "4783"
select select "service"
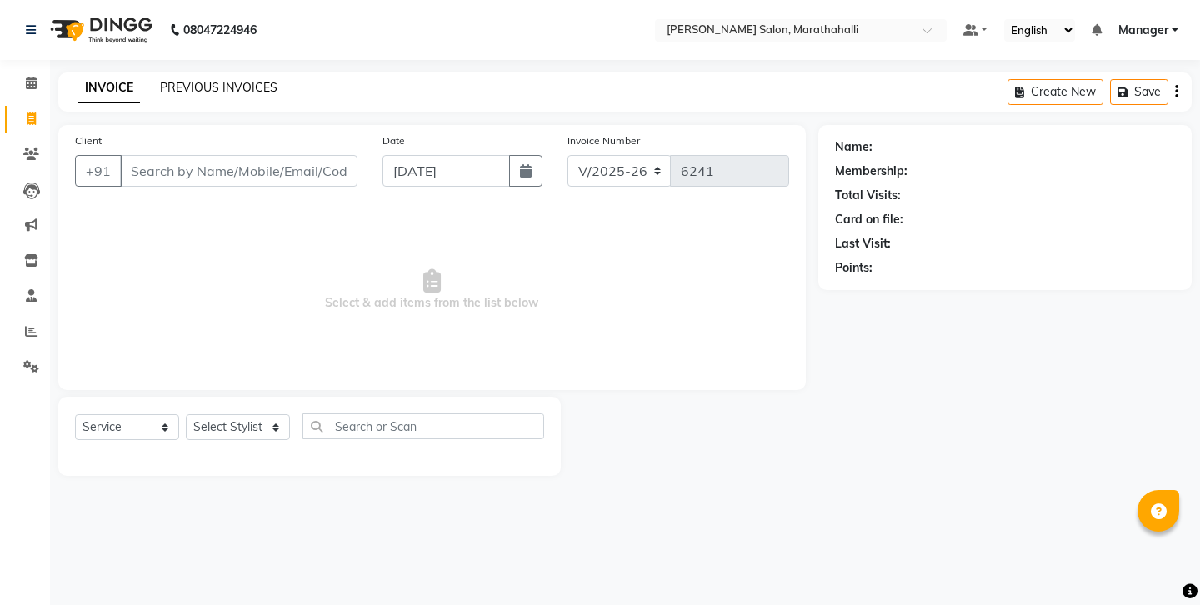
click at [219, 80] on link "PREVIOUS INVOICES" at bounding box center [218, 87] width 117 height 15
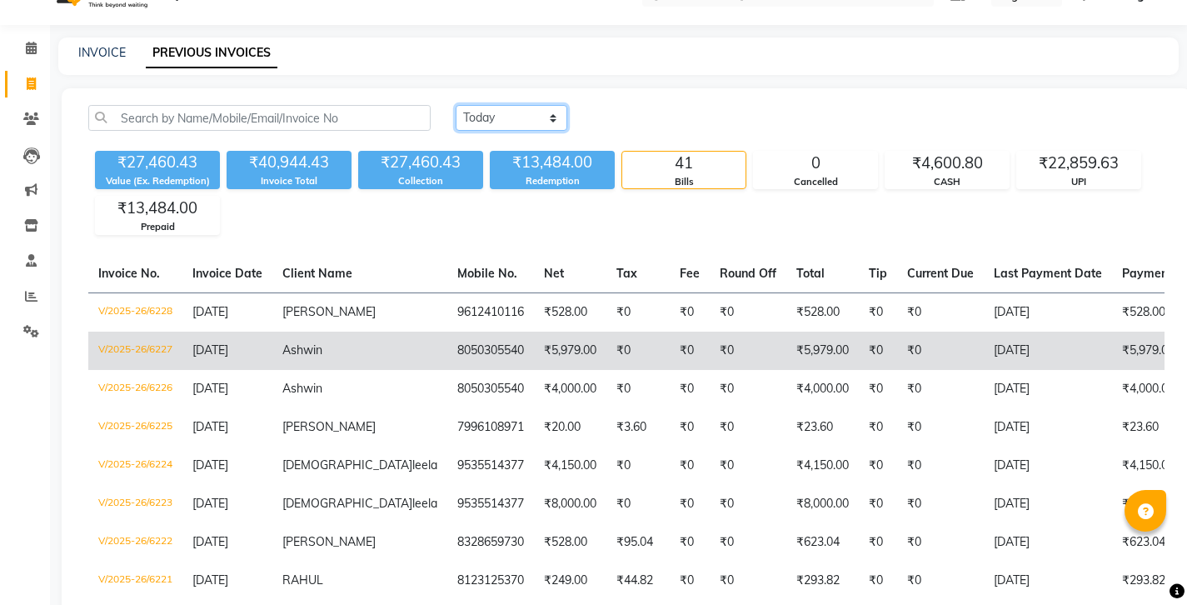
scroll to position [67, 0]
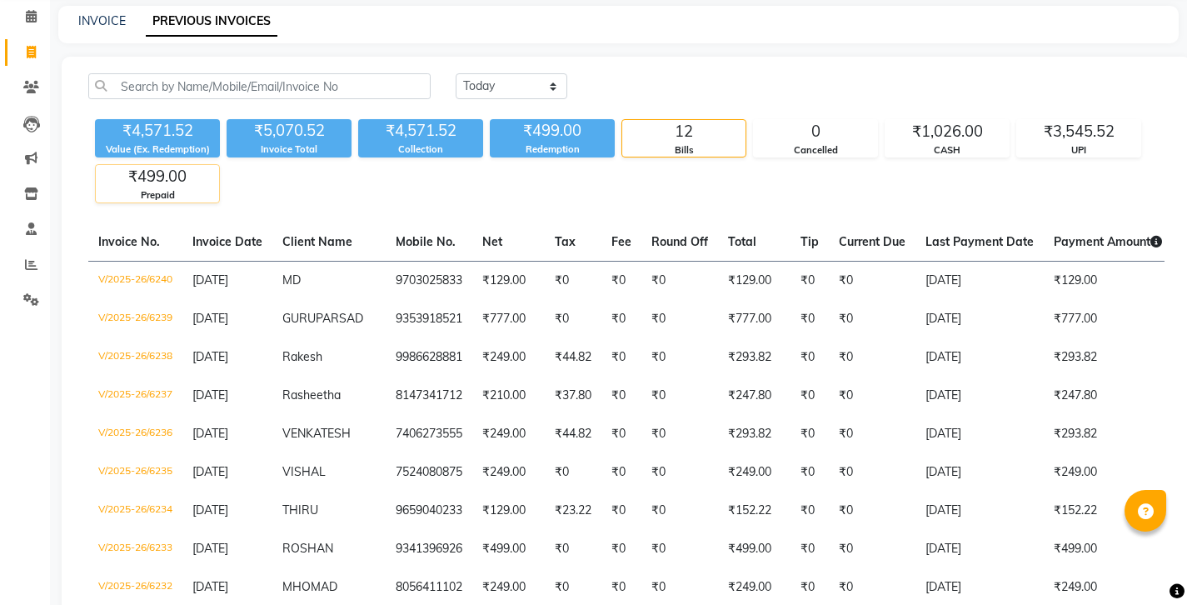
click at [169, 165] on div "₹499.00" at bounding box center [157, 176] width 123 height 23
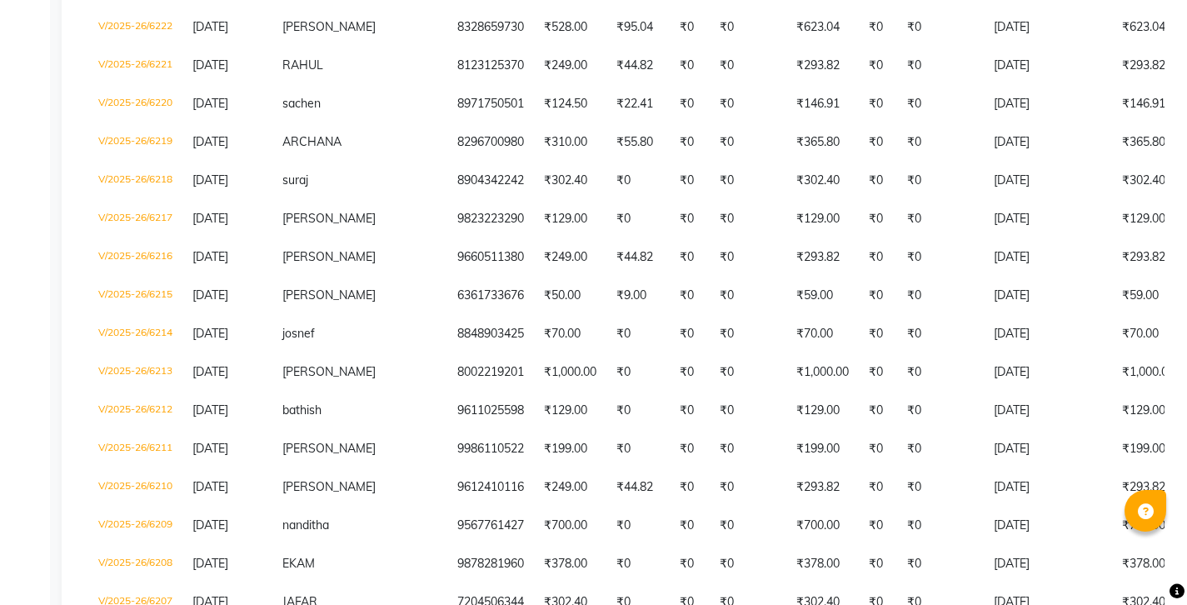
scroll to position [0, 0]
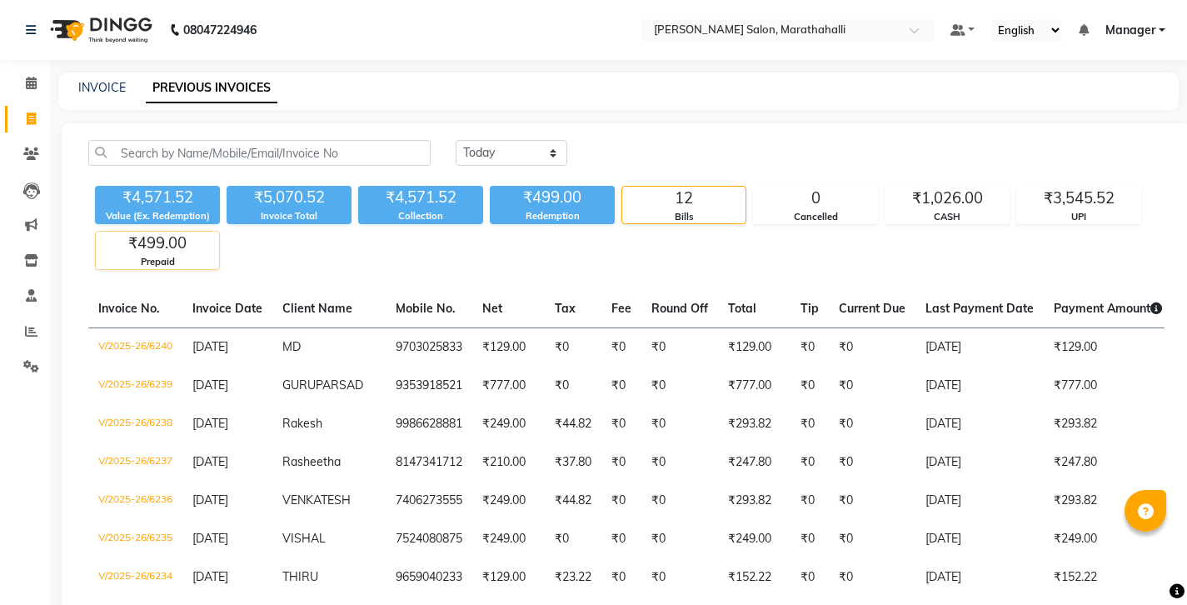
click at [163, 232] on div "₹499.00" at bounding box center [157, 243] width 123 height 23
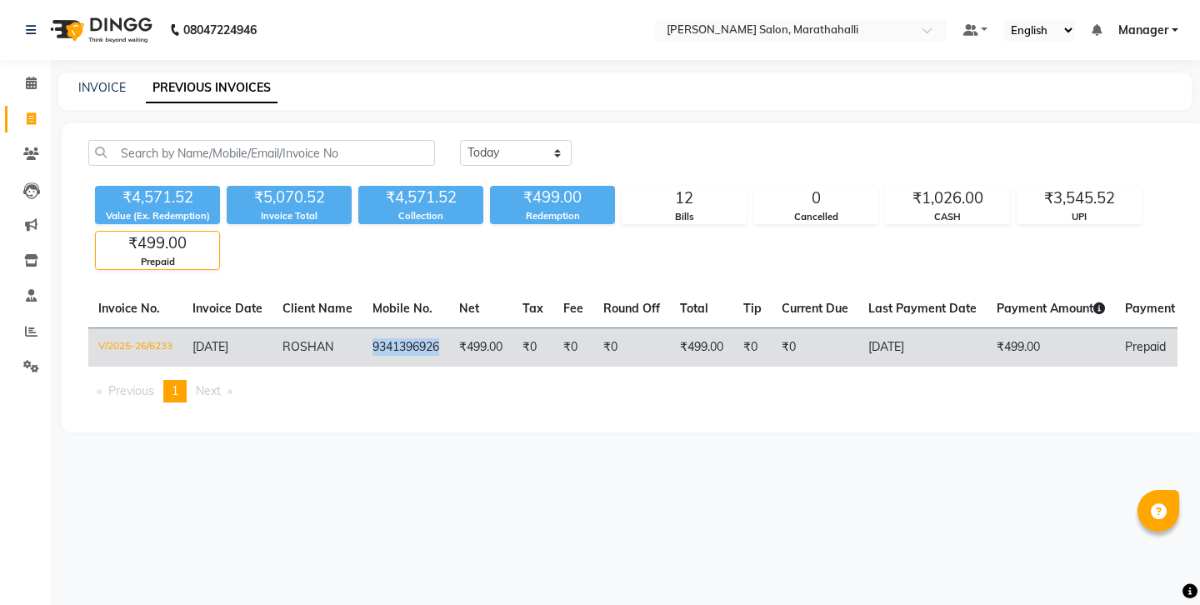
copy td "9341396926"
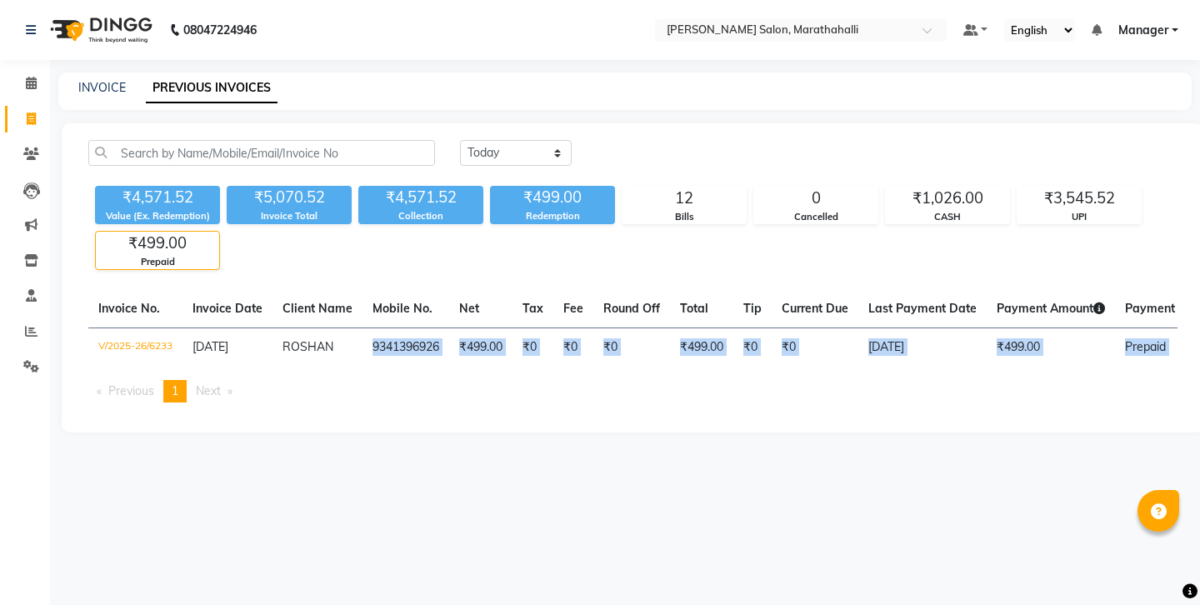
drag, startPoint x: 322, startPoint y: 291, endPoint x: 367, endPoint y: 343, distance: 69.1
click at [367, 343] on div "Invoice No. Invoice Date Client Name Mobile No. Net Tax Fee Round Off Total Tip…" at bounding box center [632, 353] width 1109 height 126
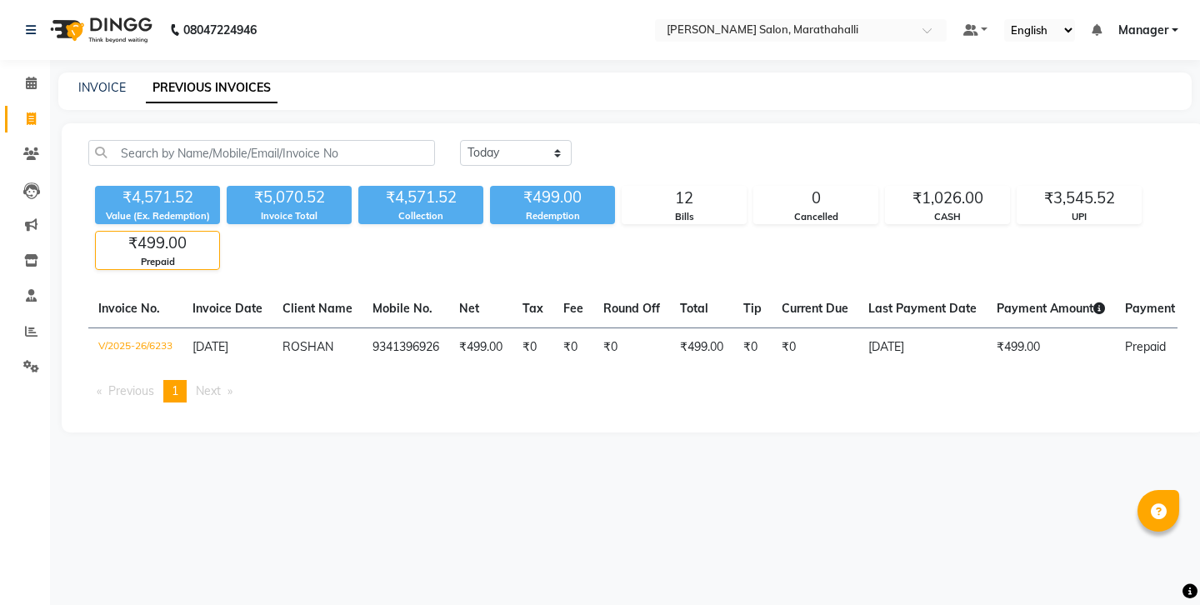
click at [384, 404] on main "INVOICE PREVIOUS INVOICES Today Yesterday Custom Range ₹4,571.52 Value (Ex. Red…" at bounding box center [625, 264] width 1150 height 385
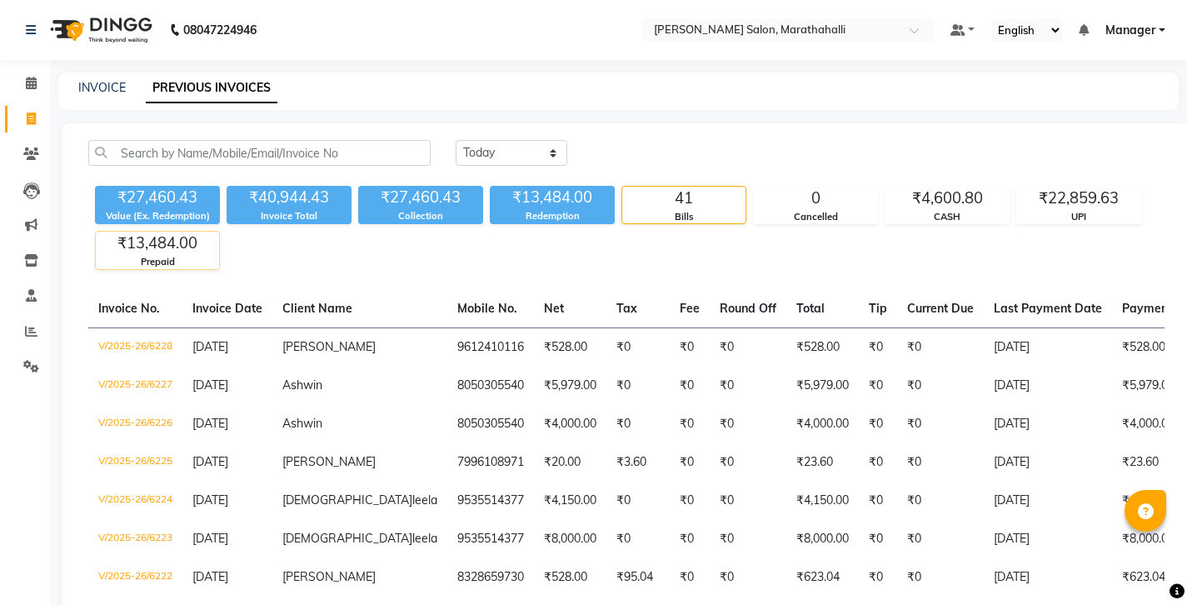
click at [178, 232] on div "₹13,484.00" at bounding box center [157, 243] width 123 height 23
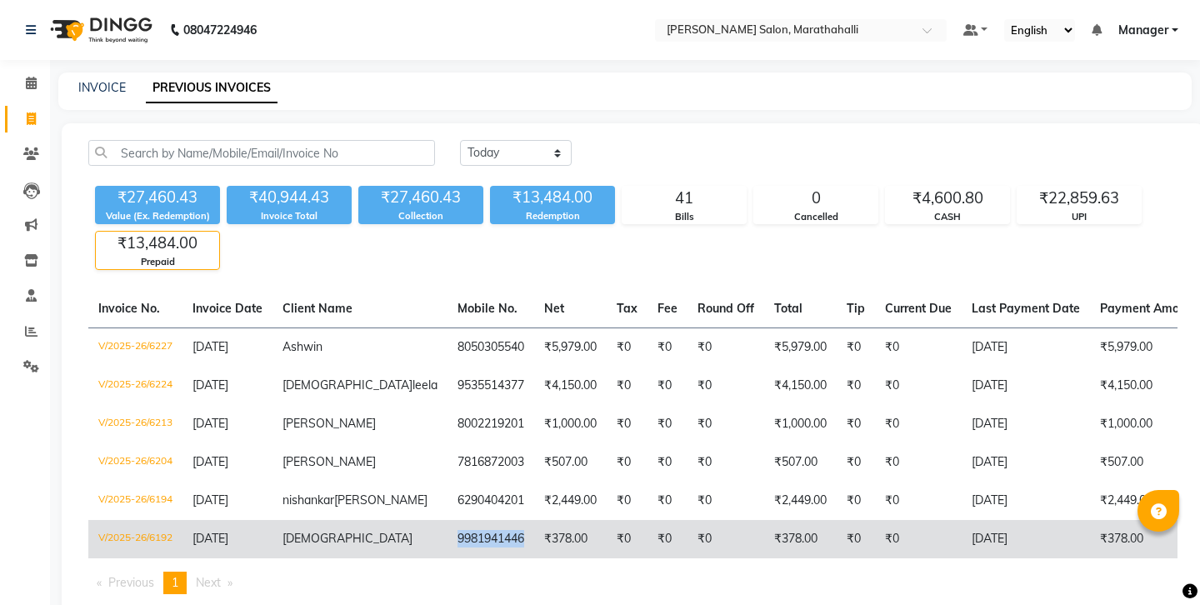
copy td "9981941446"
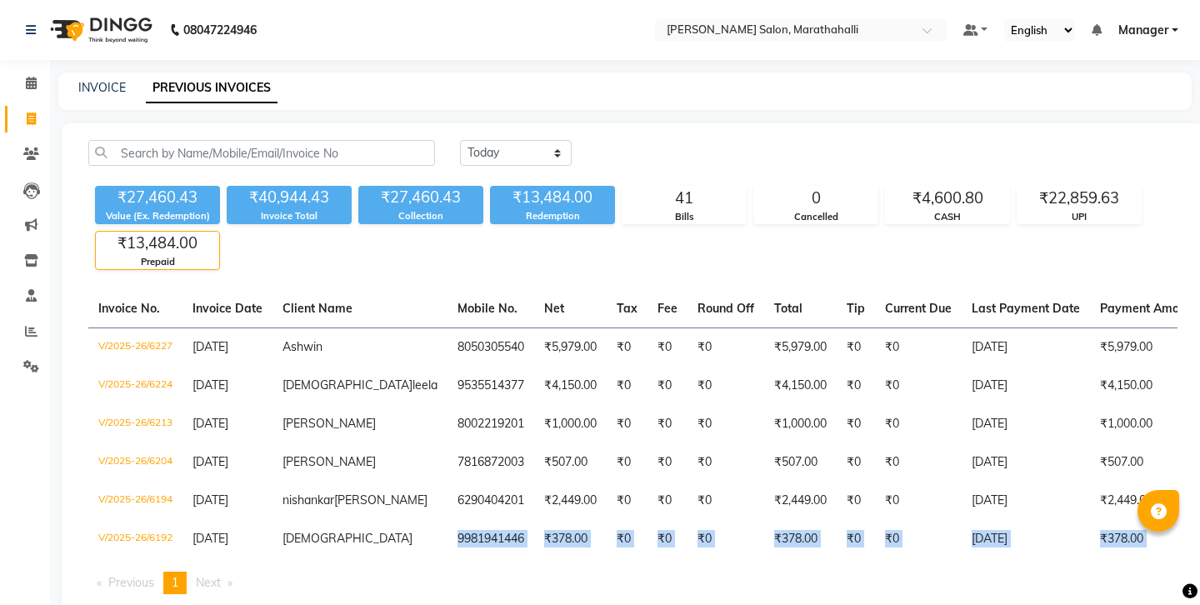
drag, startPoint x: 316, startPoint y: 467, endPoint x: 369, endPoint y: 502, distance: 63.8
click at [371, 504] on div "Invoice No. Invoice Date Client Name Mobile No. Net Tax Fee Round Off Total Tip…" at bounding box center [632, 448] width 1109 height 317
click at [427, 532] on div "Invoice No. Invoice Date Client Name Mobile No. Net Tax Fee Round Off Total Tip…" at bounding box center [632, 448] width 1109 height 317
drag, startPoint x: 321, startPoint y: 423, endPoint x: 372, endPoint y: 504, distance: 95.5
click at [372, 504] on div "Invoice No. Invoice Date Client Name Mobile No. Net Tax Fee Round Off Total Tip…" at bounding box center [632, 448] width 1109 height 317
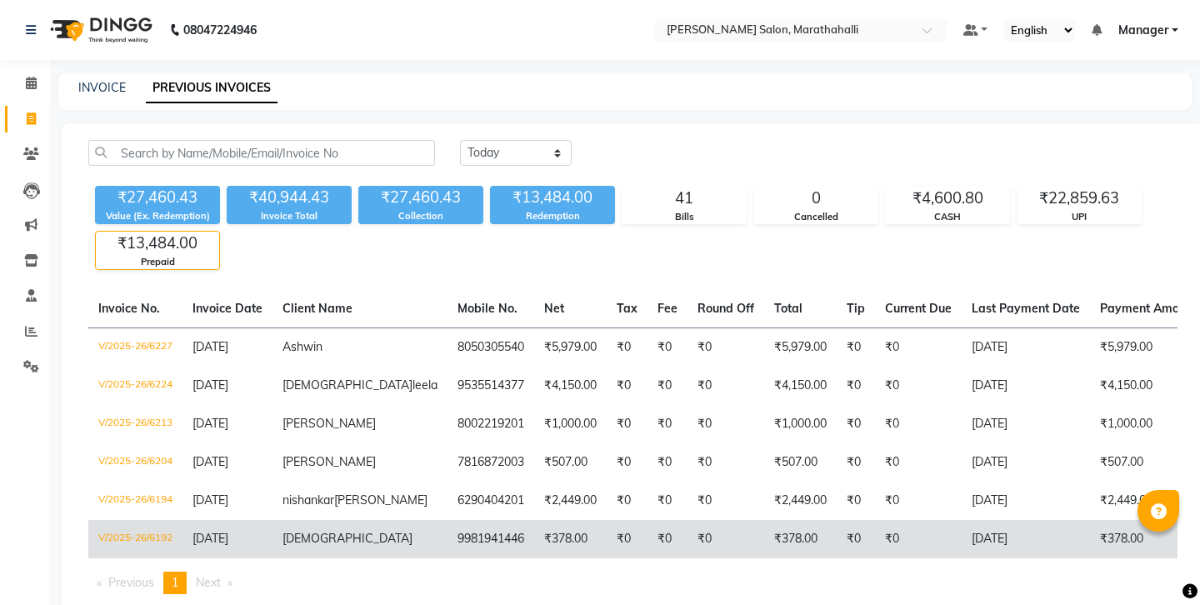
drag, startPoint x: 361, startPoint y: 518, endPoint x: 352, endPoint y: 478, distance: 41.0
click at [361, 572] on ul "Previous page 1 / 1 You're on page 1 Next page" at bounding box center [632, 583] width 1089 height 22
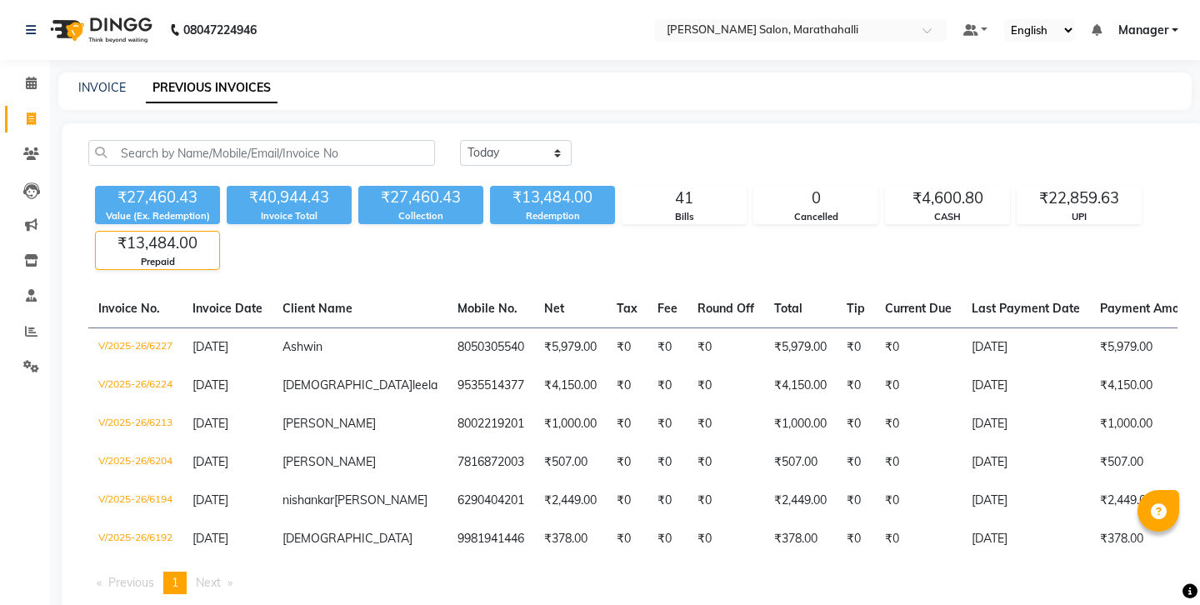
drag, startPoint x: 317, startPoint y: 423, endPoint x: 358, endPoint y: 527, distance: 111.9
click at [372, 512] on div "Invoice No. Invoice Date Client Name Mobile No. Net Tax Fee Round Off Total Tip…" at bounding box center [632, 448] width 1109 height 317
drag, startPoint x: 349, startPoint y: 535, endPoint x: 342, endPoint y: 522, distance: 14.2
click at [347, 535] on div "Invoice No. Invoice Date Client Name Mobile No. Net Tax Fee Round Off Total Tip…" at bounding box center [632, 448] width 1109 height 317
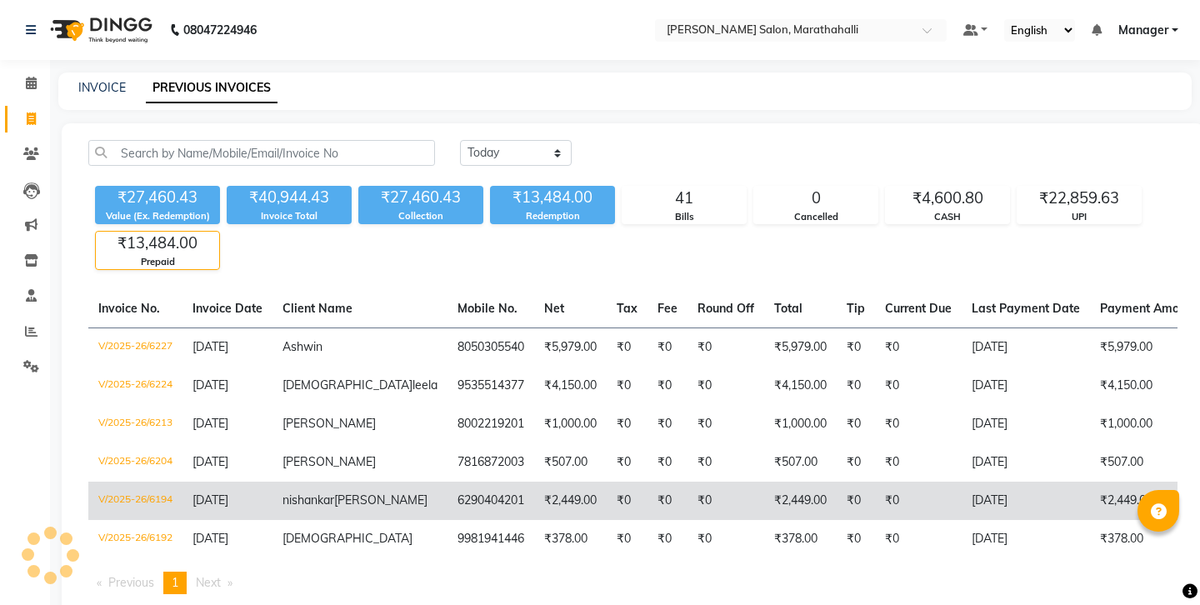
drag, startPoint x: 382, startPoint y: 424, endPoint x: 327, endPoint y: 422, distance: 55.9
click at [447, 482] on td "6290404201" at bounding box center [490, 501] width 87 height 38
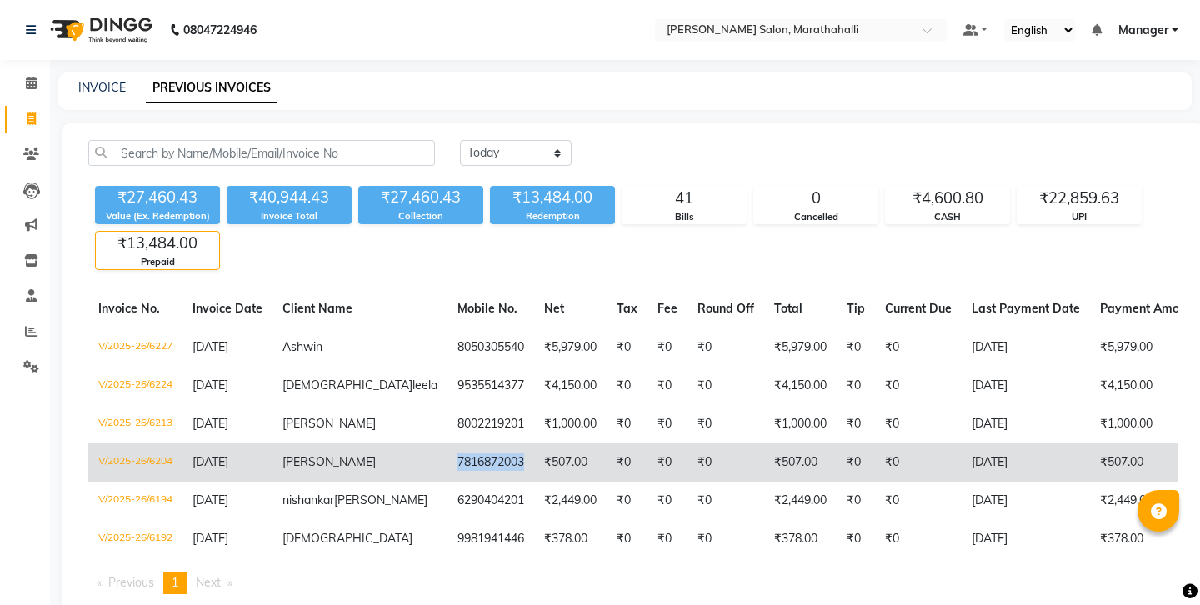
copy td "7816872003"
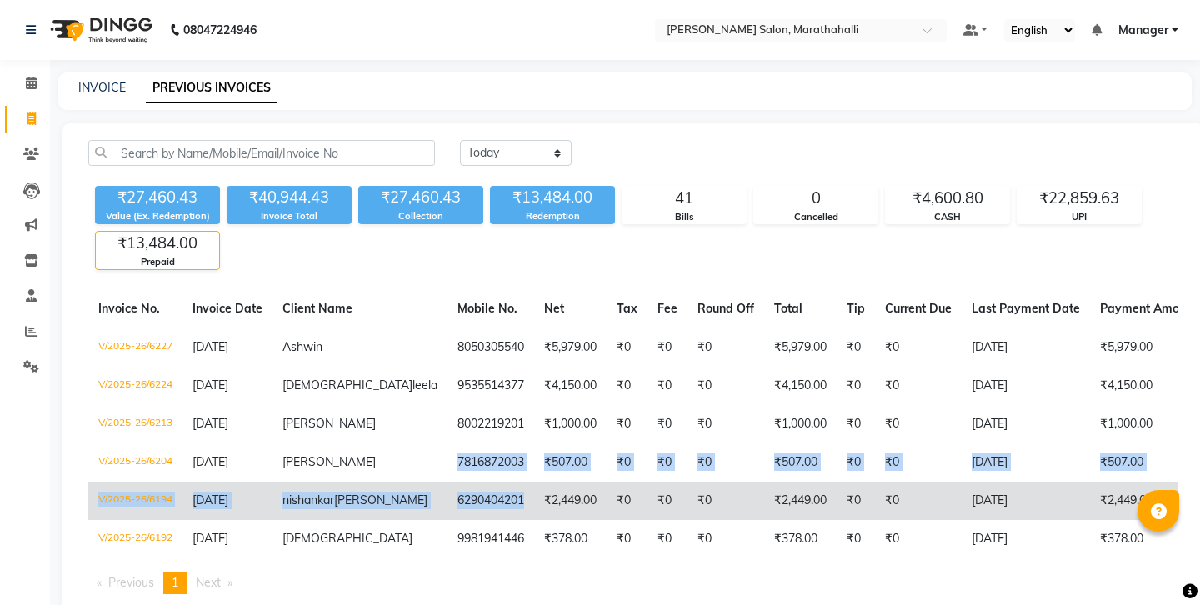
drag, startPoint x: 319, startPoint y: 391, endPoint x: 376, endPoint y: 451, distance: 82.5
click at [377, 454] on tbody "V/2025-26/6227 03-09-2025 Ashwin 8050305540 ₹5,979.00 ₹0 ₹0 ₹0 ₹5,979.00 ₹0 ₹0 …" at bounding box center [799, 442] width 1422 height 231
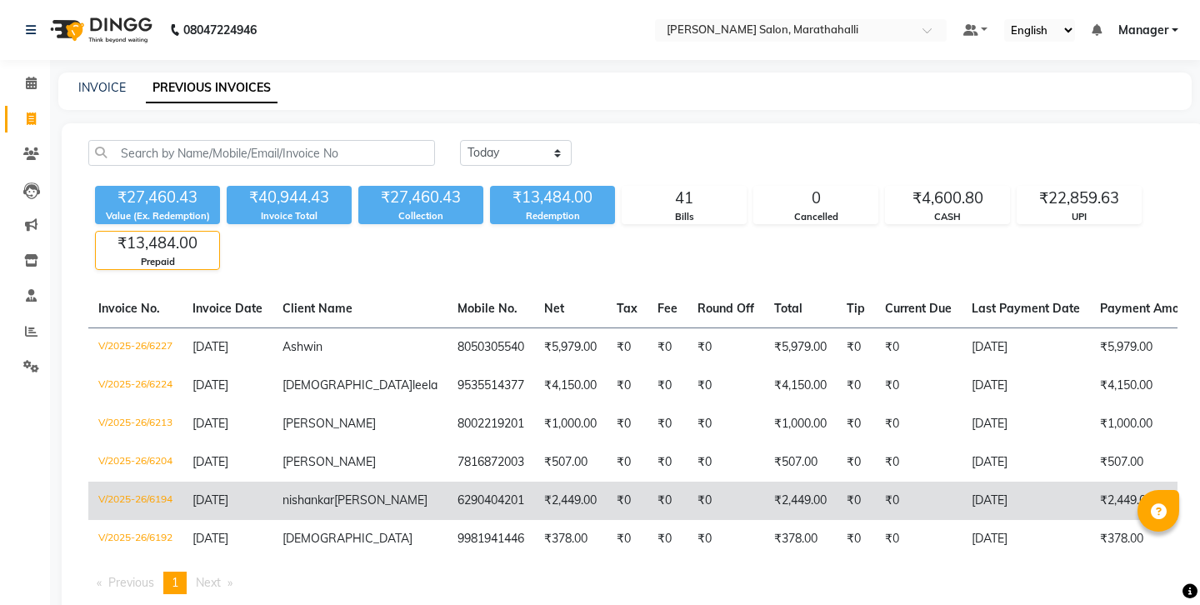
drag, startPoint x: 384, startPoint y: 523, endPoint x: 354, endPoint y: 446, distance: 83.1
click at [384, 572] on ul "Previous page 1 / 1 You're on page 1 Next page" at bounding box center [632, 583] width 1089 height 22
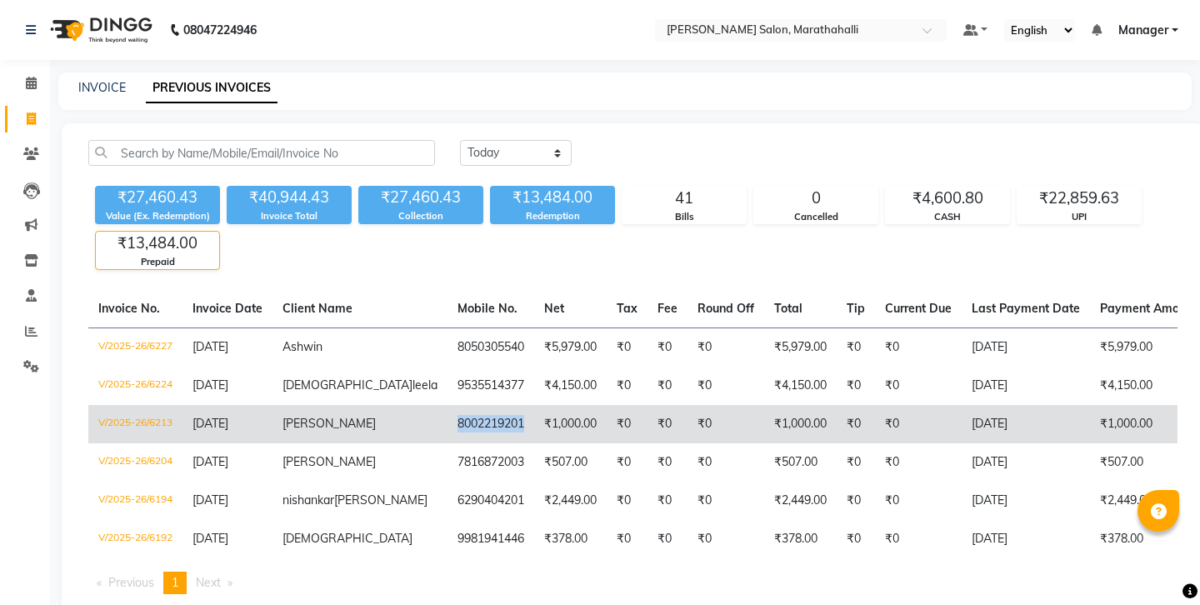
copy td "8002219201"
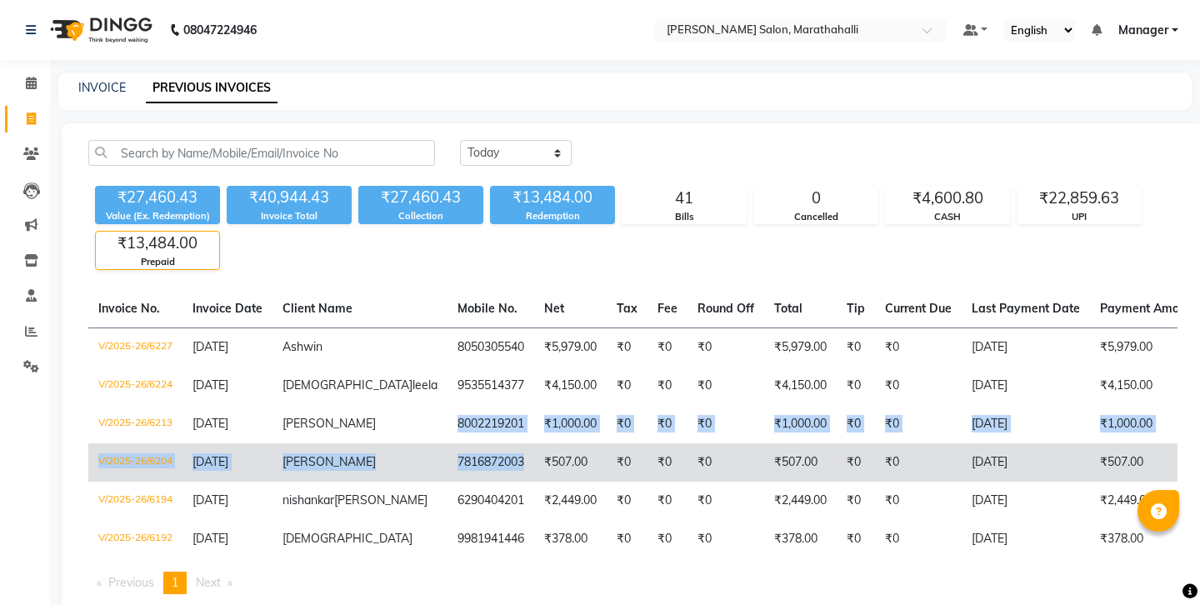
drag, startPoint x: 319, startPoint y: 356, endPoint x: 382, endPoint y: 397, distance: 74.7
click at [382, 397] on tbody "V/2025-26/6227 03-09-2025 Ashwin 8050305540 ₹5,979.00 ₹0 ₹0 ₹0 ₹5,979.00 ₹0 ₹0 …" at bounding box center [799, 442] width 1422 height 231
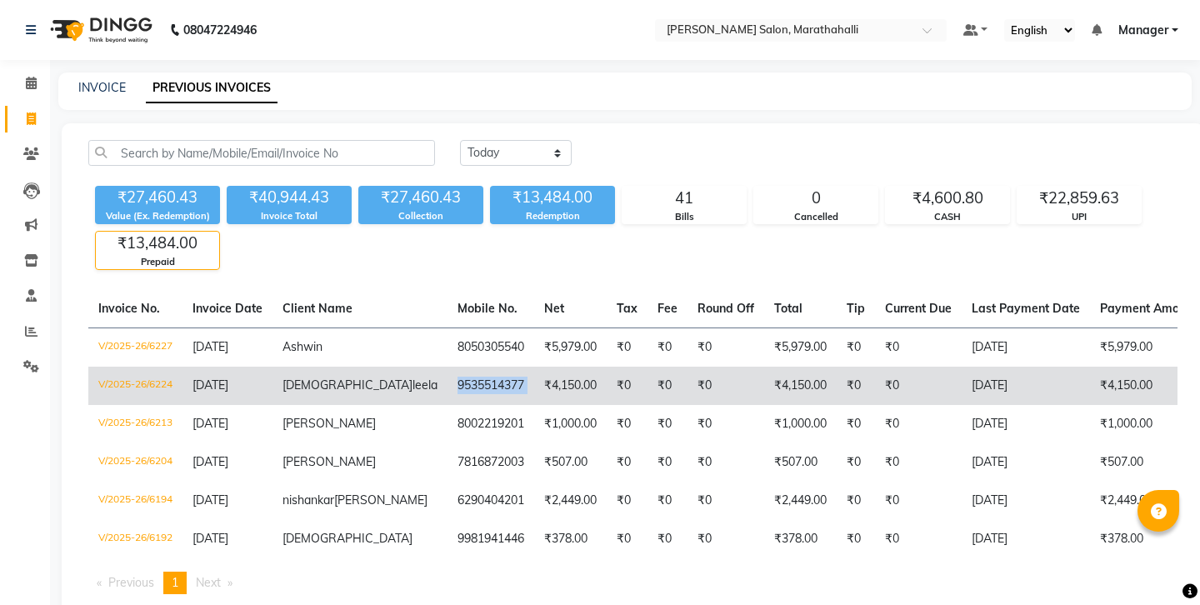
copy td "9535514377"
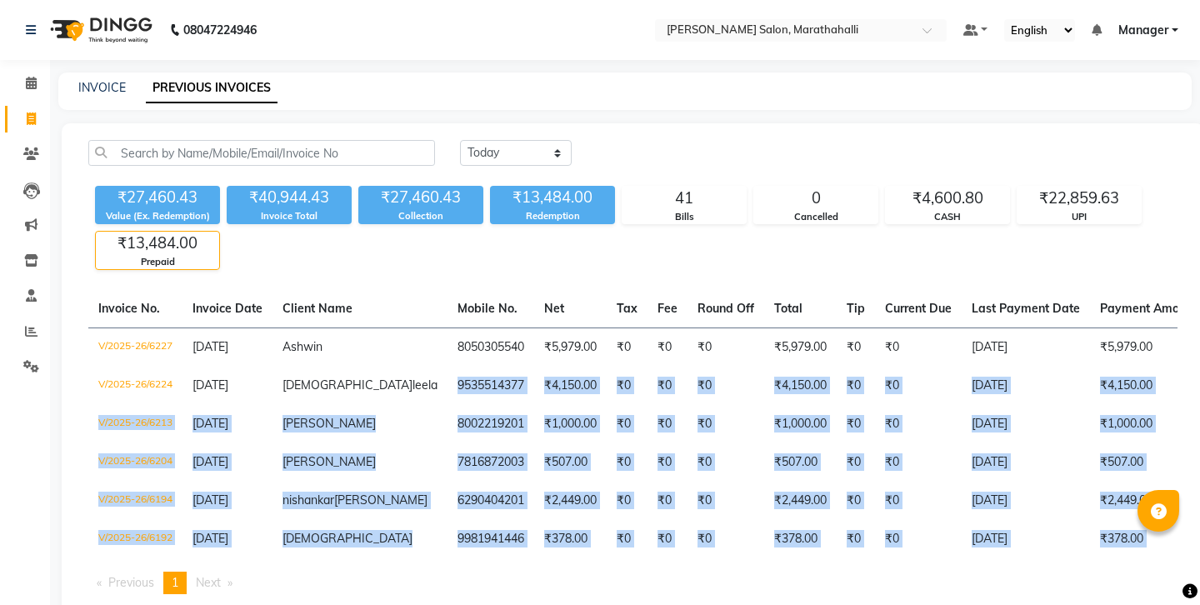
drag, startPoint x: 322, startPoint y: 325, endPoint x: 398, endPoint y: 518, distance: 208.0
click at [398, 518] on div "Invoice No. Invoice Date Client Name Mobile No. Net Tax Fee Round Off Total Tip…" at bounding box center [632, 448] width 1109 height 317
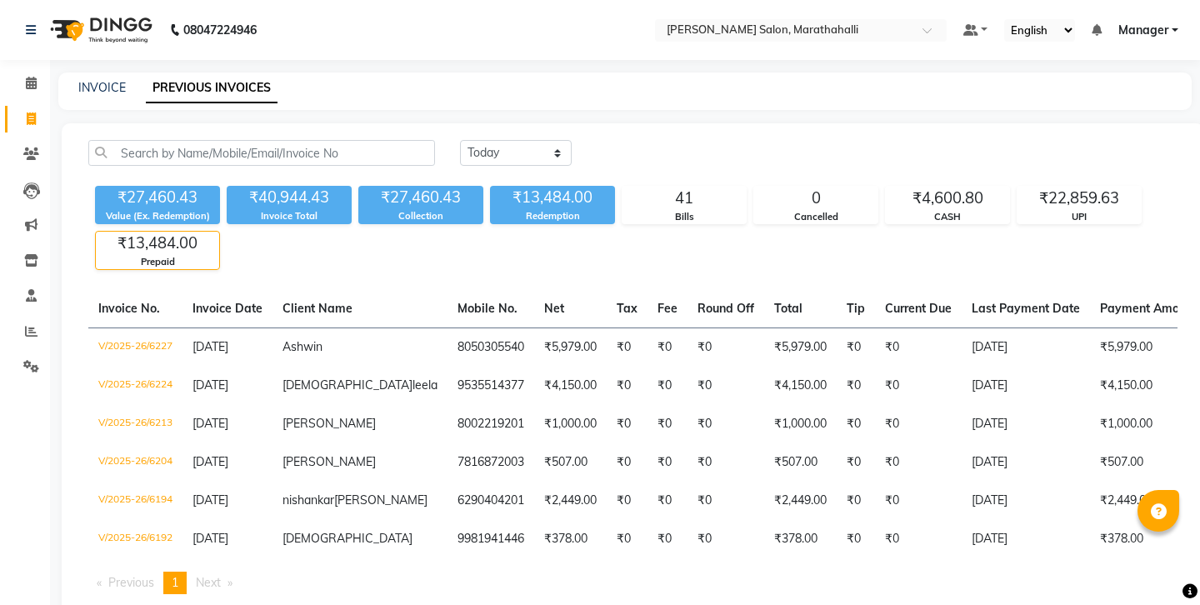
click at [362, 238] on div "Today Yesterday Custom Range ₹27,460.43 Value (Ex. Redemption) ₹40,944.43 Invoi…" at bounding box center [633, 373] width 1142 height 501
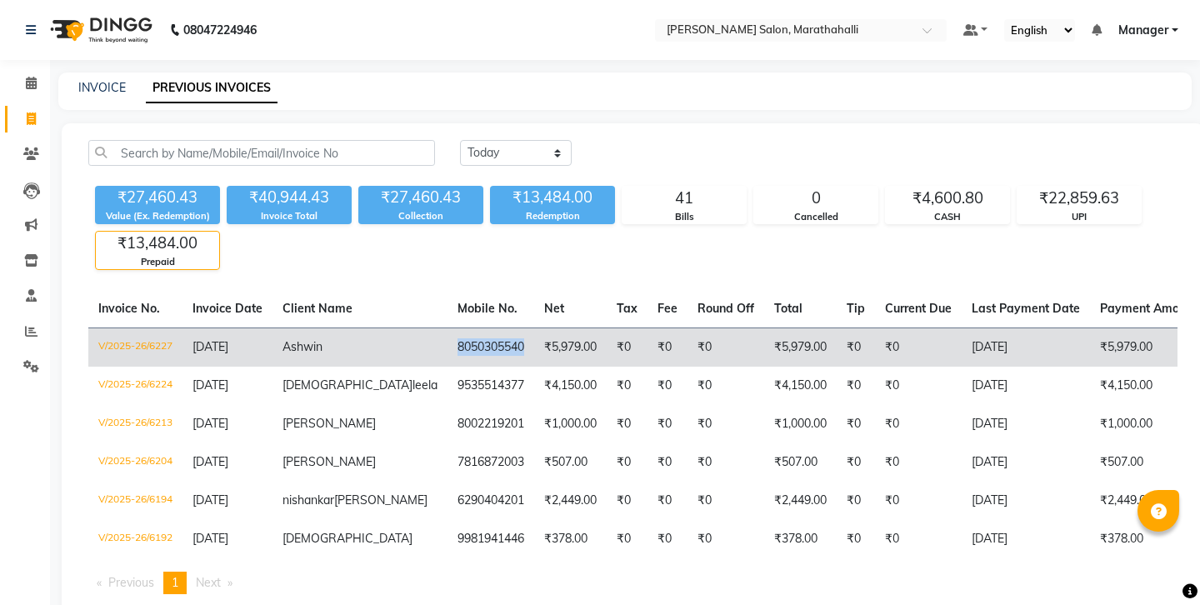
copy td "8050305540"
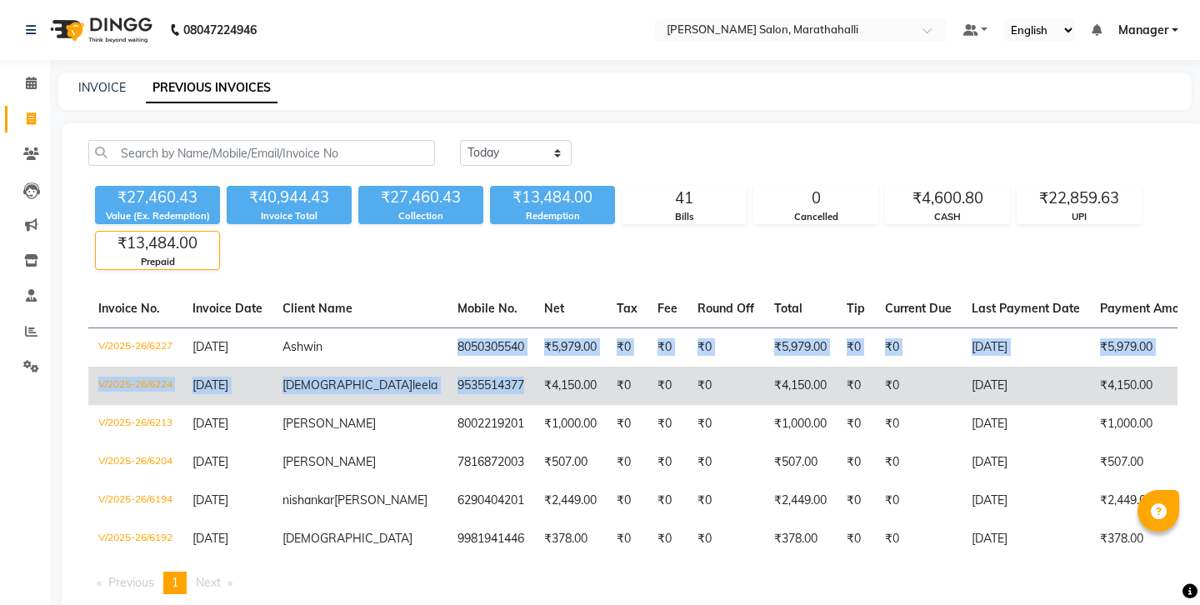
drag, startPoint x: 321, startPoint y: 293, endPoint x: 365, endPoint y: 337, distance: 62.5
click at [365, 337] on tbody "V/2025-26/6227 03-09-2025 Ashwin 8050305540 ₹5,979.00 ₹0 ₹0 ₹0 ₹5,979.00 ₹0 ₹0 …" at bounding box center [799, 442] width 1422 height 231
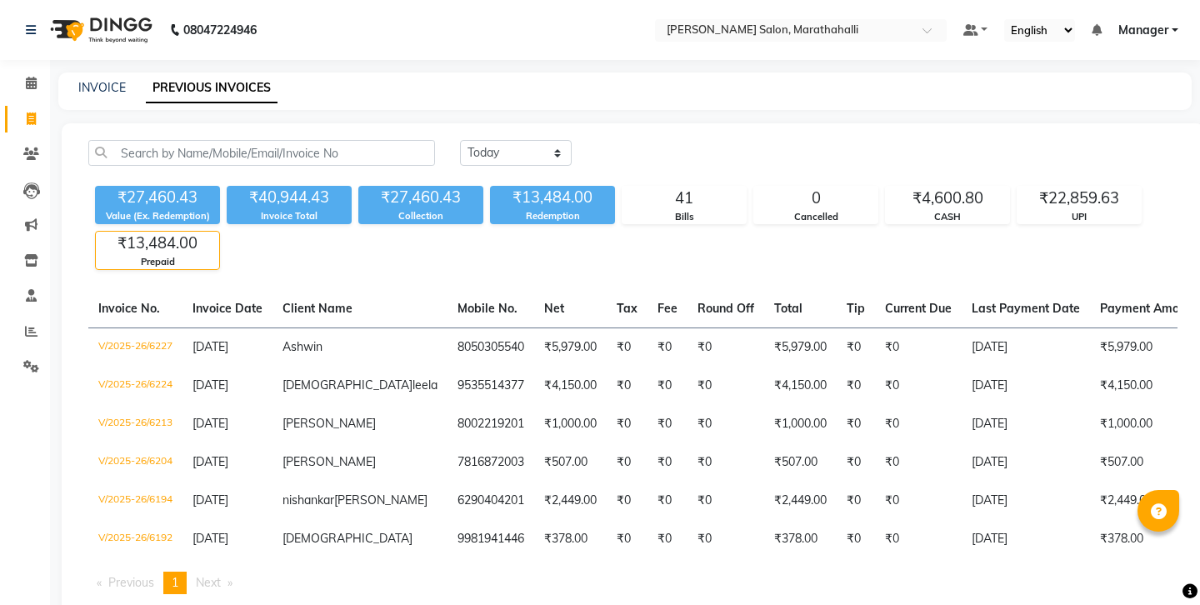
click at [427, 222] on div "₹27,460.43 Value (Ex. Redemption) ₹40,944.43 Invoice Total ₹27,460.43 Collectio…" at bounding box center [632, 224] width 1089 height 91
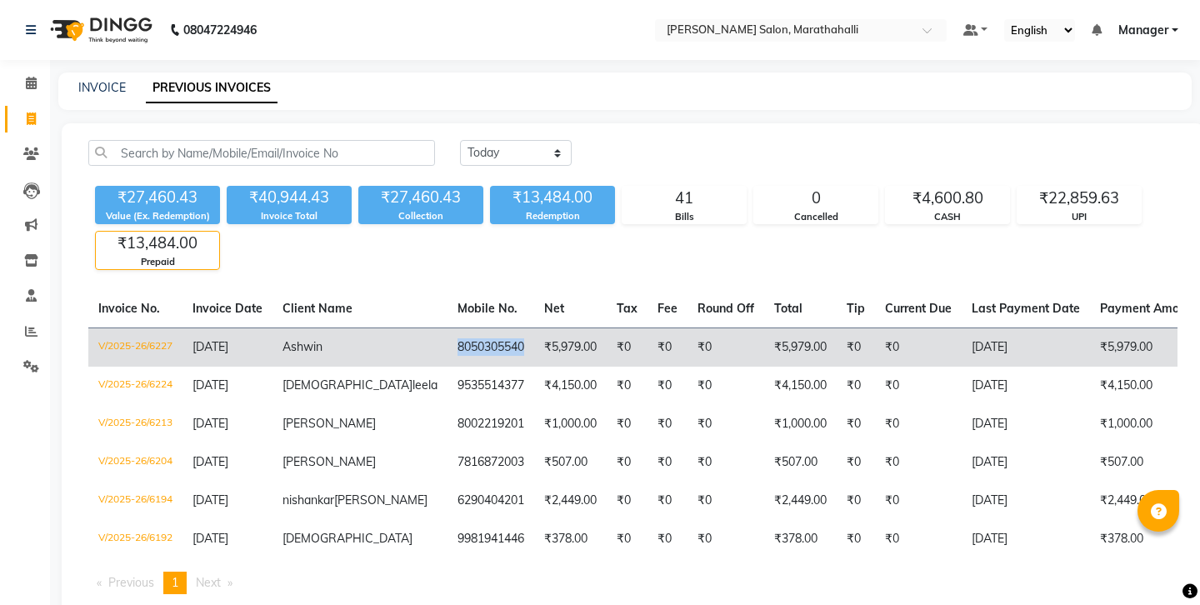
copy td "8050305540"
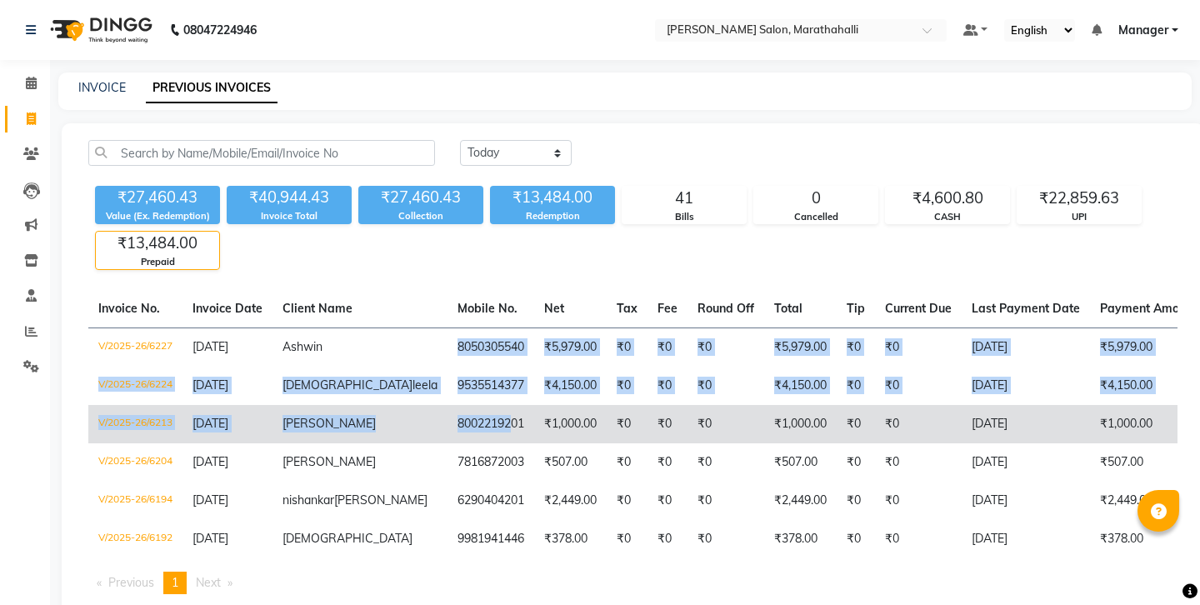
drag, startPoint x: 316, startPoint y: 292, endPoint x: 368, endPoint y: 361, distance: 86.8
click at [368, 361] on tbody "V/2025-26/6227 03-09-2025 Ashwin 8050305540 ₹5,979.00 ₹0 ₹0 ₹0 ₹5,979.00 ₹0 ₹0 …" at bounding box center [799, 442] width 1422 height 231
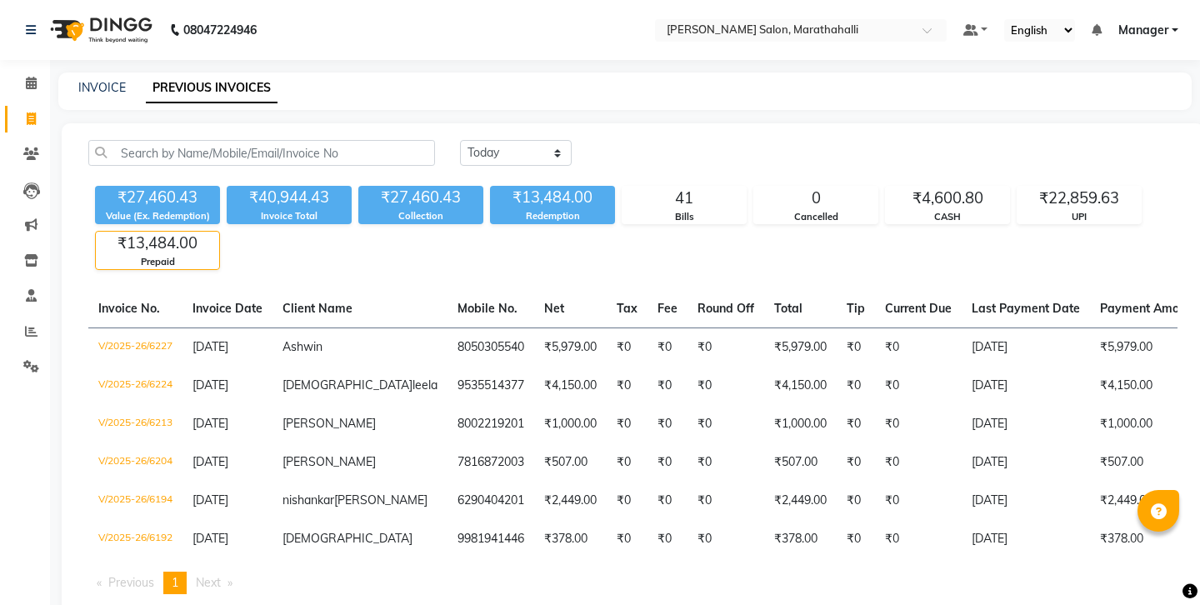
click at [479, 243] on div "Today Yesterday Custom Range ₹27,460.43 Value (Ex. Redemption) ₹40,944.43 Invoi…" at bounding box center [633, 373] width 1142 height 501
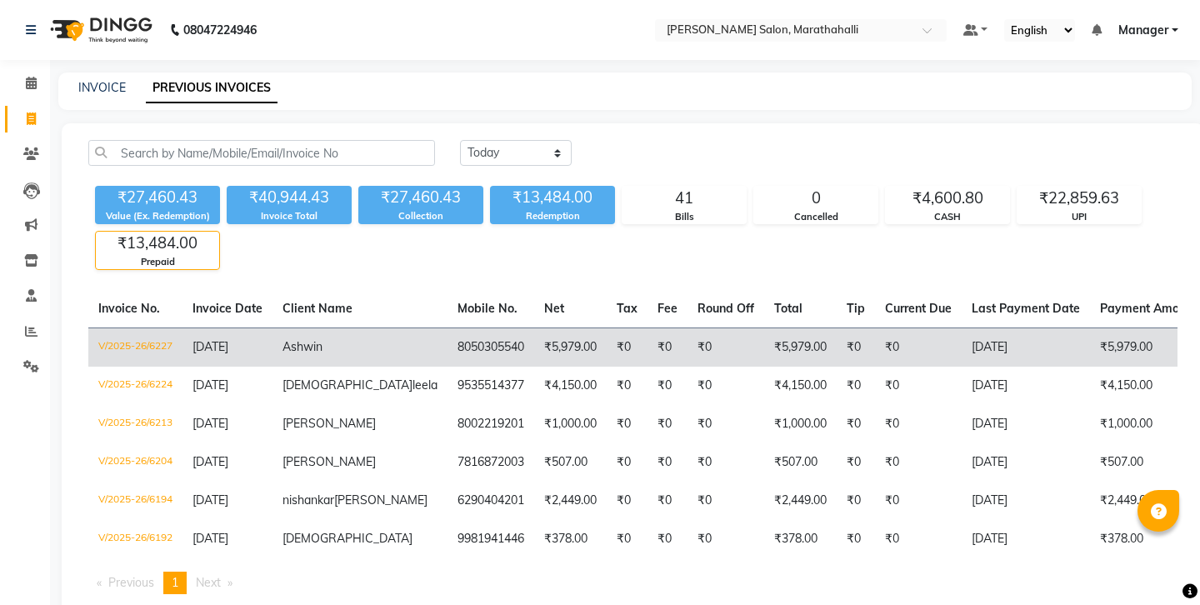
click at [687, 327] on td "₹0" at bounding box center [725, 346] width 77 height 39
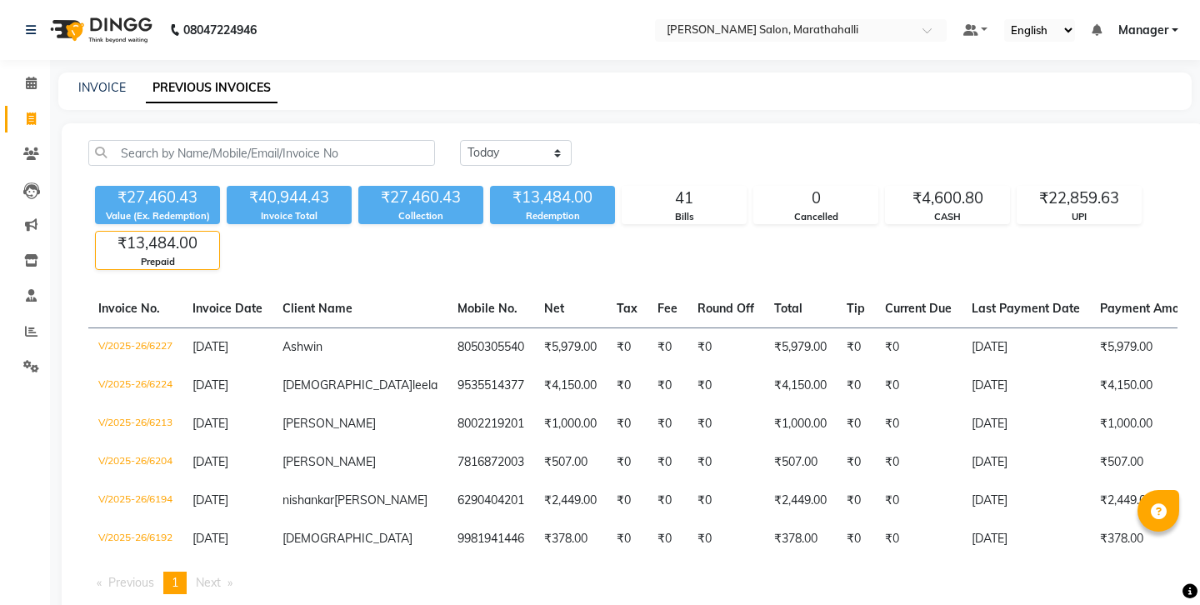
click at [364, 227] on div "₹27,460.43 Value (Ex. Redemption) ₹40,944.43 Invoice Total ₹27,460.43 Collectio…" at bounding box center [632, 224] width 1089 height 91
select select "range"
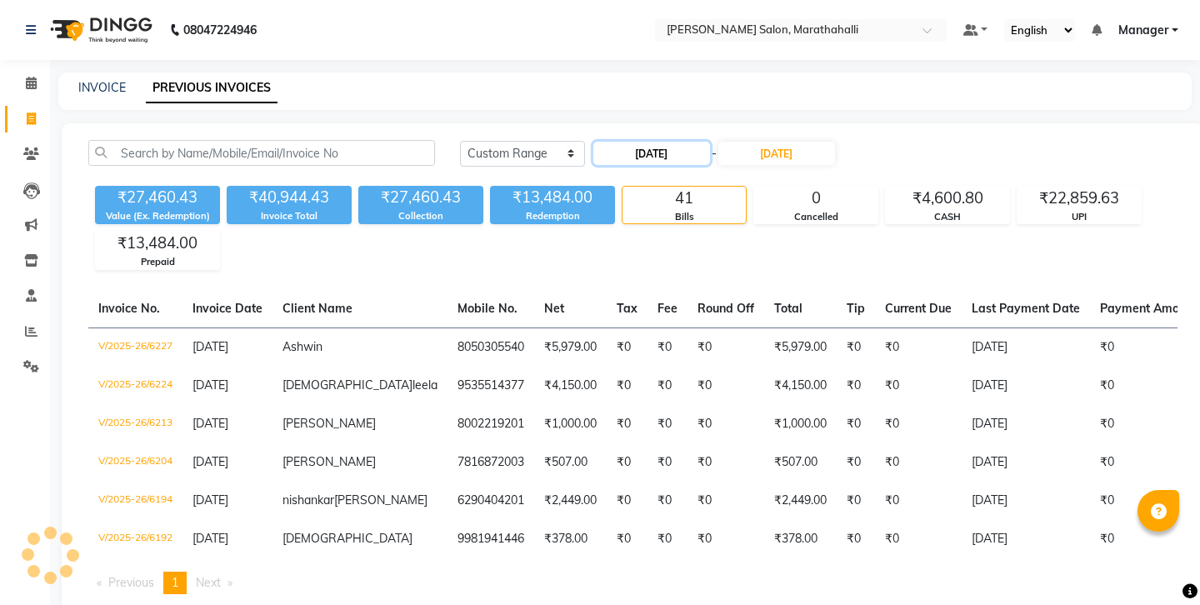
click at [637, 142] on input "04-09-2025" at bounding box center [651, 153] width 117 height 23
select select "9"
select select "2025"
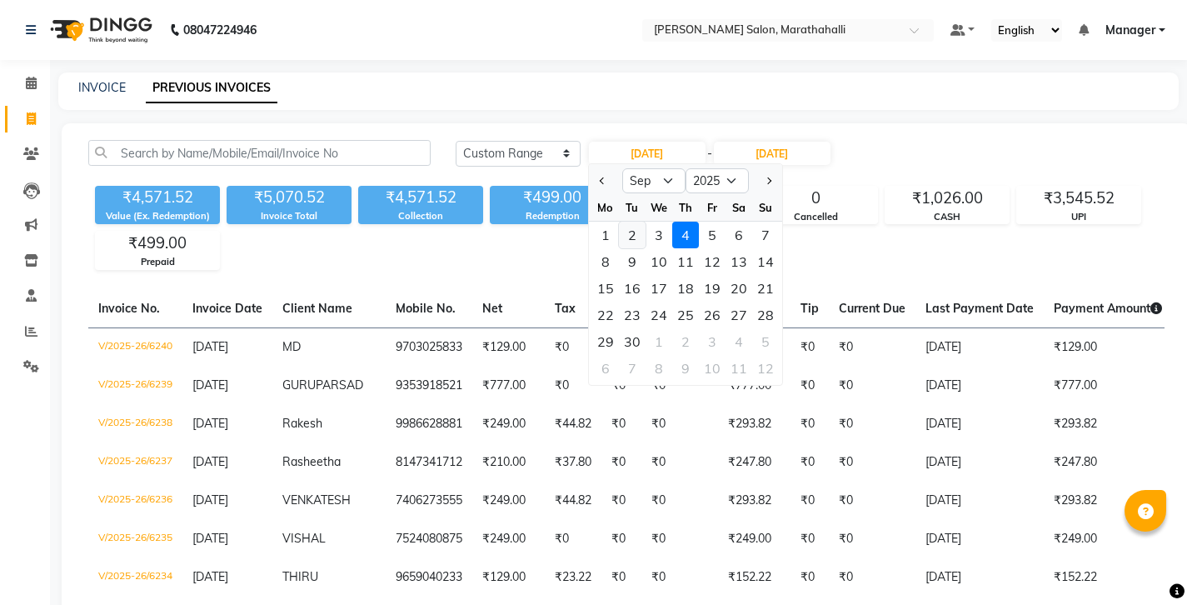
click at [622, 222] on div "2" at bounding box center [632, 235] width 27 height 27
type input "02-09-2025"
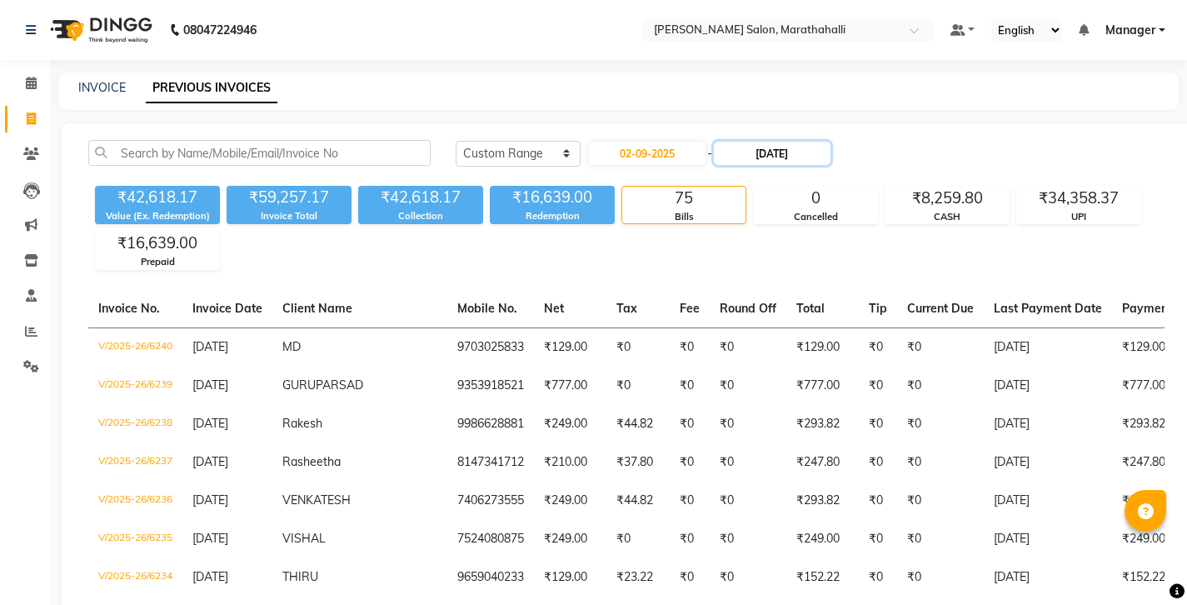
click at [727, 142] on input "04-09-2025" at bounding box center [772, 153] width 117 height 23
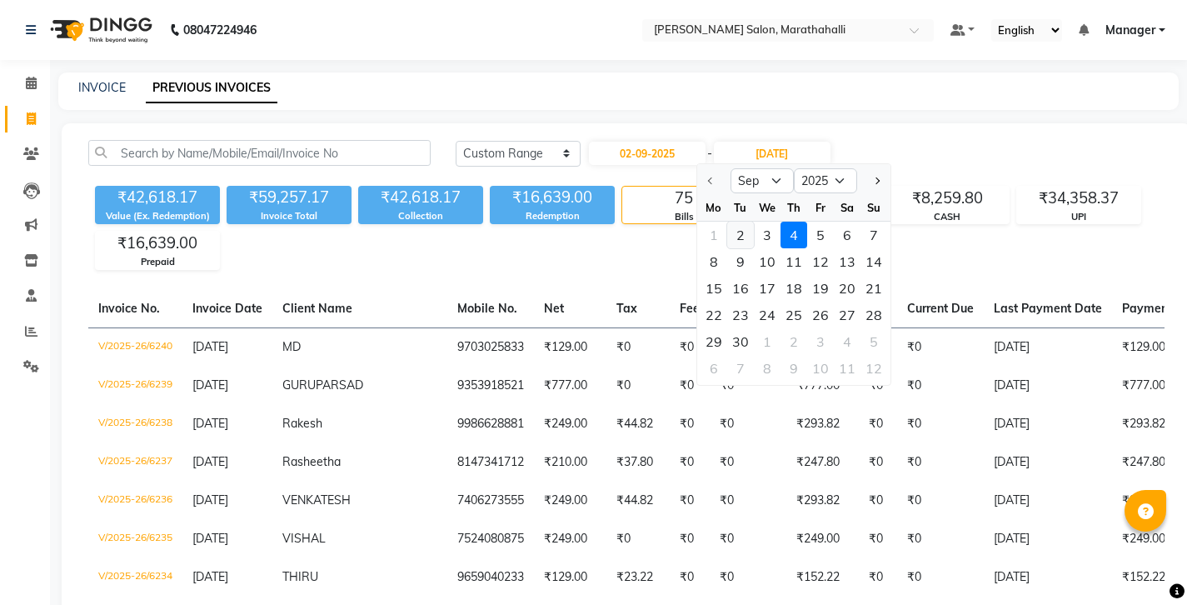
click at [731, 222] on div "2" at bounding box center [740, 235] width 27 height 27
type input "02-09-2025"
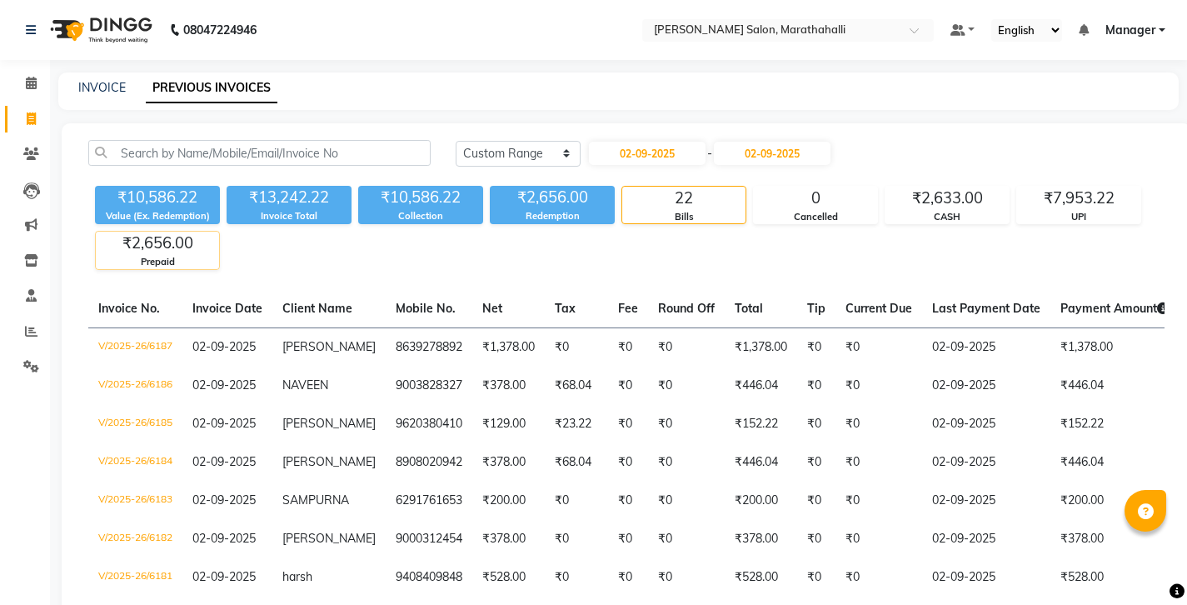
click at [160, 232] on div "₹2,656.00" at bounding box center [157, 243] width 123 height 23
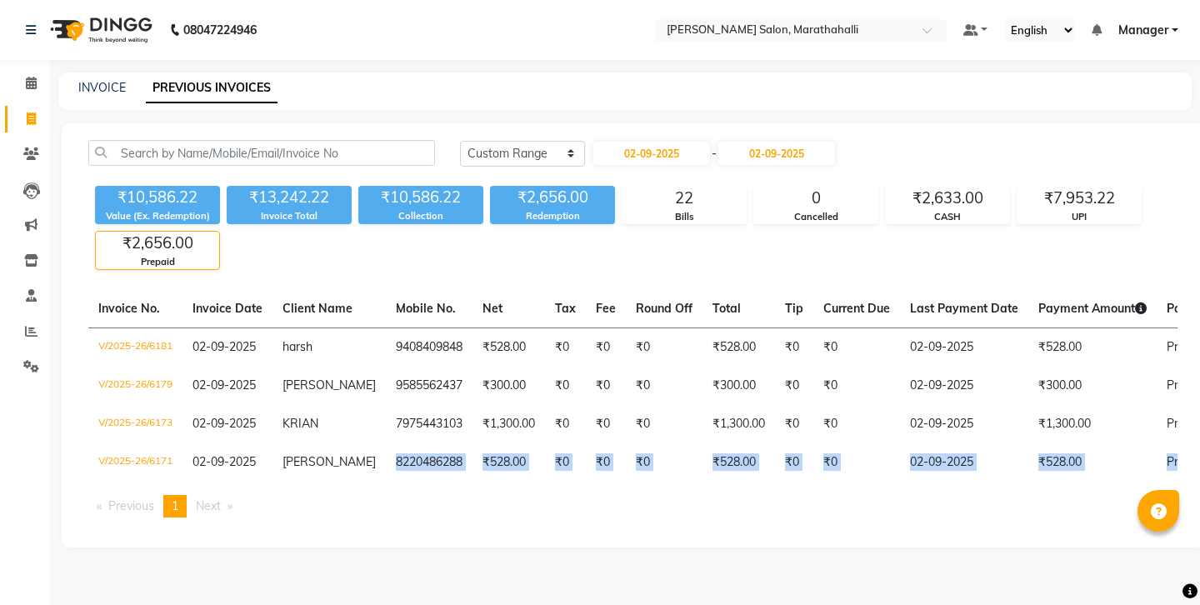
drag, startPoint x: 316, startPoint y: 392, endPoint x: 354, endPoint y: 457, distance: 76.2
click at [354, 457] on div "Invoice No. Invoice Date Client Name Mobile No. Net Tax Fee Round Off Total Tip…" at bounding box center [632, 410] width 1109 height 241
drag, startPoint x: 413, startPoint y: 479, endPoint x: 412, endPoint y: 471, distance: 8.5
click at [413, 479] on main "INVOICE PREVIOUS INVOICES Today Yesterday Custom Range 02-09-2025 - 02-09-2025 …" at bounding box center [625, 322] width 1150 height 500
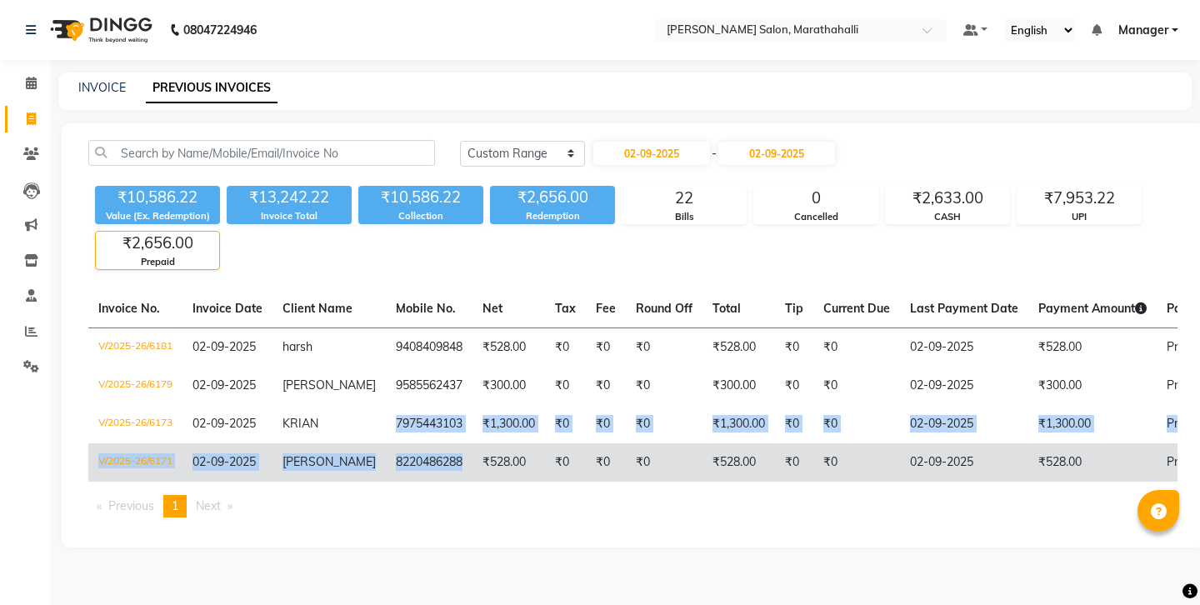
drag, startPoint x: 318, startPoint y: 359, endPoint x: 369, endPoint y: 402, distance: 66.3
click at [369, 402] on tbody "V/2025-26/6181 02-09-2025 harsh 9408409848 ₹528.00 ₹0 ₹0 ₹0 ₹528.00 ₹0 ₹0 02-09…" at bounding box center [768, 404] width 1360 height 154
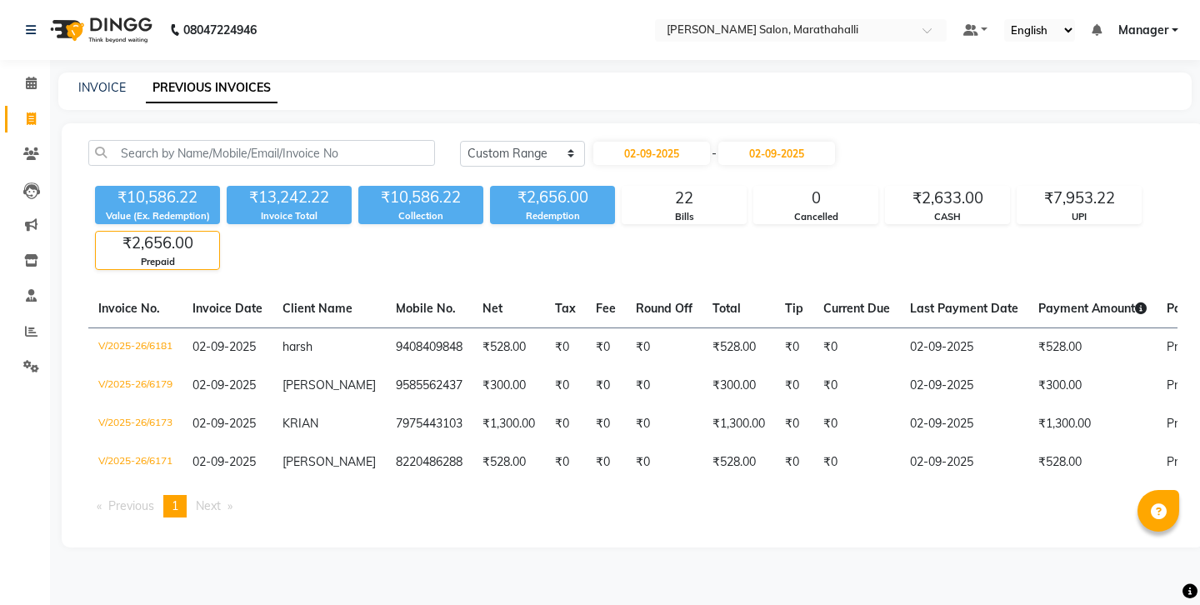
click at [402, 496] on main "INVOICE PREVIOUS INVOICES Today Yesterday Custom Range 02-09-2025 - 02-09-2025 …" at bounding box center [625, 322] width 1150 height 500
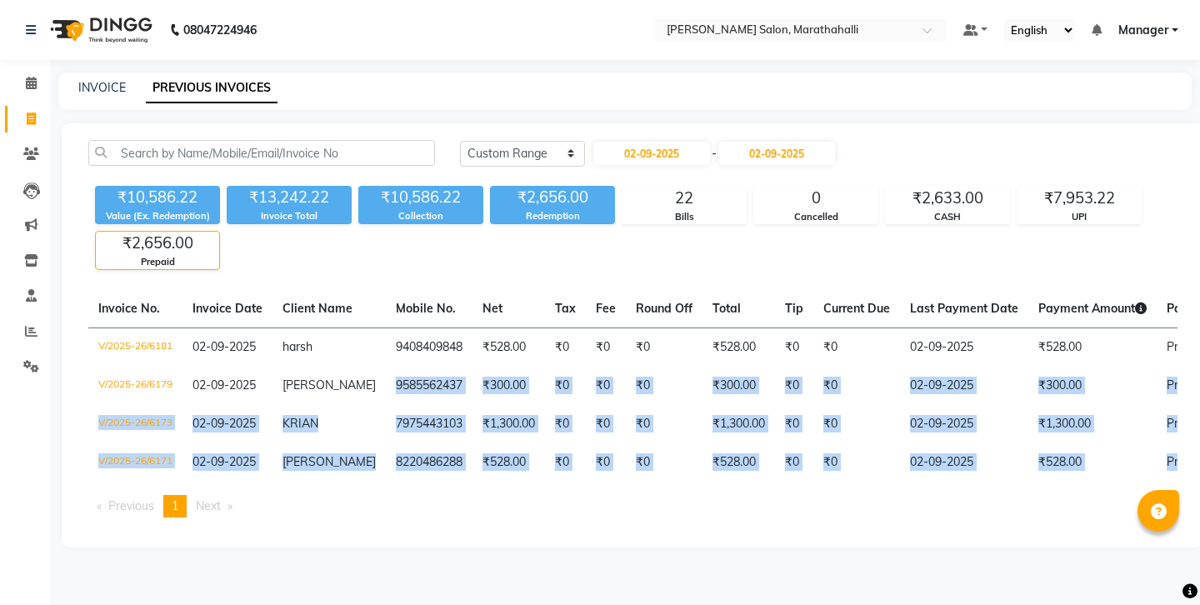
drag, startPoint x: 319, startPoint y: 326, endPoint x: 376, endPoint y: 415, distance: 105.6
click at [376, 415] on table "Invoice No. Invoice Date Client Name Mobile No. Net Tax Fee Round Off Total Tip…" at bounding box center [632, 386] width 1089 height 192
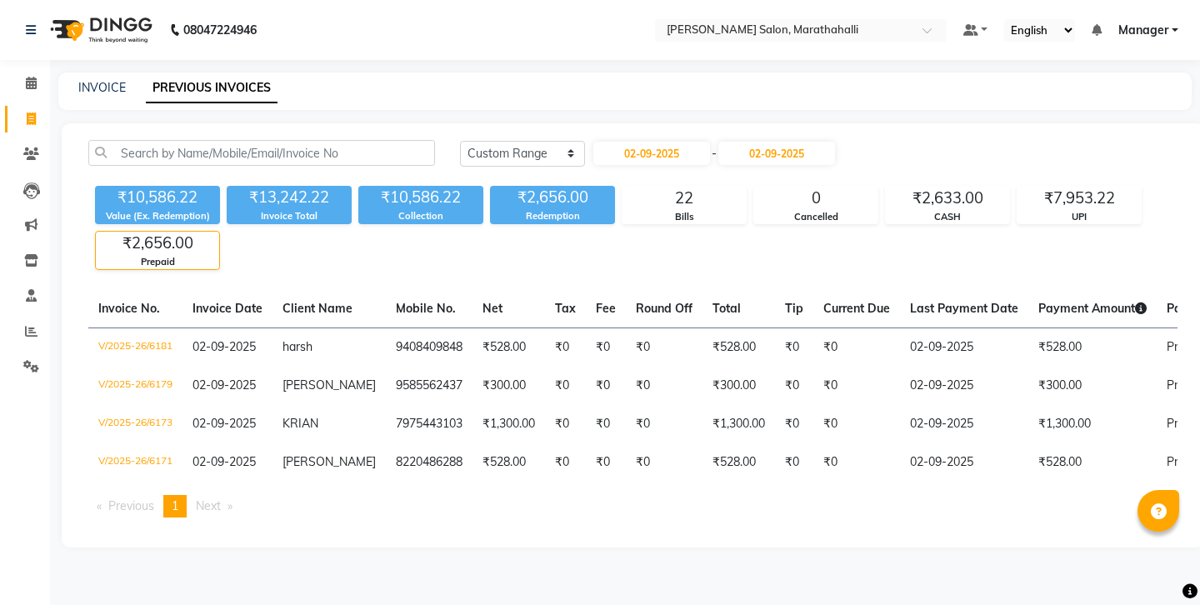
click at [334, 432] on div "Invoice No. Invoice Date Client Name Mobile No. Net Tax Fee Round Off Total Tip…" at bounding box center [632, 410] width 1109 height 241
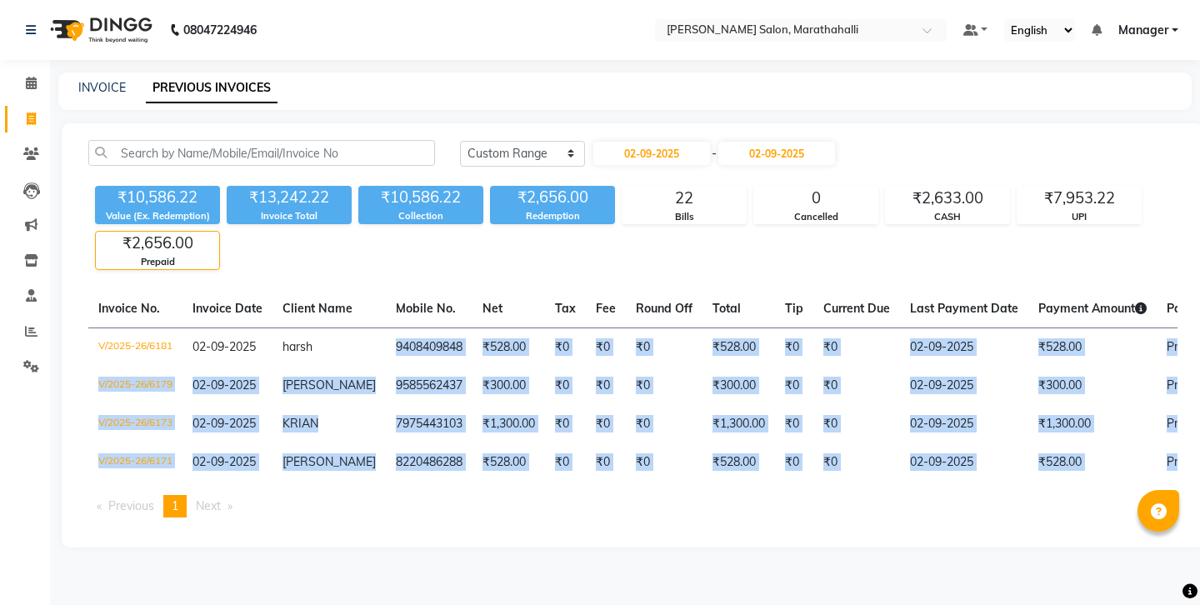
drag, startPoint x: 318, startPoint y: 293, endPoint x: 367, endPoint y: 454, distance: 167.9
click at [367, 454] on div "Invoice No. Invoice Date Client Name Mobile No. Net Tax Fee Round Off Total Tip…" at bounding box center [632, 410] width 1109 height 241
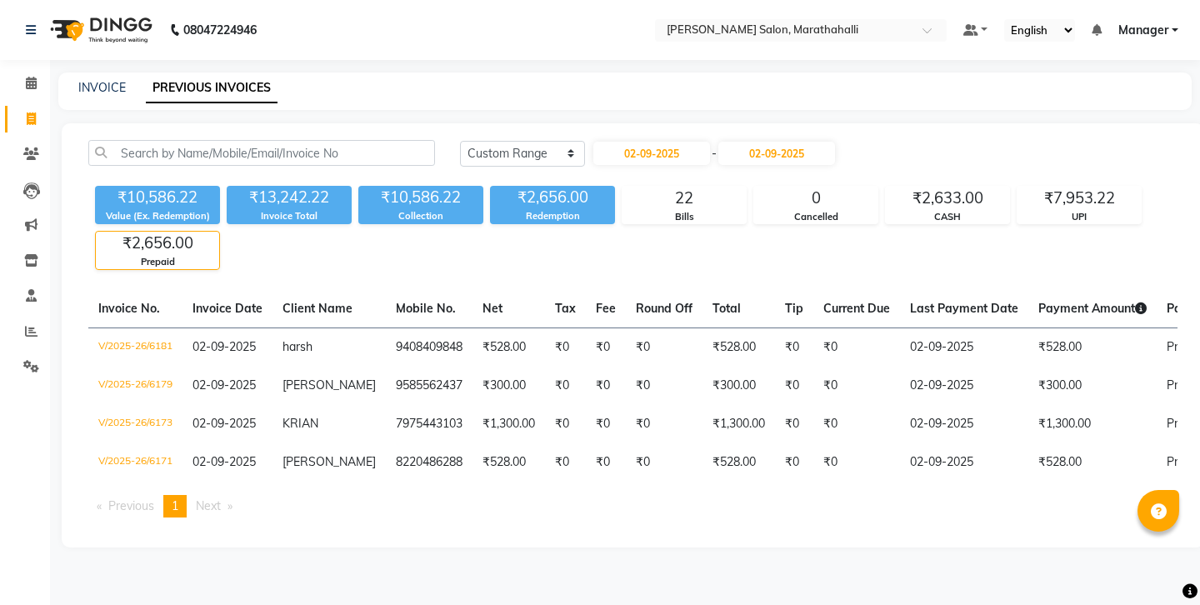
click at [857, 123] on div "Today Yesterday Custom Range 02-09-2025 - 02-09-2025 ₹10,586.22 Value (Ex. Rede…" at bounding box center [633, 335] width 1142 height 424
click at [641, 142] on input "02-09-2025" at bounding box center [651, 153] width 117 height 23
select select "9"
select select "2025"
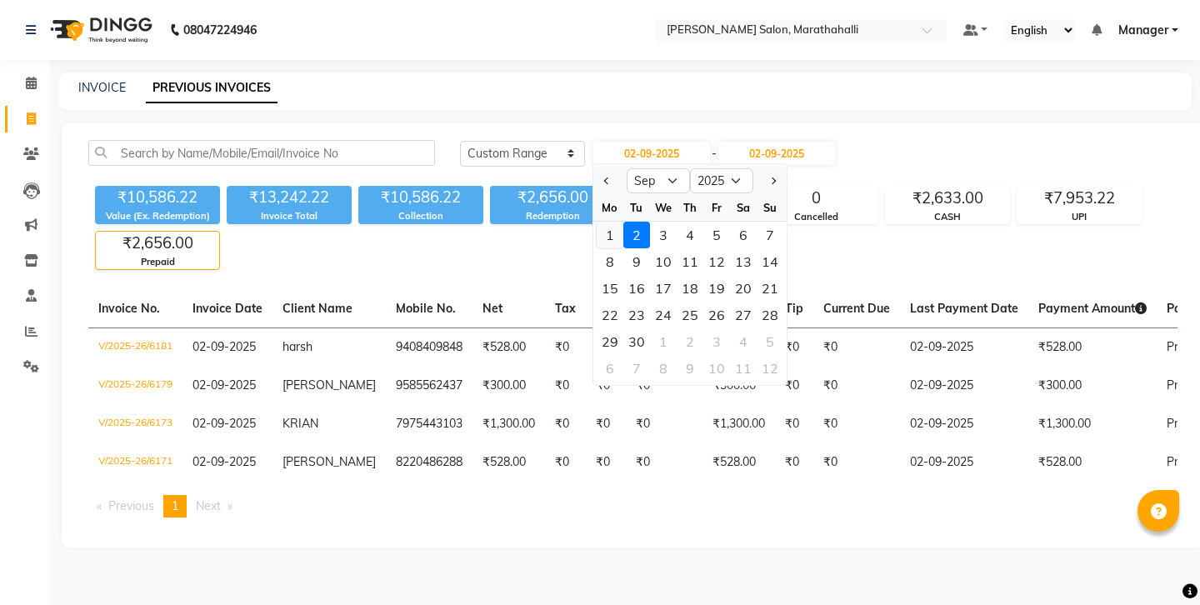
click at [602, 222] on div "1" at bounding box center [610, 235] width 27 height 27
type input "01-09-2025"
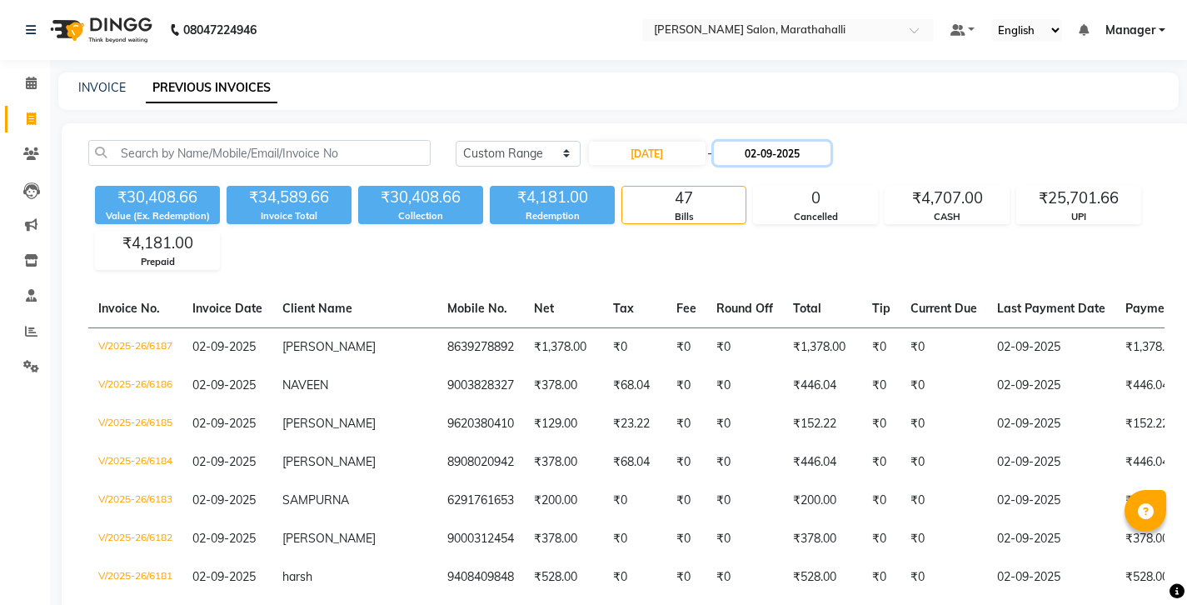
click at [755, 142] on input "02-09-2025" at bounding box center [772, 153] width 117 height 23
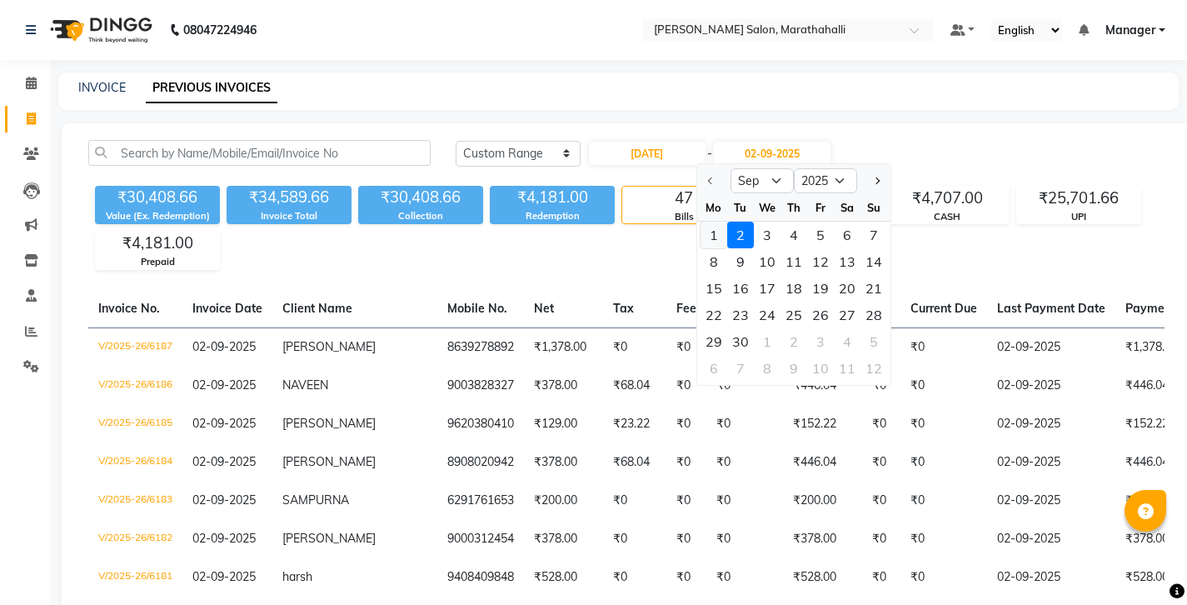
click at [709, 222] on div "1" at bounding box center [714, 235] width 27 height 27
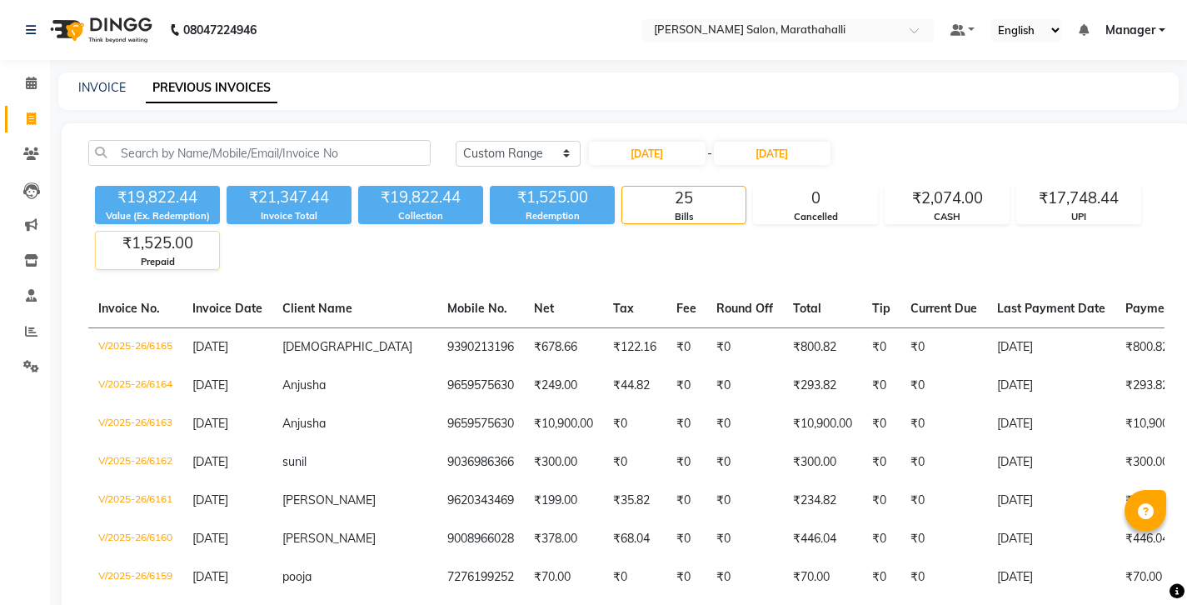
click at [180, 255] on div "Prepaid" at bounding box center [157, 262] width 123 height 14
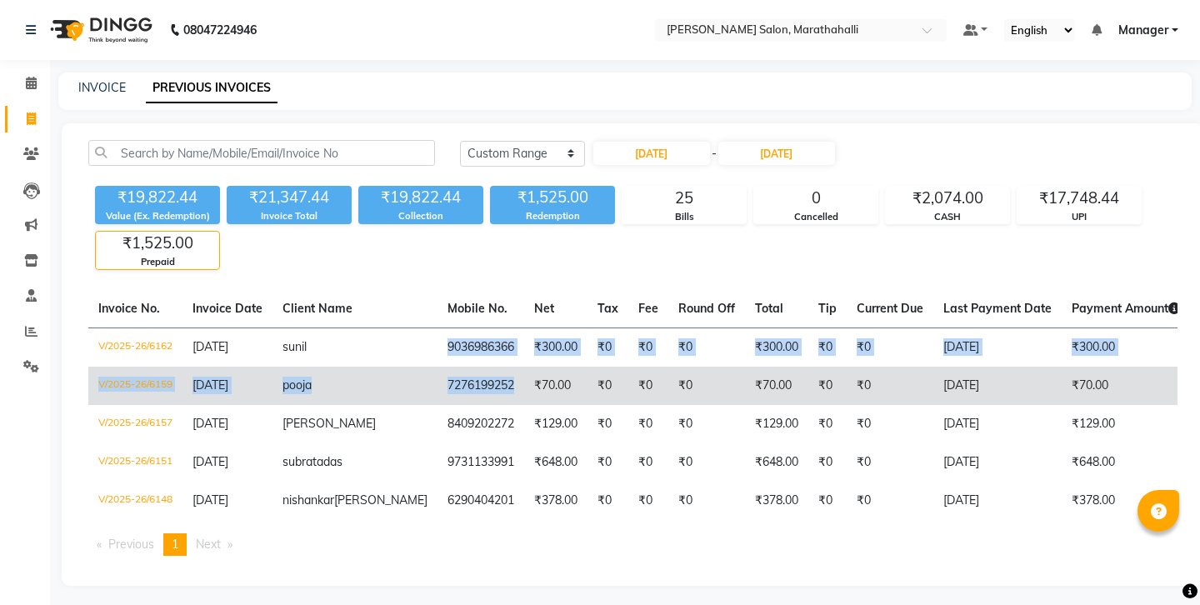
drag, startPoint x: 321, startPoint y: 294, endPoint x: 374, endPoint y: 342, distance: 71.4
click at [374, 342] on tbody "V/2025-26/6162 01-09-2025 sunil 9036986366 ₹300.00 ₹0 ₹0 ₹0 ₹300.00 ₹0 ₹0 01-09…" at bounding box center [784, 423] width 1393 height 192
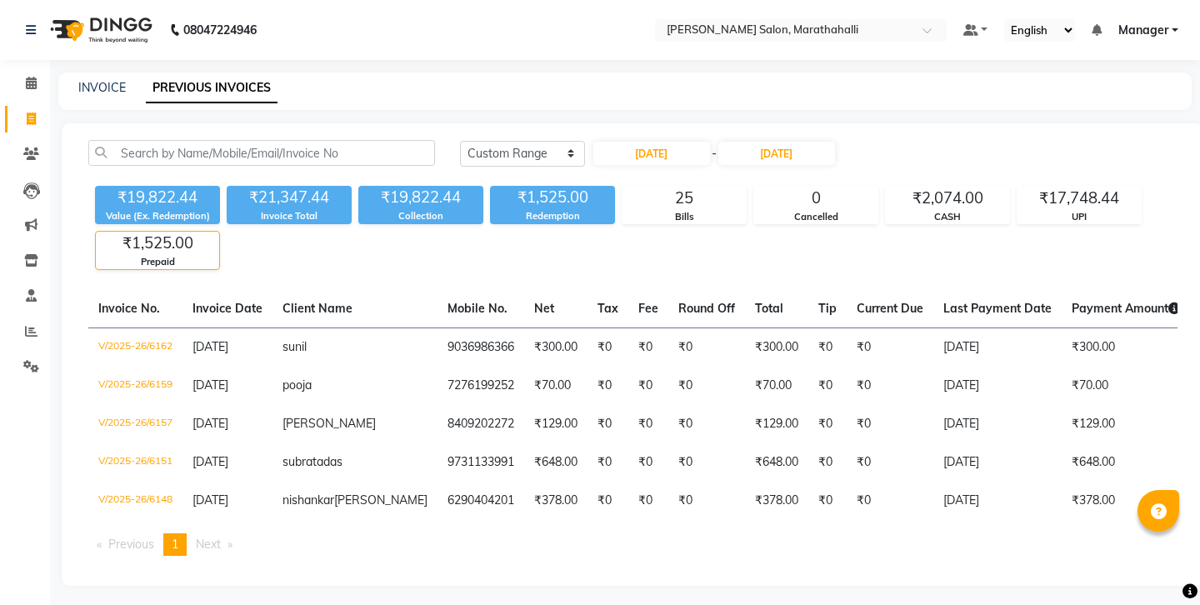
click at [360, 225] on div "₹19,822.44 Value (Ex. Redemption) ₹21,347.44 Invoice Total ₹19,822.44 Collectio…" at bounding box center [632, 224] width 1089 height 91
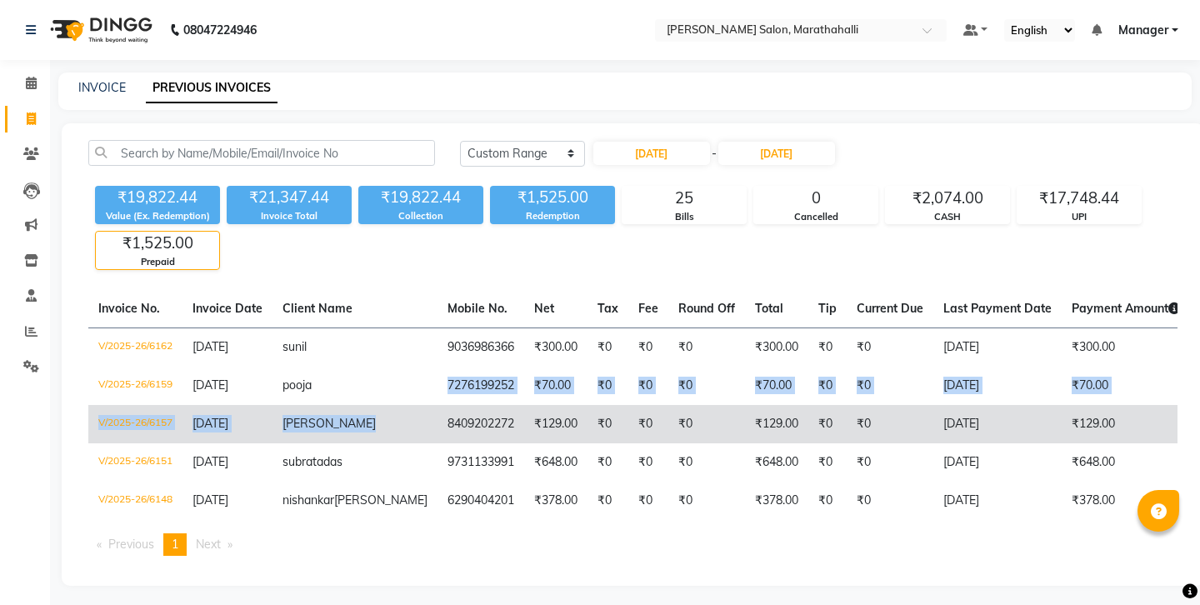
drag, startPoint x: 319, startPoint y: 324, endPoint x: 374, endPoint y: 353, distance: 62.2
click at [374, 353] on tbody "V/2025-26/6162 01-09-2025 sunil 9036986366 ₹300.00 ₹0 ₹0 ₹0 ₹300.00 ₹0 ₹0 01-09…" at bounding box center [784, 423] width 1393 height 192
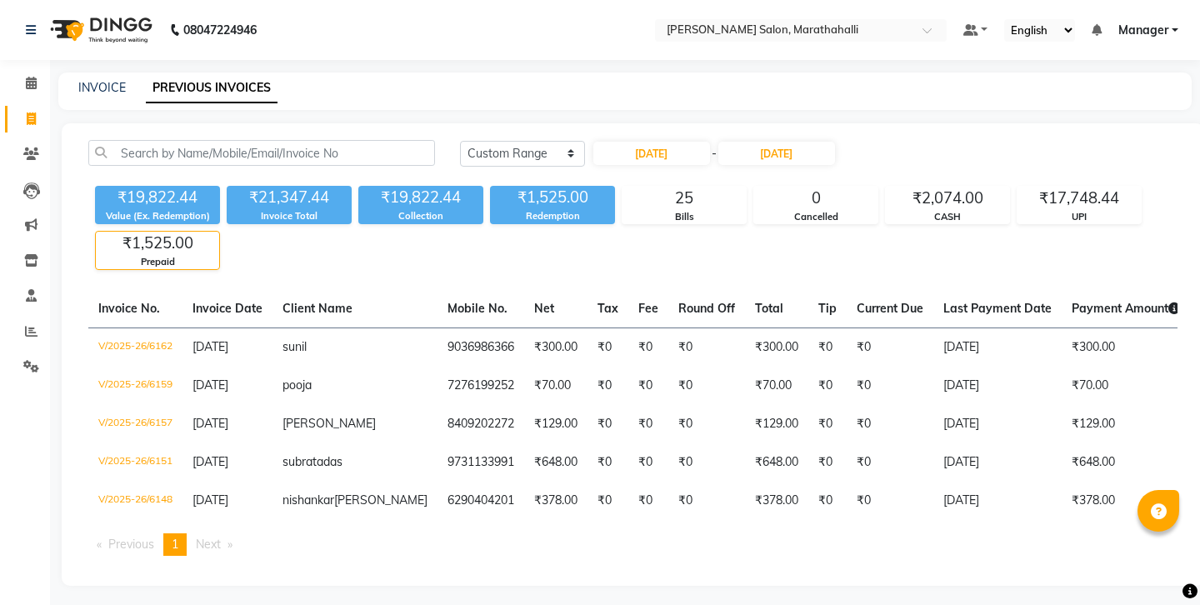
click at [401, 473] on div "Invoice No. Invoice Date Client Name Mobile No. Net Tax Fee Round Off Total Tip…" at bounding box center [632, 429] width 1109 height 279
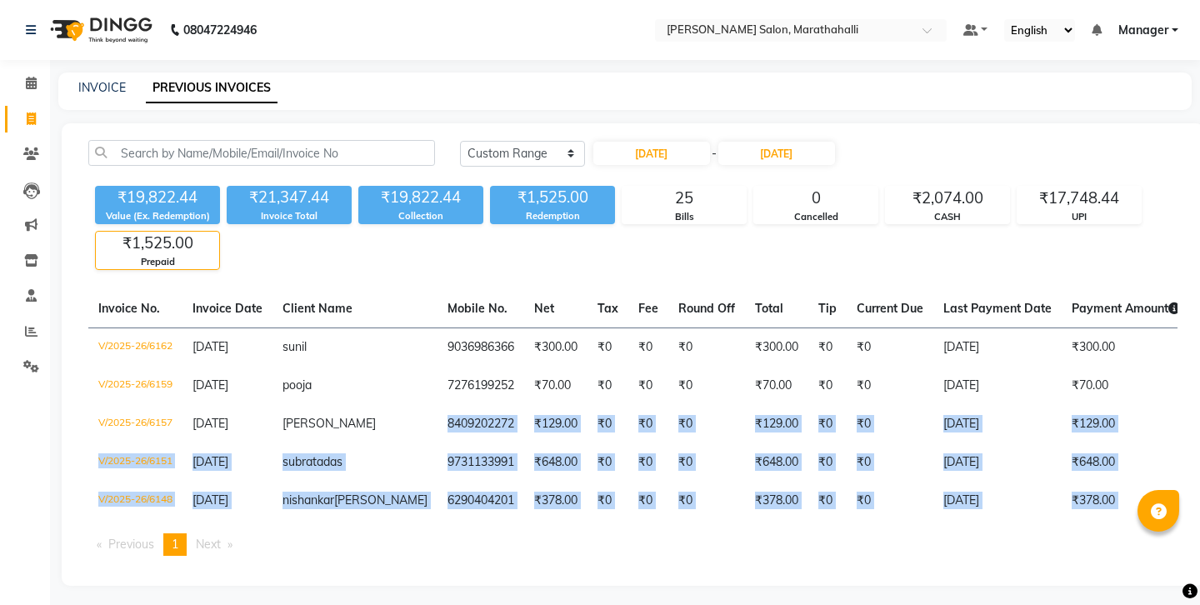
drag, startPoint x: 320, startPoint y: 360, endPoint x: 365, endPoint y: 484, distance: 132.1
click at [367, 489] on div "Invoice No. Invoice Date Client Name Mobile No. Net Tax Fee Round Off Total Tip…" at bounding box center [632, 429] width 1109 height 279
click at [450, 524] on main "INVOICE PREVIOUS INVOICES Today Yesterday Custom Range 01-09-2025 - 01-09-2025 …" at bounding box center [625, 341] width 1150 height 538
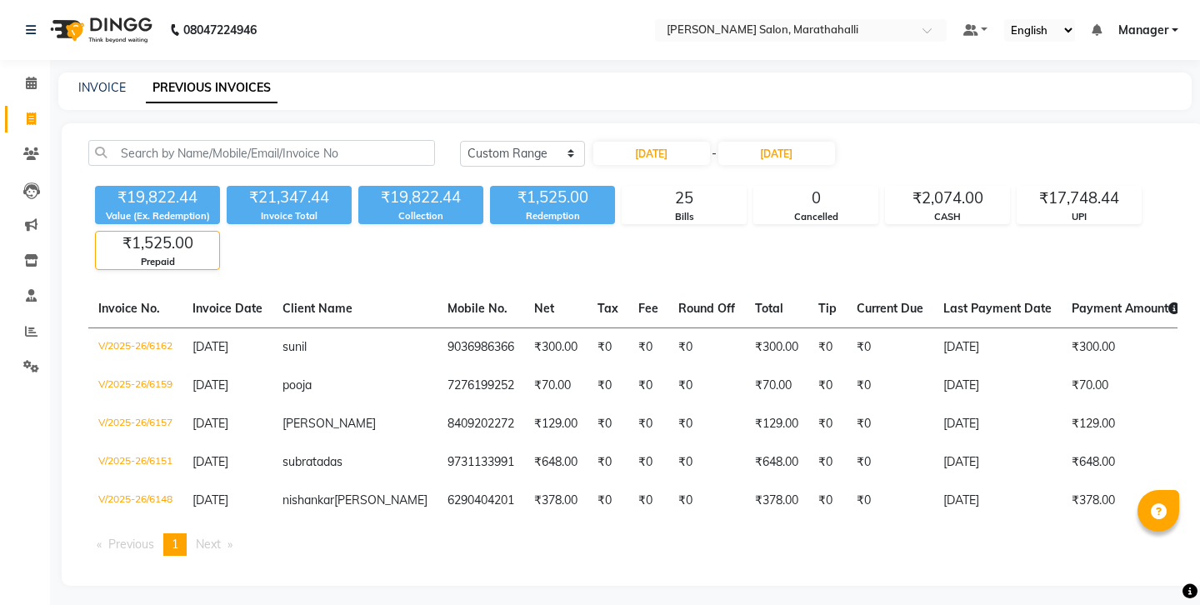
drag, startPoint x: 319, startPoint y: 391, endPoint x: 341, endPoint y: 478, distance: 90.1
click at [341, 478] on div "Invoice No. Invoice Date Client Name Mobile No. Net Tax Fee Round Off Total Tip…" at bounding box center [632, 429] width 1109 height 279
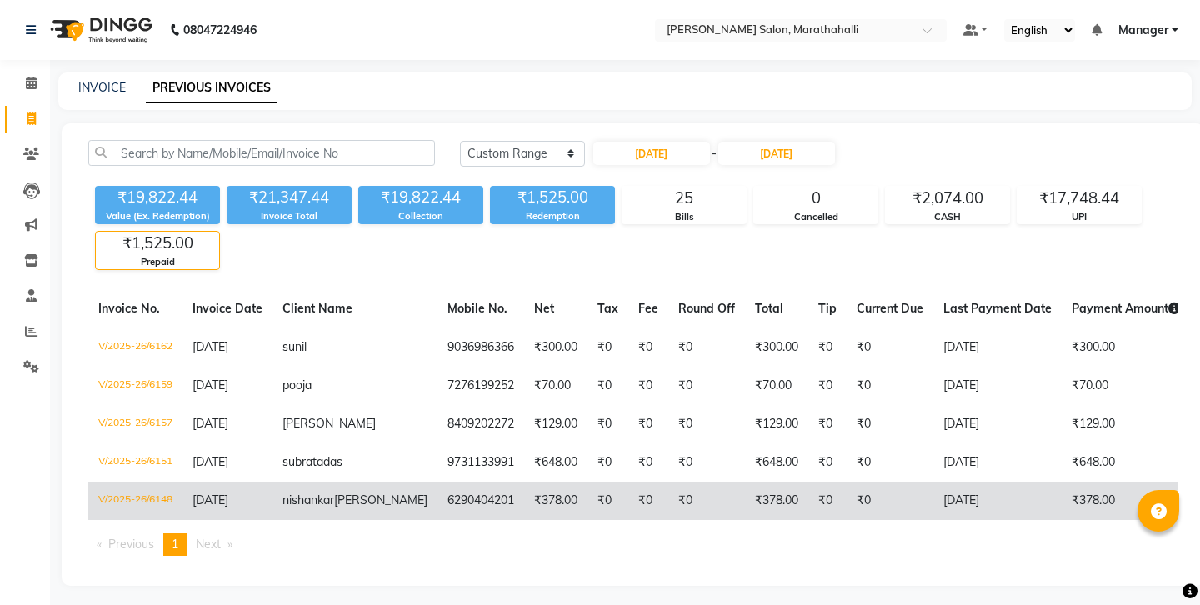
drag, startPoint x: 321, startPoint y: 485, endPoint x: 316, endPoint y: 418, distance: 66.8
click at [321, 533] on ul "Previous page 1 / 1 You're on page 1 Next page" at bounding box center [632, 544] width 1089 height 22
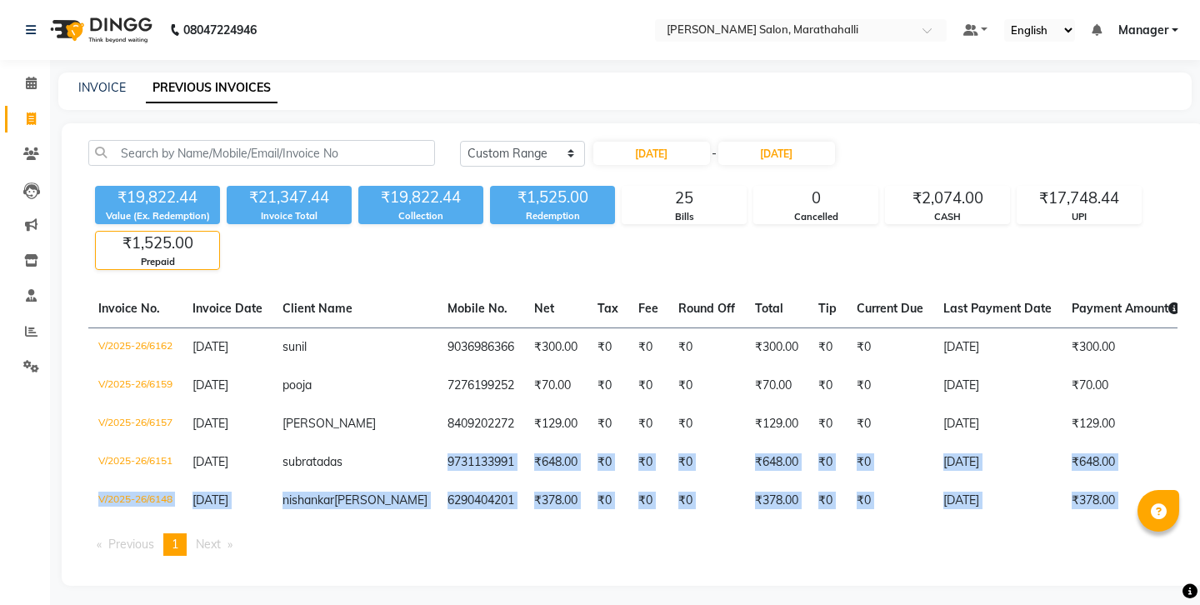
drag, startPoint x: 317, startPoint y: 387, endPoint x: 382, endPoint y: 477, distance: 110.5
click at [382, 477] on div "Invoice No. Invoice Date Client Name Mobile No. Net Tax Fee Round Off Total Tip…" at bounding box center [632, 429] width 1109 height 279
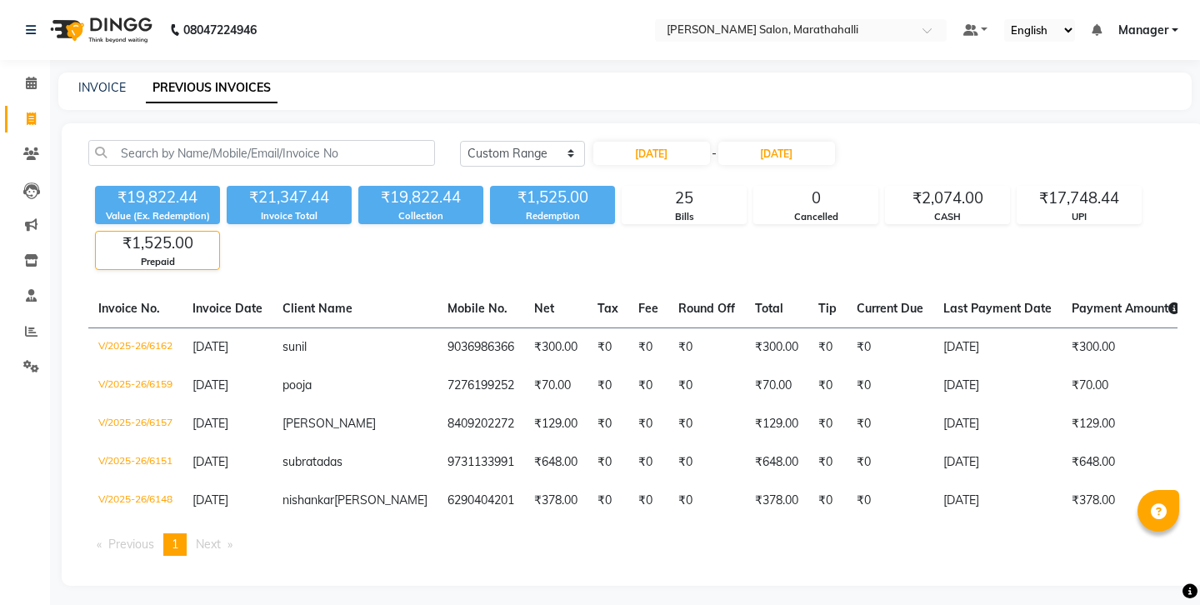
drag, startPoint x: 412, startPoint y: 497, endPoint x: 384, endPoint y: 472, distance: 37.2
click at [412, 533] on ul "Previous page 1 / 1 You're on page 1 Next page" at bounding box center [632, 544] width 1089 height 22
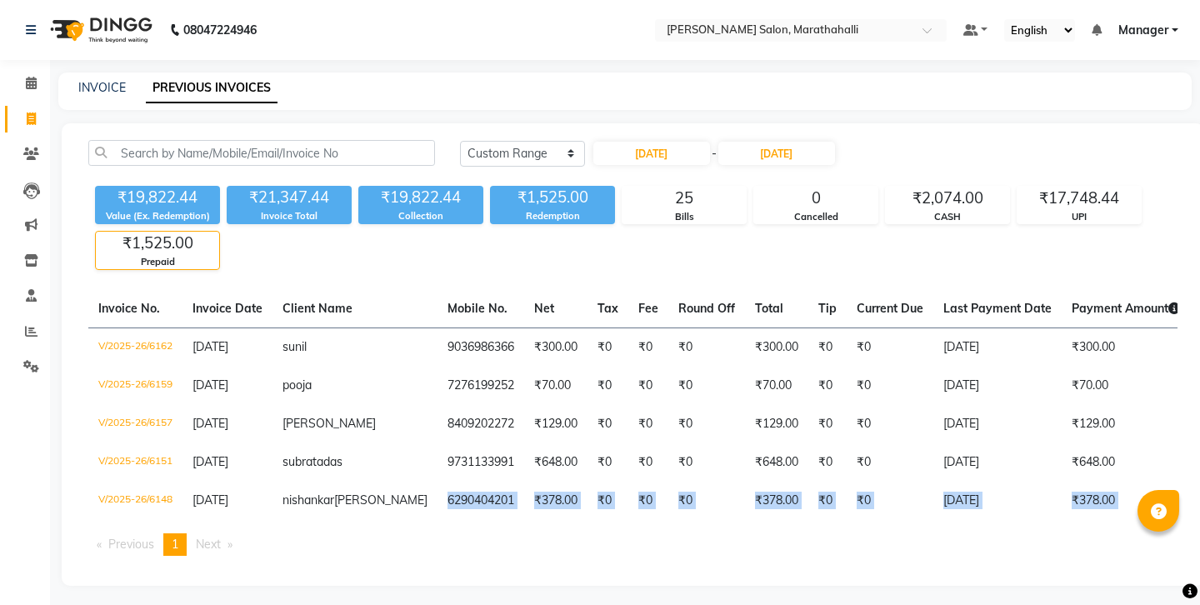
drag, startPoint x: 314, startPoint y: 422, endPoint x: 390, endPoint y: 479, distance: 95.2
click at [388, 495] on div "Invoice No. Invoice Date Client Name Mobile No. Net Tax Fee Round Off Total Tip…" at bounding box center [632, 429] width 1109 height 279
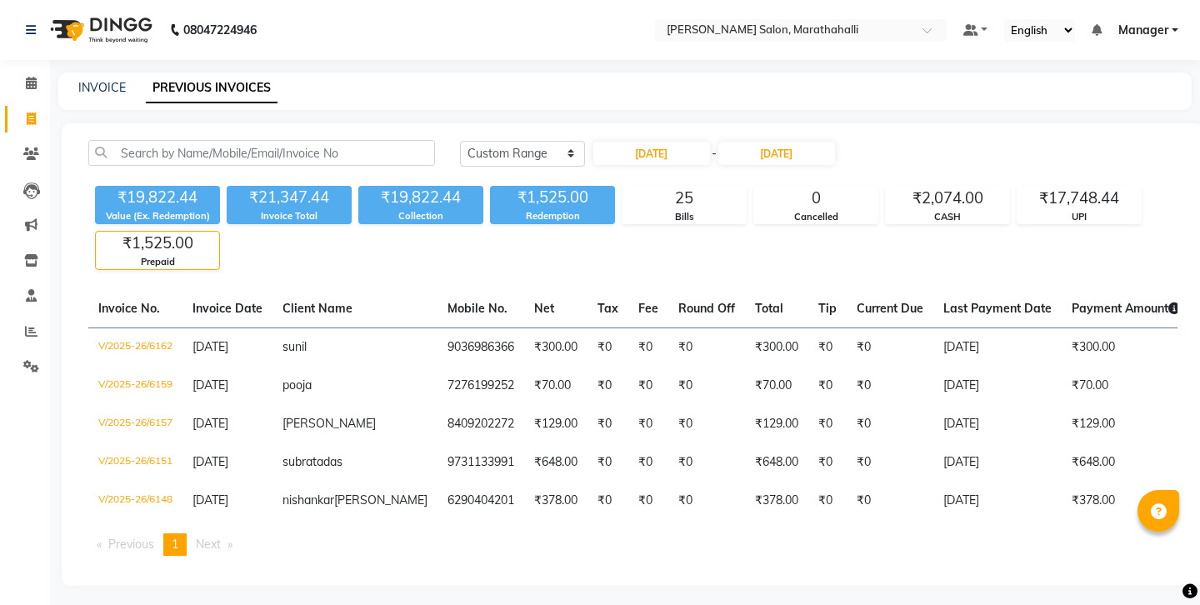
click at [401, 228] on div "₹19,822.44 Value (Ex. Redemption) ₹21,347.44 Invoice Total ₹19,822.44 Collectio…" at bounding box center [632, 224] width 1089 height 91
click at [737, 142] on input "01-09-2025" at bounding box center [776, 153] width 117 height 23
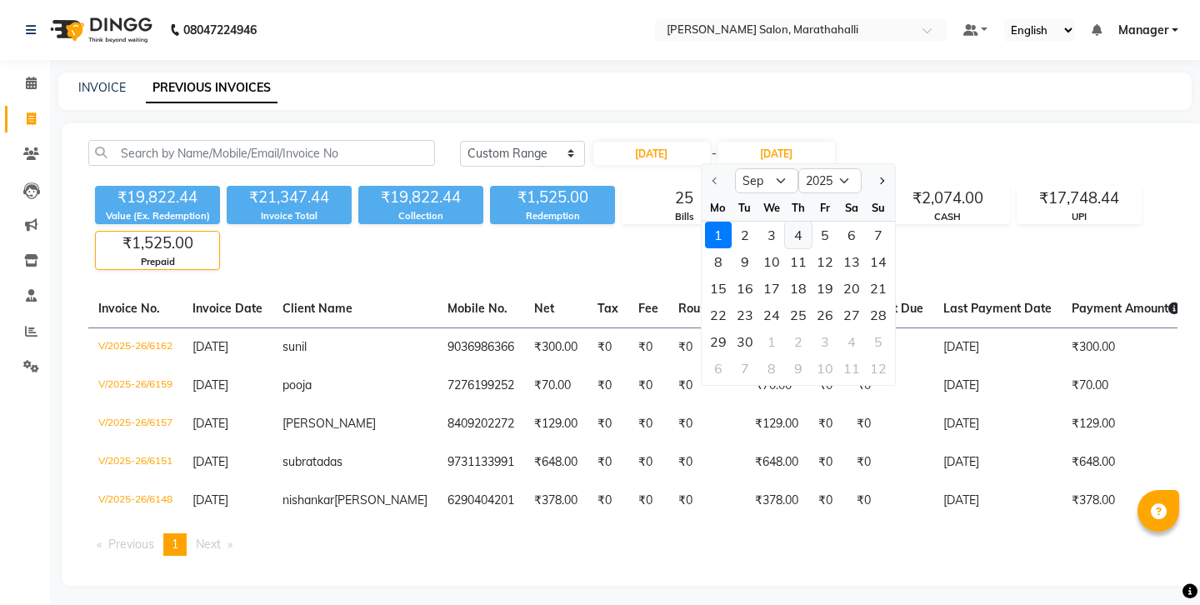
click at [785, 222] on div "4" at bounding box center [798, 235] width 27 height 27
type input "04-09-2025"
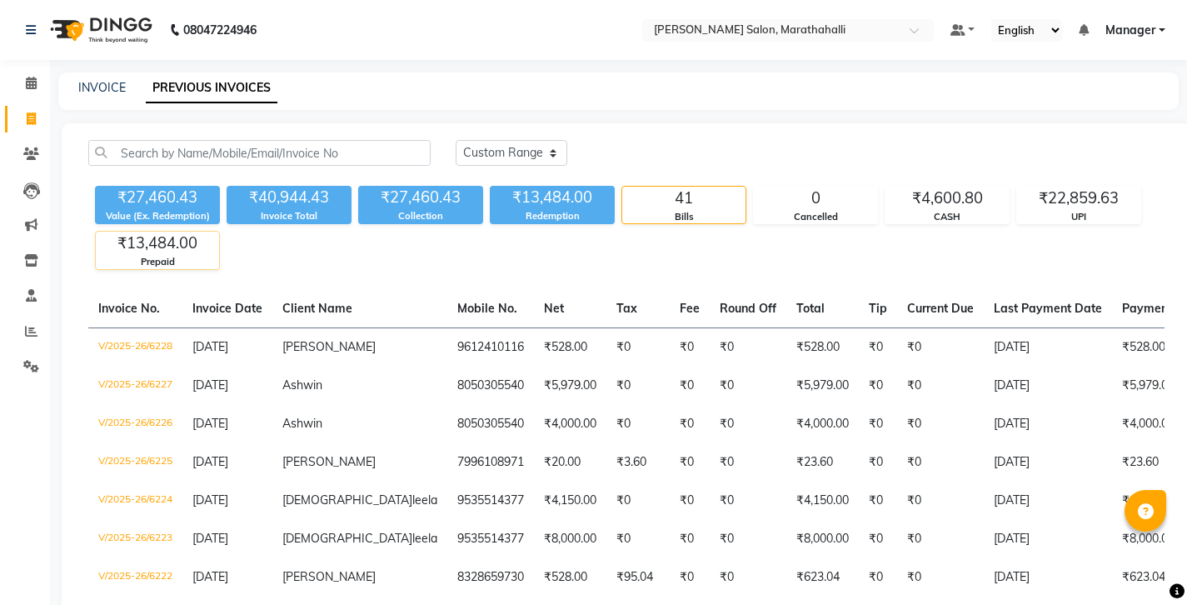
click at [158, 232] on div "₹13,484.00" at bounding box center [157, 243] width 123 height 23
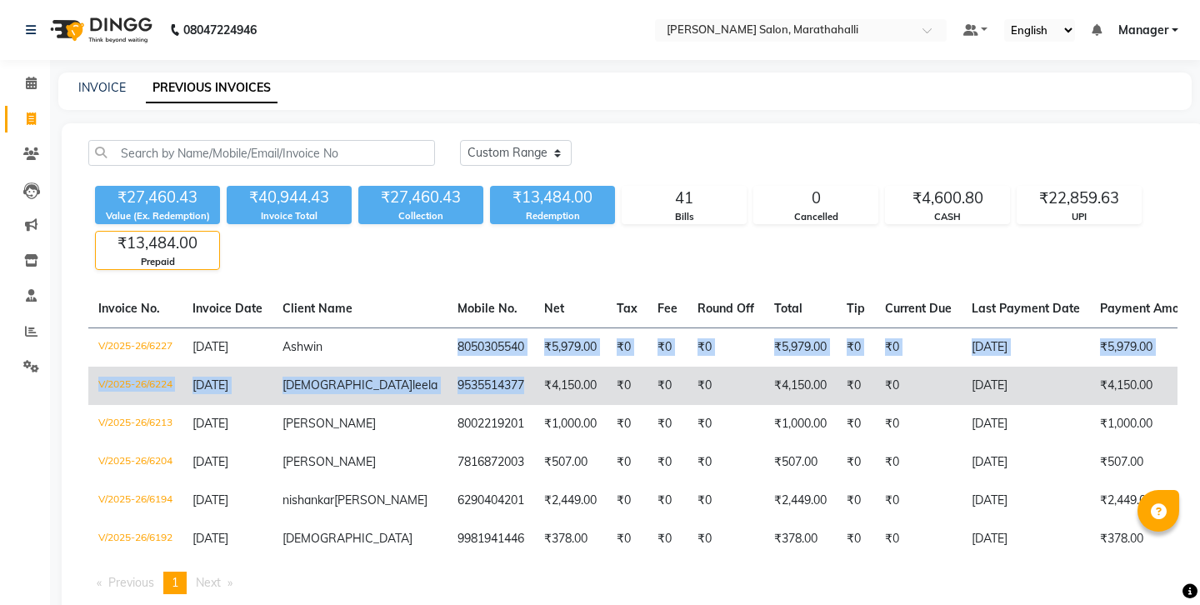
drag, startPoint x: 319, startPoint y: 297, endPoint x: 376, endPoint y: 327, distance: 64.1
click at [376, 327] on tbody "V/2025-26/6227 03-09-2025 Ashwin 8050305540 ₹5,979.00 ₹0 ₹0 ₹0 ₹5,979.00 ₹0 ₹0 …" at bounding box center [799, 442] width 1422 height 231
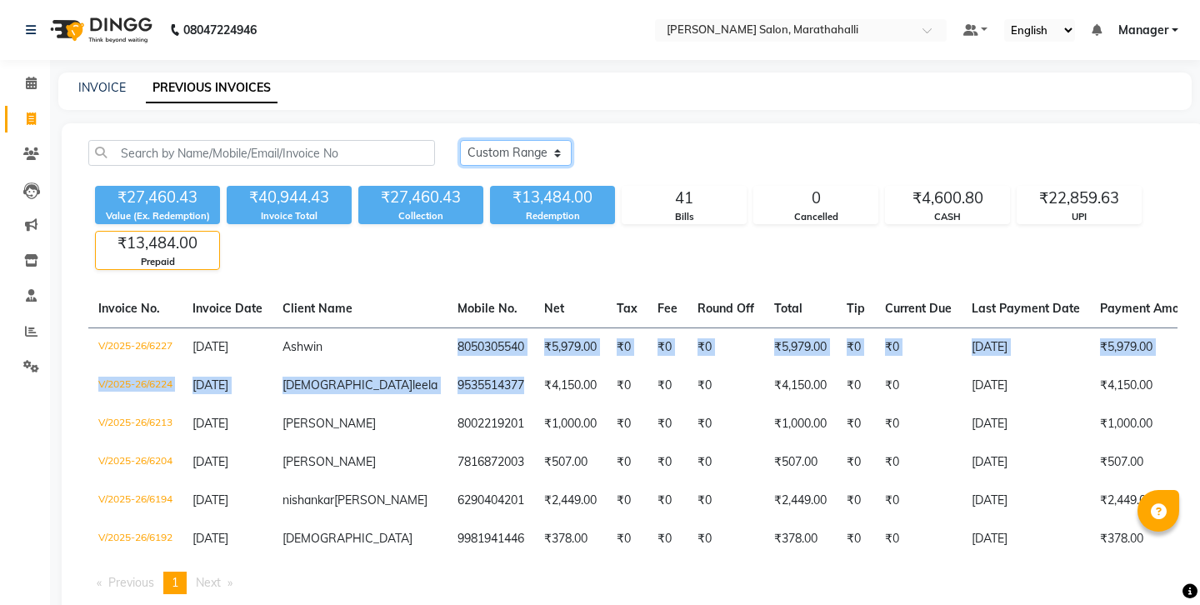
select select "range"
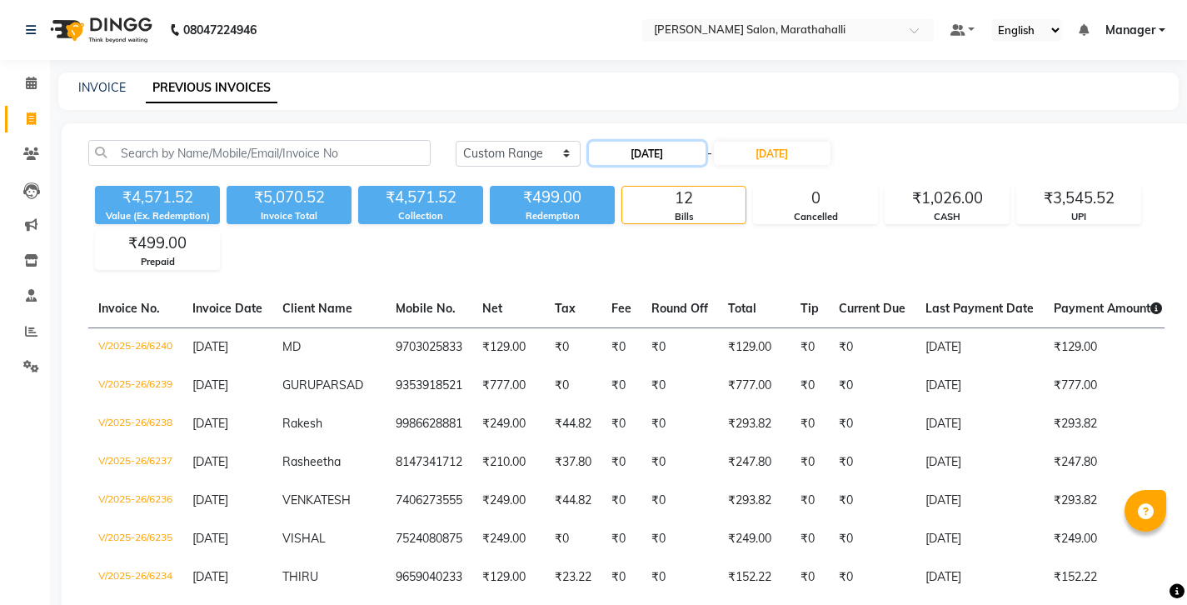
click at [636, 142] on input "04-09-2025" at bounding box center [647, 153] width 117 height 23
select select "9"
select select "2025"
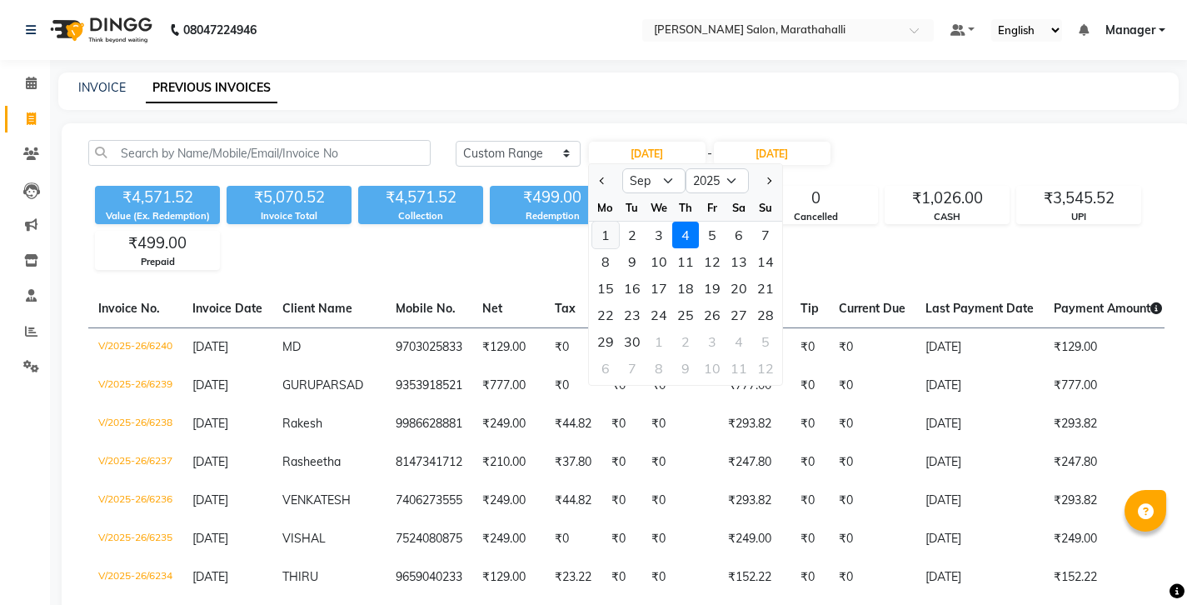
click at [603, 222] on div "1" at bounding box center [605, 235] width 27 height 27
type input "01-09-2025"
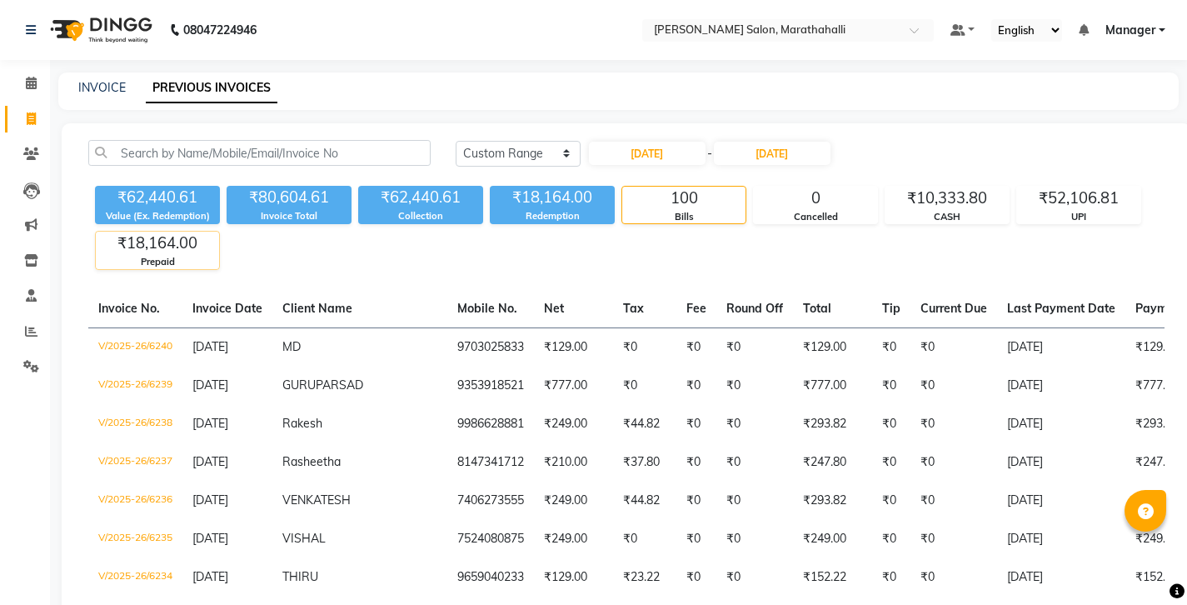
click at [167, 232] on div "₹18,164.00" at bounding box center [157, 243] width 123 height 23
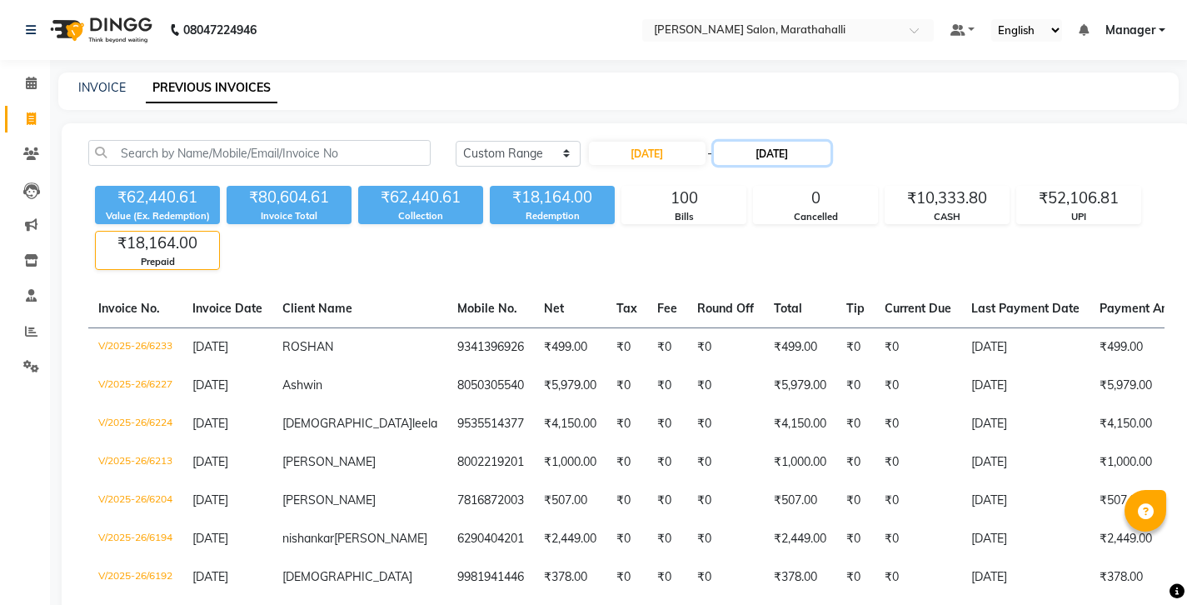
click at [732, 142] on input "04-09-2025" at bounding box center [772, 153] width 117 height 23
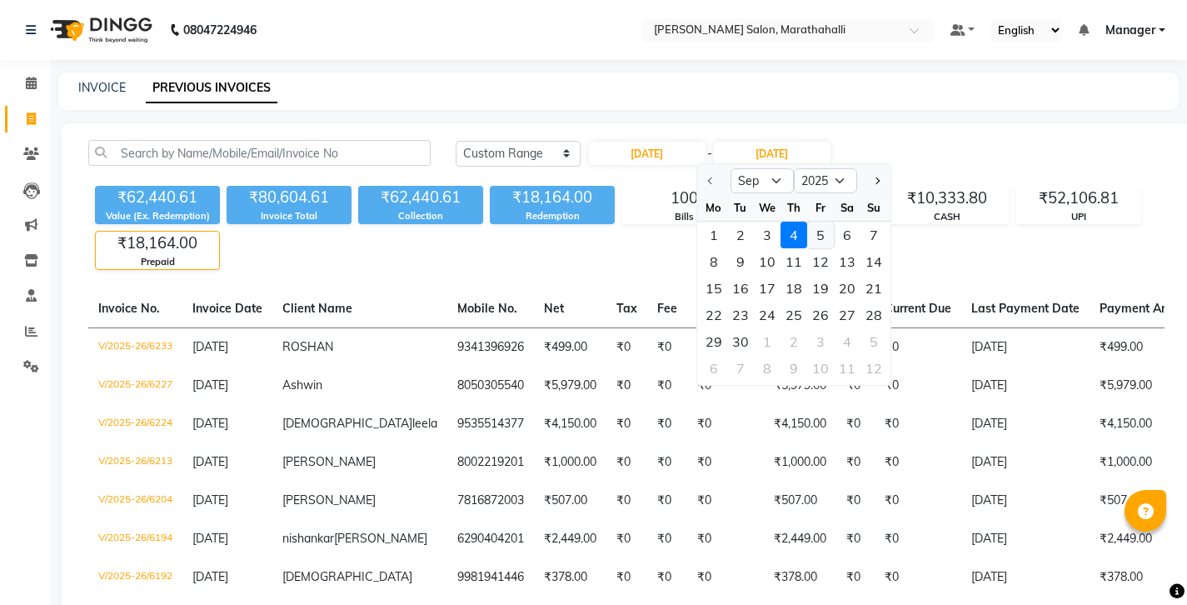
click at [807, 222] on div "5" at bounding box center [820, 235] width 27 height 27
type input "05-09-2025"
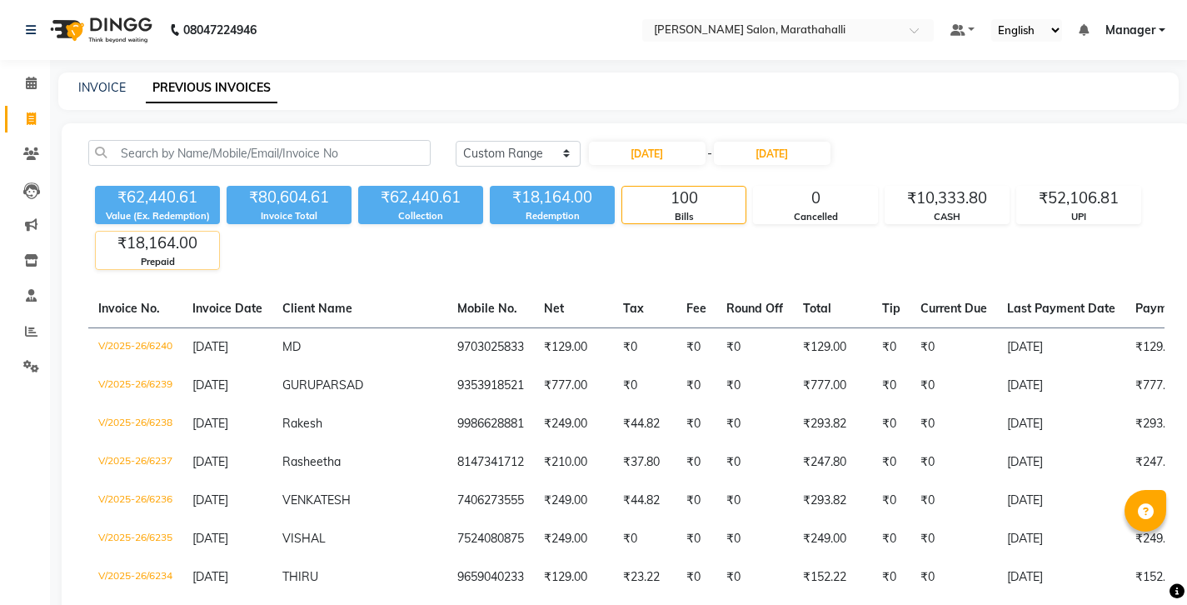
click at [192, 232] on div "₹18,164.00" at bounding box center [157, 243] width 123 height 23
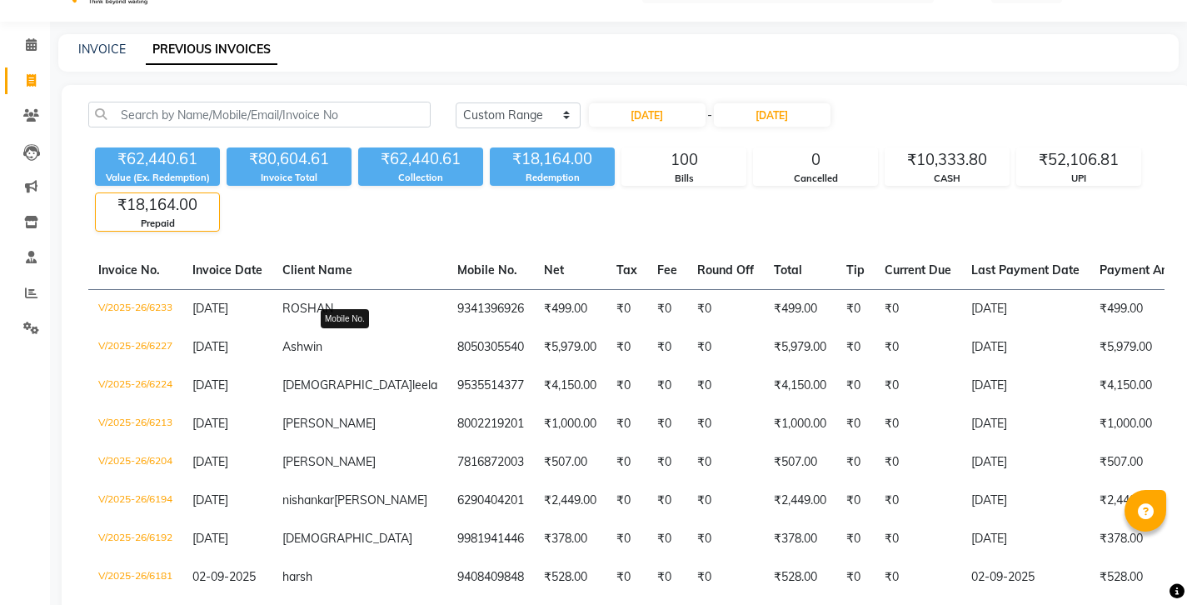
scroll to position [64, 0]
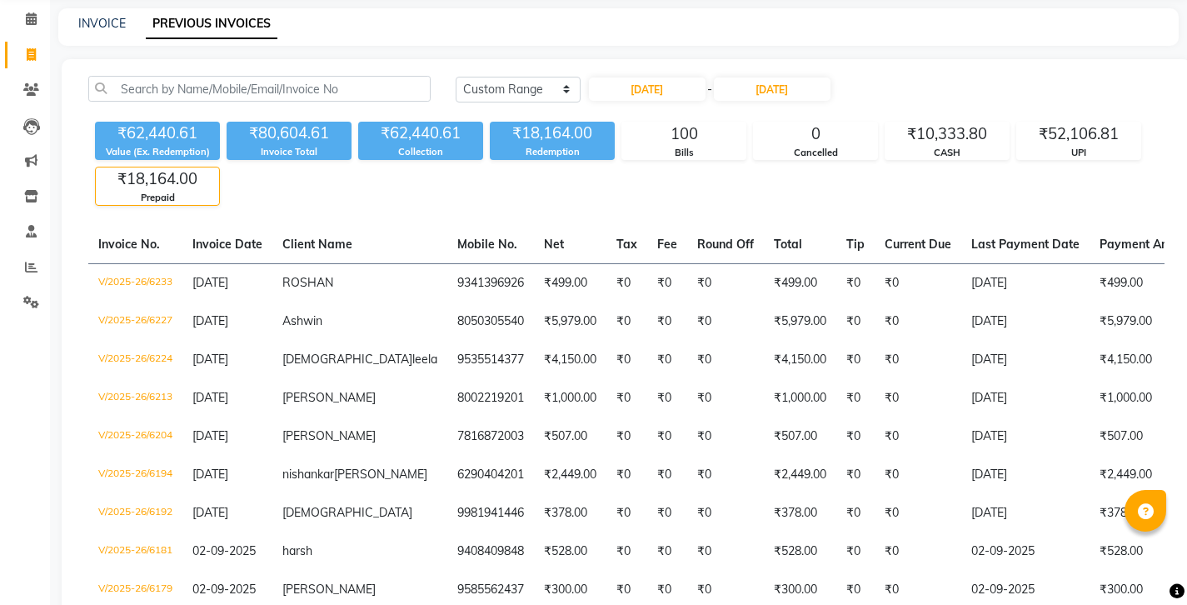
click at [355, 183] on div "Today Yesterday Custom Range 01-09-2025 - 05-09-2025 ₹62,440.61 Value (Ex. Rede…" at bounding box center [627, 501] width 1130 height 884
click at [722, 77] on input "05-09-2025" at bounding box center [772, 88] width 117 height 23
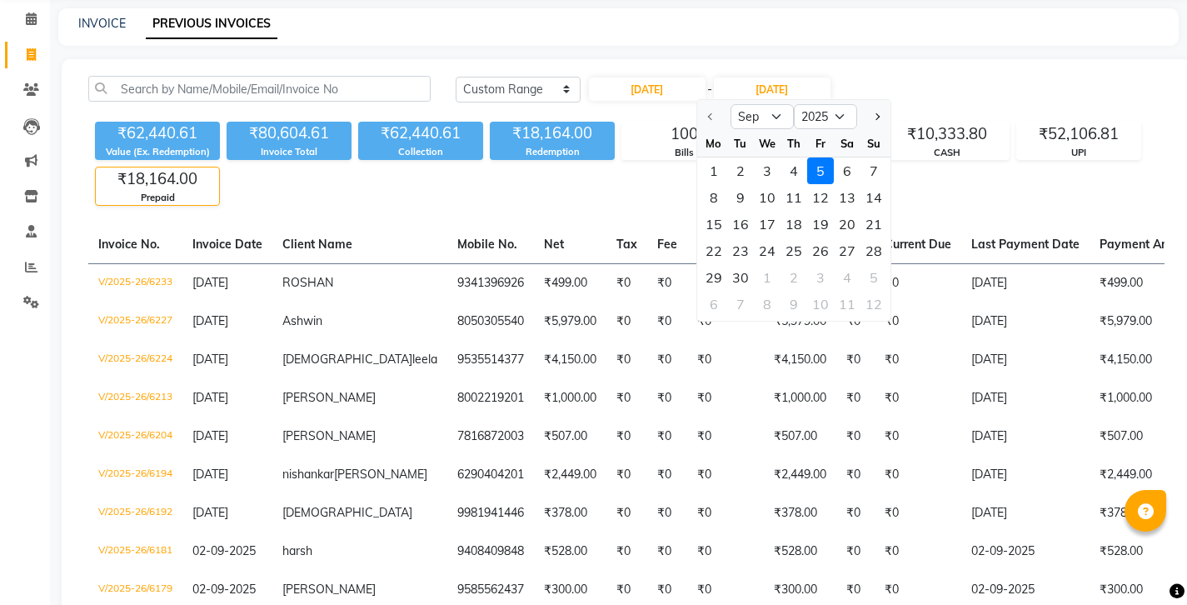
click at [376, 148] on div "₹62,440.61 Value (Ex. Redemption) ₹80,604.61 Invoice Total ₹62,440.61 Collectio…" at bounding box center [626, 160] width 1077 height 91
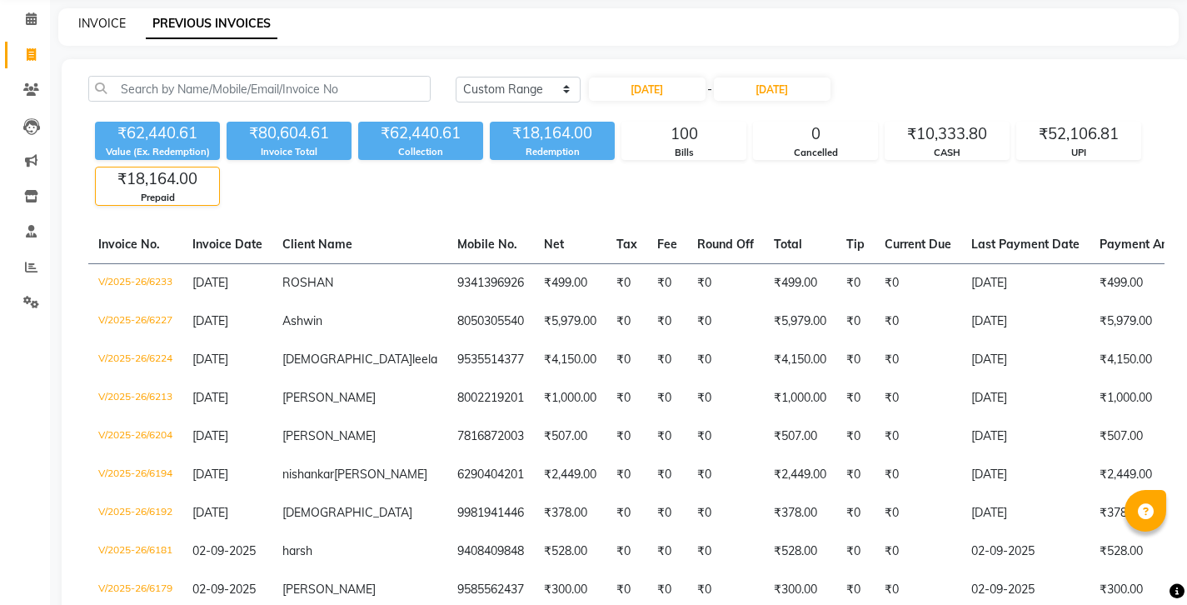
click at [100, 23] on link "INVOICE" at bounding box center [101, 23] width 47 height 15
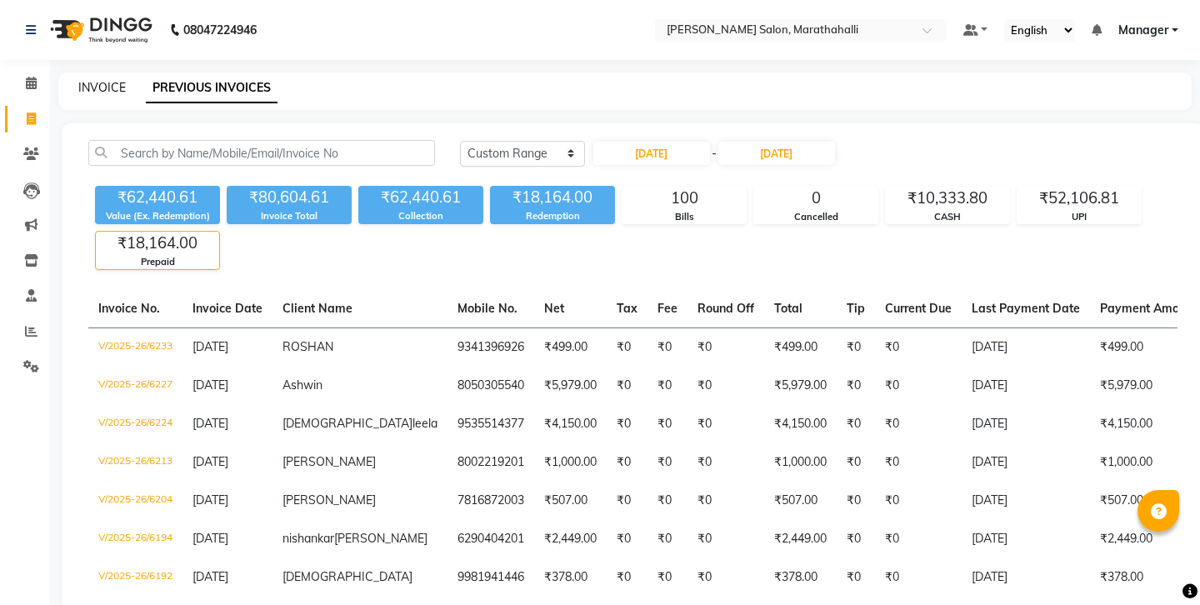
select select "4783"
select select "service"
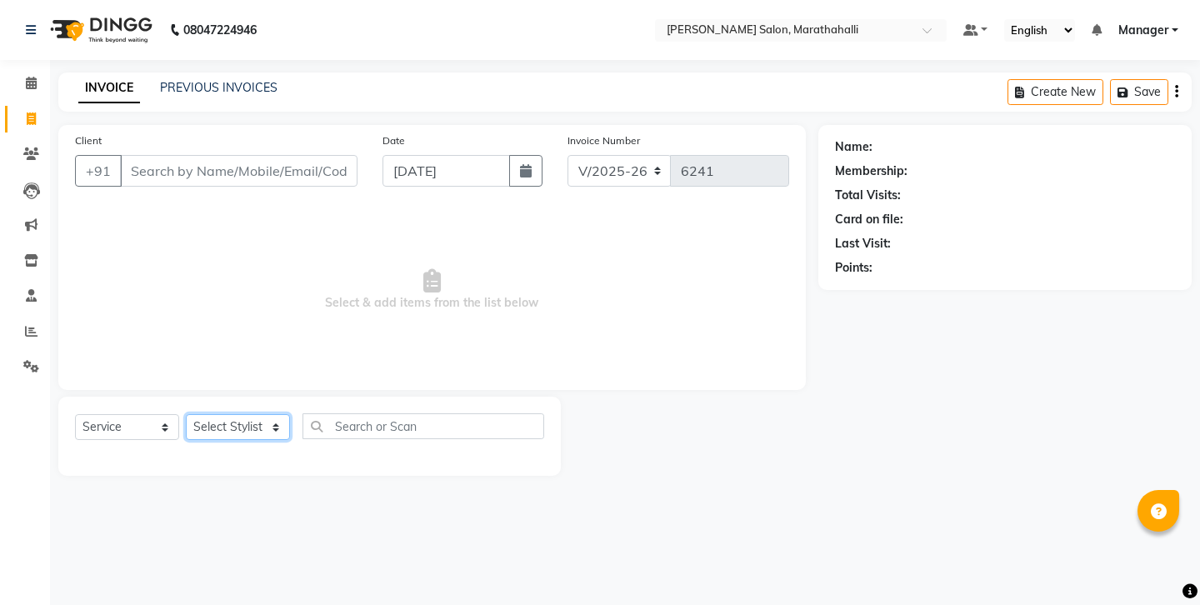
select select "57548"
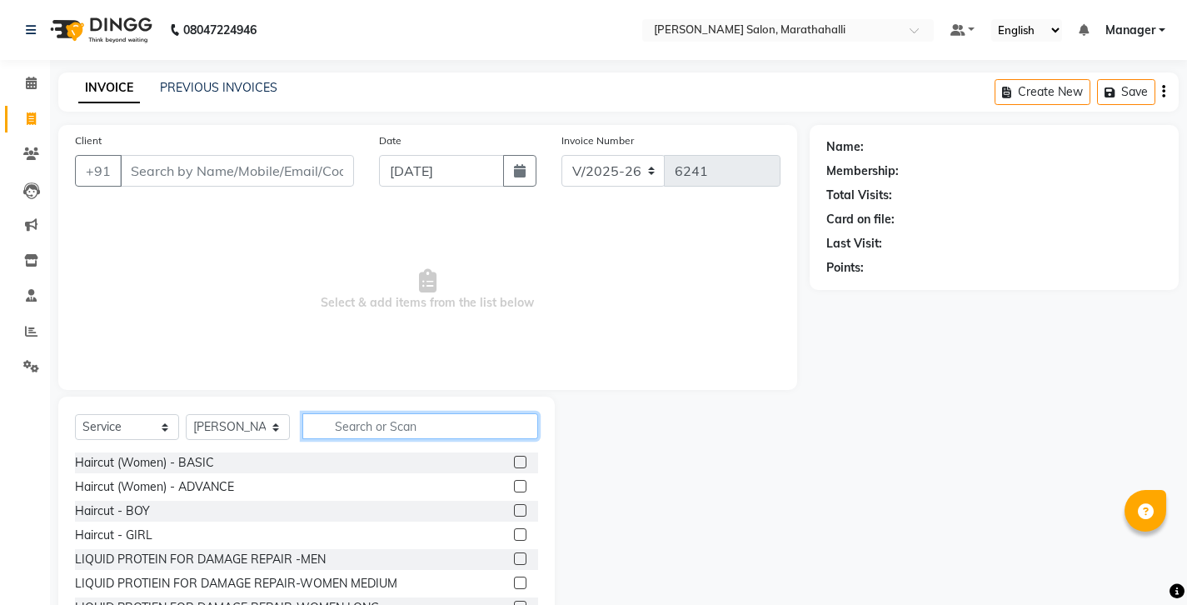
click at [362, 413] on input "text" at bounding box center [420, 426] width 236 height 26
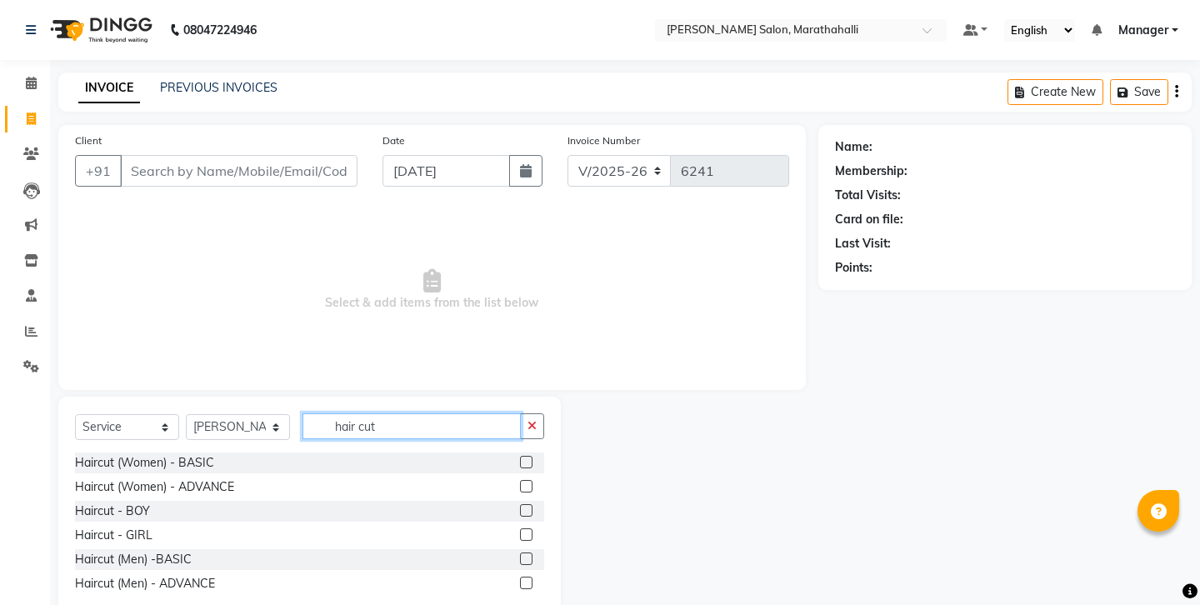
type input "hair cut"
click at [532, 552] on label at bounding box center [526, 558] width 12 height 12
click at [531, 554] on input "checkbox" at bounding box center [525, 559] width 11 height 11
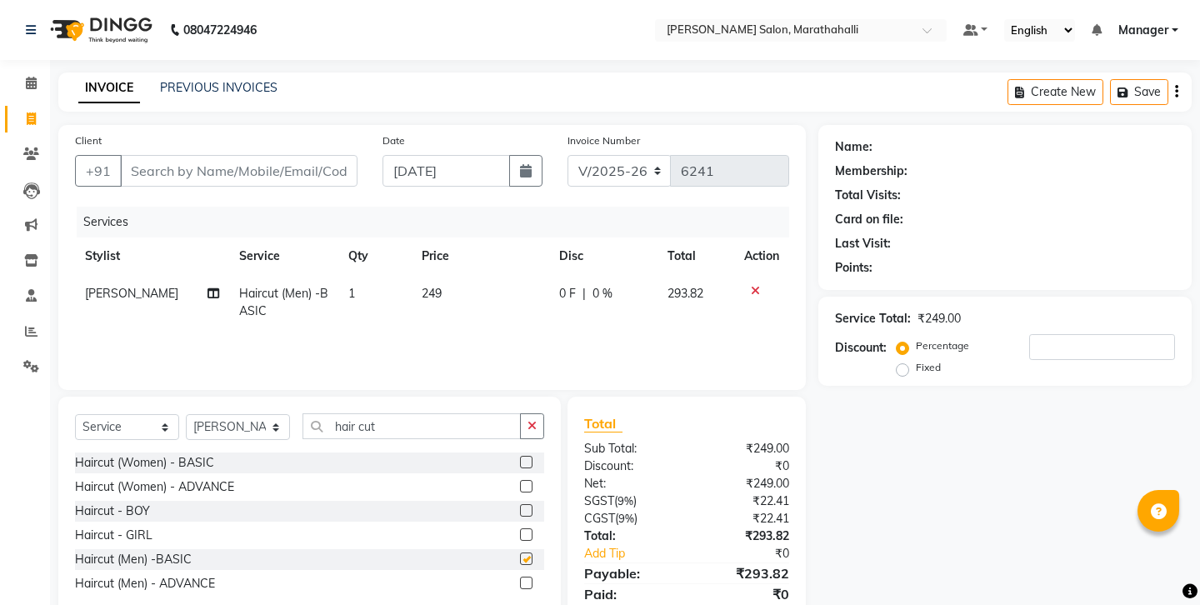
checkbox input "false"
click at [532, 420] on icon "button" at bounding box center [531, 426] width 9 height 12
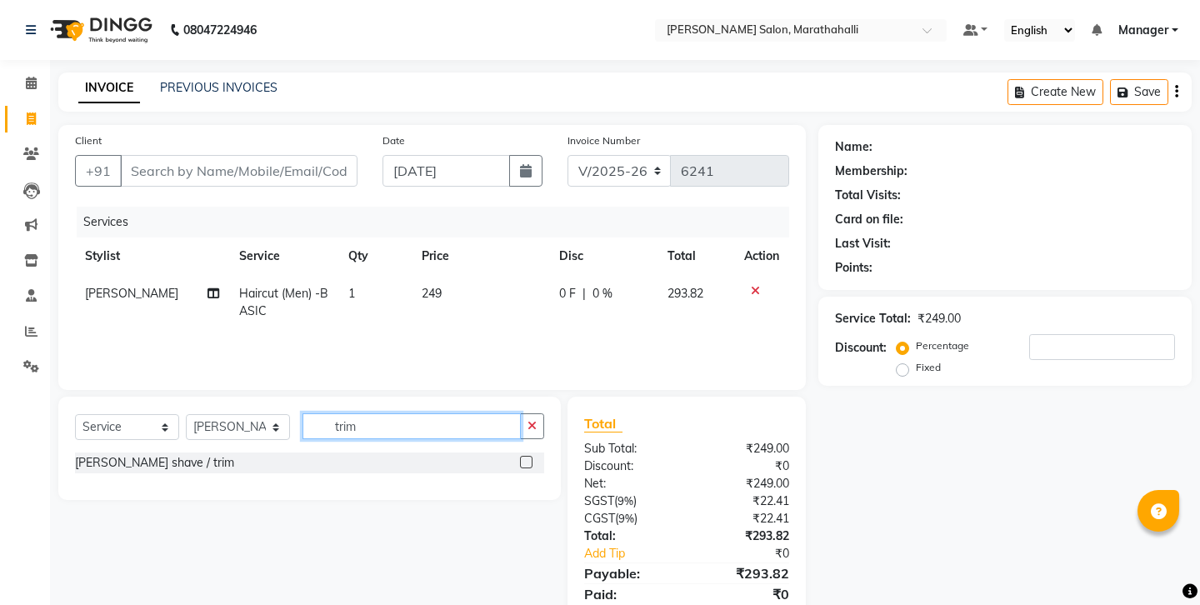
type input "trim"
click at [532, 456] on label at bounding box center [526, 462] width 12 height 12
click at [531, 457] on input "checkbox" at bounding box center [525, 462] width 11 height 11
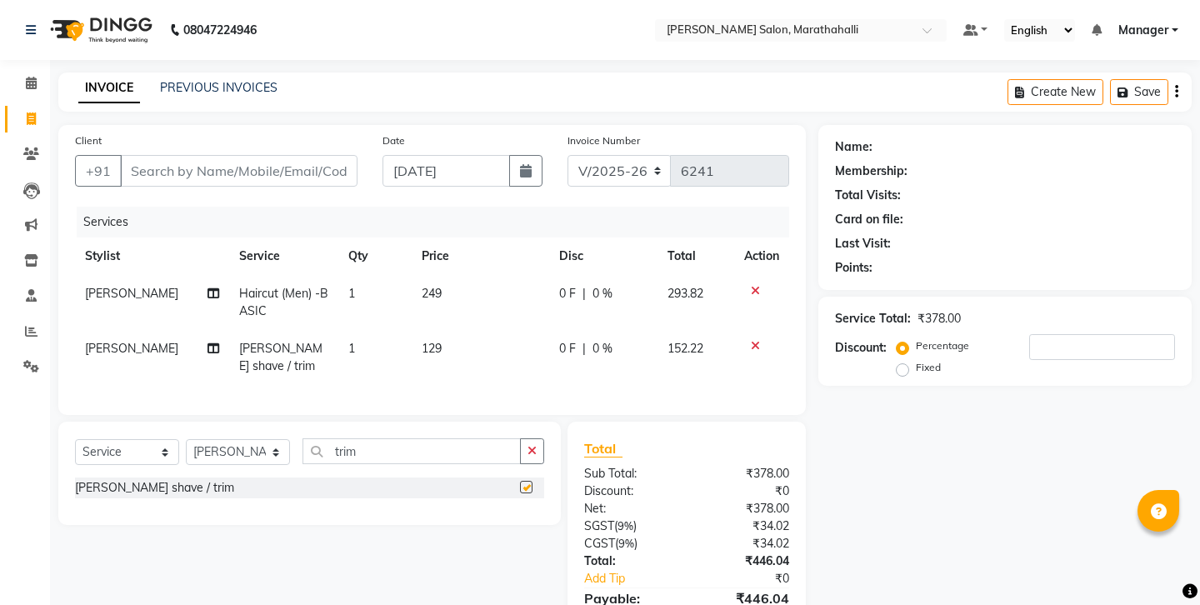
checkbox input "false"
click at [211, 158] on input "Client" at bounding box center [238, 171] width 237 height 32
type input "9"
type input "0"
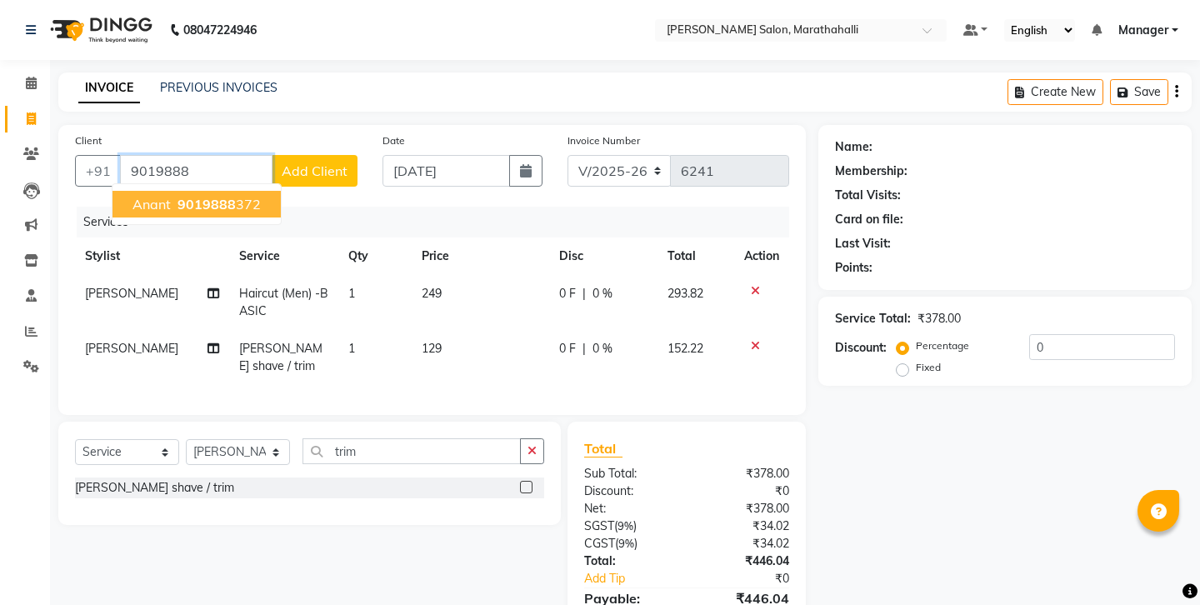
click at [157, 196] on span "anant" at bounding box center [151, 204] width 38 height 17
type input "9019888372"
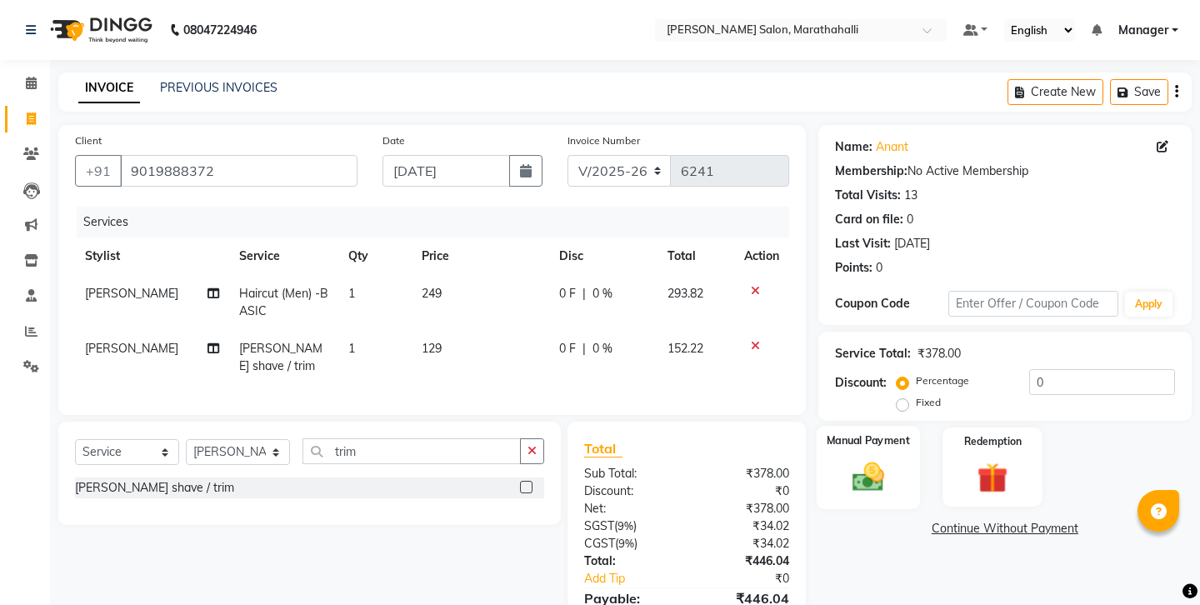
click at [904, 426] on div "Manual Payment" at bounding box center [867, 467] width 103 height 82
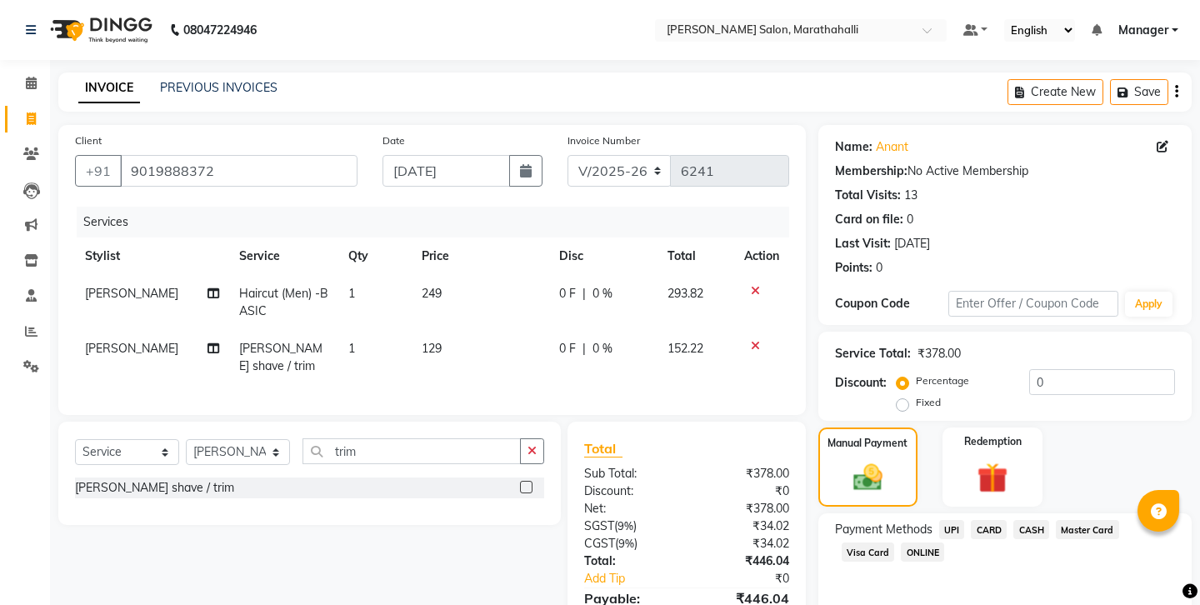
click at [939, 520] on span "UPI" at bounding box center [952, 529] width 26 height 19
click at [1013, 520] on span "CASH" at bounding box center [1031, 529] width 36 height 19
click at [1007, 572] on input "446.04" at bounding box center [1066, 585] width 218 height 26
type input "4"
type input "300"
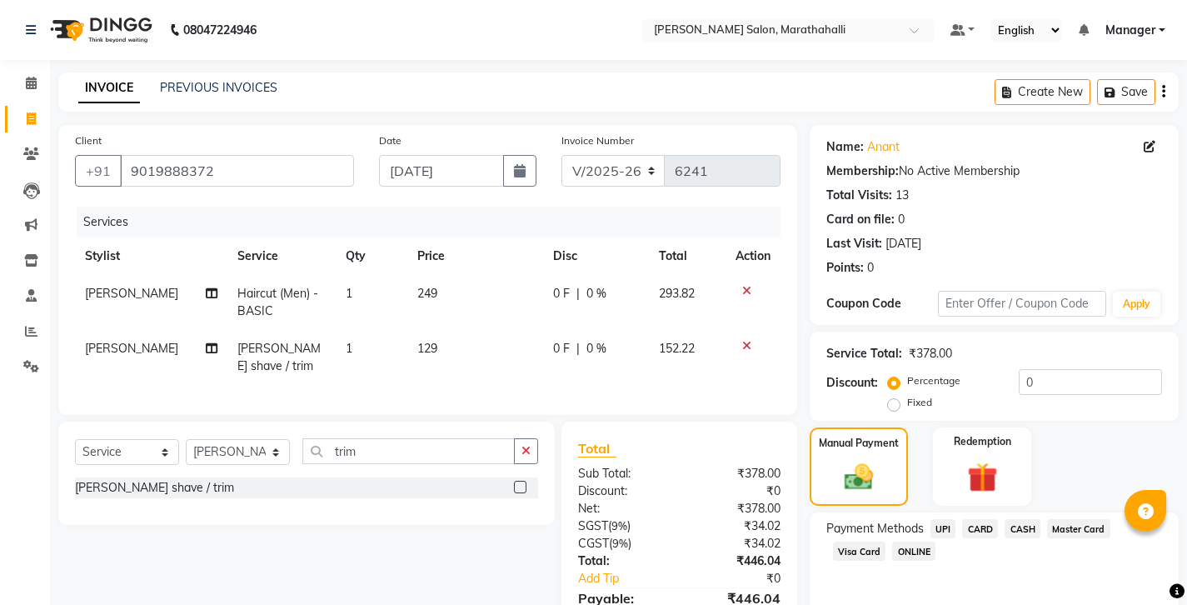
click at [931, 519] on span "UPI" at bounding box center [944, 528] width 26 height 19
click at [999, 571] on input "146.04" at bounding box center [1055, 584] width 216 height 26
type input "1"
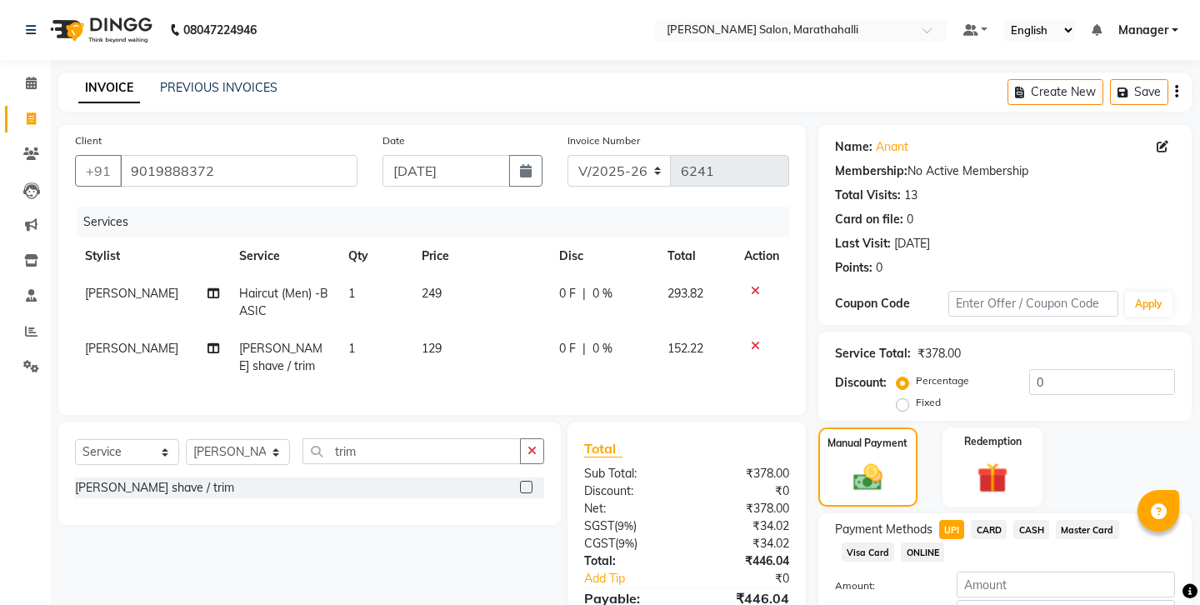
click at [1181, 82] on div "Create New Save" at bounding box center [1099, 91] width 184 height 39
click at [1177, 87] on div "Create New Save" at bounding box center [1099, 91] width 184 height 39
click at [1178, 92] on icon "button" at bounding box center [1176, 92] width 3 height 1
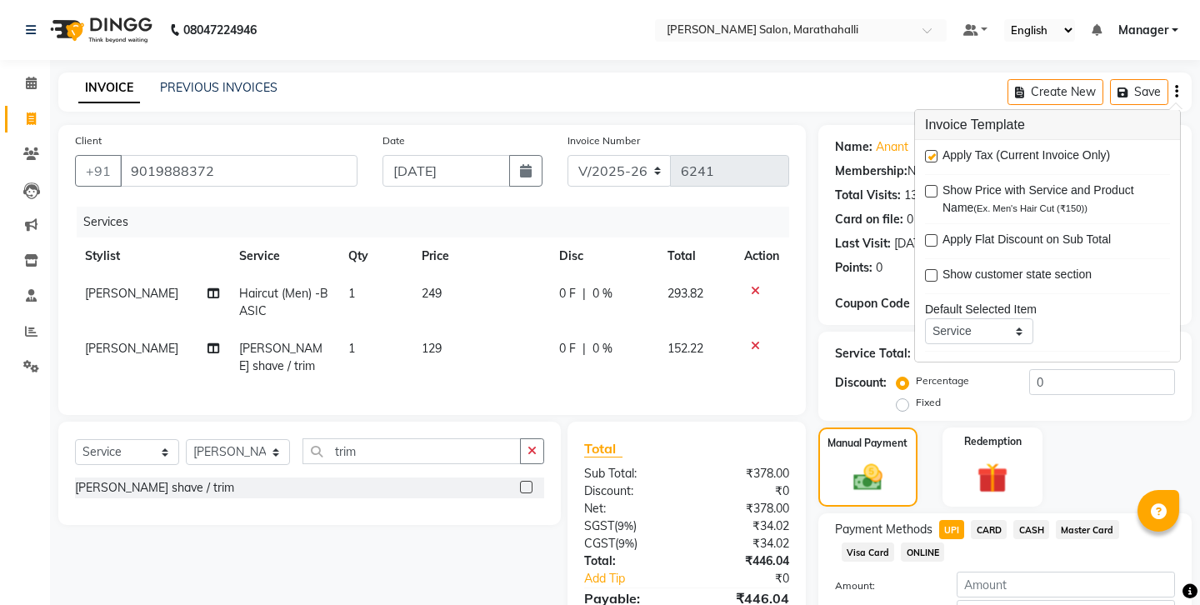
click at [934, 150] on label at bounding box center [931, 156] width 12 height 12
click at [934, 152] on input "checkbox" at bounding box center [930, 157] width 11 height 11
checkbox input "false"
click at [1013, 520] on span "CASH" at bounding box center [1031, 529] width 36 height 19
type input "378"
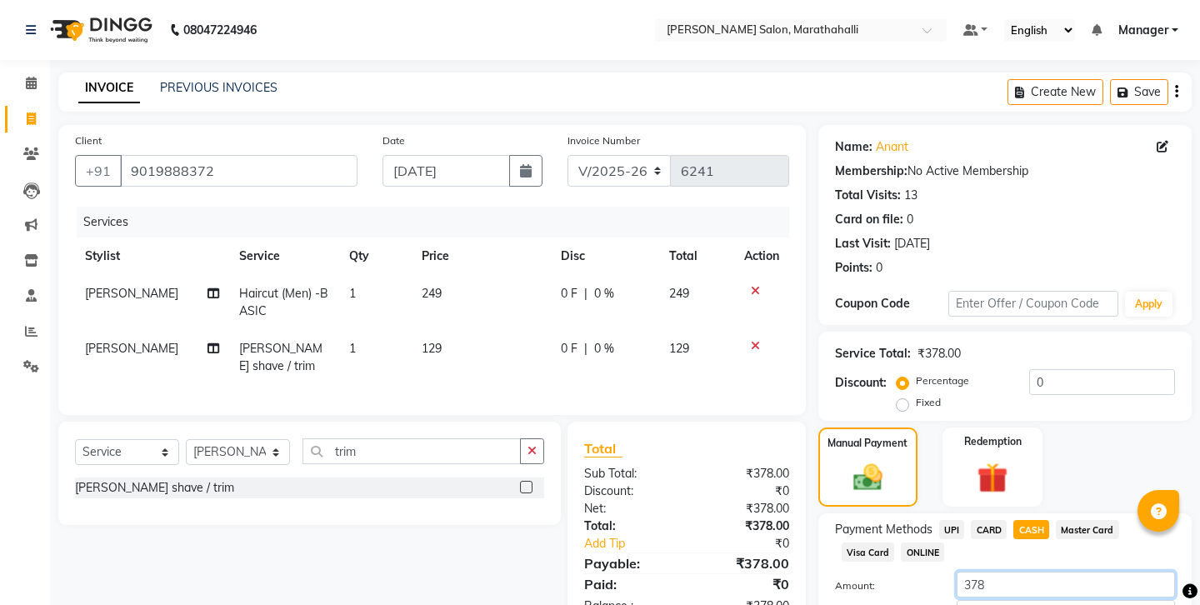
drag, startPoint x: 1009, startPoint y: 459, endPoint x: 1012, endPoint y: 467, distance: 8.7
click at [1012, 520] on div "Payment Methods UPI CARD CASH Master Card Visa Card ONLINE Amount: 378 Note: Ad…" at bounding box center [1005, 586] width 340 height 133
click at [1012, 572] on input "378" at bounding box center [1066, 585] width 218 height 26
click at [1010, 572] on input "378" at bounding box center [1066, 585] width 218 height 26
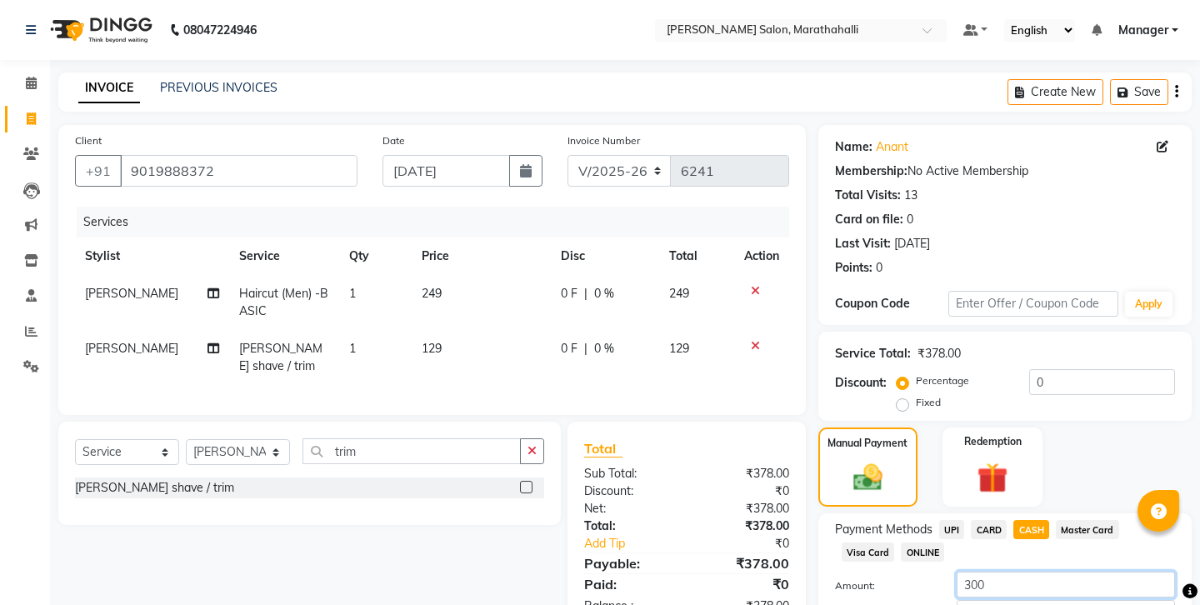
type input "300"
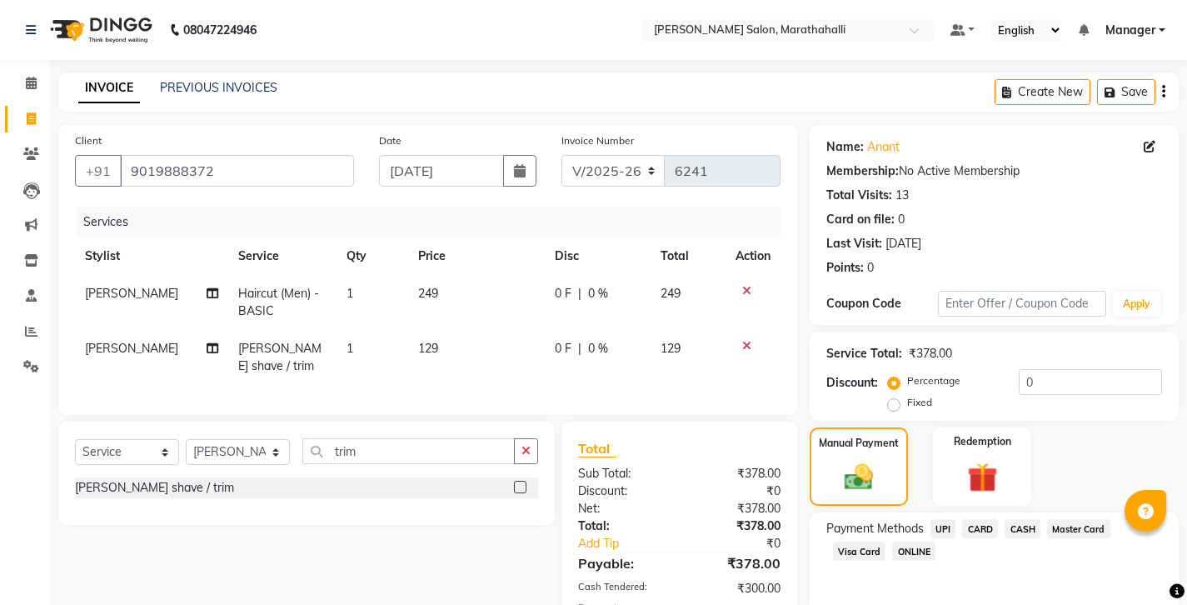
click at [931, 519] on span "UPI" at bounding box center [944, 528] width 26 height 19
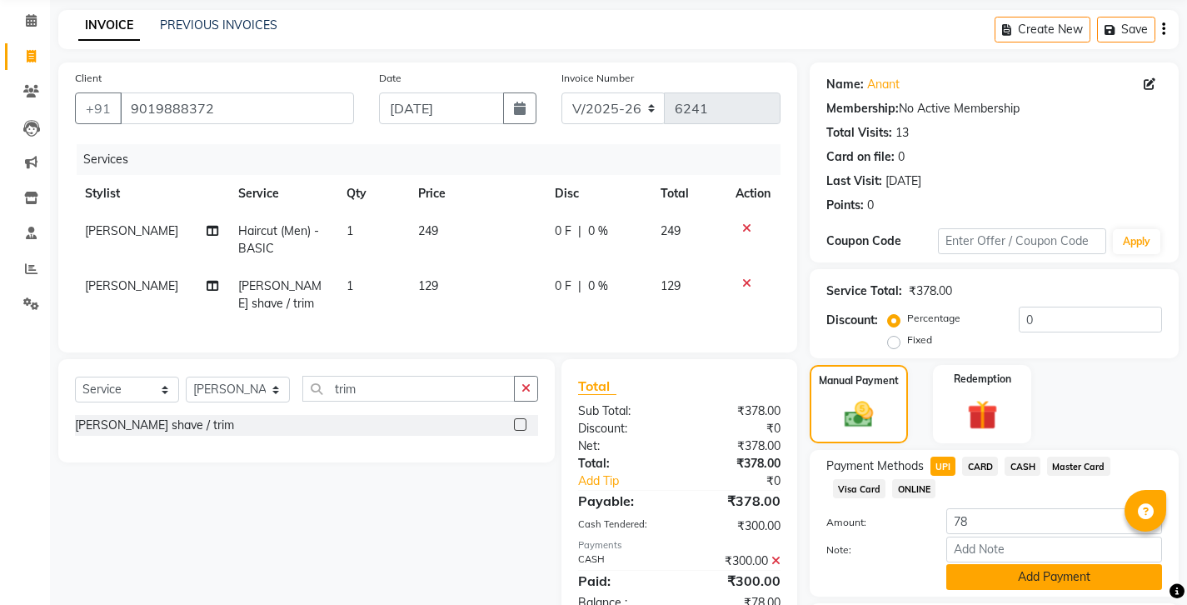
click at [979, 564] on button "Add Payment" at bounding box center [1055, 577] width 216 height 26
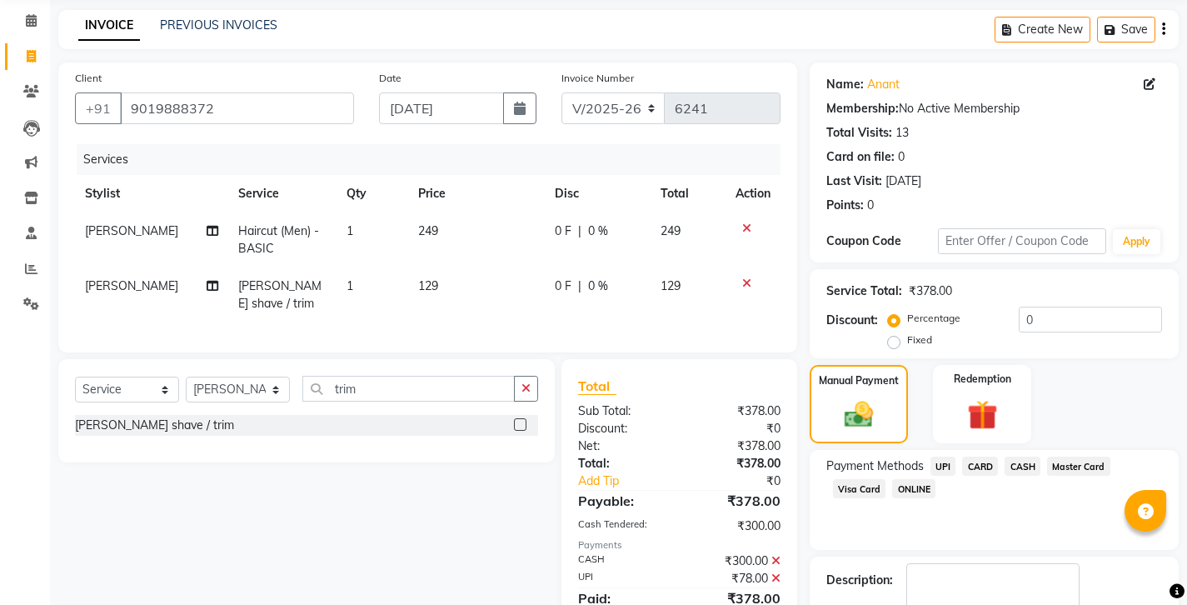
scroll to position [56, 0]
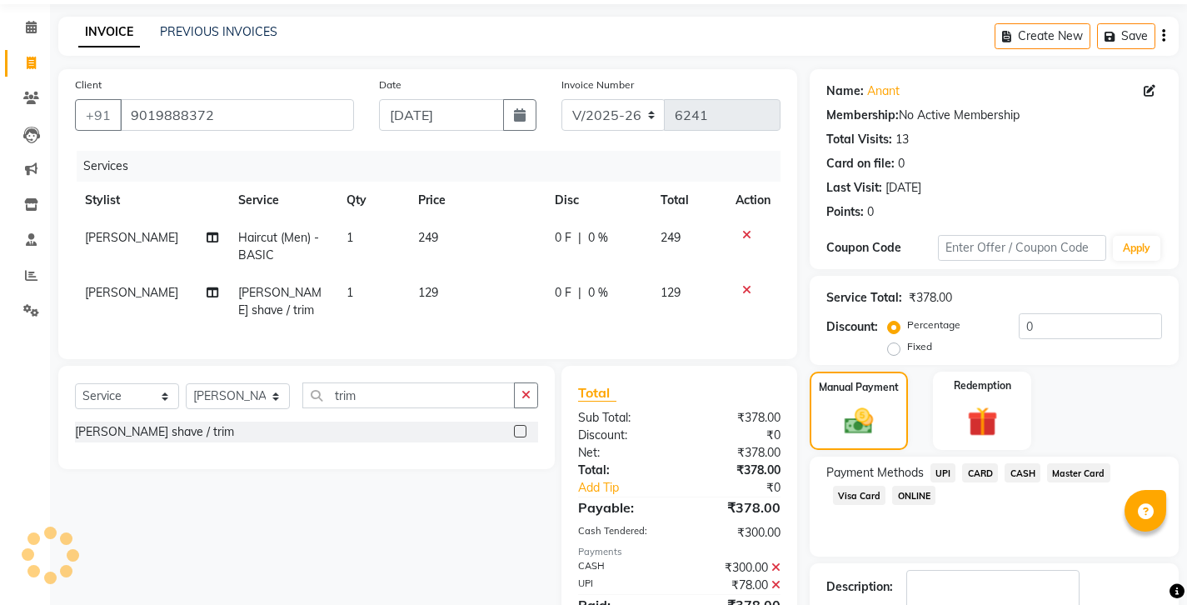
checkbox input "false"
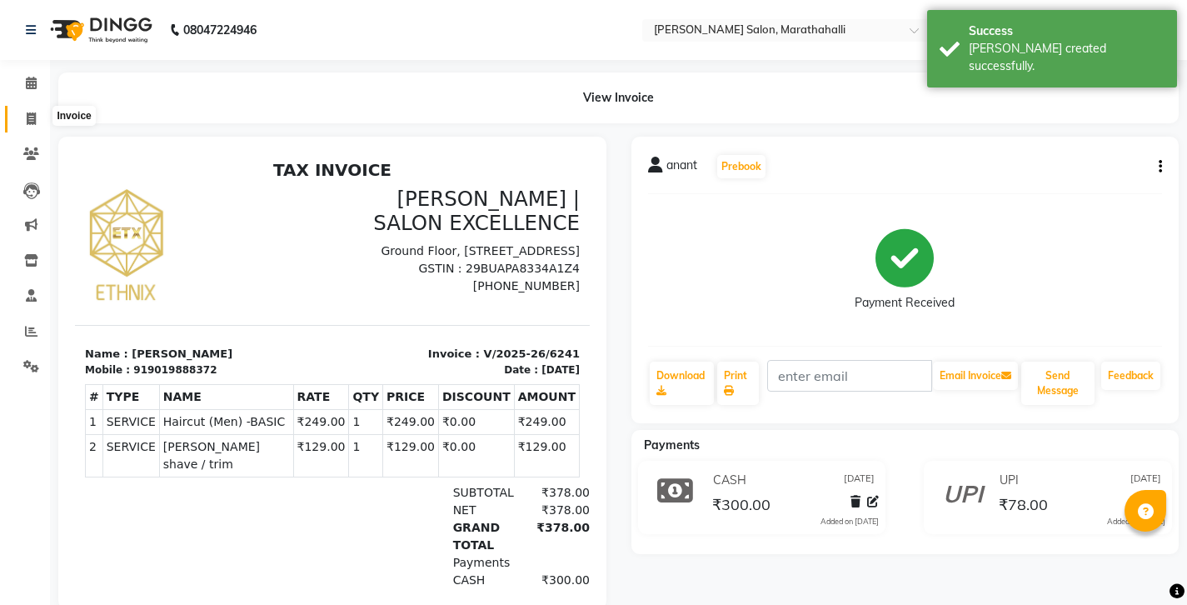
click at [23, 118] on span at bounding box center [31, 119] width 29 height 19
select select "4783"
select select "service"
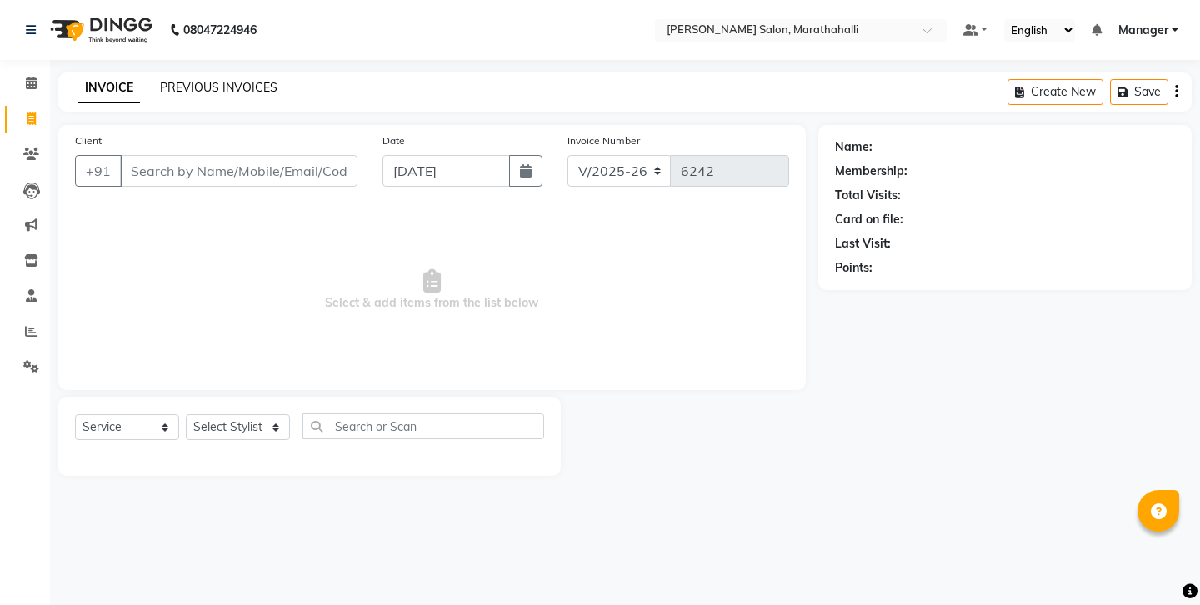
click at [170, 80] on link "PREVIOUS INVOICES" at bounding box center [218, 87] width 117 height 15
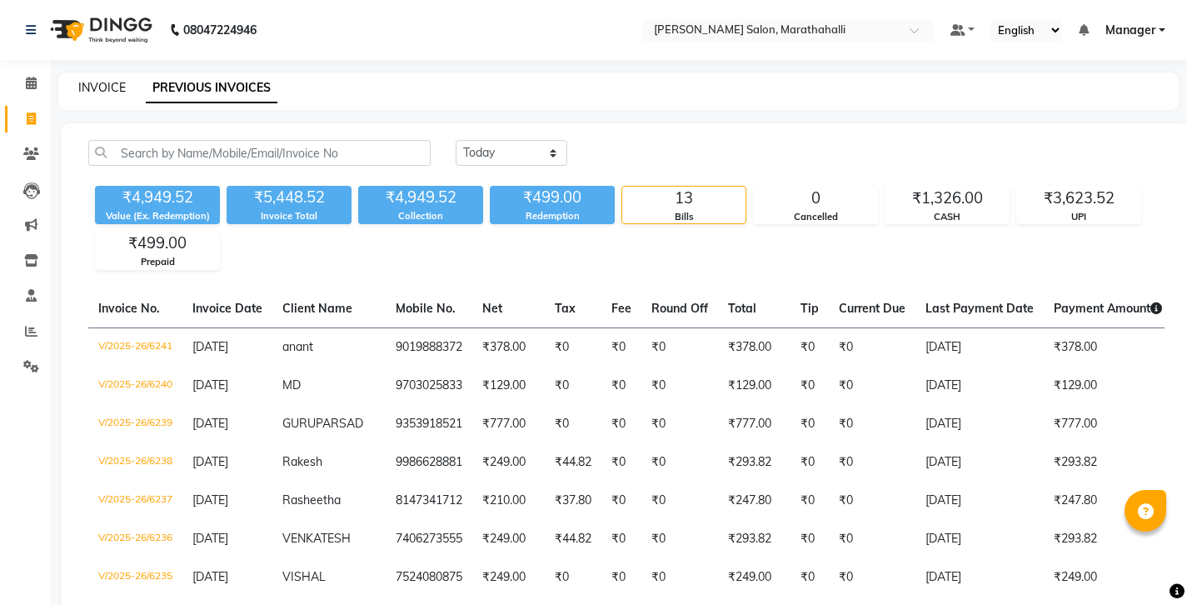
click at [99, 84] on link "INVOICE" at bounding box center [101, 87] width 47 height 15
select select "4783"
select select "service"
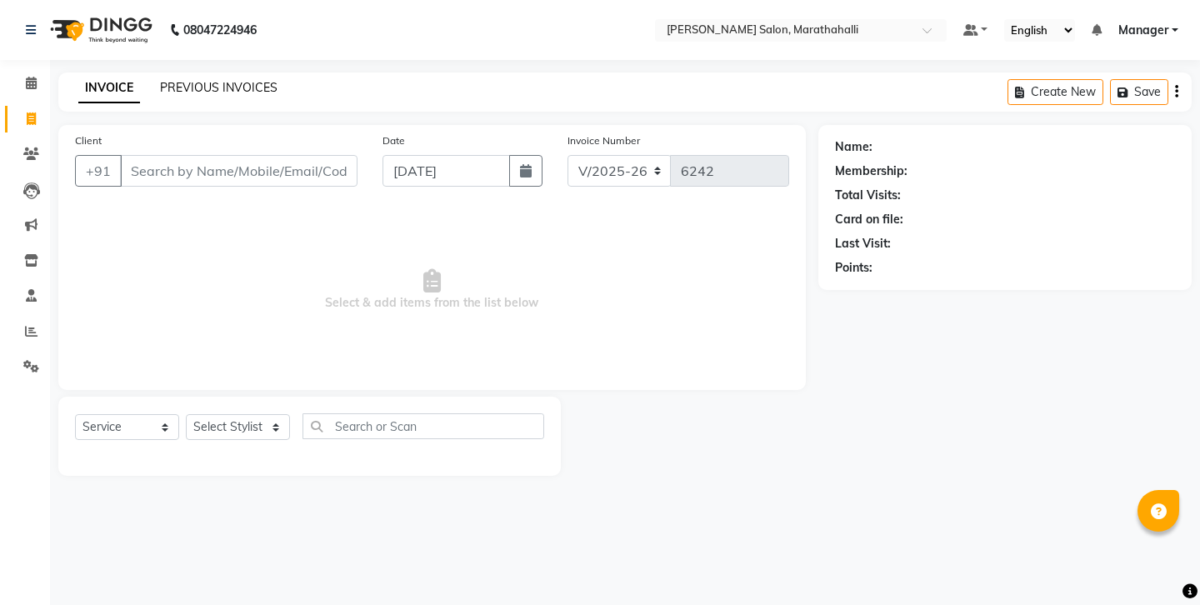
click at [206, 87] on link "PREVIOUS INVOICES" at bounding box center [218, 87] width 117 height 15
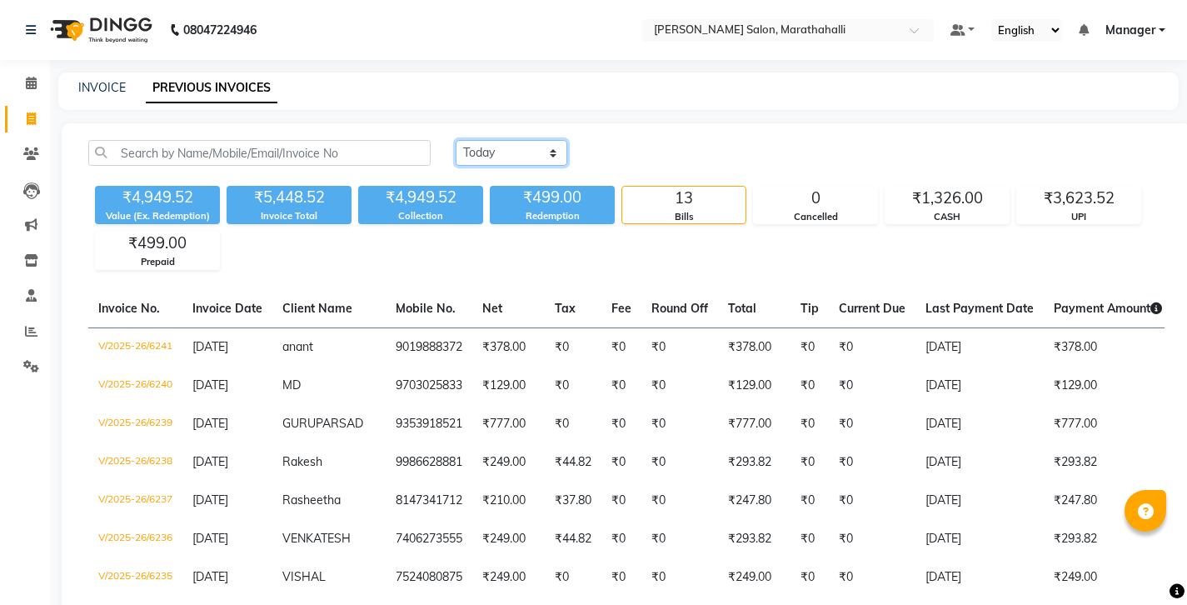
select select "range"
click at [637, 142] on input "04-09-2025" at bounding box center [647, 153] width 117 height 23
select select "9"
select select "2025"
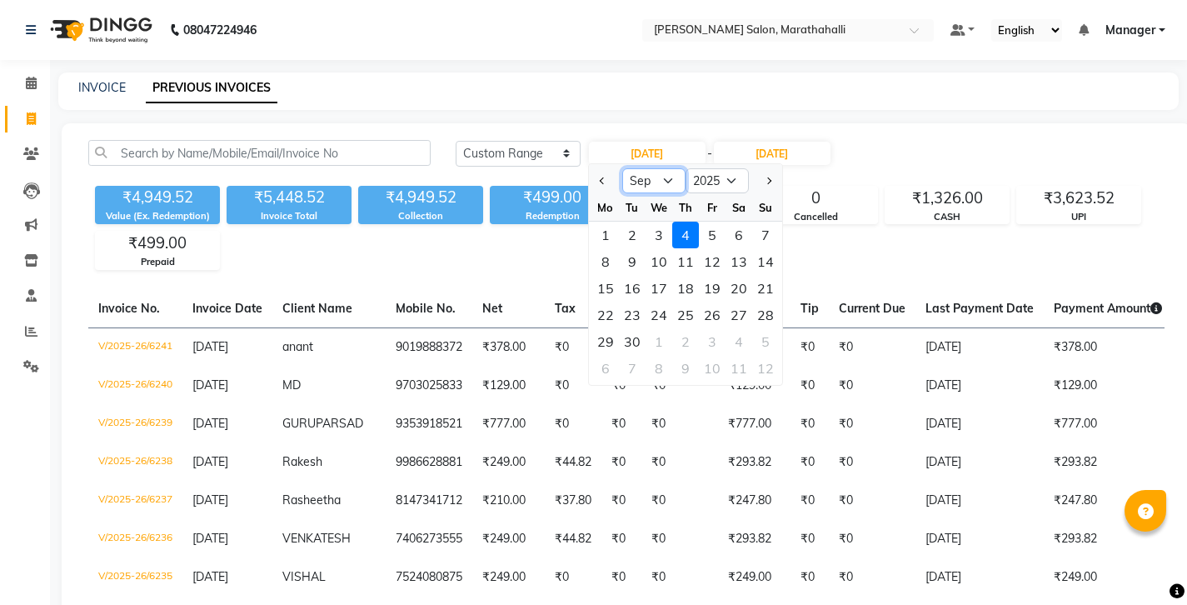
select select "8"
click at [726, 248] on div "9" at bounding box center [739, 261] width 27 height 27
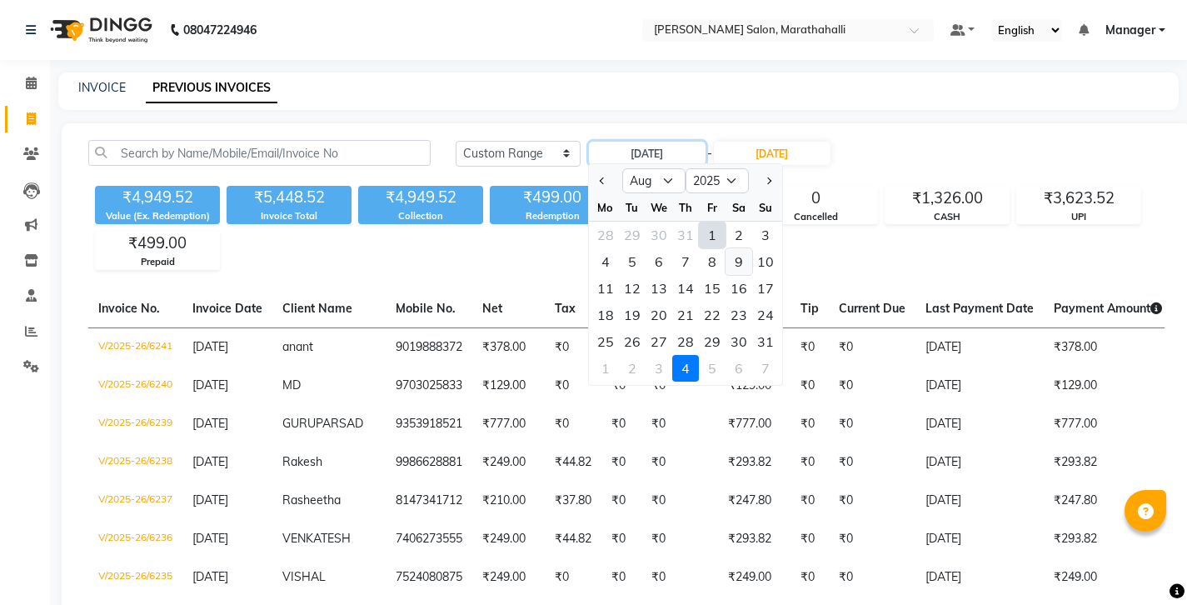
type input "09-08-2025"
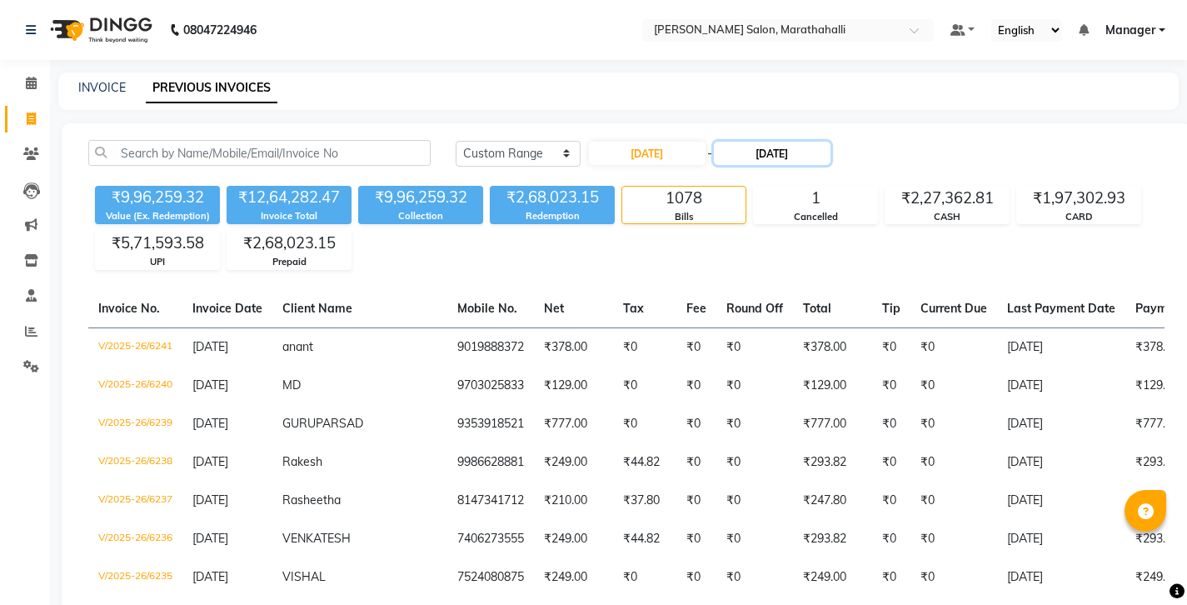
click at [735, 142] on input "04-09-2025" at bounding box center [772, 153] width 117 height 23
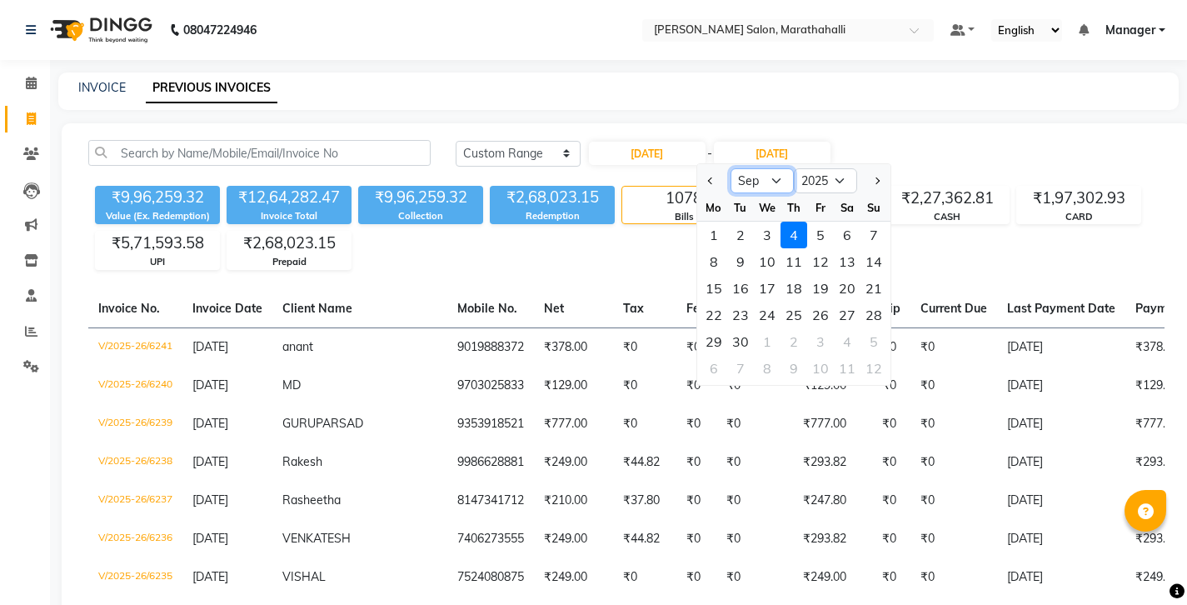
select select "8"
click at [834, 248] on div "9" at bounding box center [847, 261] width 27 height 27
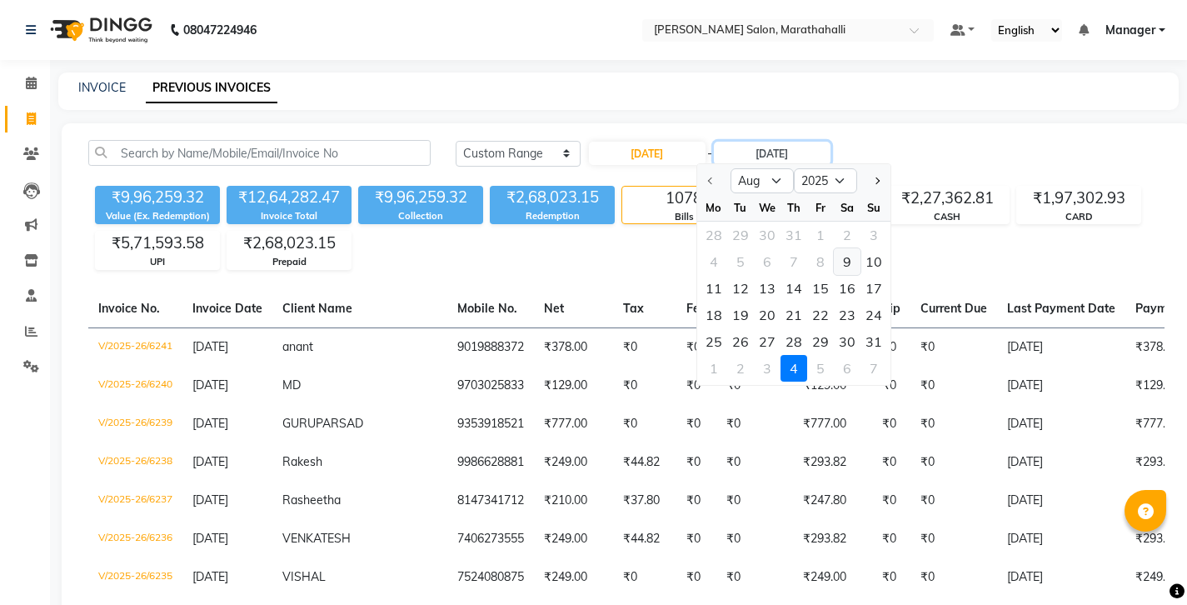
type input "09-08-2025"
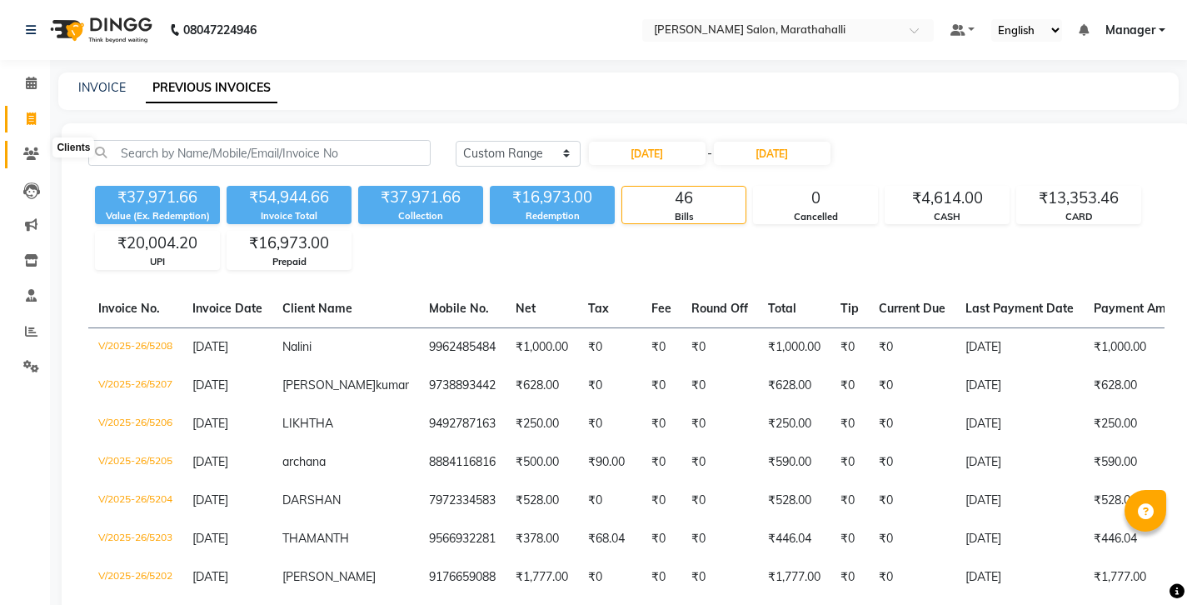
click at [23, 145] on span at bounding box center [31, 154] width 29 height 19
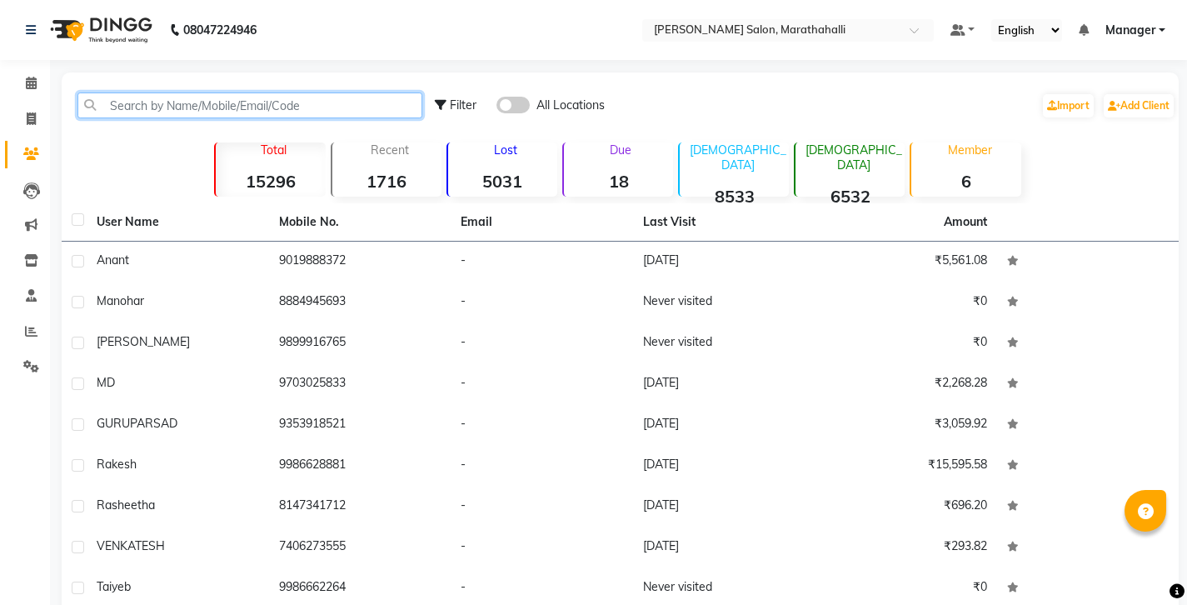
click at [135, 103] on input "text" at bounding box center [249, 105] width 345 height 26
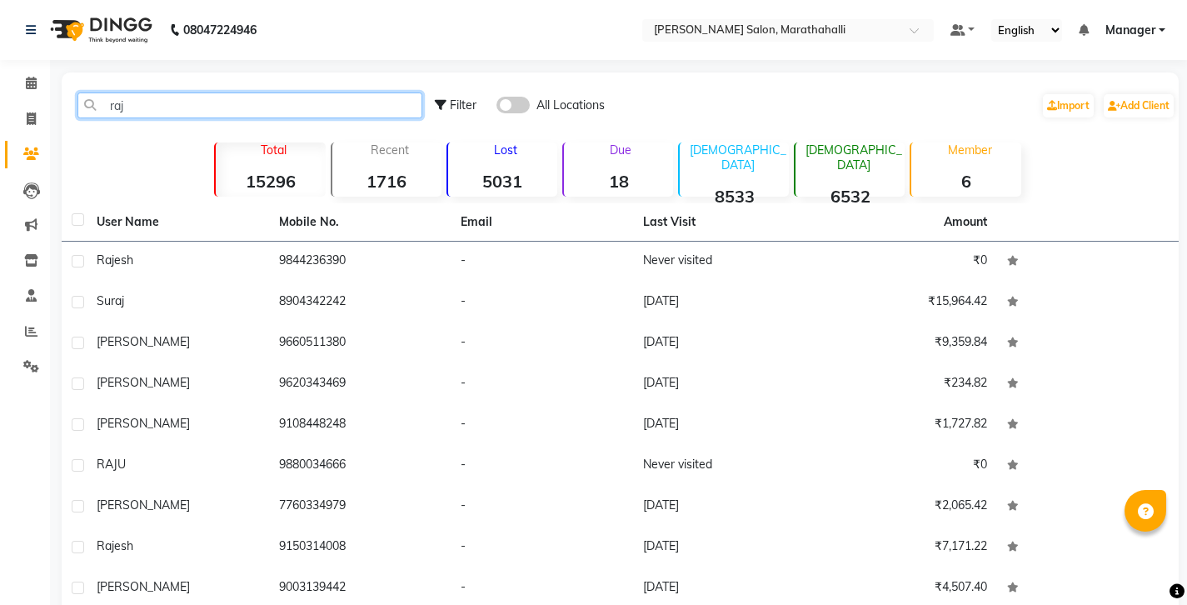
drag, startPoint x: 126, startPoint y: 94, endPoint x: 52, endPoint y: 94, distance: 74.2
click at [52, 94] on main "raj Filter All Locations Import Add Client Total 15296 Recent 1716 Lost 5031 Du…" at bounding box center [618, 396] width 1137 height 649
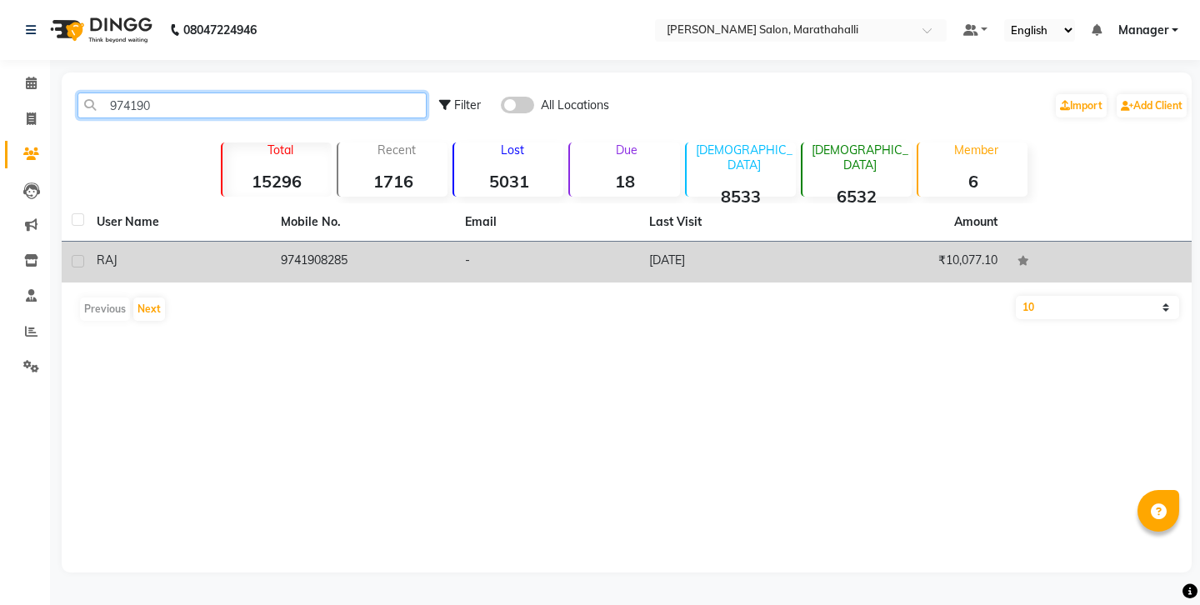
type input "974190"
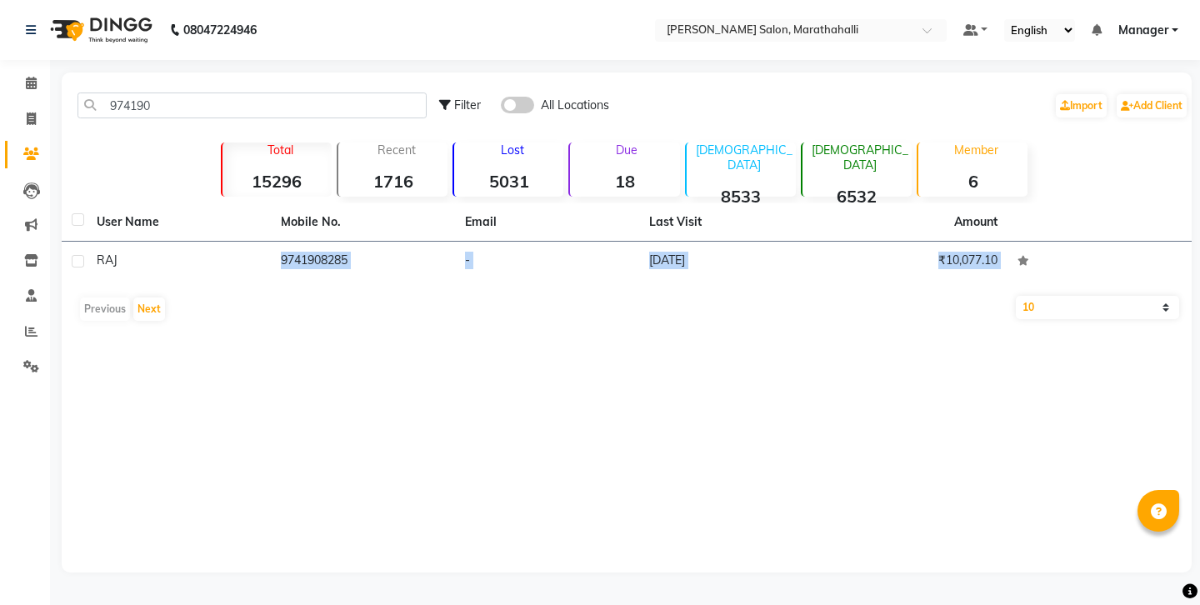
drag, startPoint x: 269, startPoint y: 231, endPoint x: 338, endPoint y: 311, distance: 105.7
click at [338, 311] on div "974190 Filter All Locations Import Add Client Total 15296 Recent 1716 Lost 5031…" at bounding box center [627, 322] width 1130 height 500
click at [32, 114] on icon at bounding box center [31, 118] width 9 height 12
select select "4783"
select select "service"
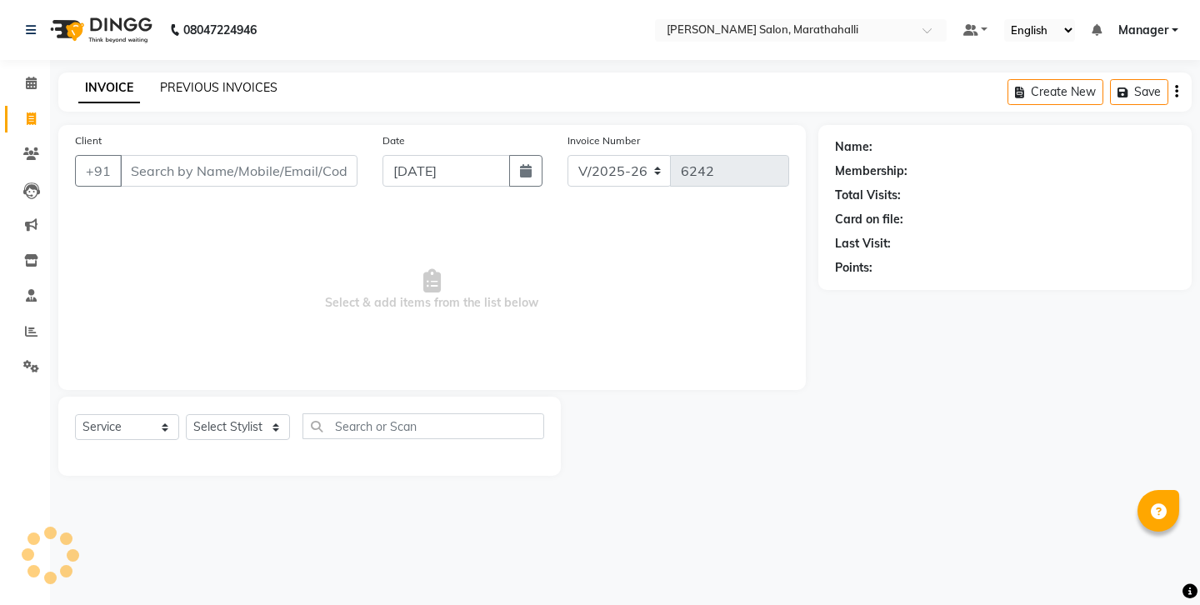
click at [182, 87] on link "PREVIOUS INVOICES" at bounding box center [218, 87] width 117 height 15
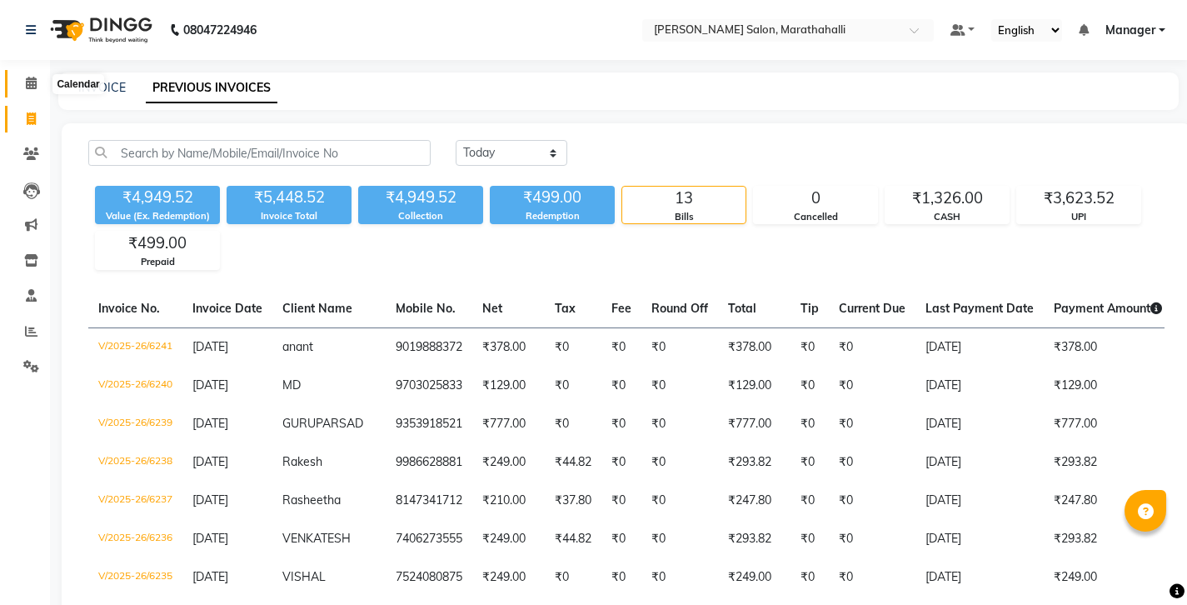
click at [31, 84] on icon at bounding box center [31, 83] width 11 height 12
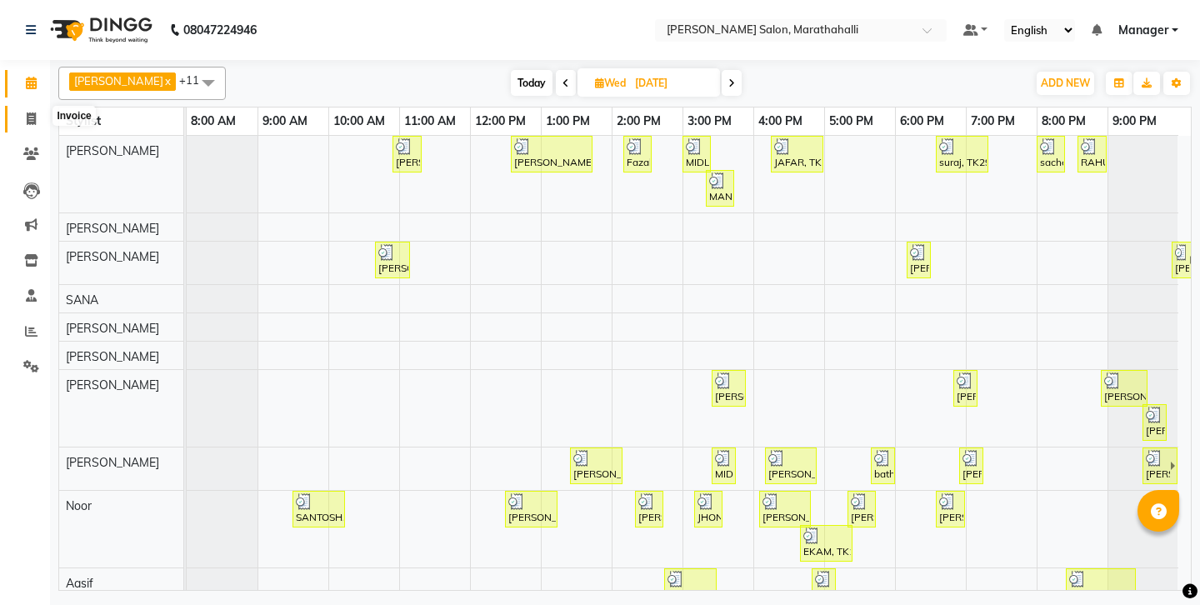
click at [26, 118] on span at bounding box center [31, 119] width 29 height 19
select select "4783"
select select "service"
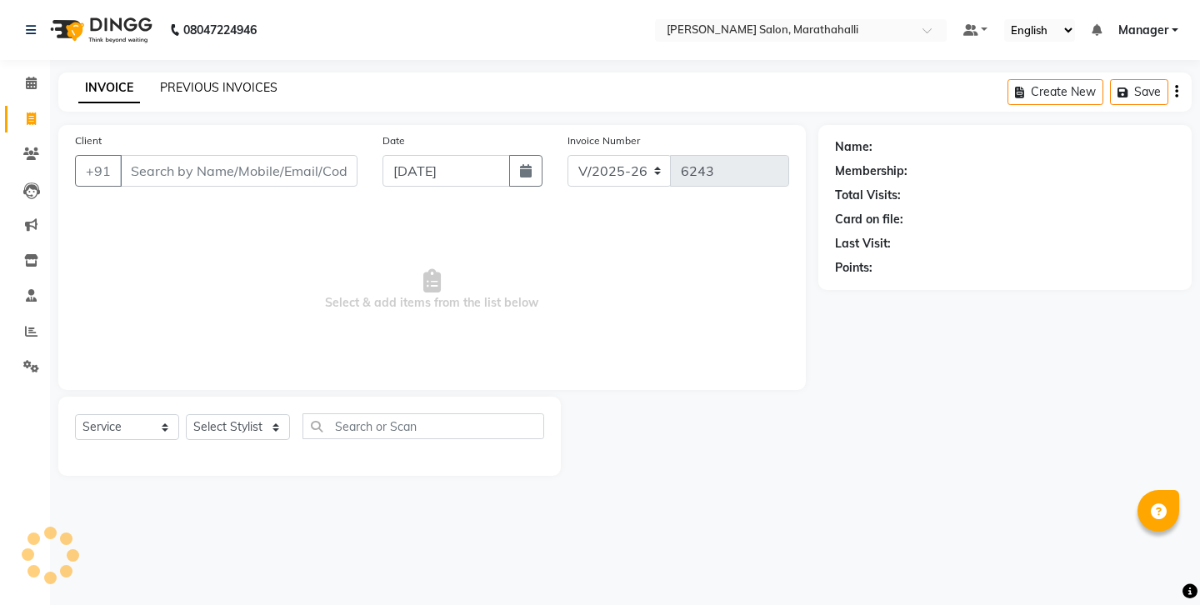
click at [189, 86] on link "PREVIOUS INVOICES" at bounding box center [218, 87] width 117 height 15
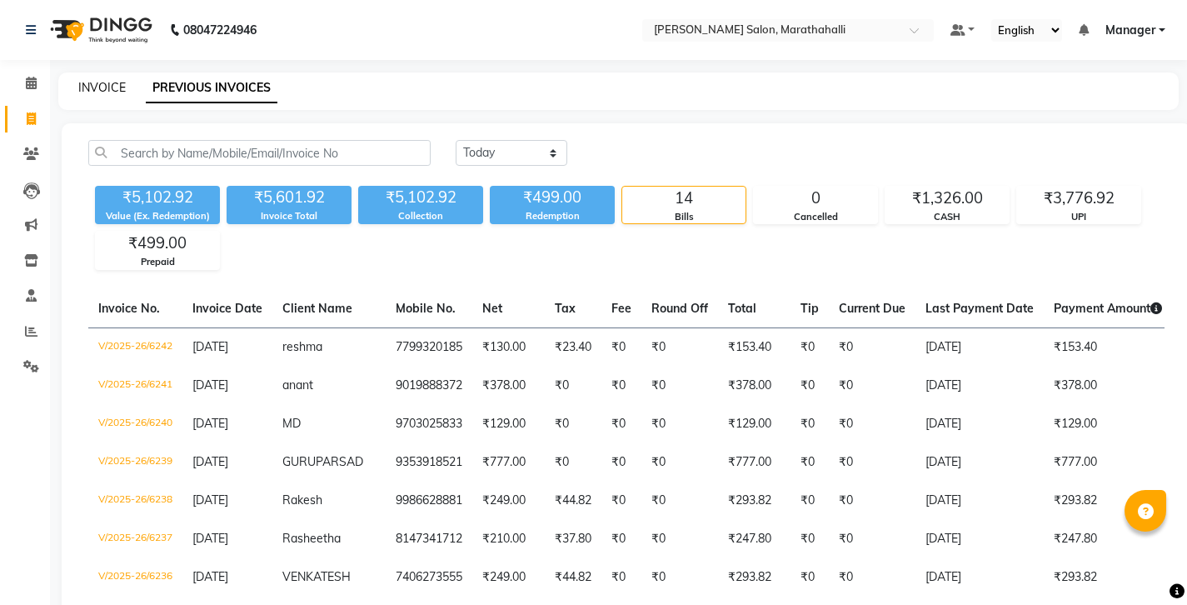
click at [98, 80] on link "INVOICE" at bounding box center [101, 87] width 47 height 15
select select "service"
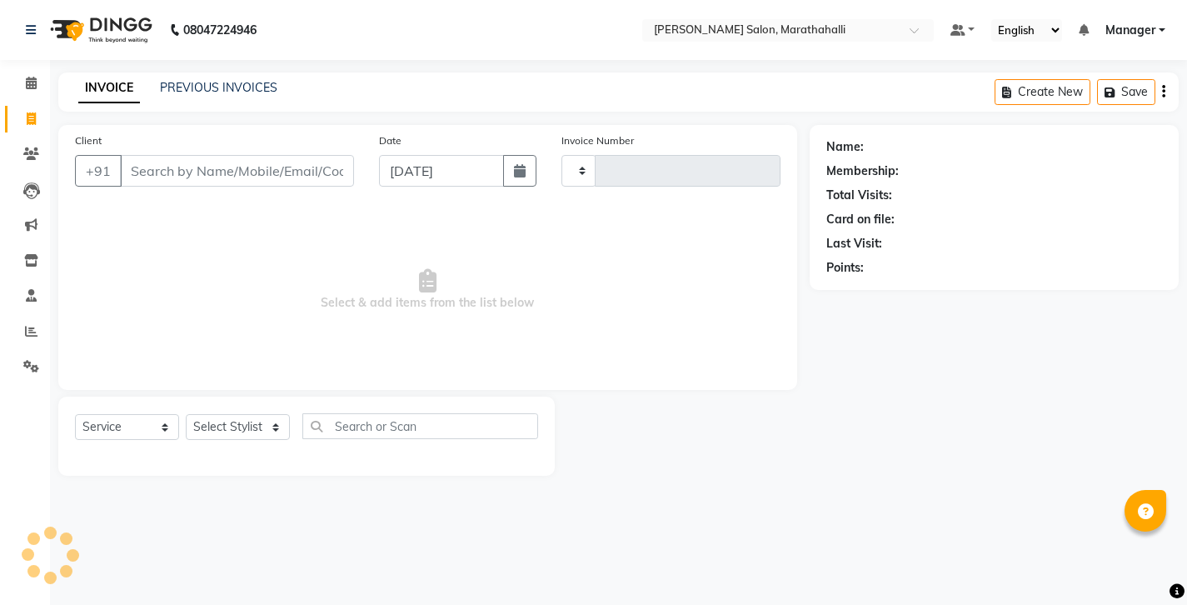
type input "6244"
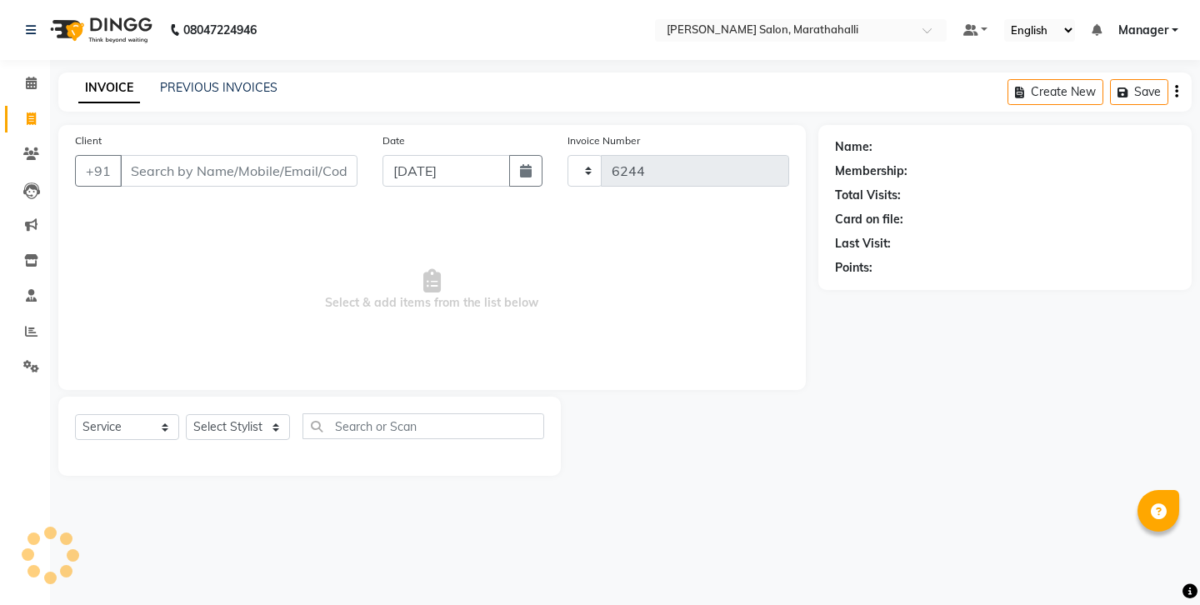
select select "4783"
select select "58864"
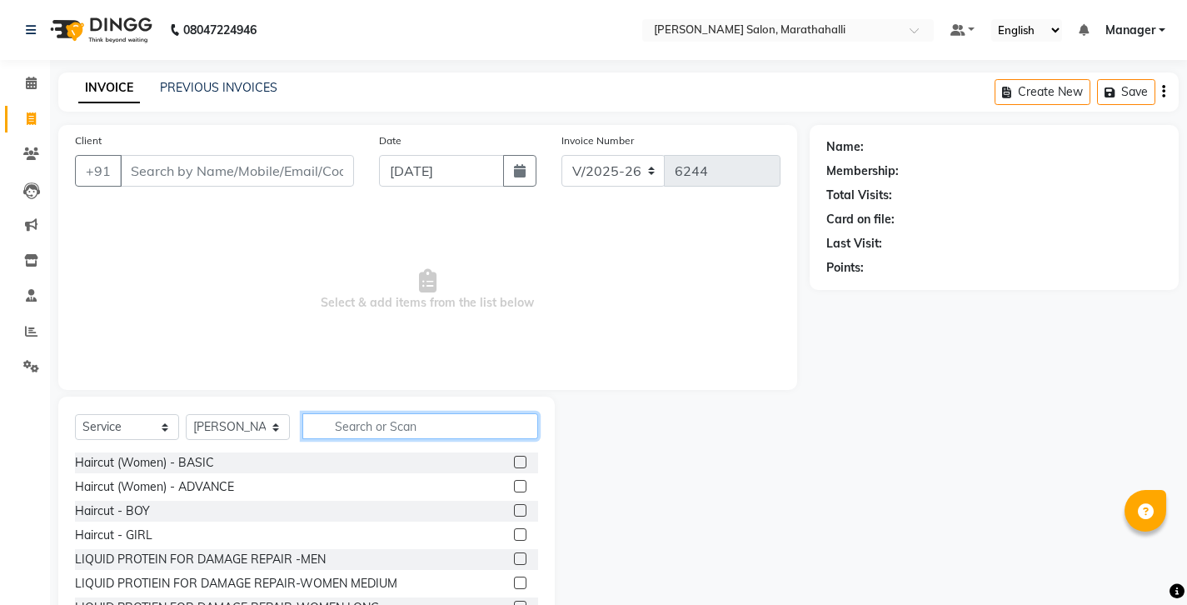
click at [357, 413] on input "text" at bounding box center [420, 426] width 236 height 26
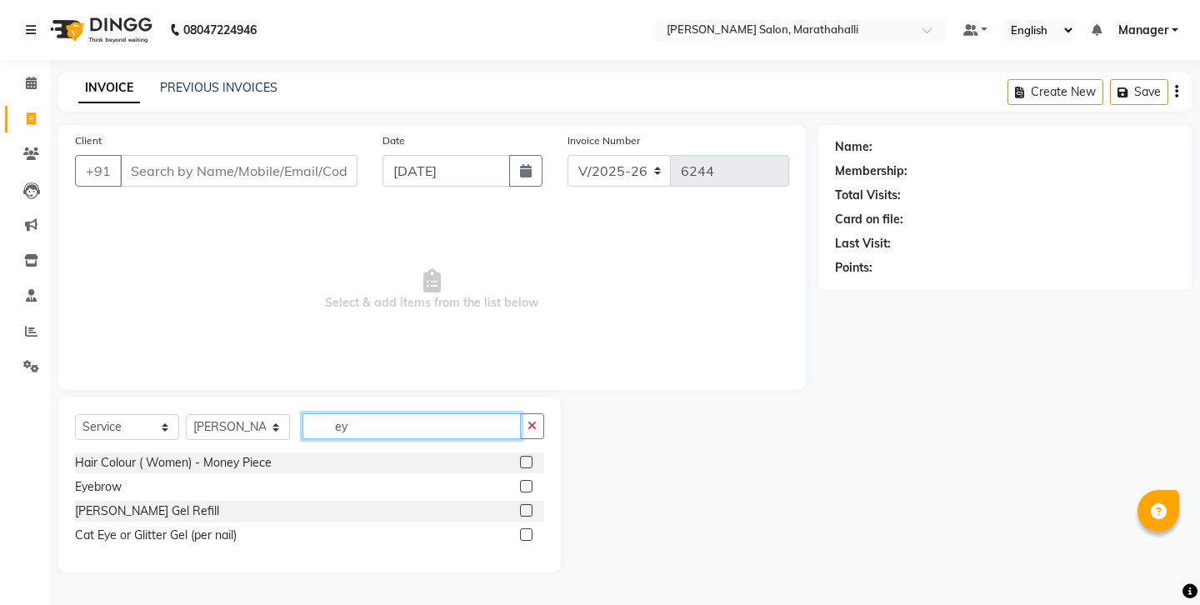
type input "ey"
click at [532, 480] on label at bounding box center [526, 486] width 12 height 12
click at [531, 482] on input "checkbox" at bounding box center [525, 487] width 11 height 11
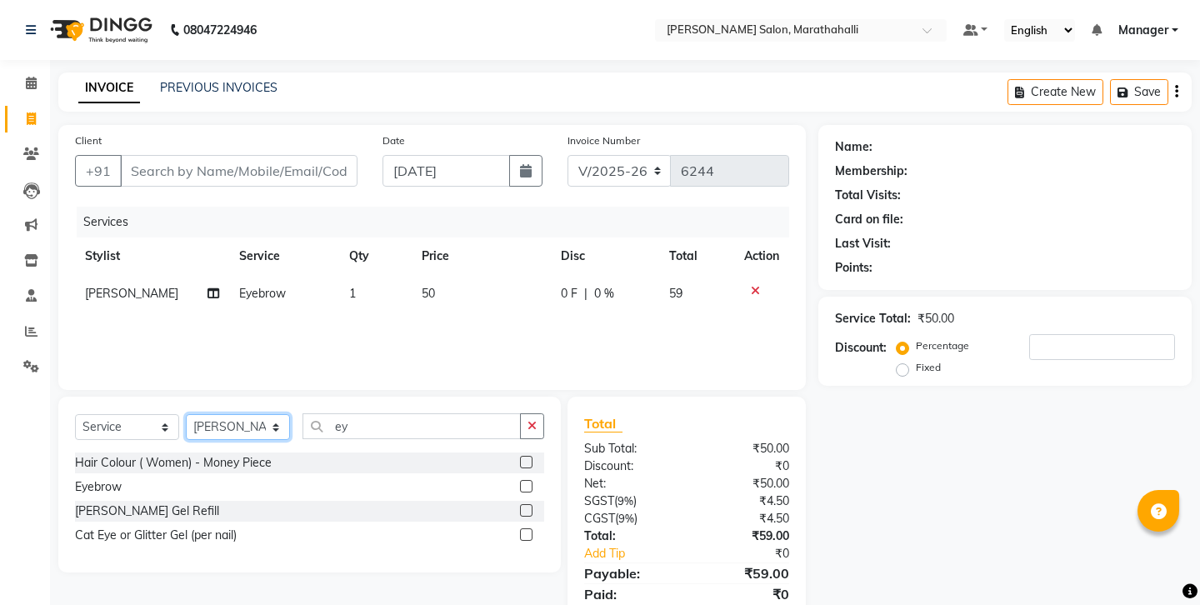
checkbox input "false"
select select "90531"
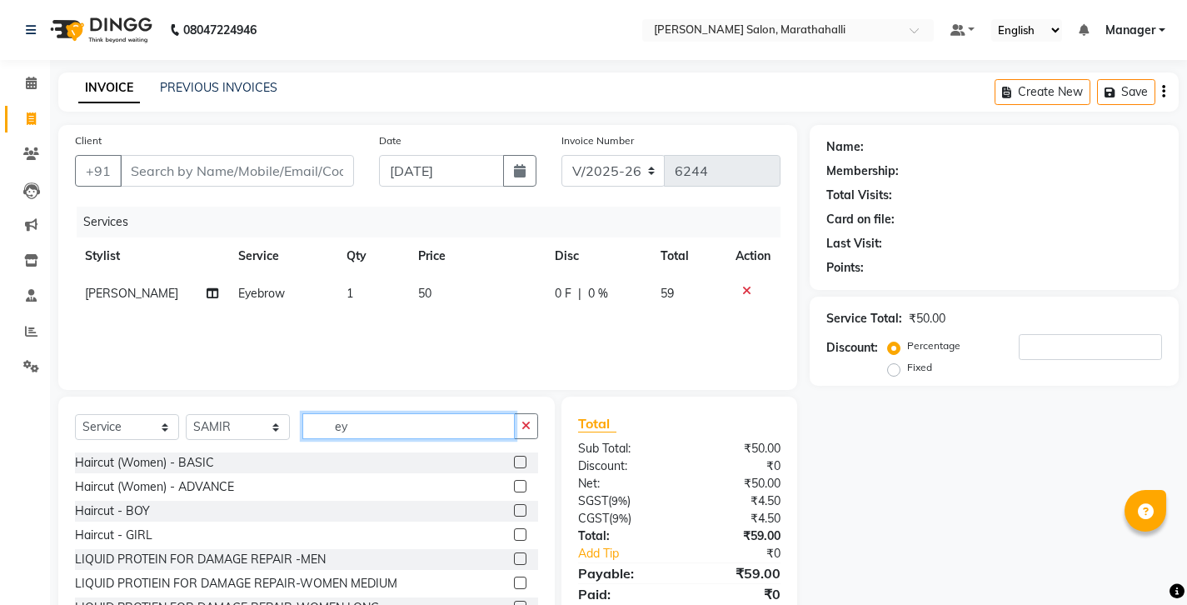
drag, startPoint x: 355, startPoint y: 390, endPoint x: 292, endPoint y: 391, distance: 62.5
click at [292, 413] on div "Select Service Product Membership Package Voucher Prepaid Gift Card Select Styl…" at bounding box center [306, 432] width 463 height 39
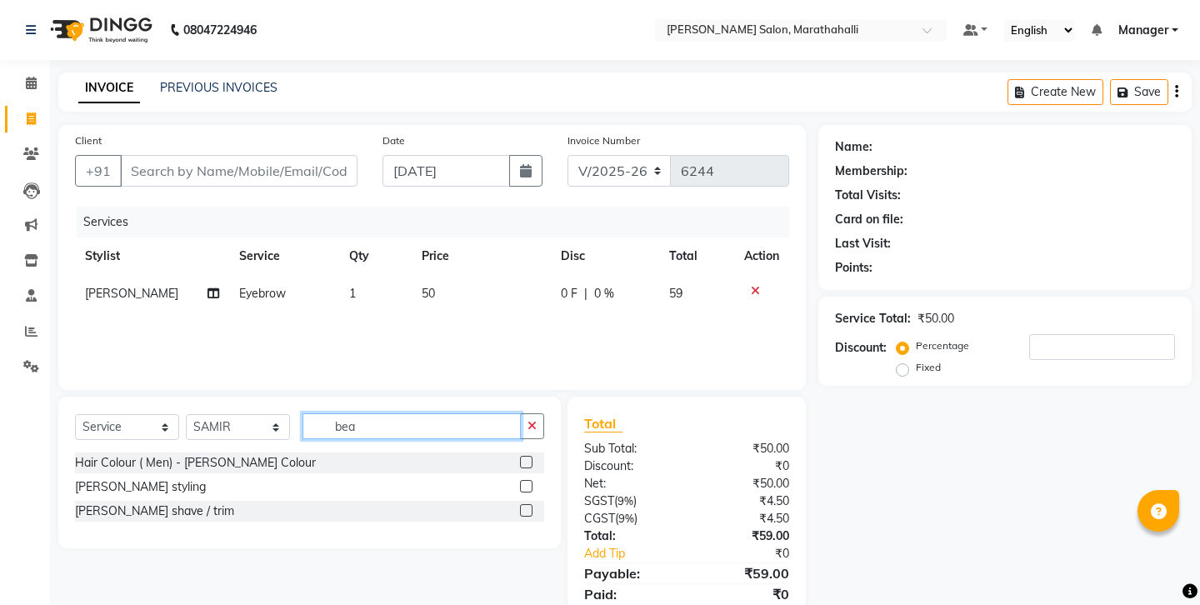
type input "bea"
click at [527, 504] on label at bounding box center [526, 510] width 12 height 12
click at [527, 506] on input "checkbox" at bounding box center [525, 511] width 11 height 11
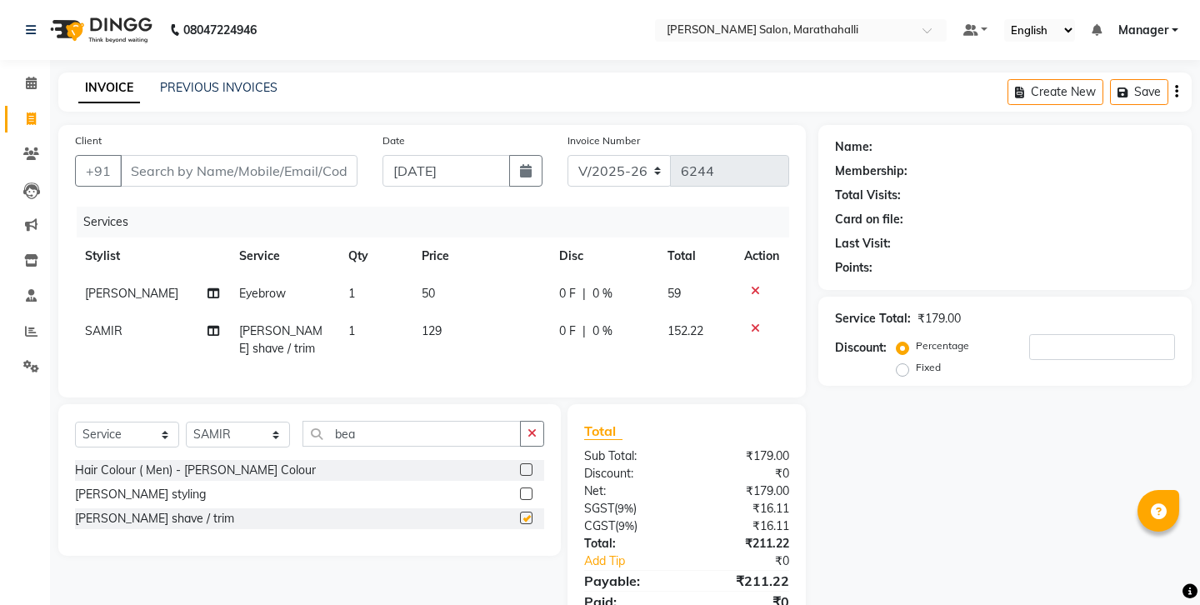
checkbox input "false"
click at [235, 157] on input "Client" at bounding box center [238, 171] width 237 height 32
type input "6"
type input "0"
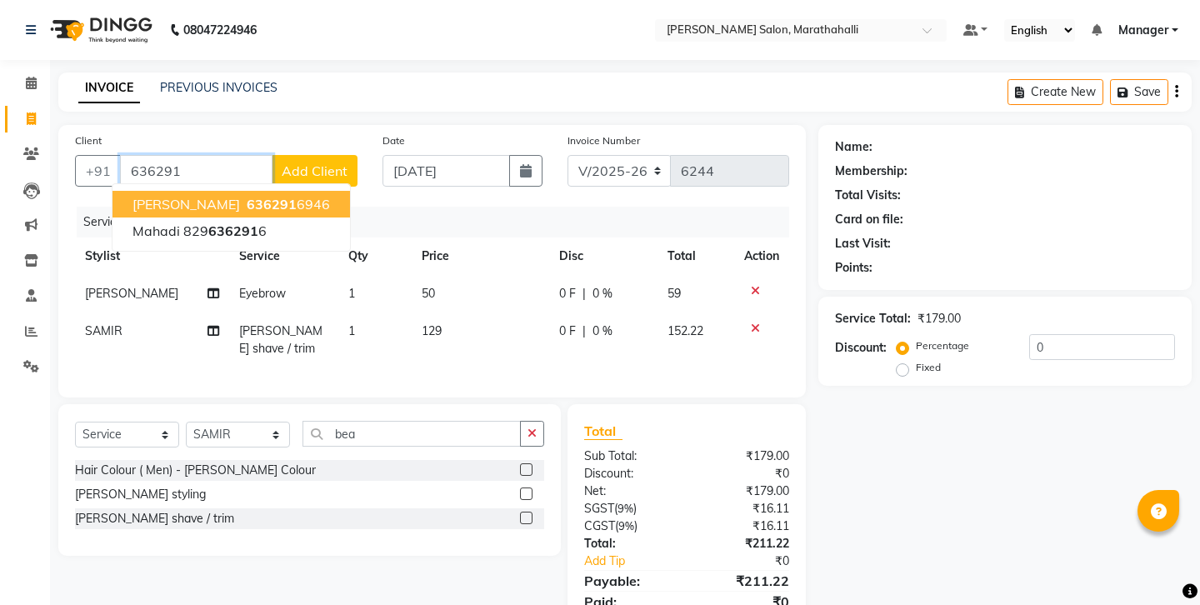
click at [243, 196] on ngb-highlight "636291 6946" at bounding box center [286, 204] width 87 height 17
type input "6362916946"
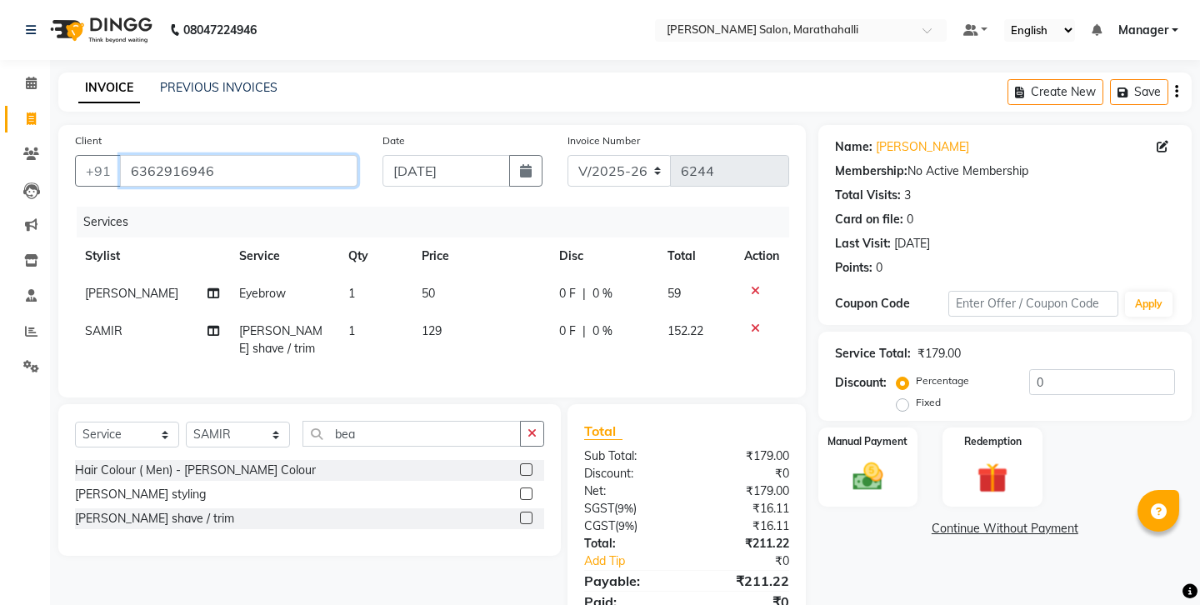
click at [156, 155] on input "6362916946" at bounding box center [238, 171] width 237 height 32
click at [878, 458] on img at bounding box center [868, 476] width 52 height 37
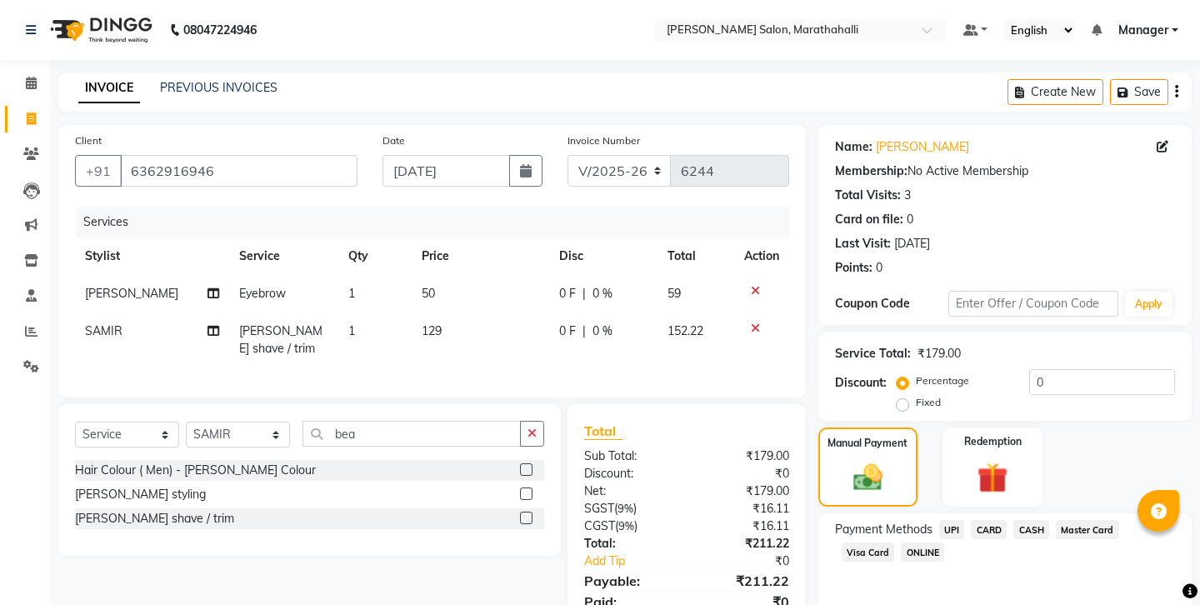
click at [939, 520] on span "UPI" at bounding box center [952, 529] width 26 height 19
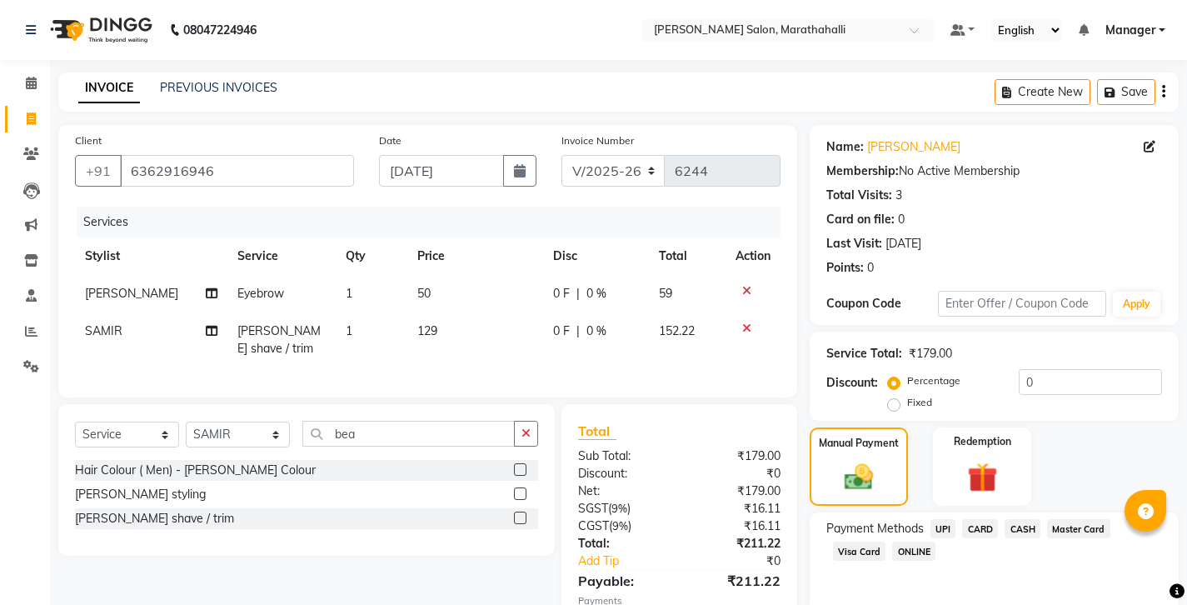
scroll to position [56, 0]
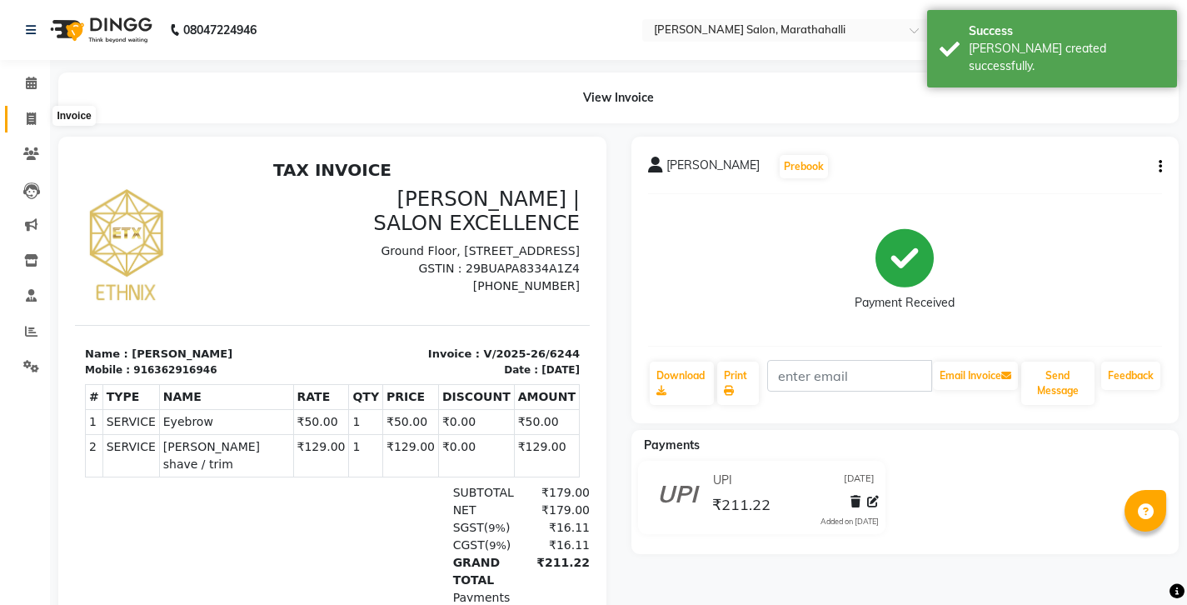
click at [25, 112] on span at bounding box center [31, 119] width 29 height 19
select select "4783"
select select "service"
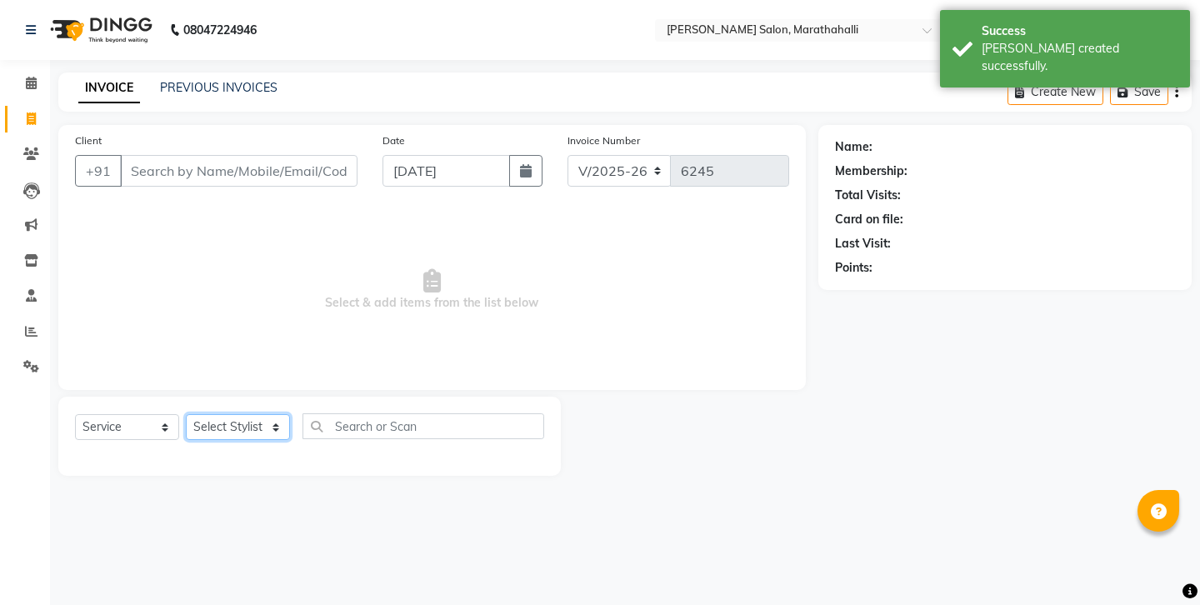
select select "87499"
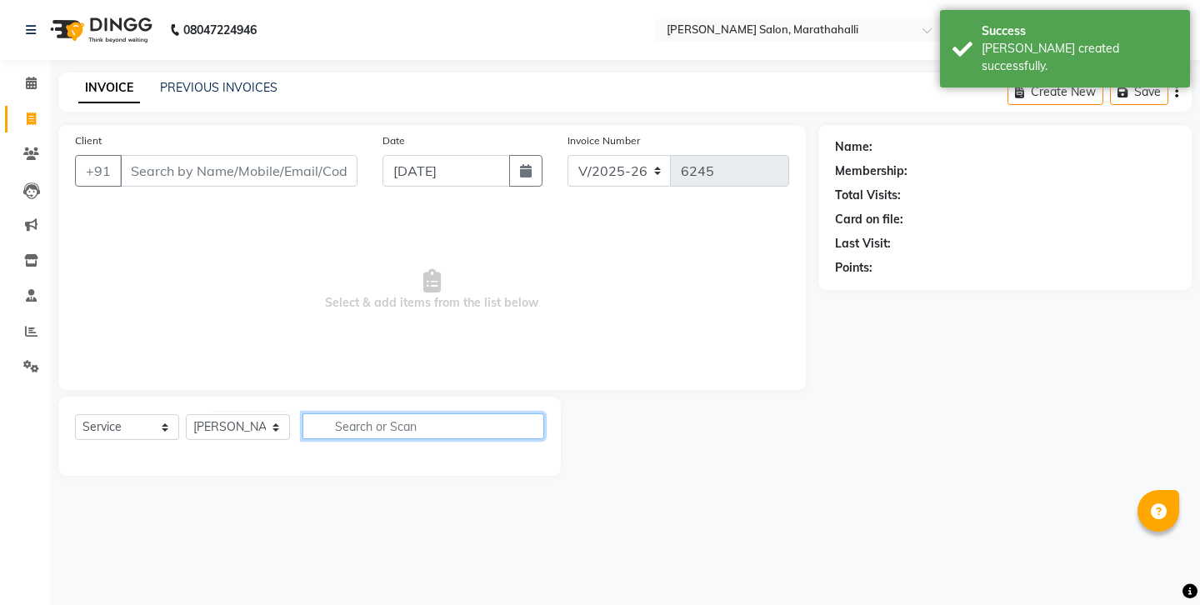
click at [353, 413] on input "text" at bounding box center [423, 426] width 242 height 26
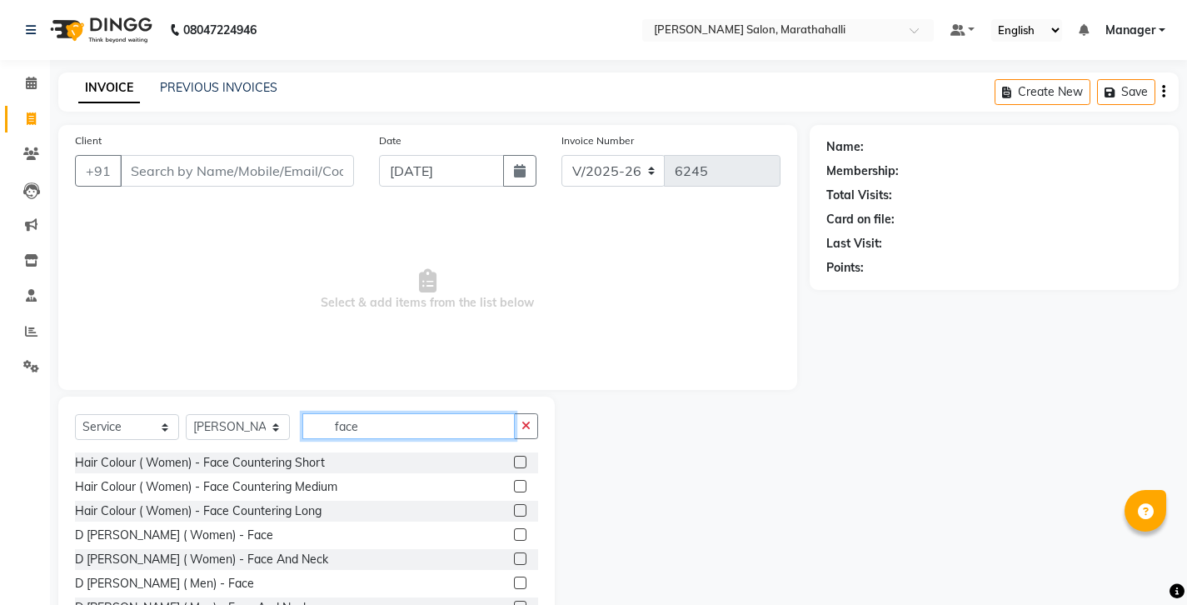
type input "face"
click at [516, 552] on label at bounding box center [520, 558] width 12 height 12
click at [516, 554] on input "checkbox" at bounding box center [519, 559] width 11 height 11
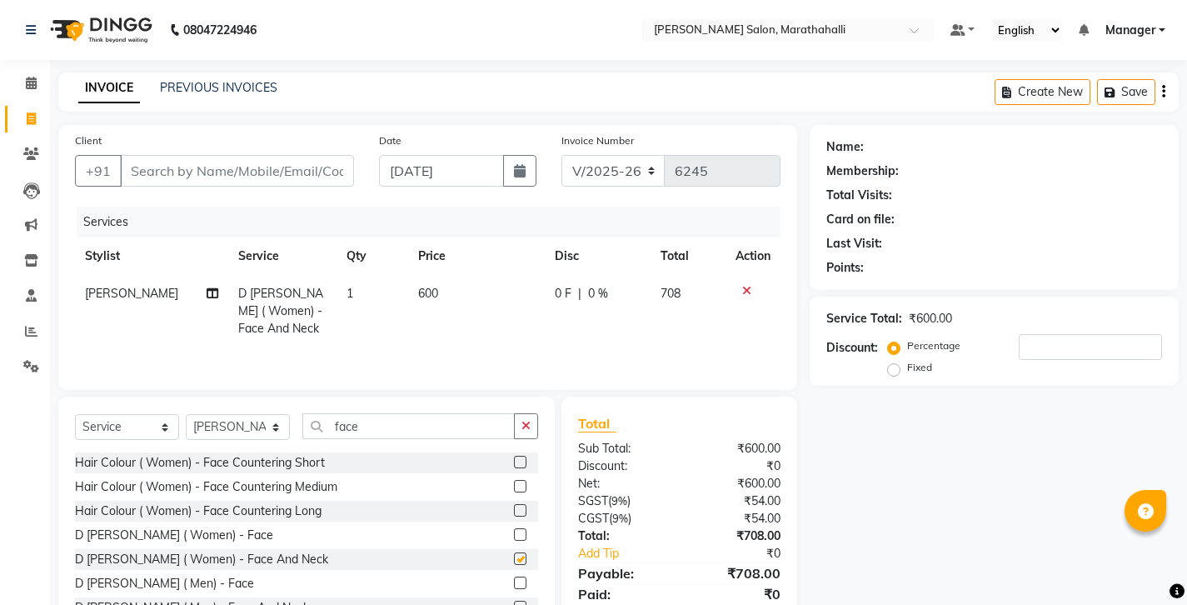
checkbox input "false"
click at [220, 160] on input "Client" at bounding box center [237, 171] width 234 height 32
type input "9"
type input "0"
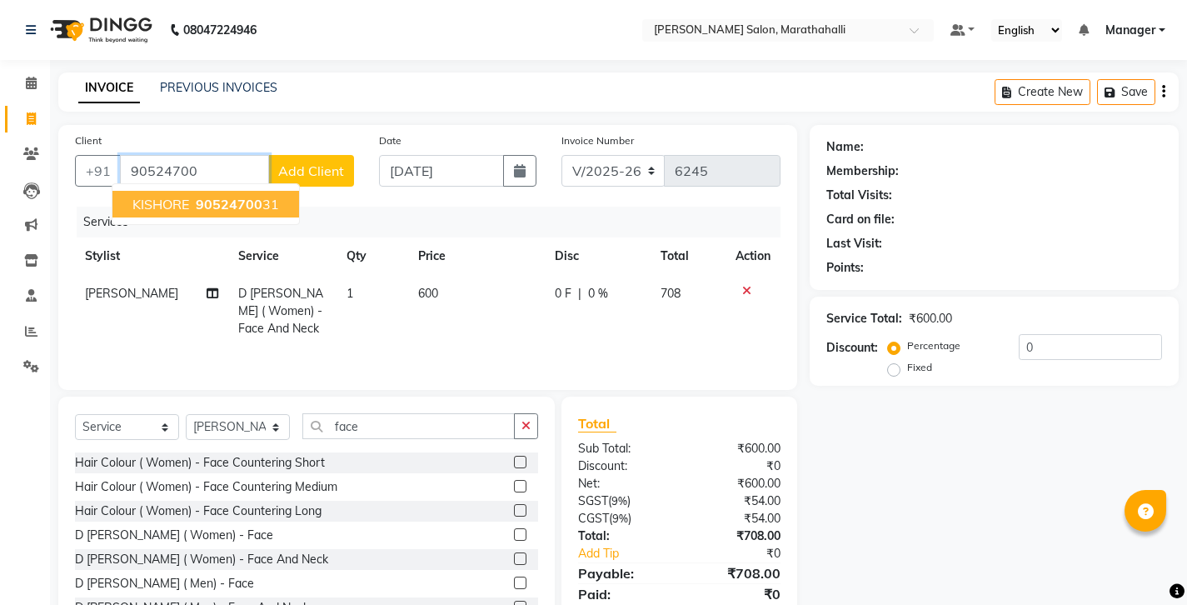
click at [196, 196] on span "90524700" at bounding box center [229, 204] width 67 height 17
type input "9052470031"
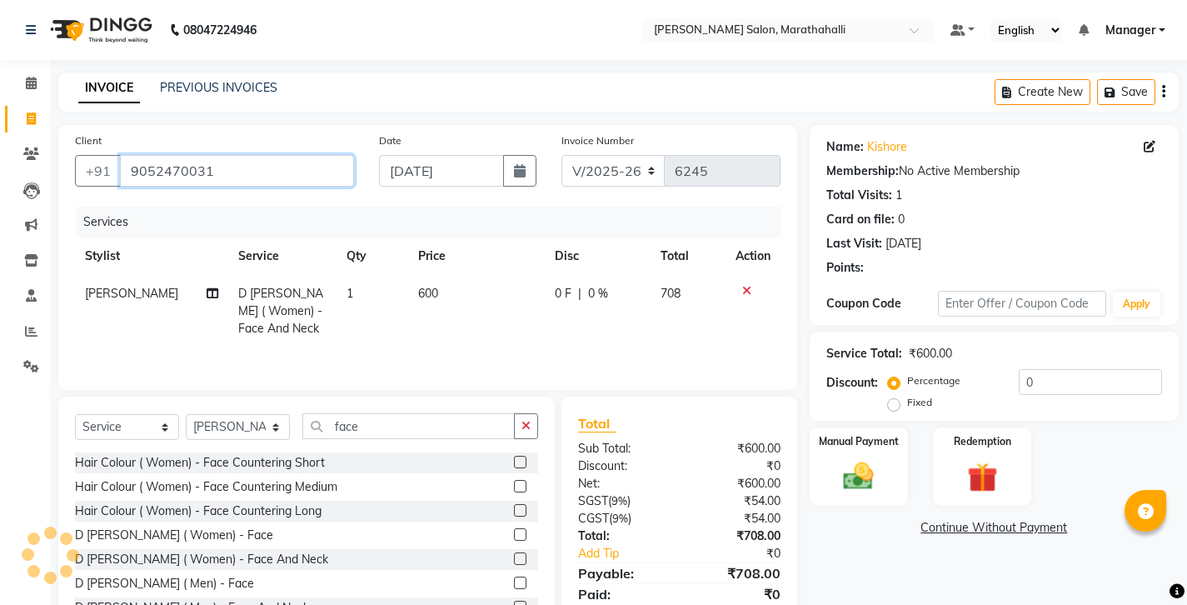
click at [141, 155] on input "9052470031" at bounding box center [237, 171] width 234 height 32
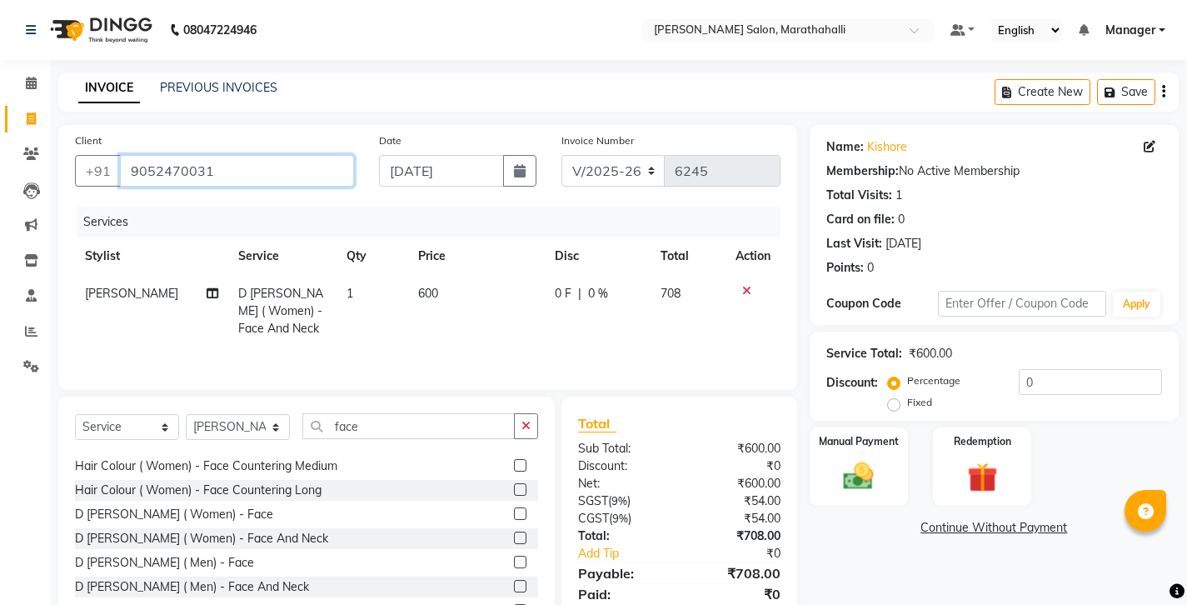
scroll to position [24, 0]
click at [514, 577] on label at bounding box center [520, 583] width 12 height 12
click at [514, 578] on input "checkbox" at bounding box center [519, 583] width 11 height 11
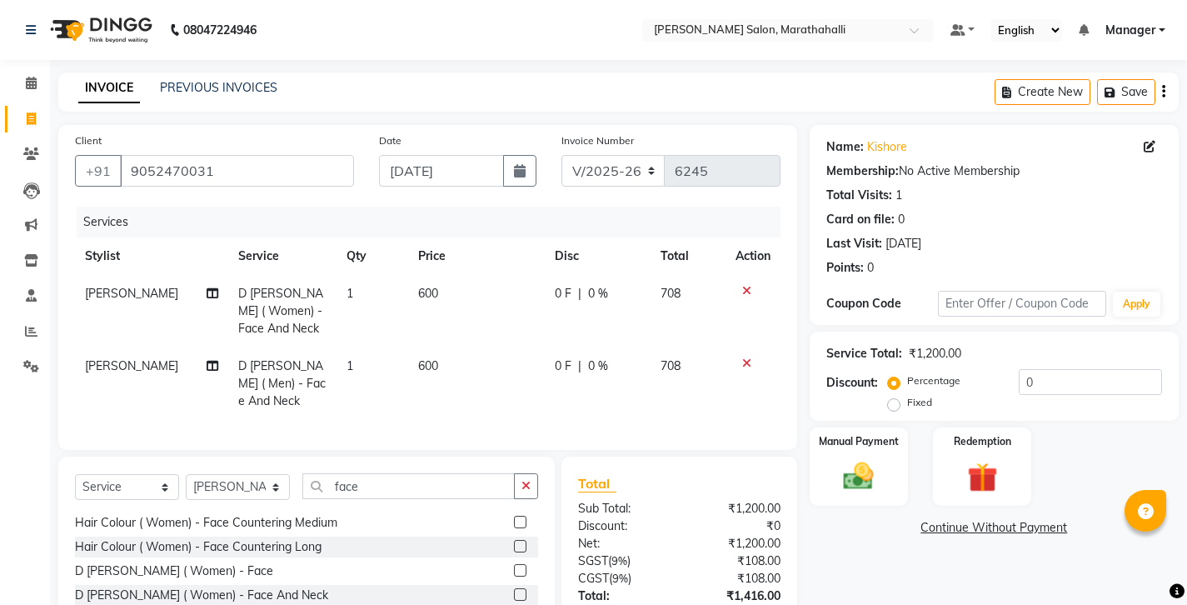
checkbox input "false"
click at [752, 285] on icon at bounding box center [746, 291] width 9 height 12
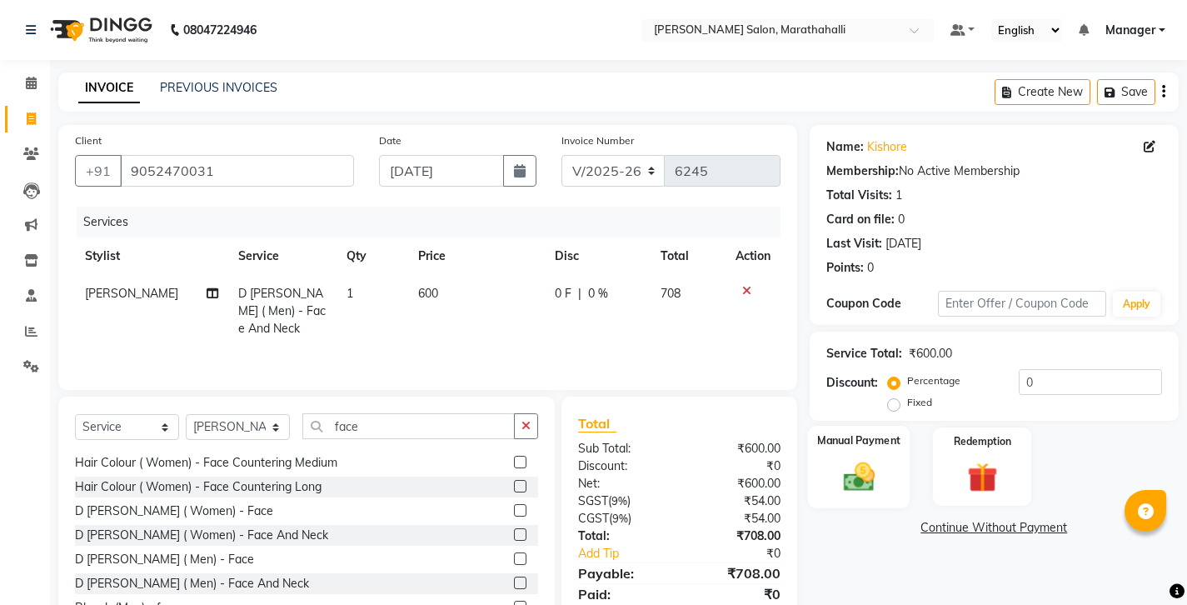
click at [857, 458] on img at bounding box center [858, 476] width 51 height 36
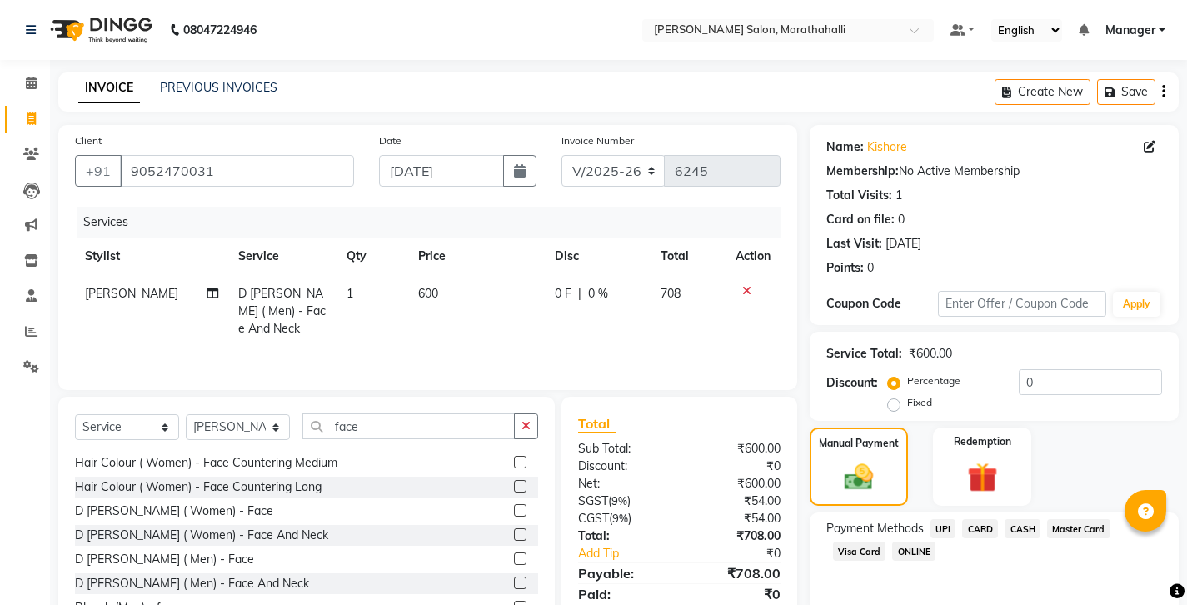
click at [931, 519] on span "UPI" at bounding box center [944, 528] width 26 height 19
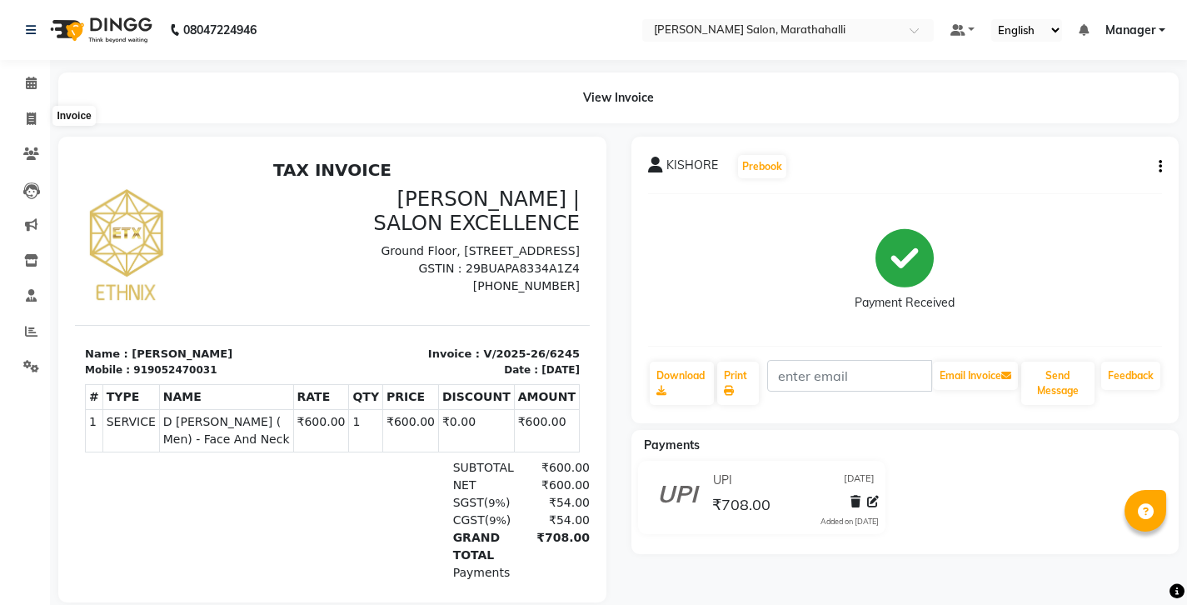
drag, startPoint x: 22, startPoint y: 112, endPoint x: 59, endPoint y: 65, distance: 60.0
click at [22, 112] on span at bounding box center [31, 119] width 29 height 19
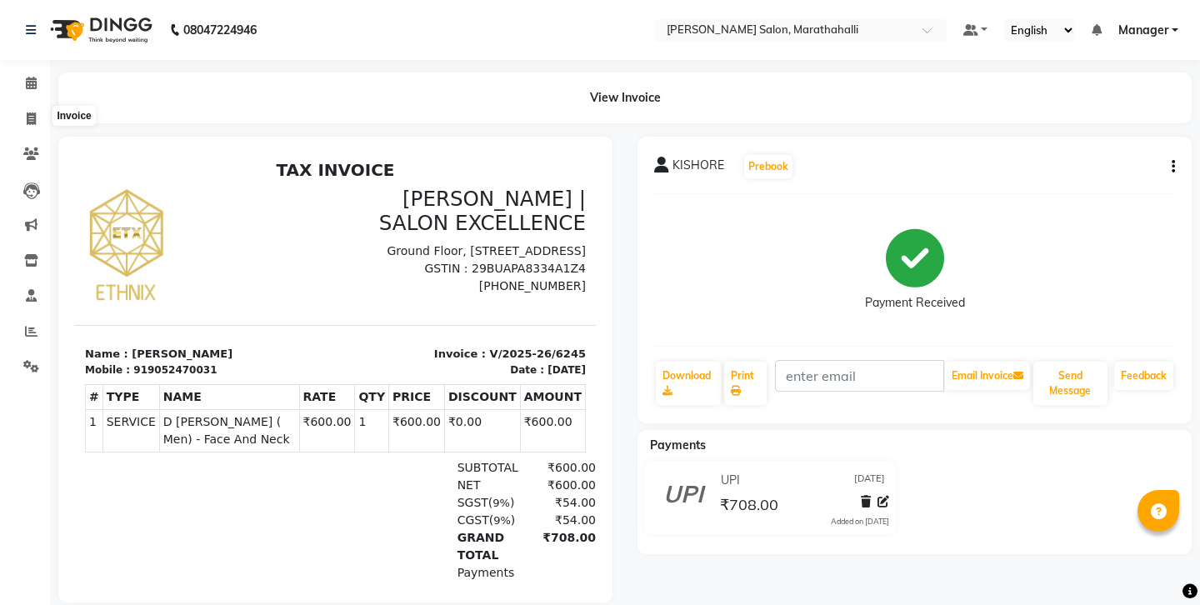
select select "4783"
select select "service"
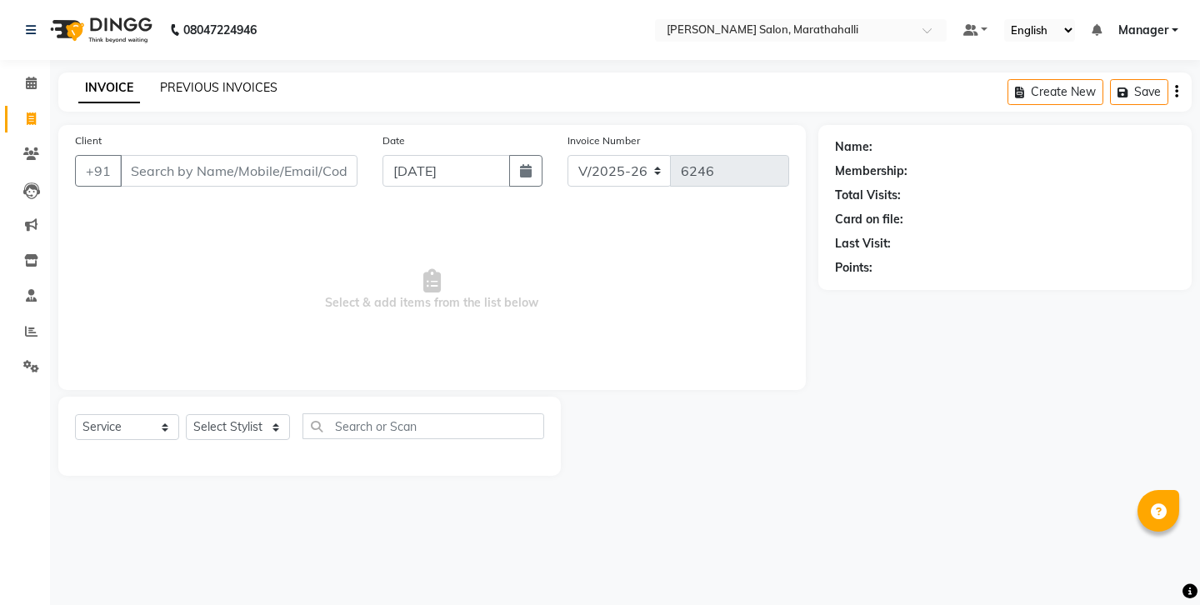
click at [180, 84] on link "PREVIOUS INVOICES" at bounding box center [218, 87] width 117 height 15
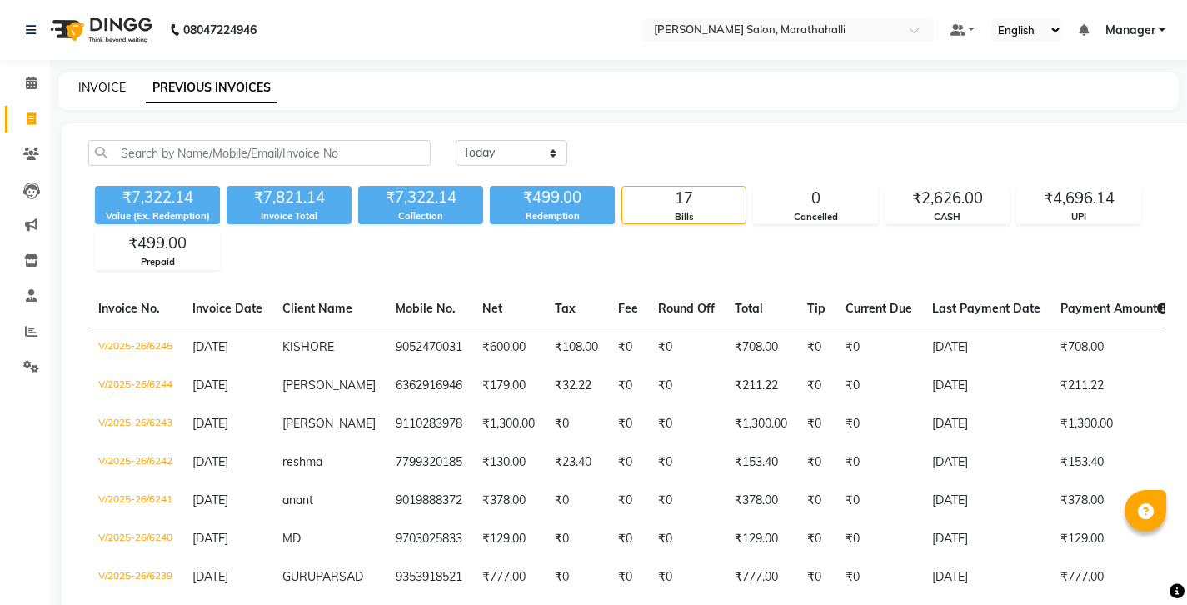
click at [105, 87] on link "INVOICE" at bounding box center [101, 87] width 47 height 15
select select "service"
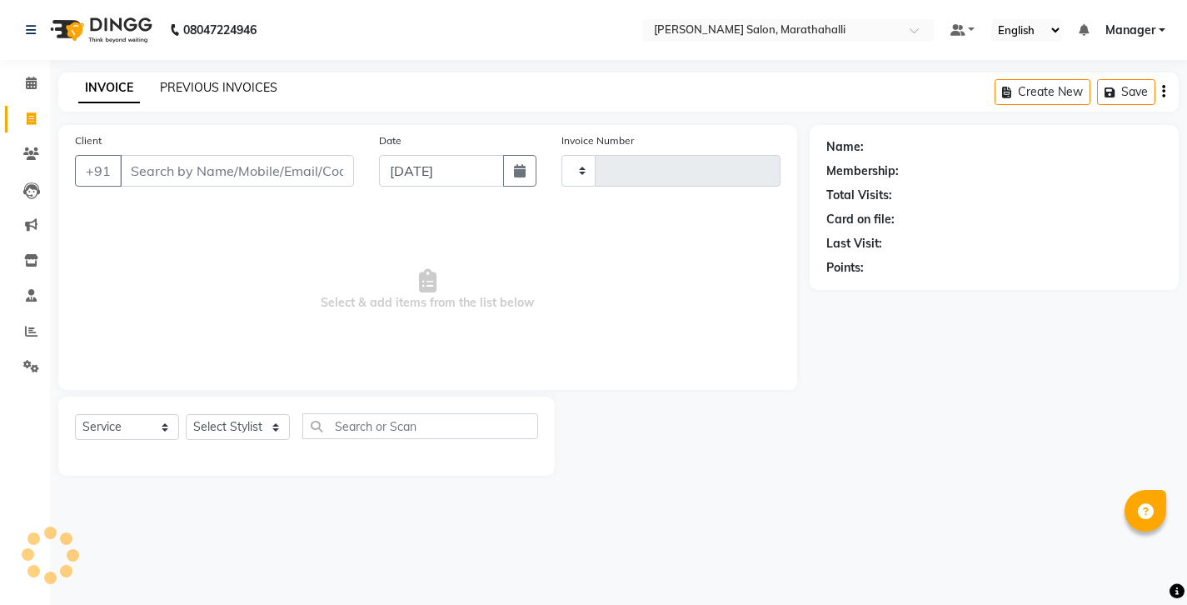
type input "6246"
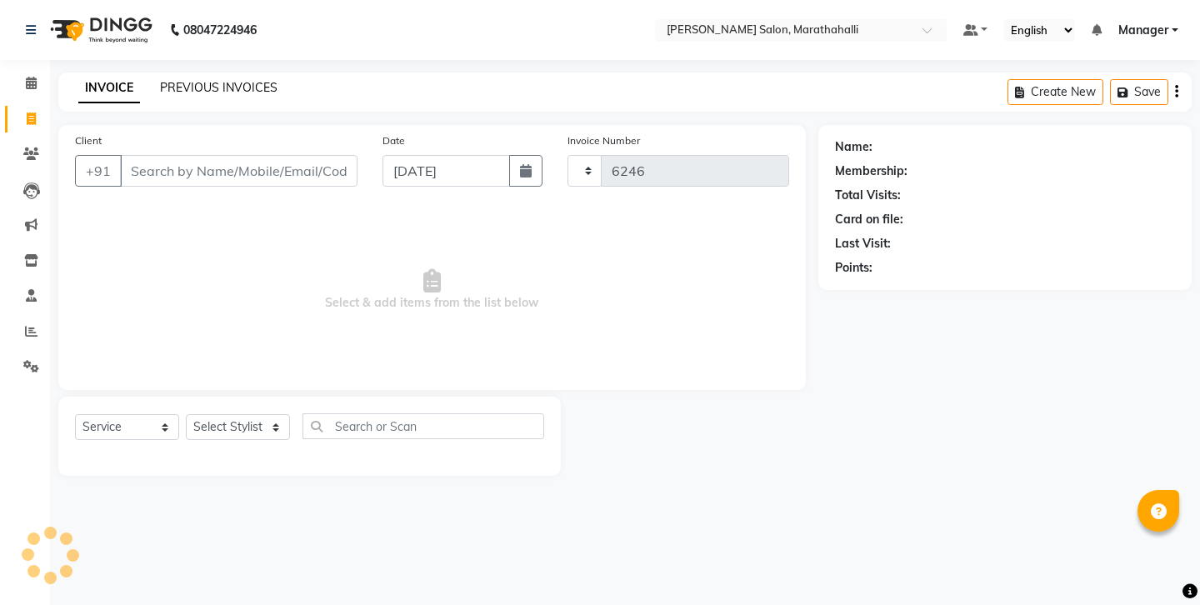
select select "4783"
click at [178, 82] on link "PREVIOUS INVOICES" at bounding box center [218, 87] width 117 height 15
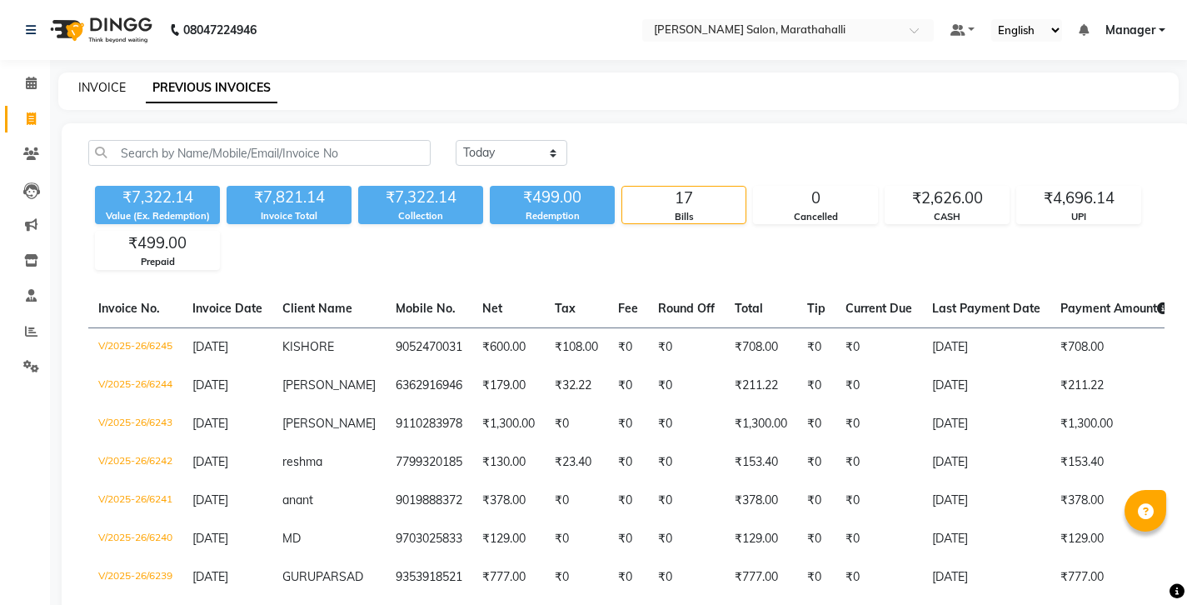
click at [100, 81] on link "INVOICE" at bounding box center [101, 87] width 47 height 15
select select "service"
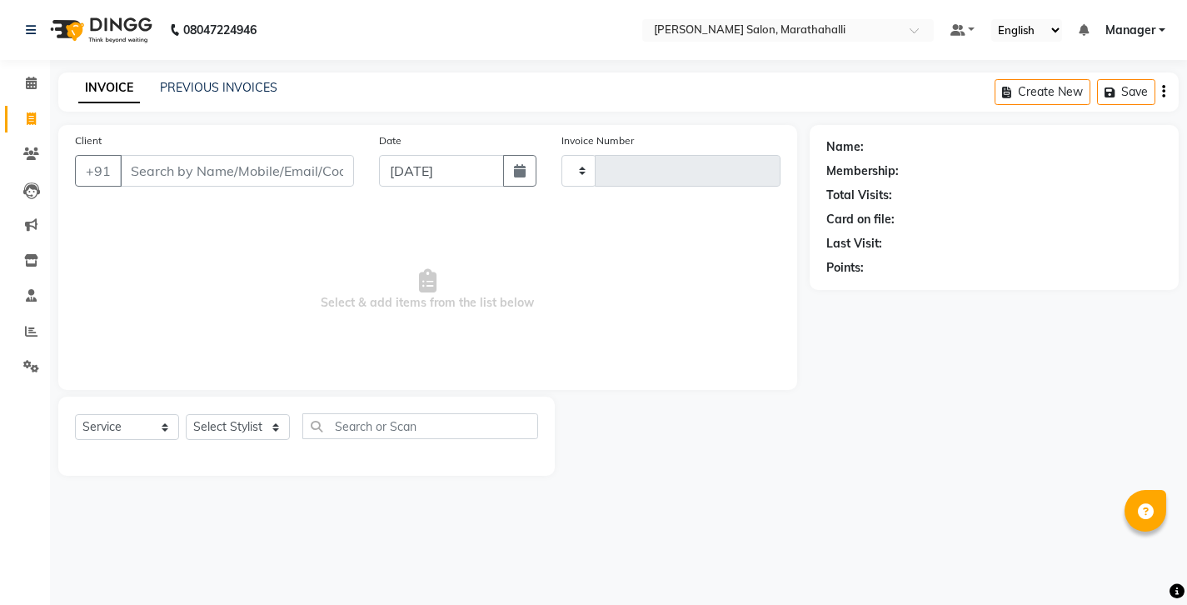
type input "6246"
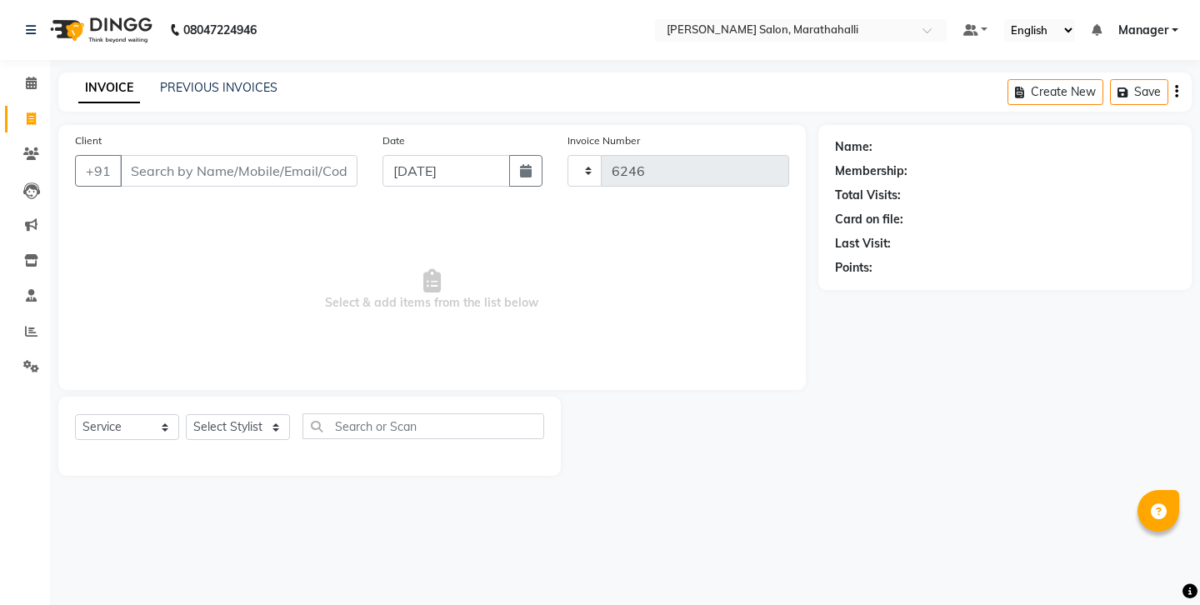
select select "4783"
click at [212, 155] on input "Client" at bounding box center [238, 171] width 237 height 32
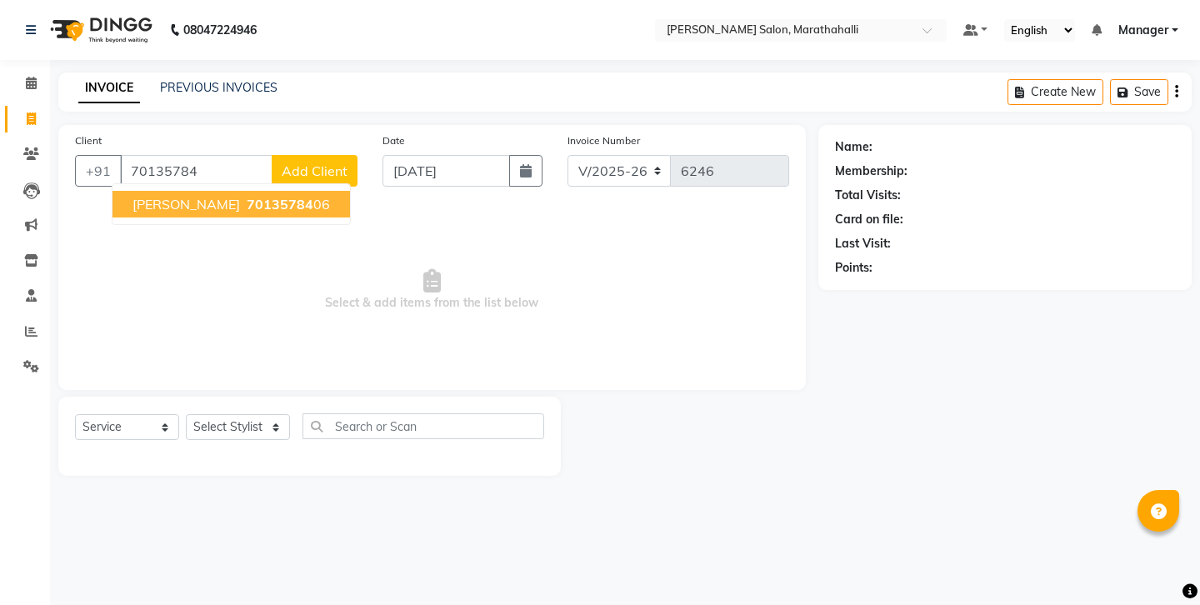
click at [247, 196] on span "70135784" at bounding box center [280, 204] width 67 height 17
type input "7013578406"
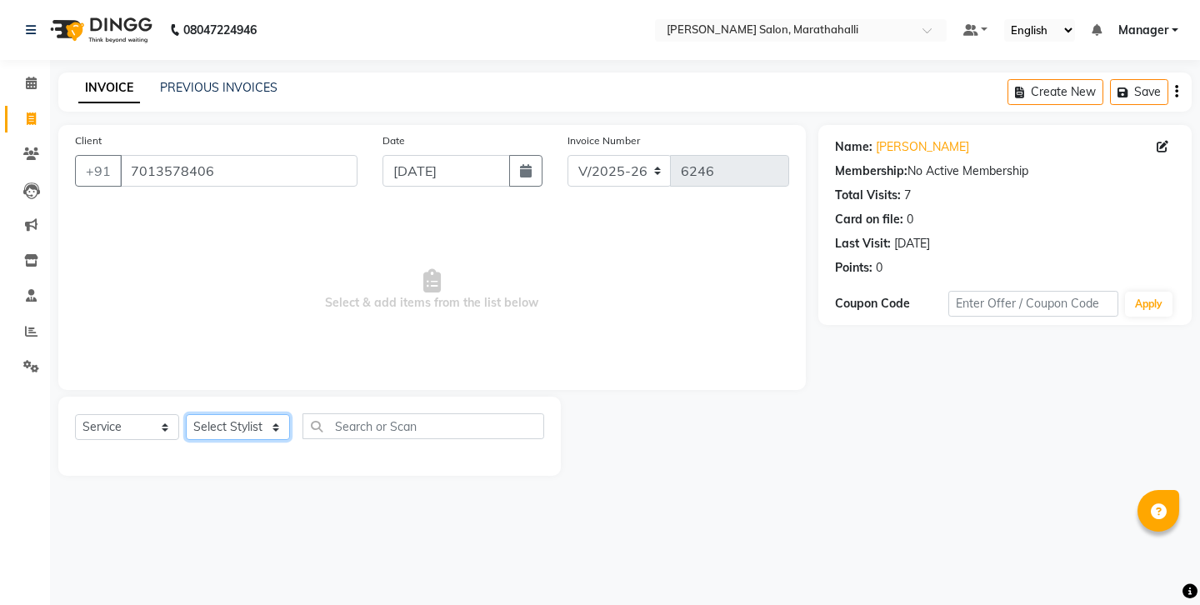
select select "67270"
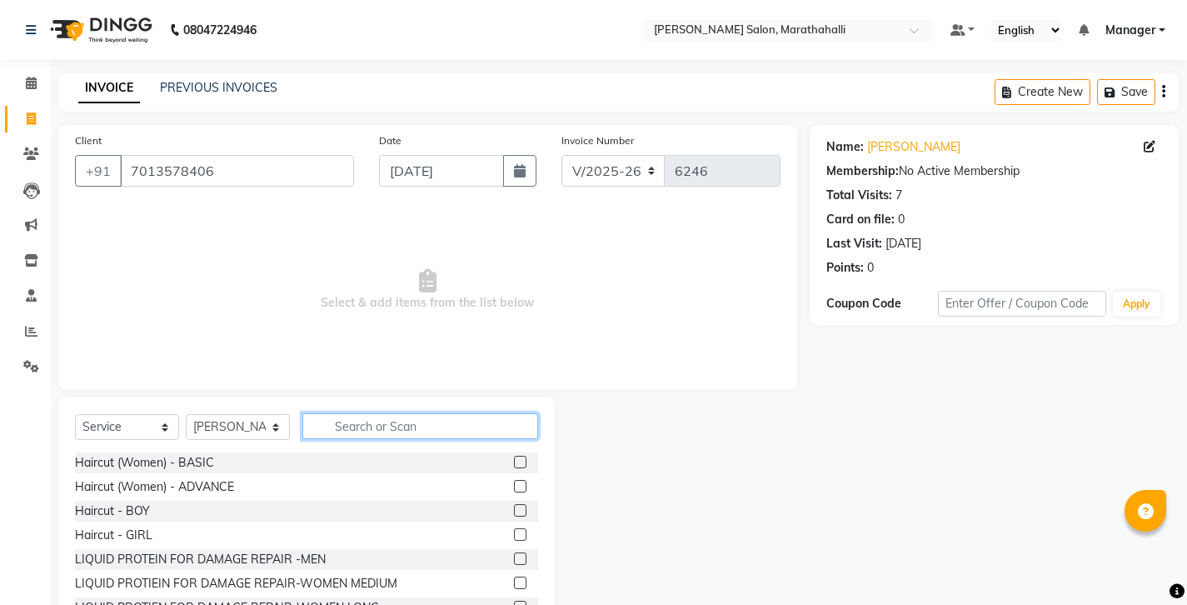
click at [352, 413] on input "text" at bounding box center [420, 426] width 236 height 26
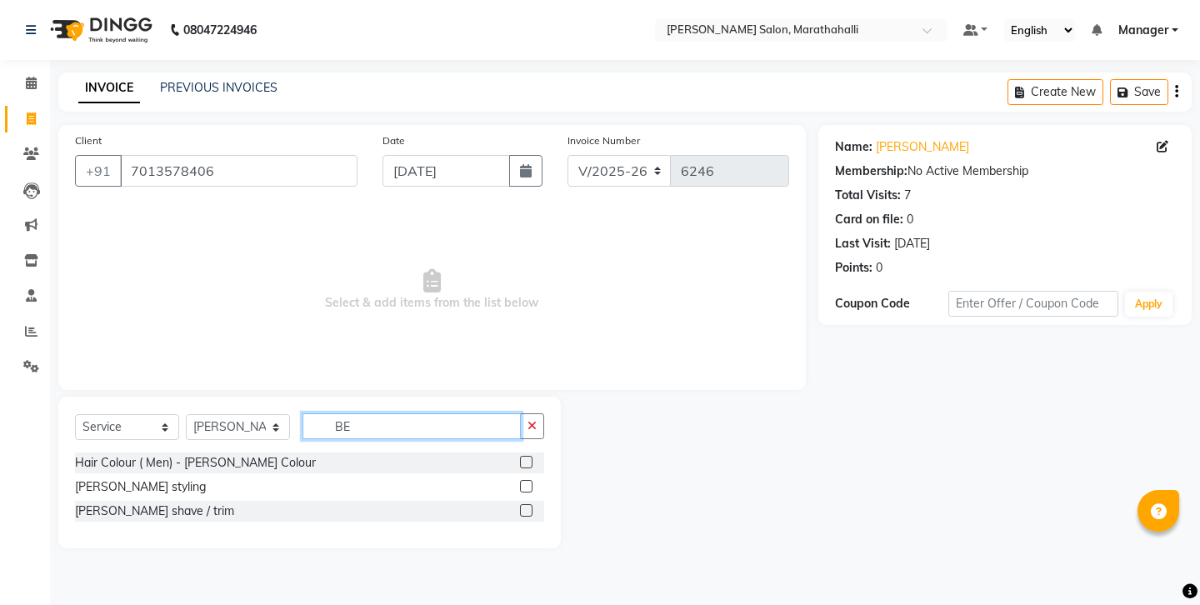
type input "BE"
click at [532, 504] on label at bounding box center [526, 510] width 12 height 12
click at [531, 506] on input "checkbox" at bounding box center [525, 511] width 11 height 11
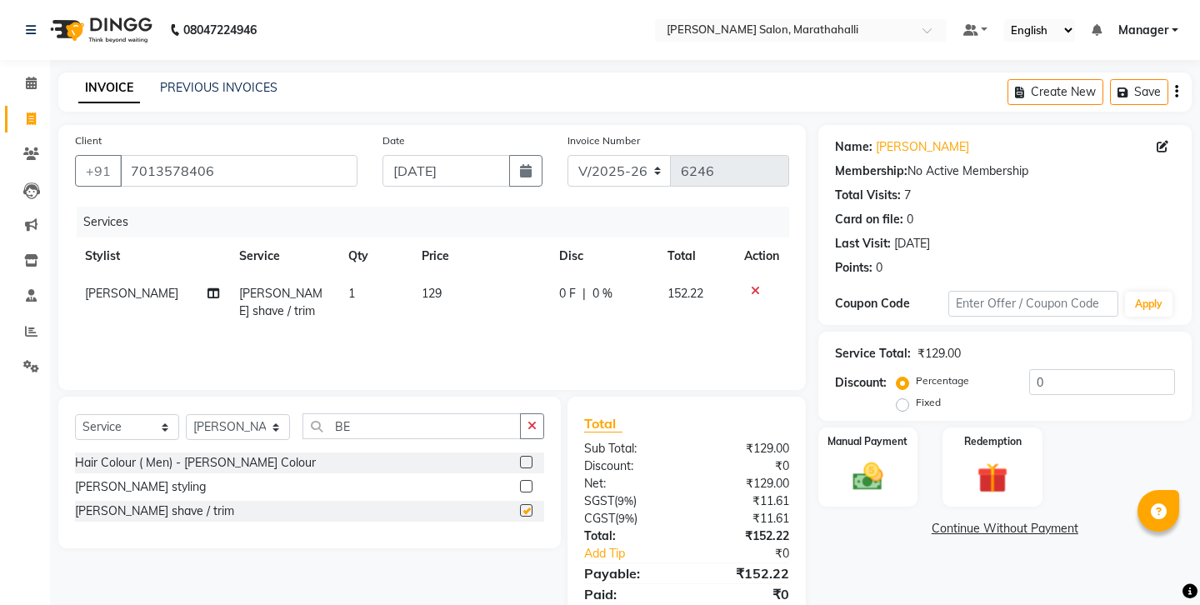
checkbox input "false"
click at [159, 159] on input "7013578406" at bounding box center [238, 171] width 237 height 32
click at [864, 458] on img at bounding box center [868, 476] width 52 height 37
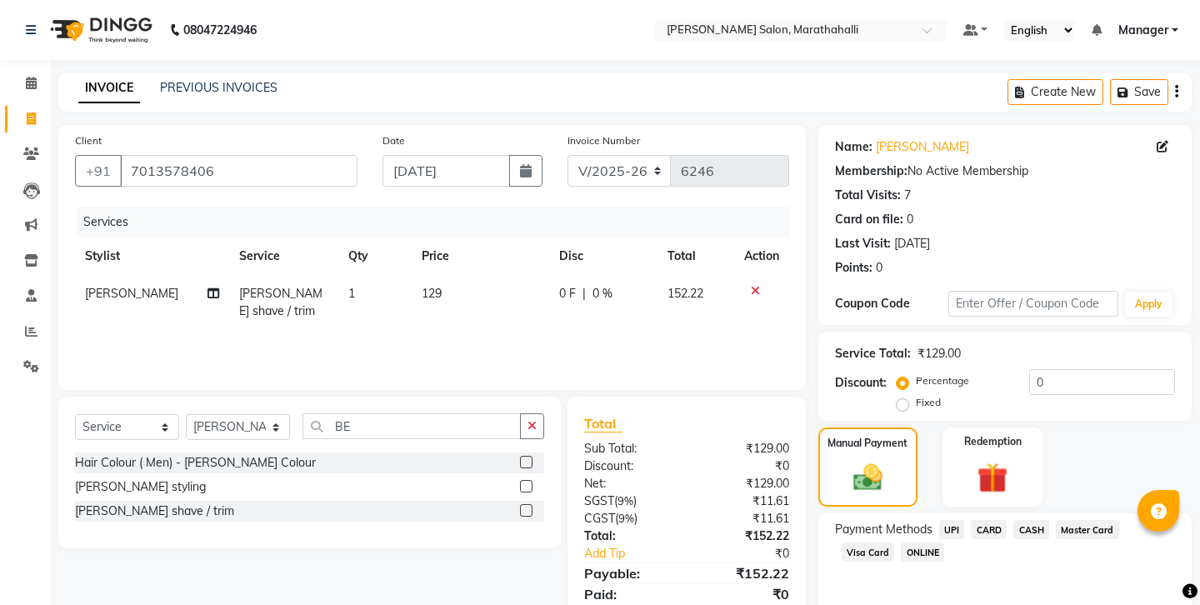
click at [939, 520] on span "UPI" at bounding box center [952, 529] width 26 height 19
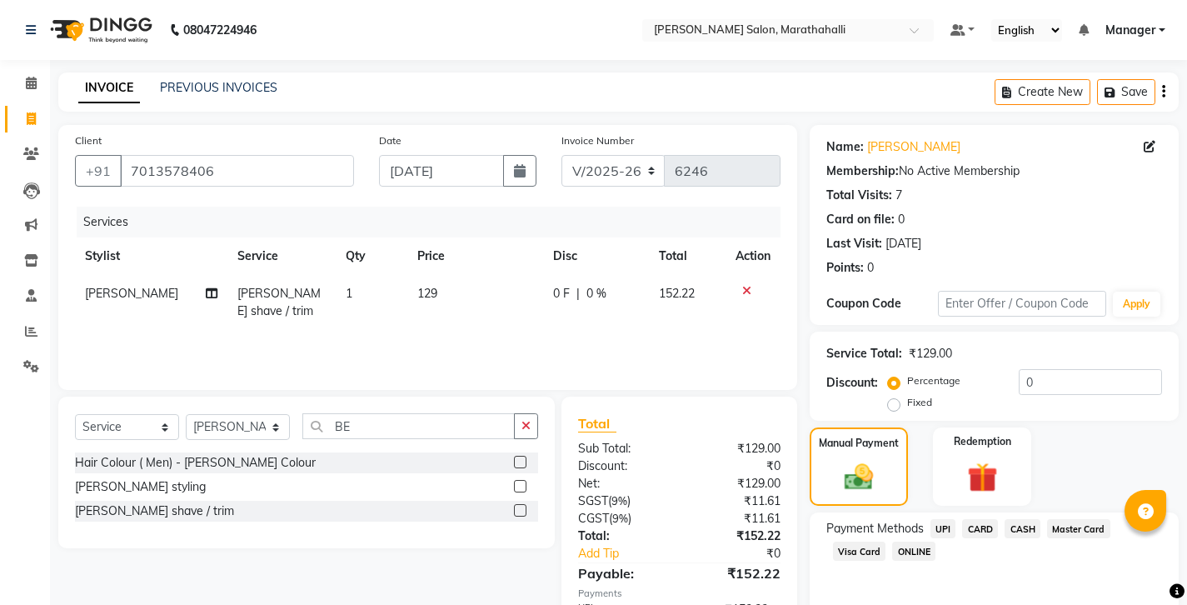
scroll to position [56, 0]
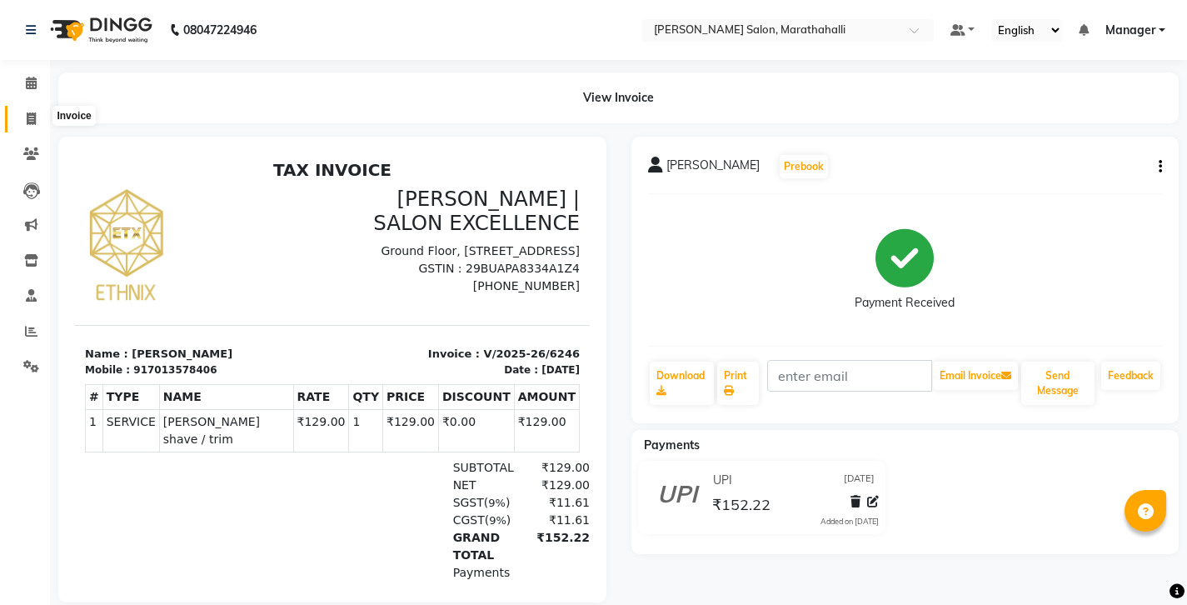
click at [23, 112] on span at bounding box center [31, 119] width 29 height 19
select select "service"
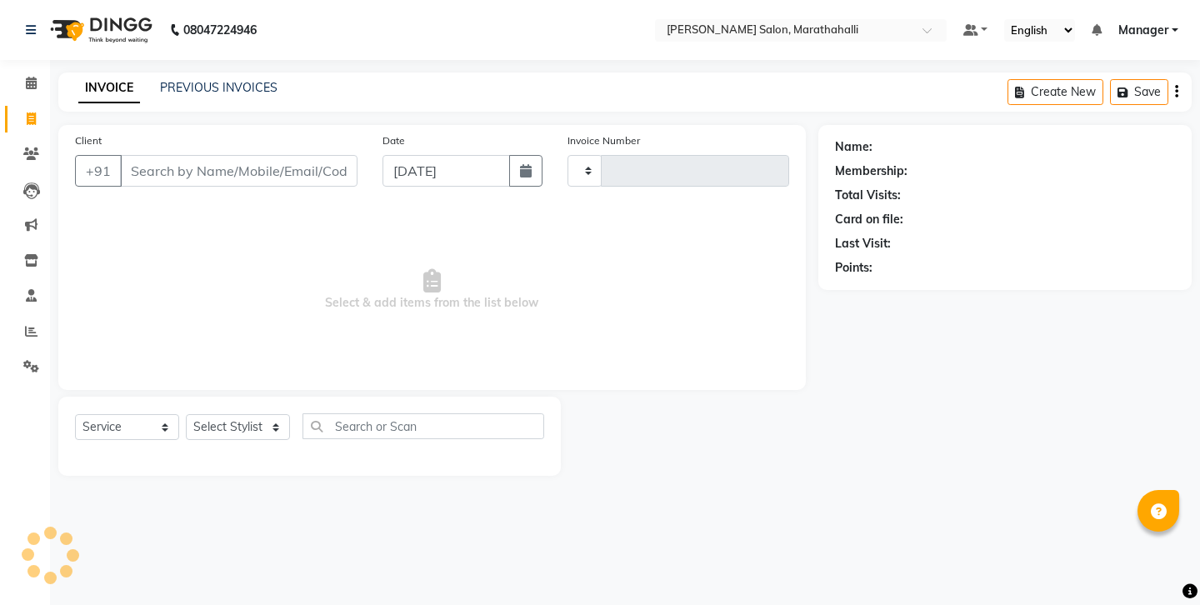
type input "6247"
select select "4783"
click at [179, 87] on link "PREVIOUS INVOICES" at bounding box center [218, 87] width 117 height 15
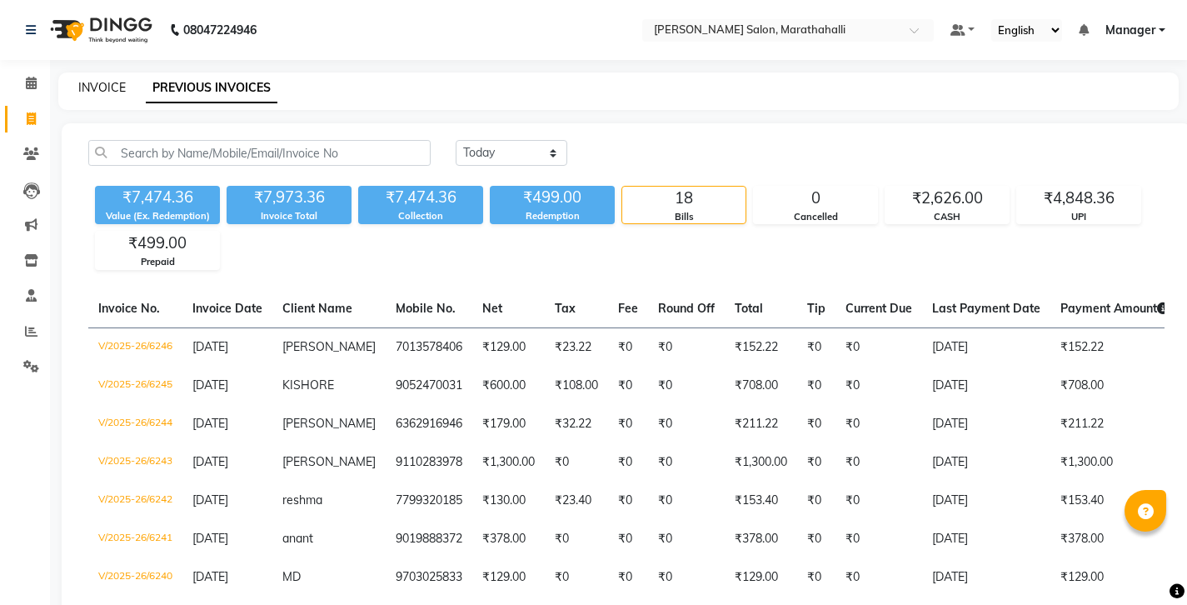
click at [92, 87] on link "INVOICE" at bounding box center [101, 87] width 47 height 15
select select "4783"
select select "service"
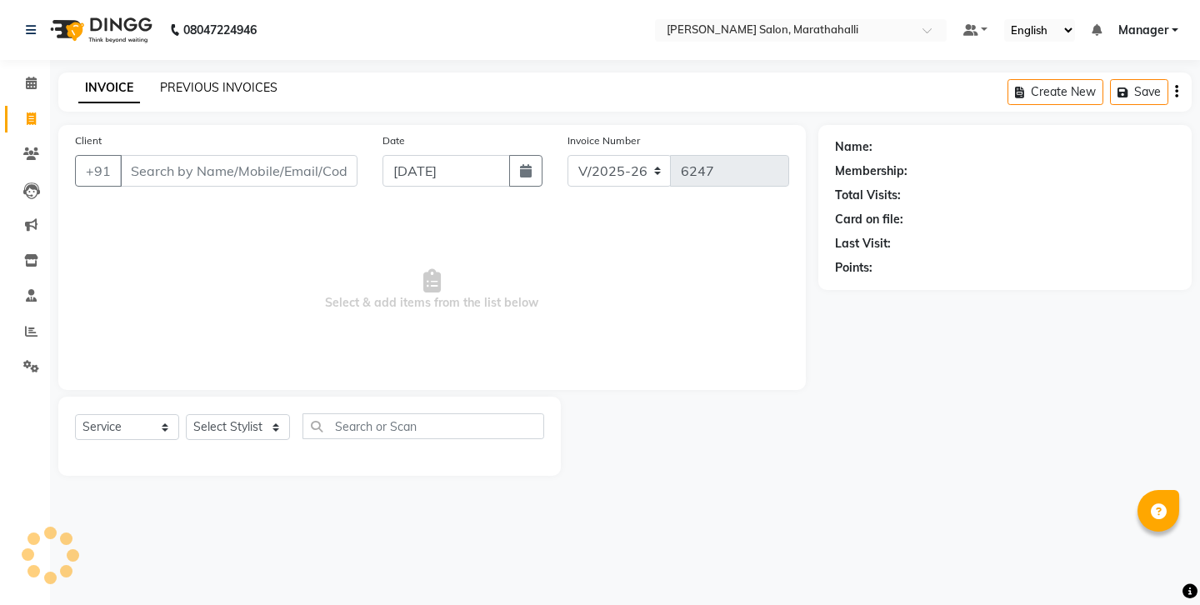
click at [185, 88] on link "PREVIOUS INVOICES" at bounding box center [218, 87] width 117 height 15
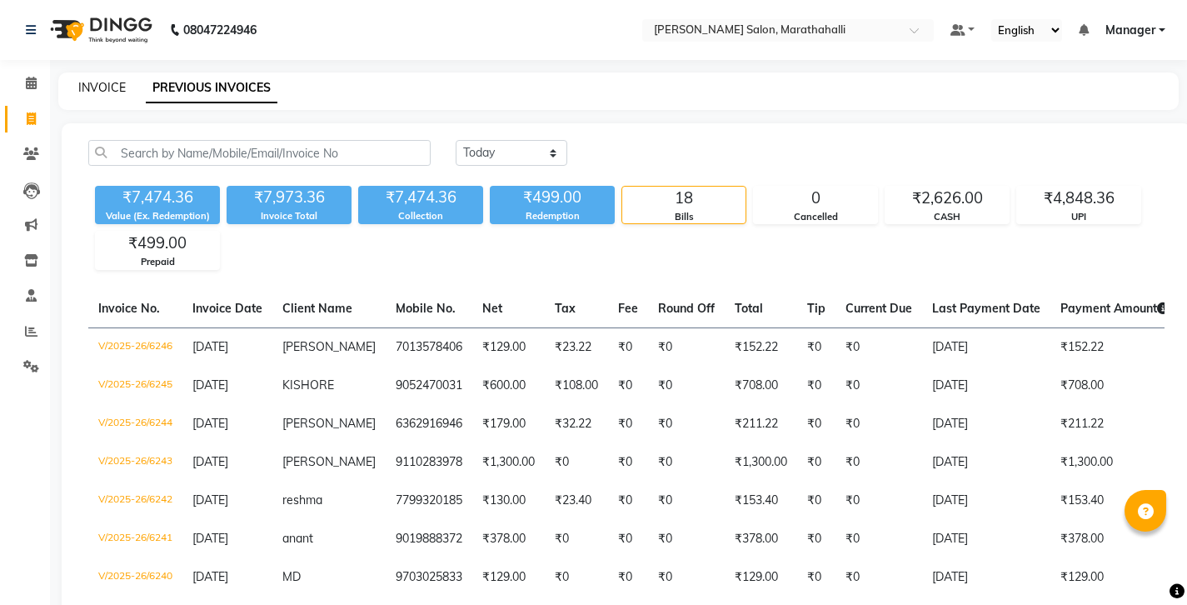
click at [98, 85] on link "INVOICE" at bounding box center [101, 87] width 47 height 15
select select "4783"
select select "service"
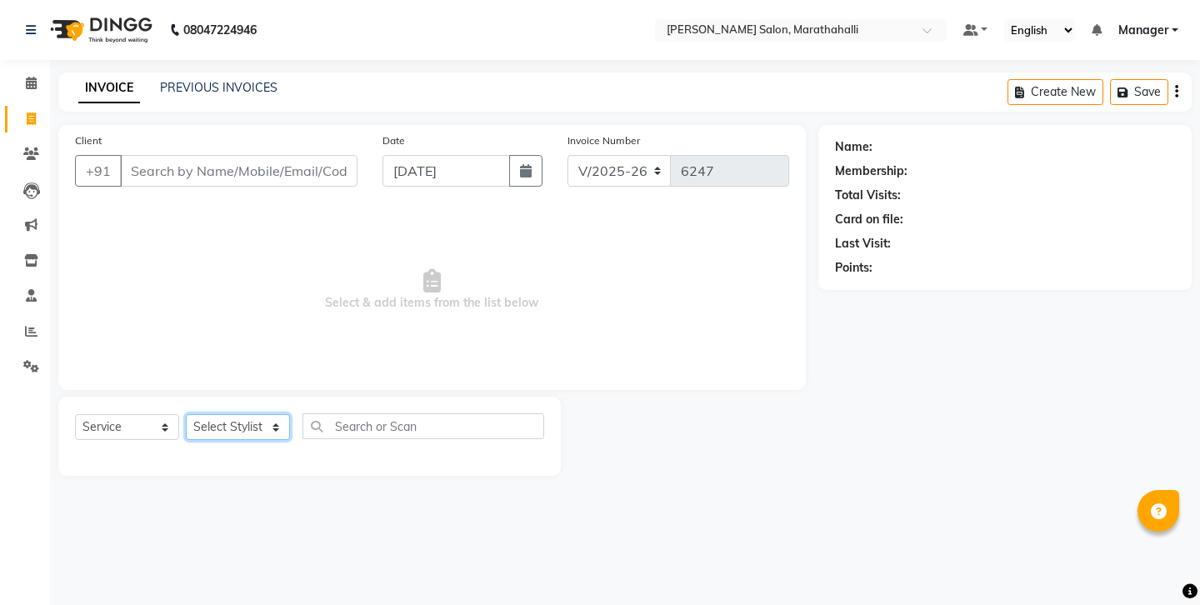
select select "90531"
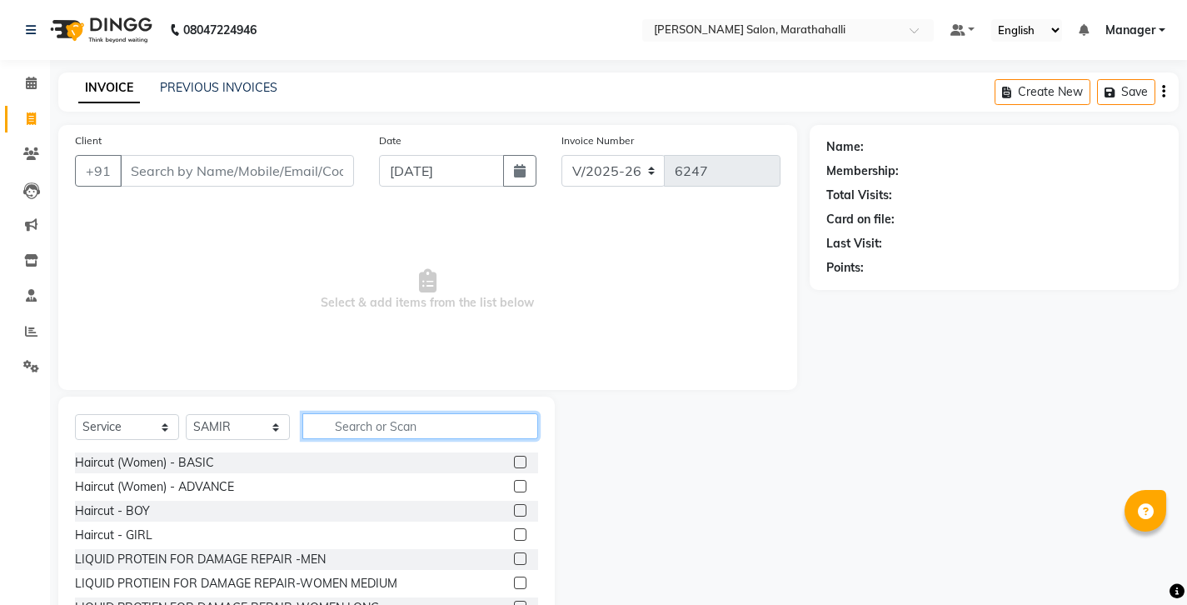
click at [357, 413] on input "text" at bounding box center [420, 426] width 236 height 26
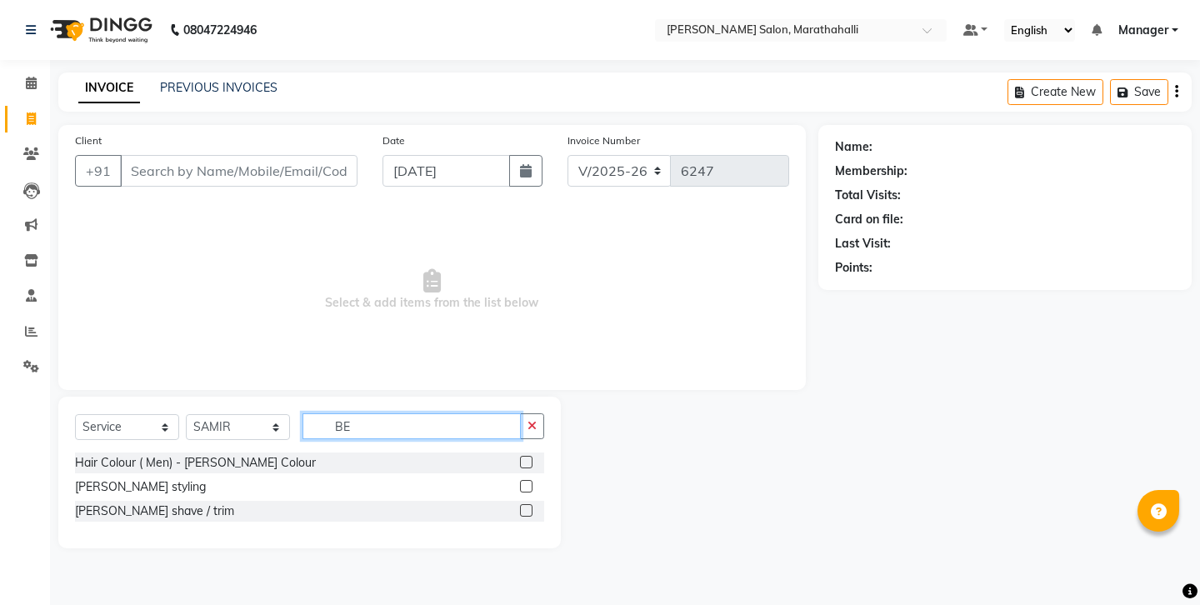
type input "BE"
click at [525, 504] on label at bounding box center [526, 510] width 12 height 12
click at [525, 506] on input "checkbox" at bounding box center [525, 511] width 11 height 11
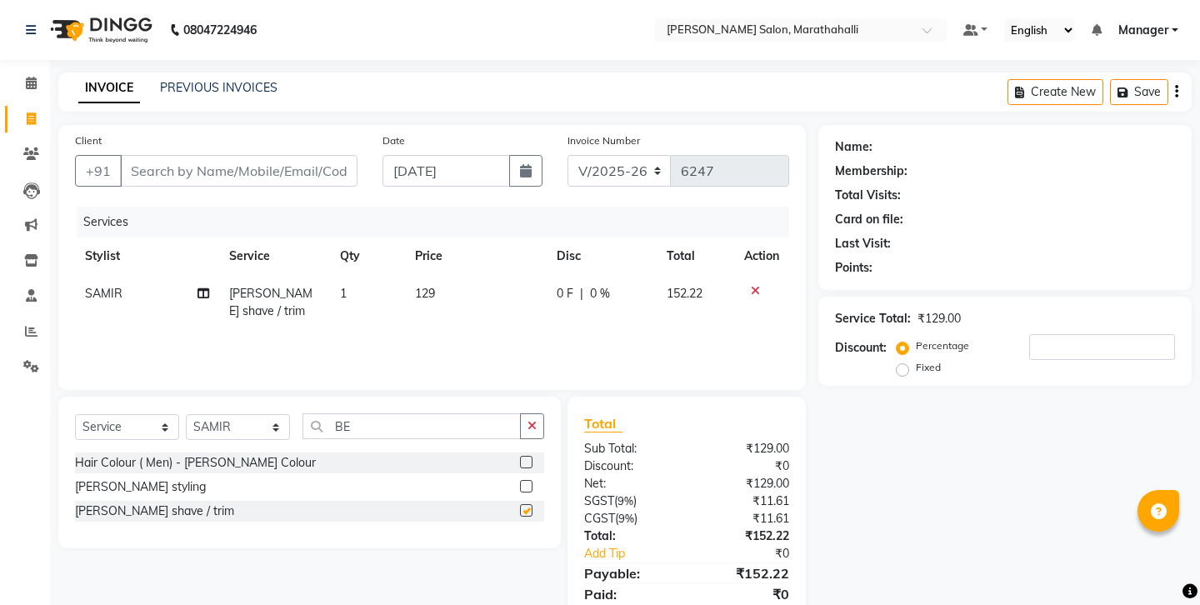
checkbox input "false"
click at [217, 156] on input "Client" at bounding box center [238, 171] width 237 height 32
type input "9"
type input "0"
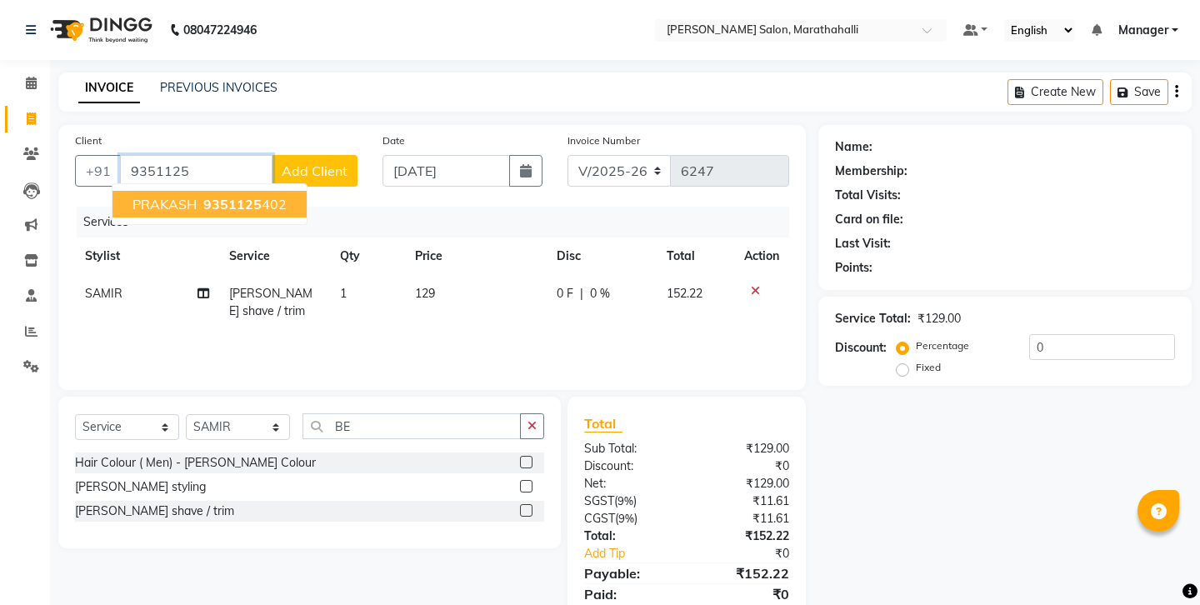
click at [210, 196] on span "9351125" at bounding box center [232, 204] width 58 height 17
type input "9351125402"
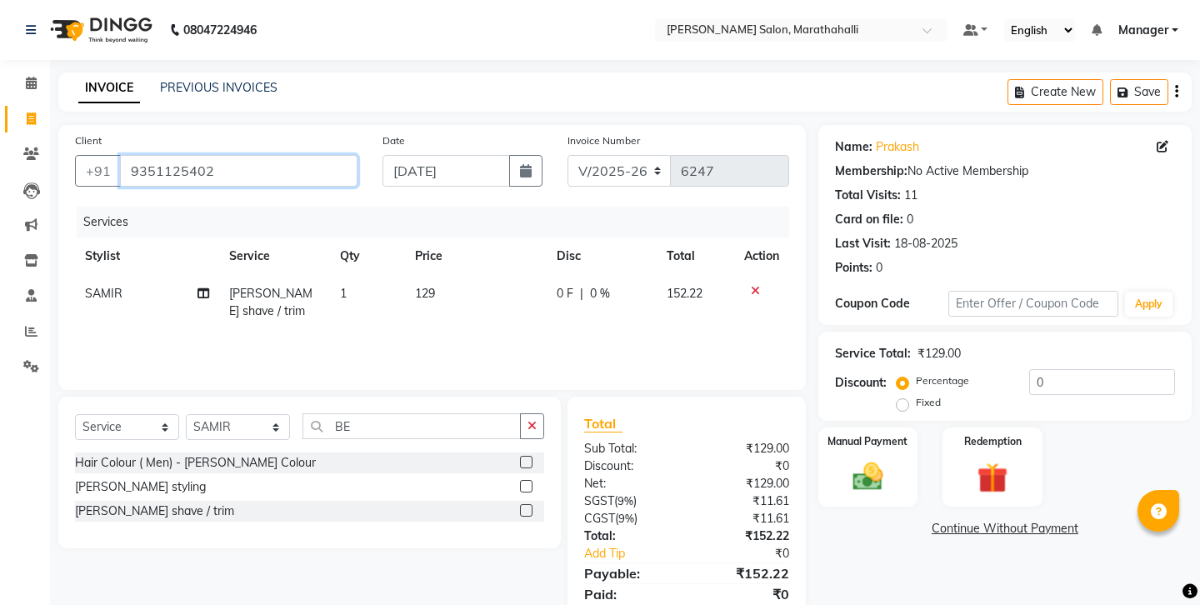
click at [134, 155] on input "9351125402" at bounding box center [238, 171] width 237 height 32
click at [863, 458] on img at bounding box center [868, 476] width 52 height 37
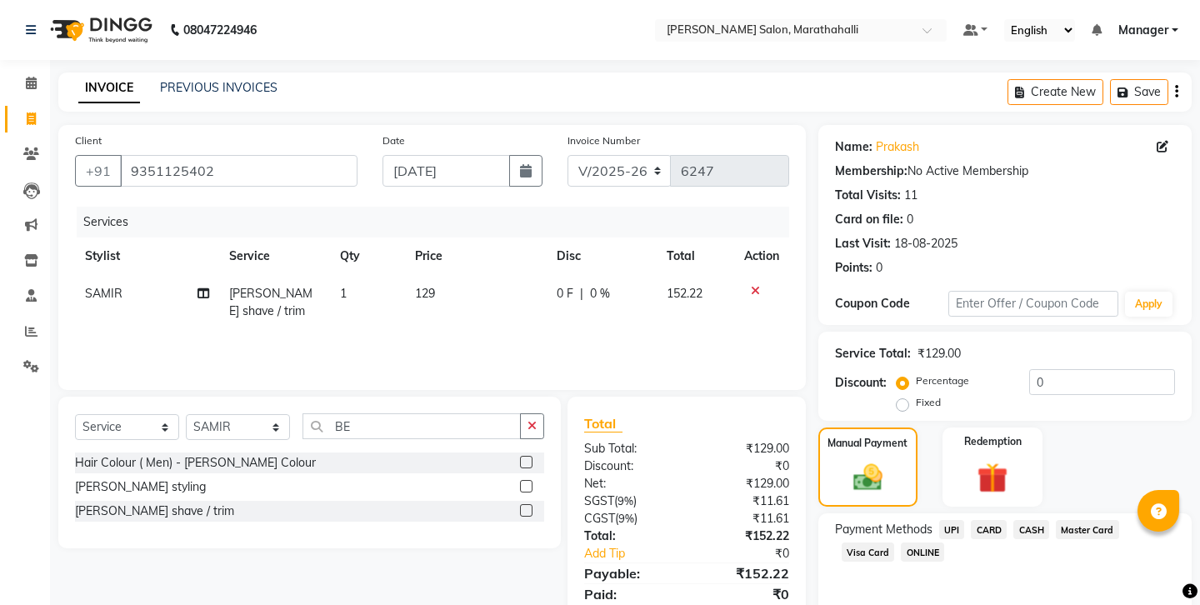
click at [939, 520] on span "UPI" at bounding box center [952, 529] width 26 height 19
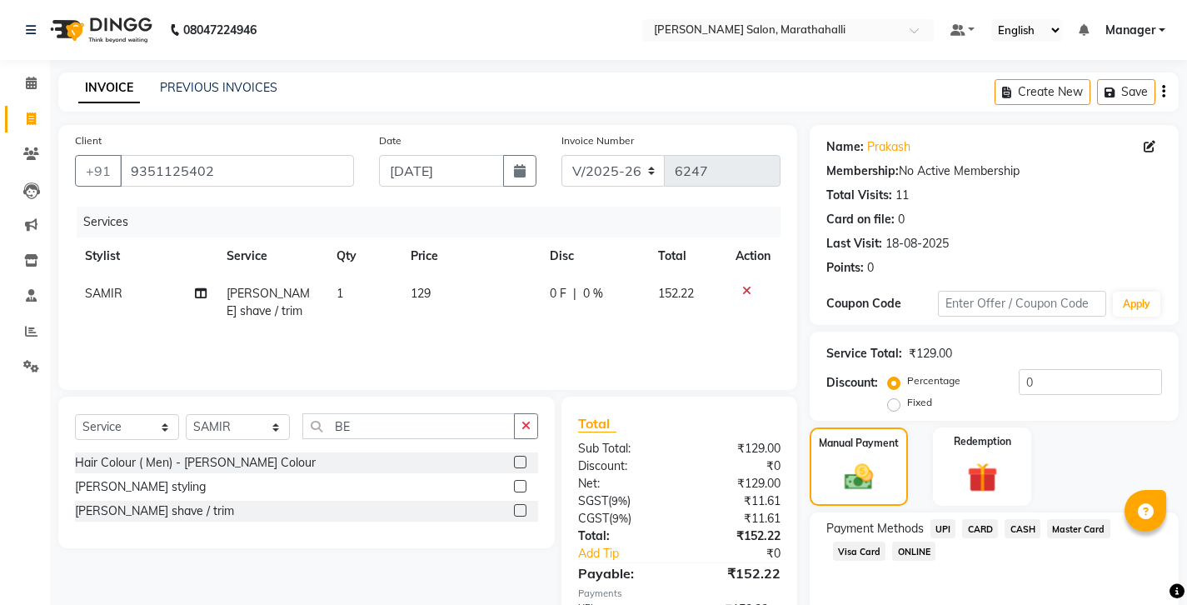
scroll to position [56, 0]
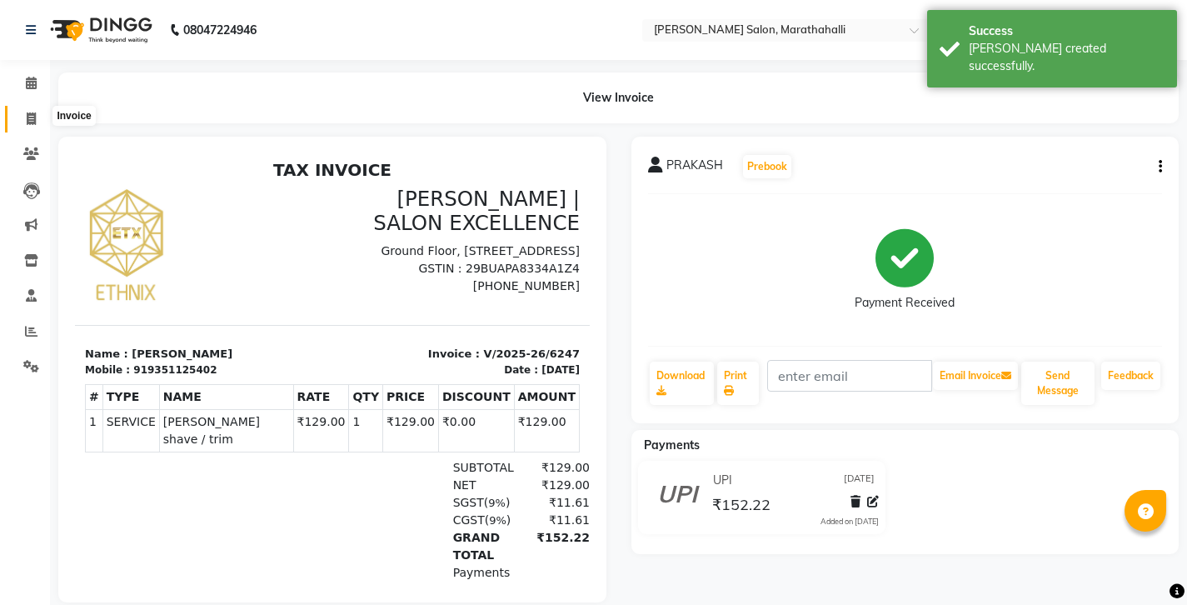
click at [23, 112] on span at bounding box center [31, 119] width 29 height 19
select select "4783"
select select "service"
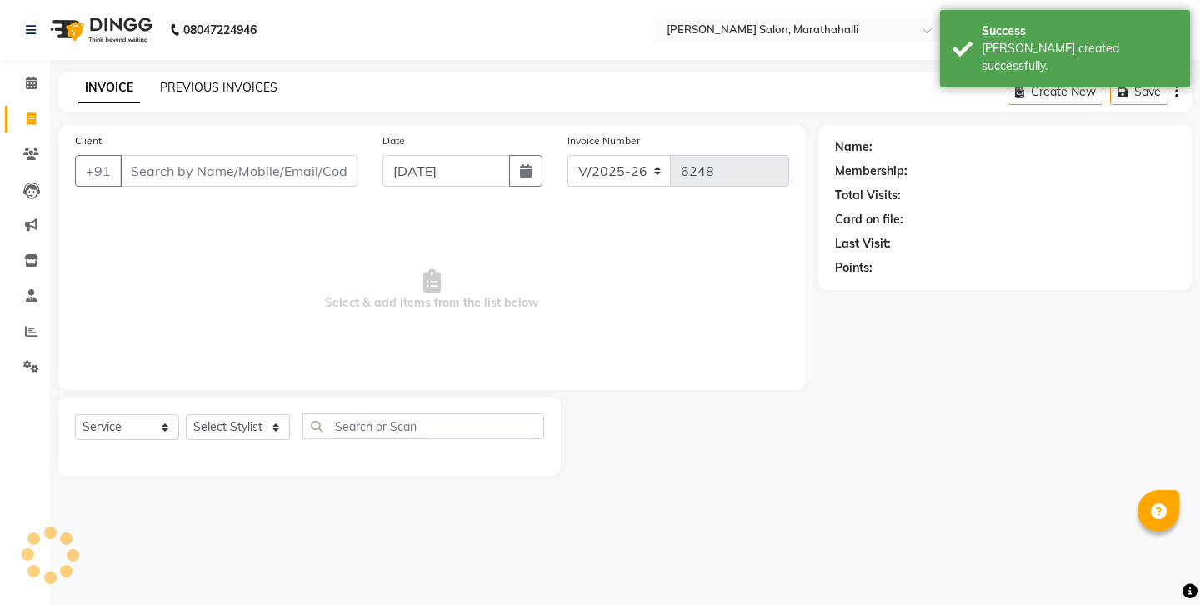
click at [172, 83] on link "PREVIOUS INVOICES" at bounding box center [218, 87] width 117 height 15
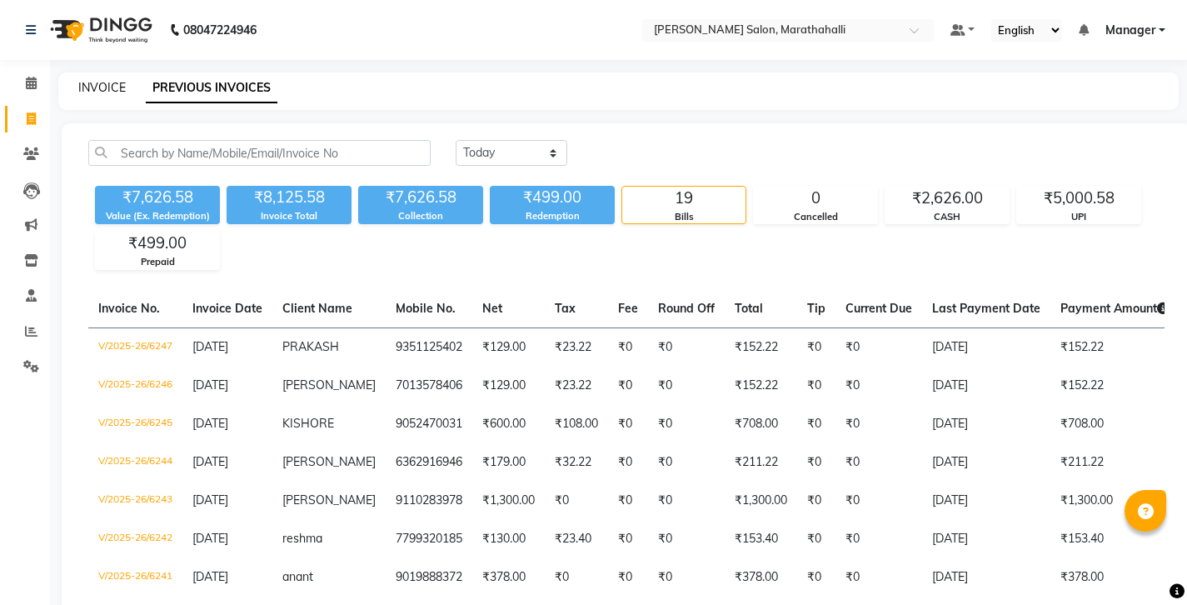
click at [97, 82] on link "INVOICE" at bounding box center [101, 87] width 47 height 15
select select "4783"
select select "service"
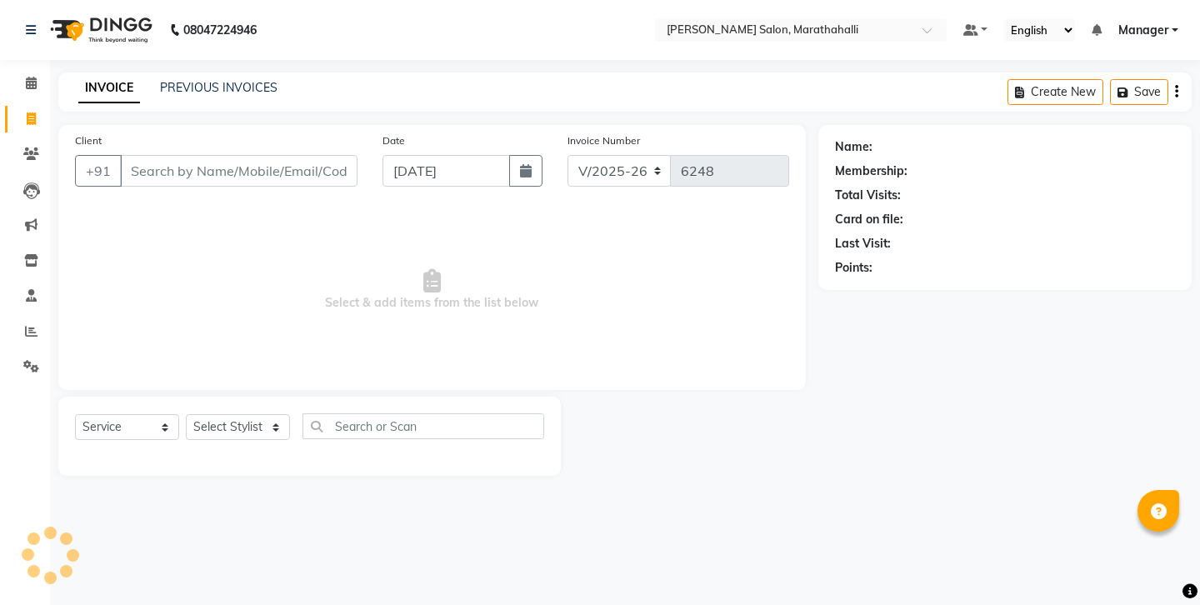
click at [171, 86] on link "PREVIOUS INVOICES" at bounding box center [218, 87] width 117 height 15
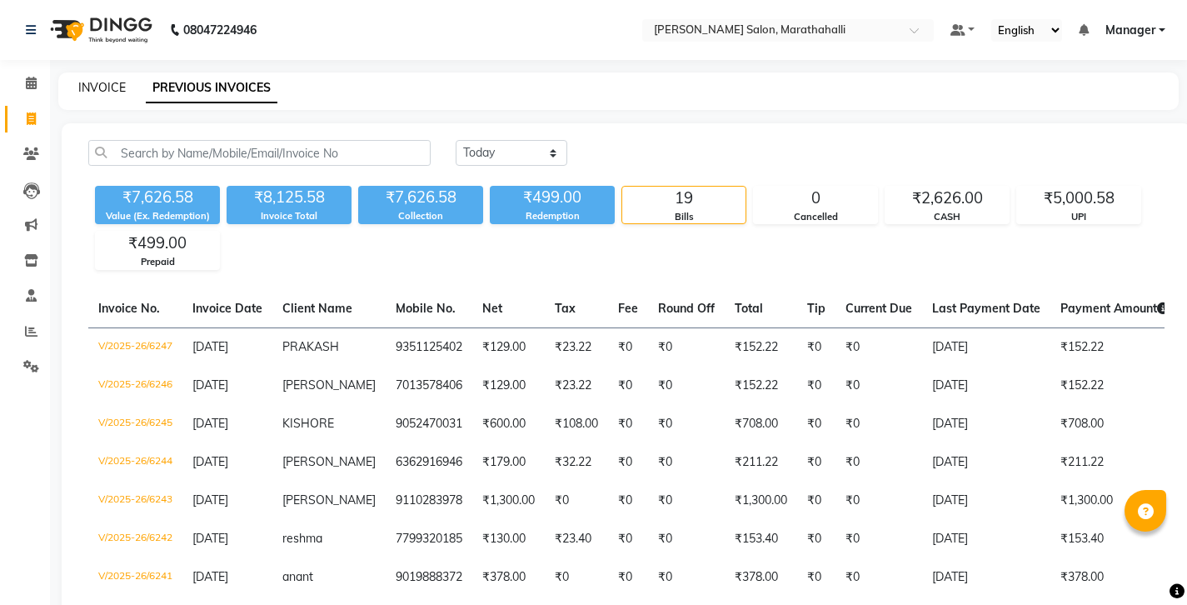
click at [82, 88] on link "INVOICE" at bounding box center [101, 87] width 47 height 15
select select "service"
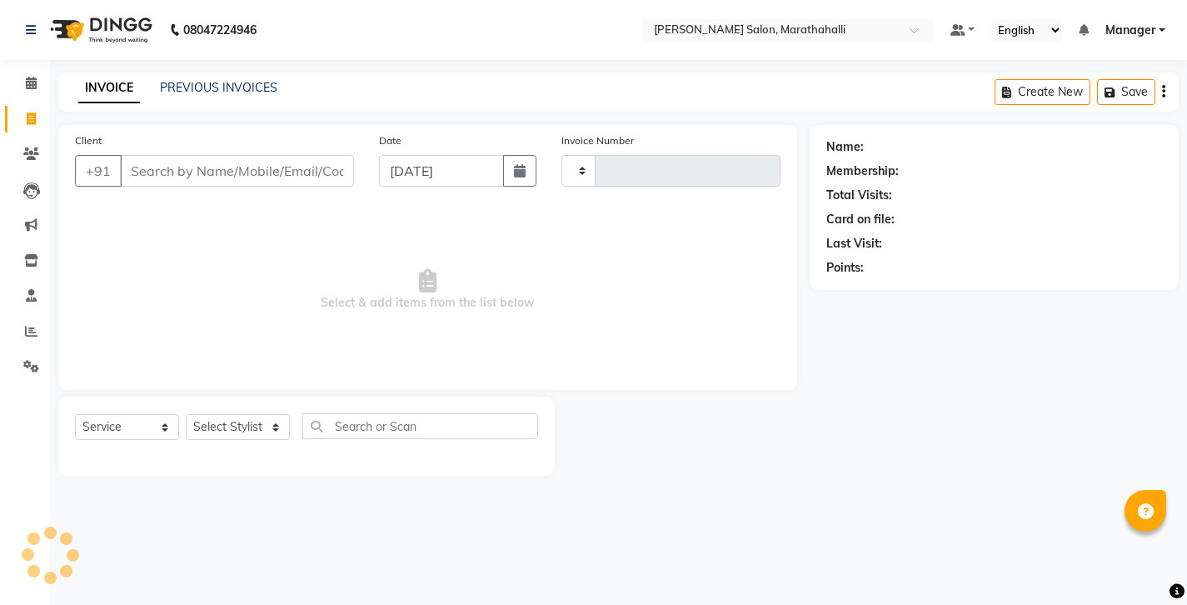
type input "6248"
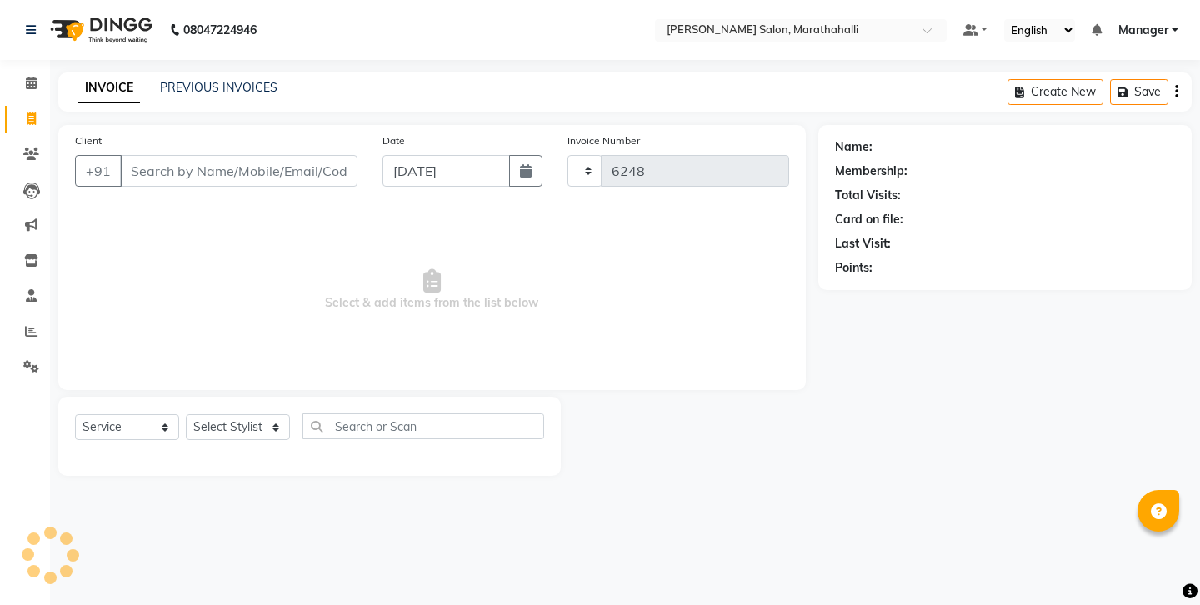
select select "4783"
select select "28905"
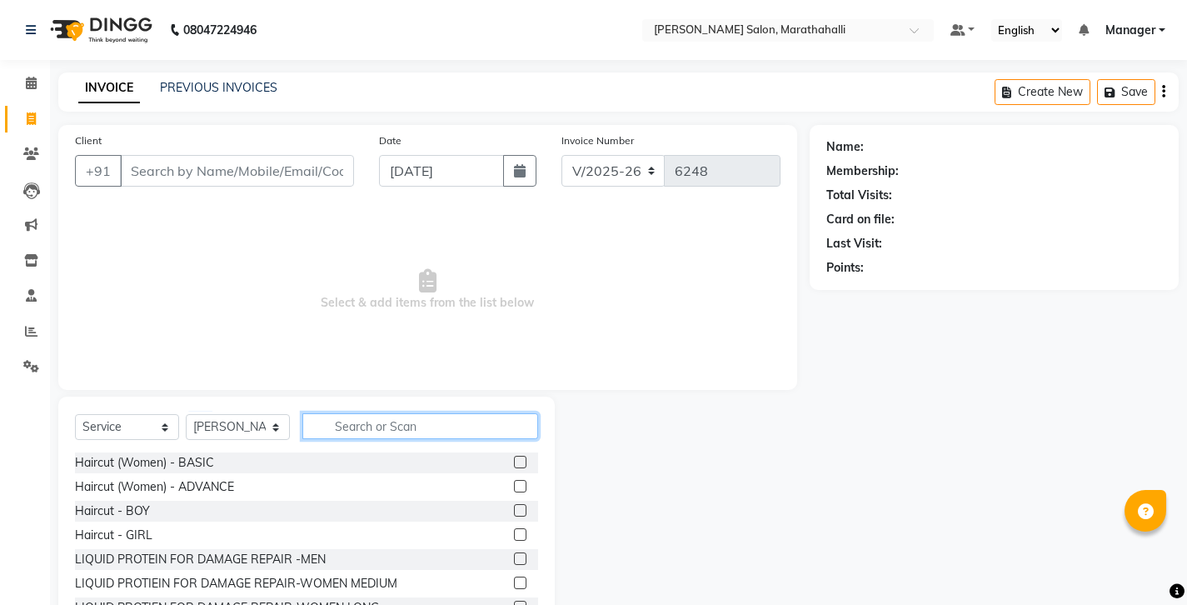
click at [348, 413] on input "text" at bounding box center [420, 426] width 236 height 26
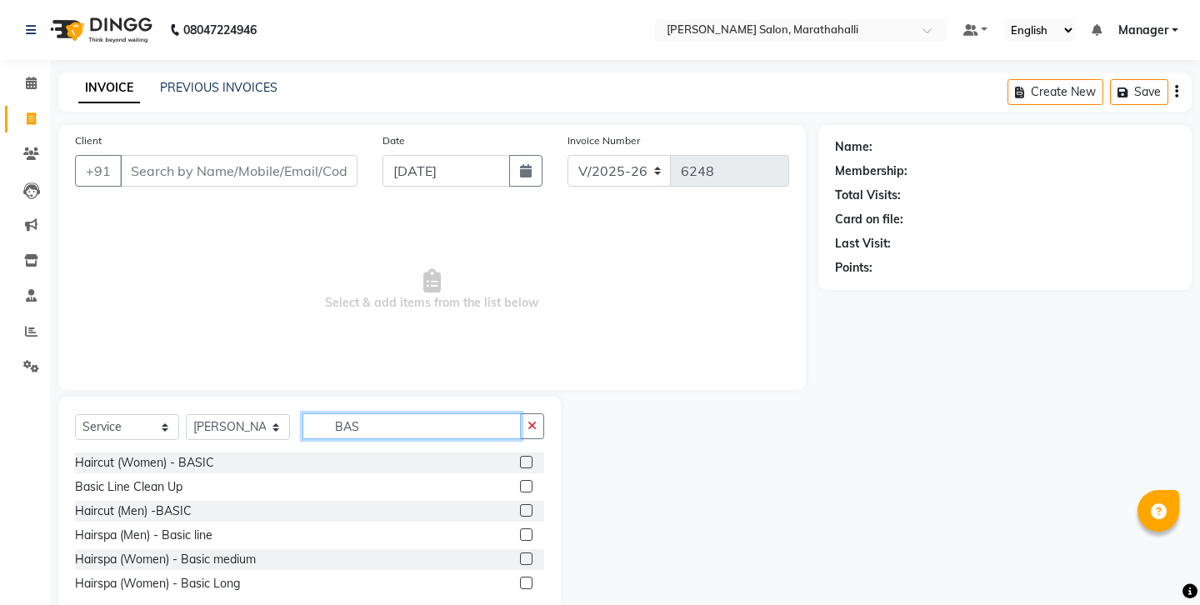
type input "BAS"
click at [532, 504] on label at bounding box center [526, 510] width 12 height 12
click at [531, 506] on input "checkbox" at bounding box center [525, 511] width 11 height 11
checkbox input "true"
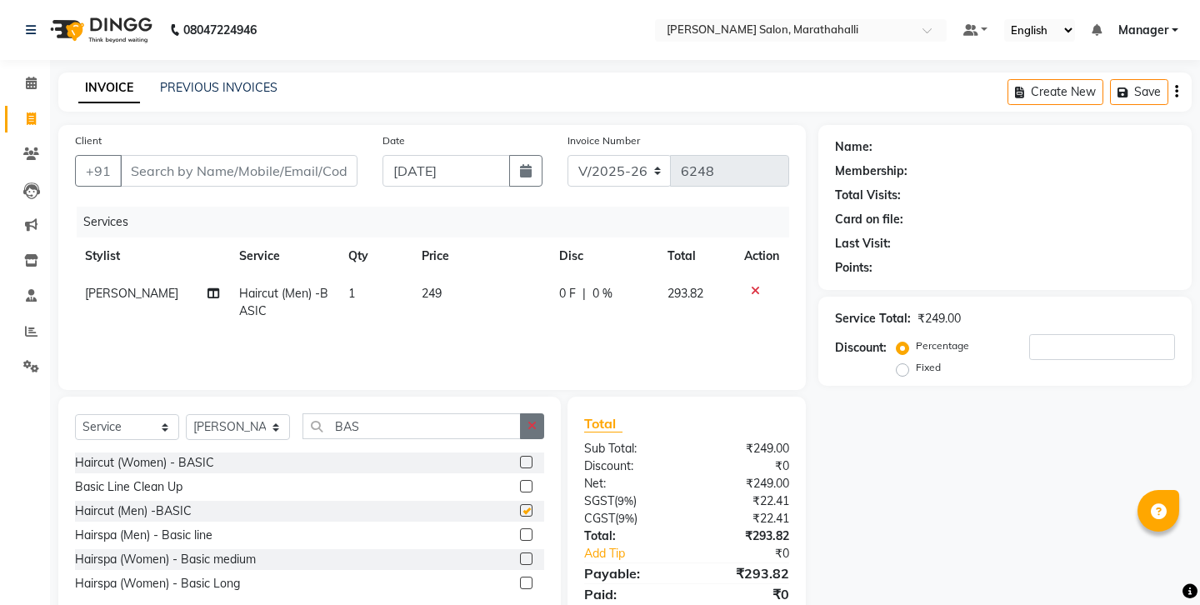
click at [531, 413] on button "button" at bounding box center [532, 426] width 24 height 26
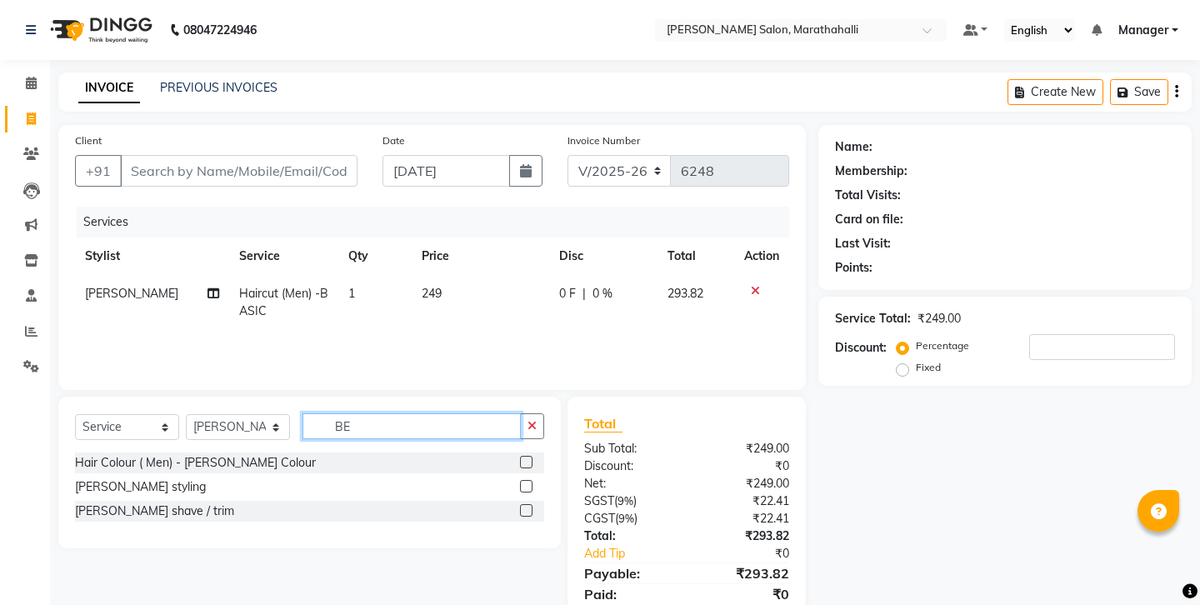
type input "BE"
click at [532, 504] on label at bounding box center [526, 510] width 12 height 12
click at [531, 506] on input "checkbox" at bounding box center [525, 511] width 11 height 11
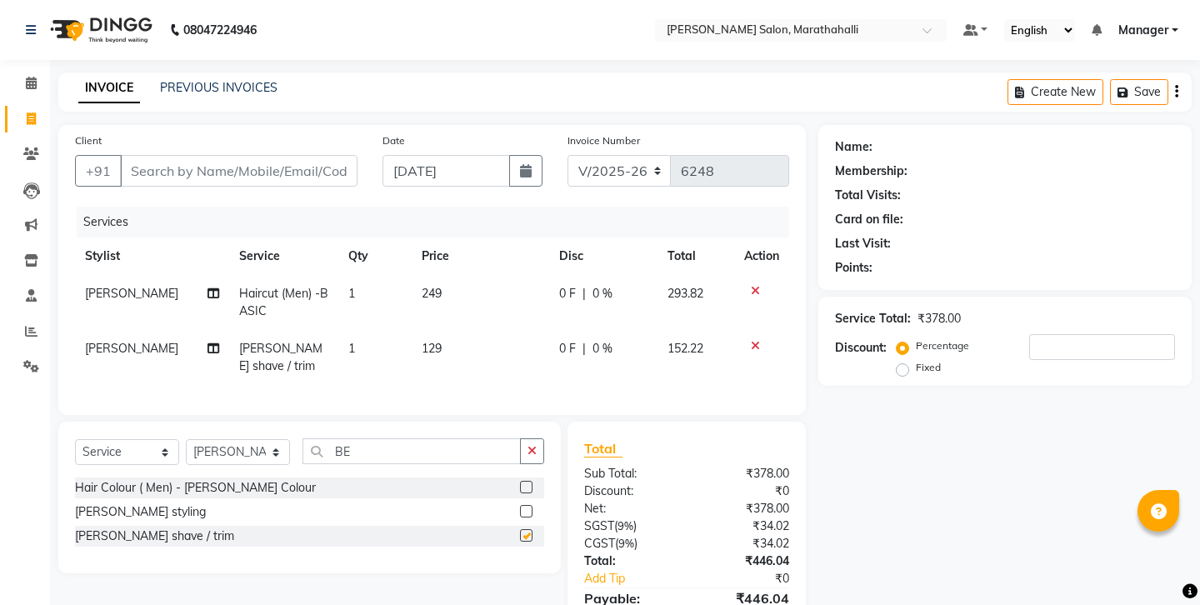
checkbox input "false"
click at [172, 155] on input "Client" at bounding box center [238, 171] width 237 height 32
type input "8"
type input "0"
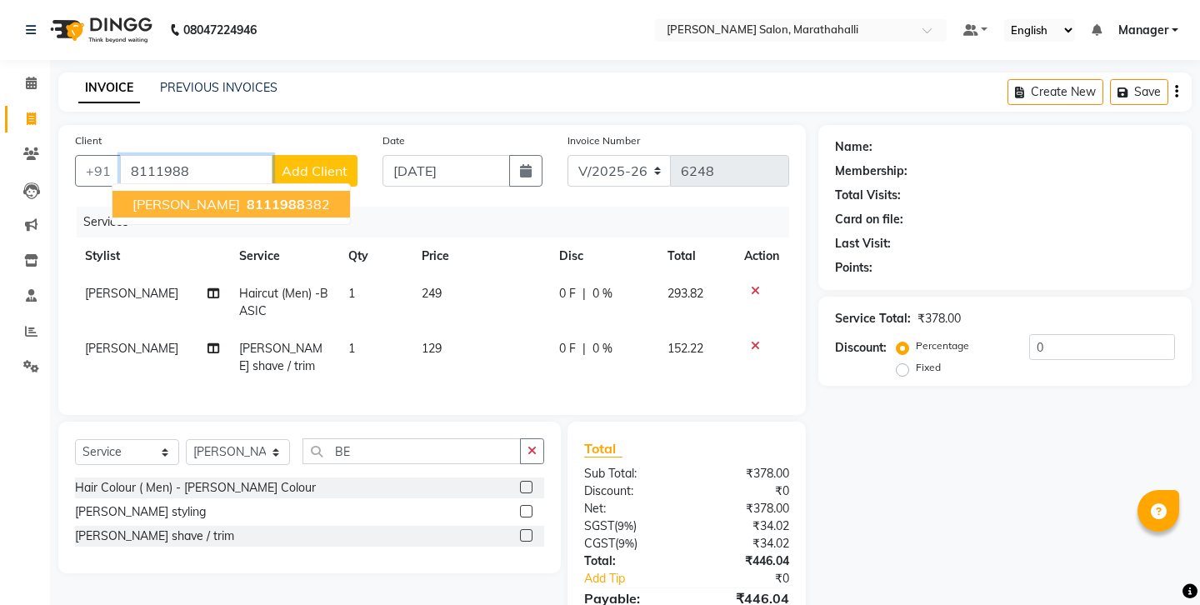
click at [144, 196] on span "amidha" at bounding box center [185, 204] width 107 height 17
type input "8111988382"
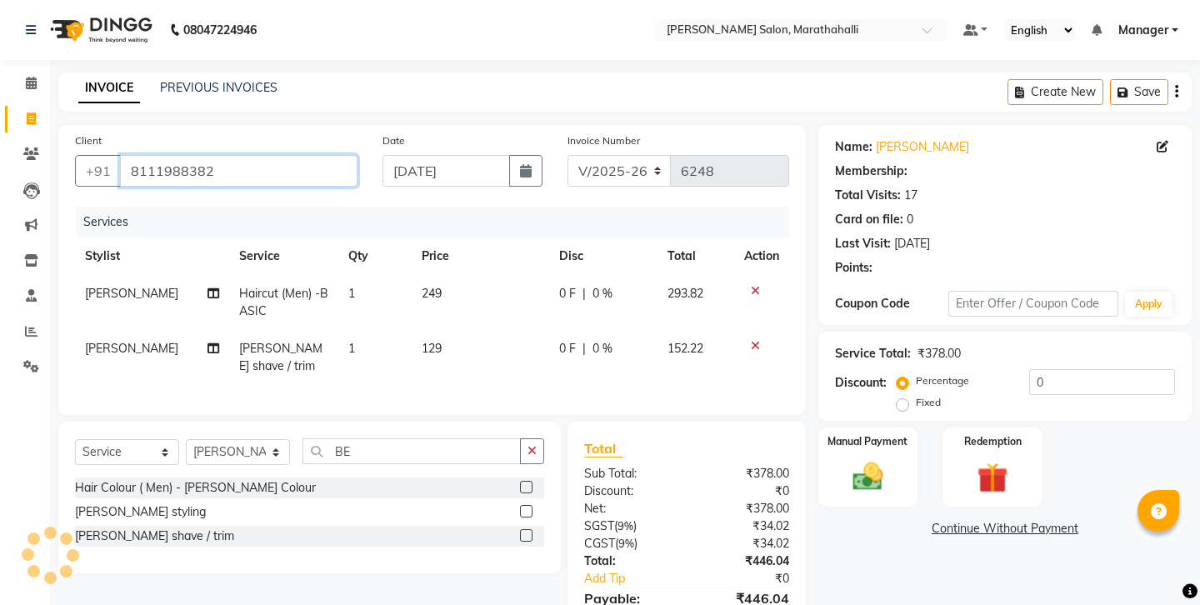
click at [135, 155] on input "8111988382" at bounding box center [238, 171] width 237 height 32
click at [1177, 90] on div "Create New Save" at bounding box center [1099, 91] width 184 height 39
click at [1178, 92] on icon "button" at bounding box center [1176, 92] width 3 height 1
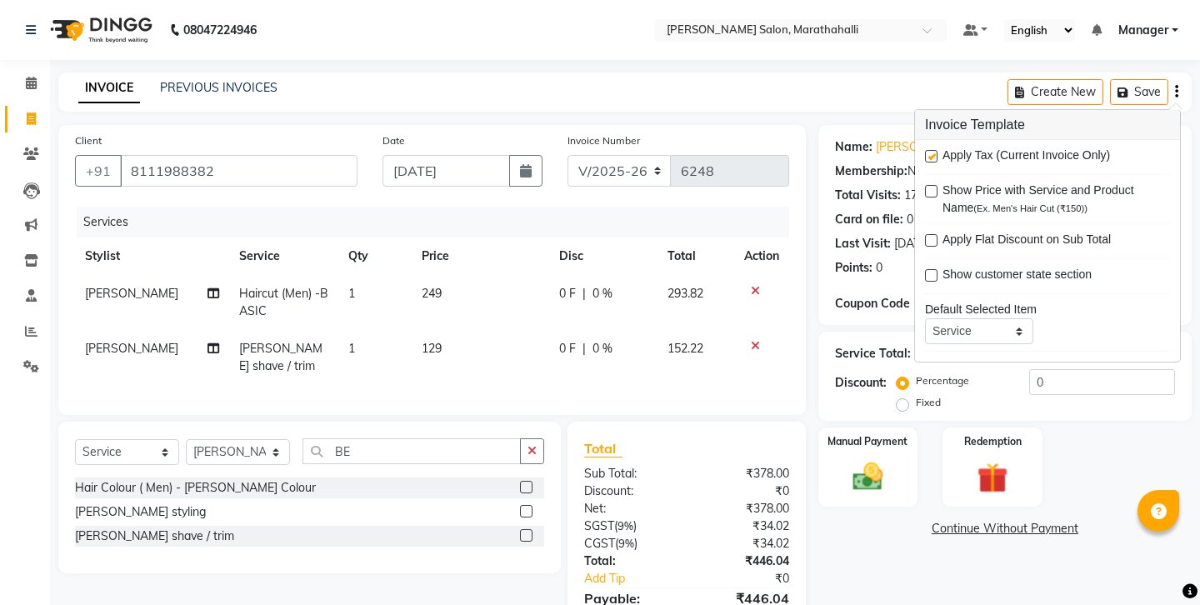
click at [931, 150] on label at bounding box center [931, 156] width 12 height 12
click at [931, 152] on input "checkbox" at bounding box center [930, 157] width 11 height 11
checkbox input "false"
click at [877, 520] on div "Continue Without Payment" at bounding box center [1005, 528] width 367 height 17
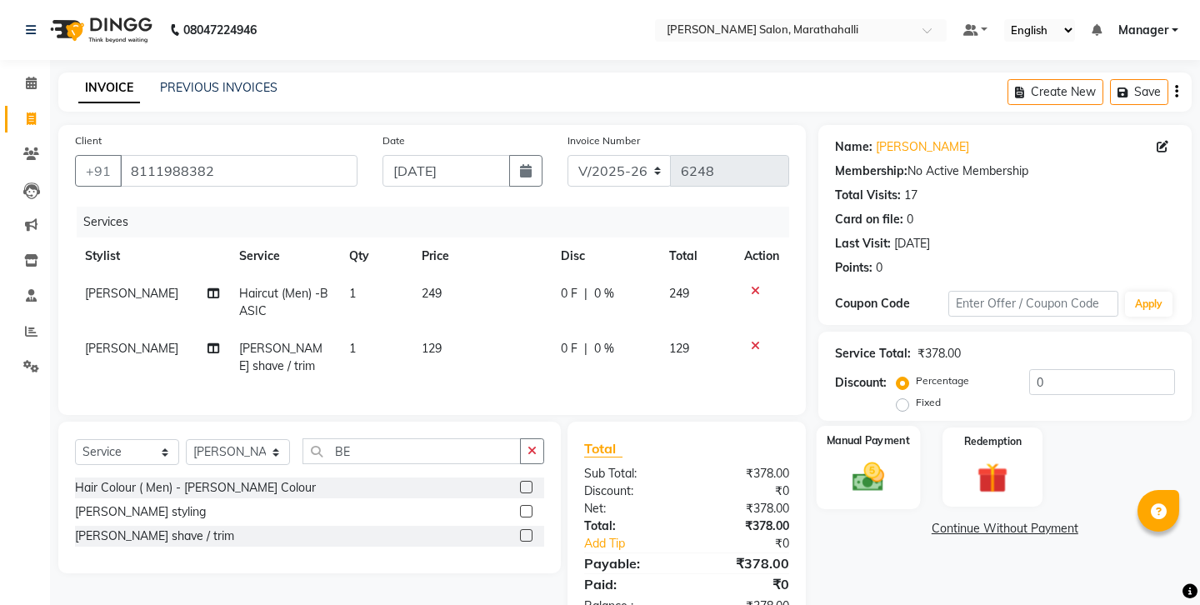
click at [862, 458] on img at bounding box center [868, 476] width 52 height 37
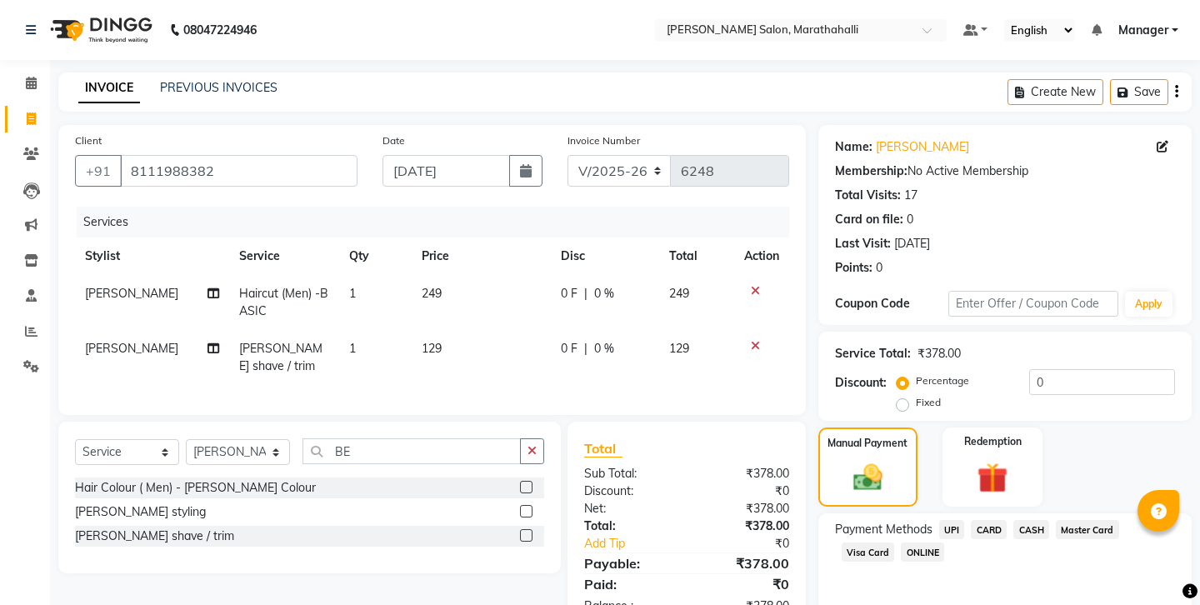
click at [1013, 520] on span "CASH" at bounding box center [1031, 529] width 36 height 19
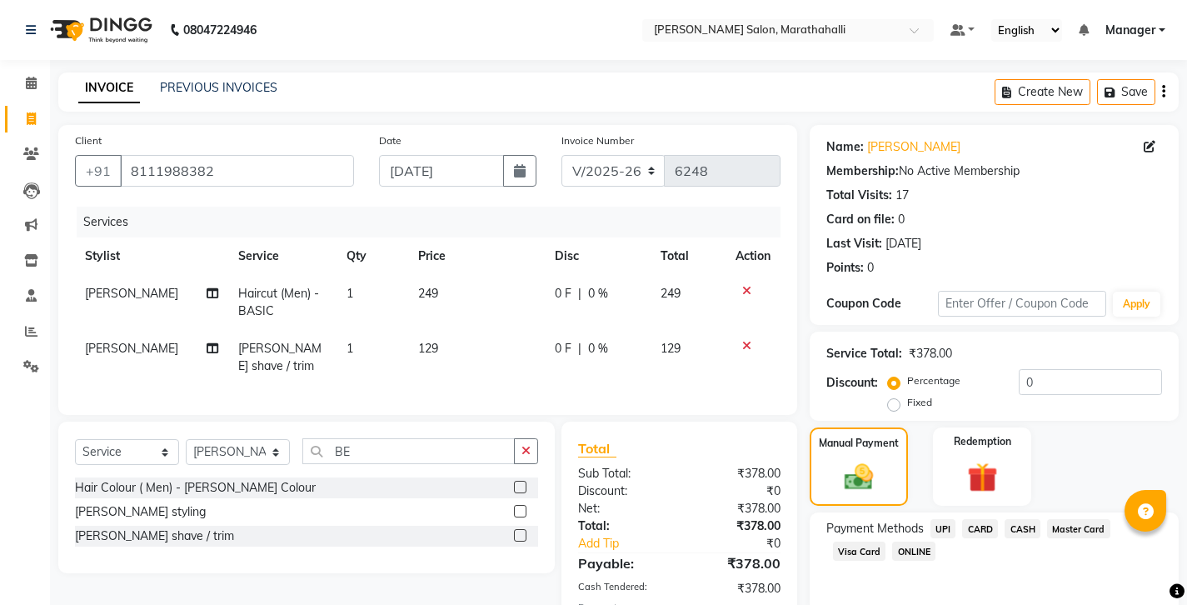
scroll to position [56, 0]
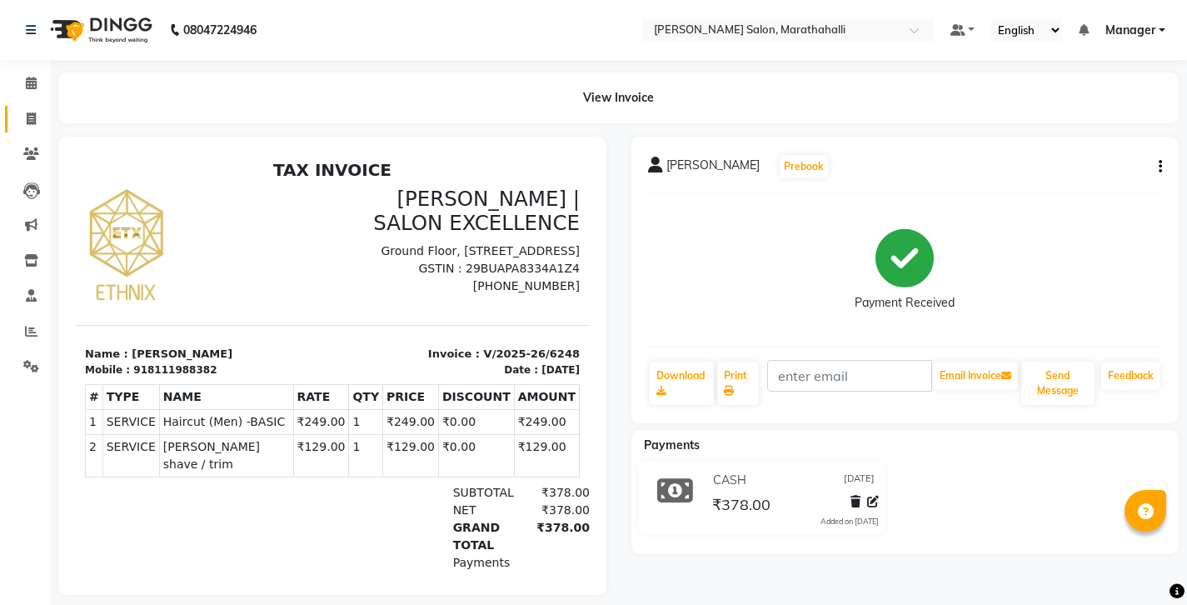
click at [28, 110] on span at bounding box center [31, 119] width 29 height 19
select select "service"
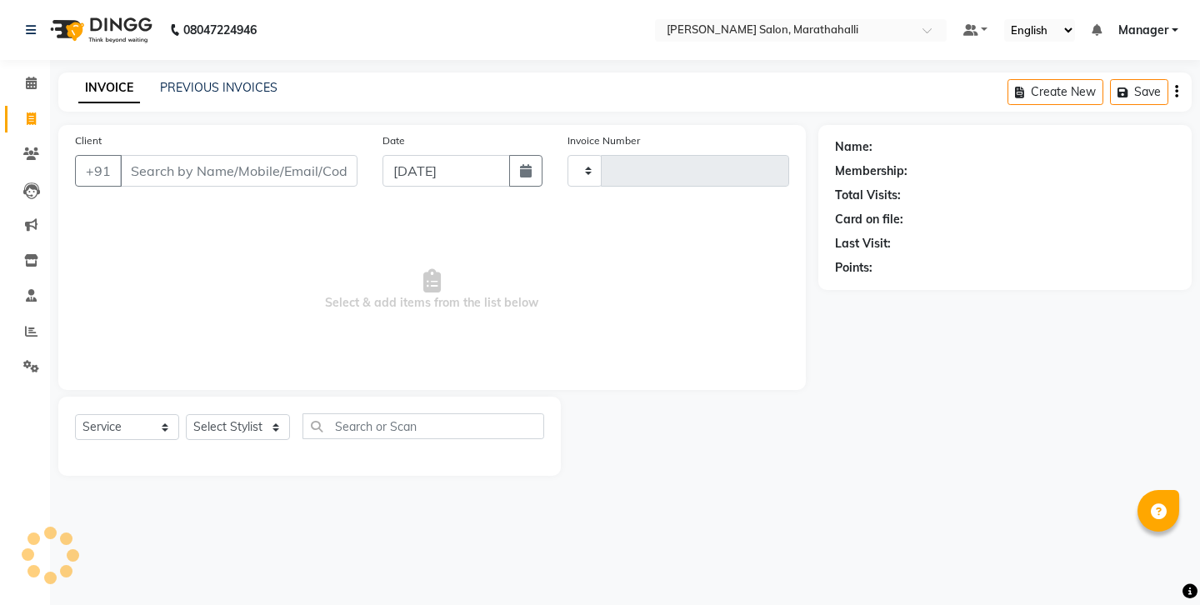
type input "6250"
select select "4783"
click at [208, 155] on input "Client" at bounding box center [238, 171] width 237 height 32
select select "51337"
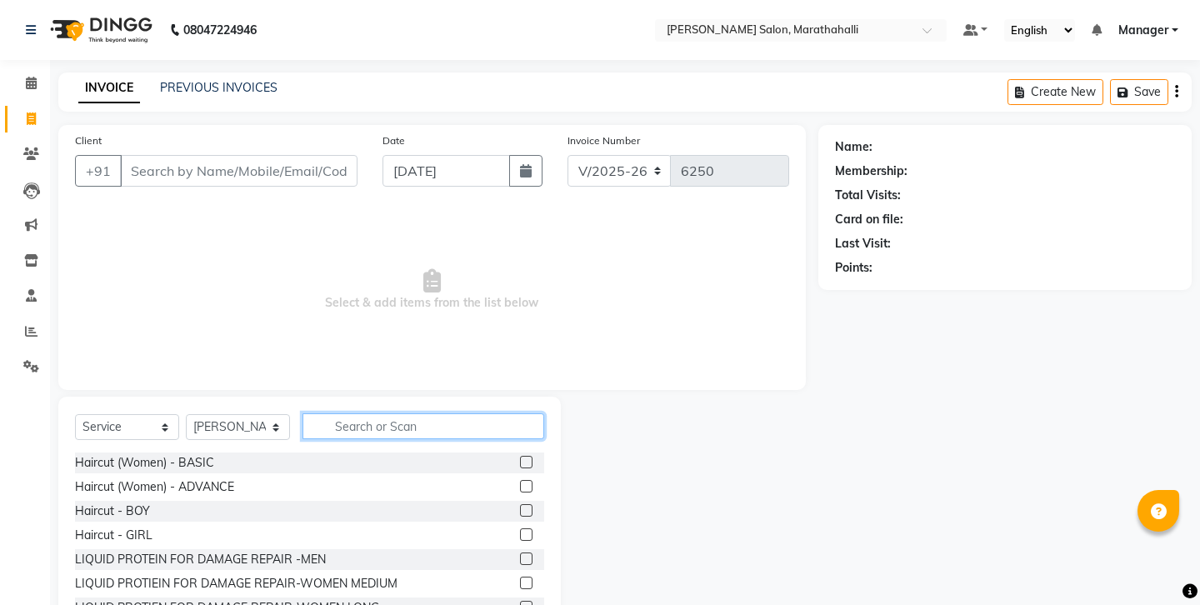
click at [362, 413] on input "text" at bounding box center [423, 426] width 242 height 26
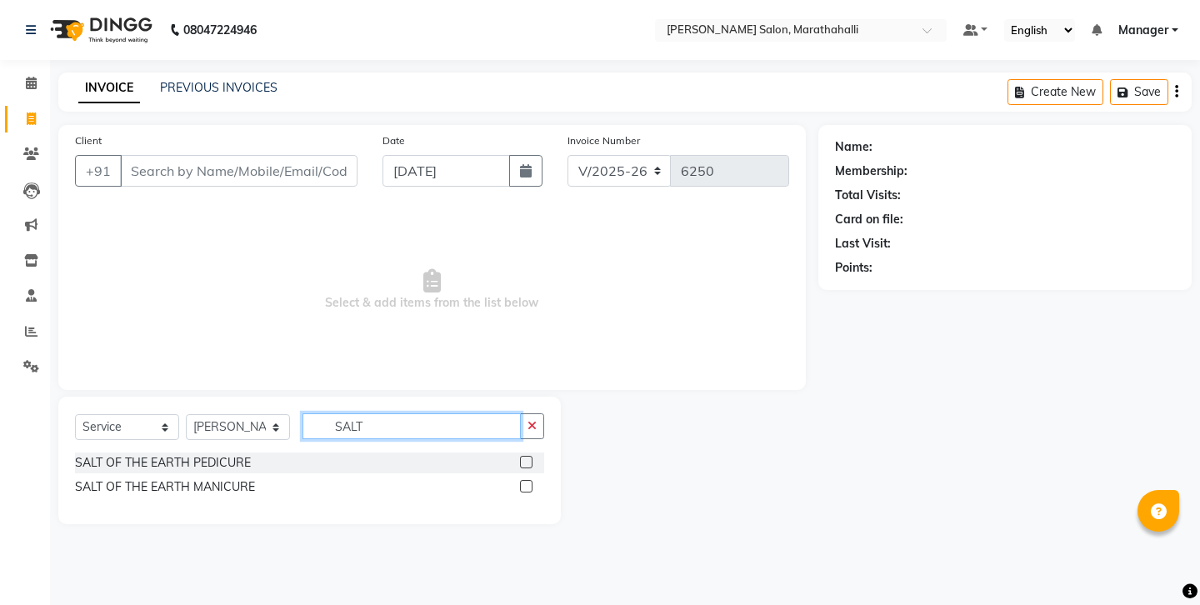
type input "SALT"
click at [527, 456] on label at bounding box center [526, 462] width 12 height 12
click at [527, 457] on input "checkbox" at bounding box center [525, 462] width 11 height 11
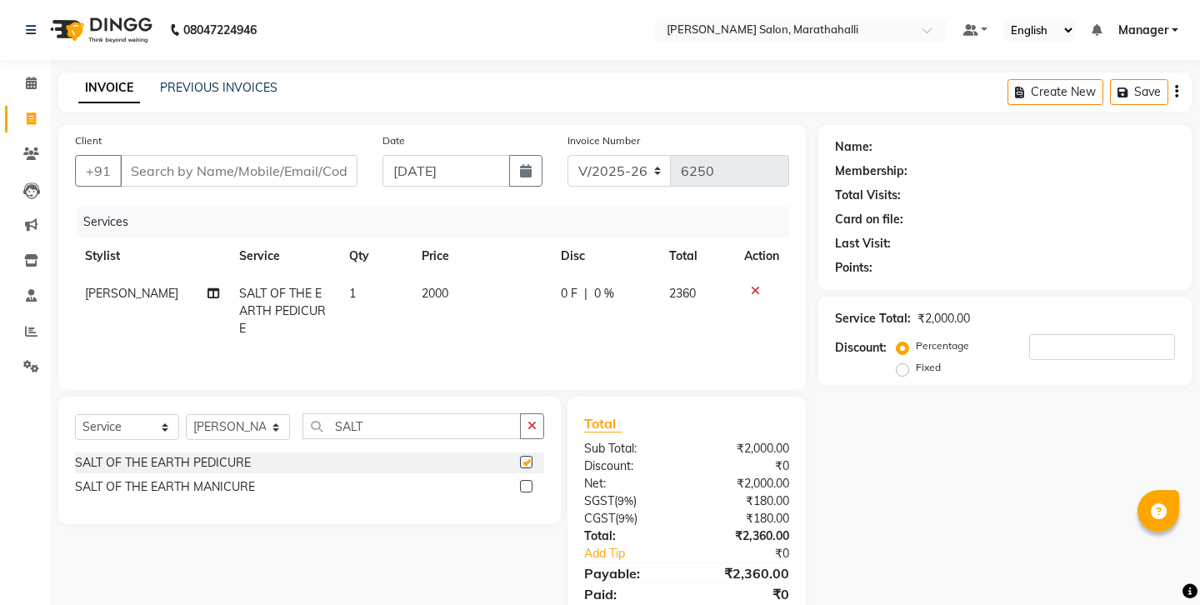
checkbox input "false"
click at [192, 155] on input "Client" at bounding box center [238, 171] width 237 height 32
type input "9"
type input "0"
type input "9160901400"
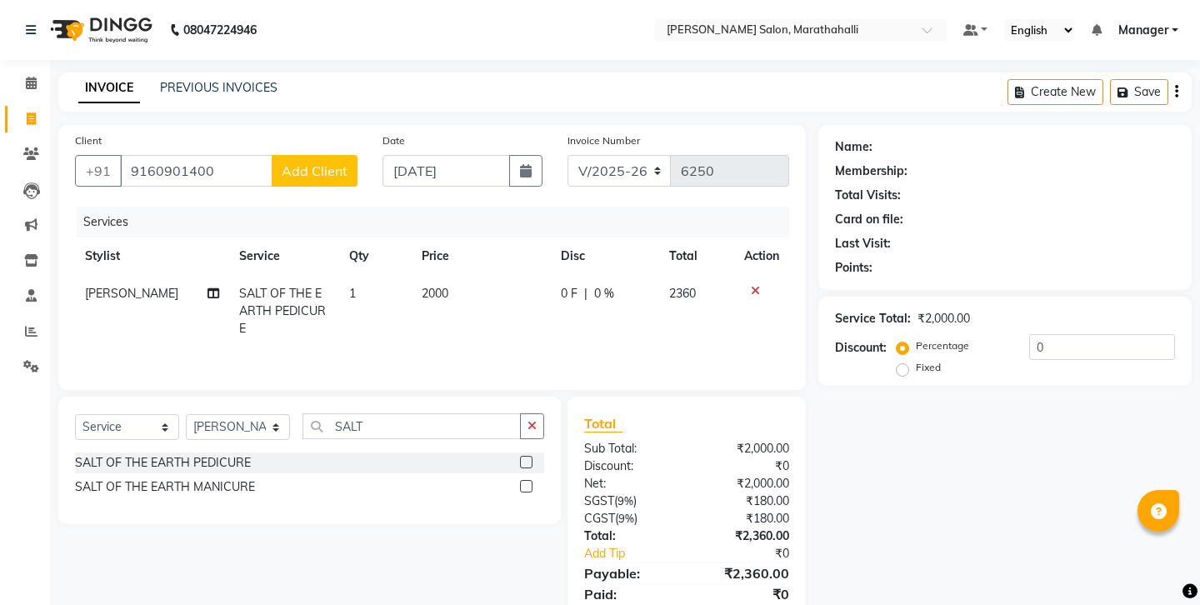
click at [322, 162] on span "Add Client" at bounding box center [315, 170] width 66 height 17
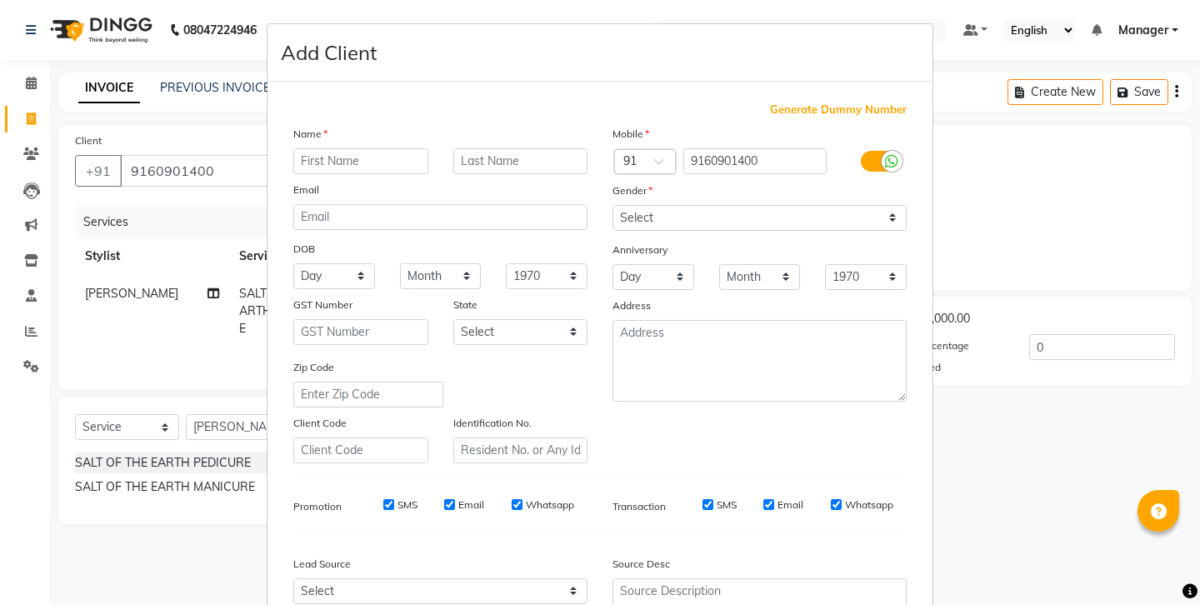
click at [352, 148] on input "text" at bounding box center [360, 161] width 135 height 26
type input "PRABHAKAR"
select select "male"
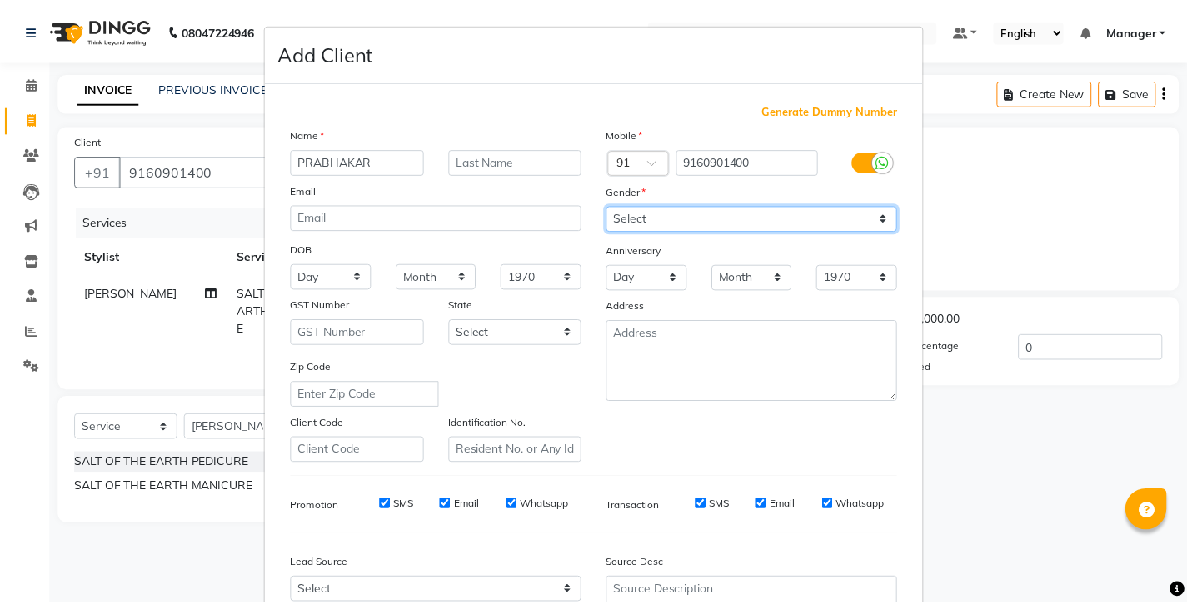
scroll to position [45, 0]
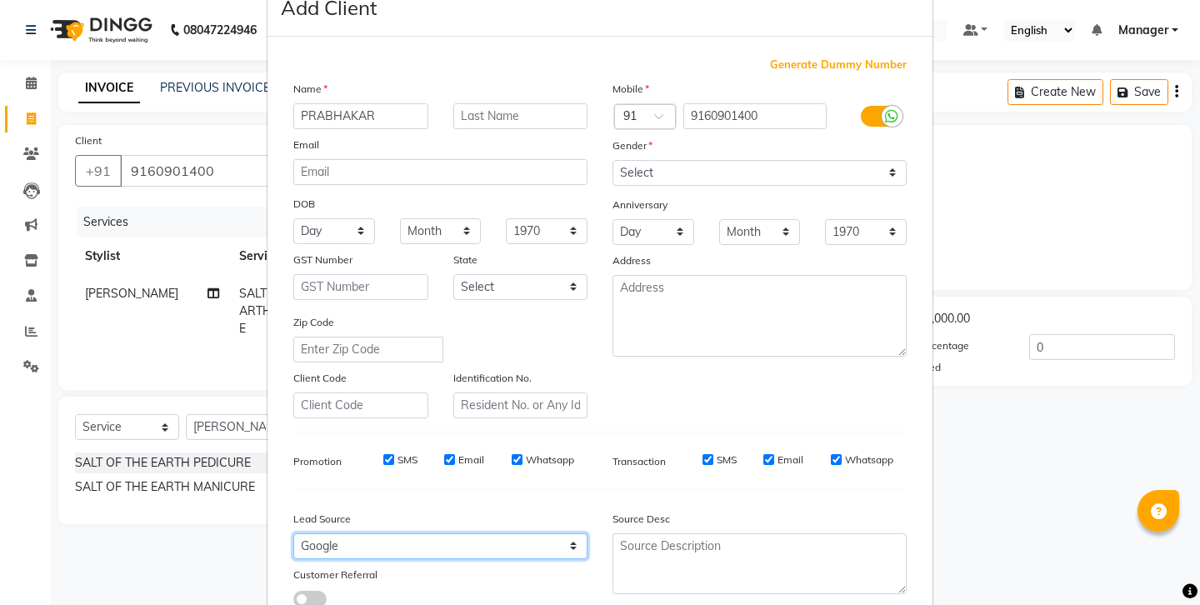
select select "32109"
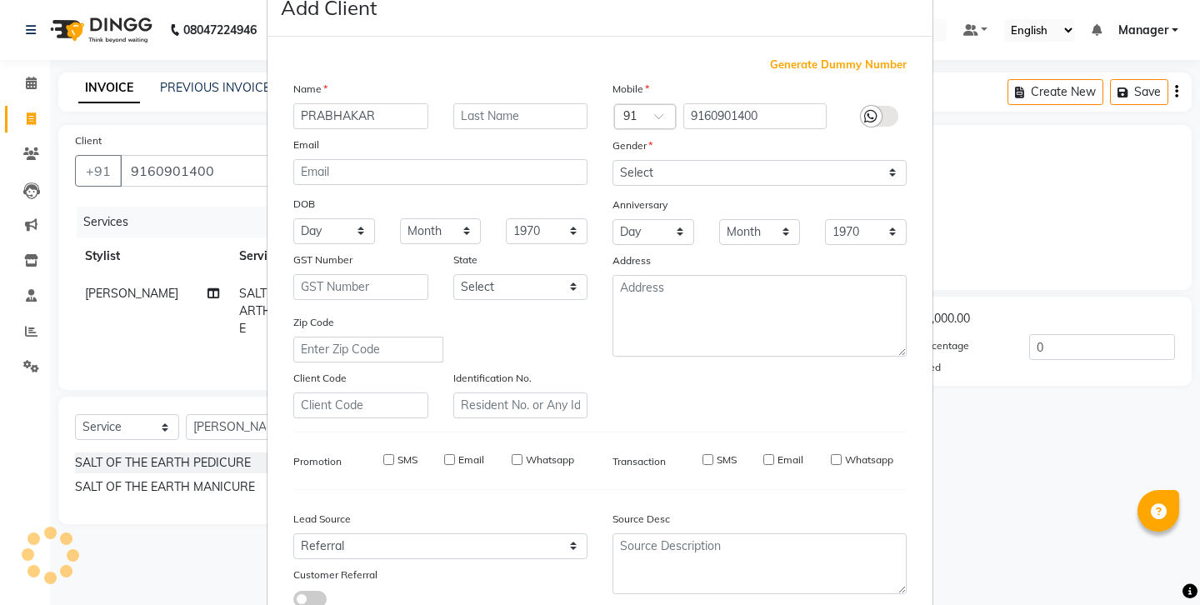
select select
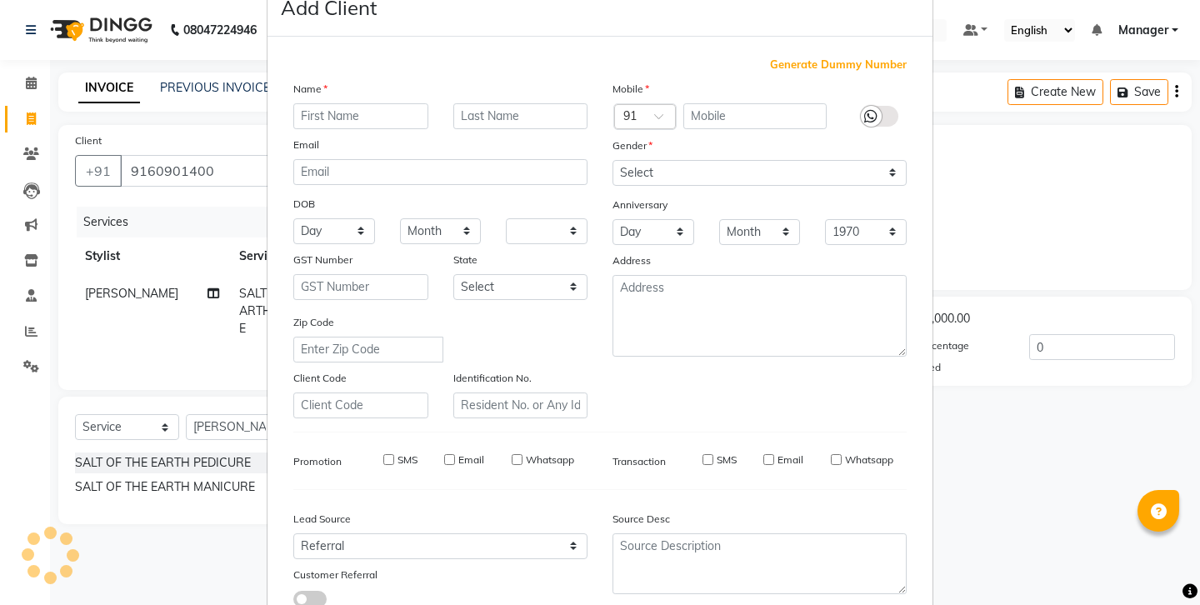
select select
checkbox input "false"
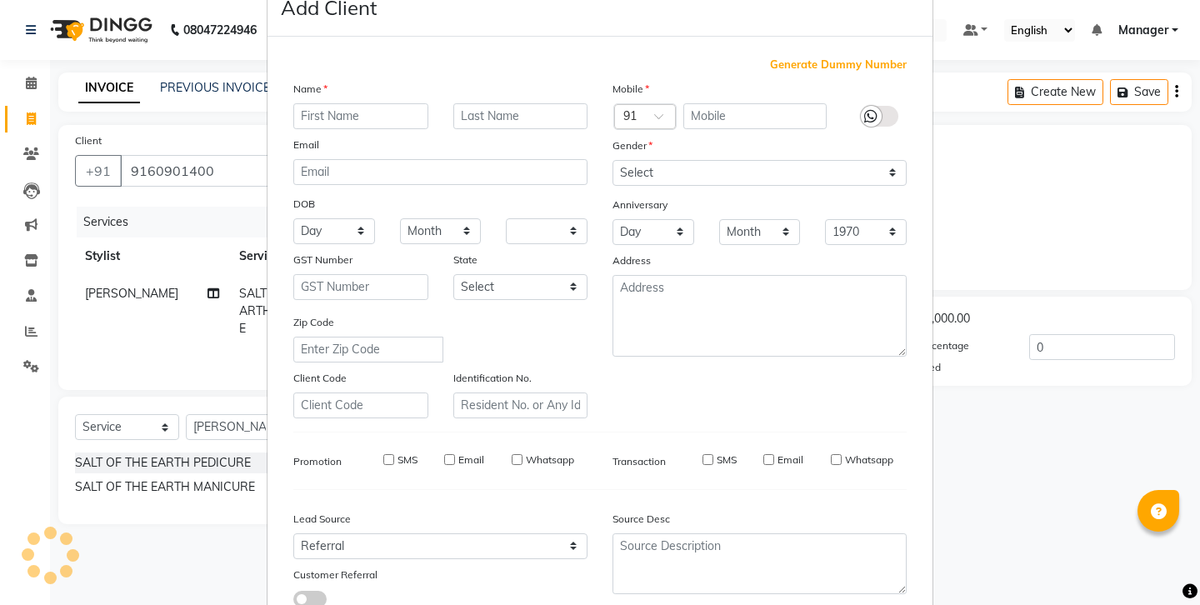
checkbox input "false"
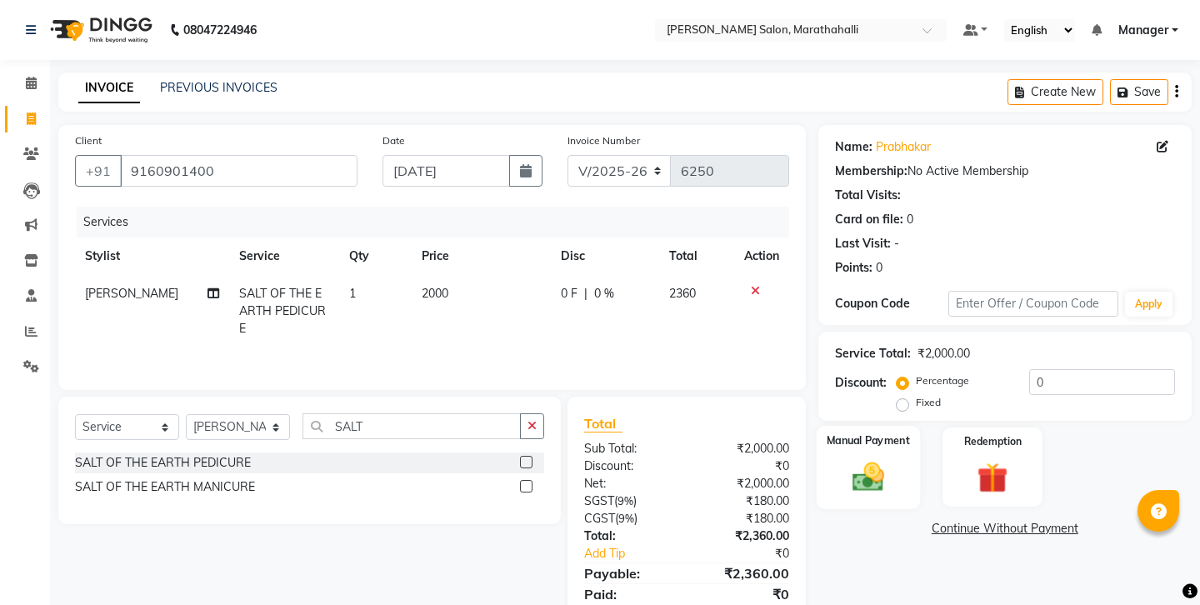
click at [871, 458] on img at bounding box center [868, 476] width 52 height 37
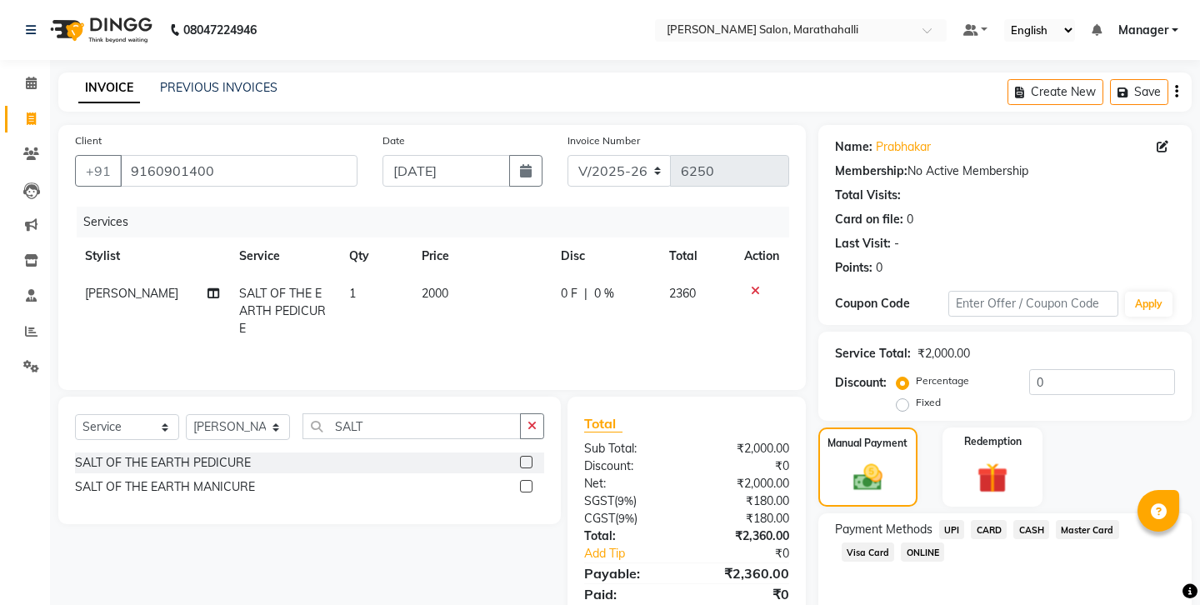
click at [1178, 92] on icon "button" at bounding box center [1176, 92] width 3 height 1
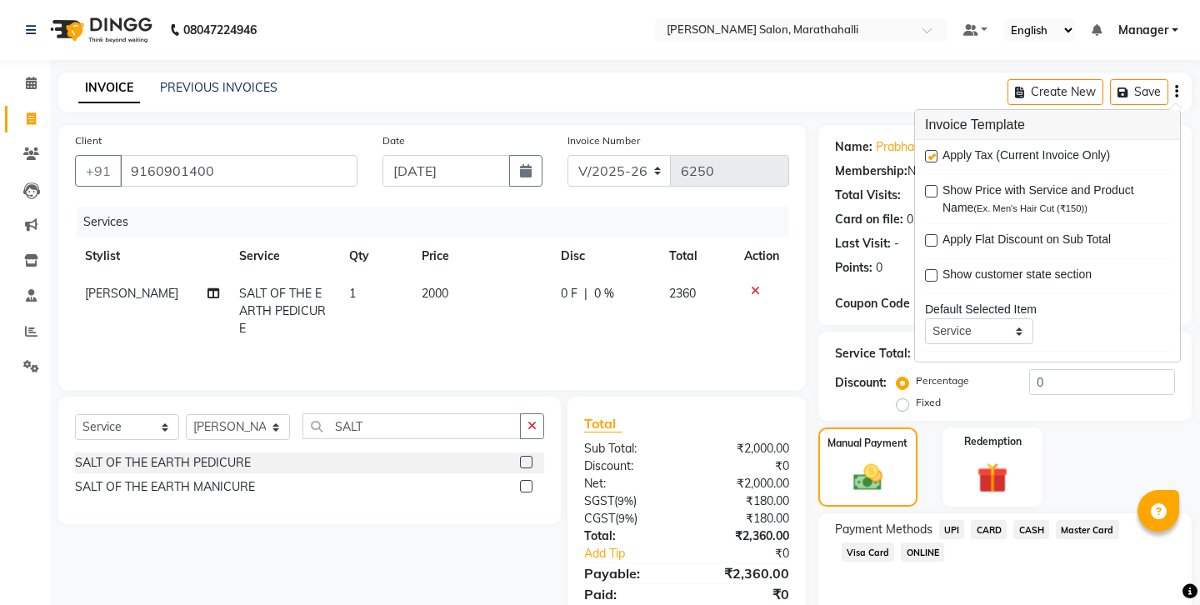
click at [931, 150] on label at bounding box center [931, 156] width 12 height 12
click at [931, 152] on input "checkbox" at bounding box center [930, 157] width 11 height 11
checkbox input "false"
drag, startPoint x: 931, startPoint y: 509, endPoint x: 949, endPoint y: 490, distance: 26.5
click at [931, 513] on div "Payment Methods UPI CARD CASH Master Card Visa Card ONLINE" at bounding box center [1004, 563] width 373 height 100
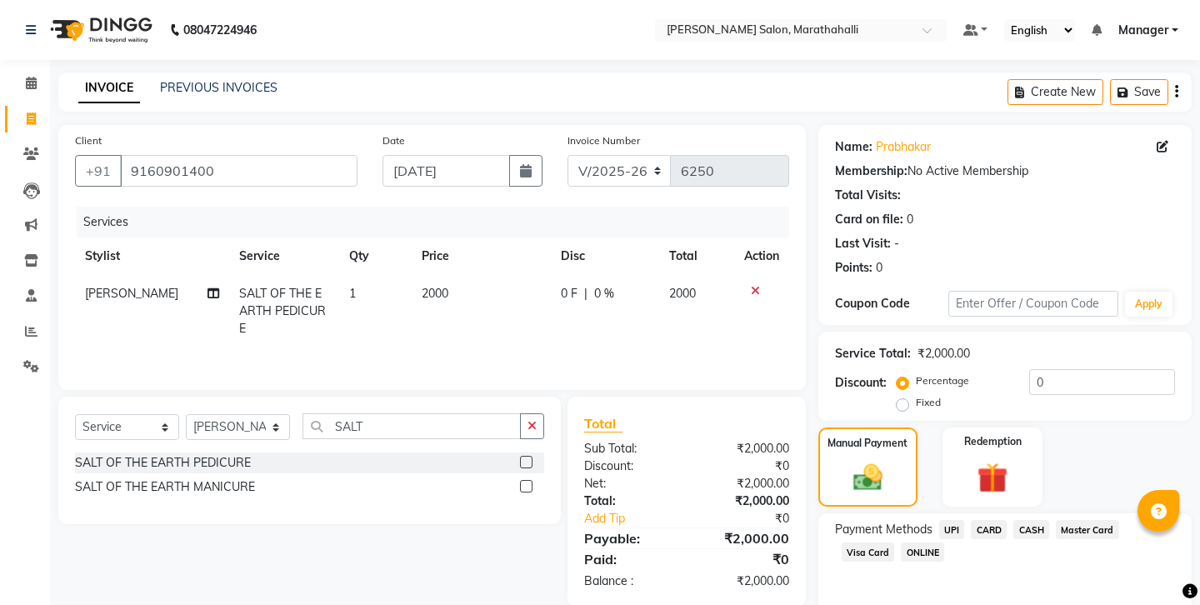
click at [1013, 520] on span "CASH" at bounding box center [1031, 529] width 36 height 19
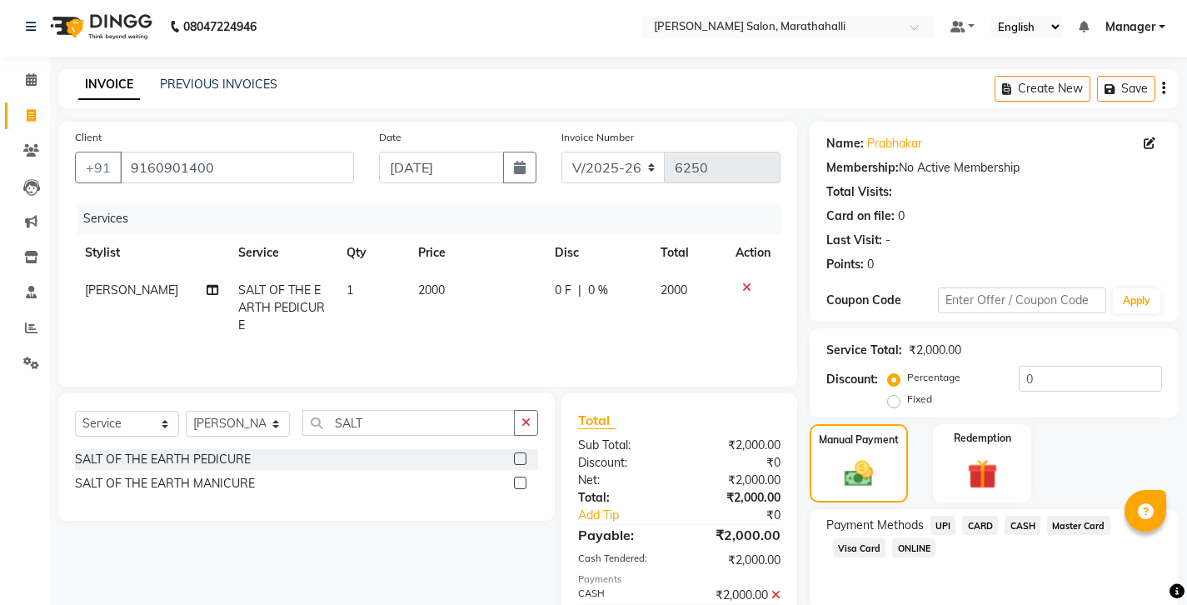
scroll to position [56, 0]
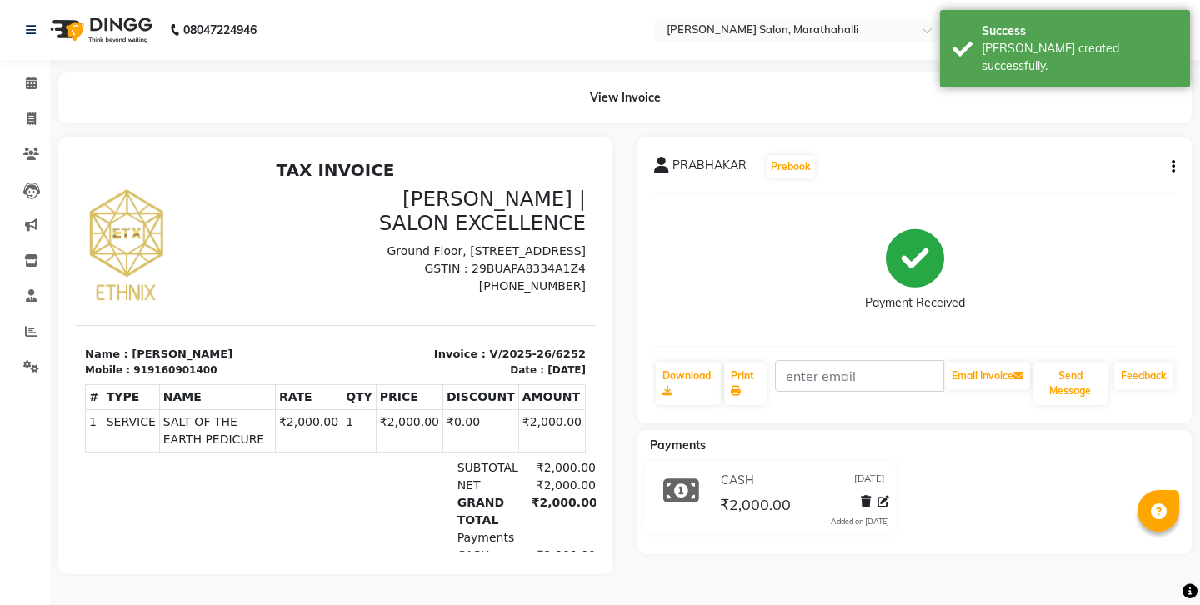
click at [151, 362] on div "919160901400" at bounding box center [174, 369] width 83 height 15
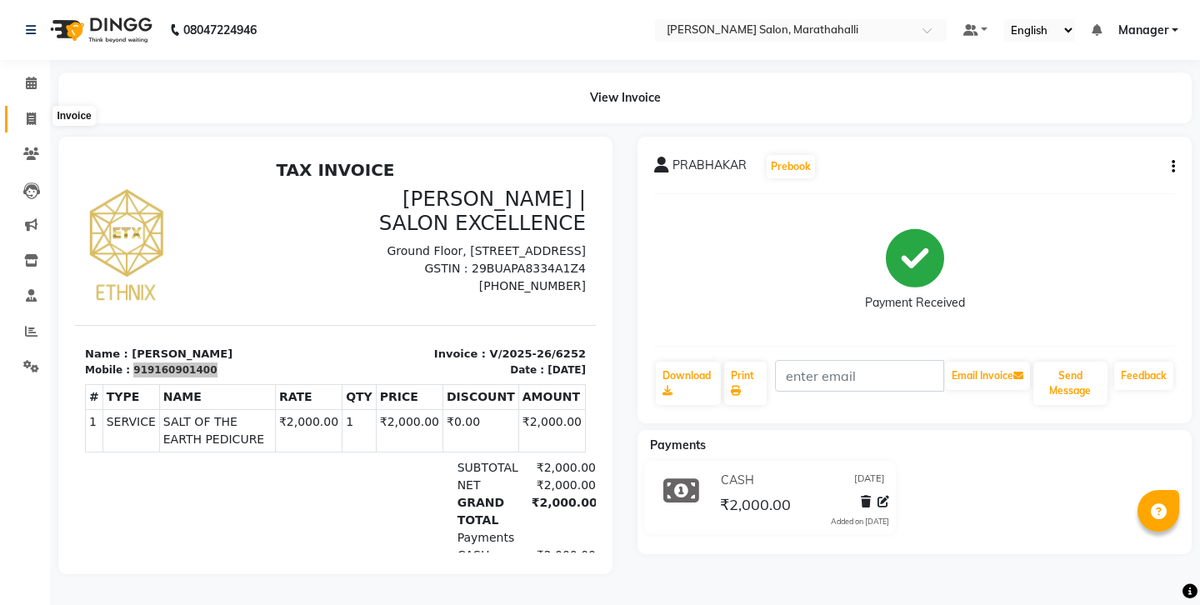
click at [29, 112] on icon at bounding box center [31, 118] width 9 height 12
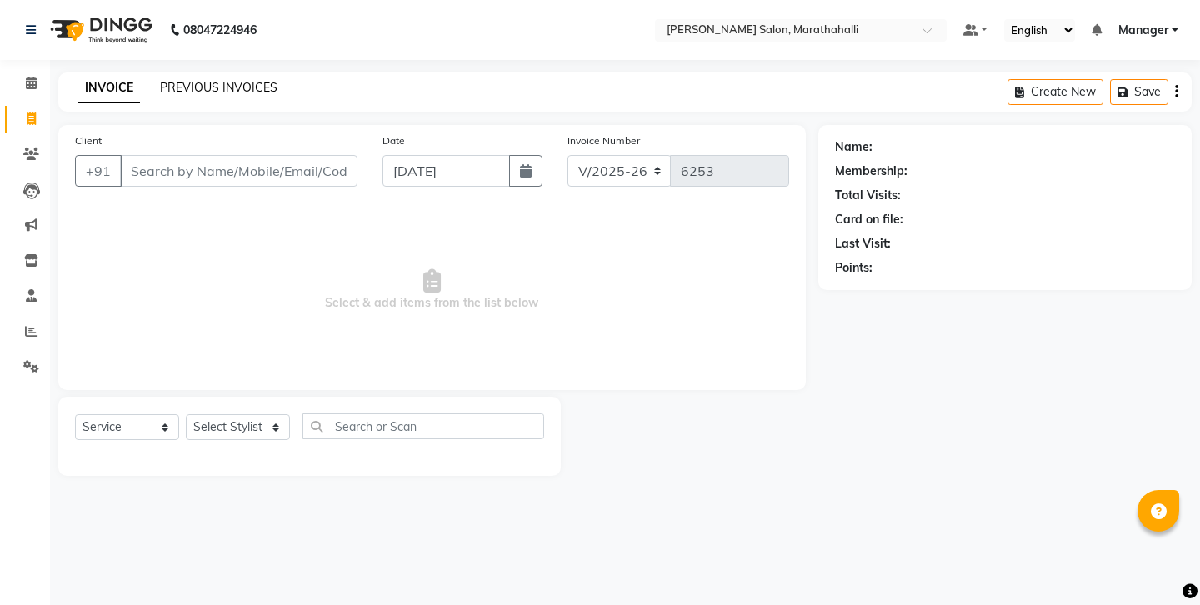
click at [170, 84] on link "PREVIOUS INVOICES" at bounding box center [218, 87] width 117 height 15
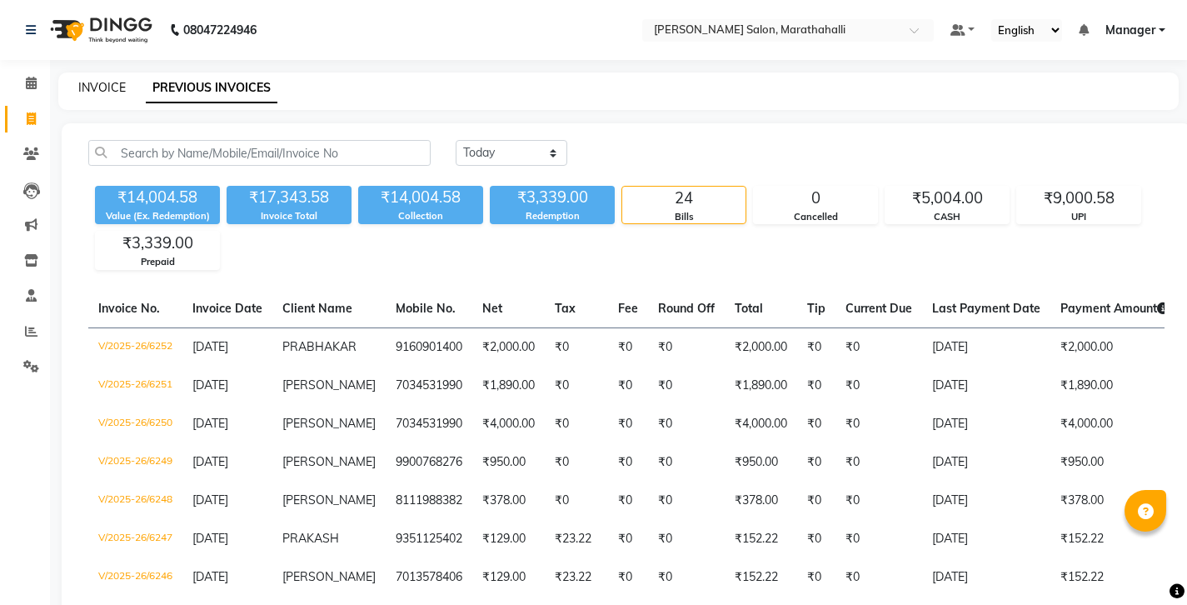
click at [94, 84] on link "INVOICE" at bounding box center [101, 87] width 47 height 15
select select "4783"
select select "service"
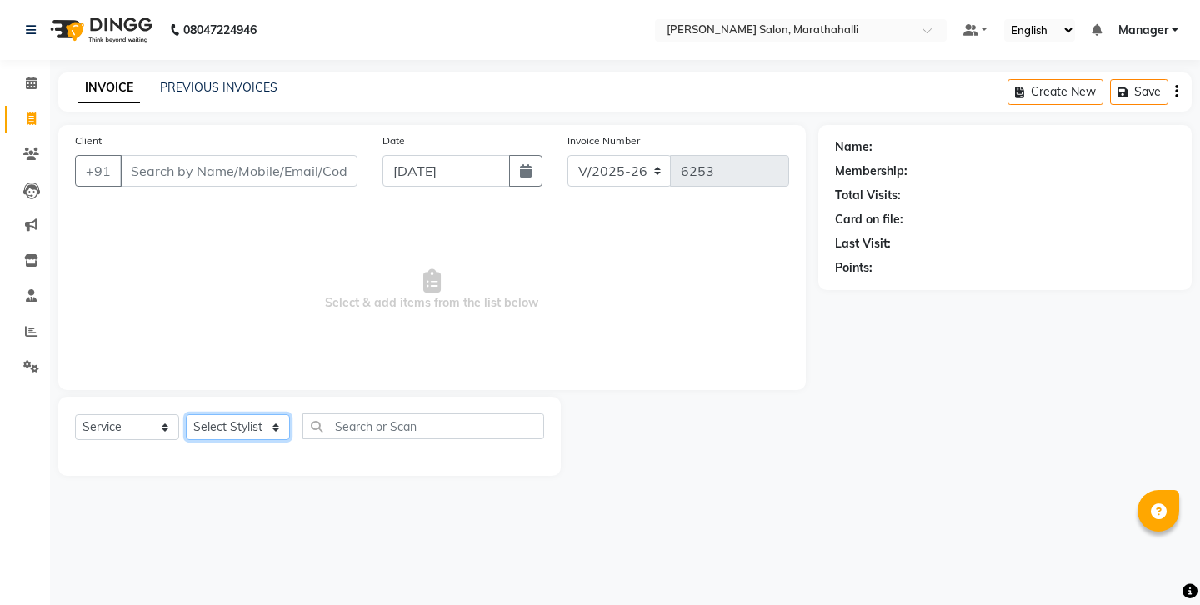
select select "28915"
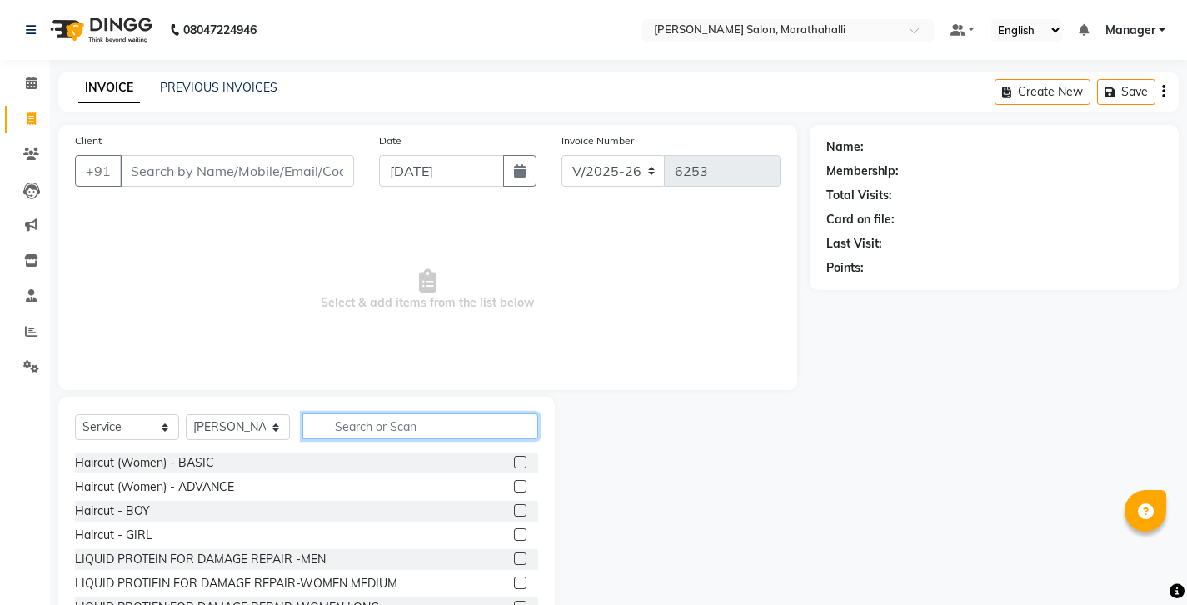
click at [375, 413] on input "text" at bounding box center [420, 426] width 236 height 26
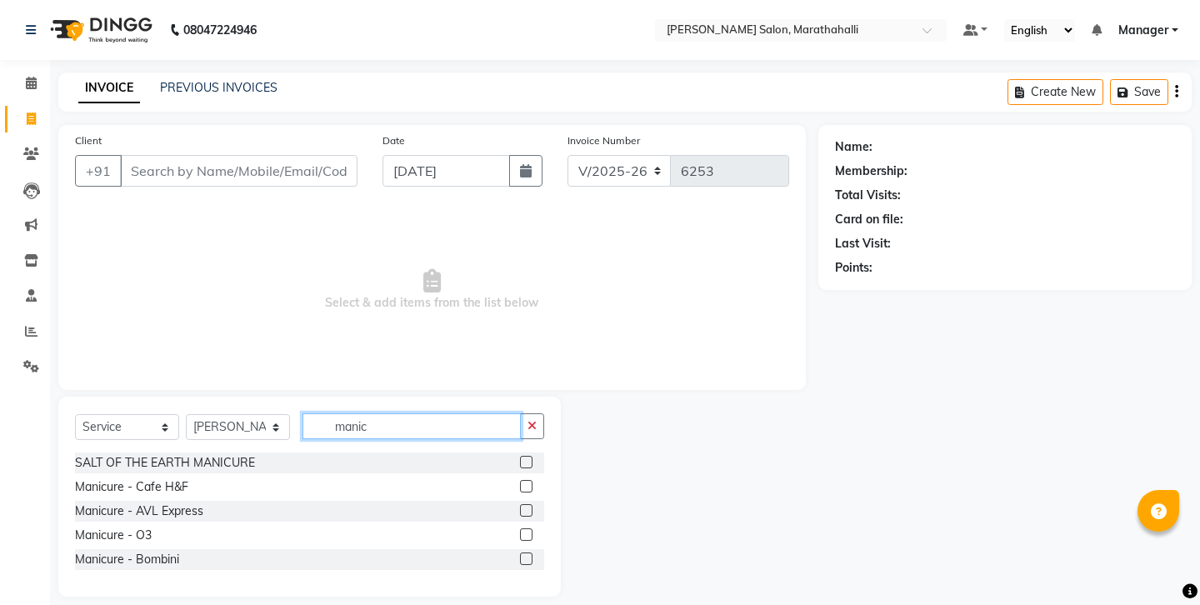
type input "manic"
click at [532, 480] on label at bounding box center [526, 486] width 12 height 12
click at [531, 482] on input "checkbox" at bounding box center [525, 487] width 11 height 11
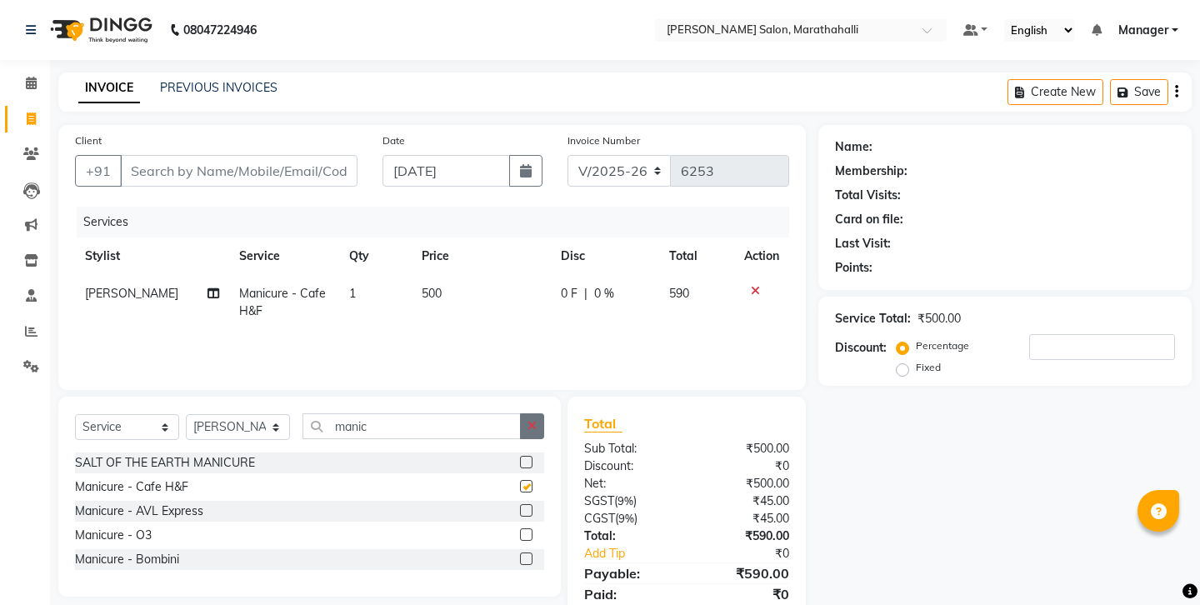
checkbox input "false"
click at [537, 420] on icon "button" at bounding box center [531, 426] width 9 height 12
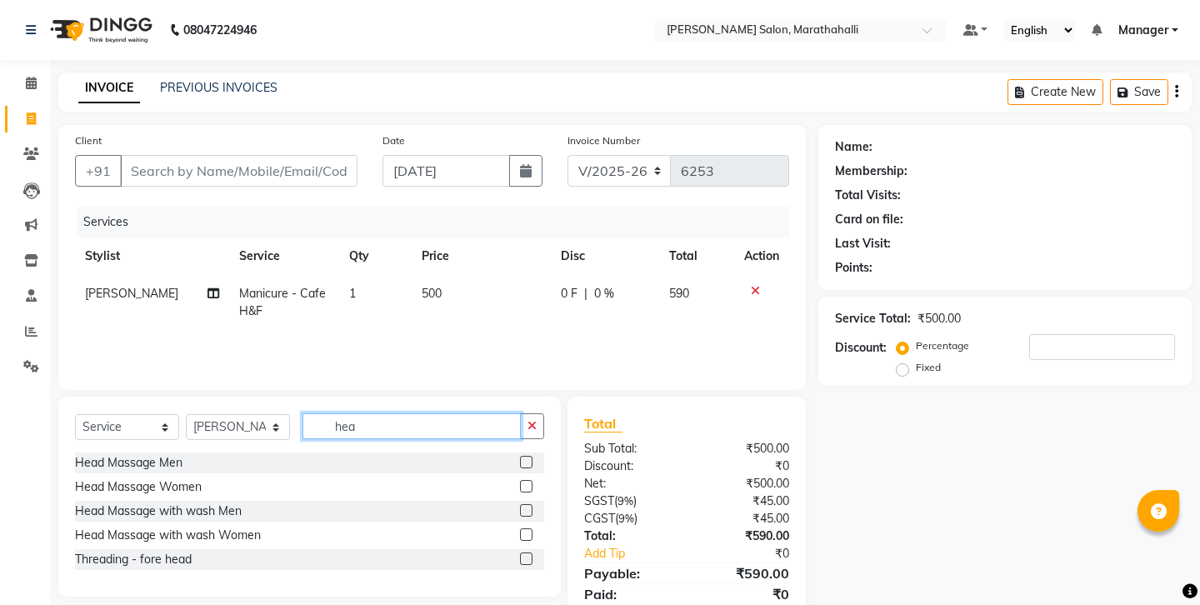
type input "yea"
drag, startPoint x: 347, startPoint y: 397, endPoint x: 531, endPoint y: 425, distance: 186.3
click at [531, 456] on label at bounding box center [526, 462] width 12 height 12
click at [531, 457] on input "checkbox" at bounding box center [525, 462] width 11 height 11
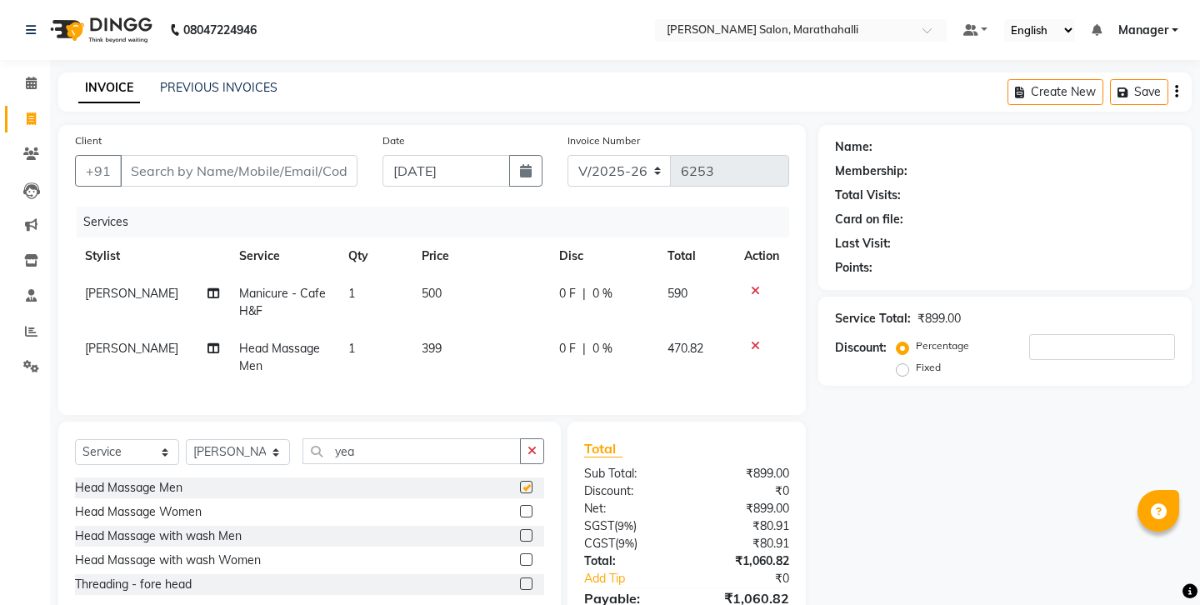
checkbox input "false"
click at [229, 158] on input "Client" at bounding box center [238, 171] width 237 height 32
type input "9"
type input "0"
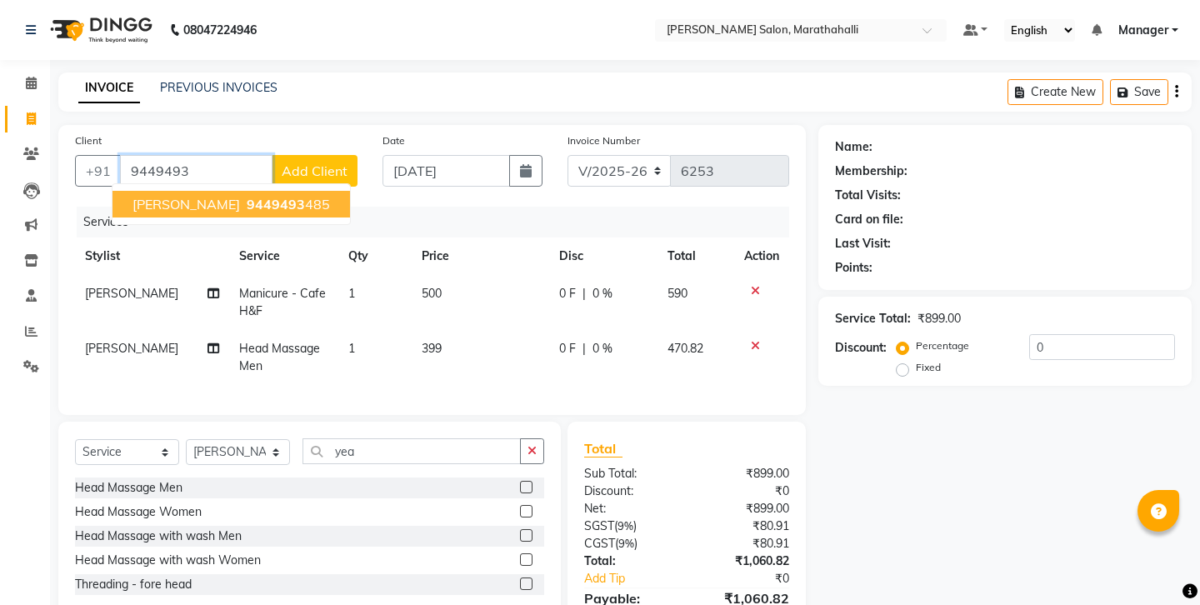
click at [247, 196] on span "9449493" at bounding box center [276, 204] width 58 height 17
type input "9449493485"
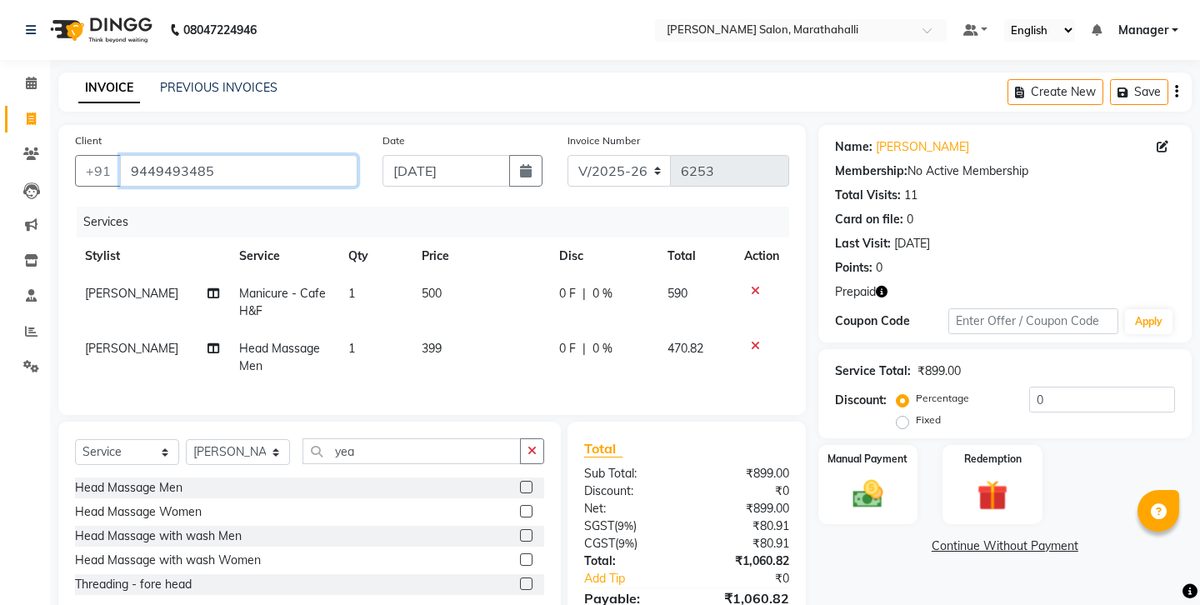
click at [146, 155] on input "9449493485" at bounding box center [238, 171] width 237 height 32
click at [876, 286] on icon "button" at bounding box center [882, 292] width 12 height 12
click at [997, 476] on img at bounding box center [993, 495] width 52 height 39
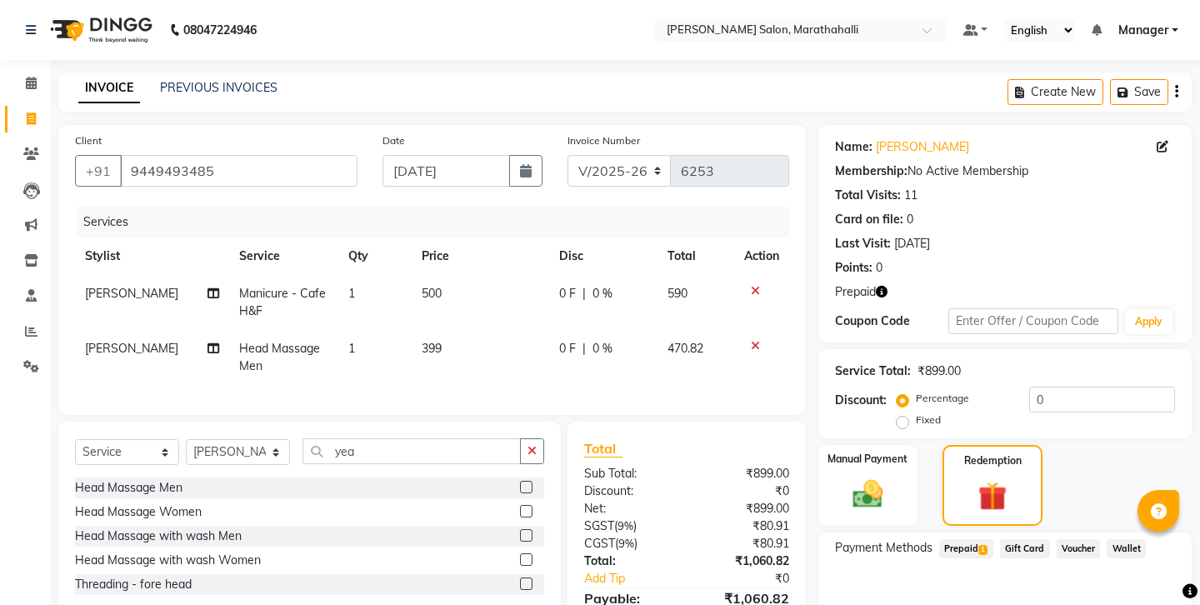
click at [978, 545] on span "1" at bounding box center [982, 550] width 9 height 10
click at [1127, 602] on button "Add" at bounding box center [1135, 616] width 61 height 28
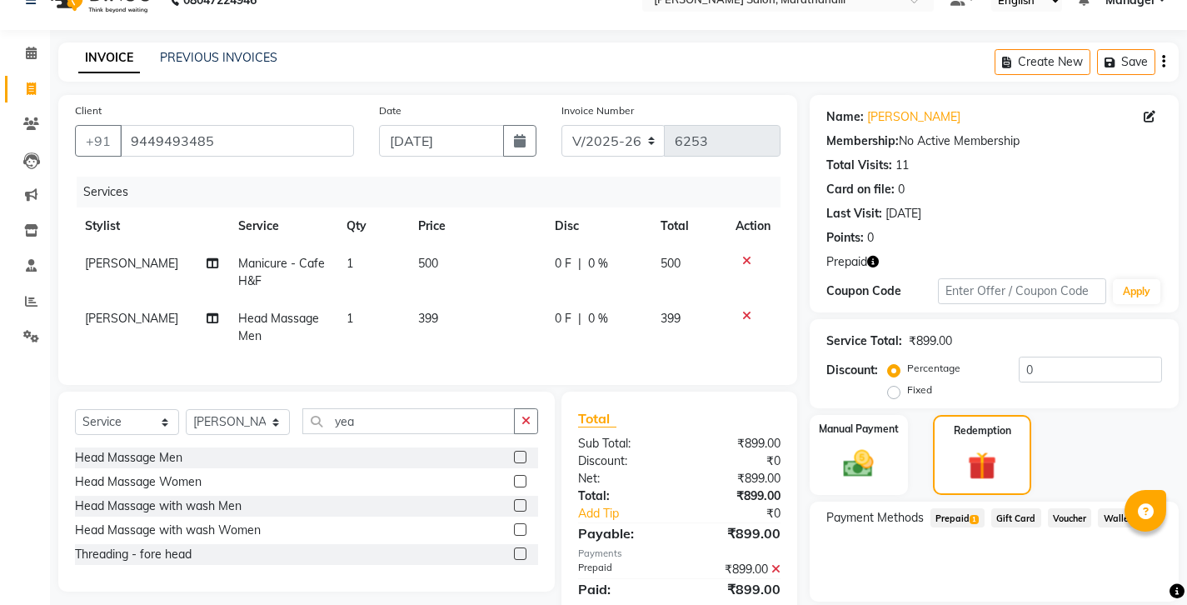
scroll to position [72, 0]
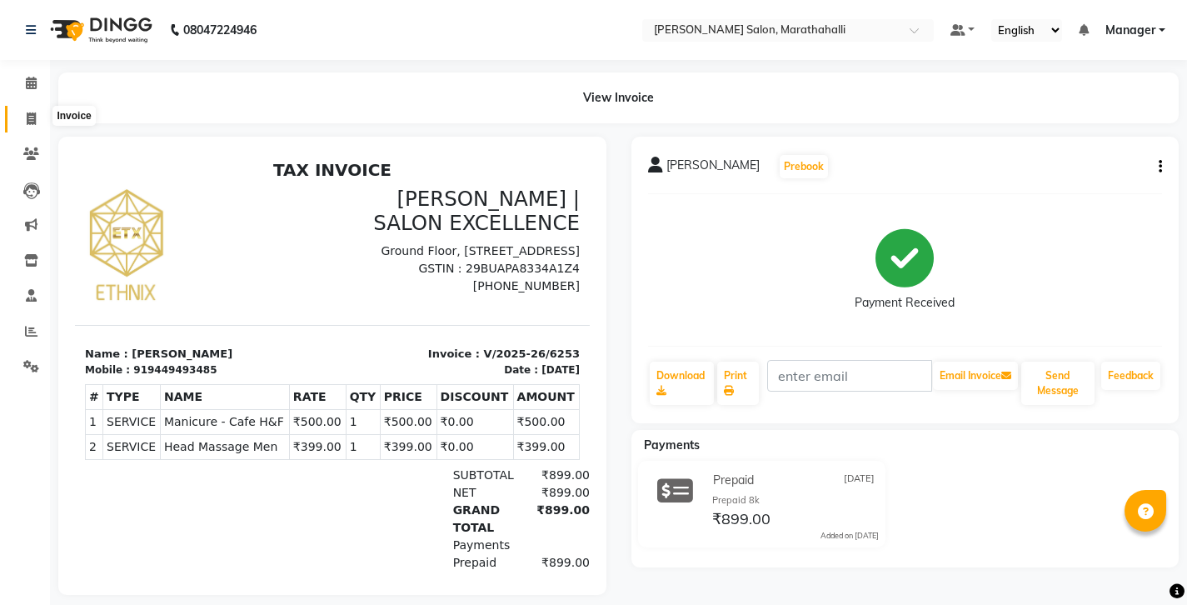
click at [22, 112] on span at bounding box center [31, 119] width 29 height 19
select select "4783"
select select "service"
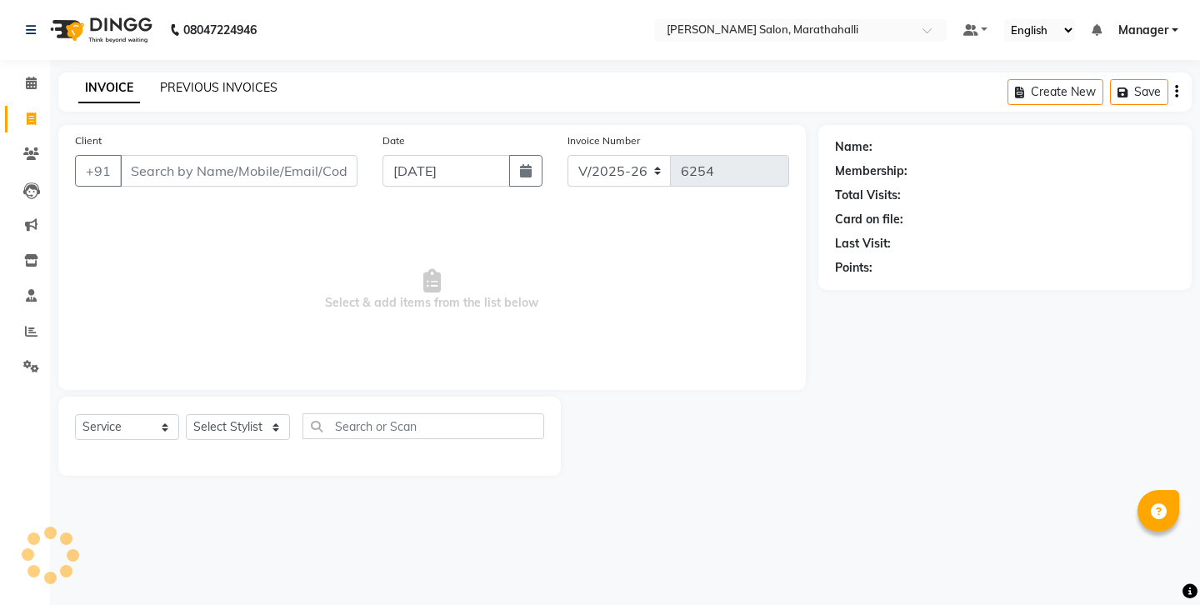
click at [196, 83] on link "PREVIOUS INVOICES" at bounding box center [218, 87] width 117 height 15
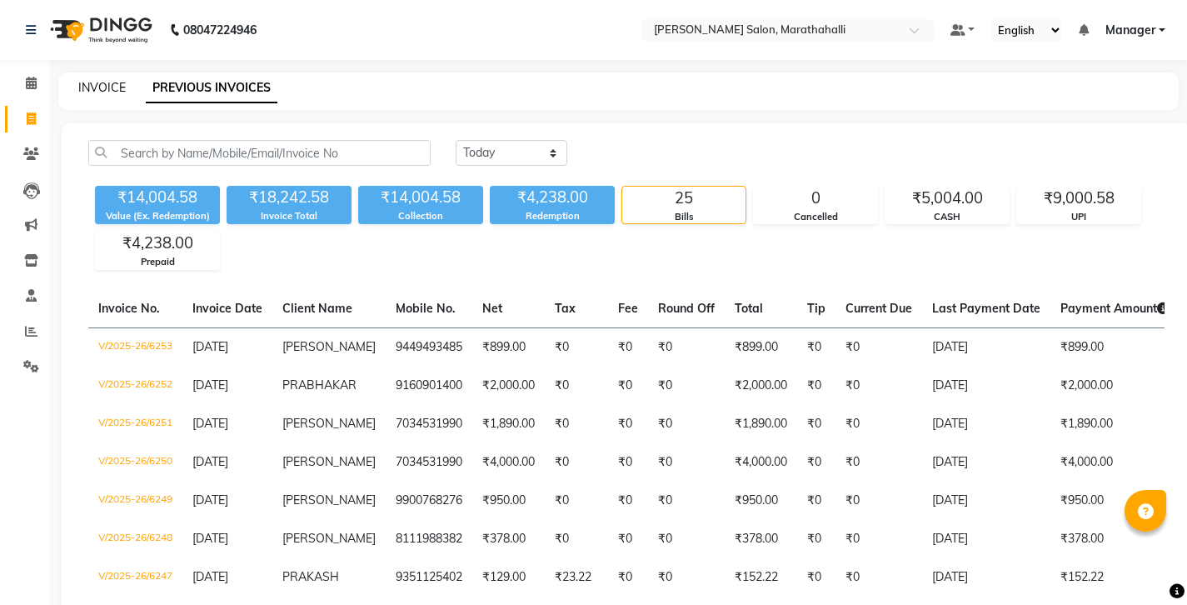
click at [94, 80] on link "INVOICE" at bounding box center [101, 87] width 47 height 15
select select "service"
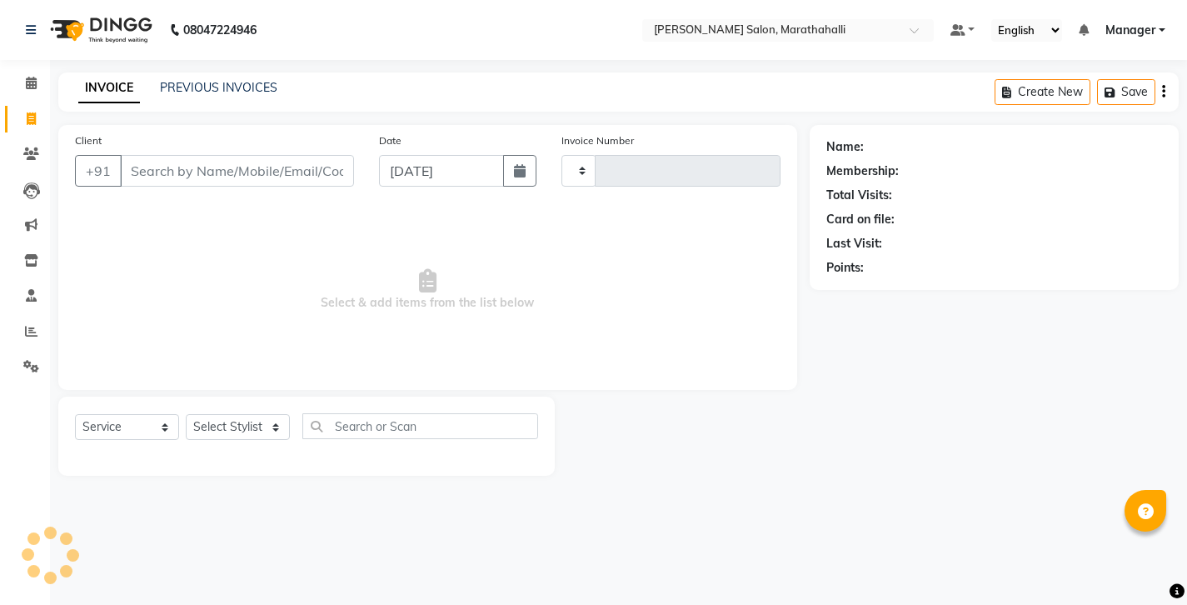
type input "6255"
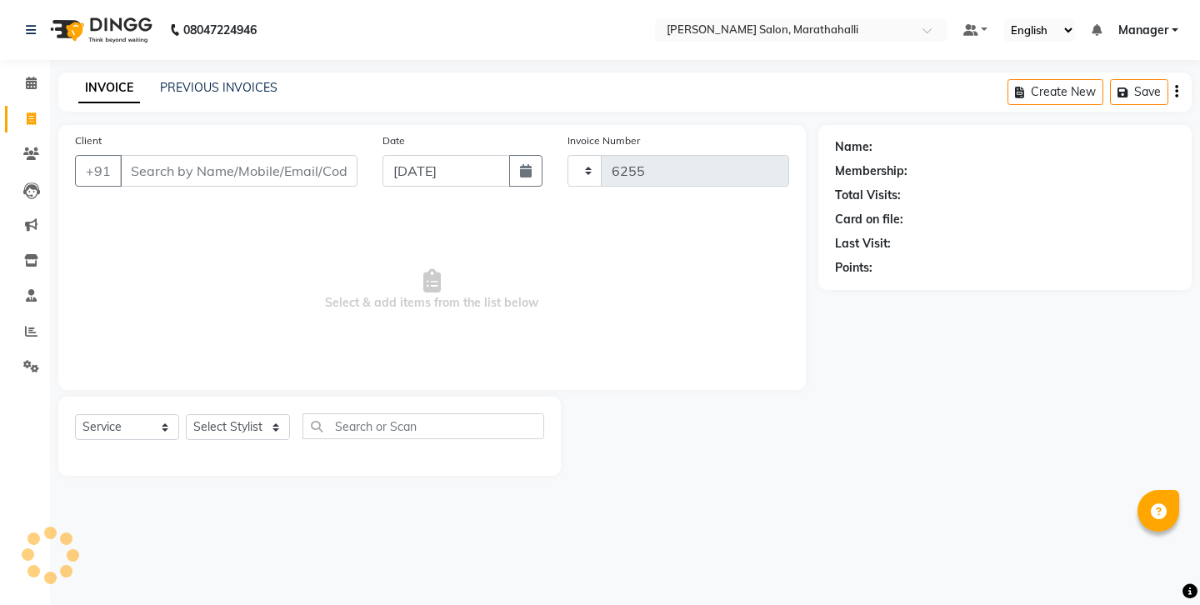
select select "4783"
click at [188, 87] on link "PREVIOUS INVOICES" at bounding box center [218, 87] width 117 height 15
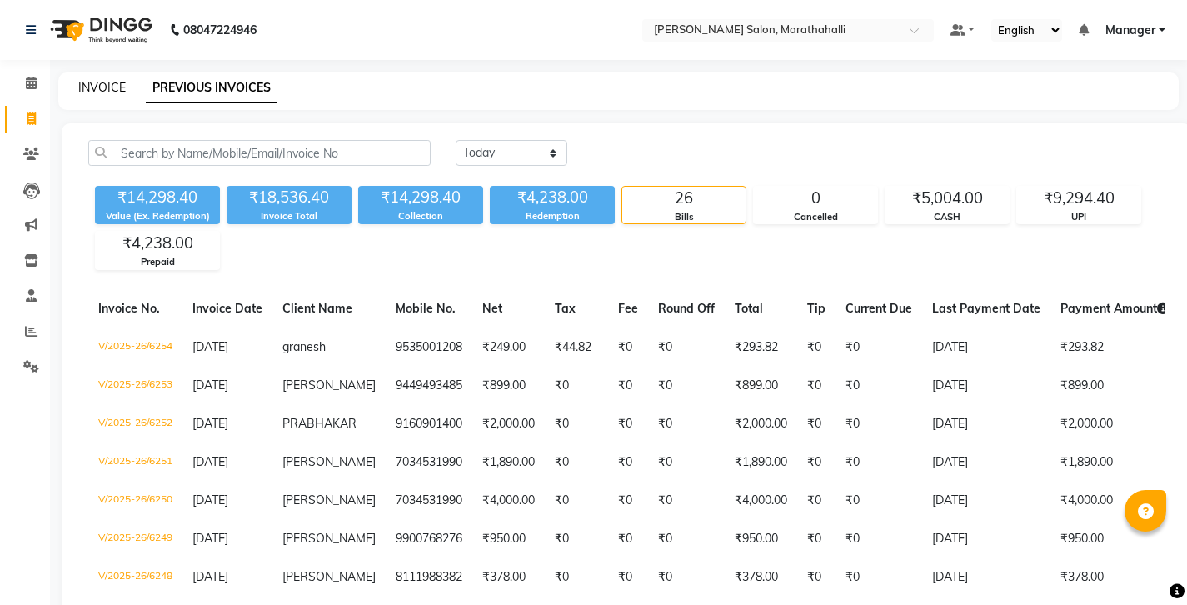
click at [88, 81] on link "INVOICE" at bounding box center [101, 87] width 47 height 15
select select "4783"
select select "service"
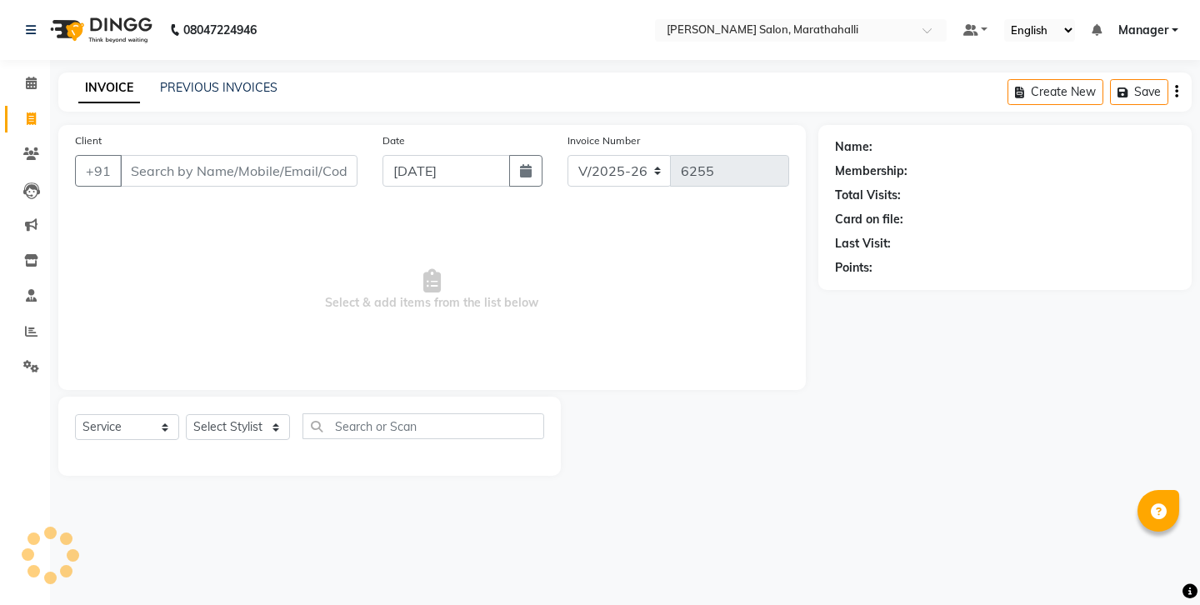
click at [177, 85] on link "PREVIOUS INVOICES" at bounding box center [218, 87] width 117 height 15
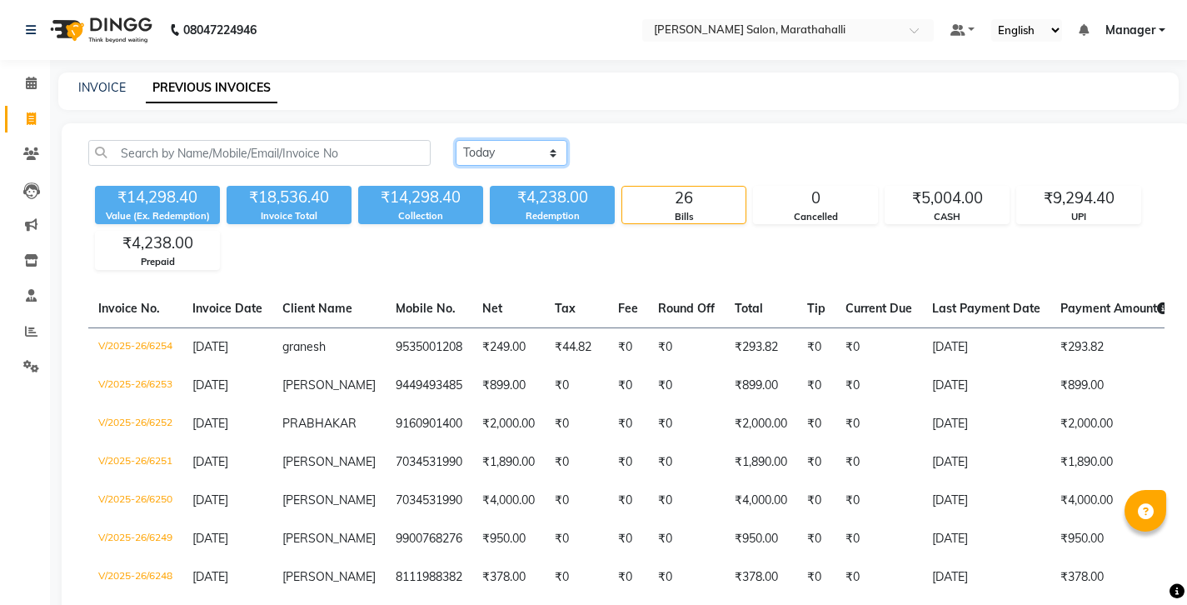
select select "range"
click at [616, 142] on input "04-09-2025" at bounding box center [647, 153] width 117 height 23
select select "9"
select select "2025"
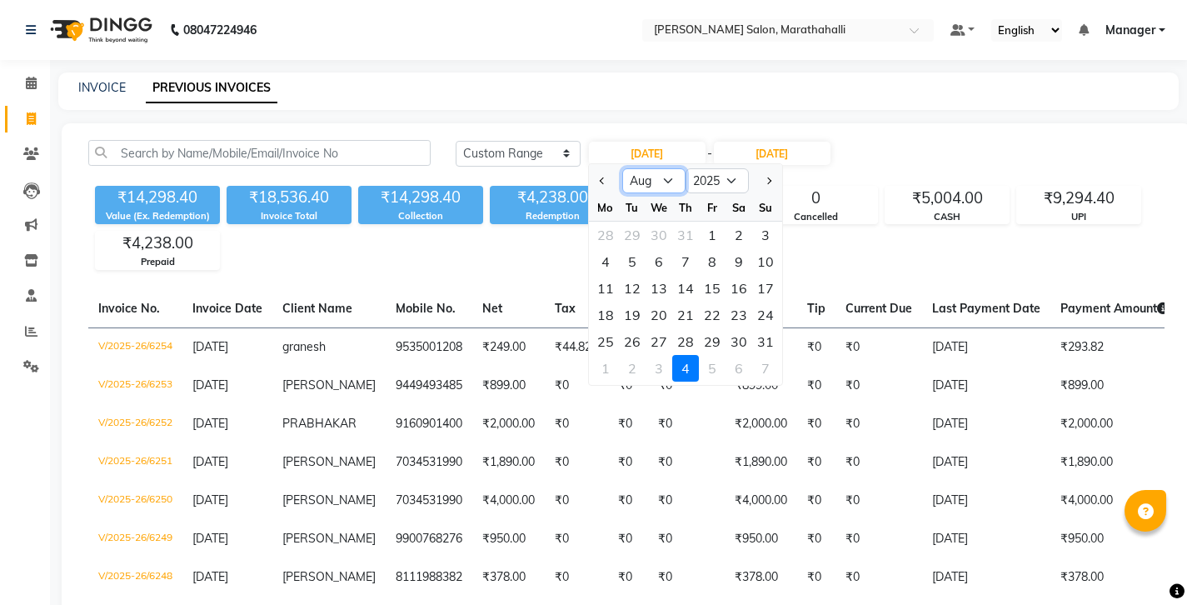
select select "9"
select select "2024"
click at [752, 222] on div "1" at bounding box center [765, 235] width 27 height 27
type input "01-09-2024"
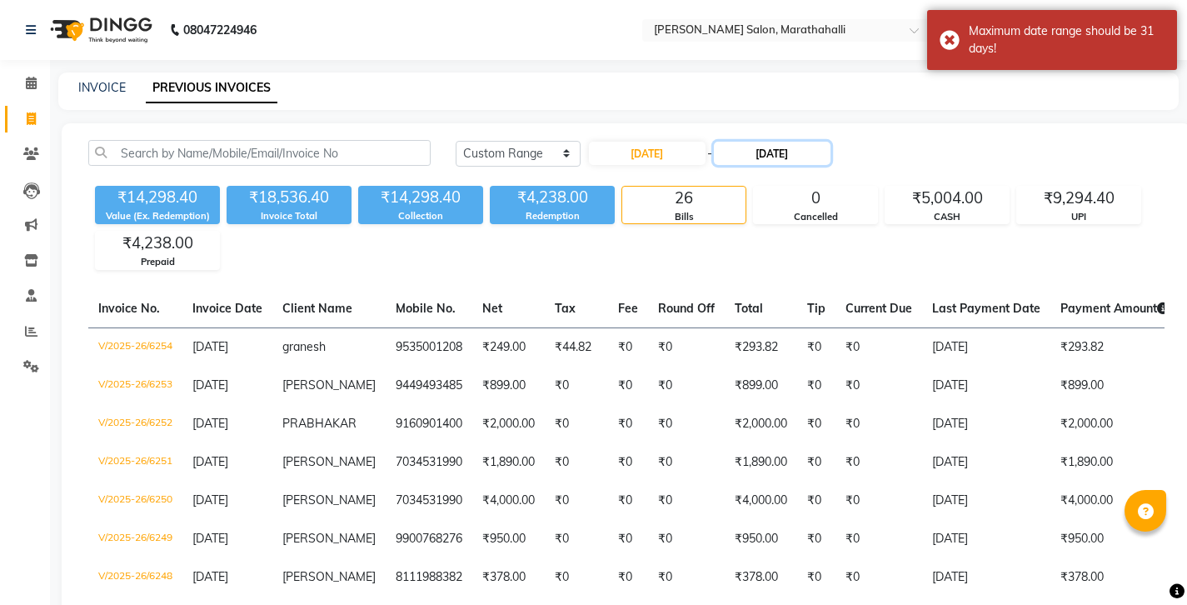
click at [723, 147] on input "04-09-2025" at bounding box center [772, 153] width 117 height 23
select select "9"
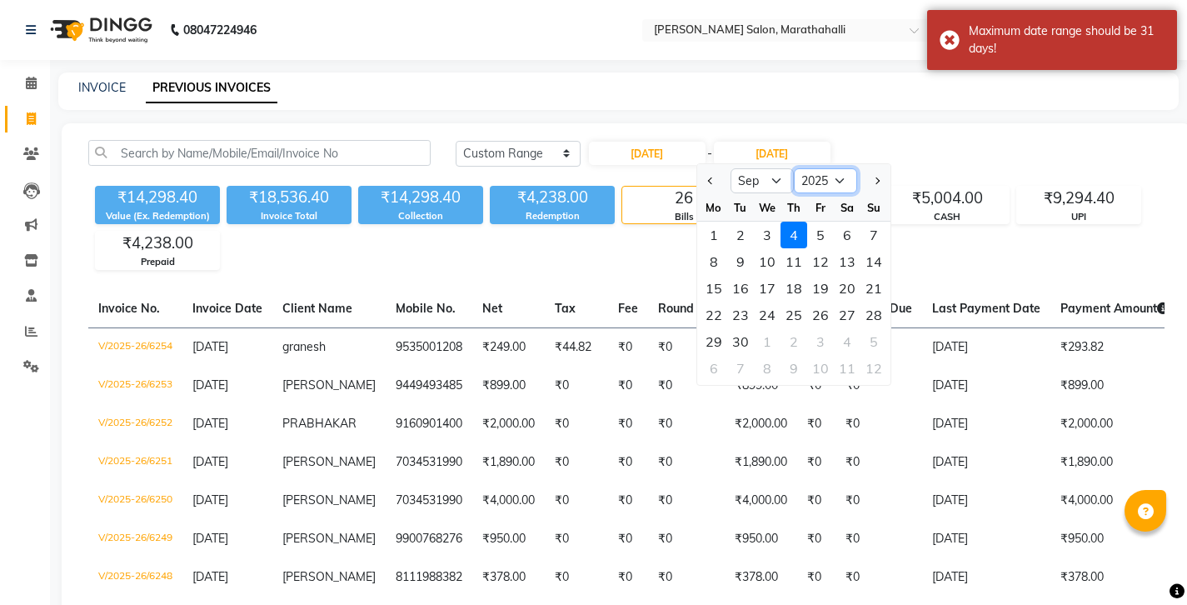
select select "2024"
click at [709, 355] on div "30" at bounding box center [714, 368] width 27 height 27
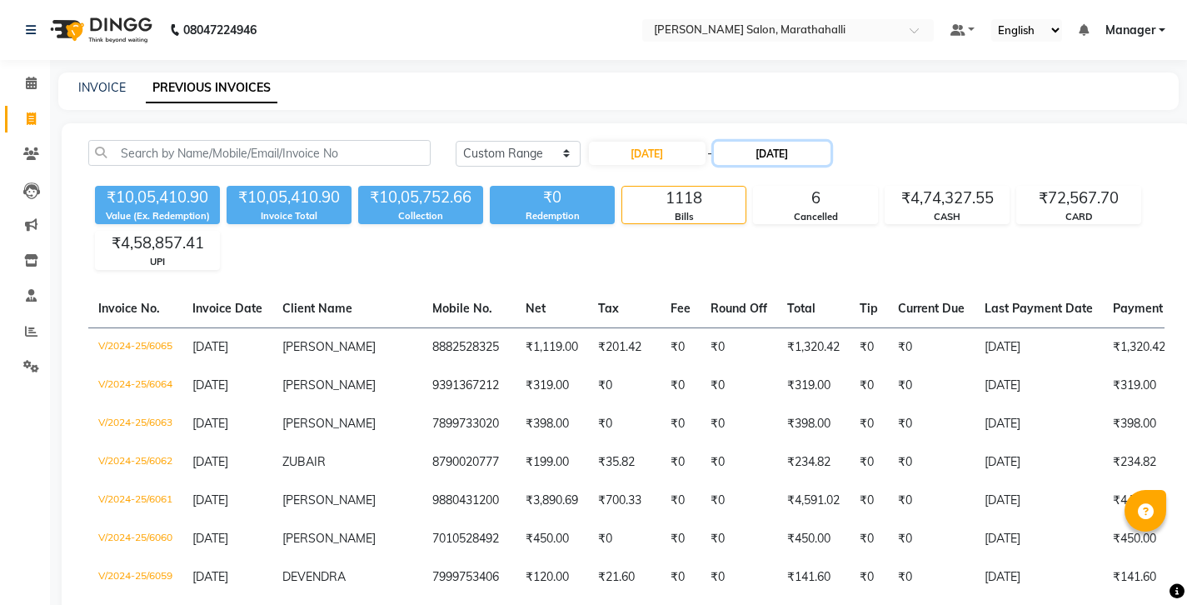
click at [732, 142] on input "30-09-2024" at bounding box center [772, 153] width 117 height 23
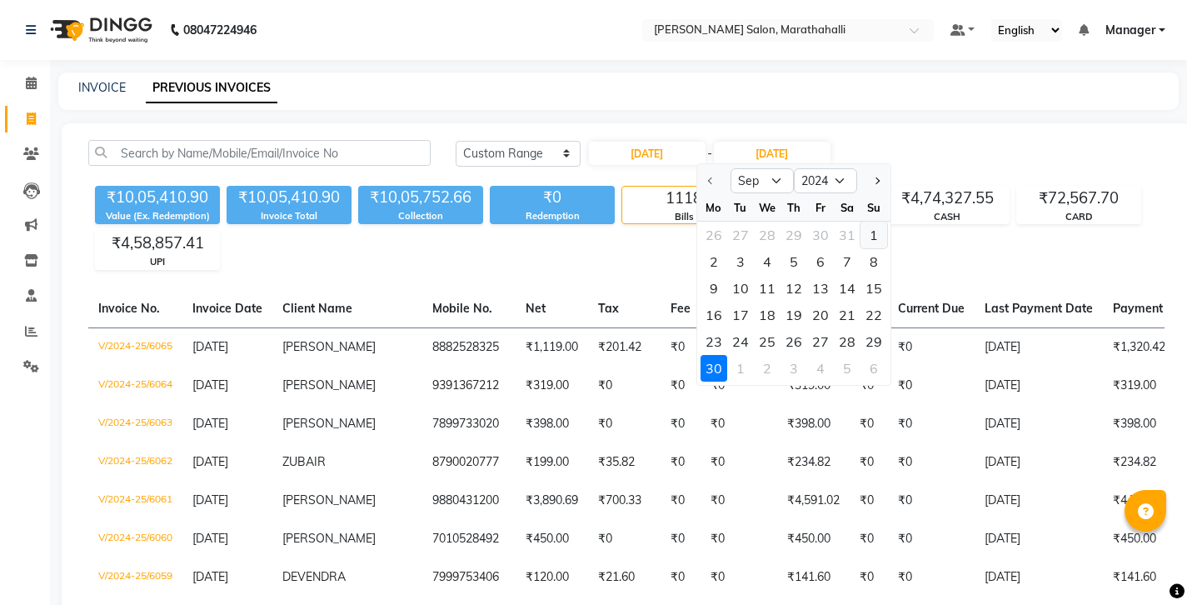
click at [861, 222] on div "1" at bounding box center [874, 235] width 27 height 27
type input "01-09-2024"
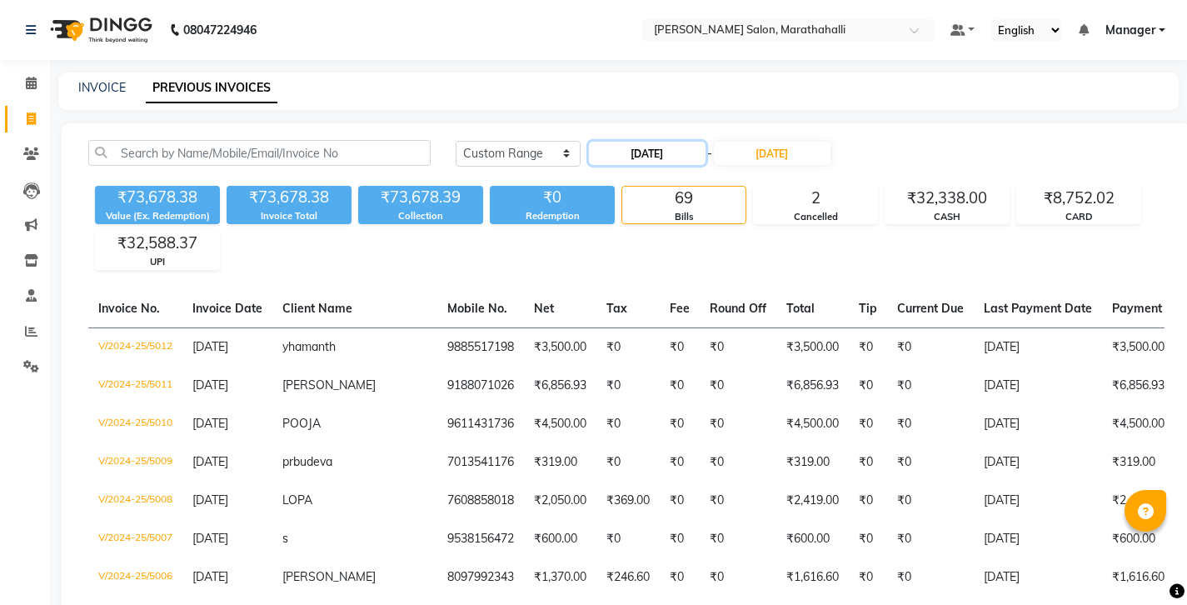
click at [642, 142] on input "01-09-2024" at bounding box center [647, 153] width 117 height 23
select select "9"
select select "2024"
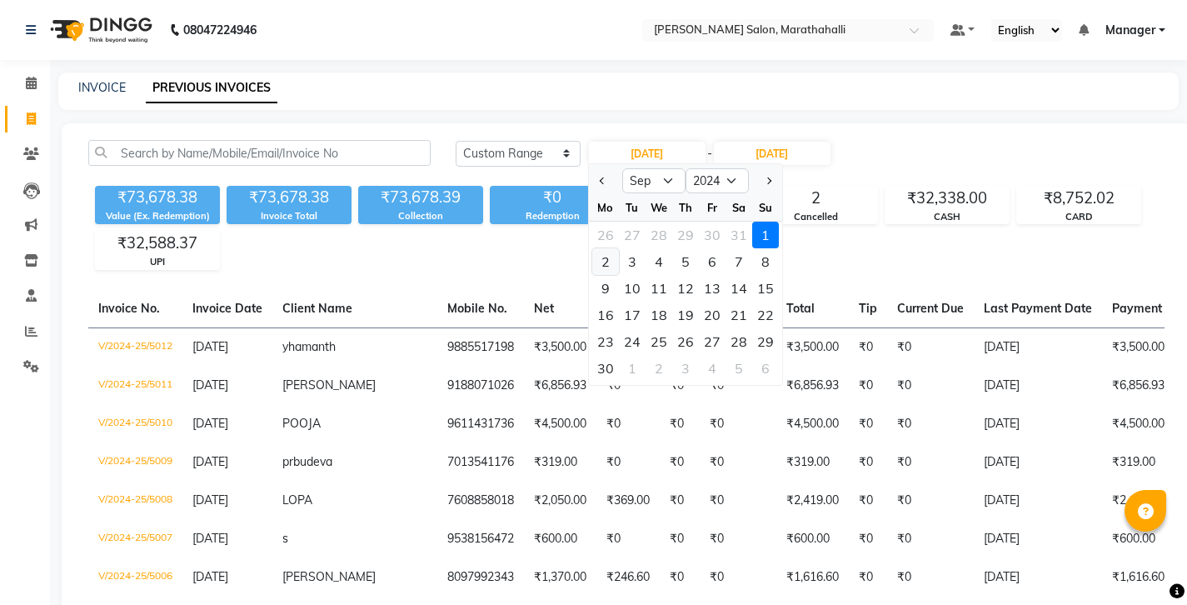
click at [596, 248] on div "2" at bounding box center [605, 261] width 27 height 27
type input "02-09-2024"
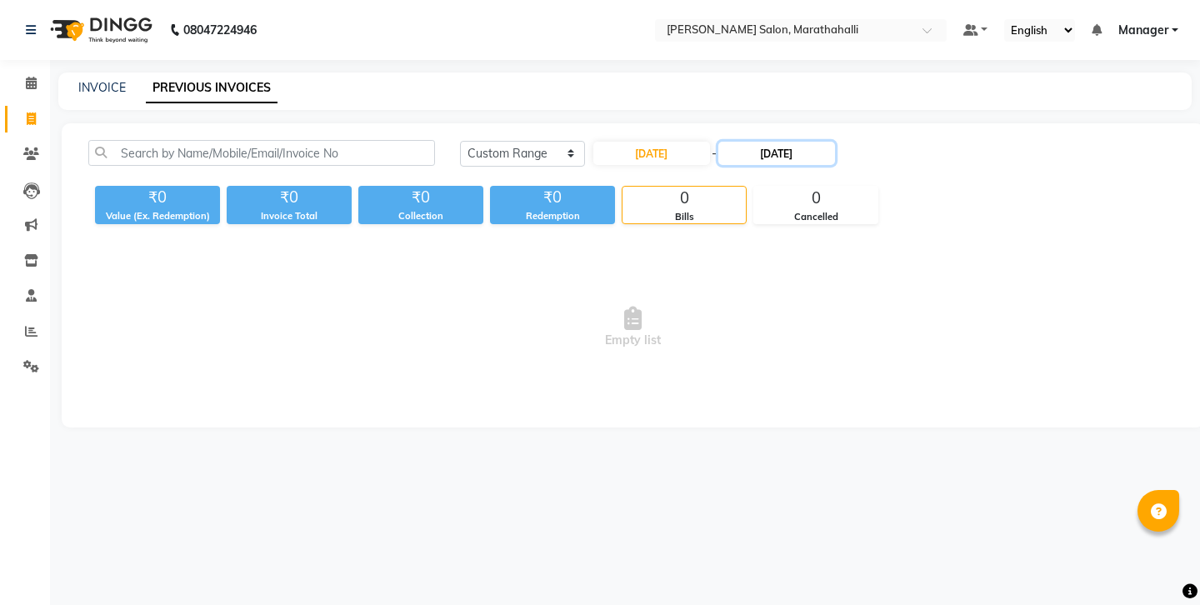
click at [752, 142] on input "01-09-2024" at bounding box center [776, 153] width 117 height 23
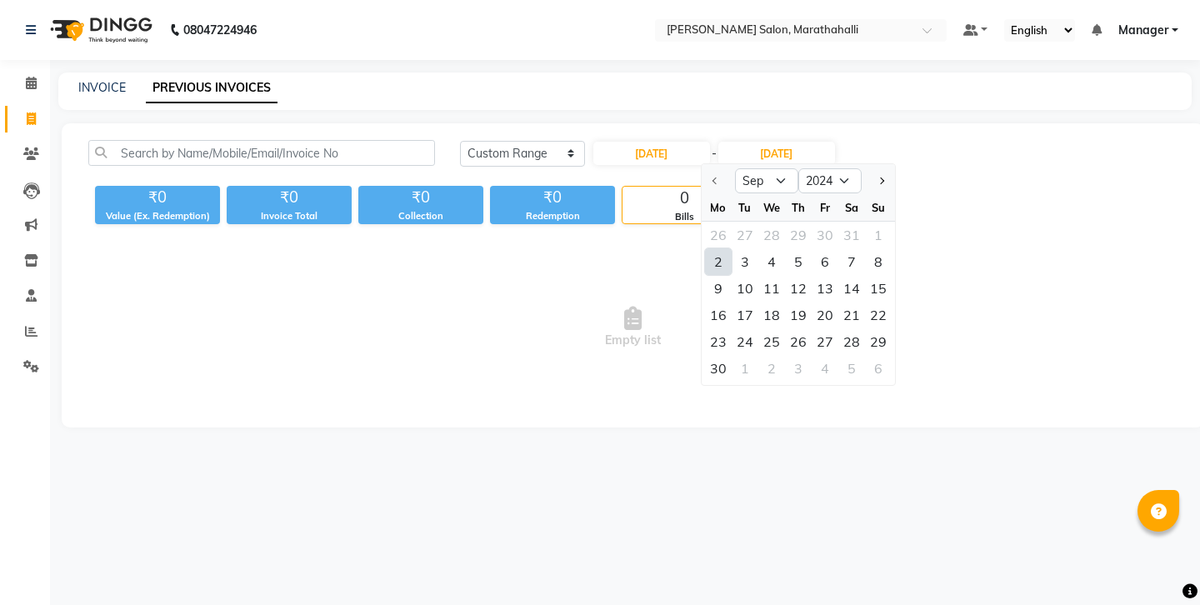
click at [713, 248] on div "2" at bounding box center [718, 261] width 27 height 27
type input "02-09-2024"
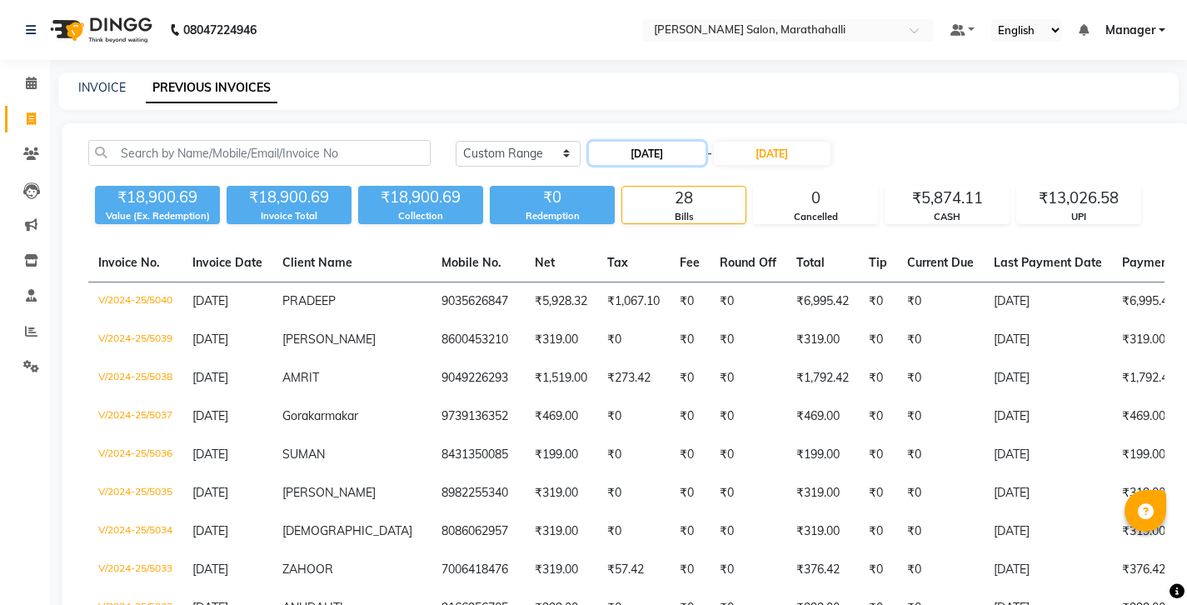
click at [645, 142] on input "02-09-2024" at bounding box center [647, 153] width 117 height 23
select select "9"
select select "2024"
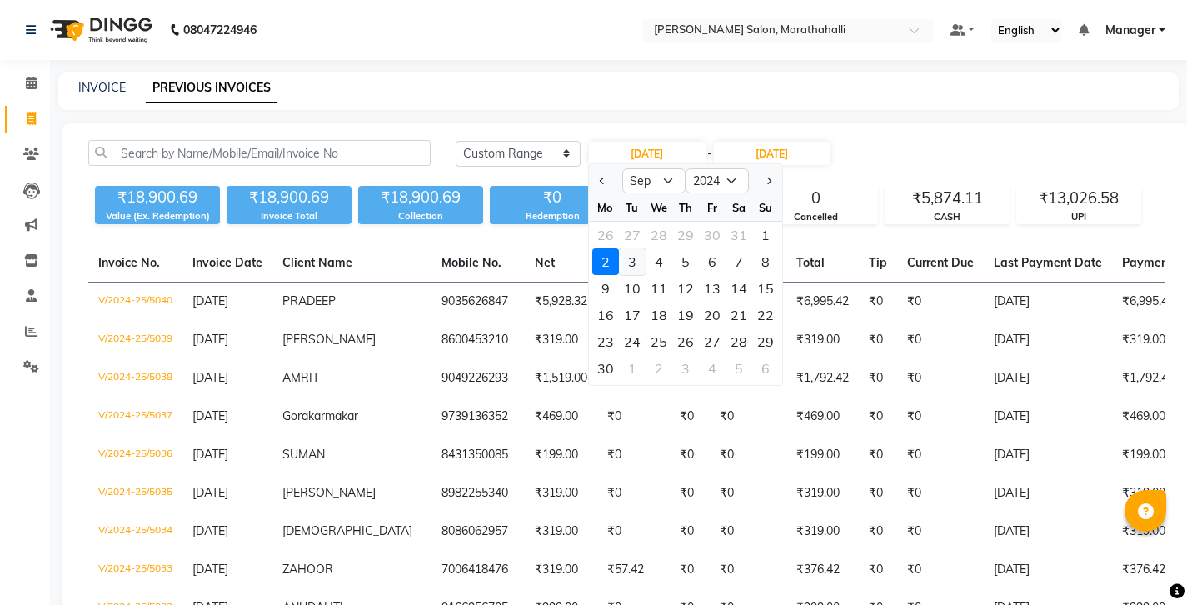
click at [626, 248] on div "3" at bounding box center [632, 261] width 27 height 27
type input "03-09-2024"
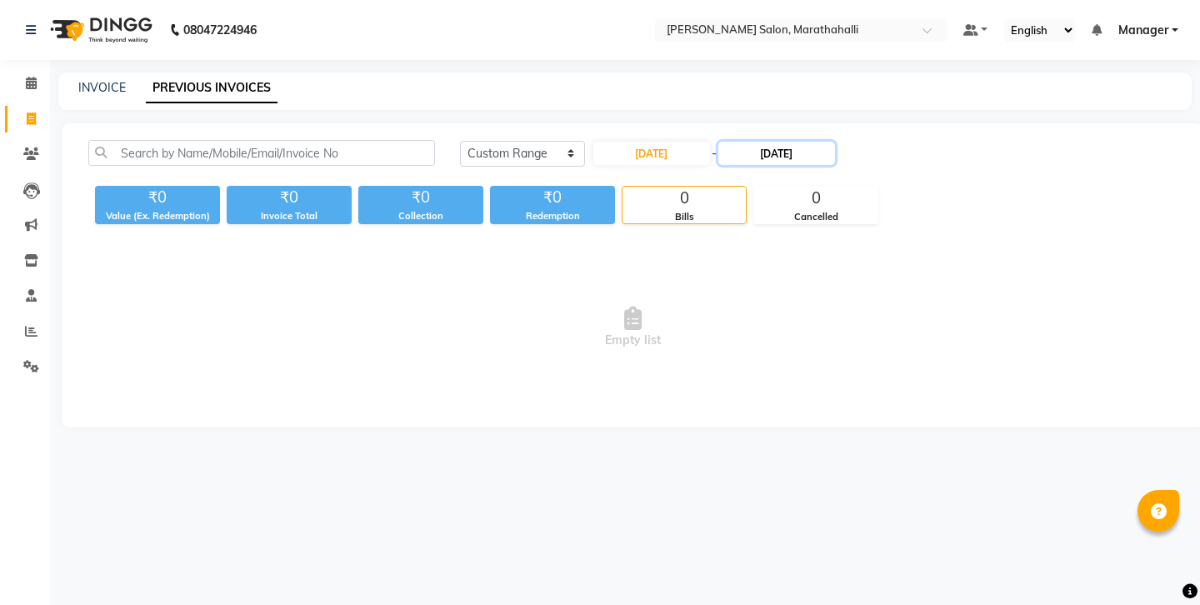
click at [741, 142] on input "02-09-2024" at bounding box center [776, 153] width 117 height 23
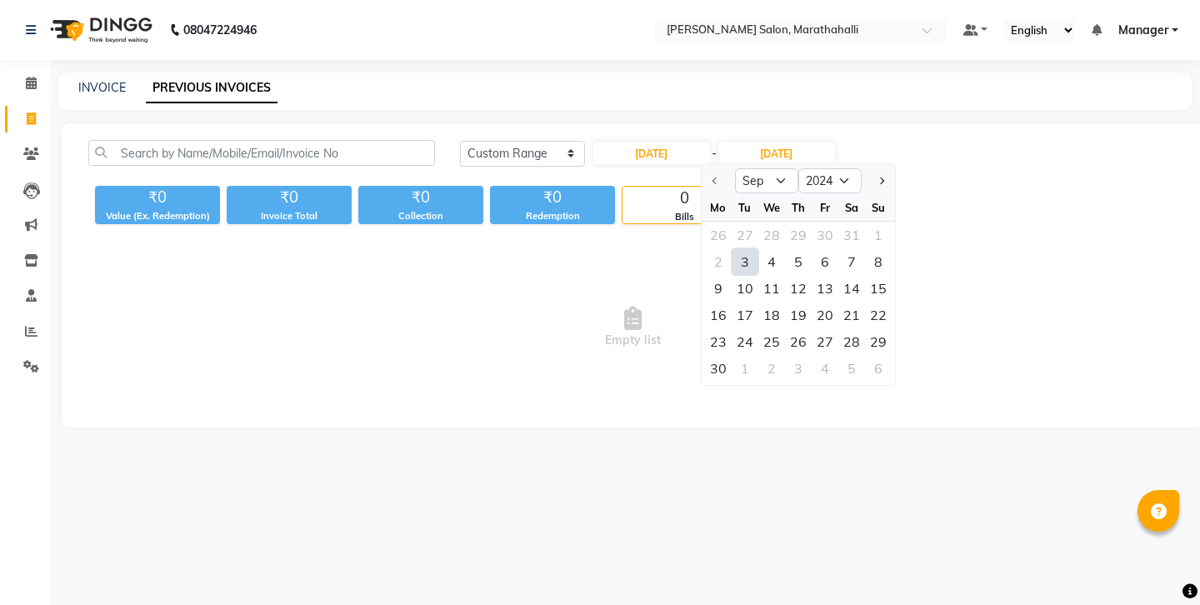
click at [732, 248] on div "3" at bounding box center [745, 261] width 27 height 27
type input "03-09-2024"
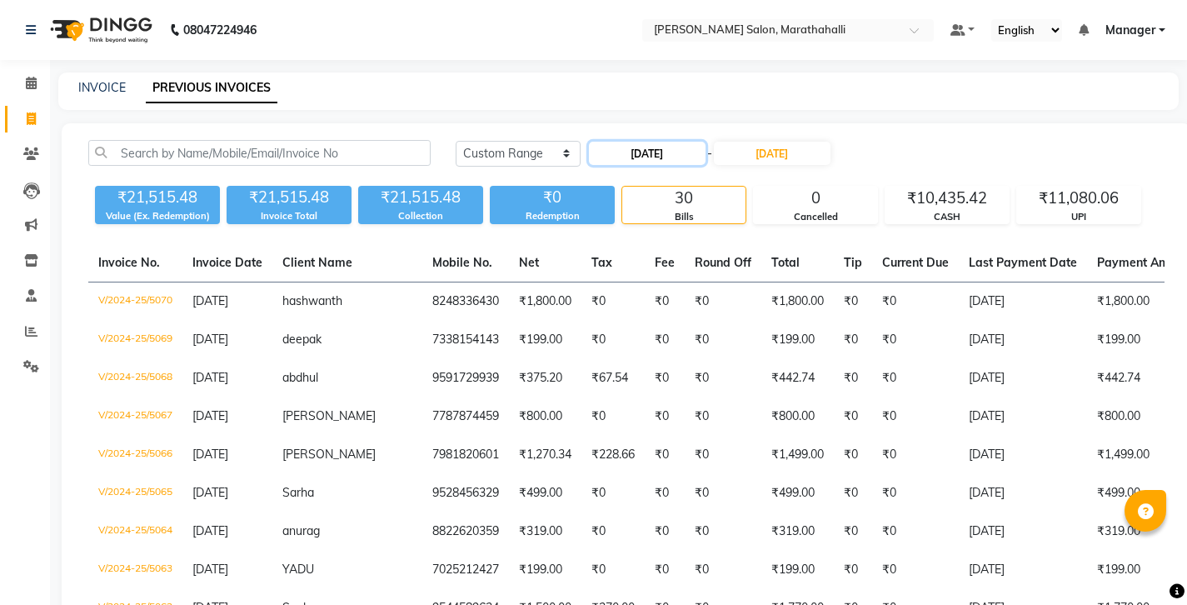
click at [633, 142] on input "03-09-2024" at bounding box center [647, 153] width 117 height 23
select select "9"
select select "2024"
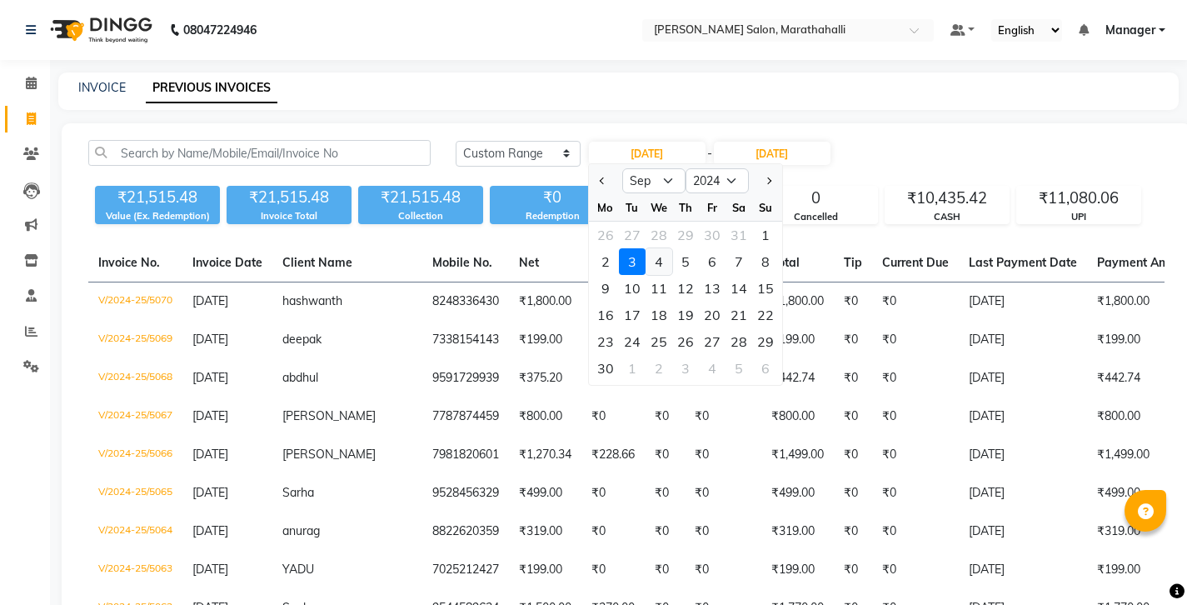
click at [652, 248] on div "4" at bounding box center [659, 261] width 27 height 27
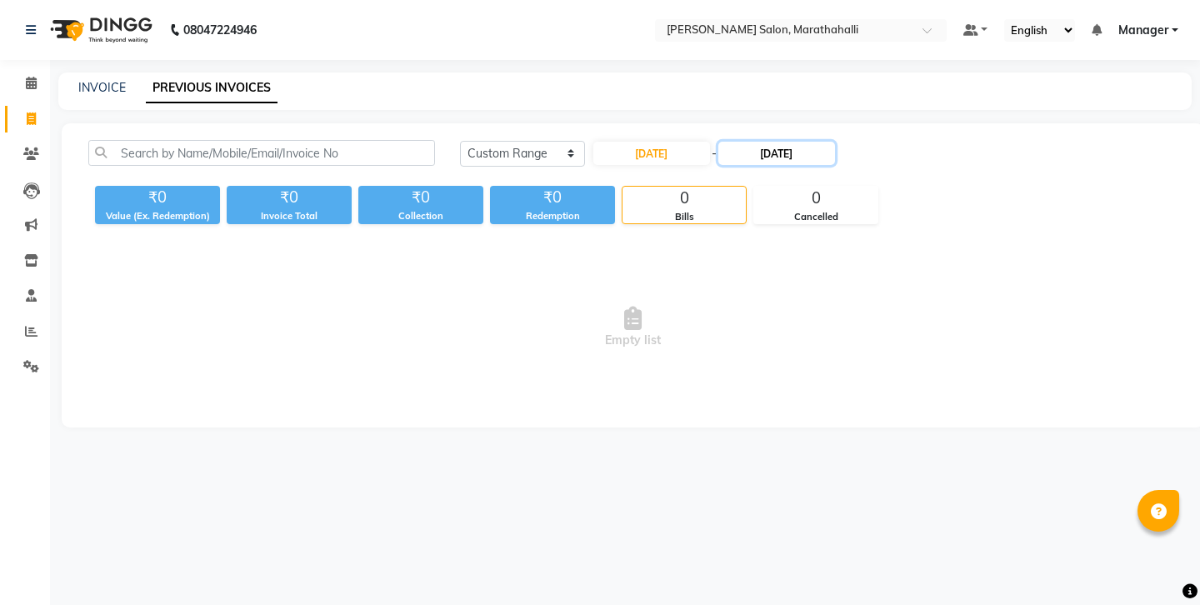
click at [737, 142] on input "03-09-2024" at bounding box center [776, 153] width 117 height 23
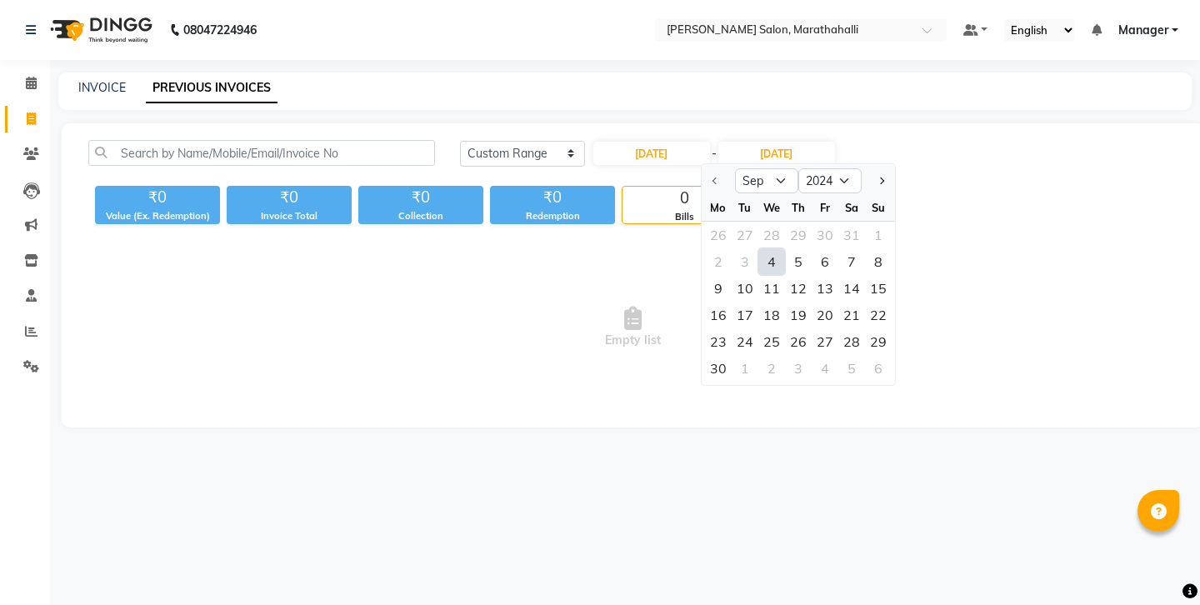
click at [758, 248] on div "4" at bounding box center [771, 261] width 27 height 27
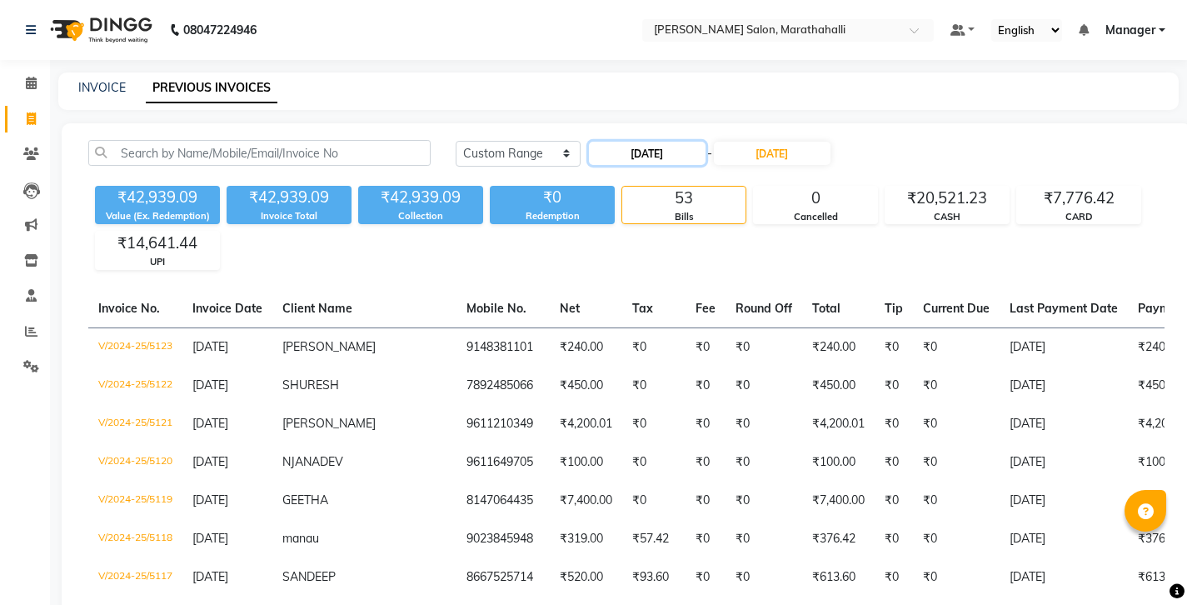
click at [652, 142] on input "04-09-2024" at bounding box center [647, 153] width 117 height 23
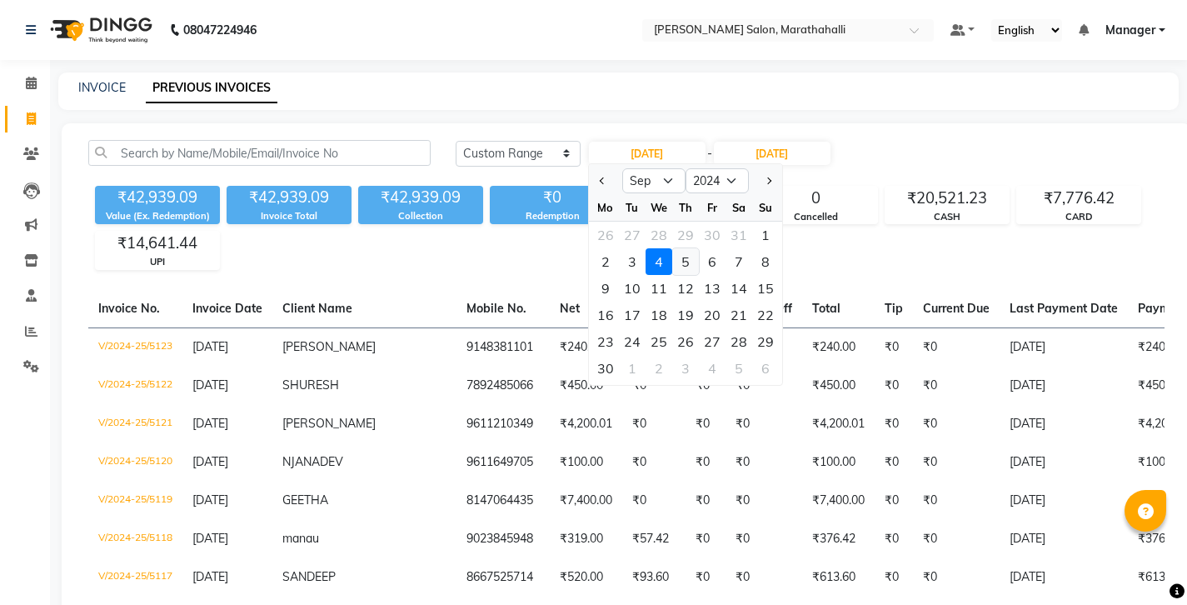
click at [672, 248] on div "5" at bounding box center [685, 261] width 27 height 27
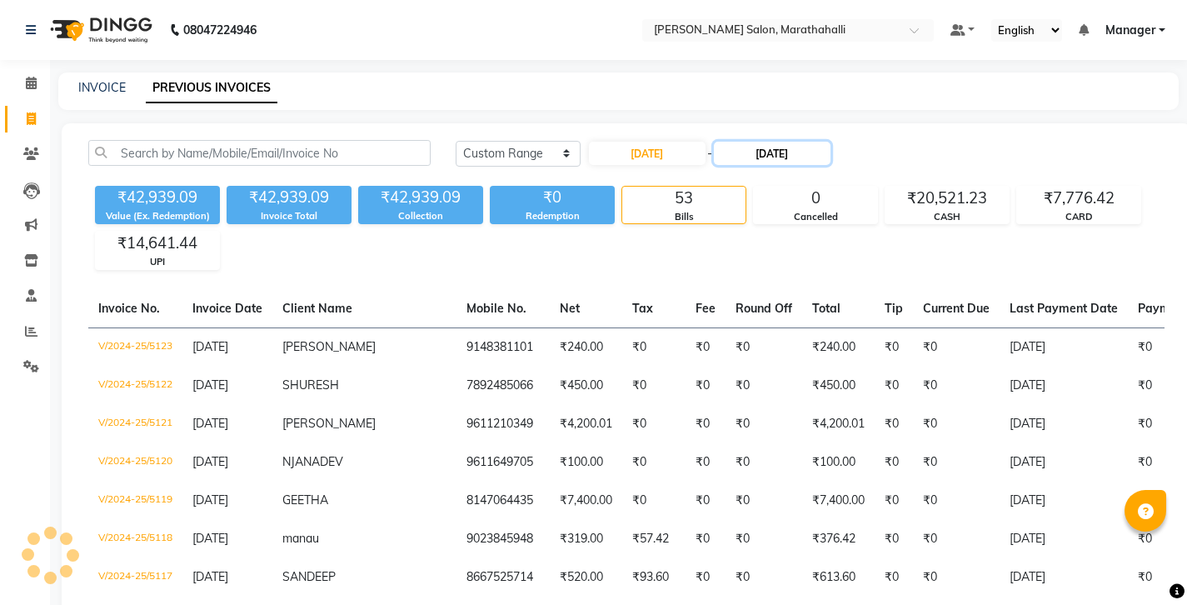
click at [726, 142] on input "04-09-2024" at bounding box center [772, 153] width 117 height 23
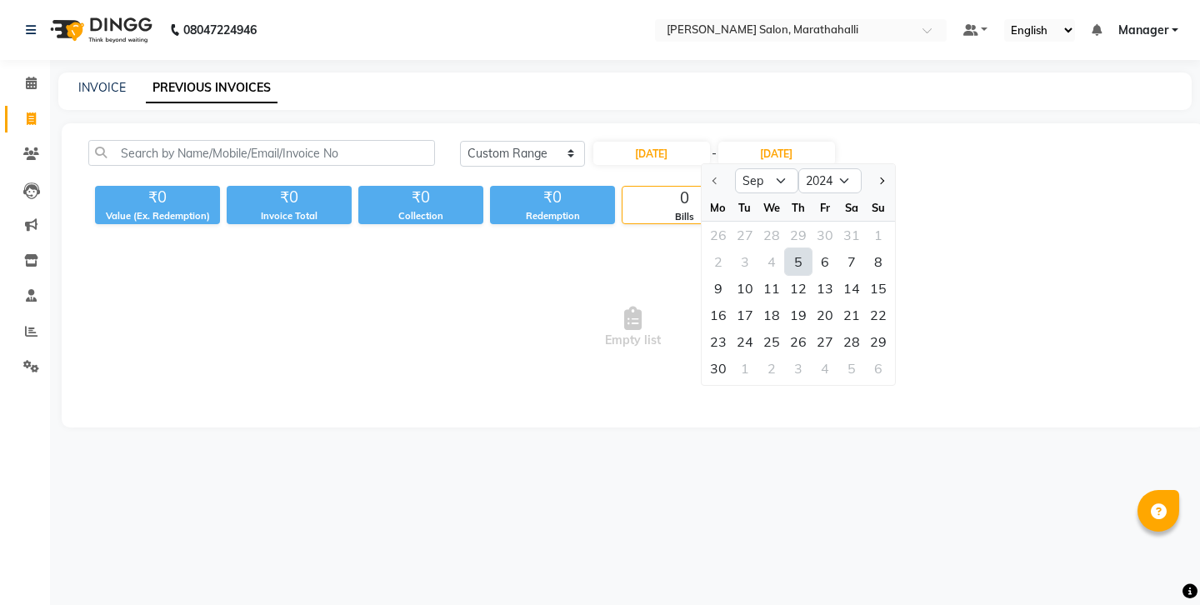
click at [785, 248] on div "5" at bounding box center [798, 261] width 27 height 27
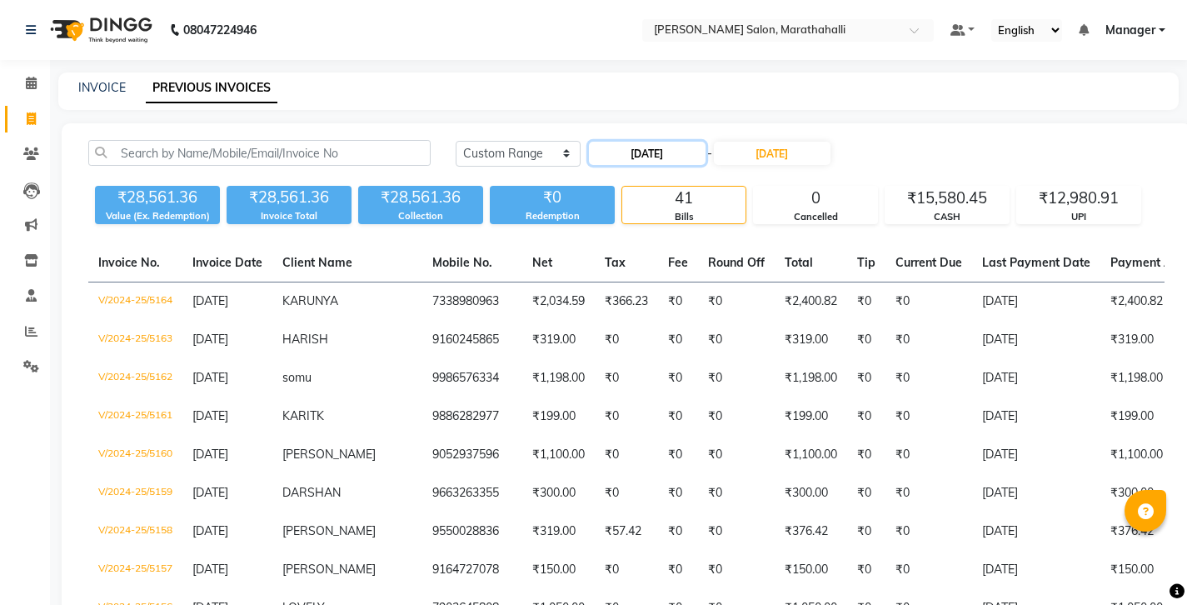
click at [632, 142] on input "05-09-2024" at bounding box center [647, 153] width 117 height 23
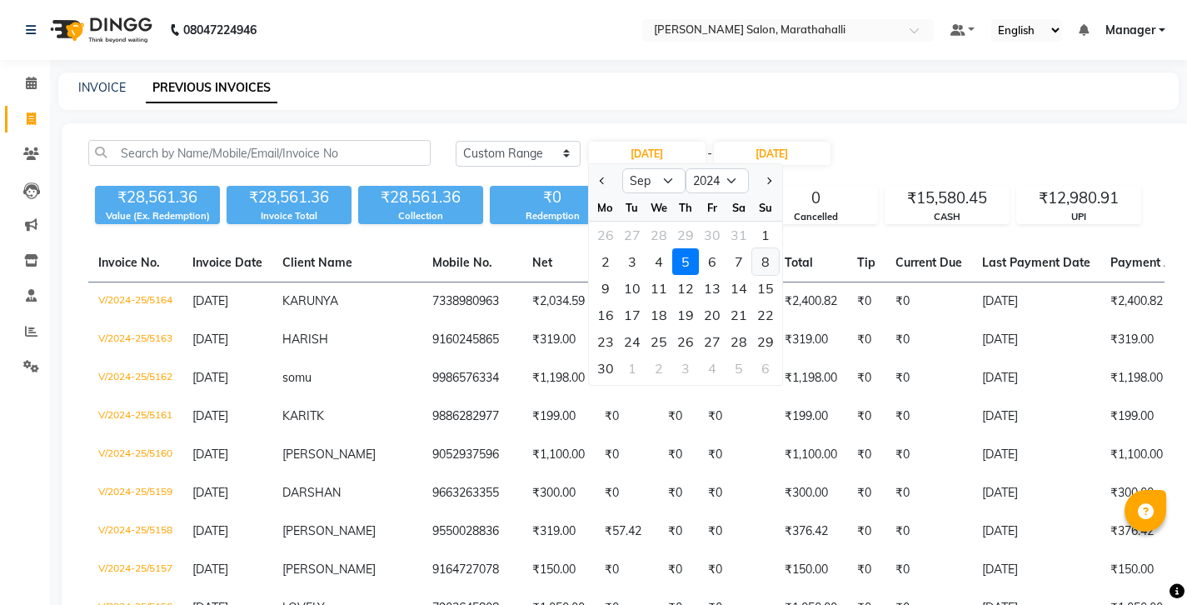
click at [752, 248] on div "8" at bounding box center [765, 261] width 27 height 27
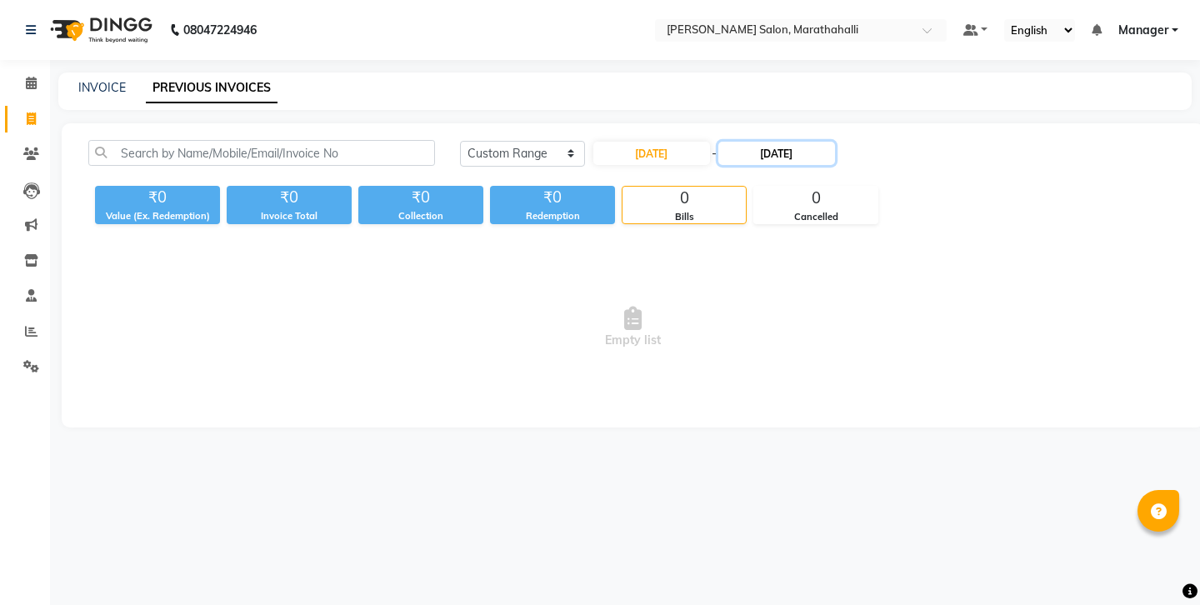
click at [747, 142] on input "05-09-2024" at bounding box center [776, 153] width 117 height 23
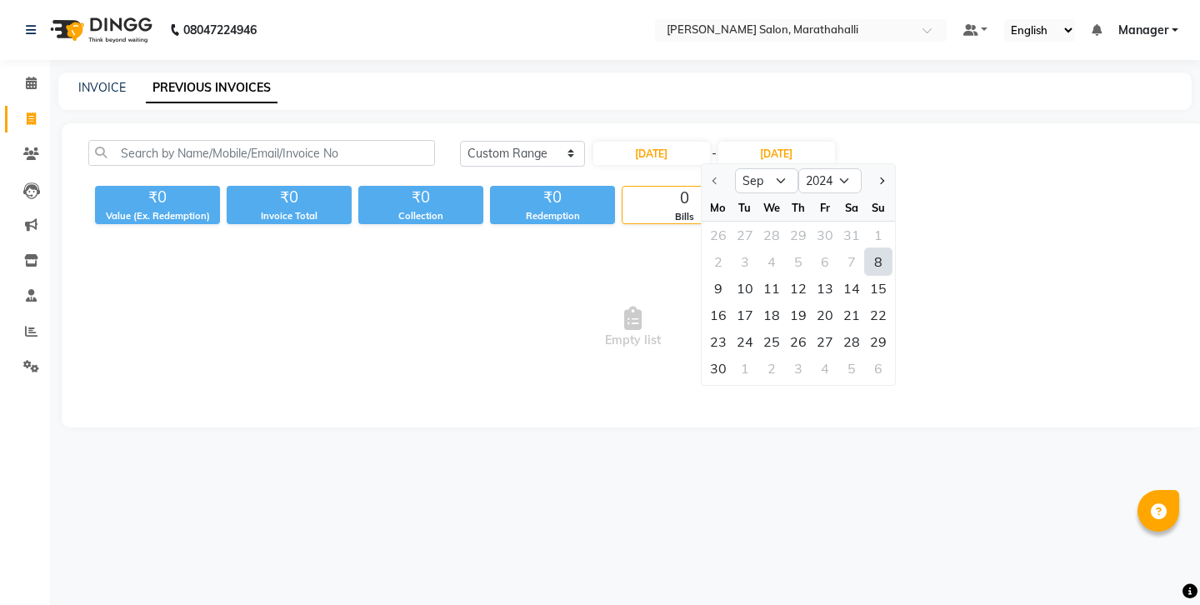
click at [865, 248] on div "8" at bounding box center [878, 261] width 27 height 27
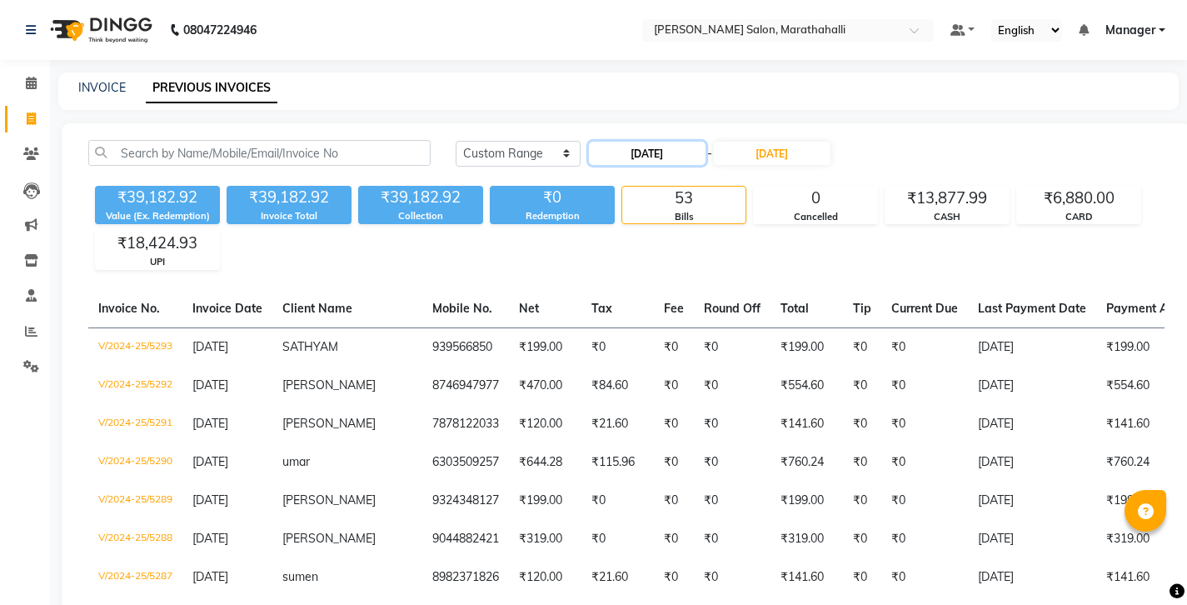
click at [637, 142] on input "08-09-2024" at bounding box center [647, 153] width 117 height 23
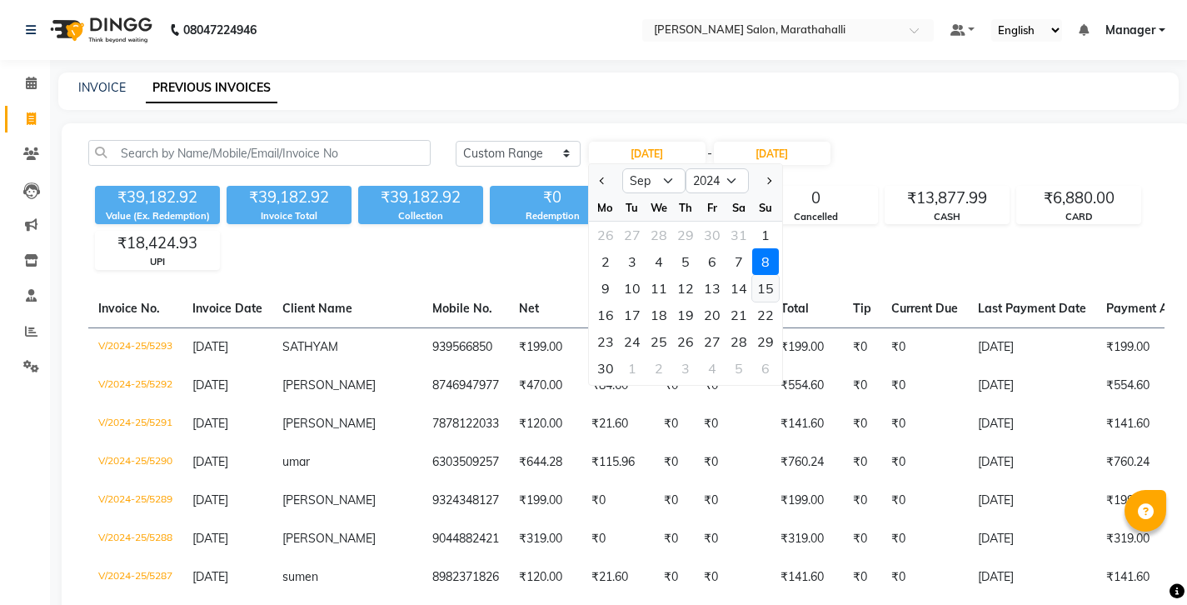
click at [752, 275] on div "15" at bounding box center [765, 288] width 27 height 27
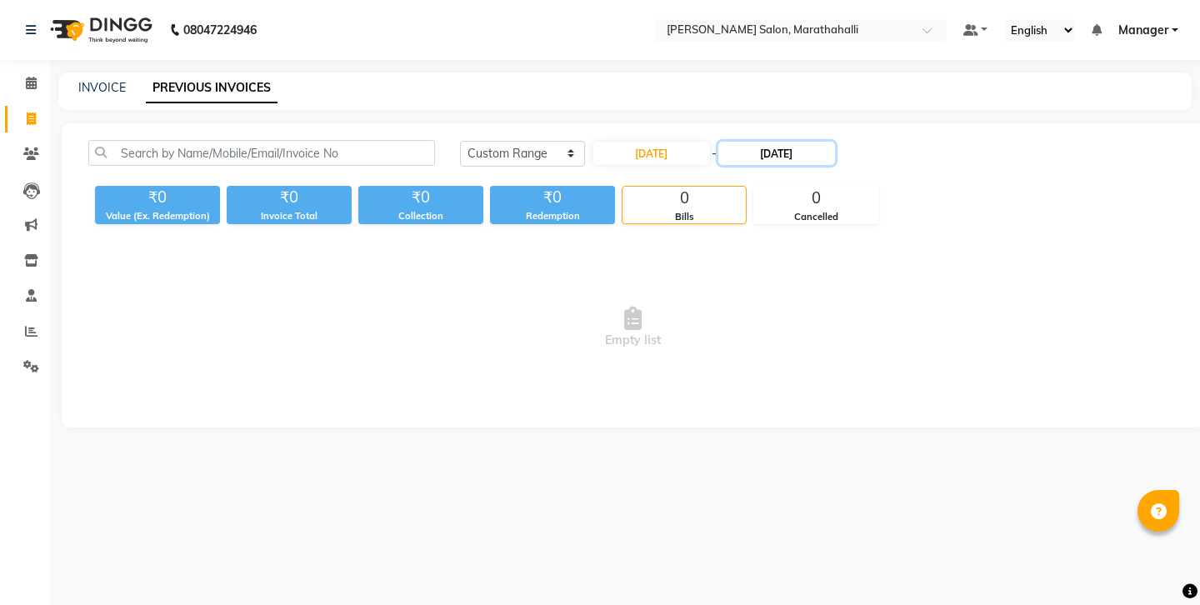
click at [734, 142] on input "08-09-2024" at bounding box center [776, 153] width 117 height 23
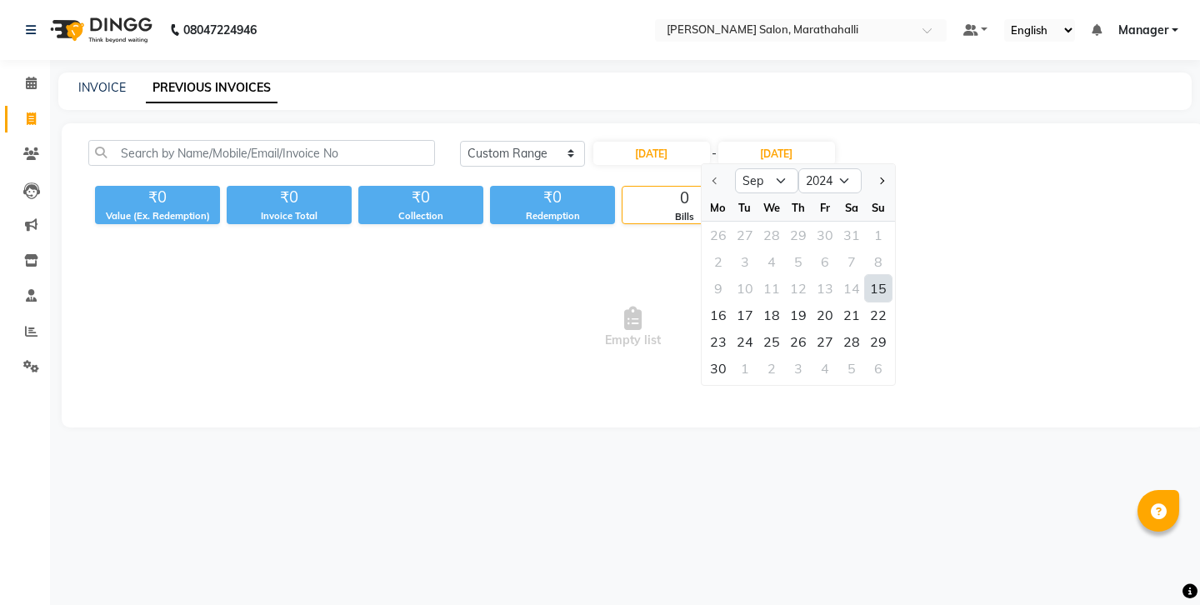
click at [865, 275] on div "15" at bounding box center [878, 288] width 27 height 27
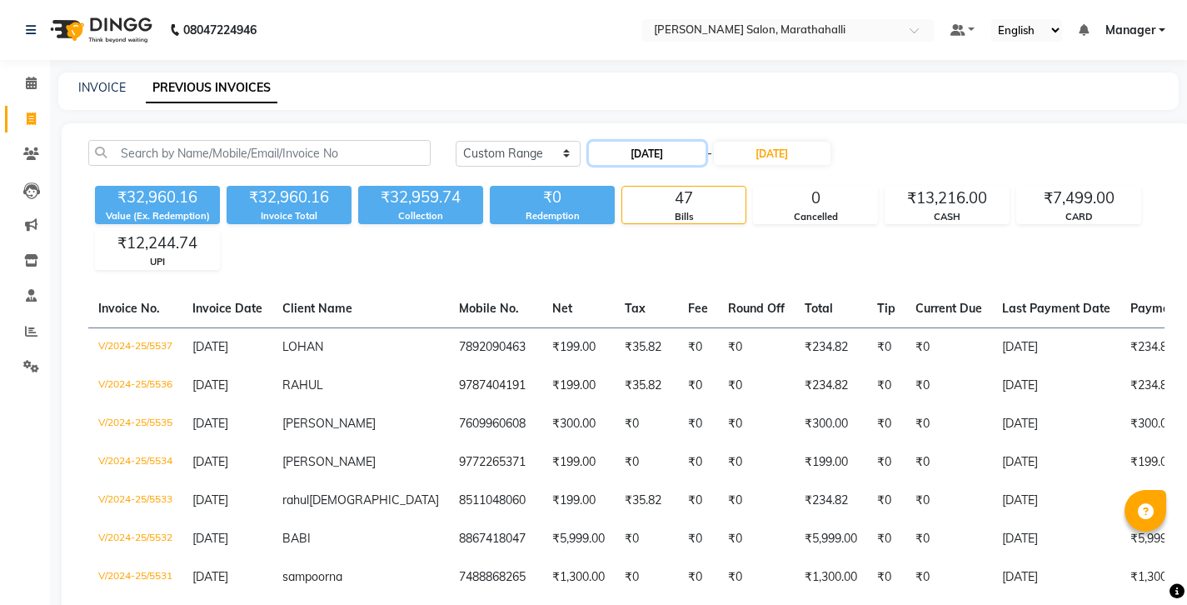
click at [644, 142] on input "15-09-2024" at bounding box center [647, 153] width 117 height 23
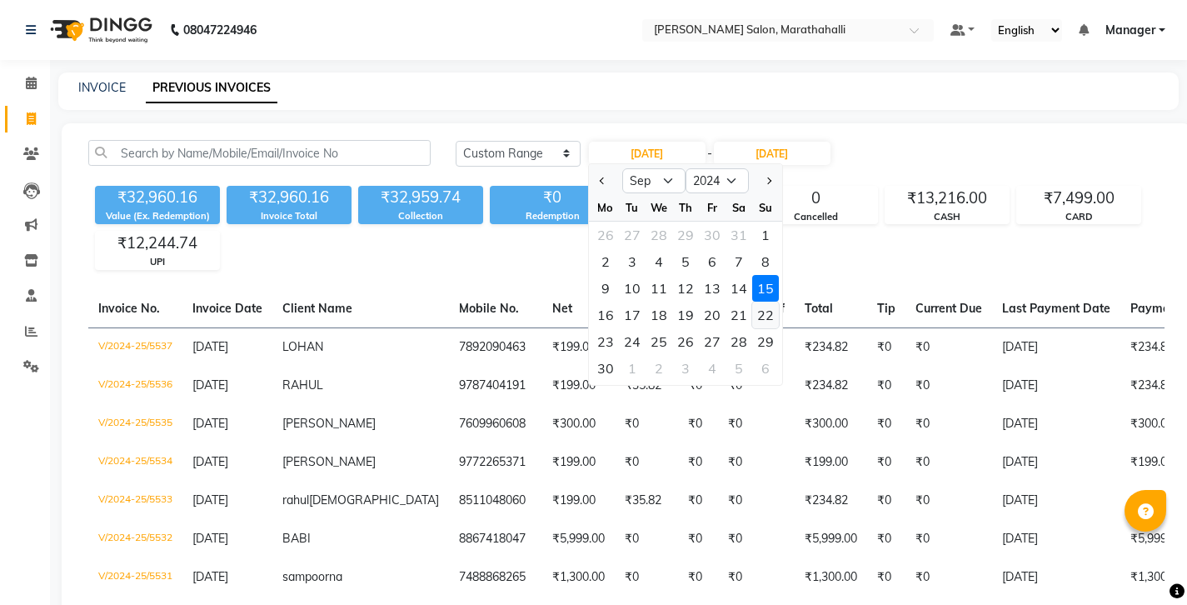
click at [752, 302] on div "22" at bounding box center [765, 315] width 27 height 27
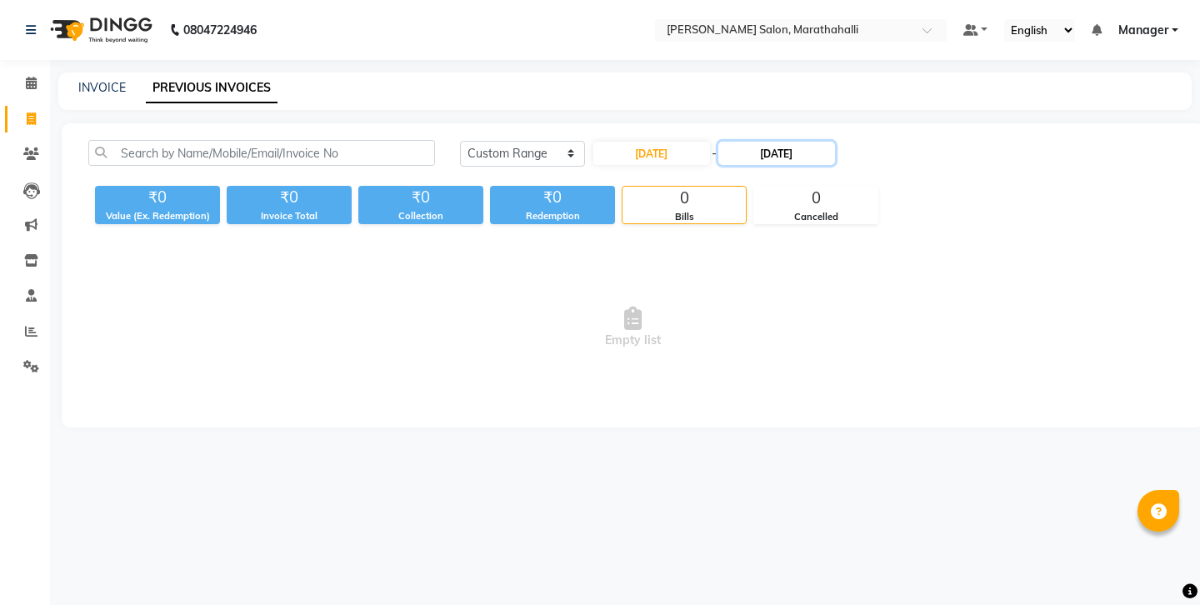
click at [762, 142] on input "15-09-2024" at bounding box center [776, 153] width 117 height 23
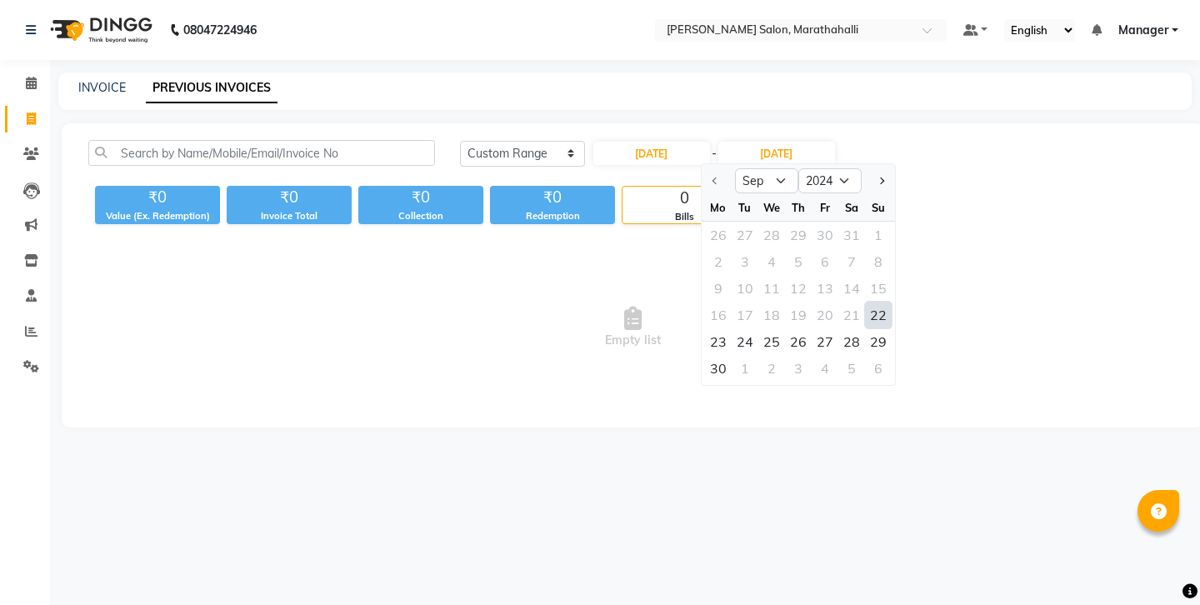
click at [865, 302] on div "22" at bounding box center [878, 315] width 27 height 27
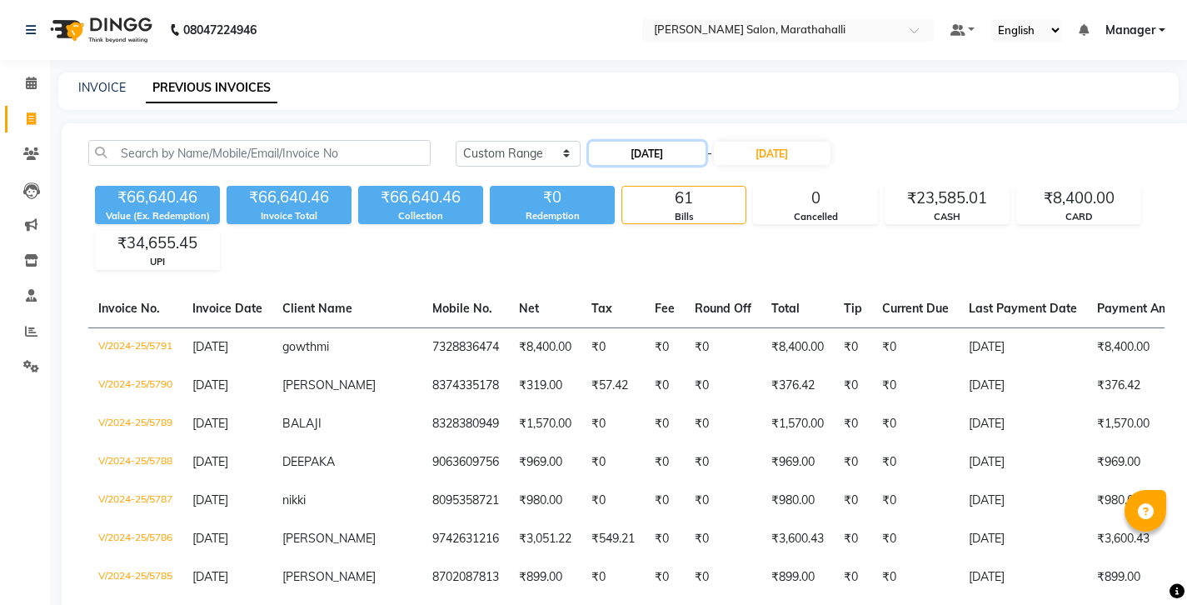
click at [640, 142] on input "22-09-2024" at bounding box center [647, 153] width 117 height 23
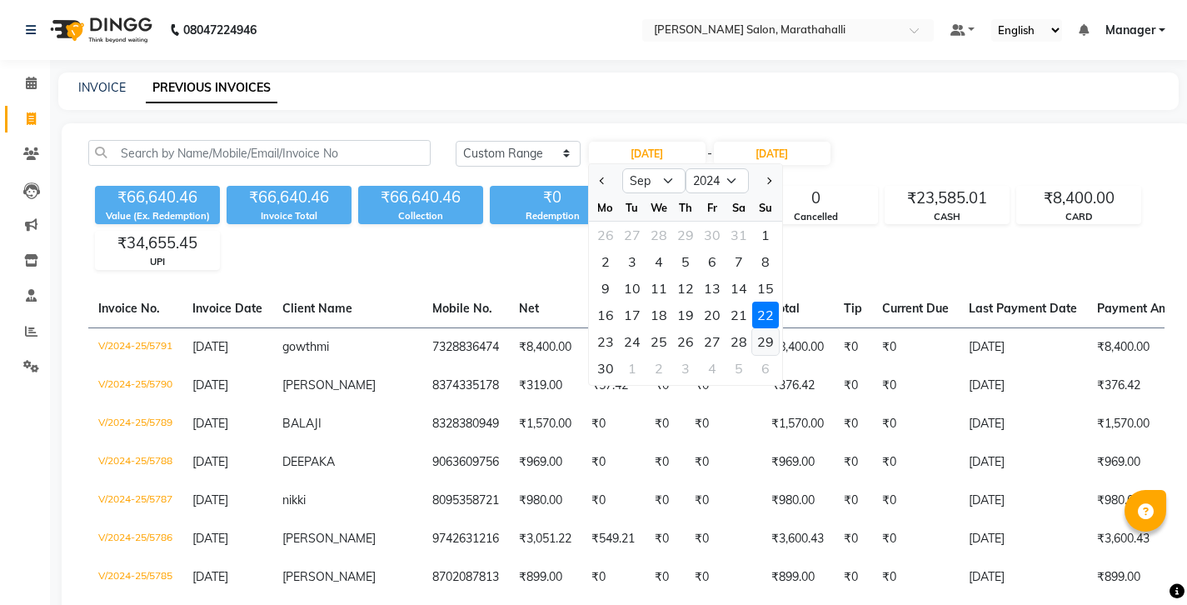
click at [752, 328] on div "29" at bounding box center [765, 341] width 27 height 27
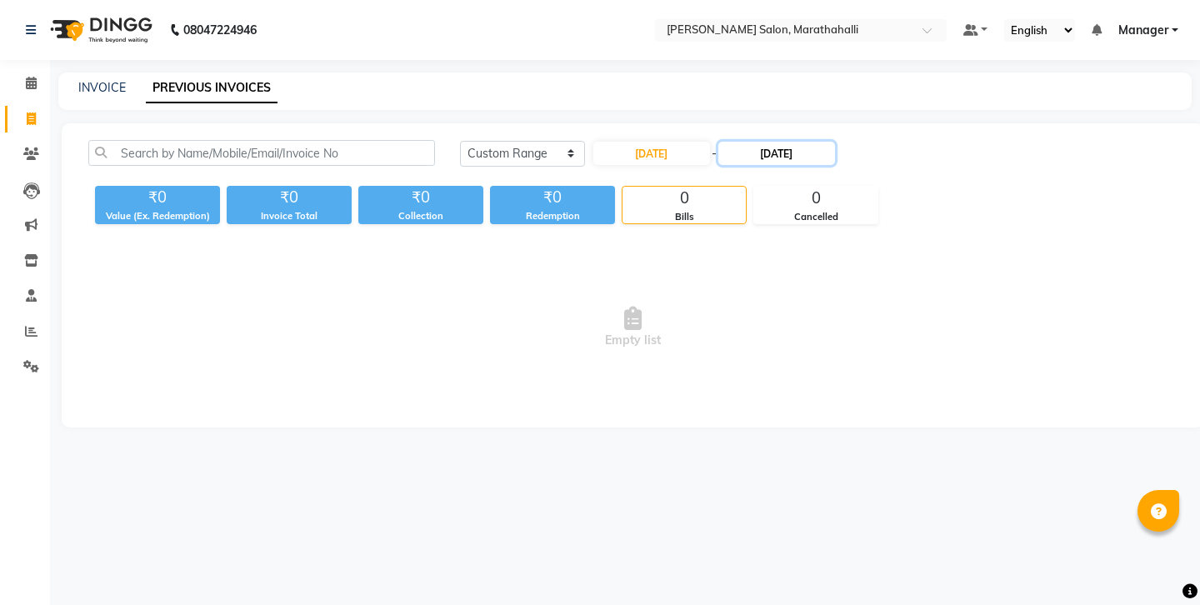
click at [743, 142] on input "22-09-2024" at bounding box center [776, 153] width 117 height 23
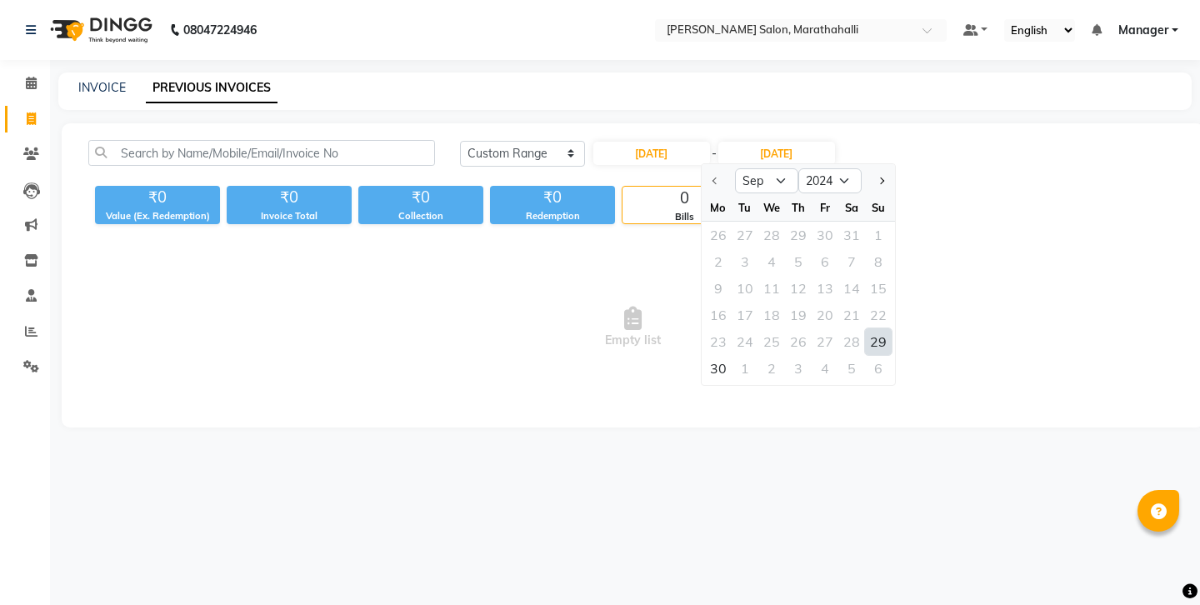
click at [865, 328] on div "29" at bounding box center [878, 341] width 27 height 27
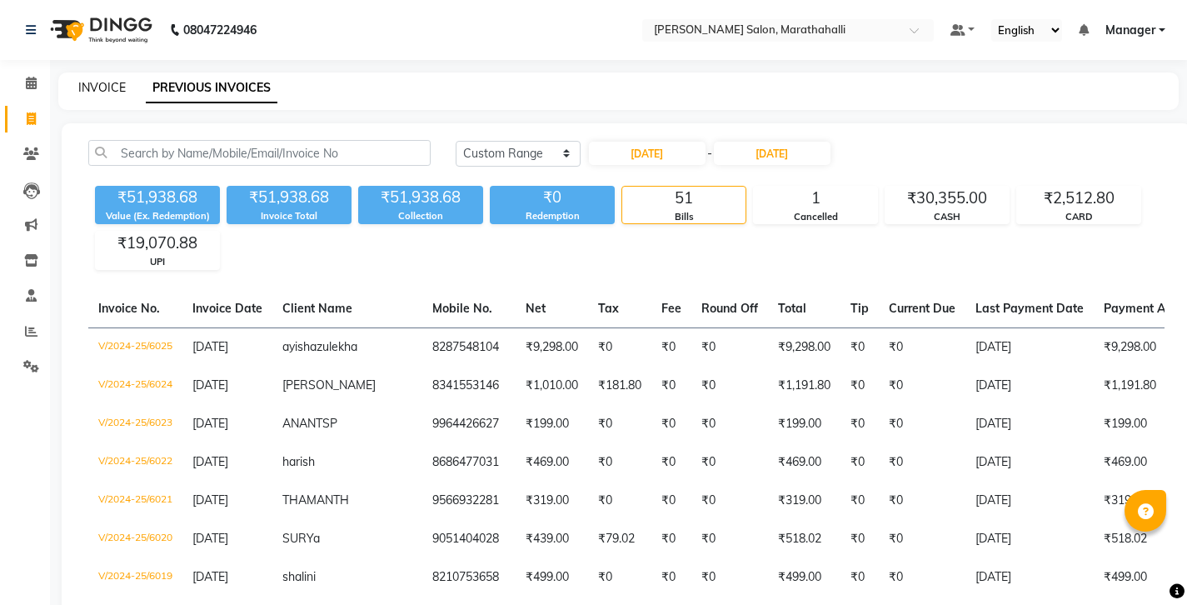
click at [90, 81] on link "INVOICE" at bounding box center [101, 87] width 47 height 15
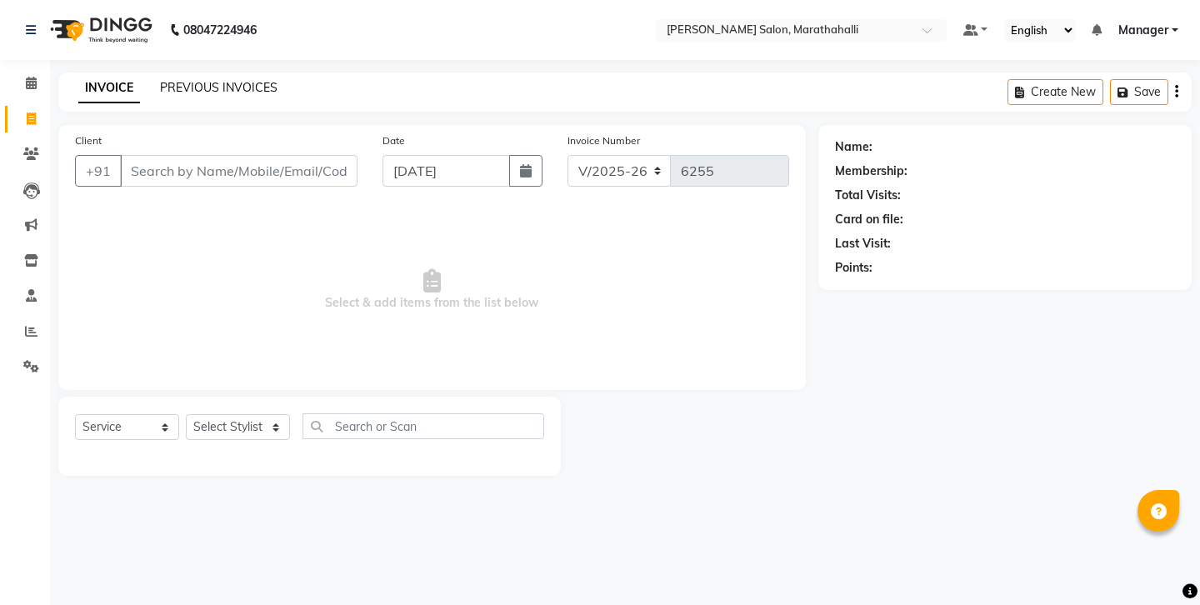
click at [207, 81] on link "PREVIOUS INVOICES" at bounding box center [218, 87] width 117 height 15
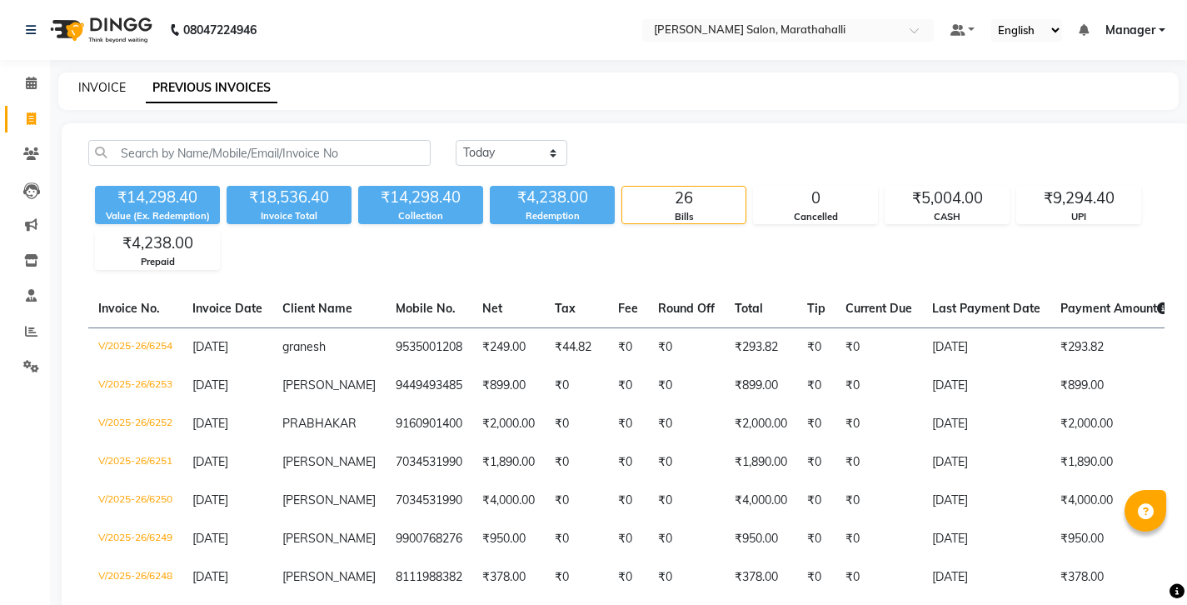
click at [88, 85] on link "INVOICE" at bounding box center [101, 87] width 47 height 15
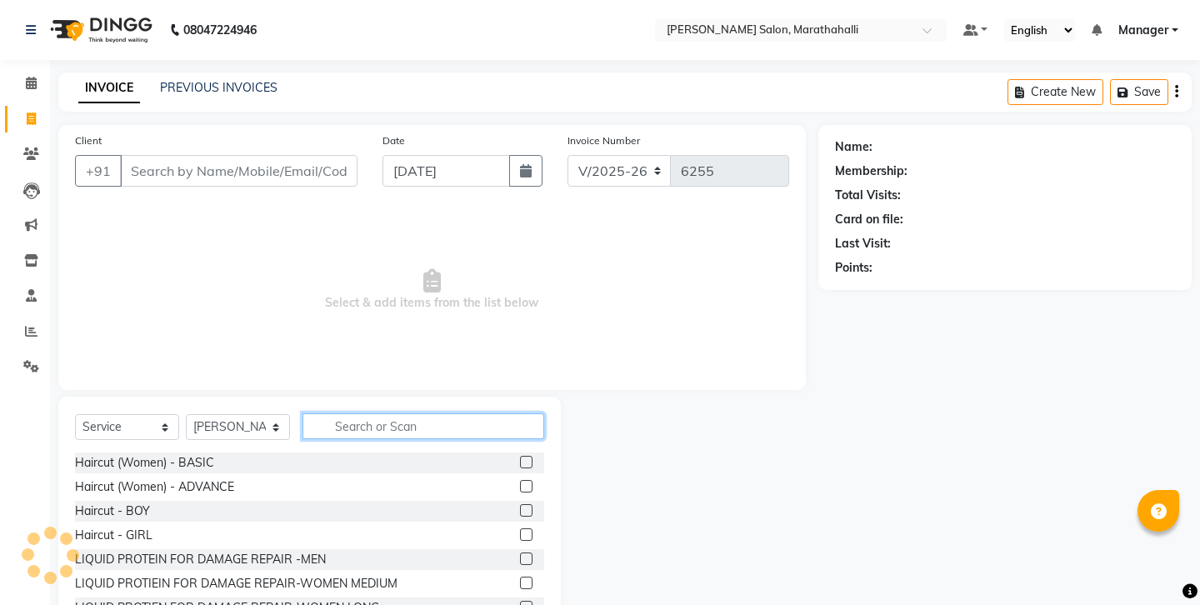
click at [369, 413] on input "text" at bounding box center [423, 426] width 242 height 26
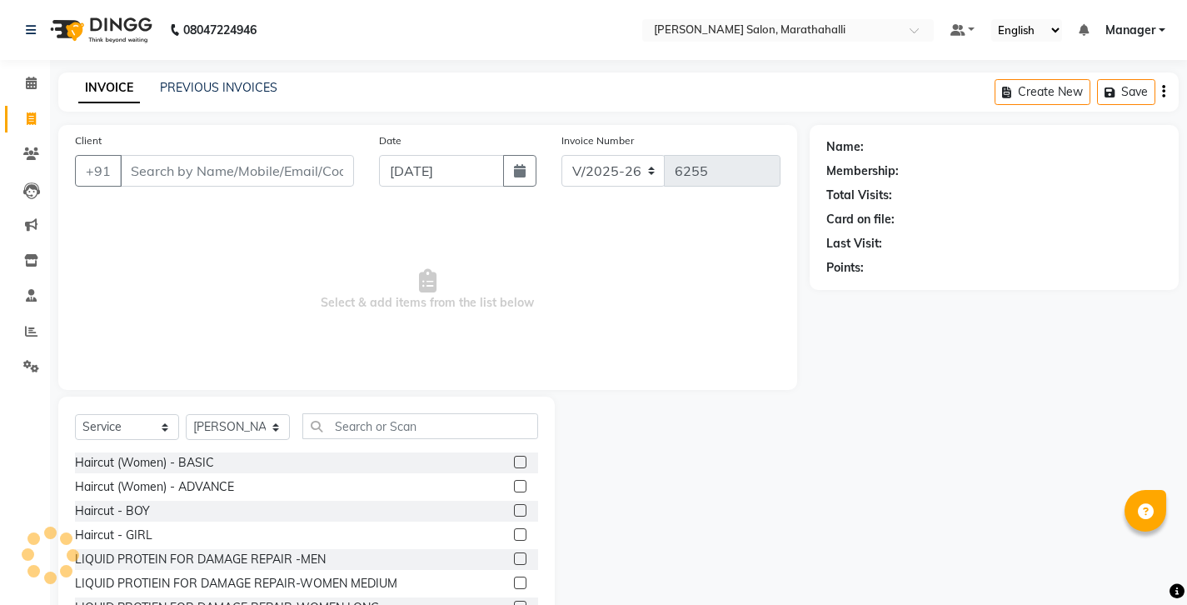
click at [514, 456] on label at bounding box center [520, 462] width 12 height 12
click at [514, 457] on input "checkbox" at bounding box center [519, 462] width 11 height 11
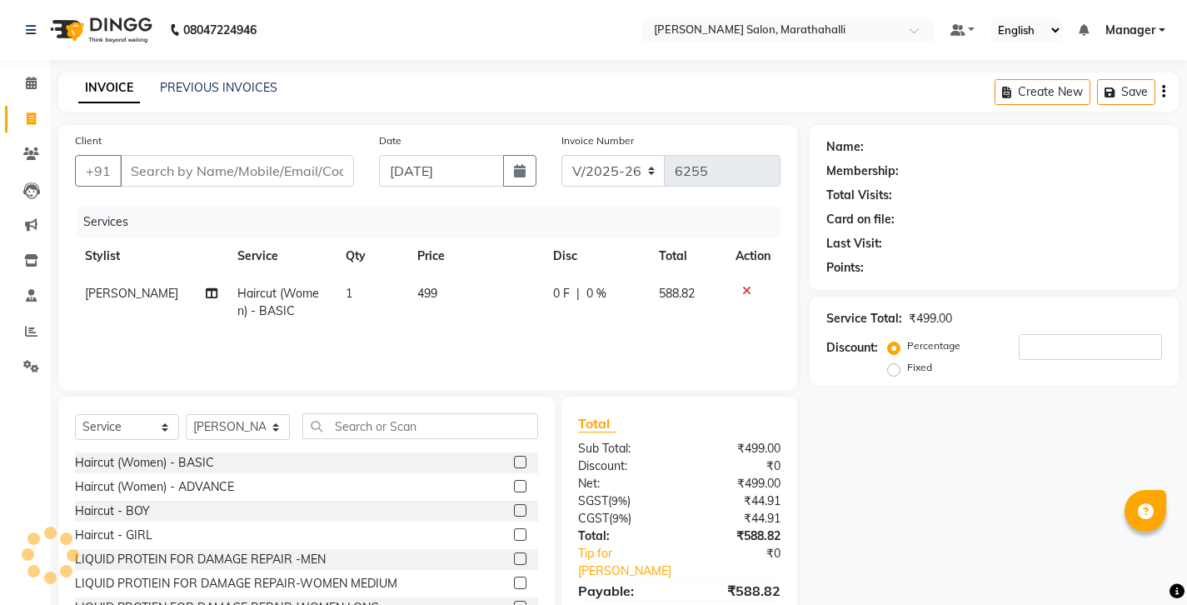
click at [427, 286] on span "499" at bounding box center [427, 293] width 20 height 15
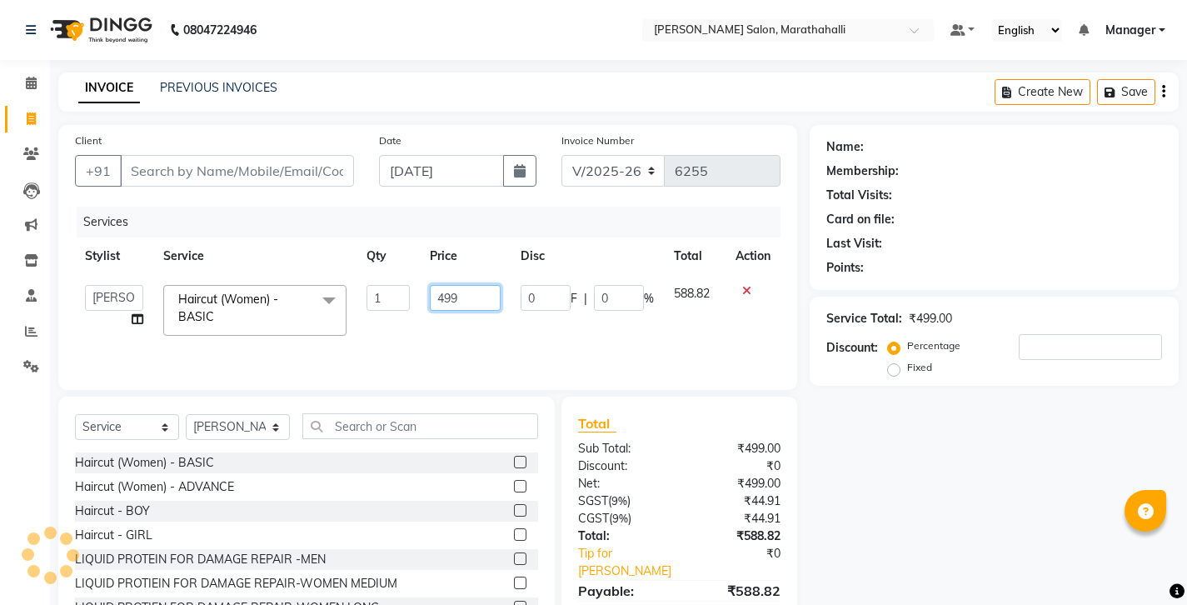
drag, startPoint x: 491, startPoint y: 256, endPoint x: 417, endPoint y: 259, distance: 74.2
click at [417, 275] on tr "Aasif Abhishek Ali Salmani Aman Amoi anju ARTHI DEEPIKA DOLMO Faem GEETHA Goura…" at bounding box center [428, 310] width 706 height 71
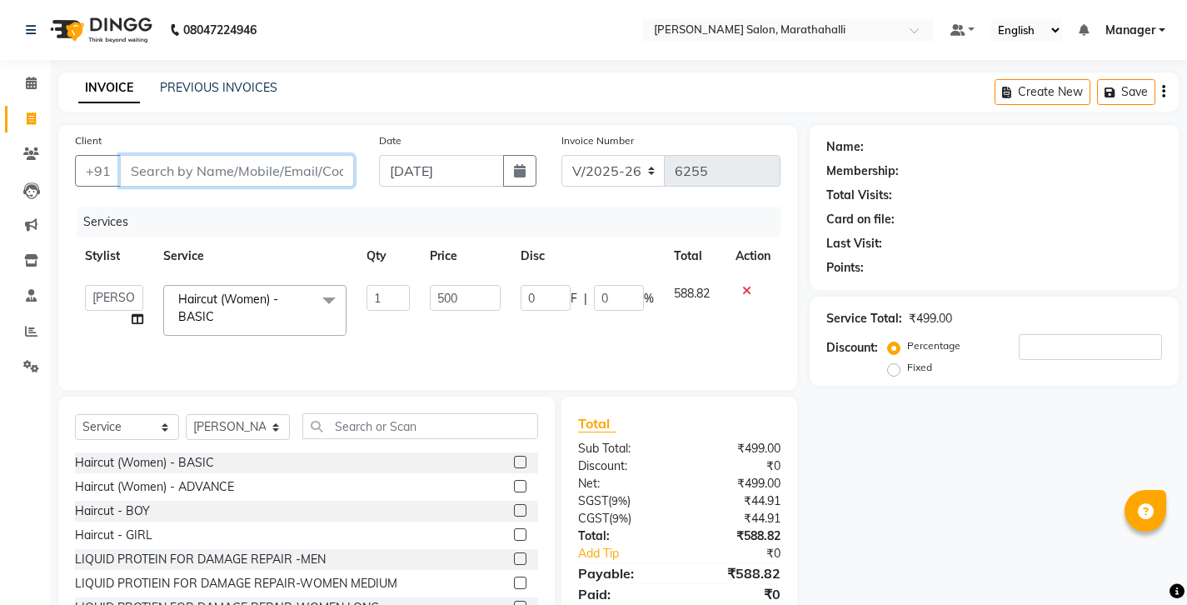
click at [228, 155] on input "Client" at bounding box center [237, 171] width 234 height 32
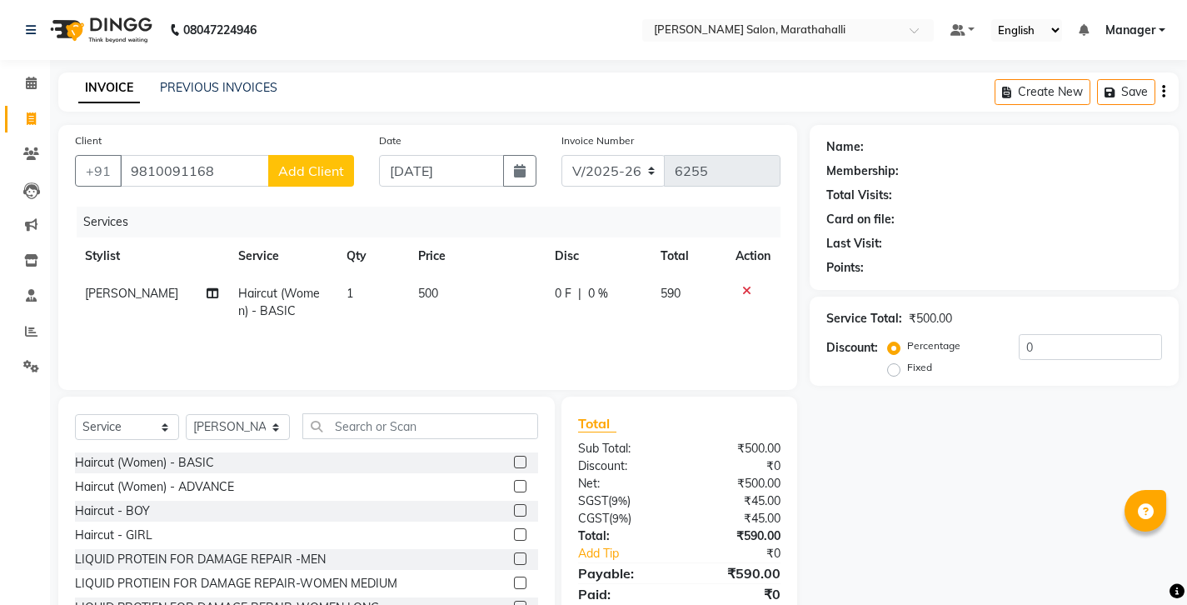
click at [313, 162] on span "Add Client" at bounding box center [311, 170] width 66 height 17
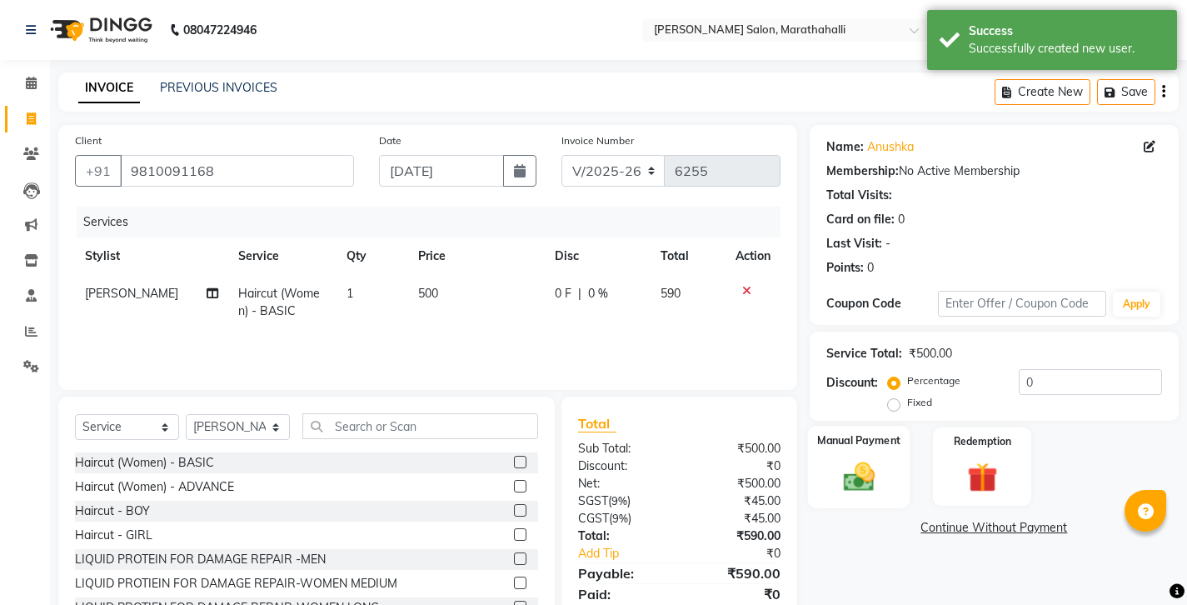
click at [876, 458] on img at bounding box center [858, 476] width 51 height 36
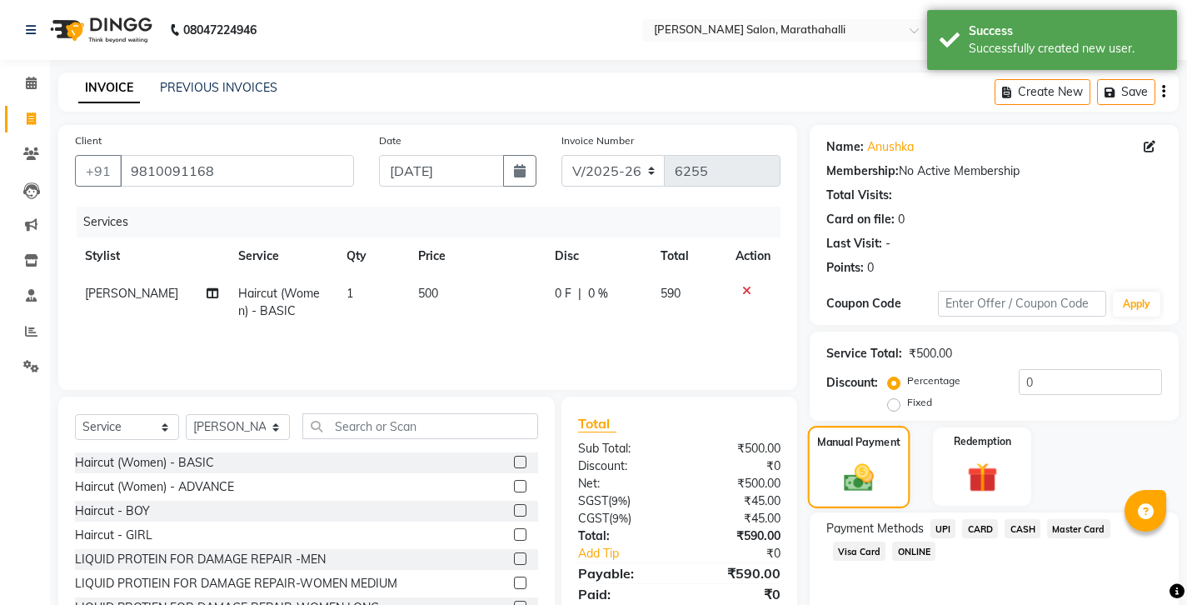
scroll to position [22, 0]
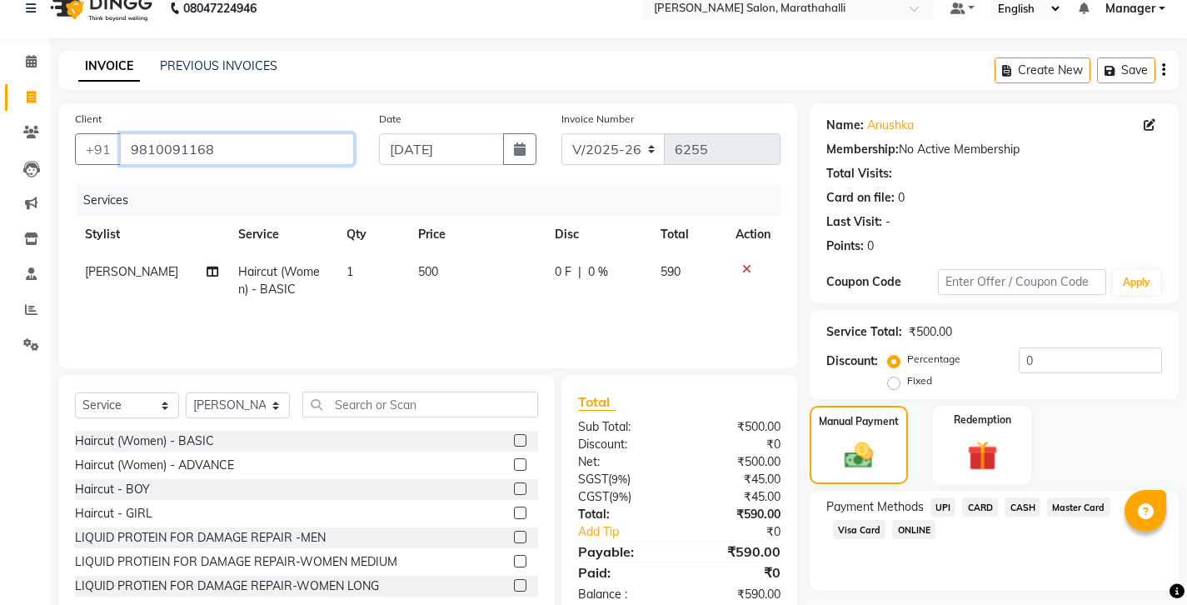
click at [144, 135] on input "9810091168" at bounding box center [237, 149] width 234 height 32
click at [931, 497] on span "UPI" at bounding box center [944, 506] width 26 height 19
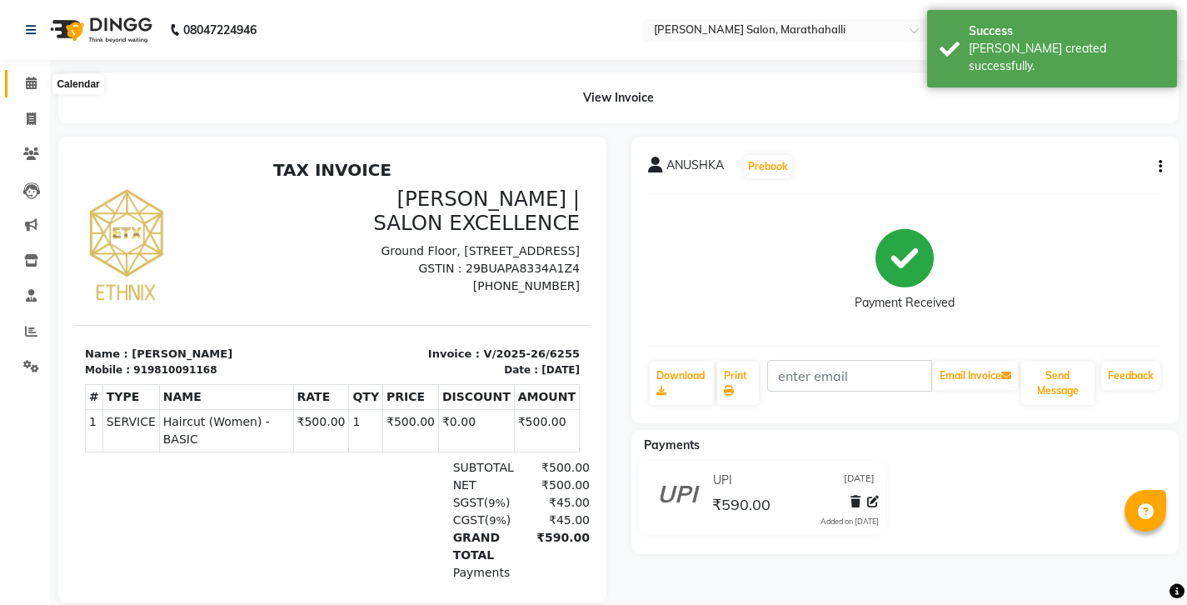
click at [28, 83] on icon at bounding box center [31, 83] width 11 height 12
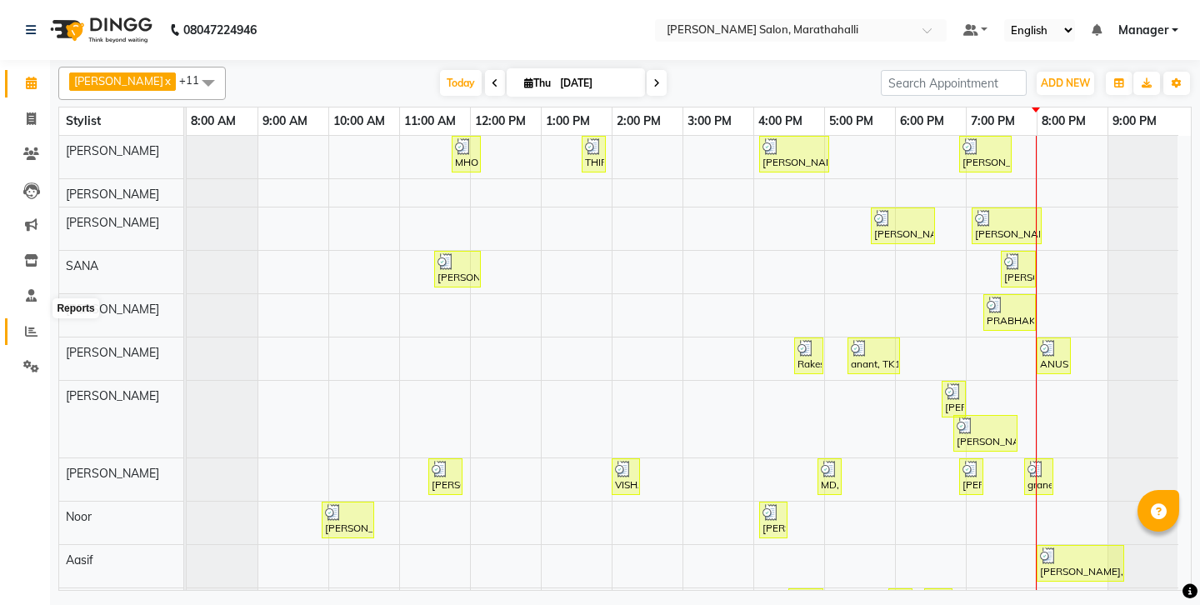
click at [32, 322] on span at bounding box center [31, 331] width 29 height 19
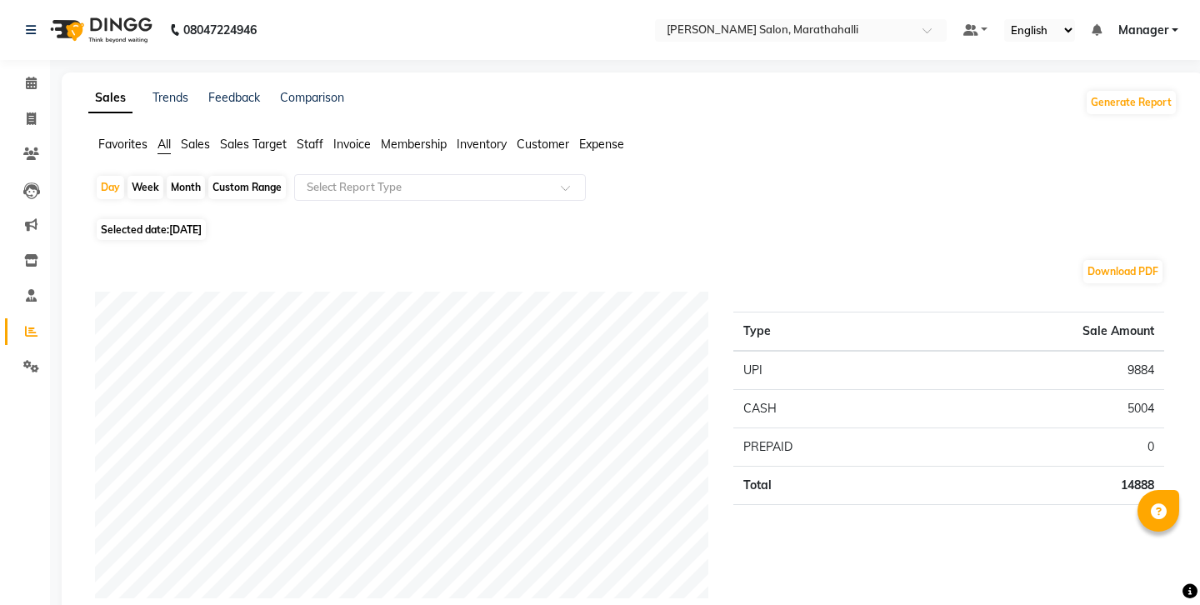
click at [297, 137] on span "Staff" at bounding box center [310, 144] width 27 height 15
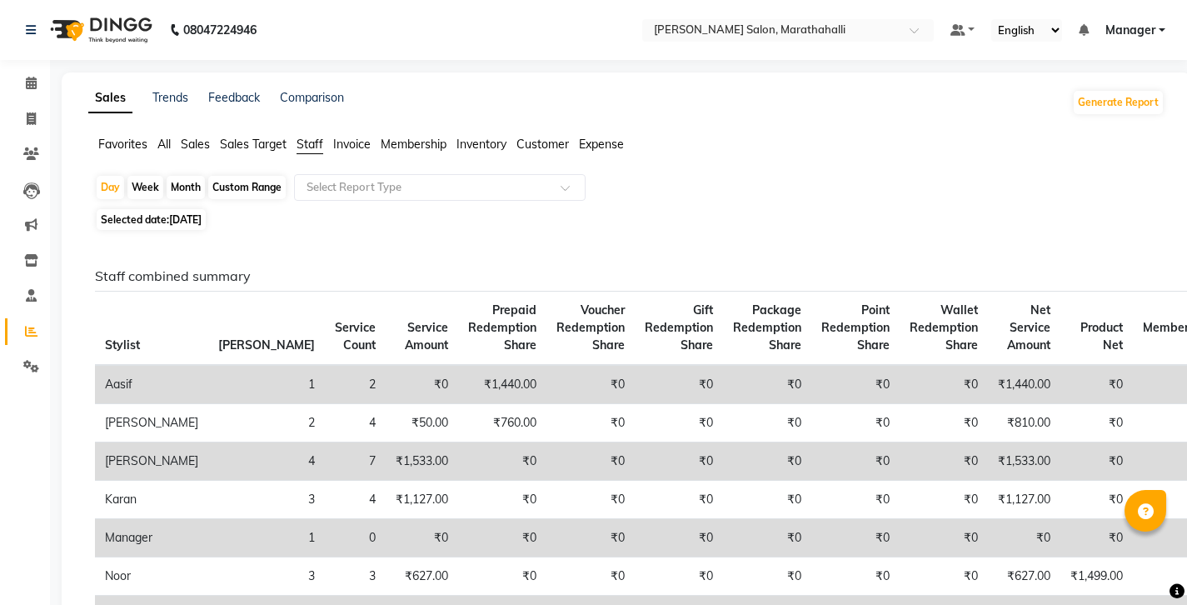
click at [170, 176] on div "Month" at bounding box center [186, 187] width 38 height 23
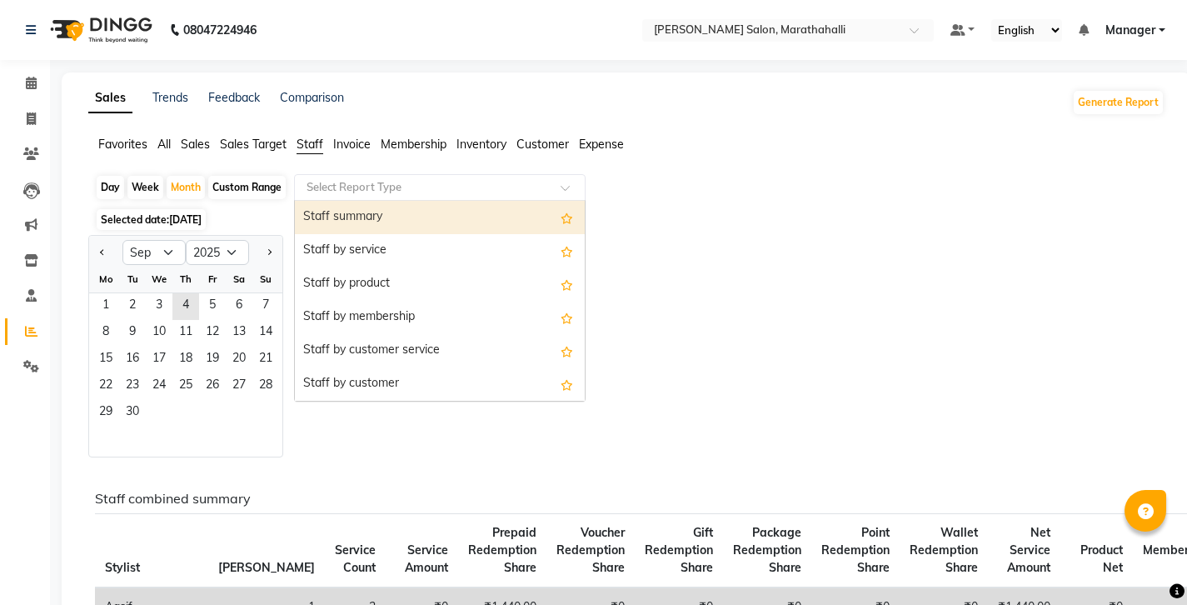
click at [309, 179] on input "text" at bounding box center [423, 187] width 240 height 17
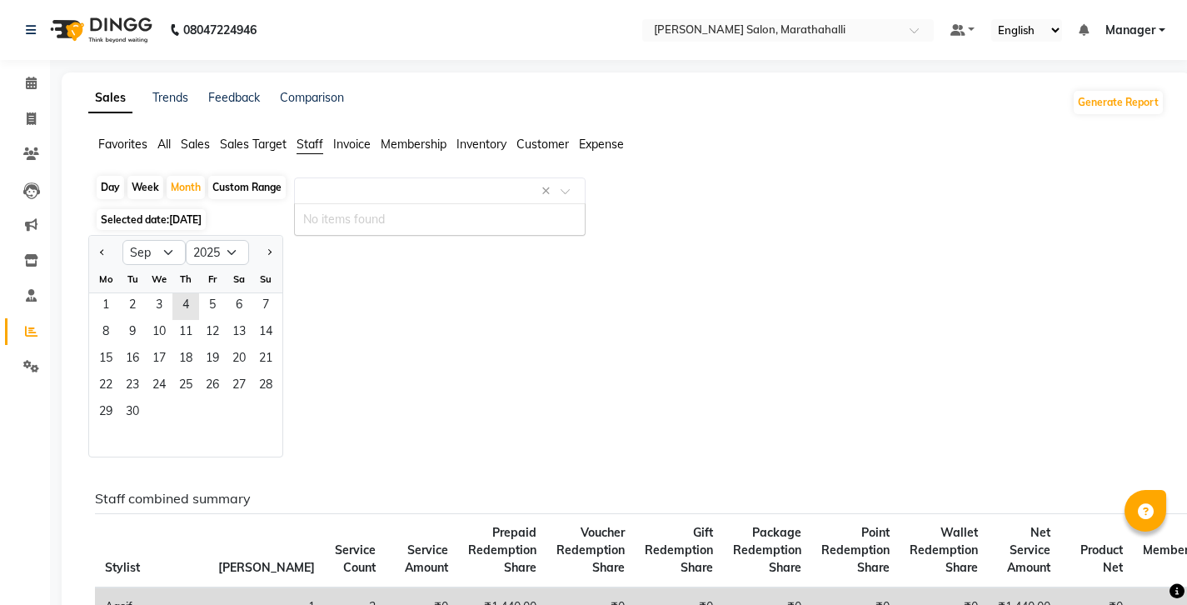
click at [97, 176] on div "Day" at bounding box center [110, 187] width 27 height 23
click at [172, 293] on span "4" at bounding box center [185, 306] width 27 height 27
click at [321, 179] on input "text" at bounding box center [423, 187] width 240 height 17
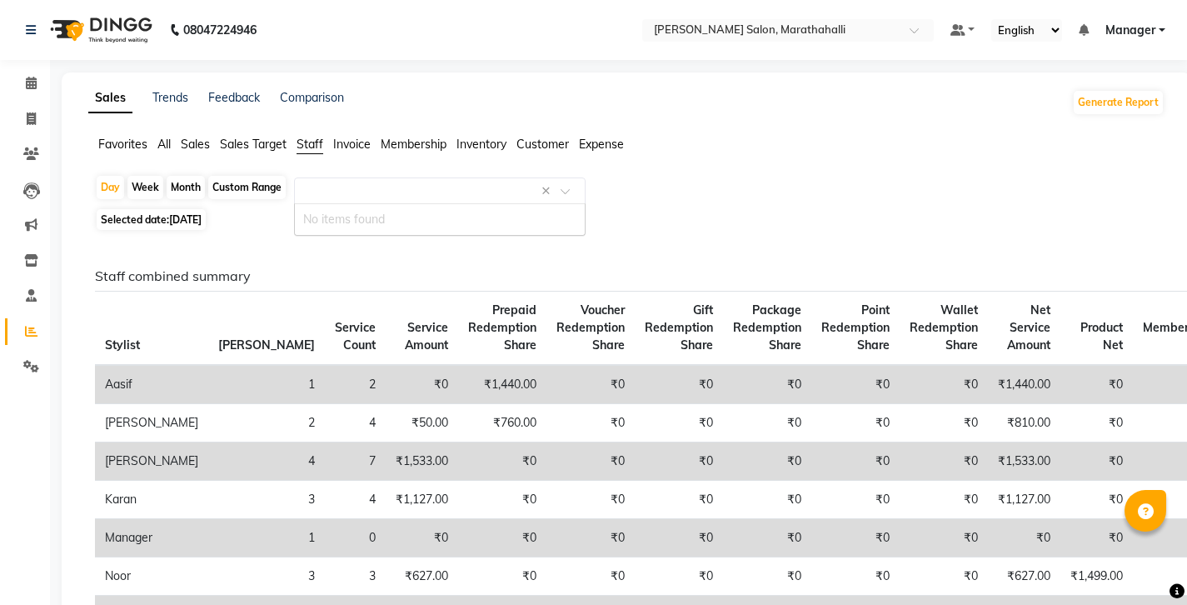
click at [157, 137] on span "All" at bounding box center [163, 144] width 13 height 15
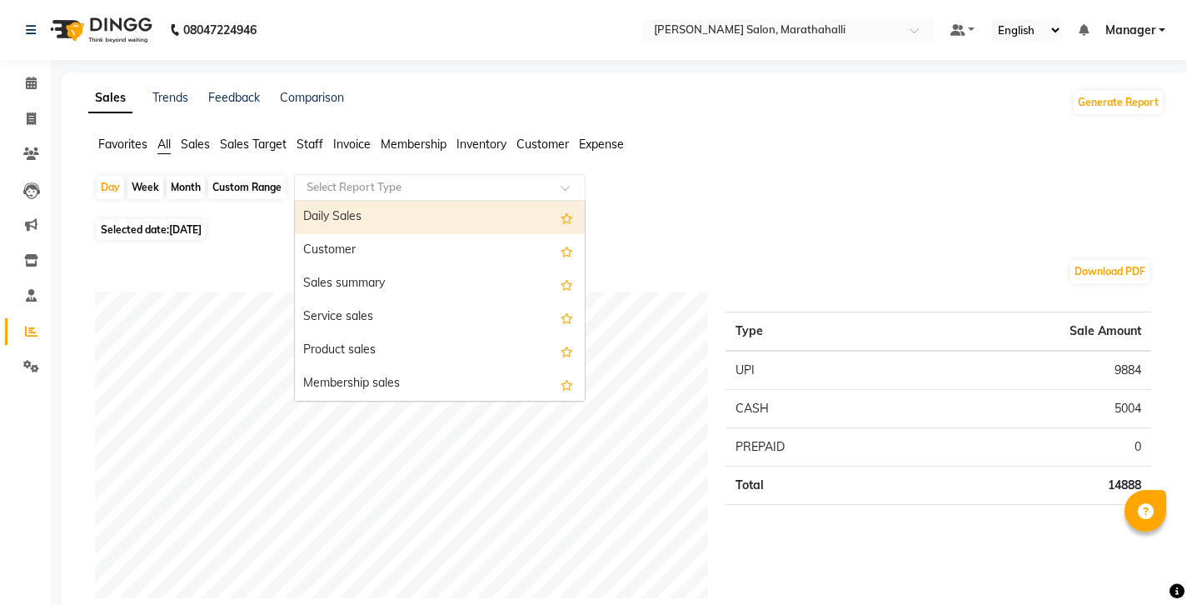
click at [303, 179] on input "text" at bounding box center [423, 187] width 240 height 17
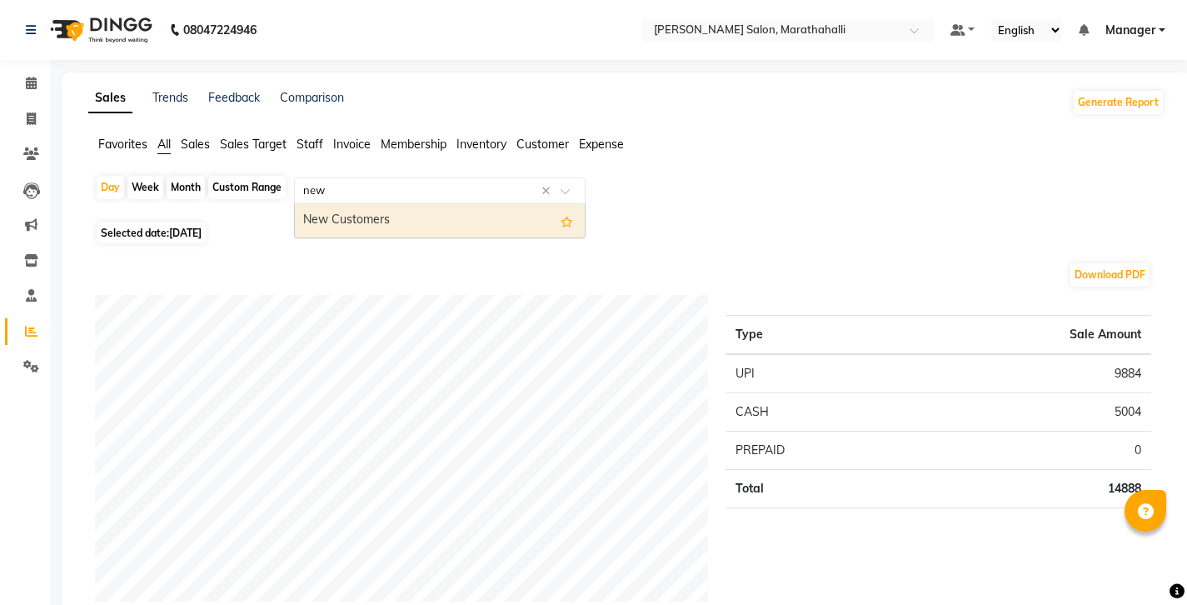
click at [297, 204] on div "New Customers" at bounding box center [440, 220] width 290 height 33
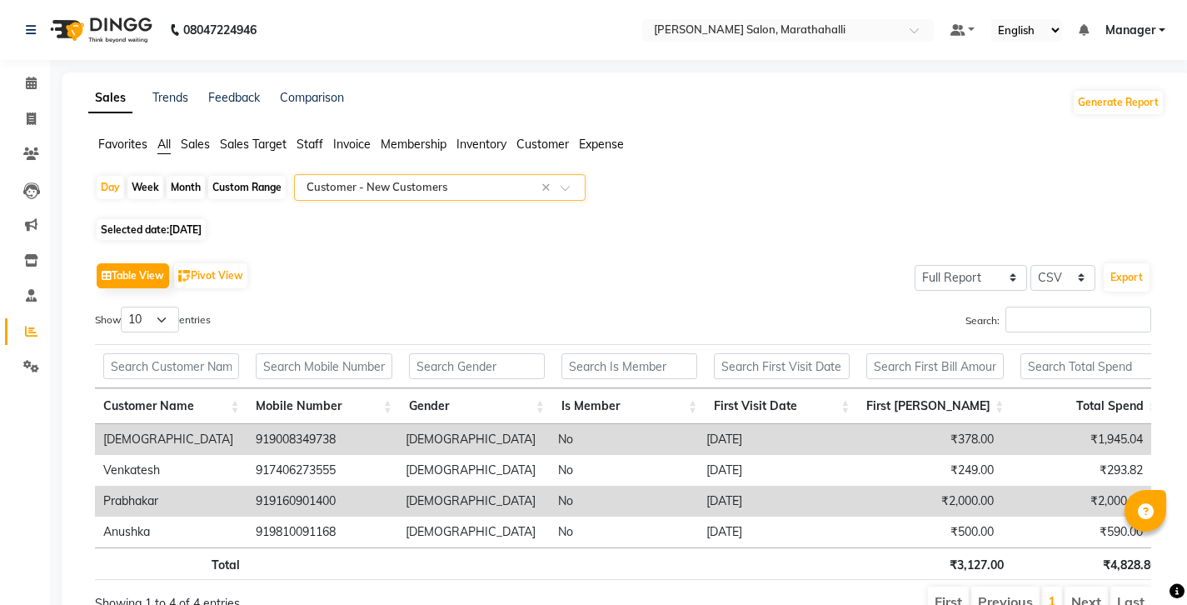
scroll to position [5, 0]
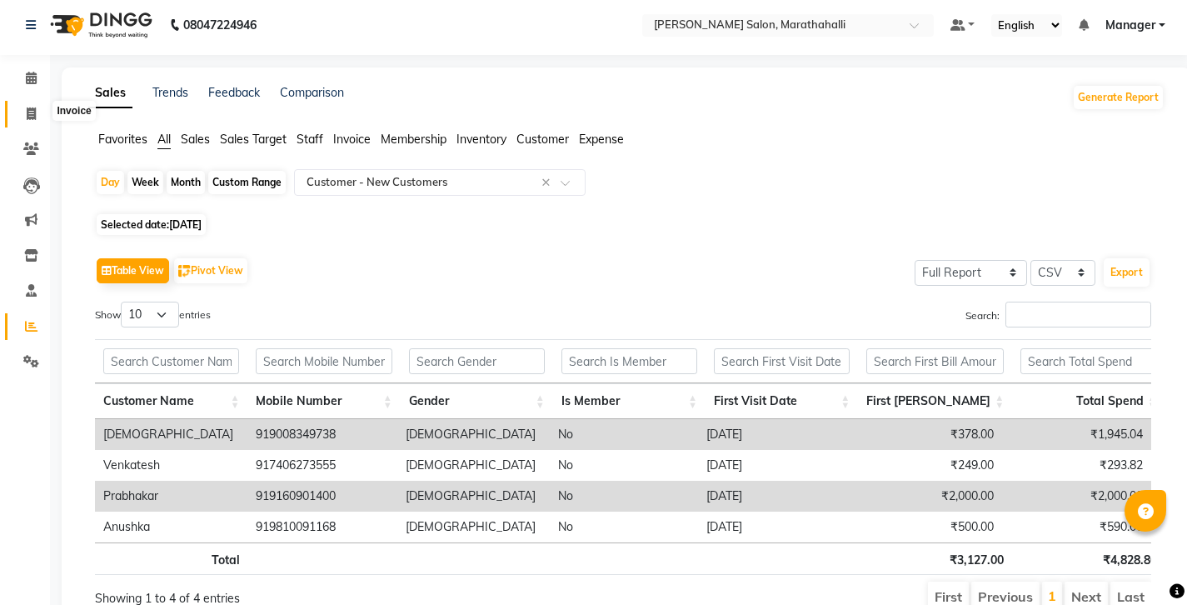
click at [39, 112] on span at bounding box center [31, 114] width 29 height 19
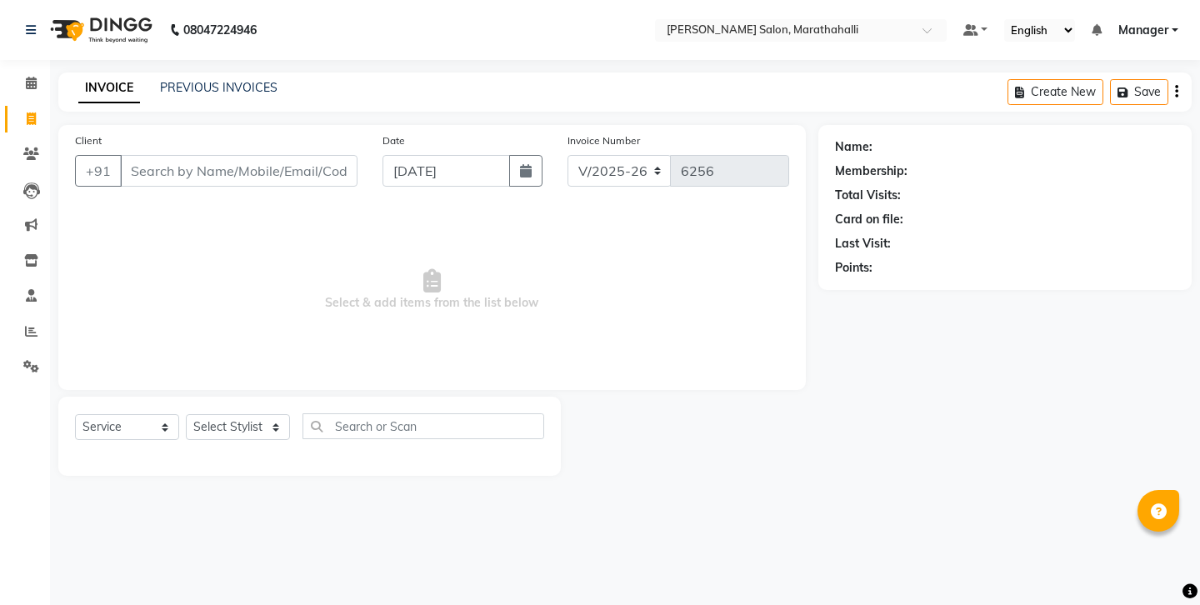
click at [239, 90] on div "INVOICE PREVIOUS INVOICES" at bounding box center [177, 88] width 239 height 19
click at [226, 89] on div "PREVIOUS INVOICES" at bounding box center [218, 87] width 117 height 17
click at [223, 85] on link "PREVIOUS INVOICES" at bounding box center [218, 87] width 117 height 15
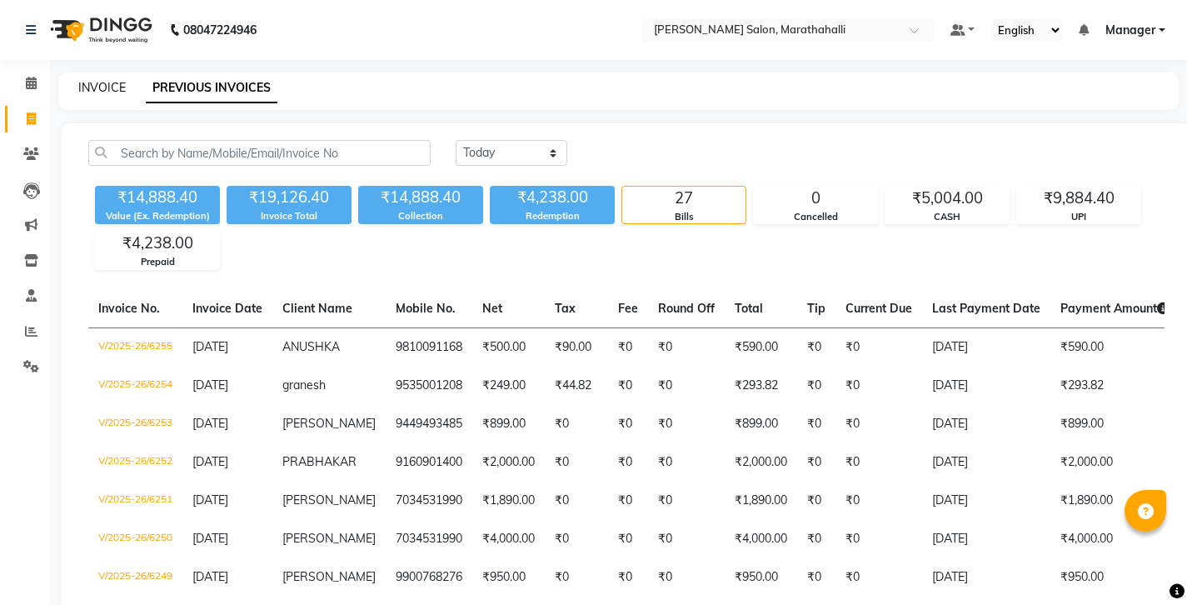
click at [95, 80] on link "INVOICE" at bounding box center [101, 87] width 47 height 15
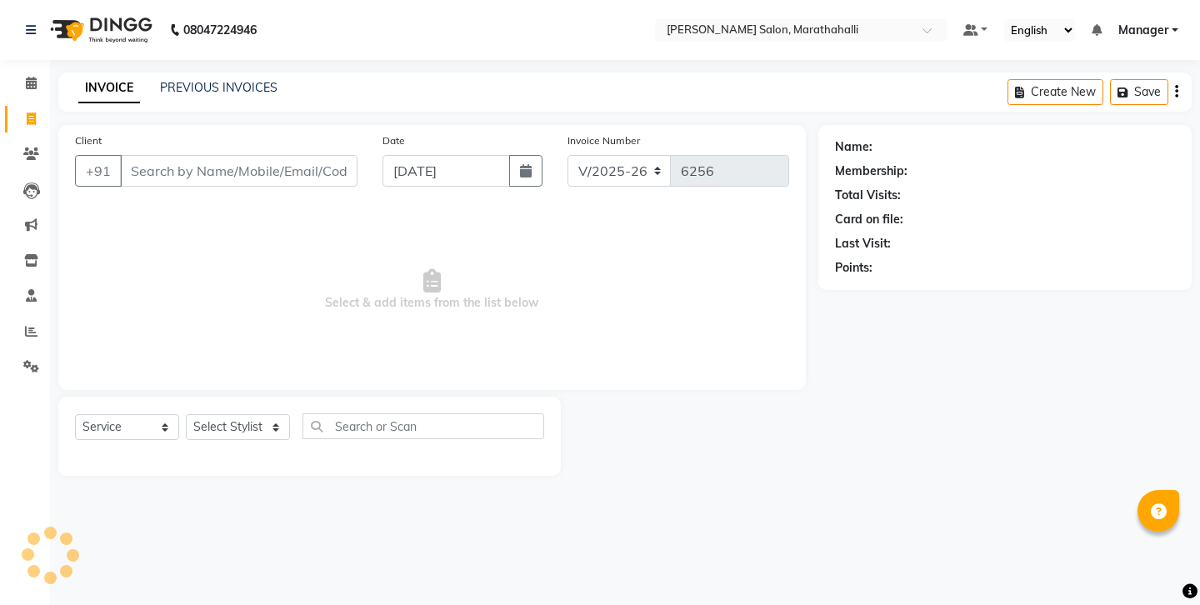
click at [158, 161] on input "Client" at bounding box center [238, 171] width 237 height 32
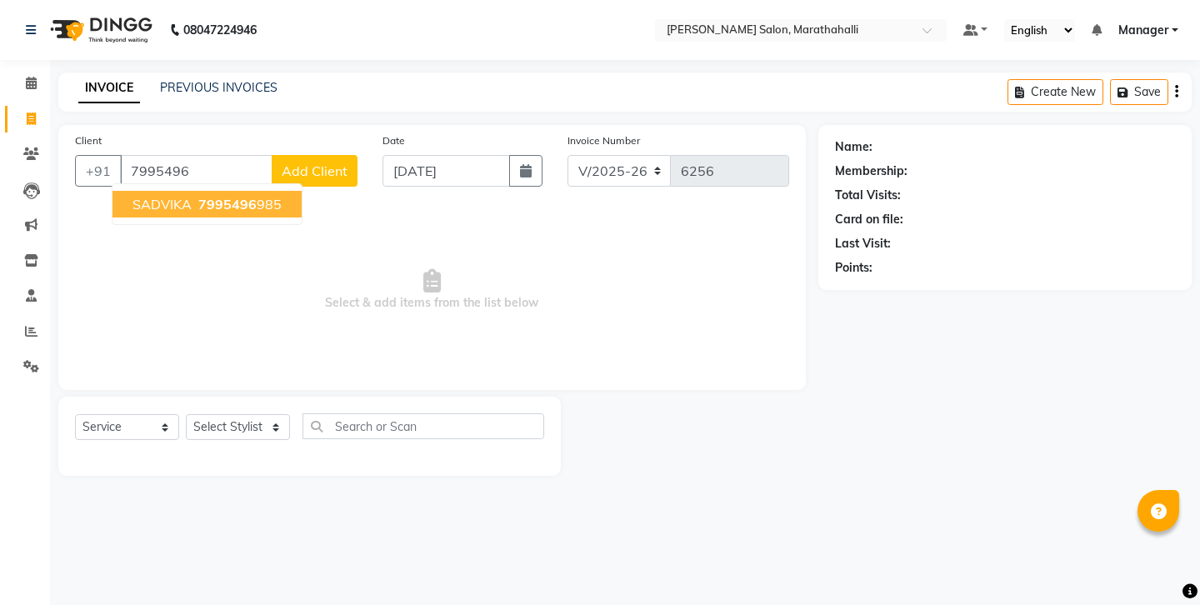
click at [210, 191] on button "SADVIKA 7995496 985" at bounding box center [206, 204] width 189 height 27
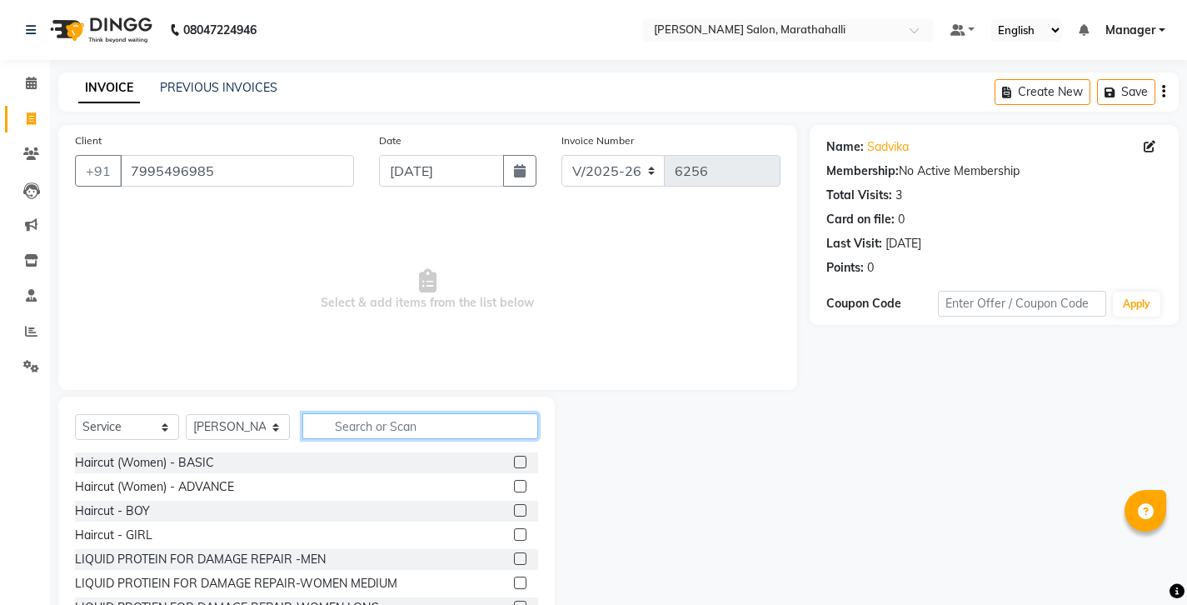
click at [358, 413] on input "text" at bounding box center [420, 426] width 236 height 26
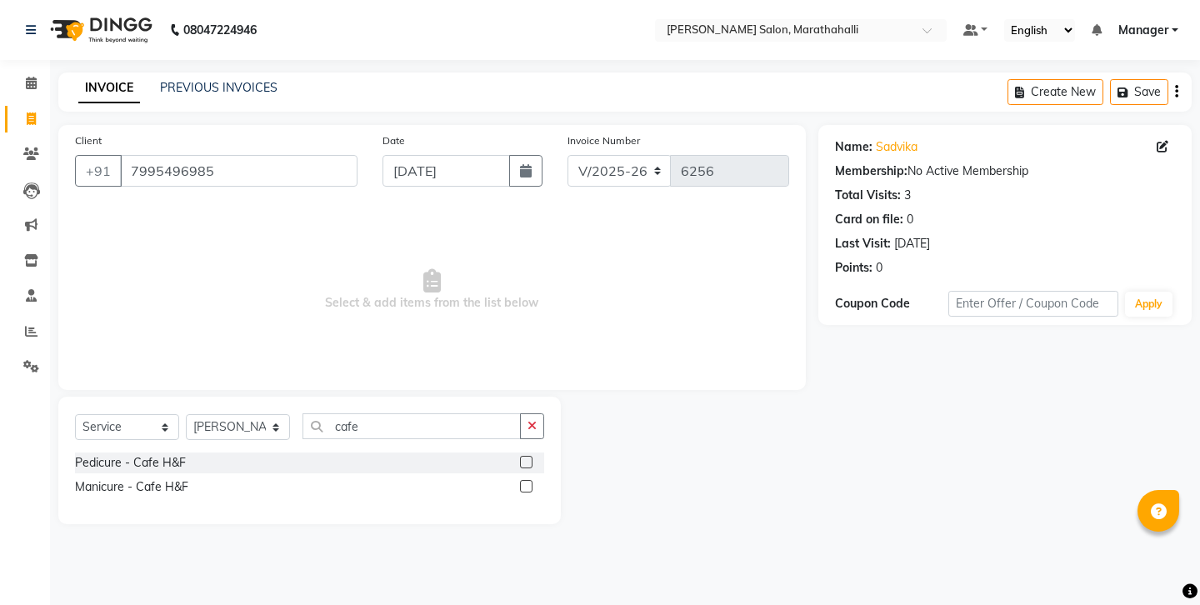
click at [532, 456] on label at bounding box center [526, 462] width 12 height 12
click at [531, 457] on input "checkbox" at bounding box center [525, 462] width 11 height 11
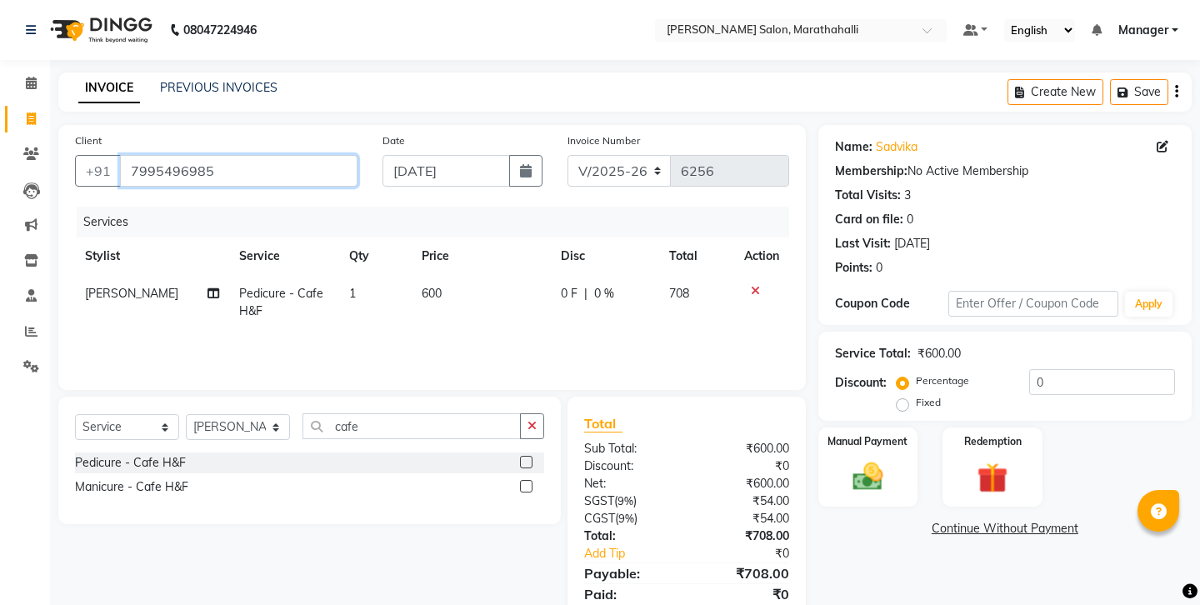
click at [170, 155] on input "7995496985" at bounding box center [238, 171] width 237 height 32
click at [864, 426] on div "Manual Payment" at bounding box center [867, 467] width 103 height 82
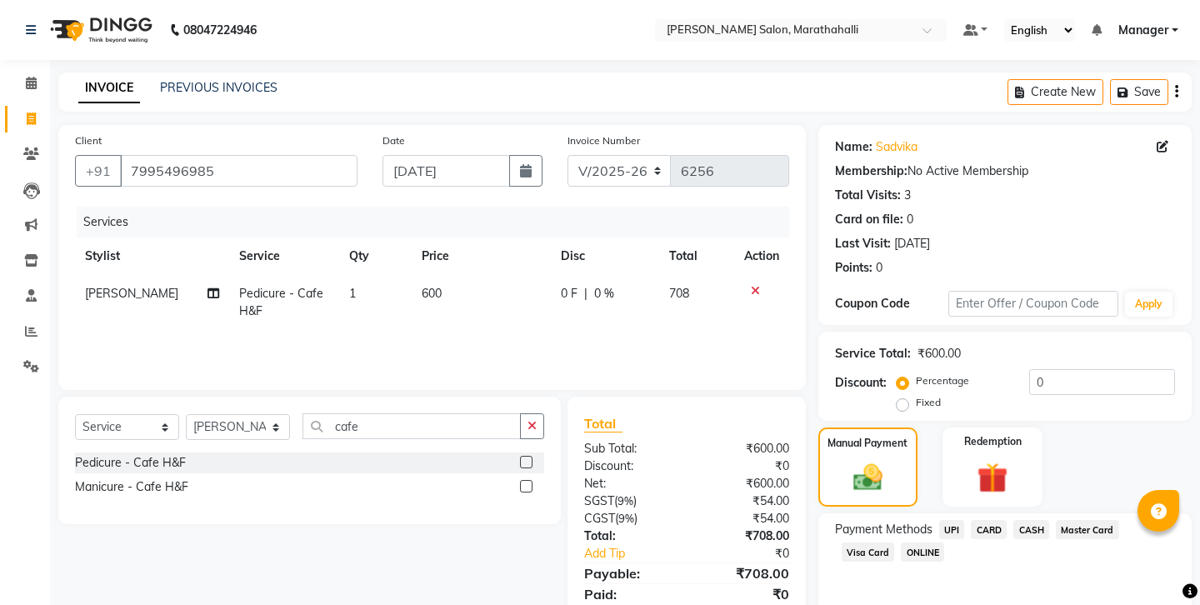
click at [1178, 92] on icon "button" at bounding box center [1176, 92] width 3 height 1
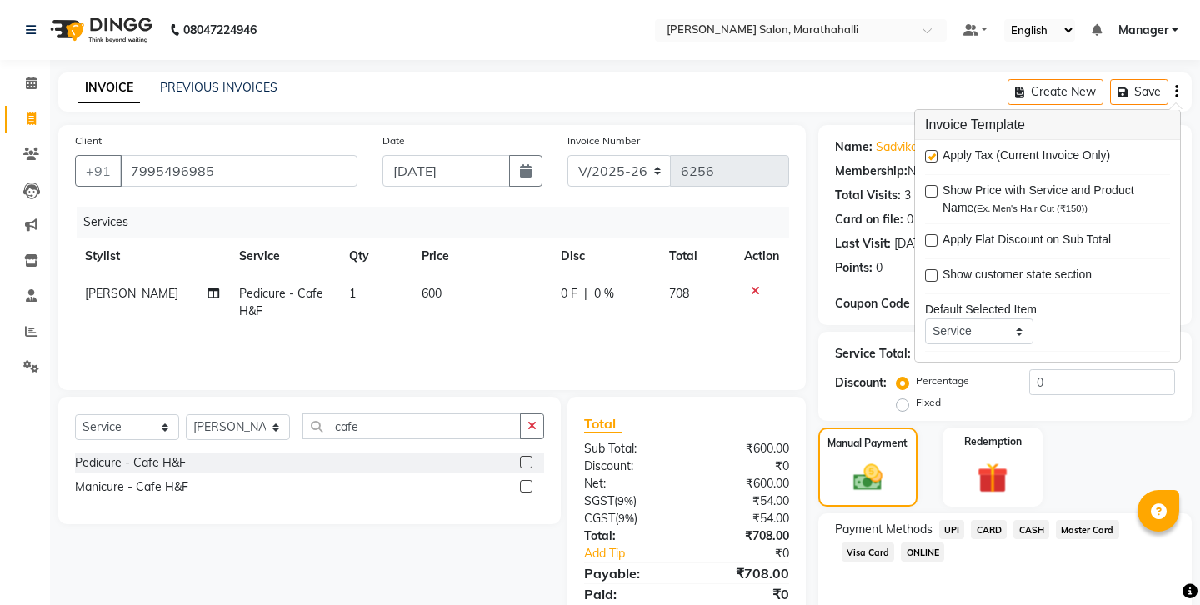
click at [928, 150] on label at bounding box center [931, 156] width 12 height 12
click at [928, 152] on input "checkbox" at bounding box center [930, 157] width 11 height 11
click at [1013, 520] on span "CASH" at bounding box center [1031, 529] width 36 height 19
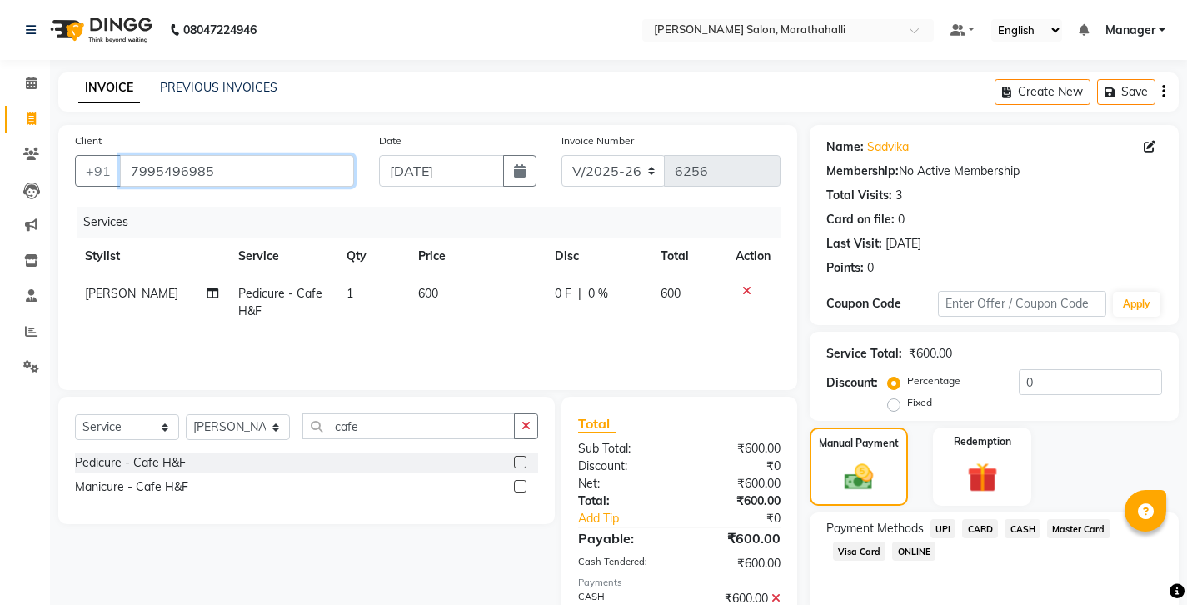
click at [159, 162] on input "7995496985" at bounding box center [237, 171] width 234 height 32
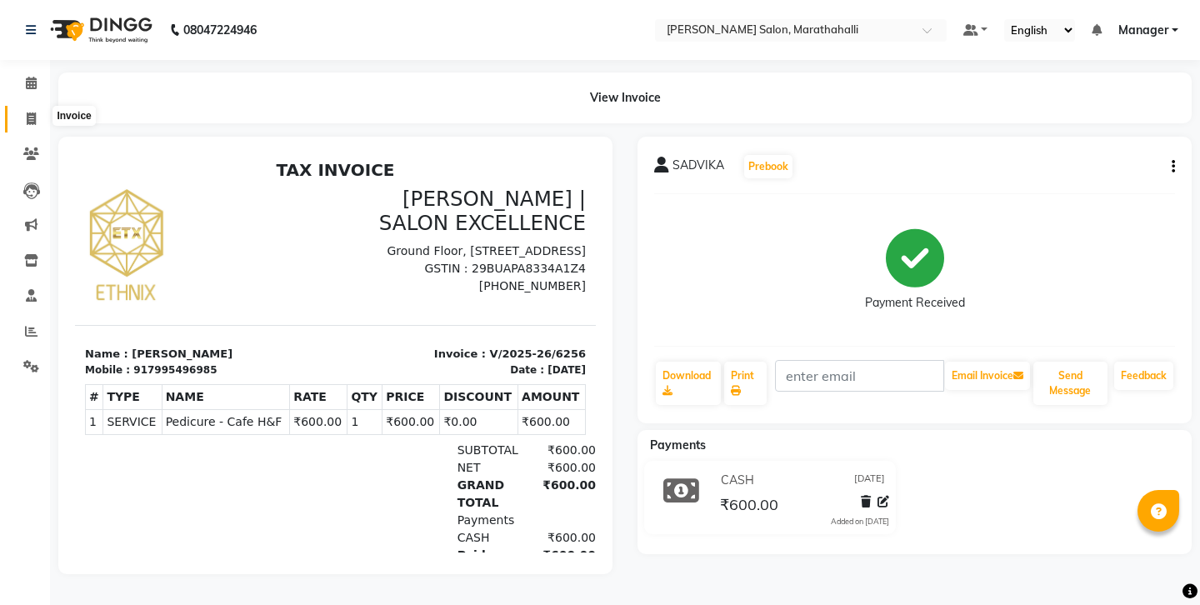
click at [32, 110] on span at bounding box center [31, 119] width 29 height 19
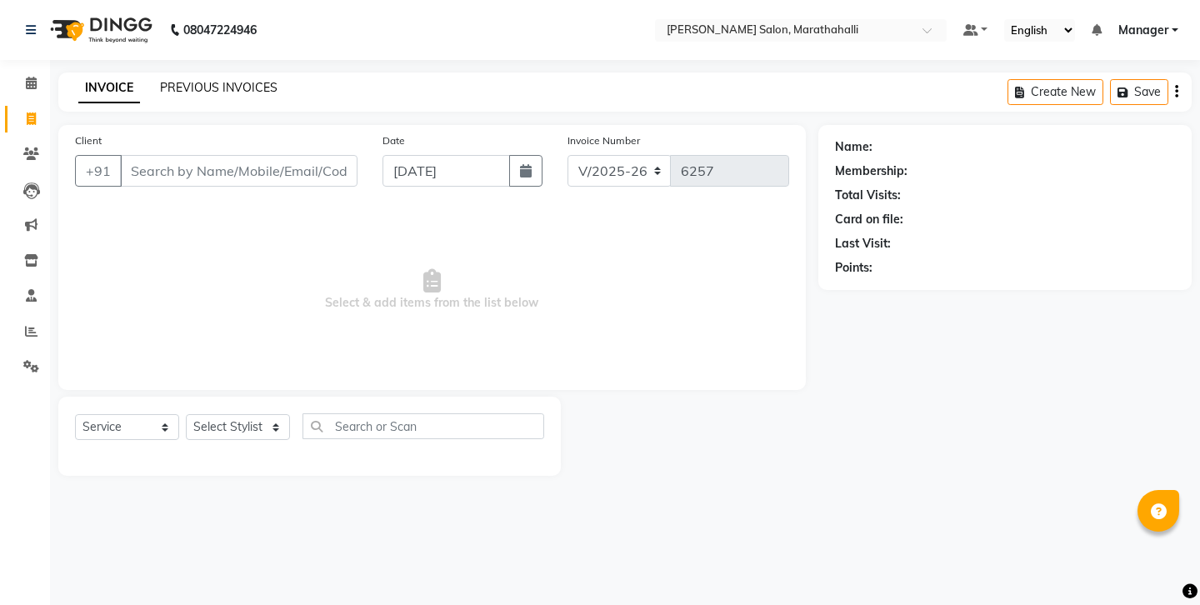
click at [182, 80] on link "PREVIOUS INVOICES" at bounding box center [218, 87] width 117 height 15
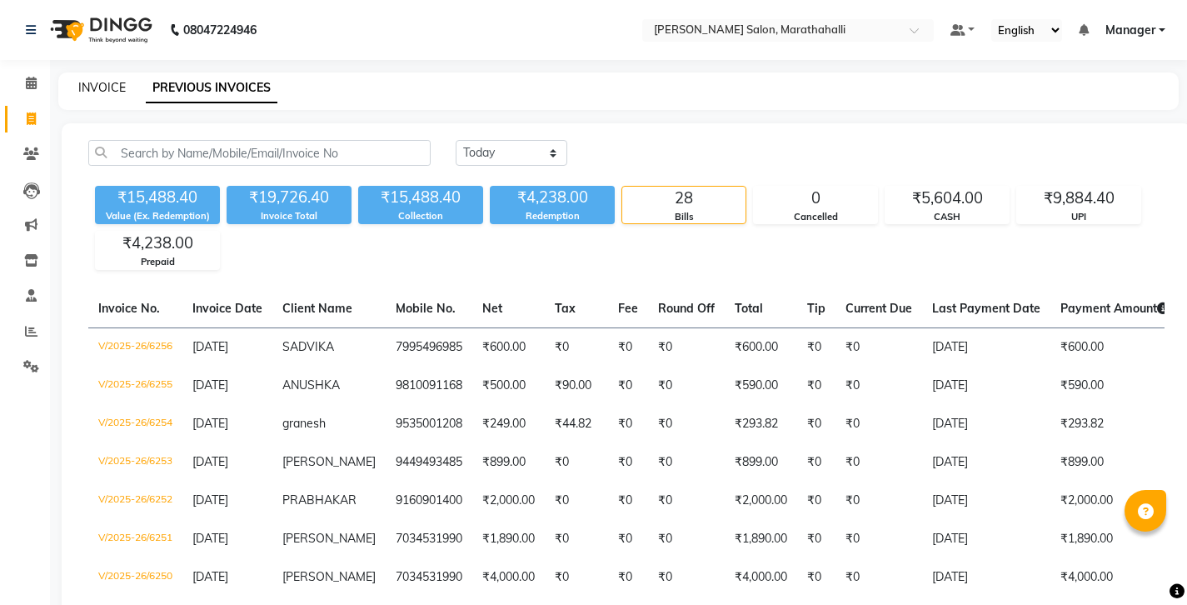
click at [87, 82] on link "INVOICE" at bounding box center [101, 87] width 47 height 15
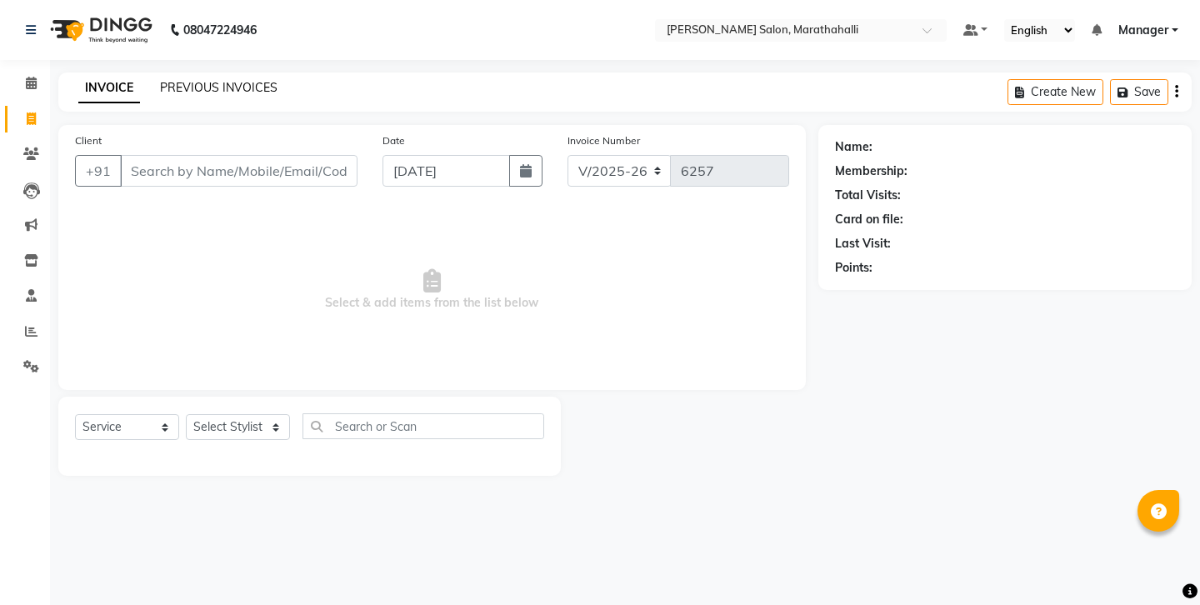
click at [190, 87] on link "PREVIOUS INVOICES" at bounding box center [218, 87] width 117 height 15
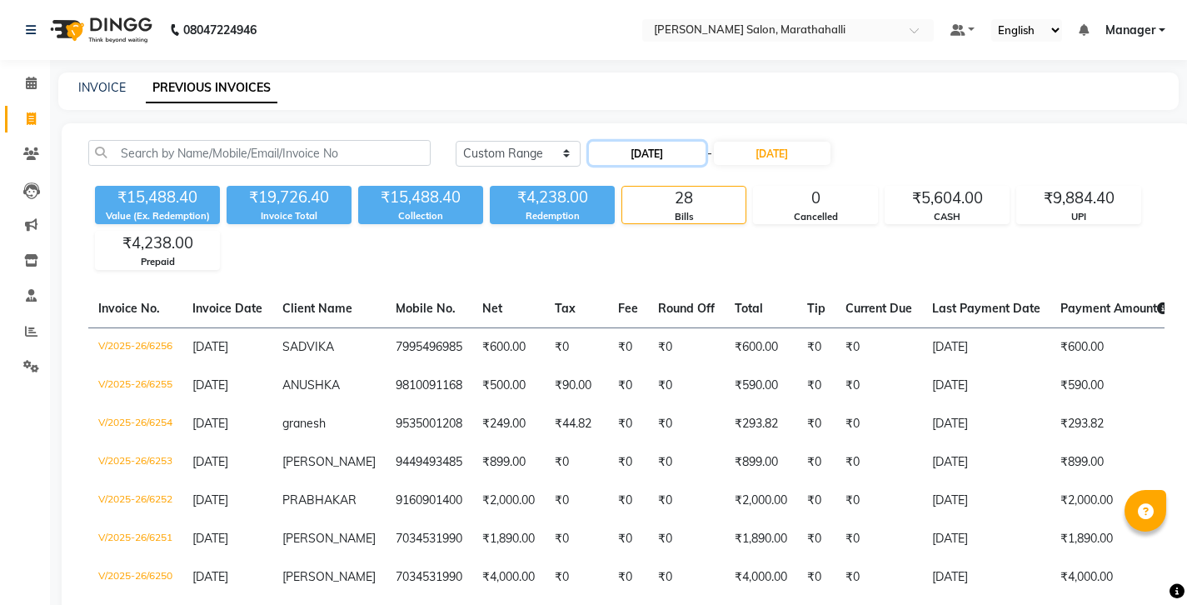
click at [614, 142] on input "04-09-2025" at bounding box center [647, 153] width 117 height 23
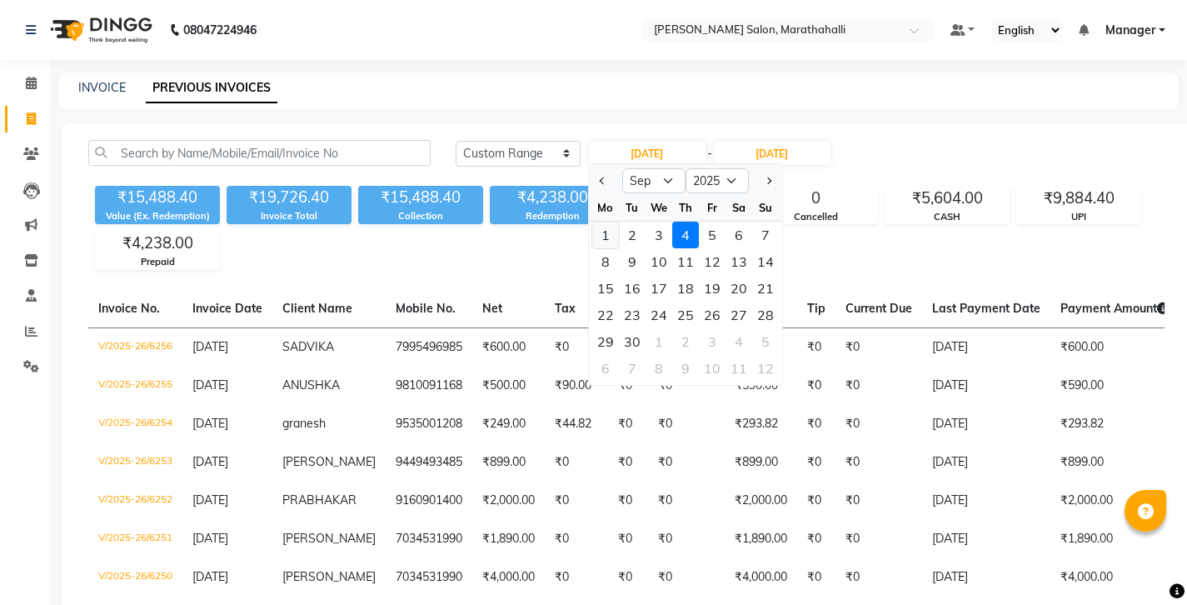
click at [595, 222] on div "1" at bounding box center [605, 235] width 27 height 27
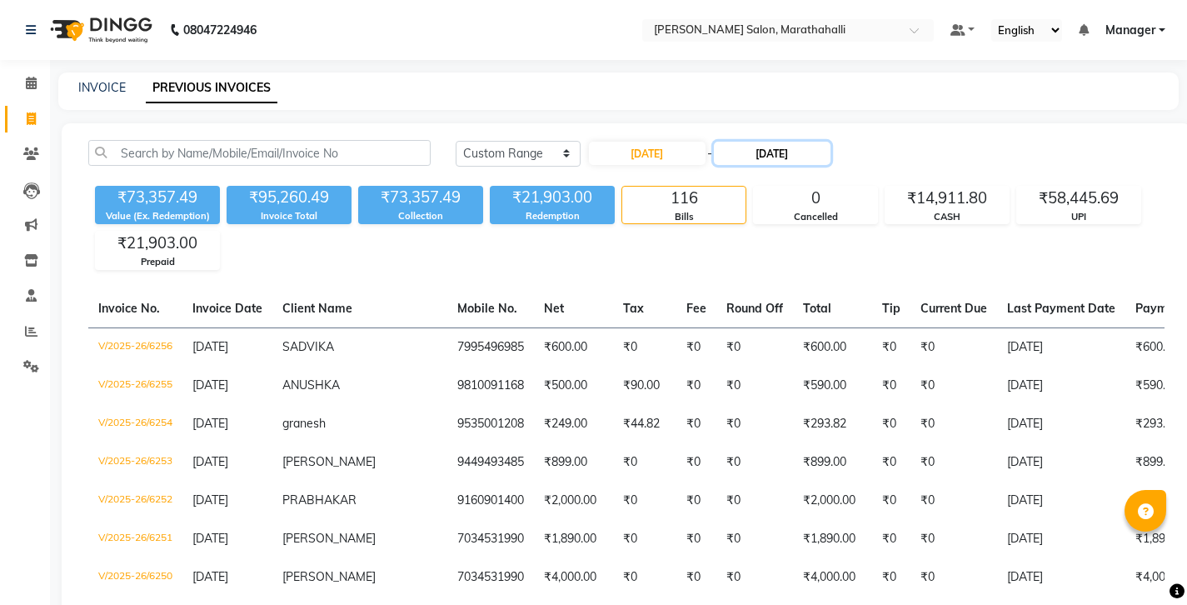
click at [734, 142] on input "04-09-2025" at bounding box center [772, 153] width 117 height 23
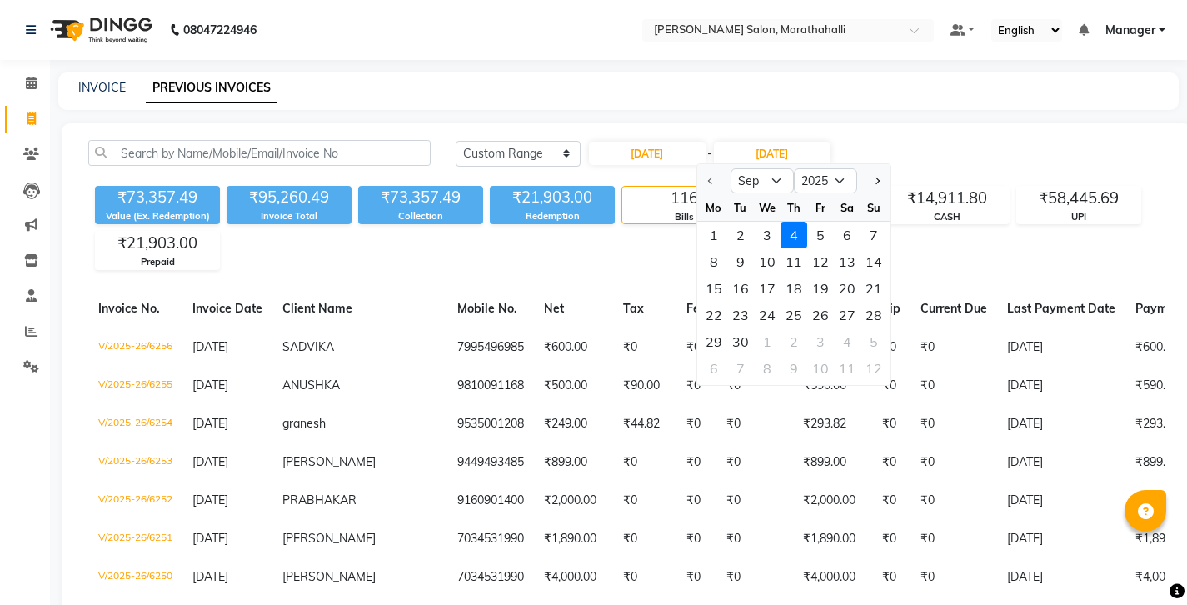
click at [872, 140] on div "Today Yesterday Custom Range 01-09-2025 - 04-09-2025 Sep Oct Nov Dec 2025 2026 …" at bounding box center [810, 153] width 709 height 27
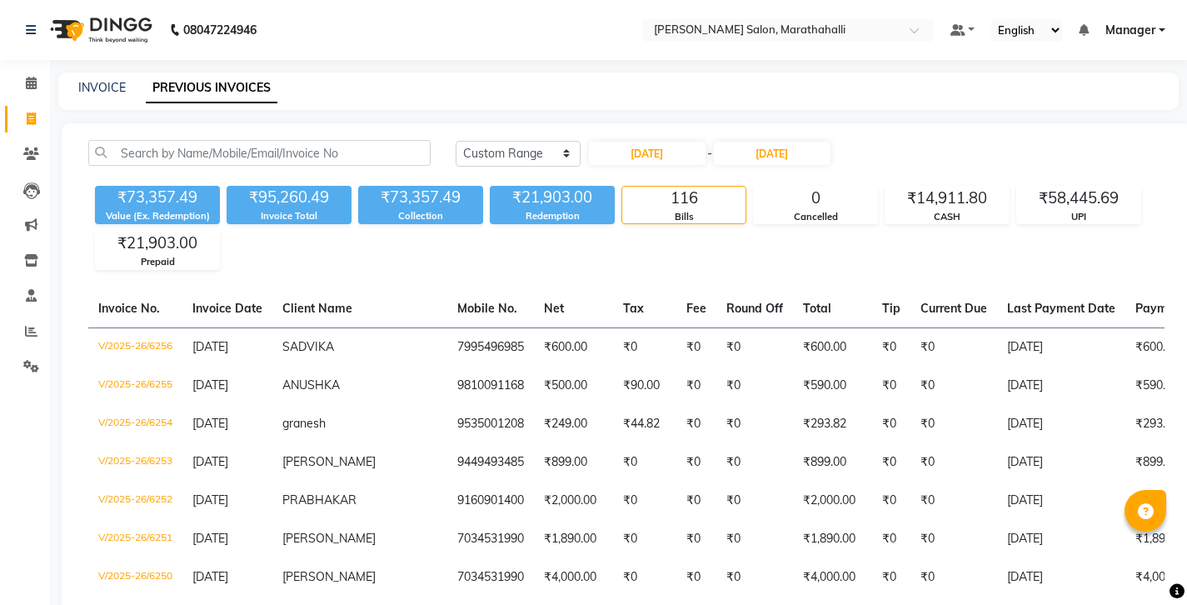
click at [756, 81] on div "INVOICE PREVIOUS INVOICES" at bounding box center [608, 87] width 1101 height 17
click at [98, 82] on link "INVOICE" at bounding box center [101, 87] width 47 height 15
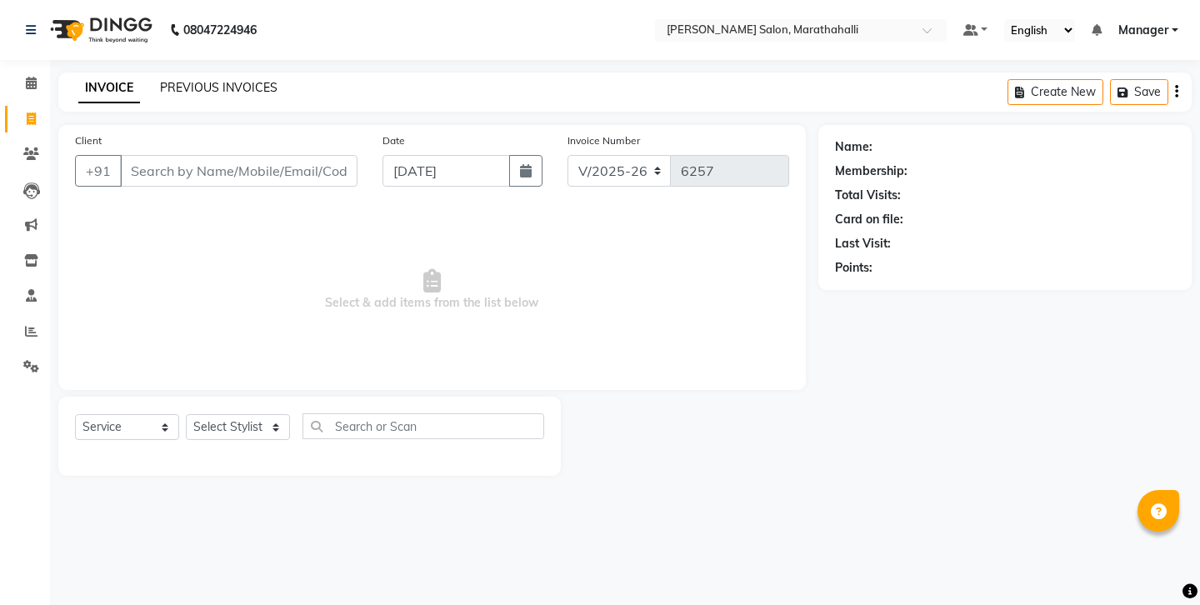
click at [165, 83] on link "PREVIOUS INVOICES" at bounding box center [218, 87] width 117 height 15
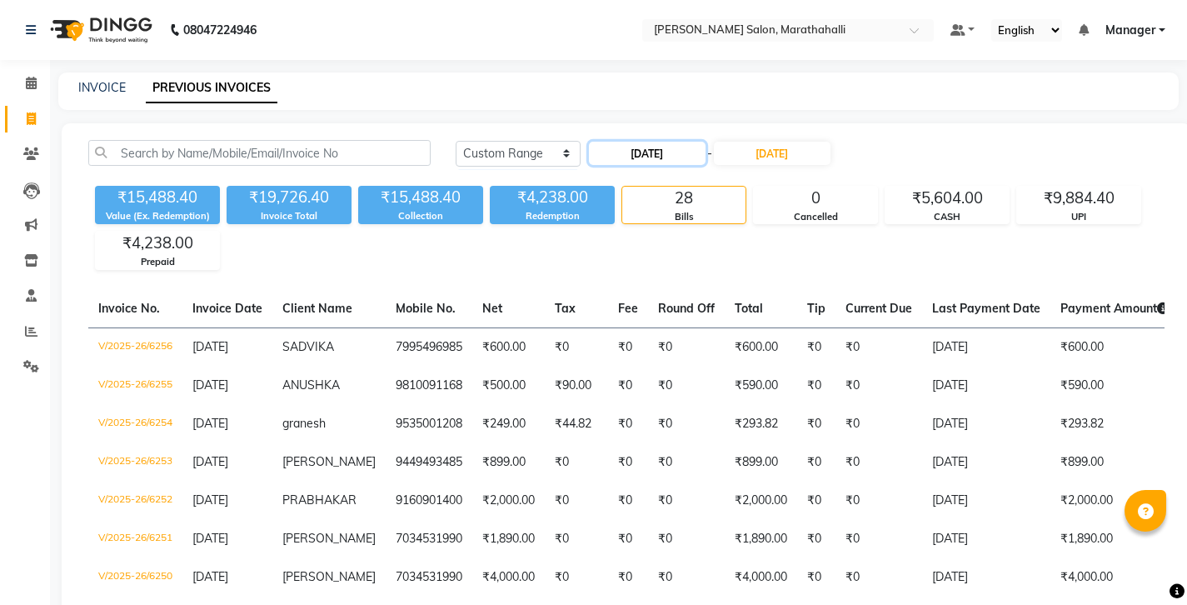
click at [615, 142] on input "04-09-2025" at bounding box center [647, 153] width 117 height 23
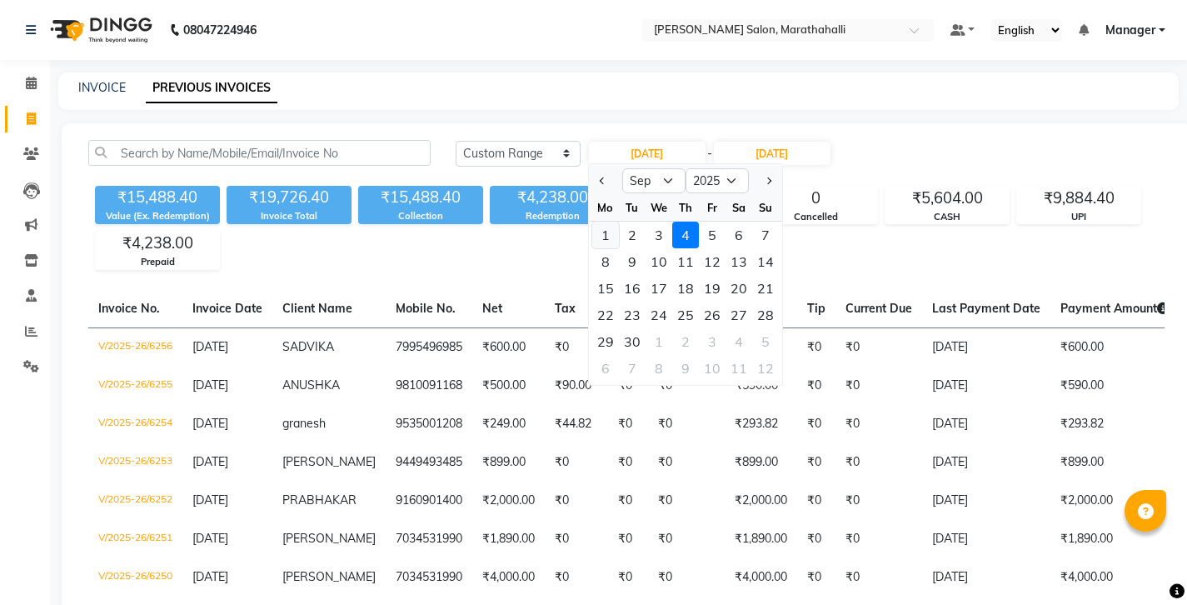
click at [601, 222] on div "1" at bounding box center [605, 235] width 27 height 27
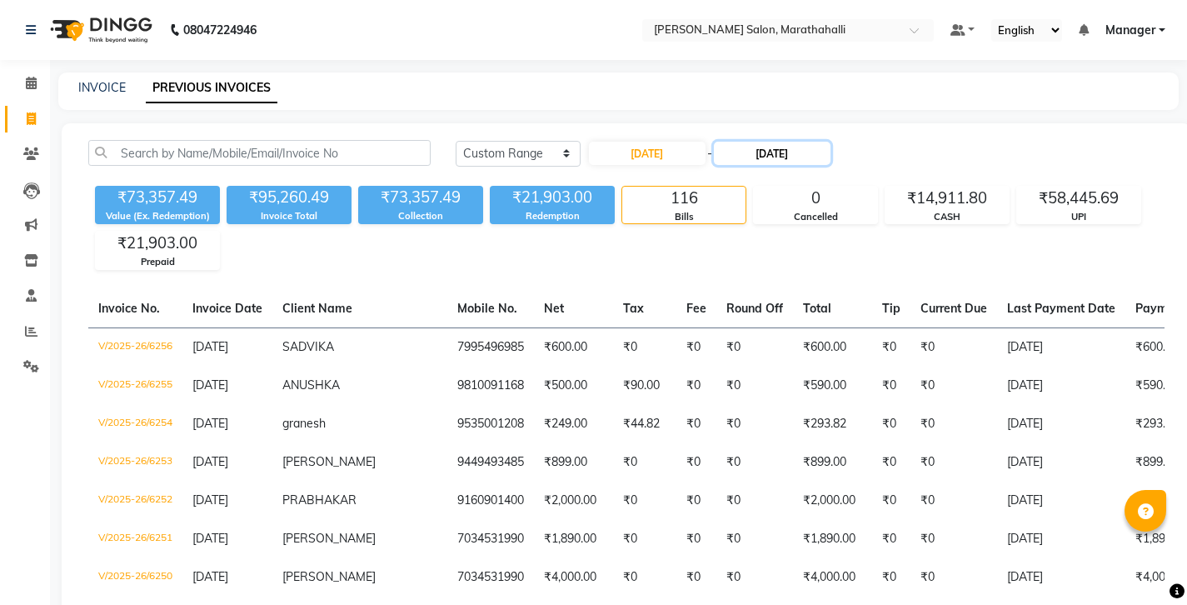
click at [726, 142] on input "04-09-2025" at bounding box center [772, 153] width 117 height 23
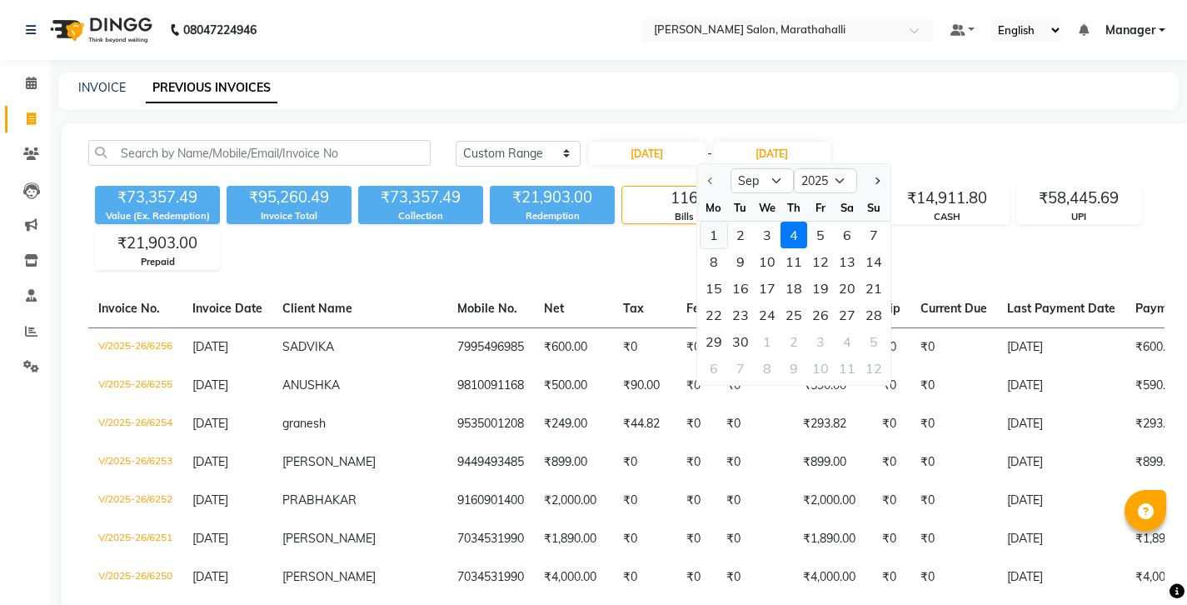
click at [709, 222] on div "1" at bounding box center [714, 235] width 27 height 27
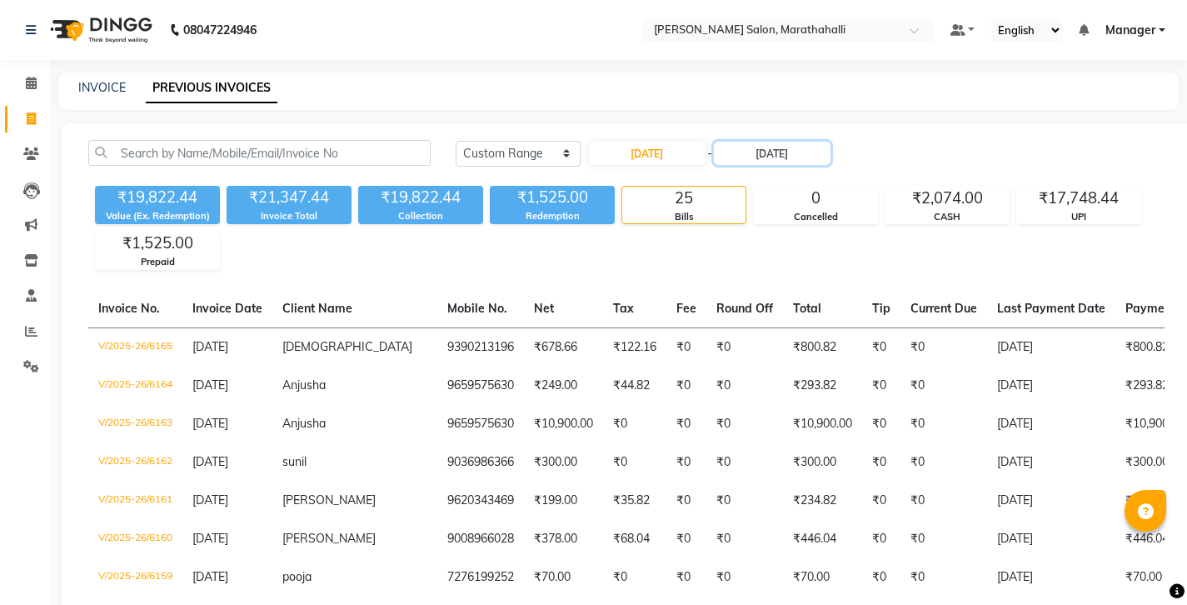
scroll to position [12, 0]
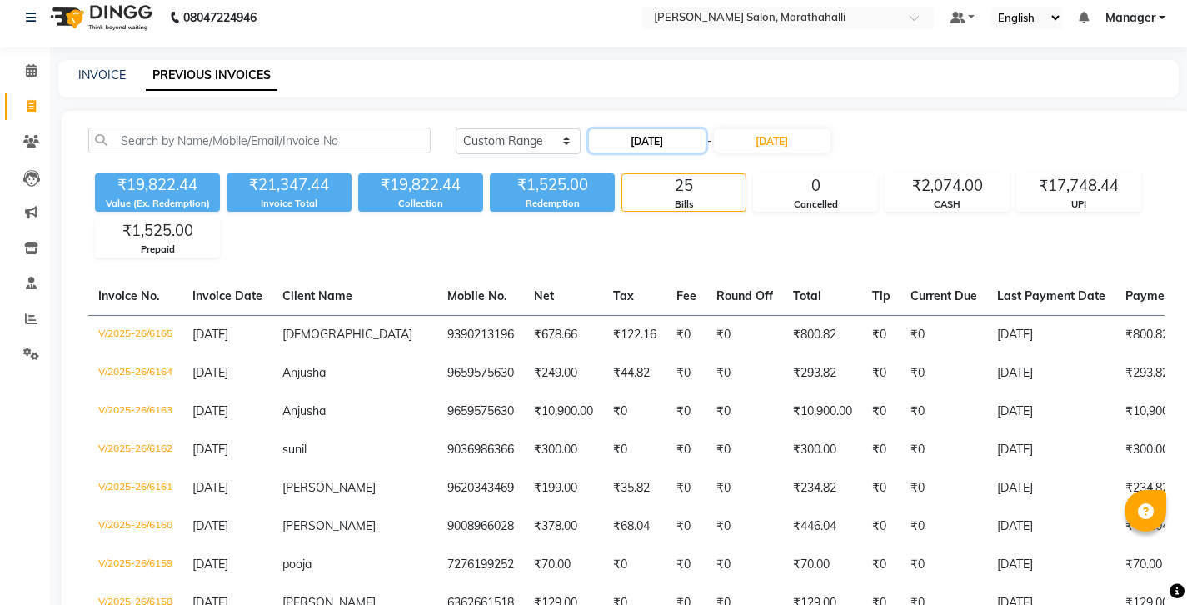
click at [633, 129] on input "01-09-2025" at bounding box center [647, 140] width 117 height 23
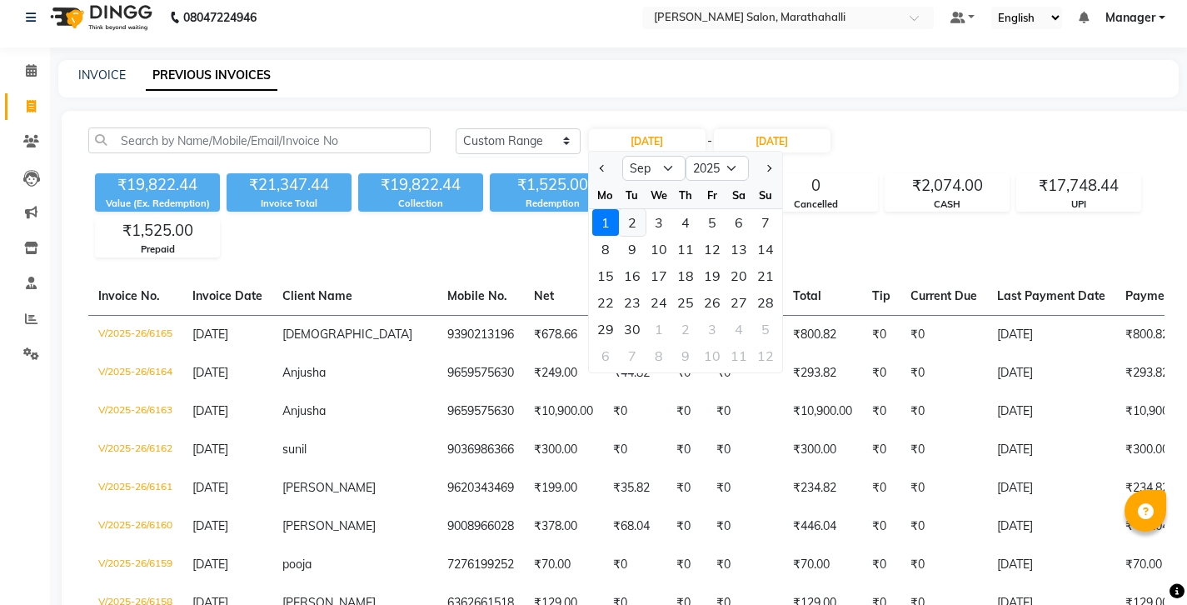
click at [622, 209] on div "2" at bounding box center [632, 222] width 27 height 27
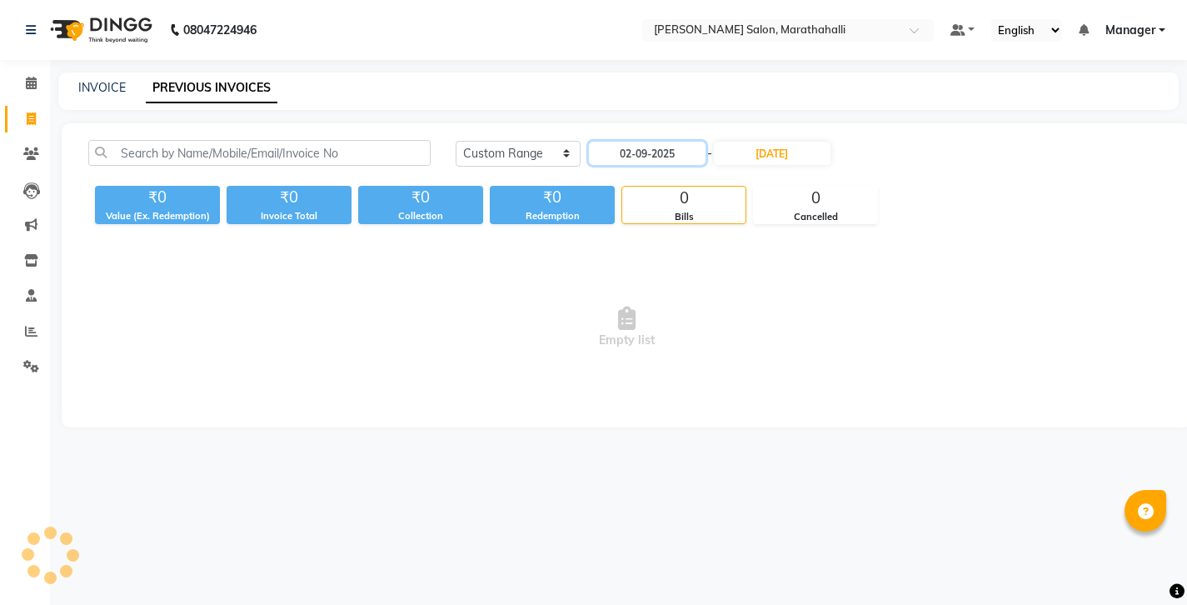
scroll to position [0, 0]
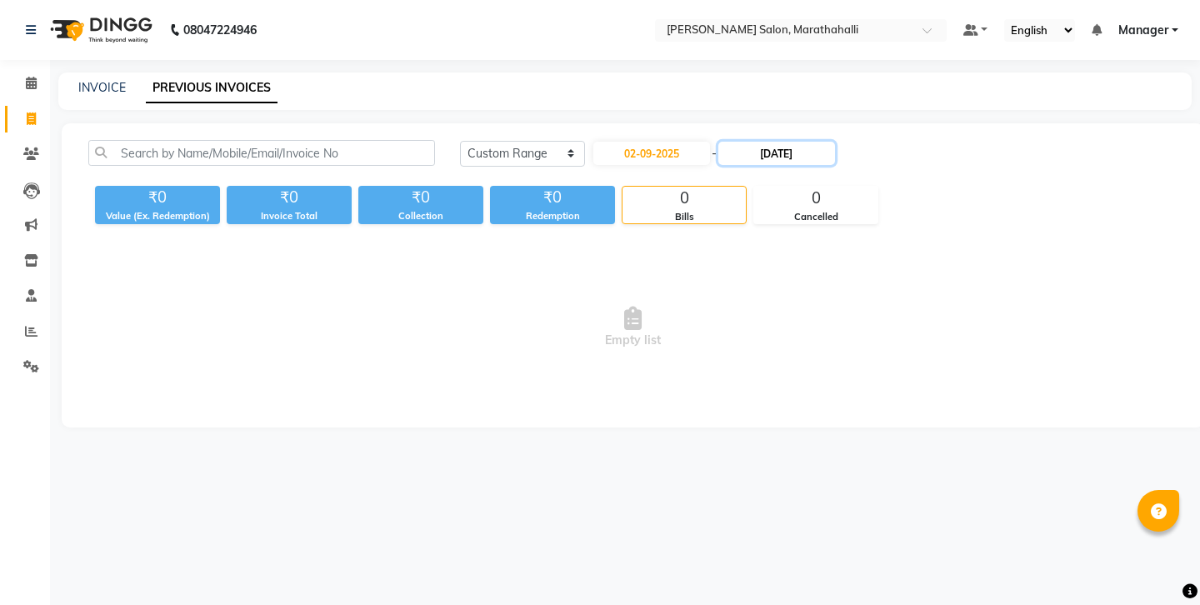
click at [752, 142] on input "01-09-2025" at bounding box center [776, 153] width 117 height 23
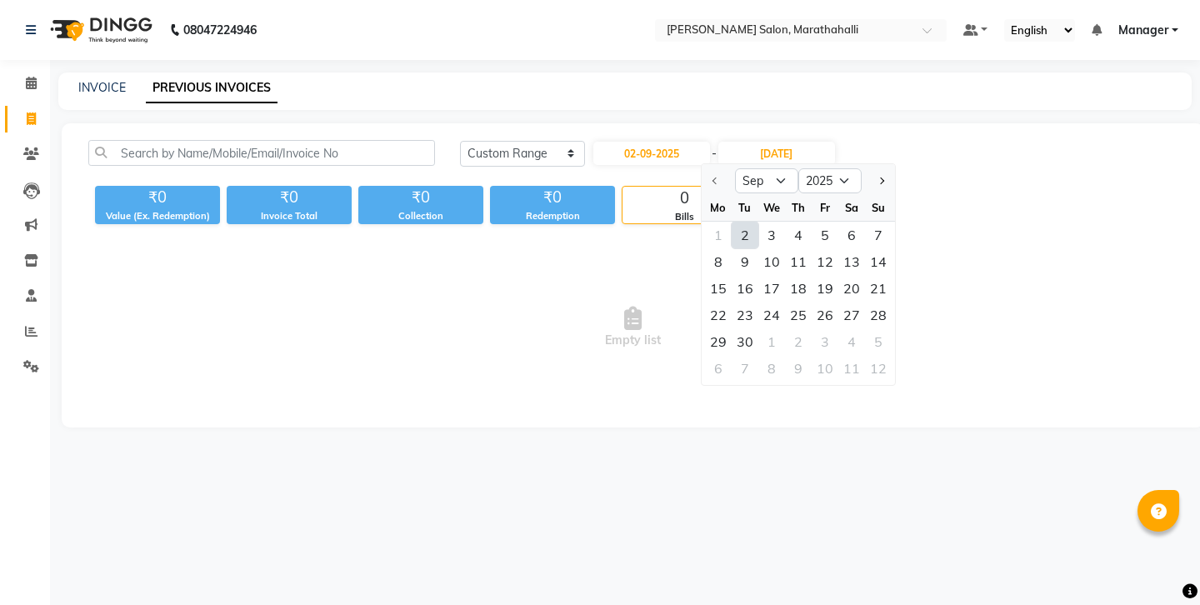
click at [734, 222] on div "2" at bounding box center [745, 235] width 27 height 27
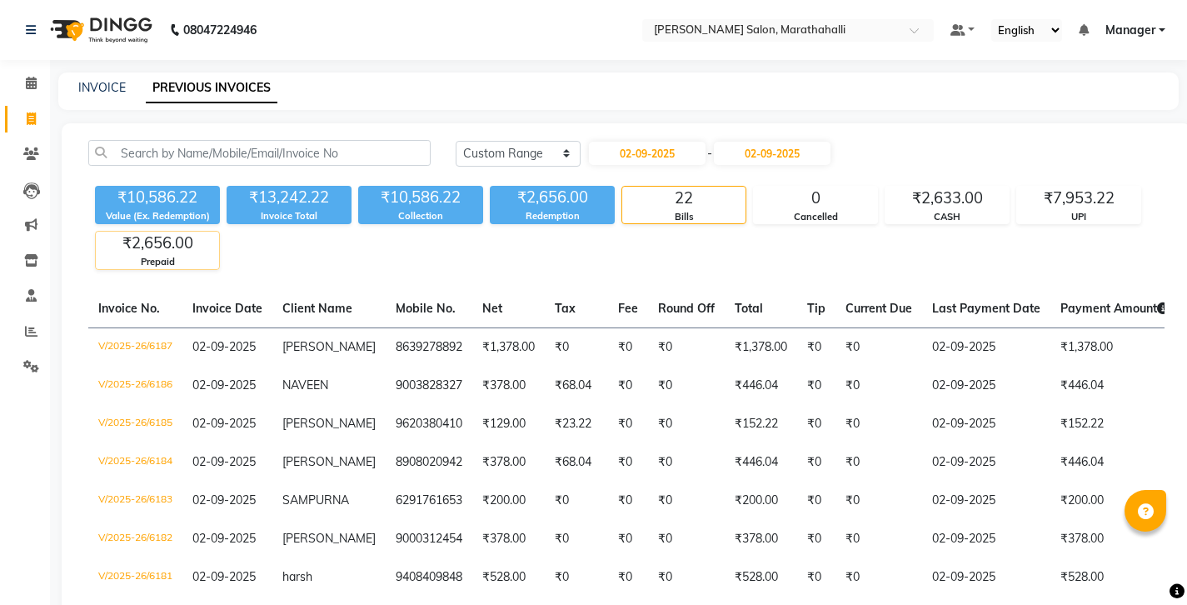
click at [184, 255] on div "Prepaid" at bounding box center [157, 262] width 123 height 14
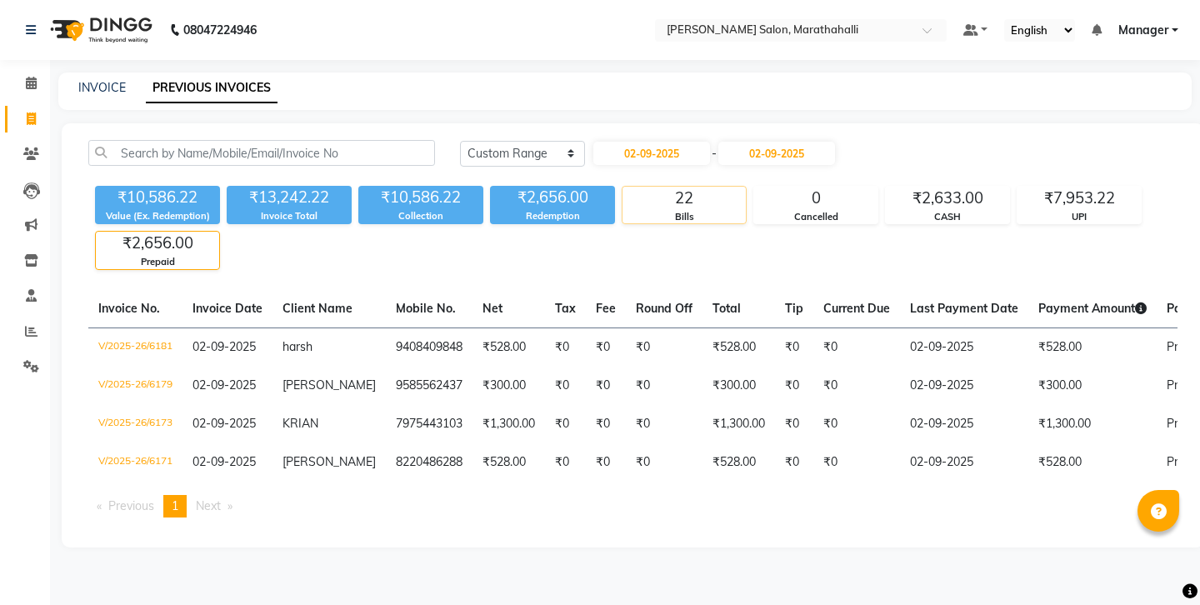
click at [689, 187] on div "22" at bounding box center [683, 198] width 123 height 23
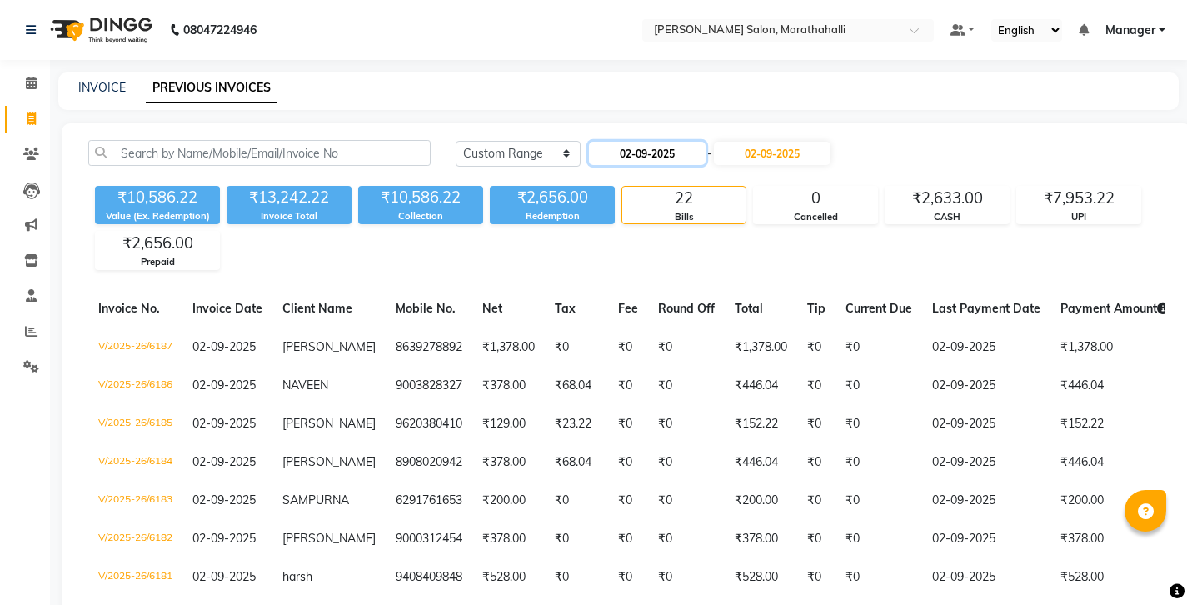
click at [617, 142] on input "02-09-2025" at bounding box center [647, 153] width 117 height 23
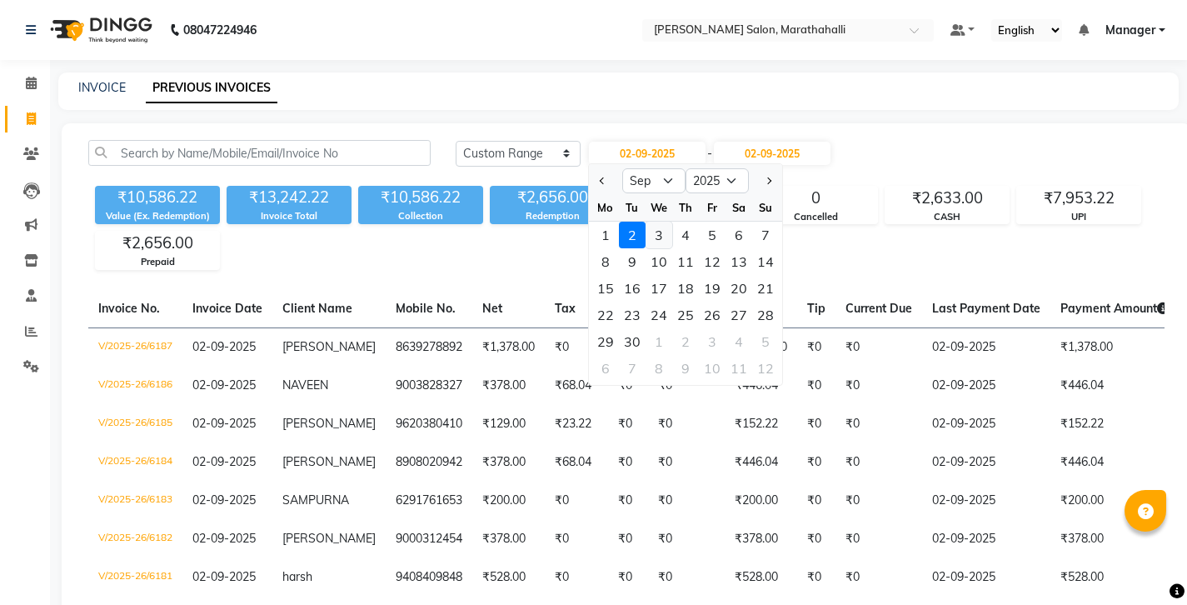
click at [647, 222] on div "3" at bounding box center [659, 235] width 27 height 27
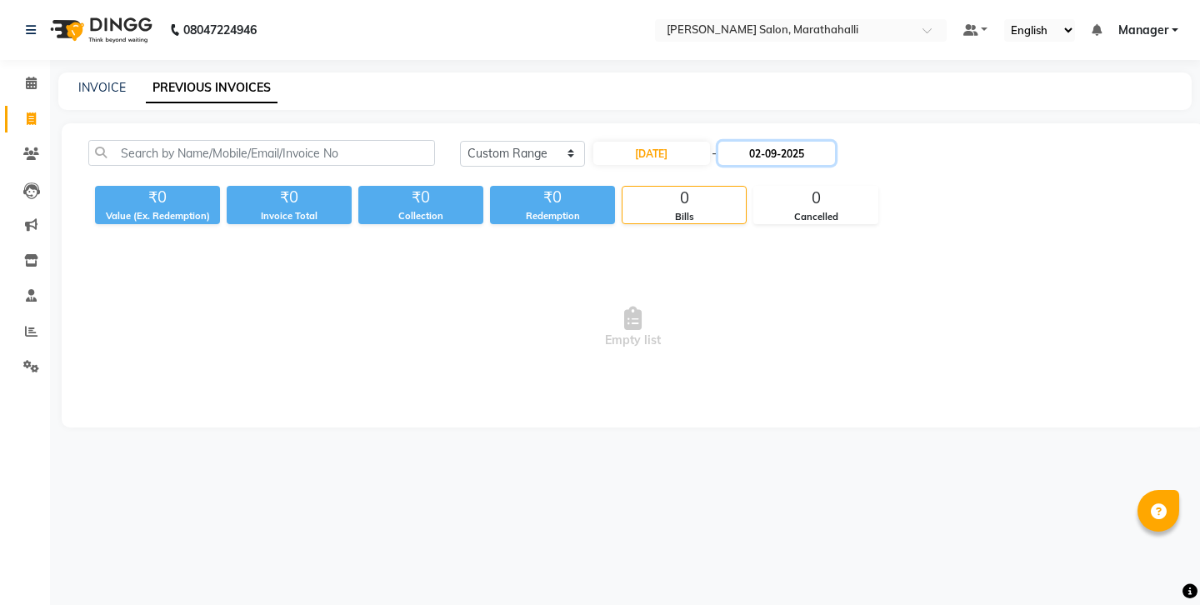
click at [737, 142] on input "02-09-2025" at bounding box center [776, 153] width 117 height 23
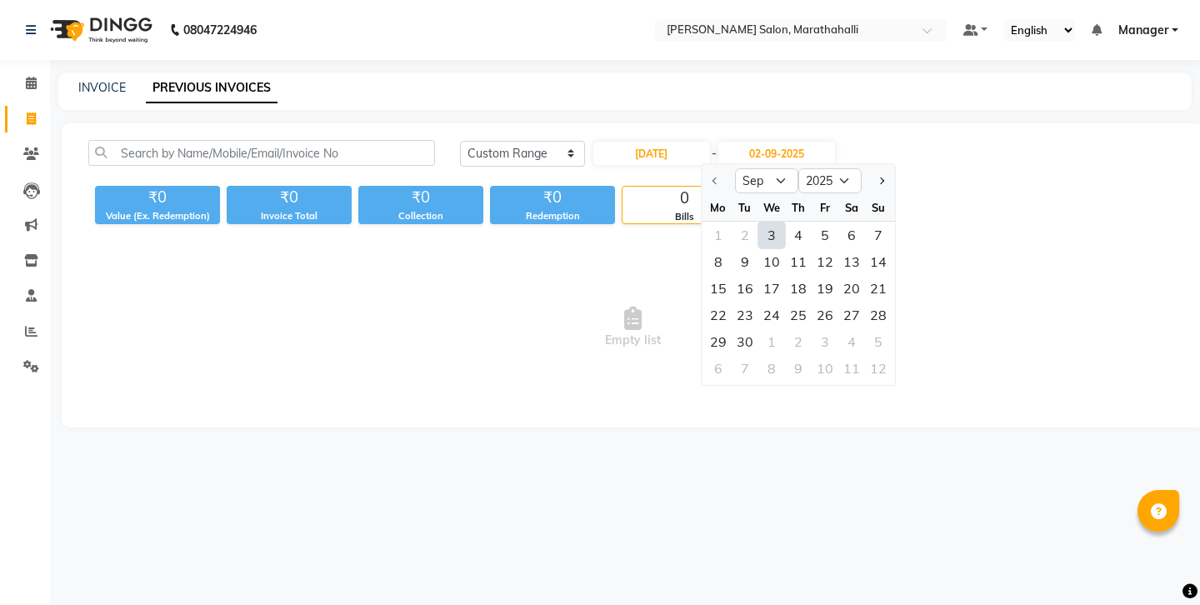
click at [758, 222] on div "3" at bounding box center [771, 235] width 27 height 27
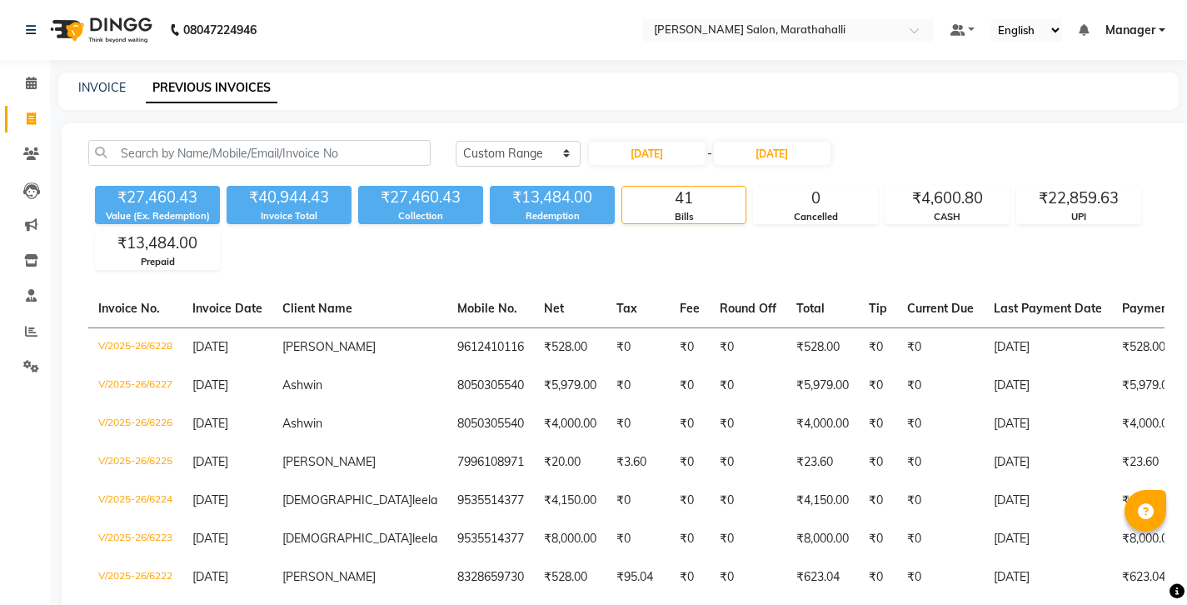
click at [271, 186] on div "₹40,944.43" at bounding box center [289, 197] width 125 height 23
click at [697, 210] on div "Bills" at bounding box center [683, 217] width 123 height 14
click at [105, 87] on link "INVOICE" at bounding box center [101, 87] width 47 height 15
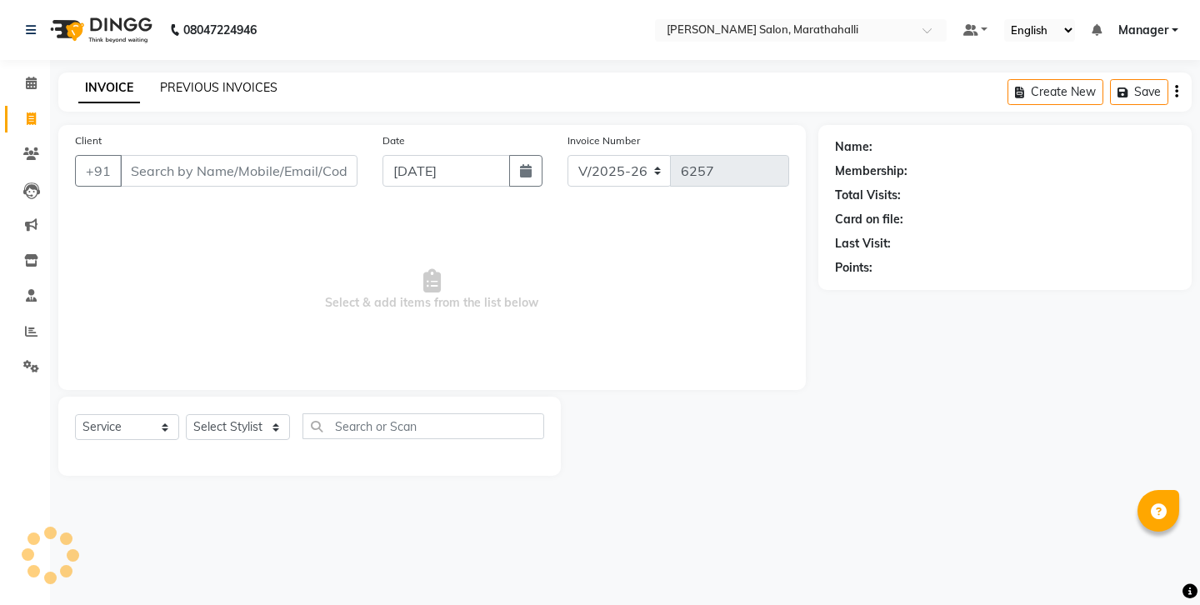
click at [161, 83] on link "PREVIOUS INVOICES" at bounding box center [218, 87] width 117 height 15
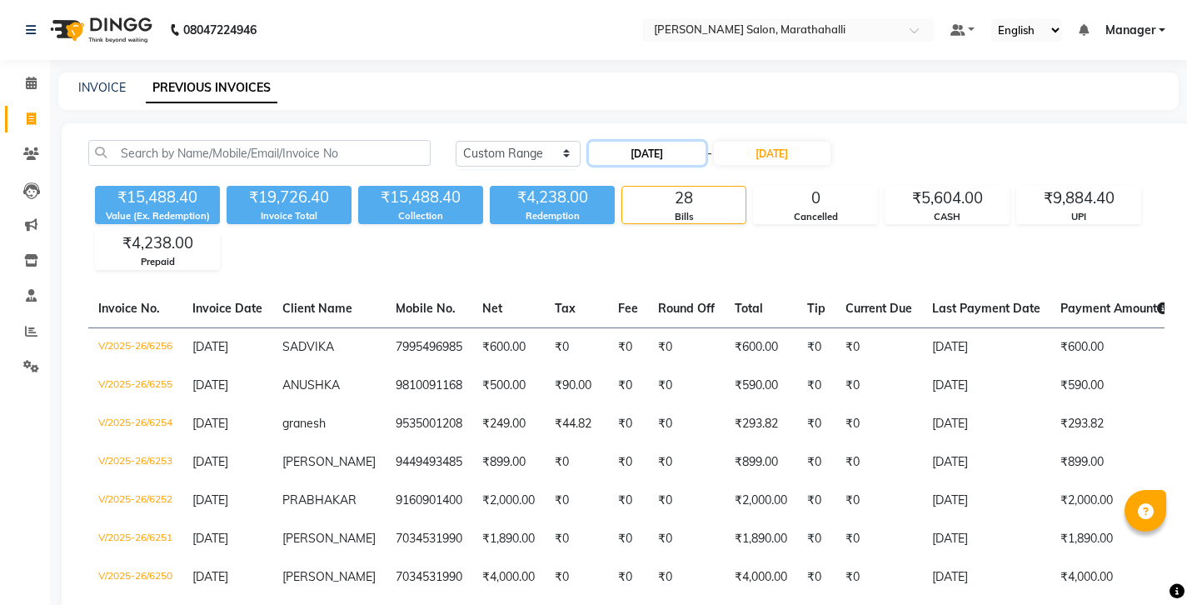
click at [618, 142] on input "04-09-2025" at bounding box center [647, 153] width 117 height 23
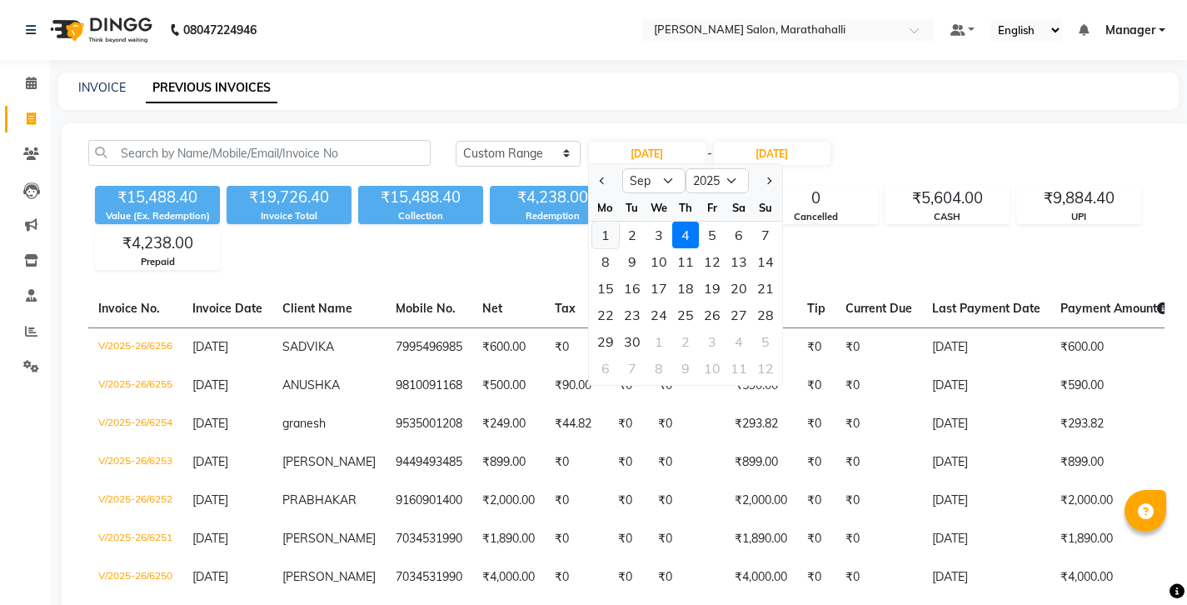
click at [602, 222] on div "1" at bounding box center [605, 235] width 27 height 27
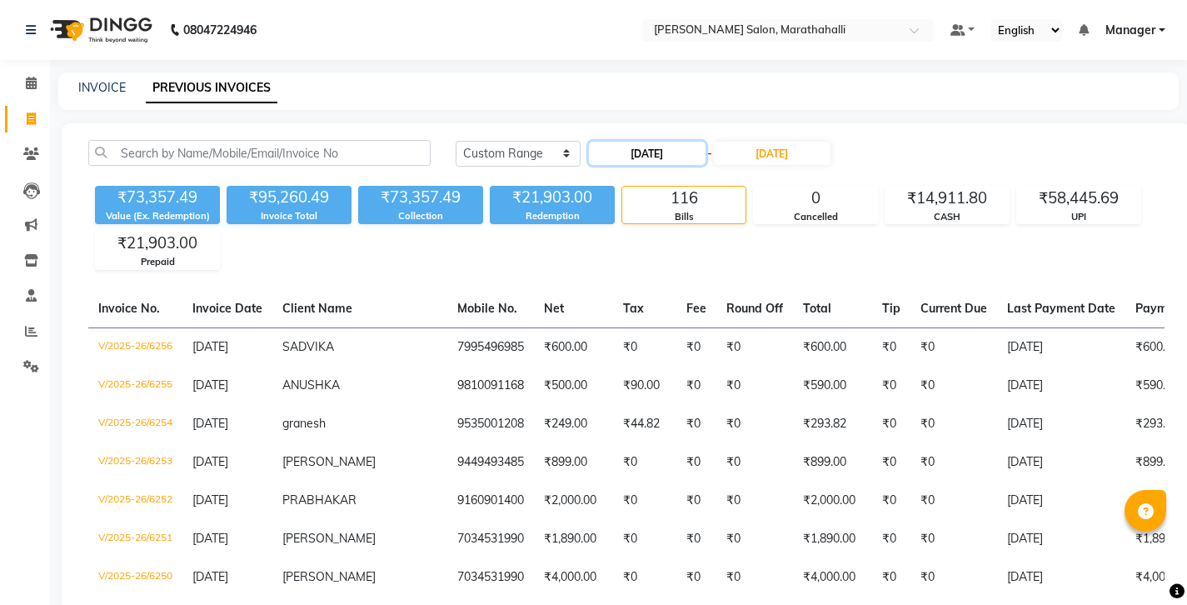
click at [645, 142] on input "01-09-2025" at bounding box center [647, 153] width 117 height 23
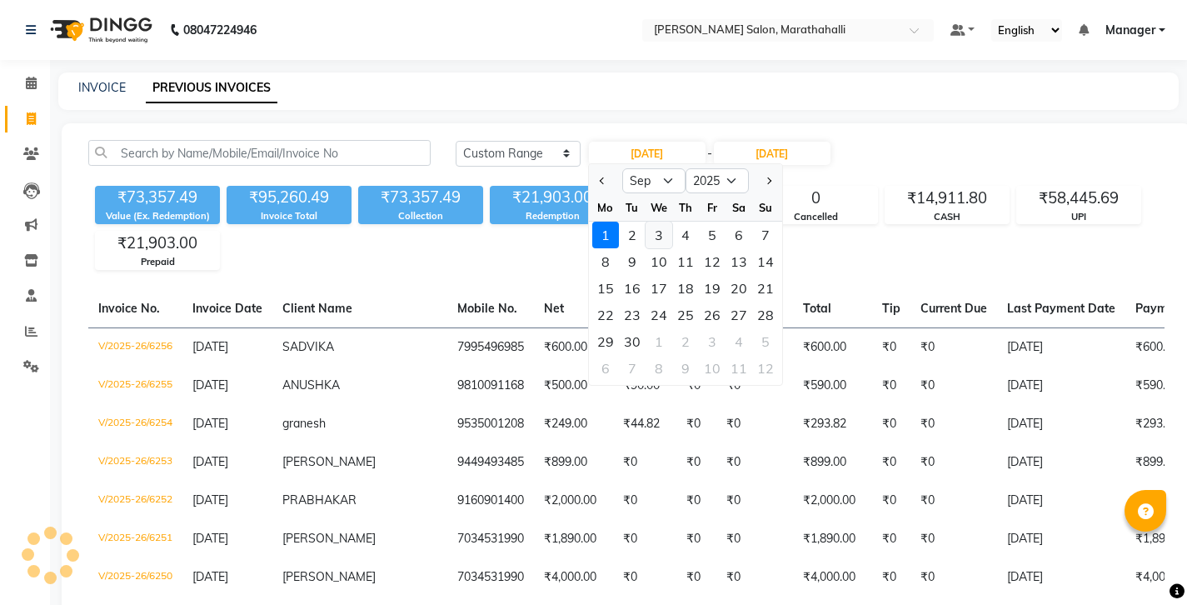
click at [646, 222] on div "3" at bounding box center [659, 235] width 27 height 27
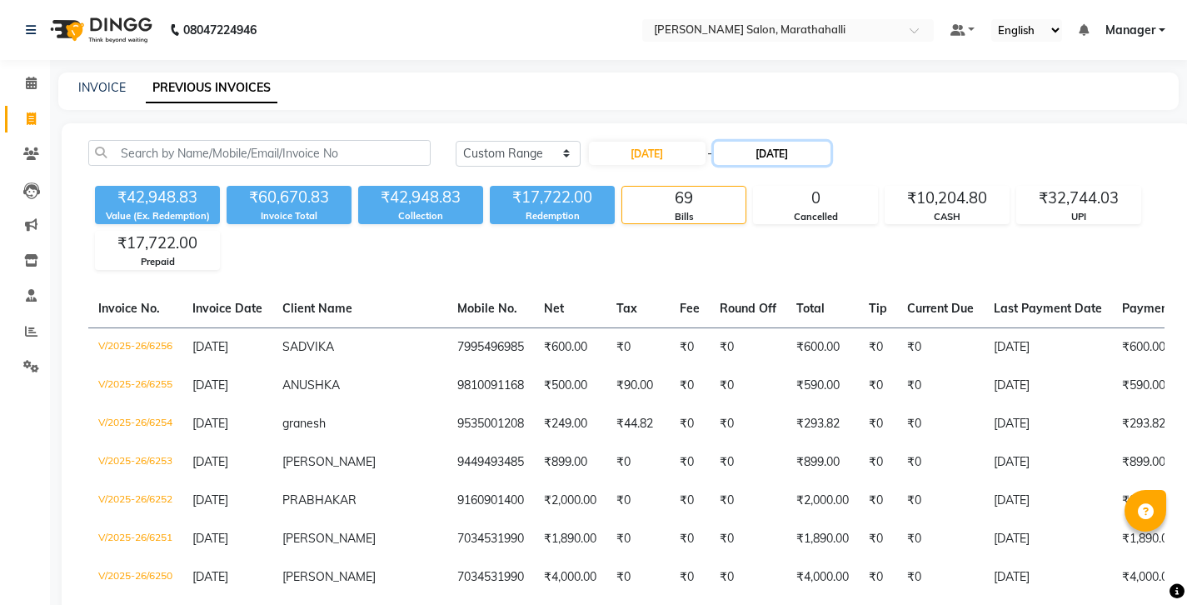
click at [725, 142] on input "04-09-2025" at bounding box center [772, 153] width 117 height 23
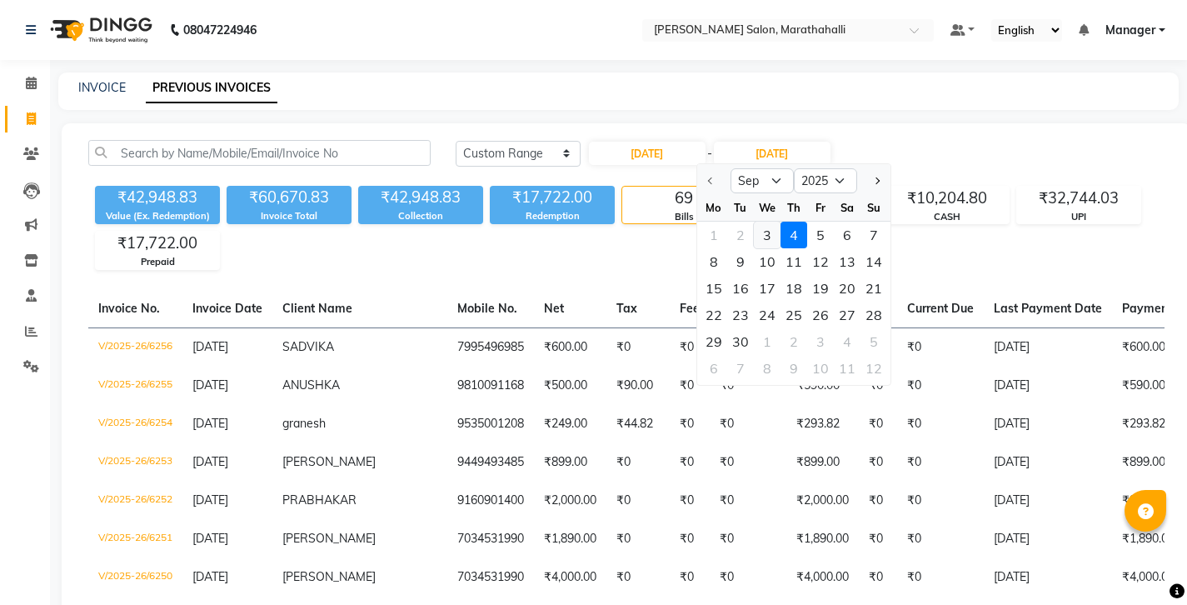
click at [754, 222] on div "3" at bounding box center [767, 235] width 27 height 27
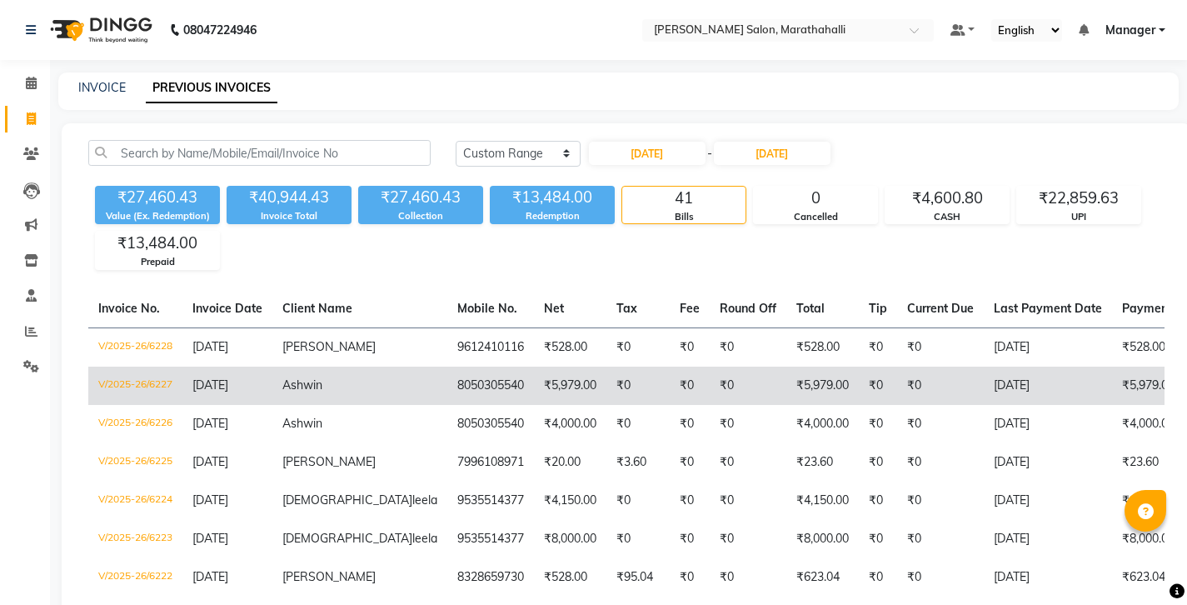
click at [1112, 367] on td "₹5,979.00" at bounding box center [1176, 386] width 128 height 38
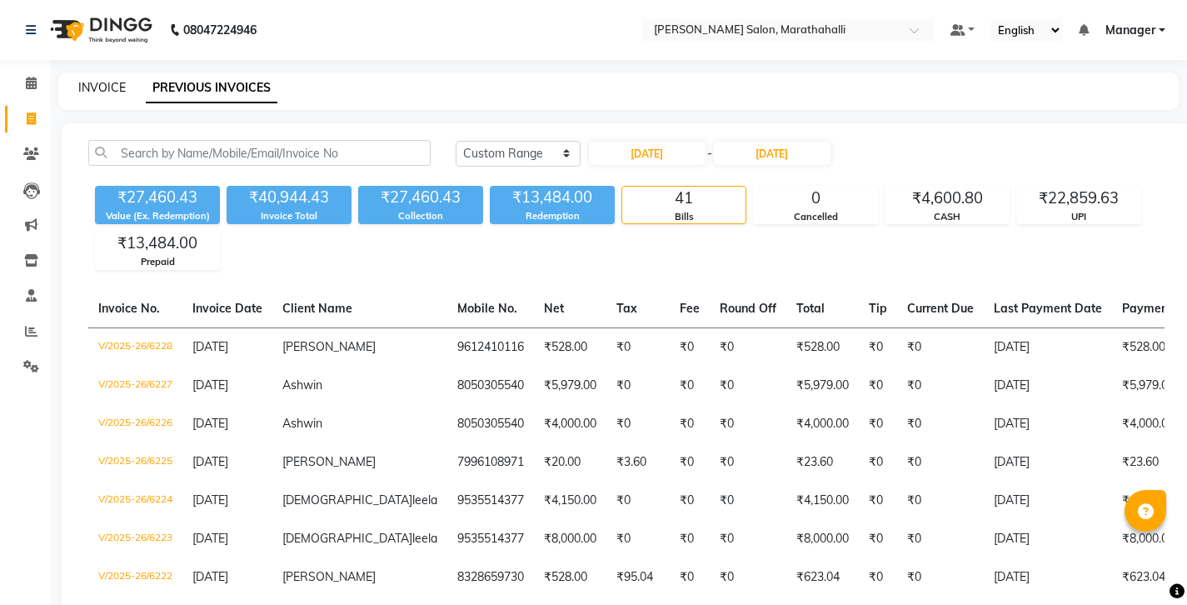
click at [89, 80] on link "INVOICE" at bounding box center [101, 87] width 47 height 15
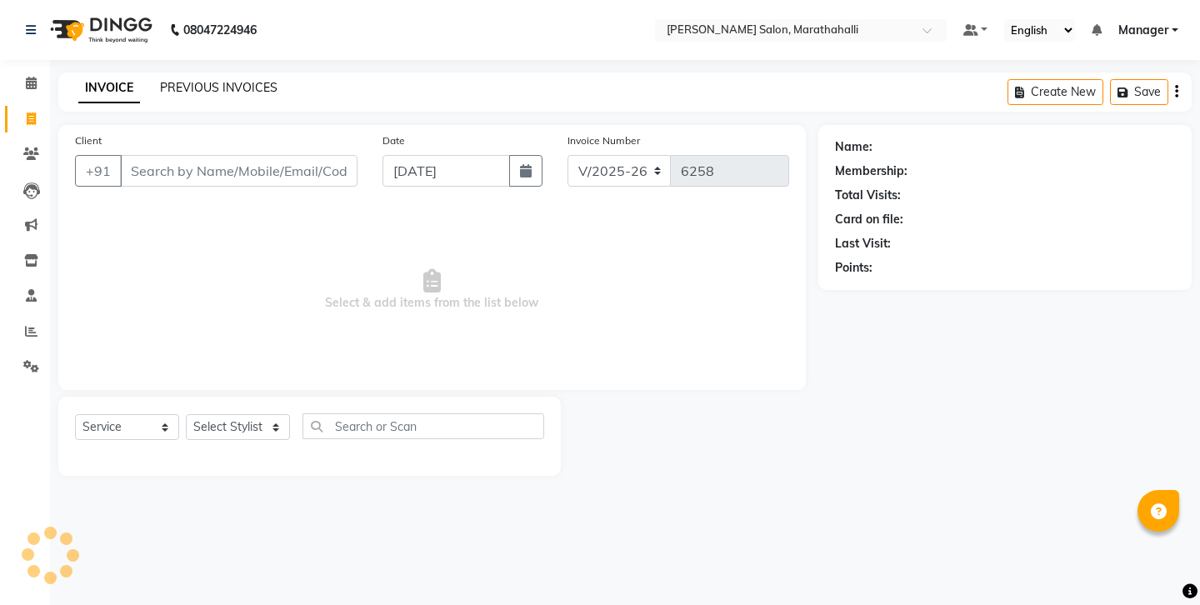
click at [182, 83] on link "PREVIOUS INVOICES" at bounding box center [218, 87] width 117 height 15
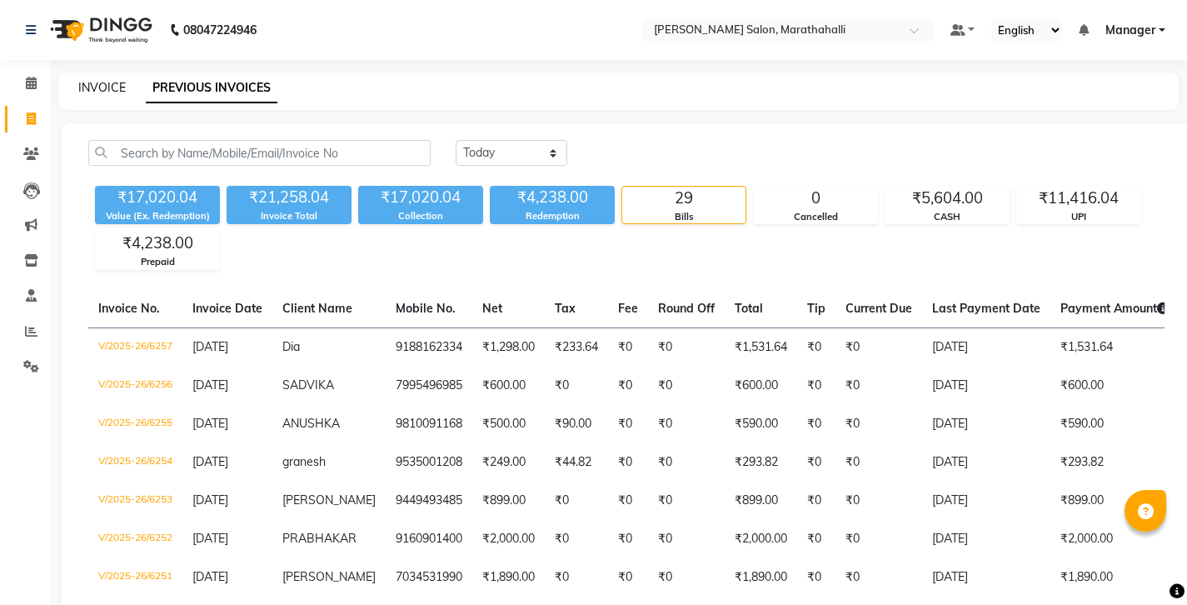
click at [92, 82] on link "INVOICE" at bounding box center [101, 87] width 47 height 15
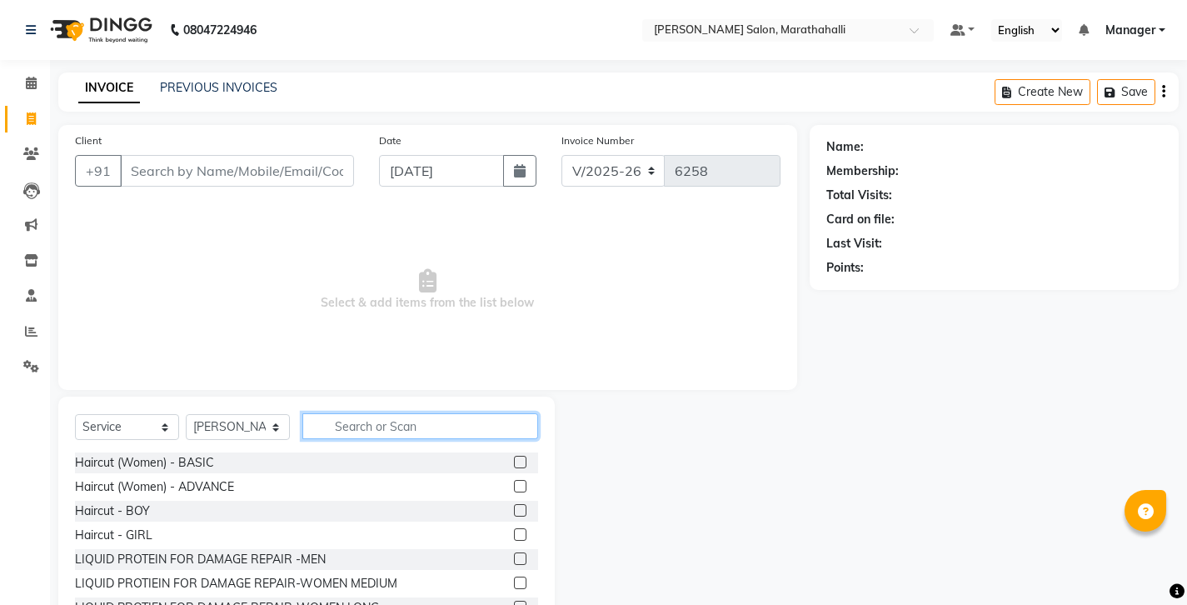
click at [387, 413] on input "text" at bounding box center [420, 426] width 236 height 26
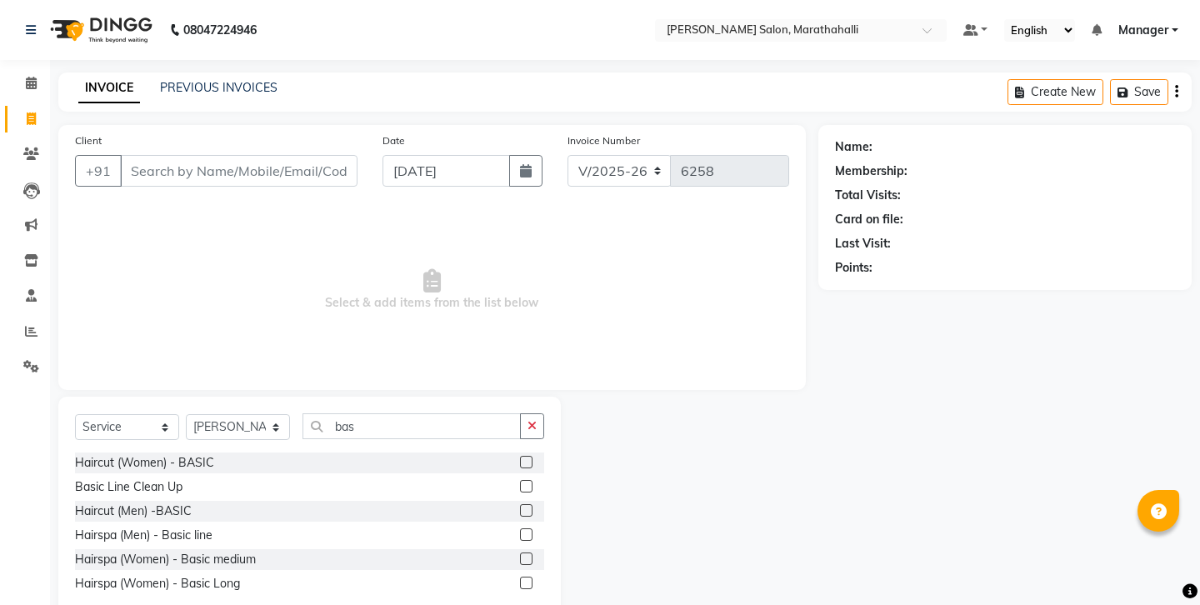
click at [532, 504] on label at bounding box center [526, 510] width 12 height 12
click at [531, 506] on input "checkbox" at bounding box center [525, 511] width 11 height 11
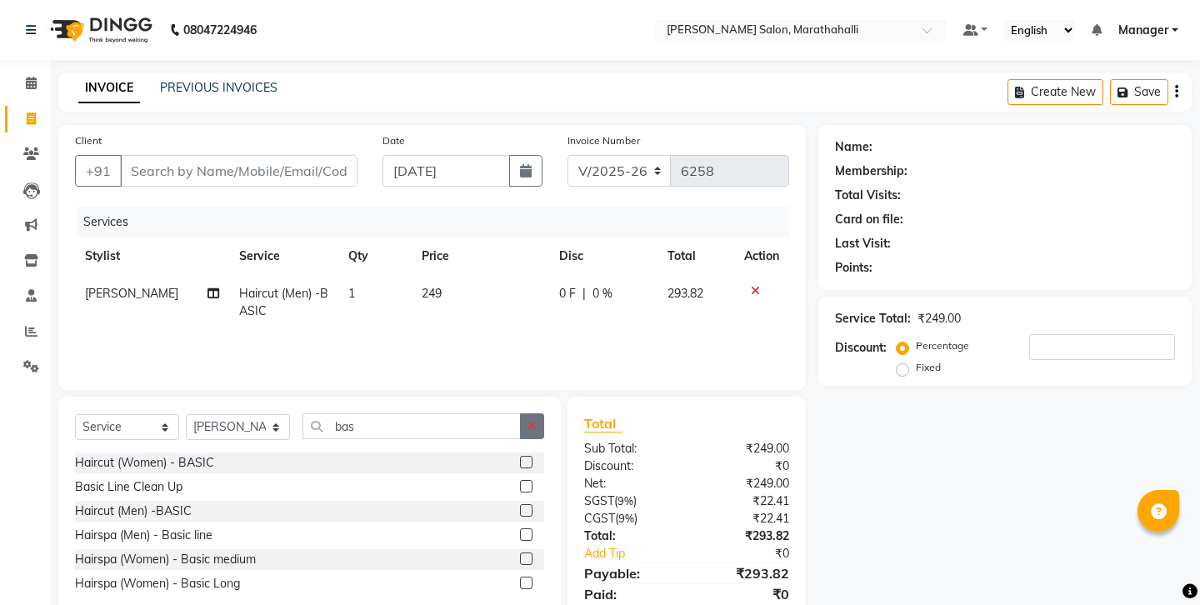
click at [537, 420] on icon "button" at bounding box center [531, 426] width 9 height 12
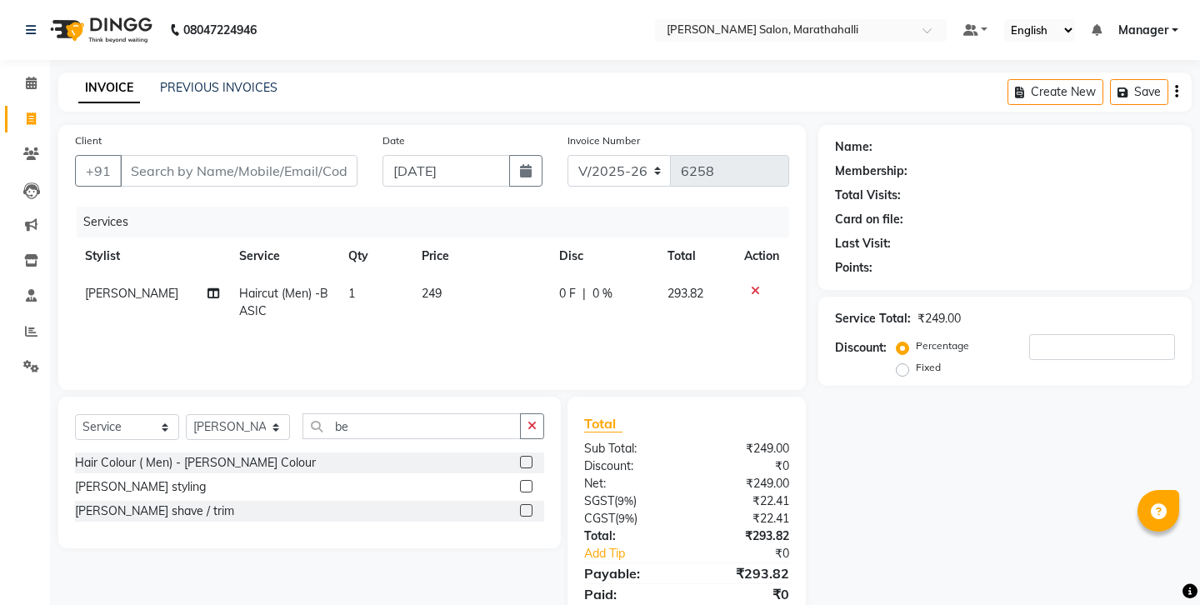
click at [529, 504] on label at bounding box center [526, 510] width 12 height 12
click at [529, 506] on input "checkbox" at bounding box center [525, 511] width 11 height 11
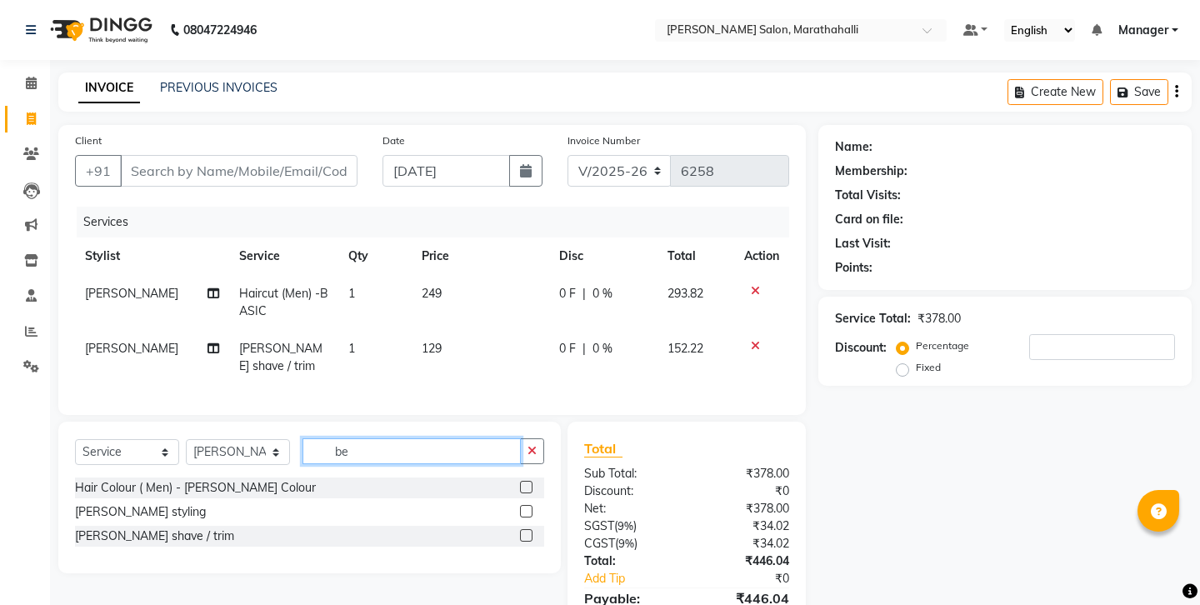
drag, startPoint x: 382, startPoint y: 402, endPoint x: 298, endPoint y: 400, distance: 83.4
click at [302, 438] on input "be" at bounding box center [411, 451] width 218 height 26
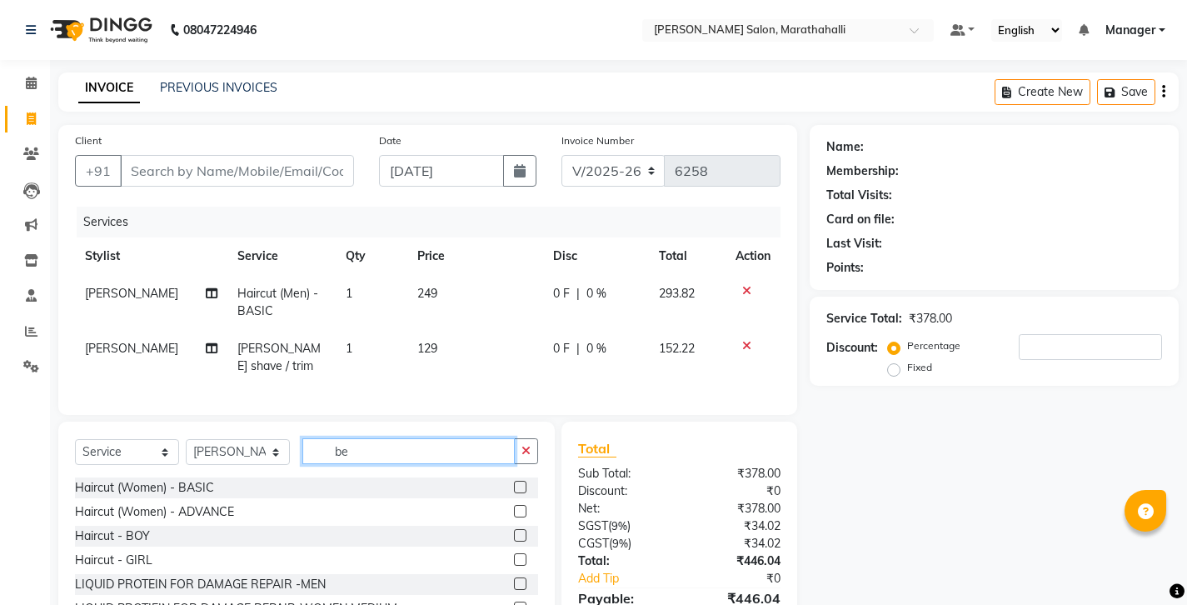
drag, startPoint x: 346, startPoint y: 397, endPoint x: 305, endPoint y: 398, distance: 40.9
click at [305, 438] on input "be" at bounding box center [408, 451] width 212 height 26
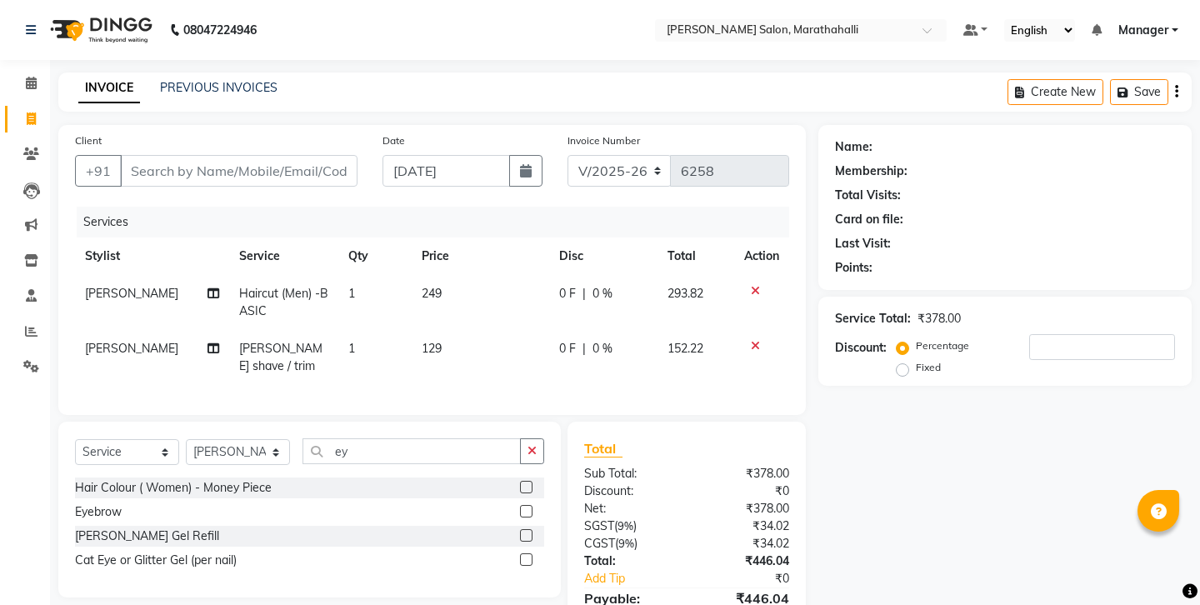
click at [532, 505] on label at bounding box center [526, 511] width 12 height 12
click at [531, 507] on input "checkbox" at bounding box center [525, 512] width 11 height 11
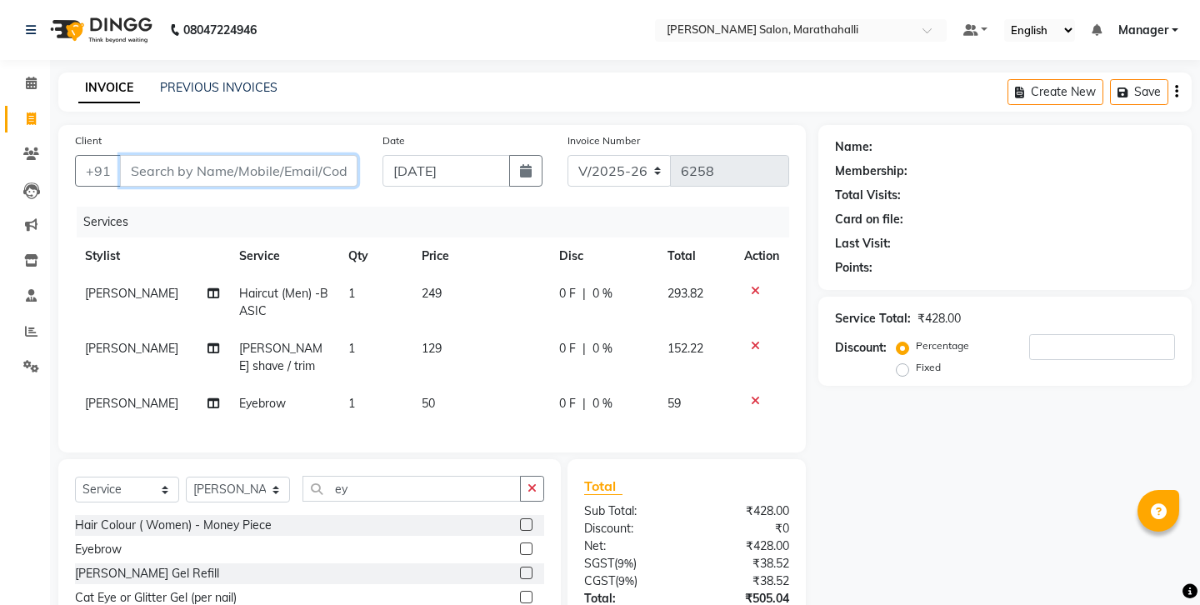
click at [217, 156] on input "Client" at bounding box center [238, 171] width 237 height 32
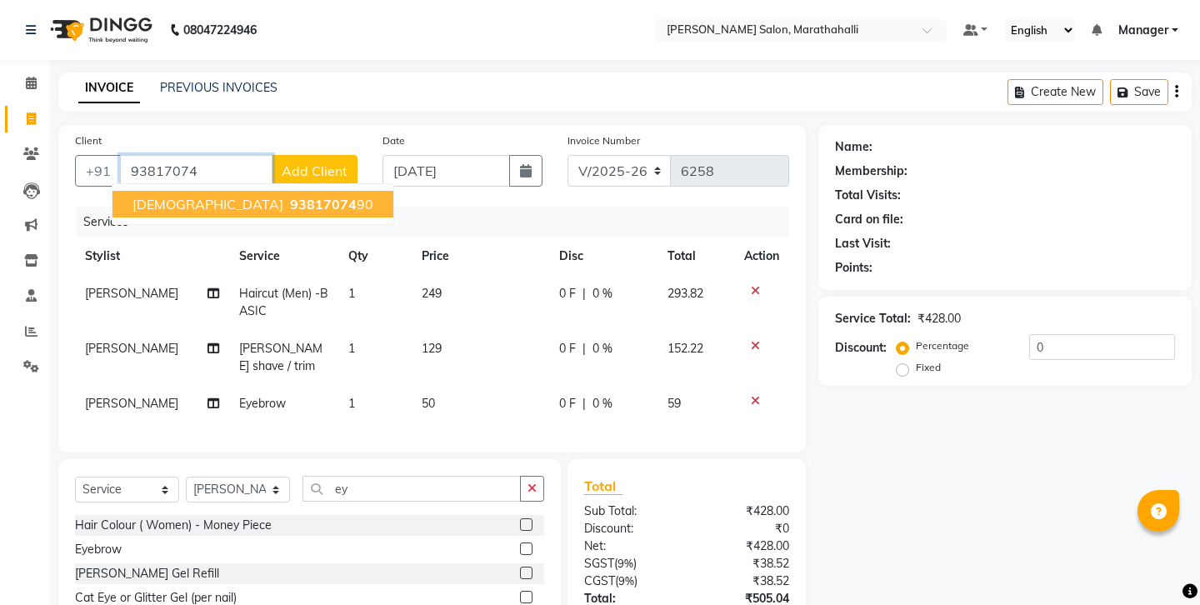
click at [201, 194] on button "shabuden 93817074 90" at bounding box center [252, 204] width 281 height 27
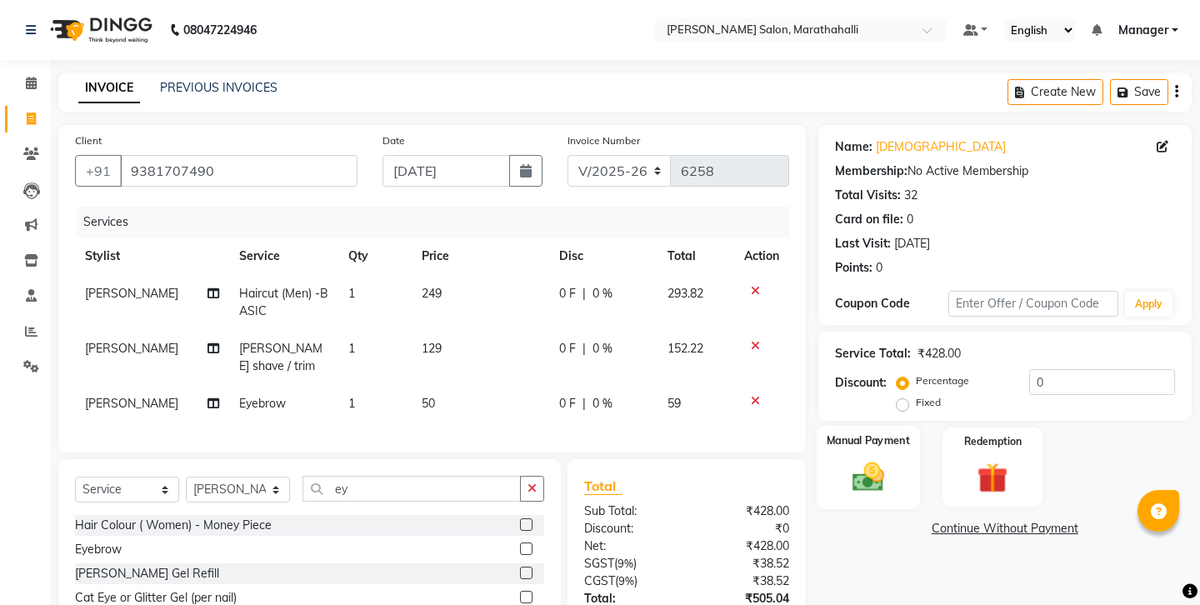
click at [892, 458] on img at bounding box center [868, 476] width 52 height 37
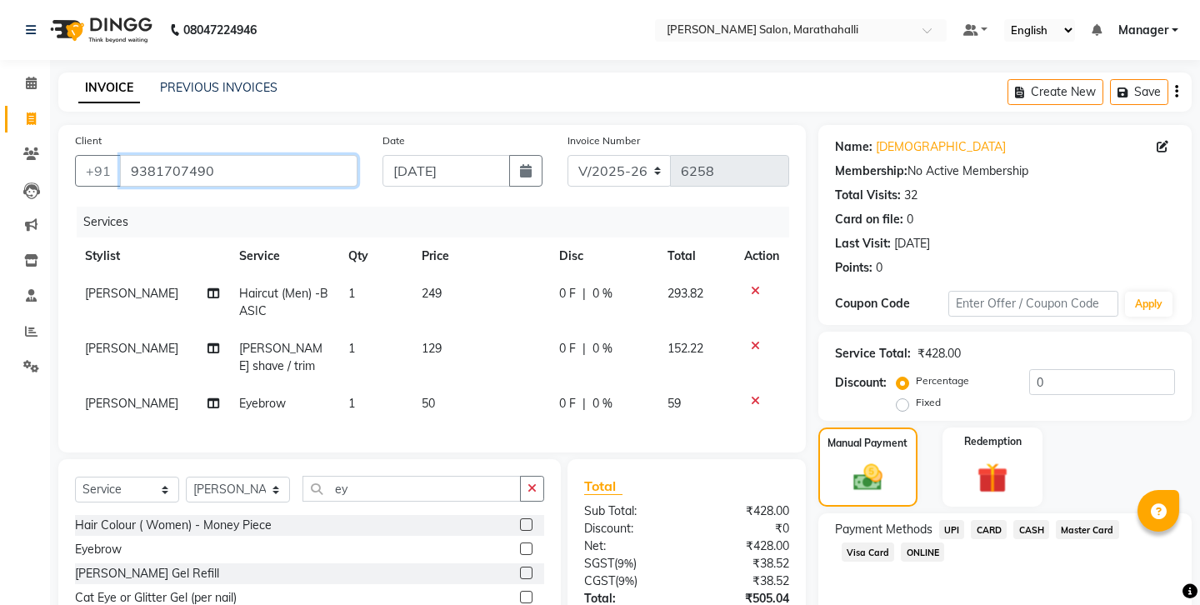
click at [133, 155] on input "9381707490" at bounding box center [238, 171] width 237 height 32
click at [939, 520] on span "UPI" at bounding box center [952, 529] width 26 height 19
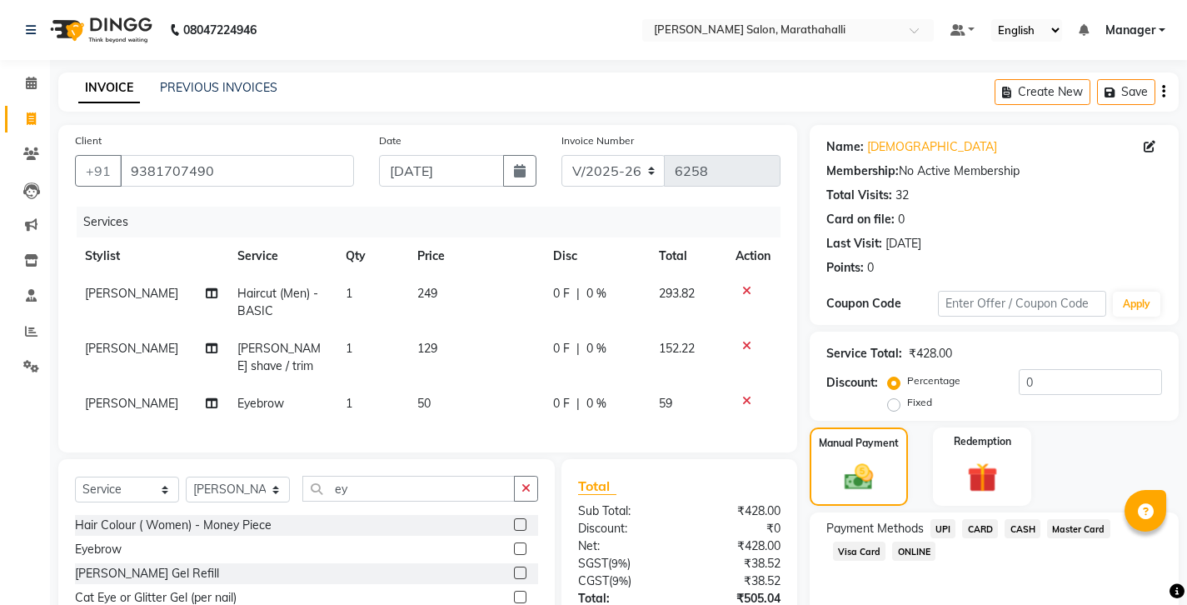
scroll to position [56, 0]
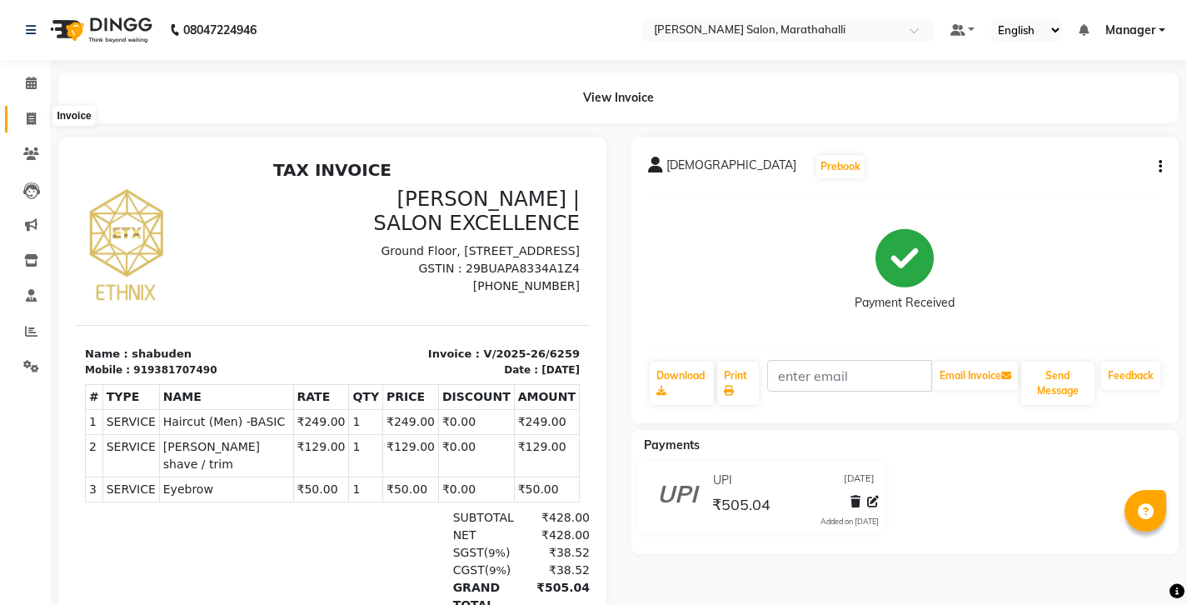
click at [36, 113] on span at bounding box center [31, 119] width 29 height 19
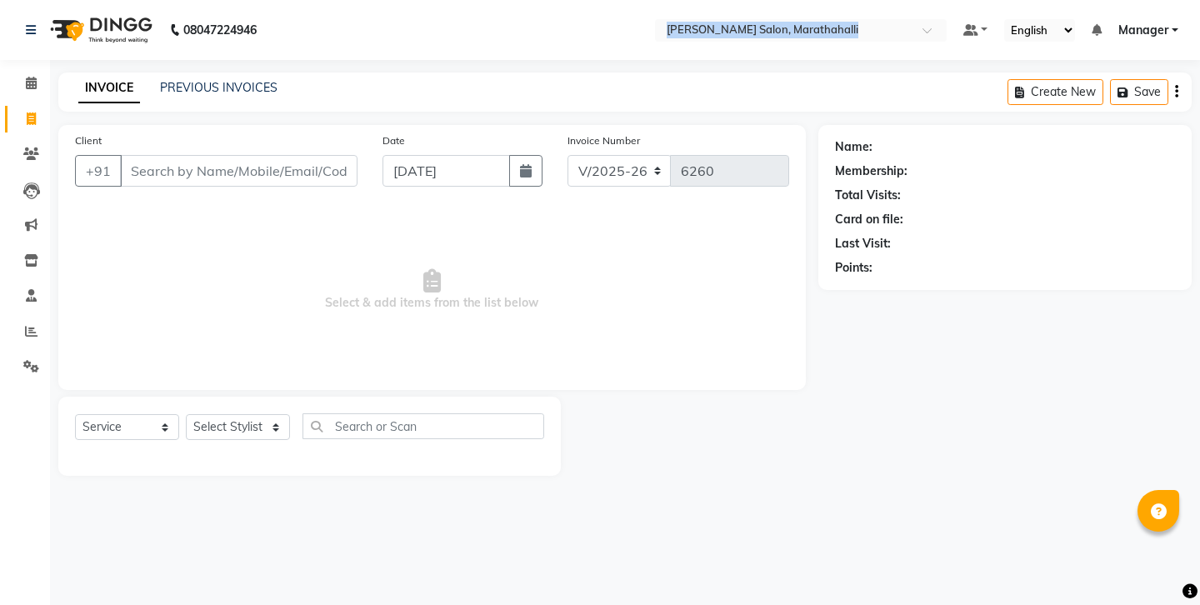
drag, startPoint x: 434, startPoint y: 43, endPoint x: 500, endPoint y: 52, distance: 66.5
click at [500, 52] on nav "08047224946 Select Location × Ethnix Salon, Marathahalli Default Panel My Panel…" at bounding box center [600, 30] width 1200 height 60
click at [182, 87] on link "PREVIOUS INVOICES" at bounding box center [218, 87] width 117 height 15
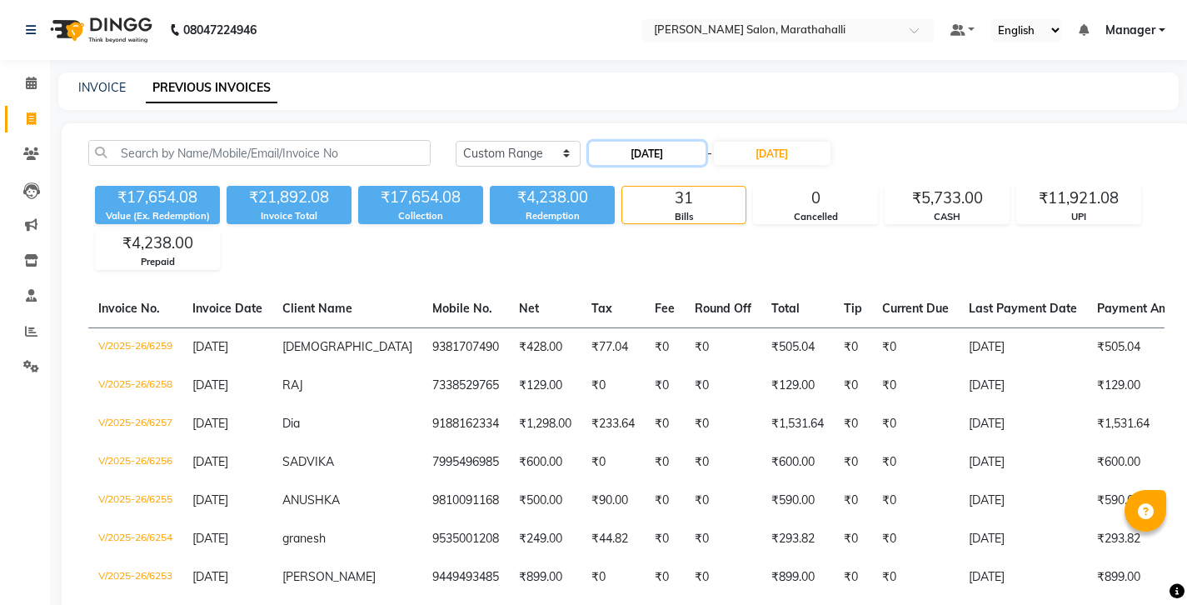
click at [643, 142] on input "04-09-2025" at bounding box center [647, 153] width 117 height 23
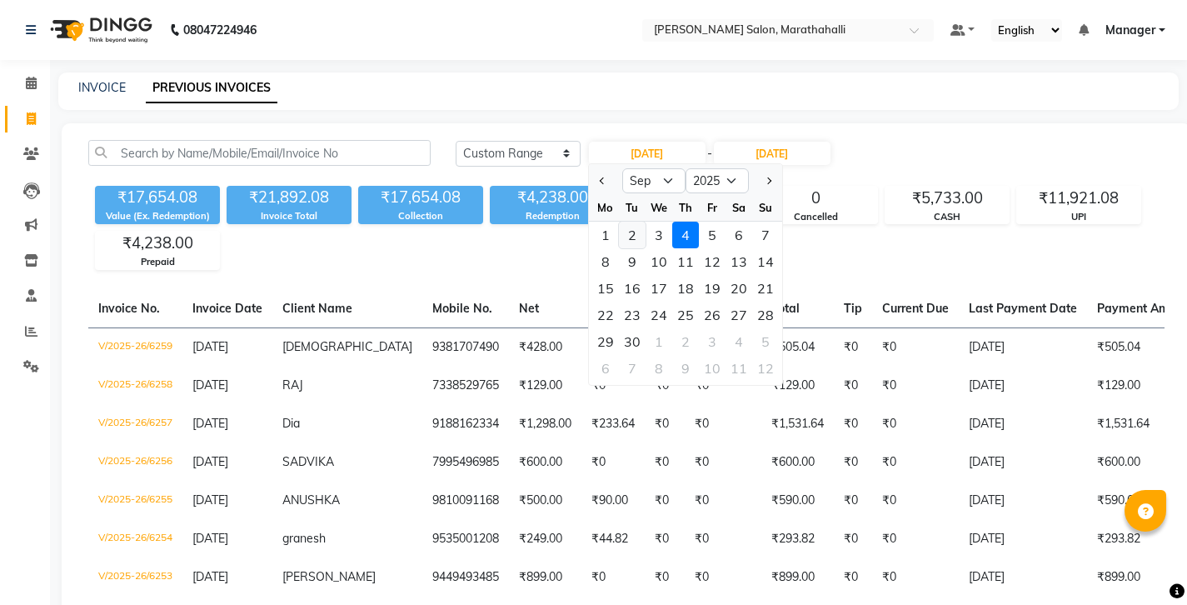
click at [621, 222] on div "2" at bounding box center [632, 235] width 27 height 27
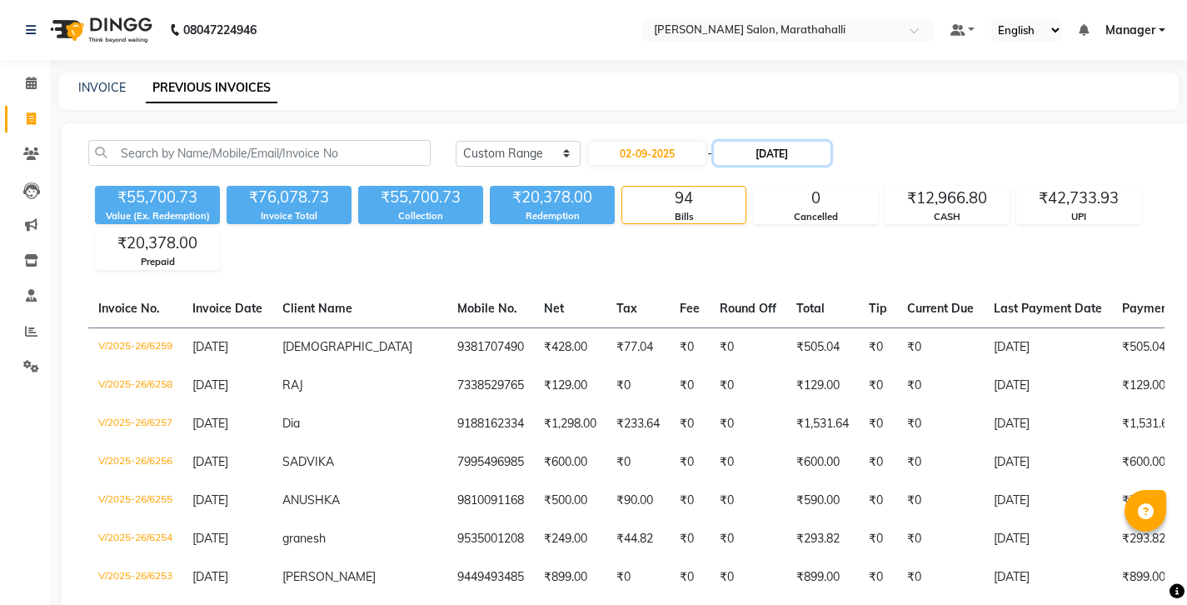
click at [732, 142] on input "04-09-2025" at bounding box center [772, 153] width 117 height 23
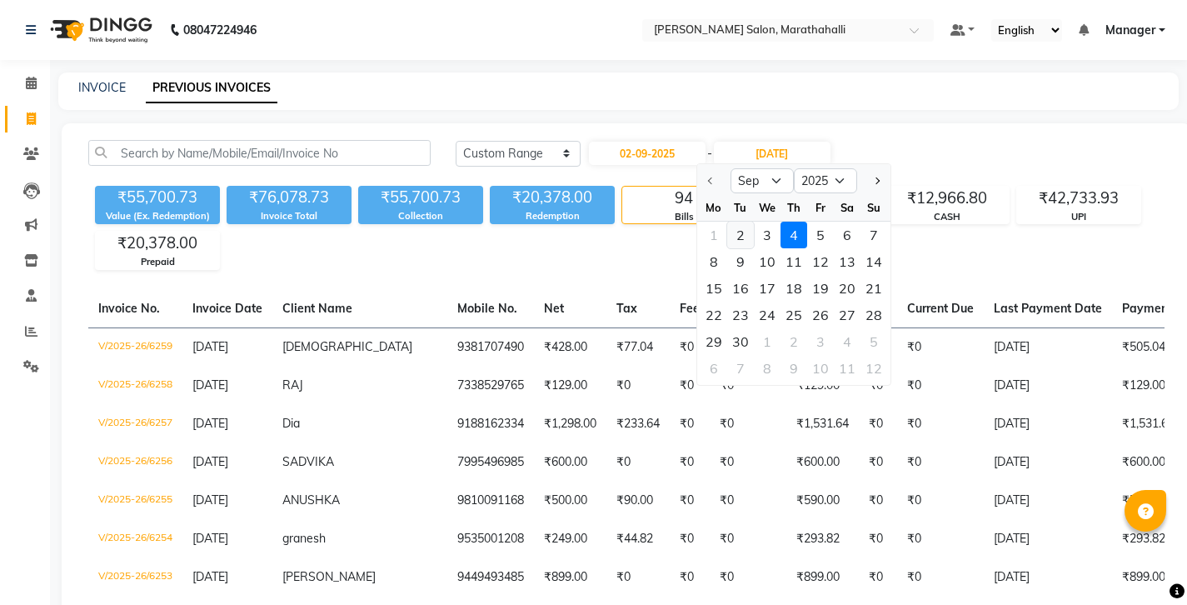
click at [739, 222] on div "2" at bounding box center [740, 235] width 27 height 27
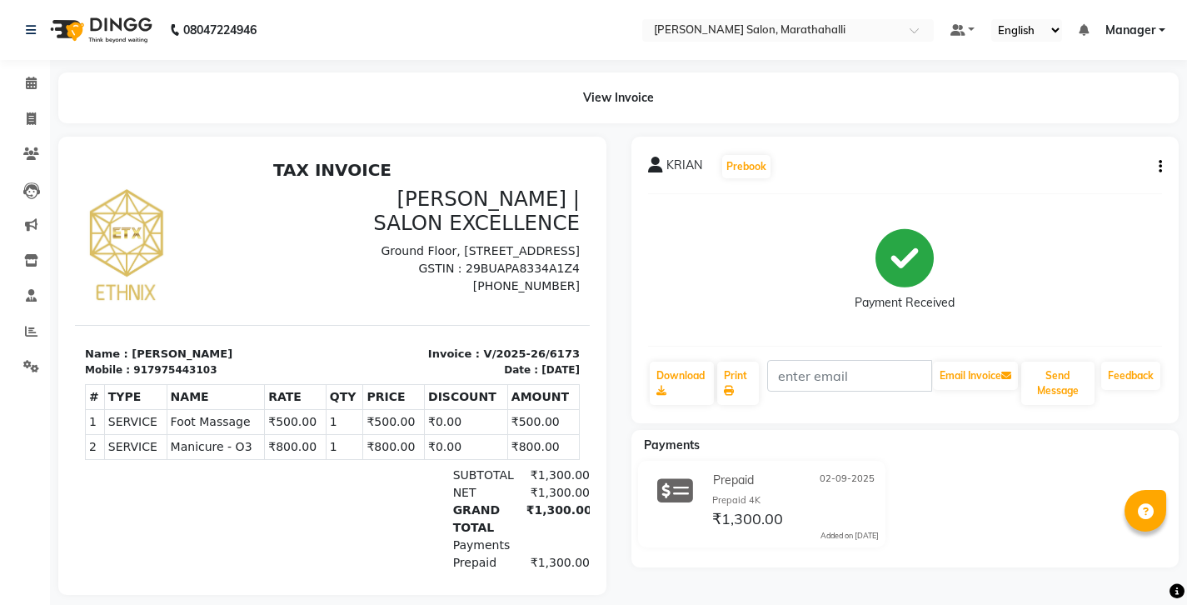
click at [1162, 167] on icon "button" at bounding box center [1160, 167] width 3 height 1
click at [1080, 157] on div "Edit Invoice" at bounding box center [1082, 167] width 114 height 21
select select "service"
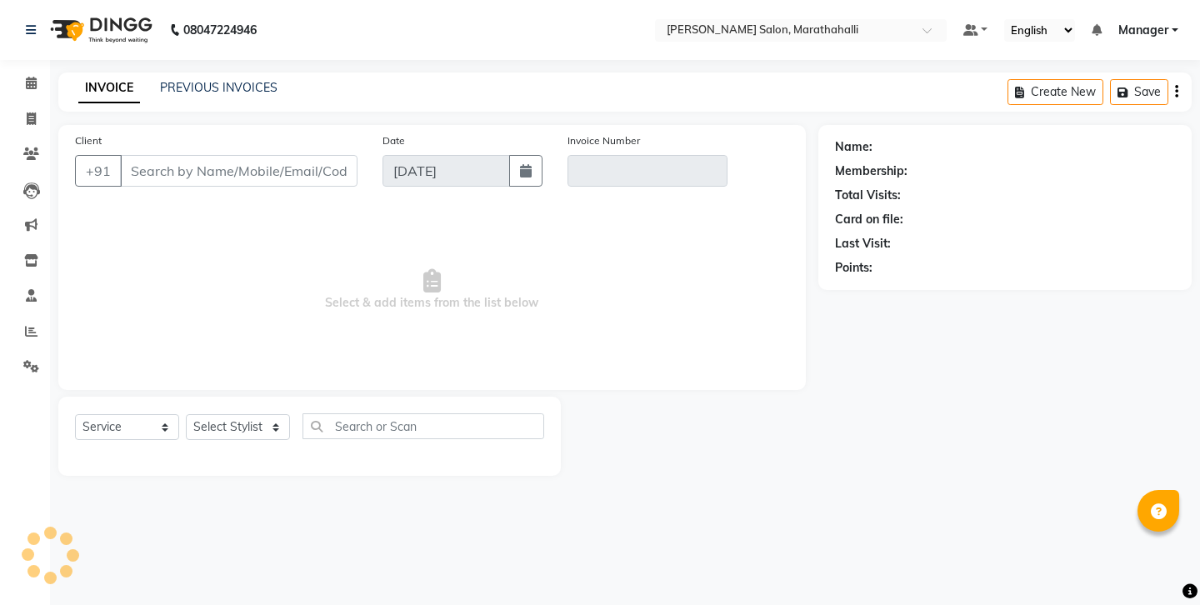
type input "7975443103"
type input "V/2025-26/6173"
type input "02-09-2025"
select select "select"
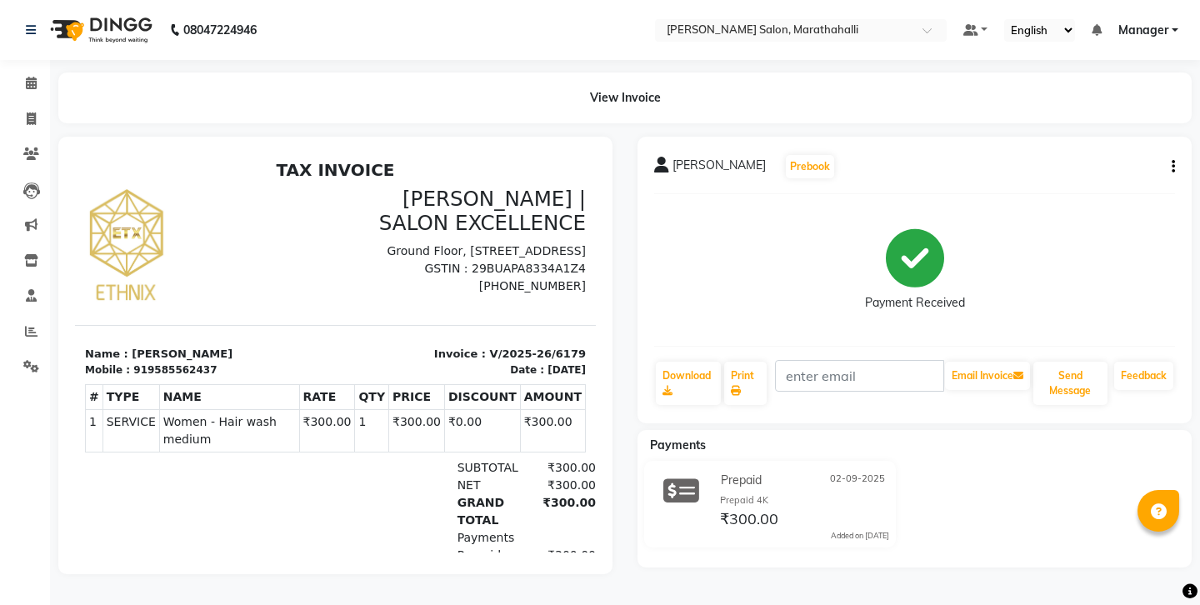
click at [1175, 167] on icon "button" at bounding box center [1173, 167] width 3 height 1
click at [1127, 160] on div "Edit Invoice" at bounding box center [1094, 167] width 114 height 21
select select "service"
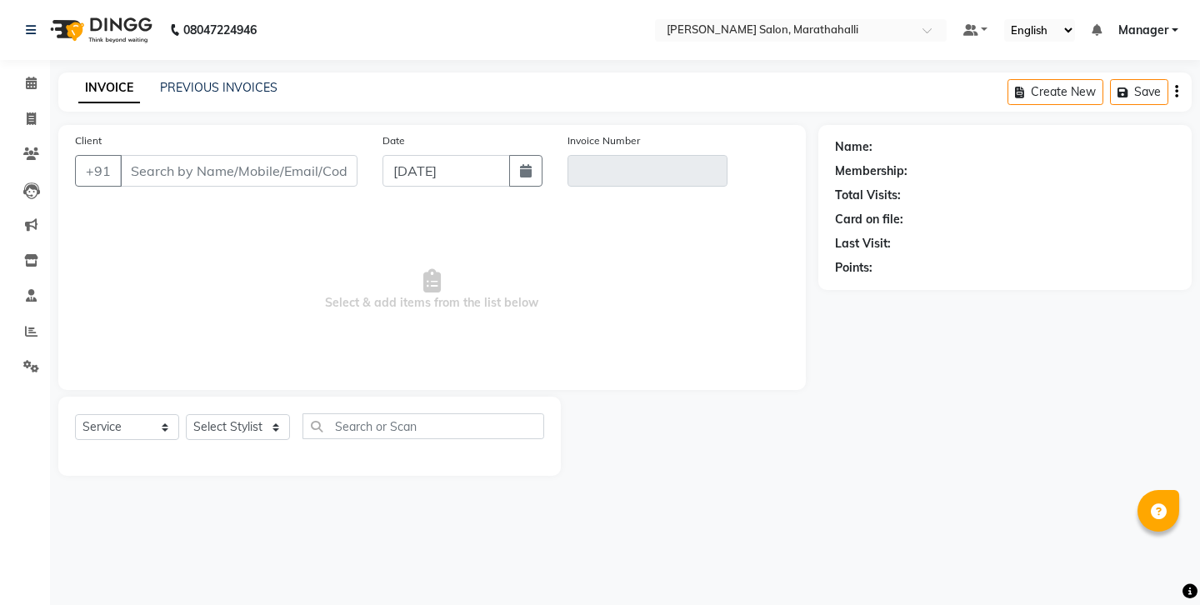
type input "9585562437"
type input "V/2025-26/6179"
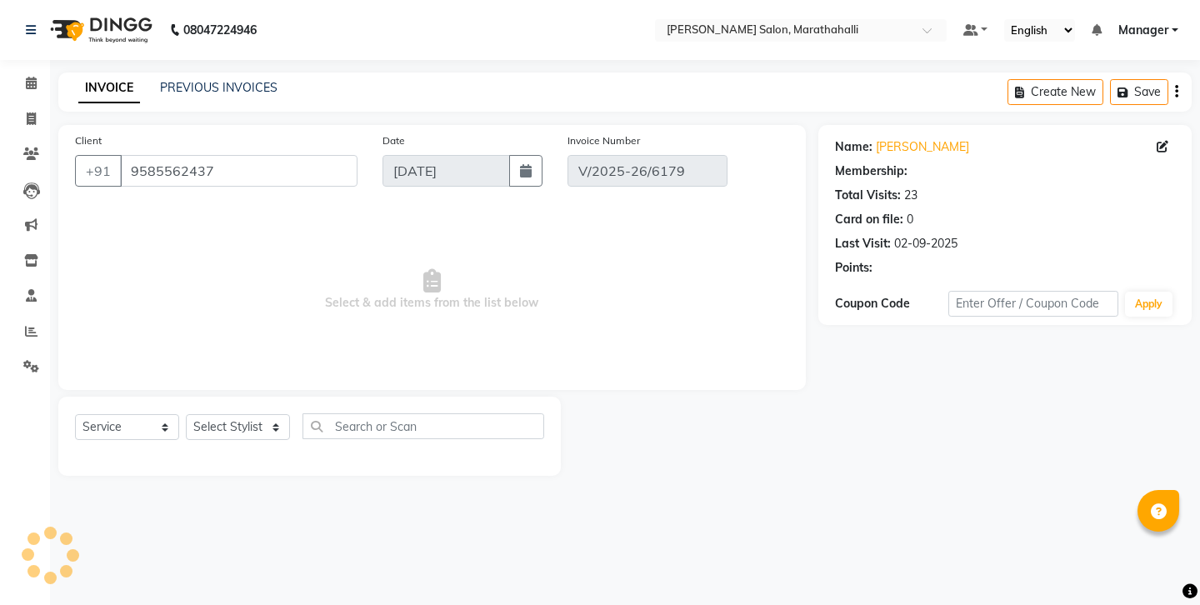
type input "02-09-2025"
select select "select"
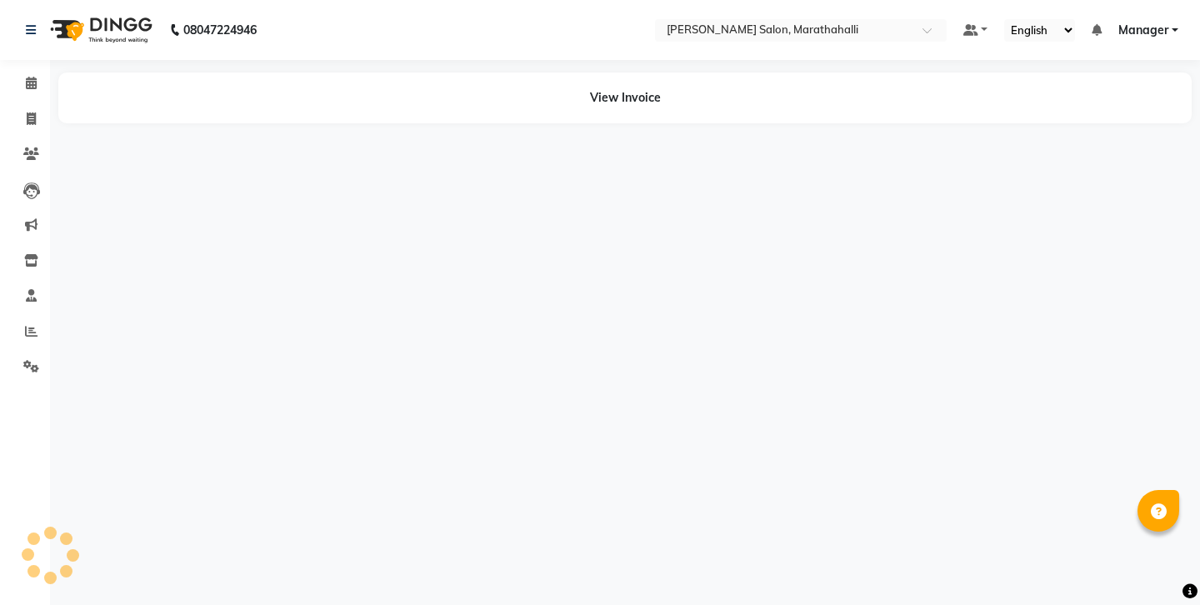
select select "en"
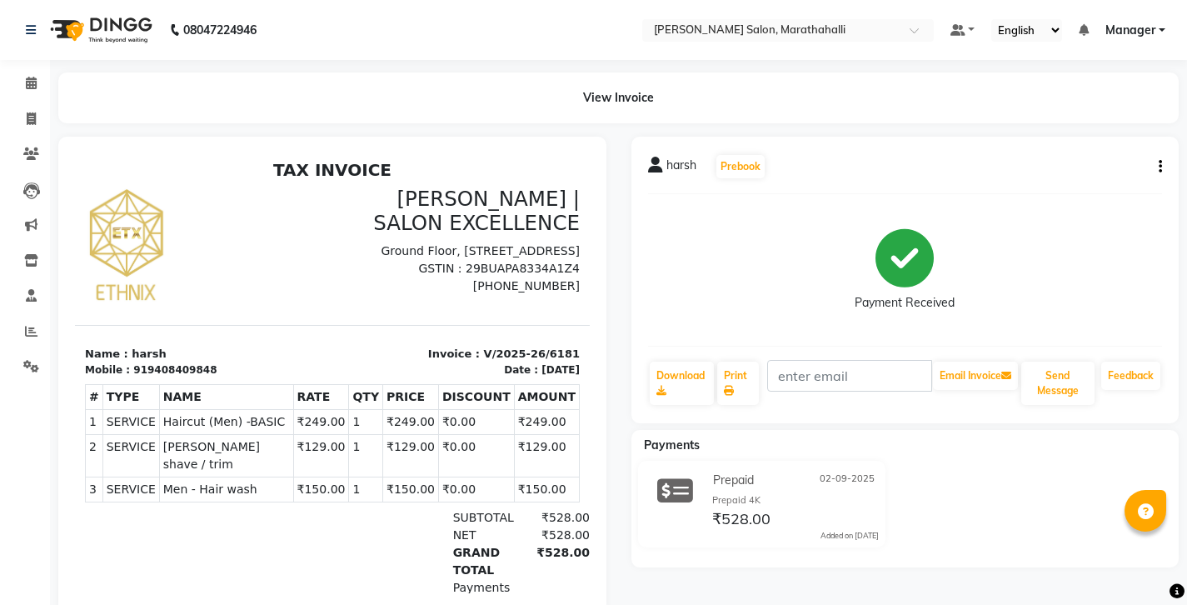
click at [1162, 167] on icon "button" at bounding box center [1160, 167] width 3 height 1
click at [1097, 160] on div "Edit Invoice" at bounding box center [1082, 167] width 114 height 21
select select "service"
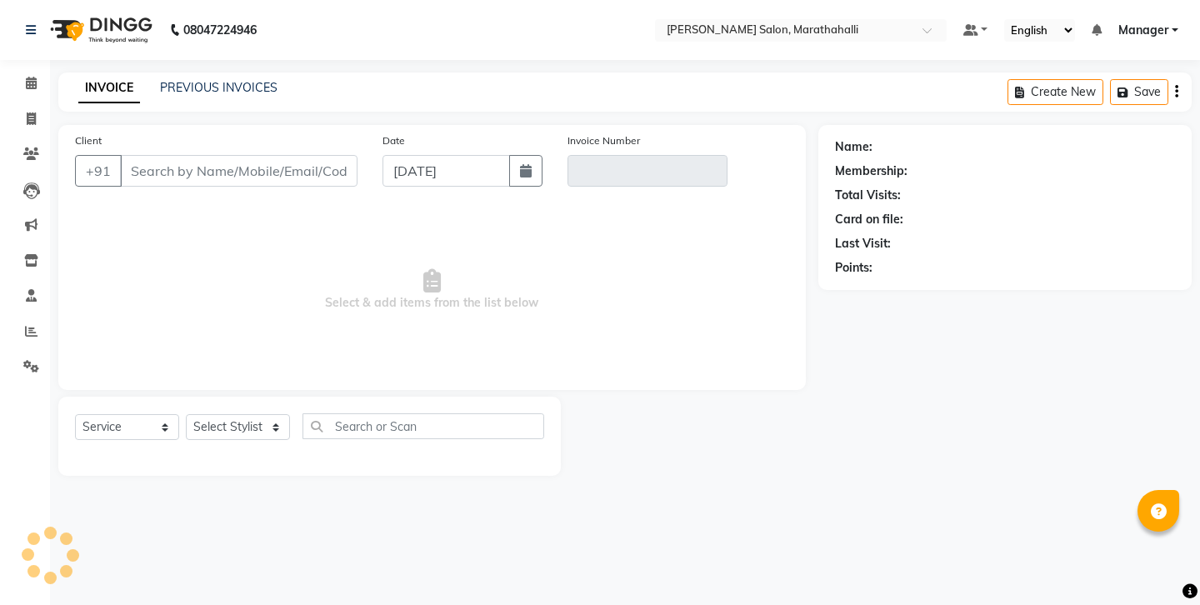
type input "9408409848"
type input "V/2025-26/6181"
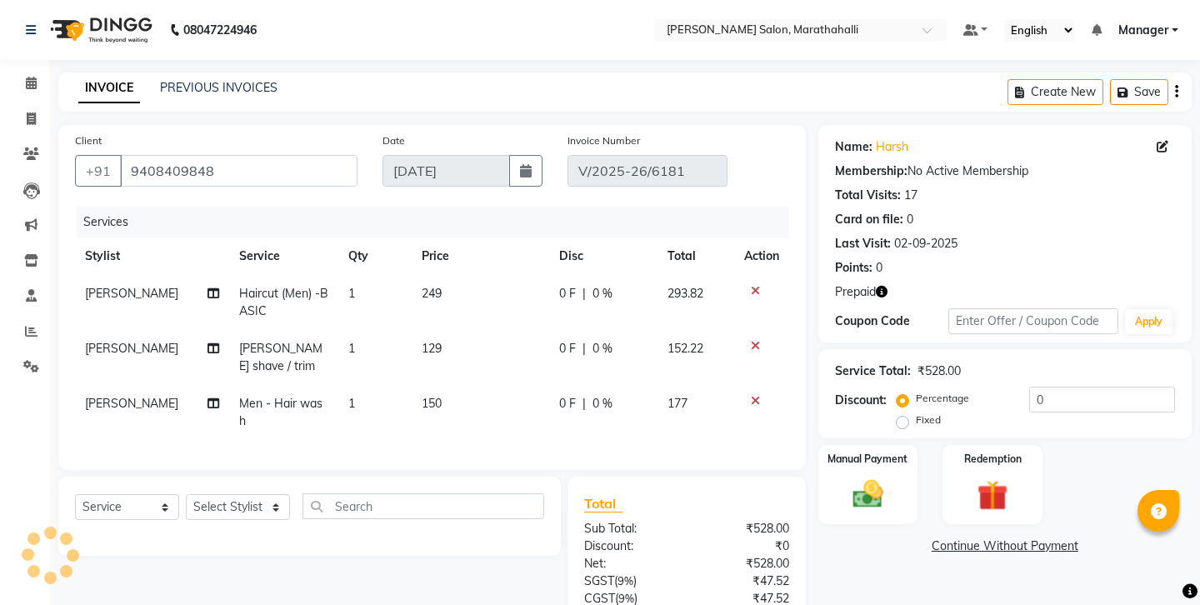
type input "02-09-2025"
select select "select"
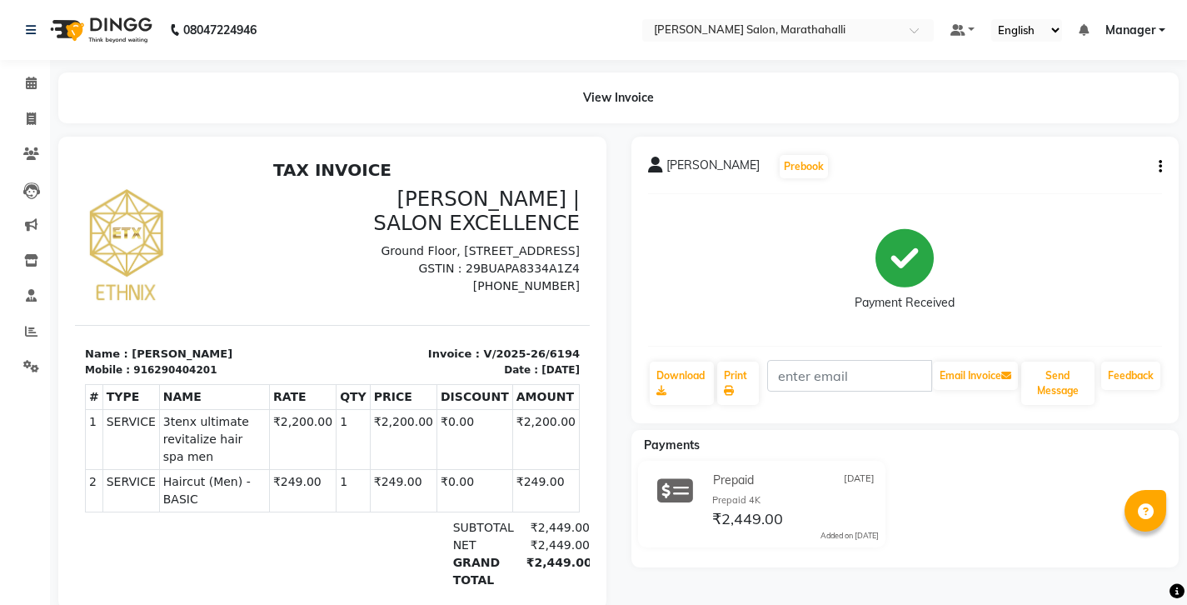
click at [159, 362] on div "916290404201" at bounding box center [174, 369] width 83 height 15
copy div "916290404201"
